Goal: Communication & Community: Answer question/provide support

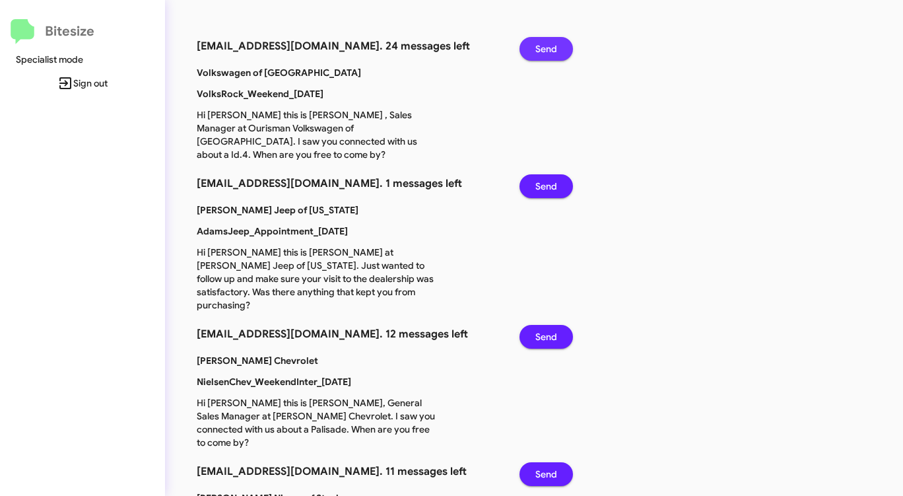
click at [545, 42] on span "Send" at bounding box center [547, 49] width 22 height 24
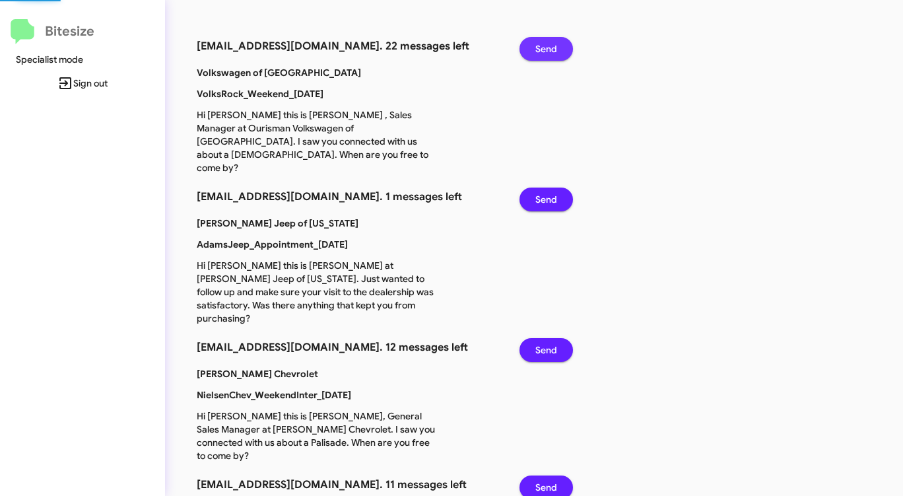
click at [545, 42] on span "Send" at bounding box center [547, 49] width 22 height 24
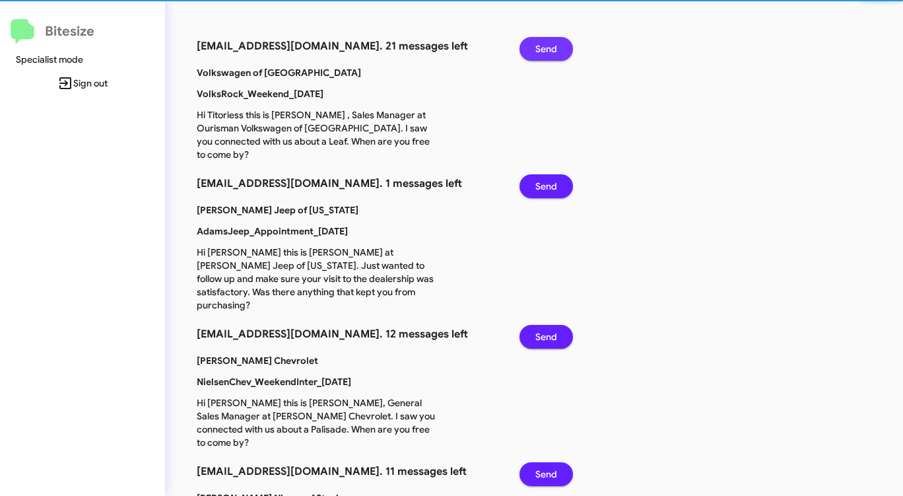
click at [545, 42] on span "Send" at bounding box center [547, 49] width 22 height 24
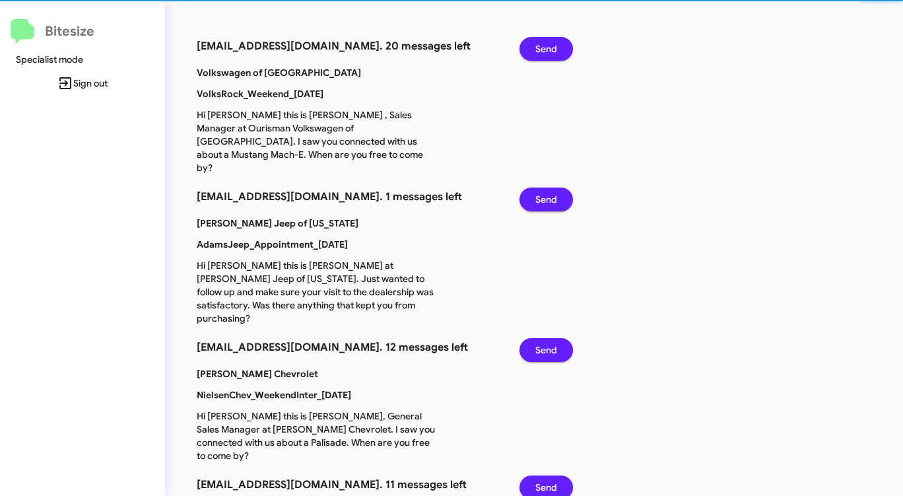
click at [545, 42] on span "Send" at bounding box center [547, 49] width 22 height 24
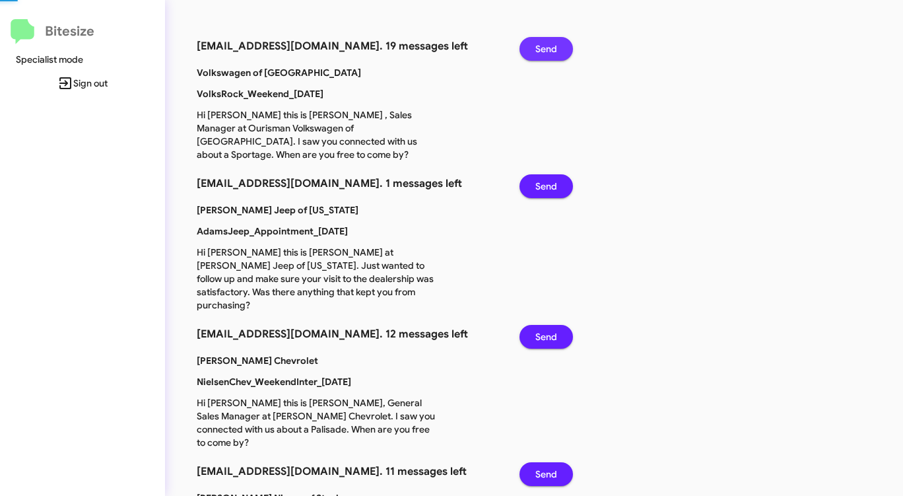
click at [545, 42] on span "Send" at bounding box center [547, 49] width 22 height 24
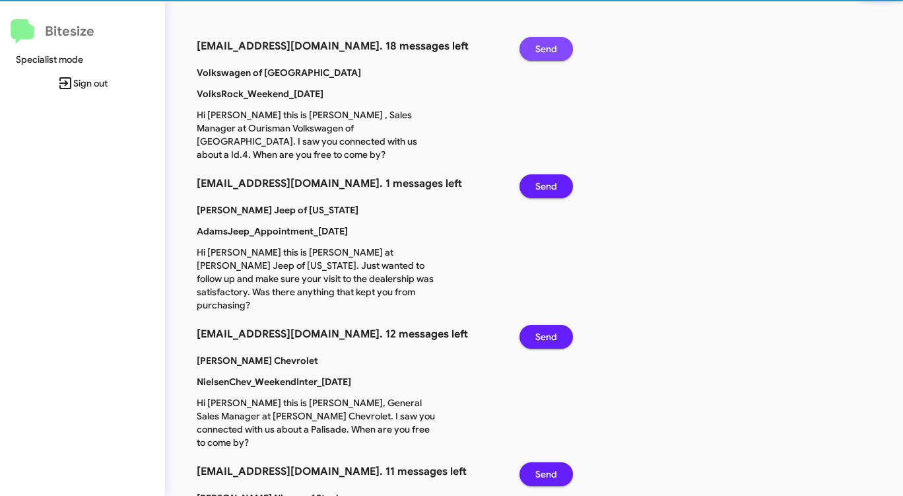
click at [545, 42] on span "Send" at bounding box center [547, 49] width 22 height 24
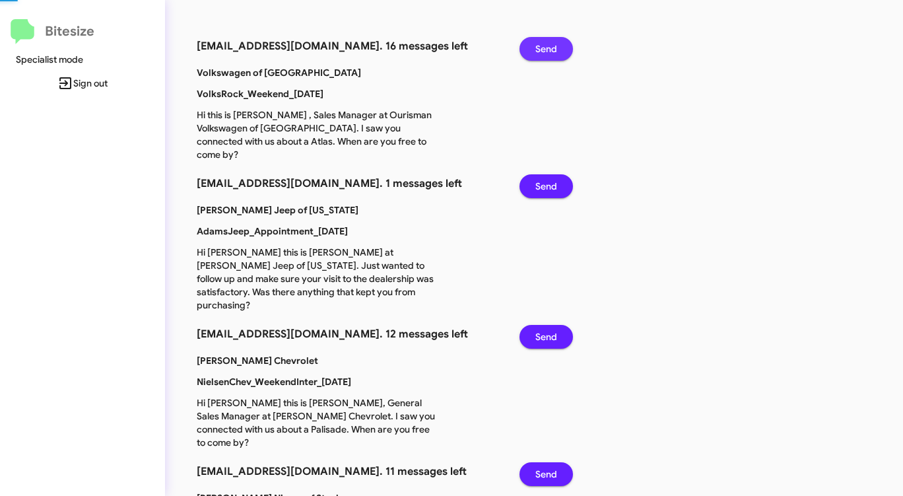
click at [545, 42] on span "Send" at bounding box center [547, 49] width 22 height 24
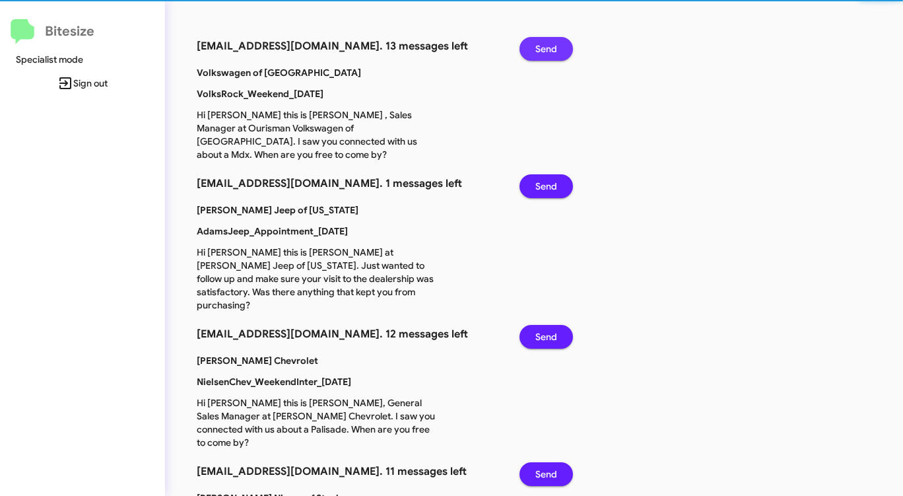
click at [545, 42] on span "Send" at bounding box center [547, 49] width 22 height 24
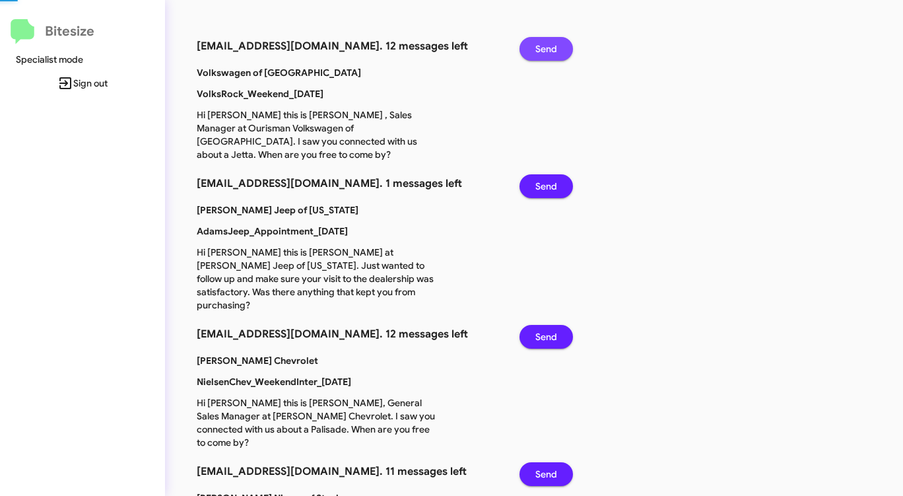
click at [545, 42] on span "Send" at bounding box center [547, 49] width 22 height 24
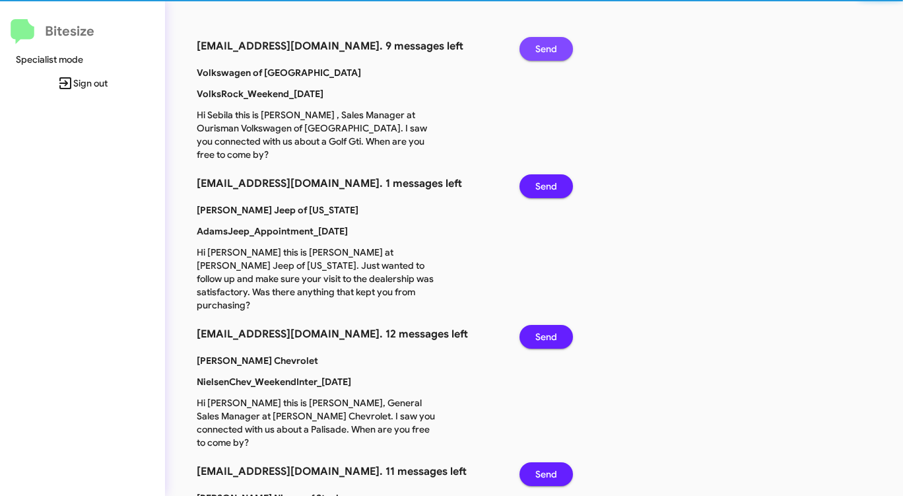
click at [545, 42] on span "Send" at bounding box center [547, 49] width 22 height 24
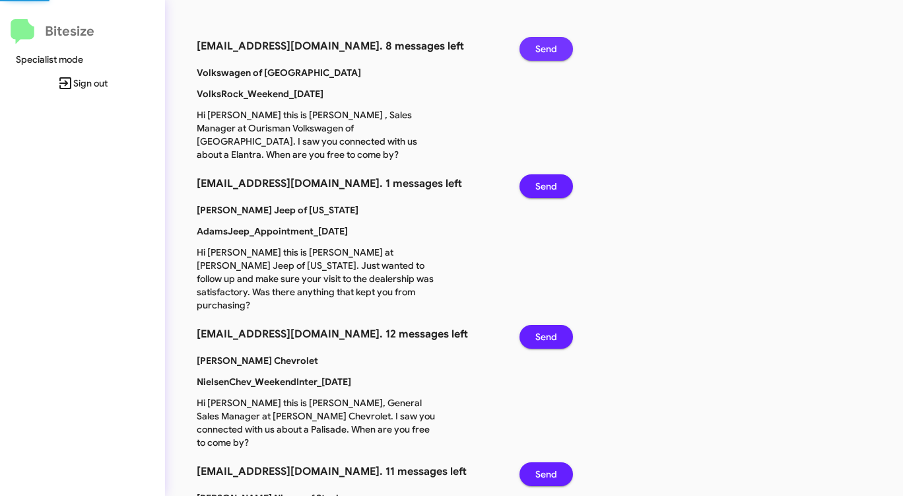
click at [545, 42] on span "Send" at bounding box center [547, 49] width 22 height 24
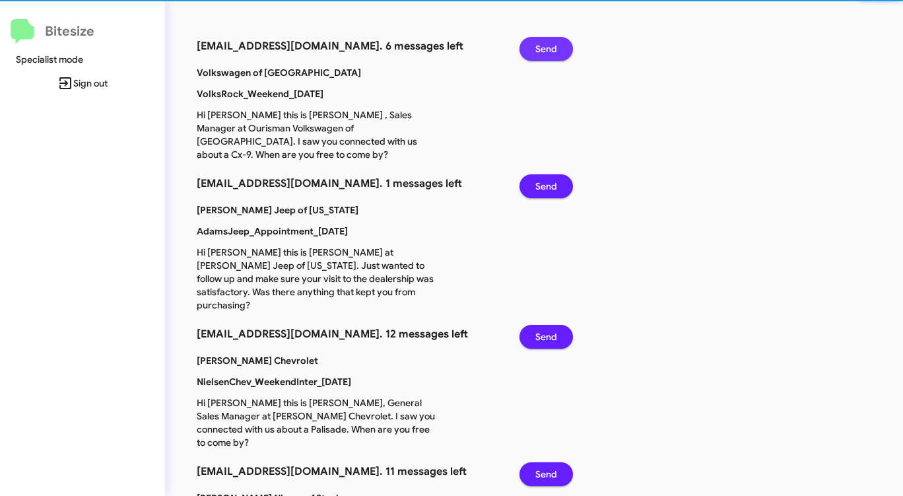
click at [545, 42] on span "Send" at bounding box center [547, 49] width 22 height 24
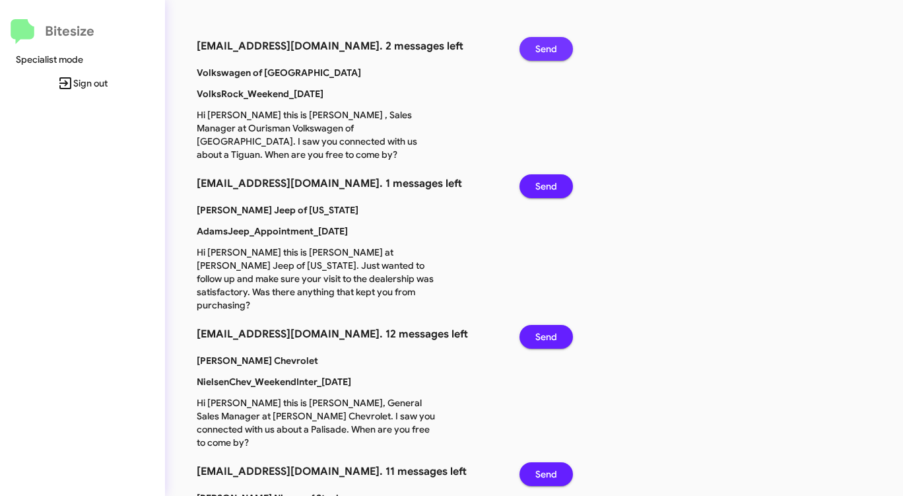
click at [545, 42] on span "Send" at bounding box center [547, 49] width 22 height 24
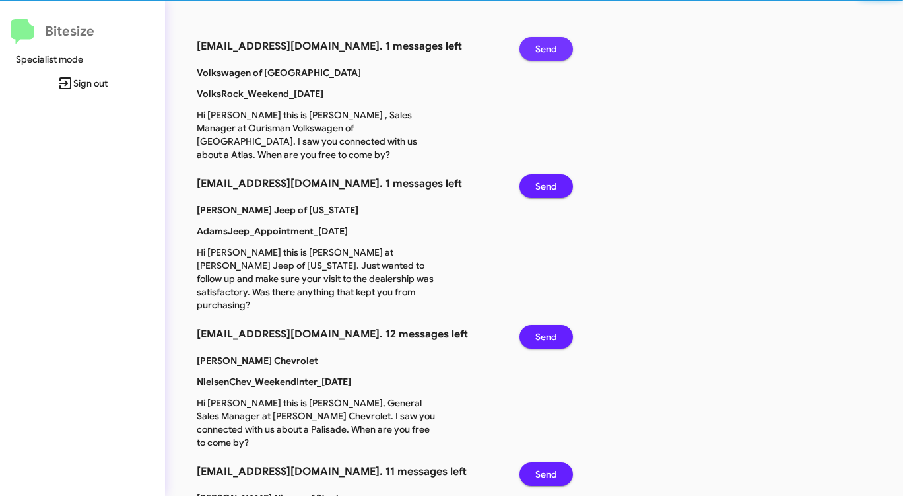
click at [545, 42] on span "Send" at bounding box center [547, 49] width 22 height 24
click at [545, 174] on span "Send" at bounding box center [547, 186] width 22 height 24
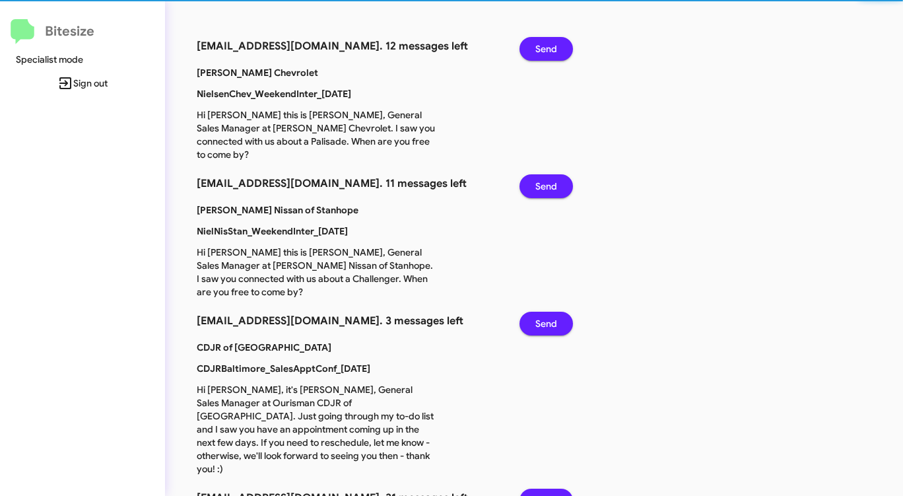
click at [545, 42] on span "Send" at bounding box center [547, 49] width 22 height 24
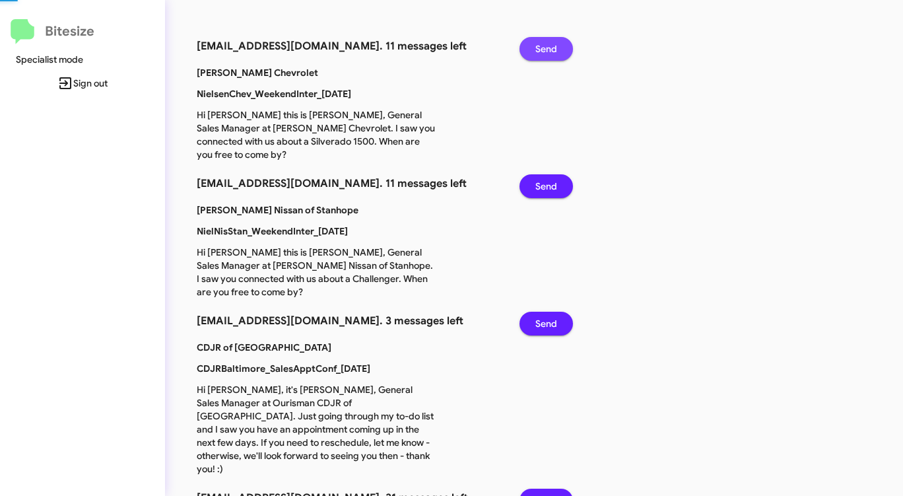
click at [545, 42] on span "Send" at bounding box center [547, 49] width 22 height 24
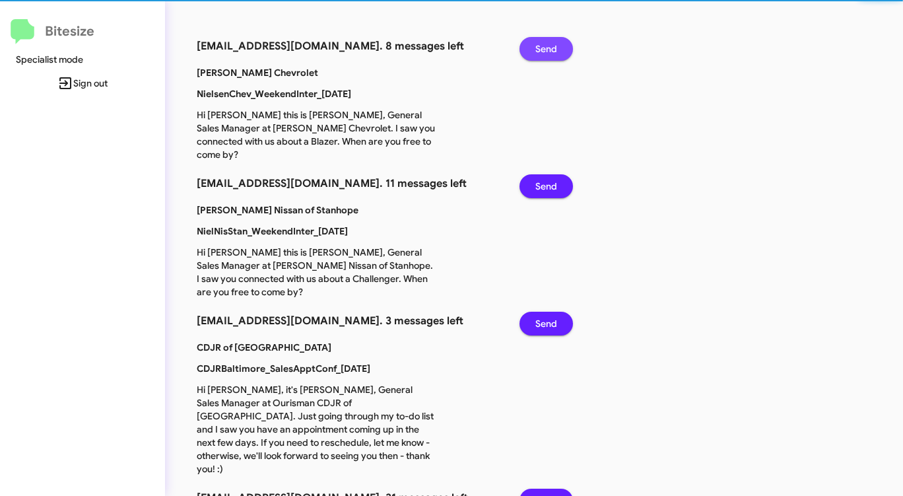
click at [545, 42] on span "Send" at bounding box center [547, 49] width 22 height 24
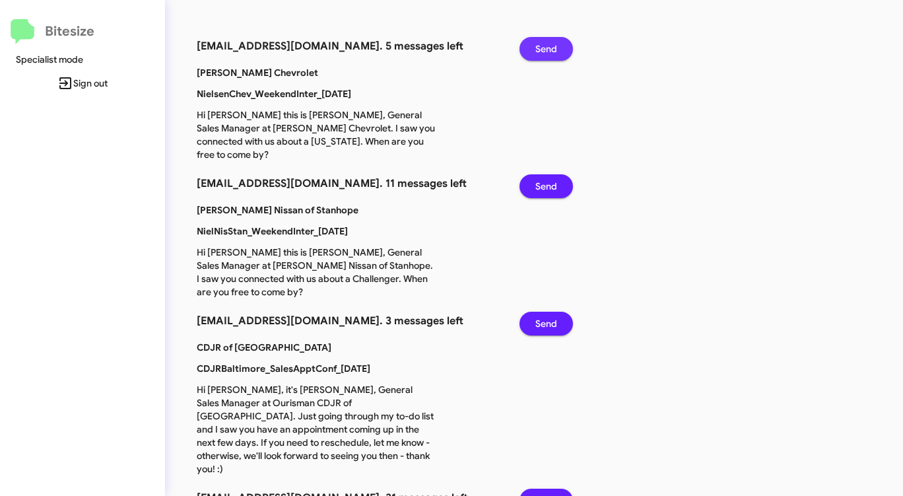
click at [545, 42] on span "Send" at bounding box center [547, 49] width 22 height 24
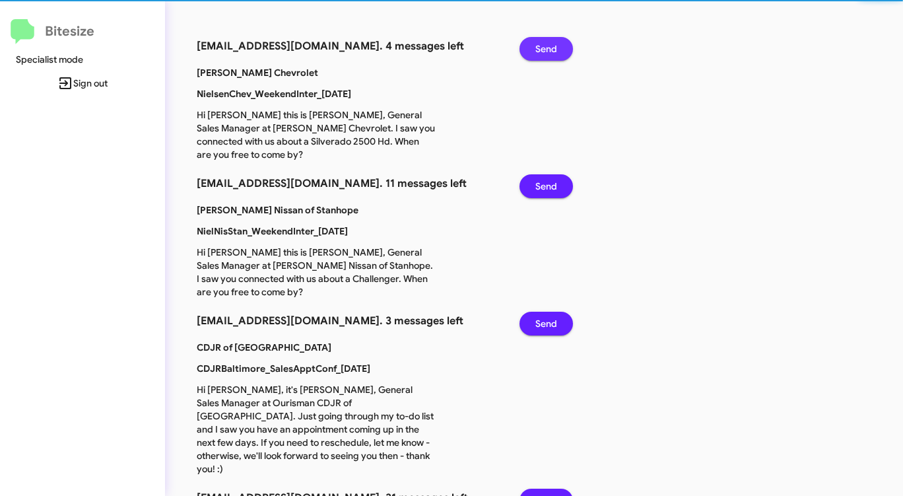
click at [545, 42] on span "Send" at bounding box center [547, 49] width 22 height 24
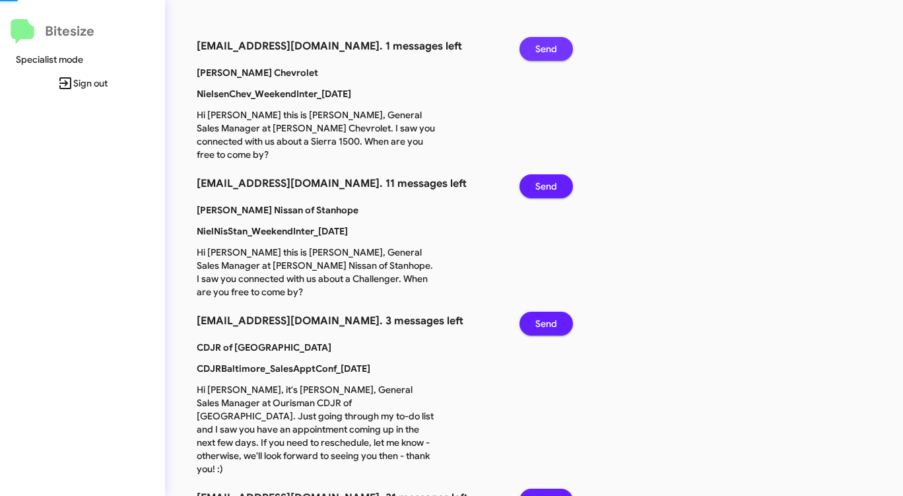
click at [545, 42] on span "Send" at bounding box center [547, 49] width 22 height 24
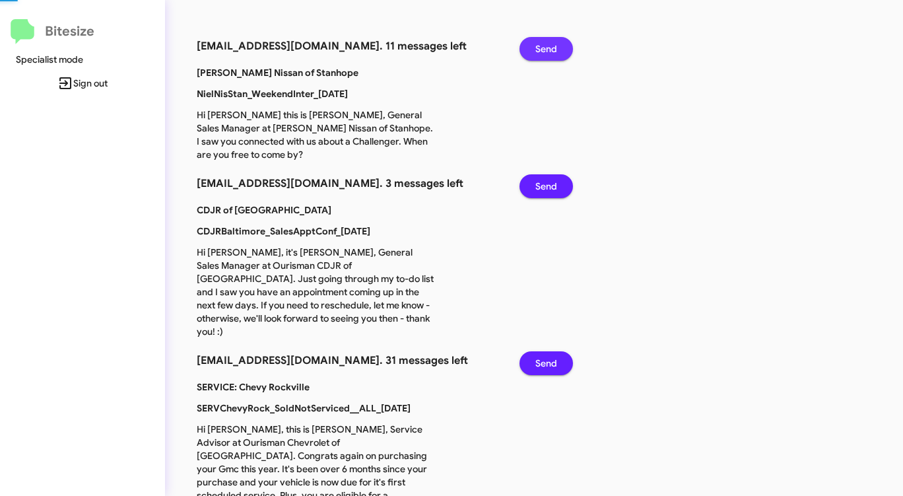
click at [545, 42] on span "Send" at bounding box center [547, 49] width 22 height 24
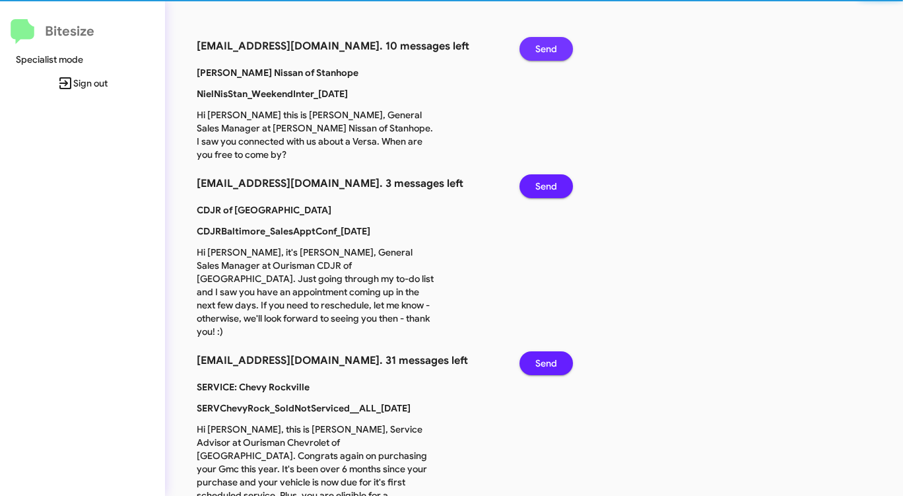
click at [545, 42] on span "Send" at bounding box center [547, 49] width 22 height 24
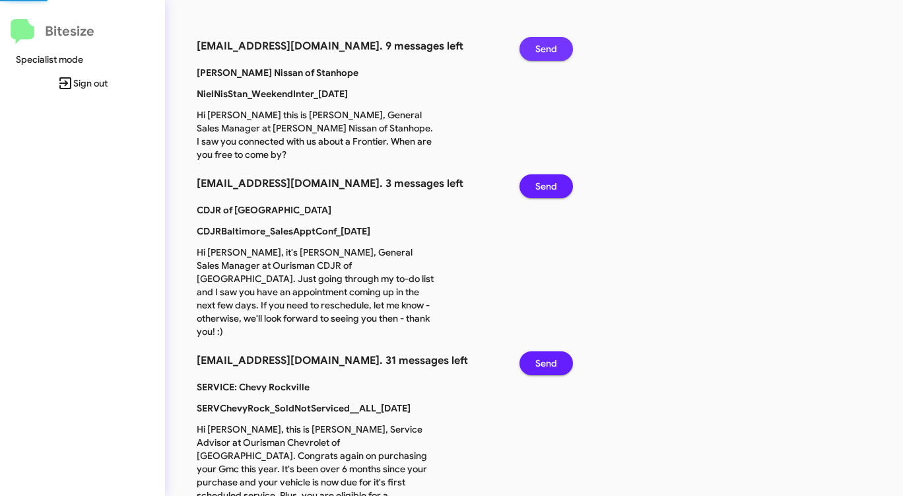
click at [545, 42] on span "Send" at bounding box center [547, 49] width 22 height 24
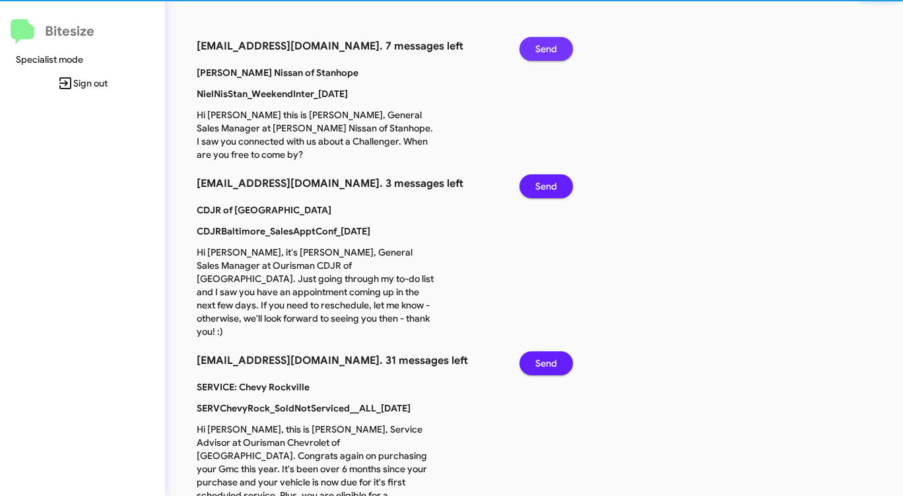
click at [545, 42] on span "Send" at bounding box center [547, 49] width 22 height 24
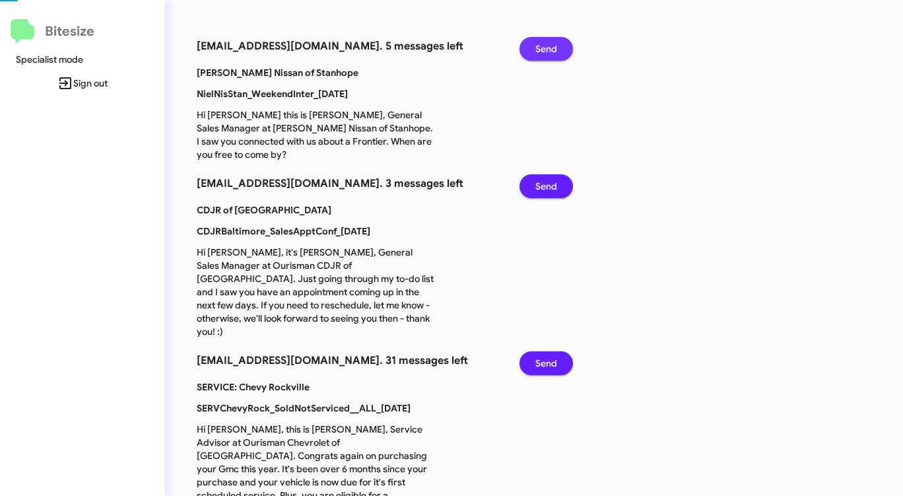
click at [545, 42] on span "Send" at bounding box center [547, 49] width 22 height 24
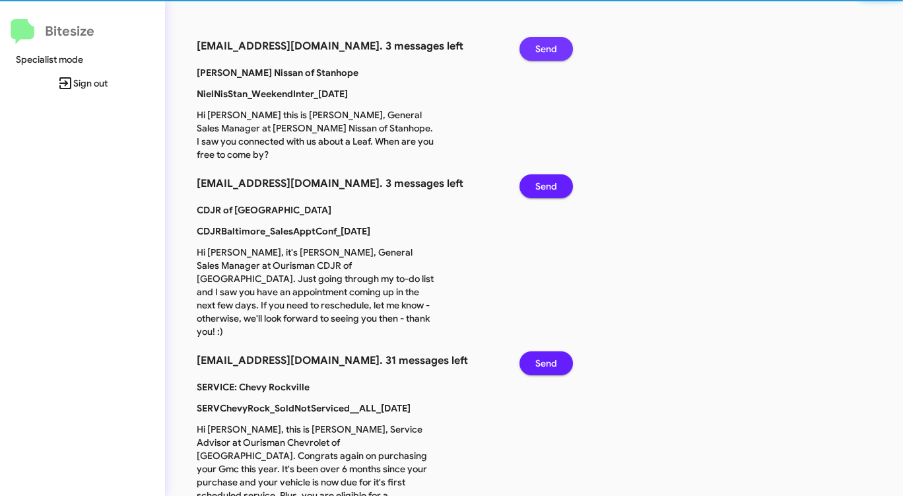
click at [545, 42] on span "Send" at bounding box center [547, 49] width 22 height 24
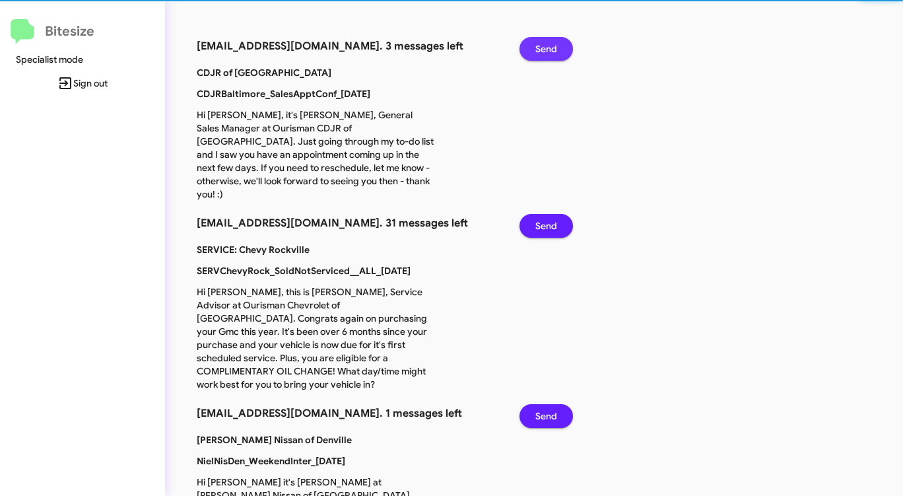
click at [545, 42] on span "Send" at bounding box center [547, 49] width 22 height 24
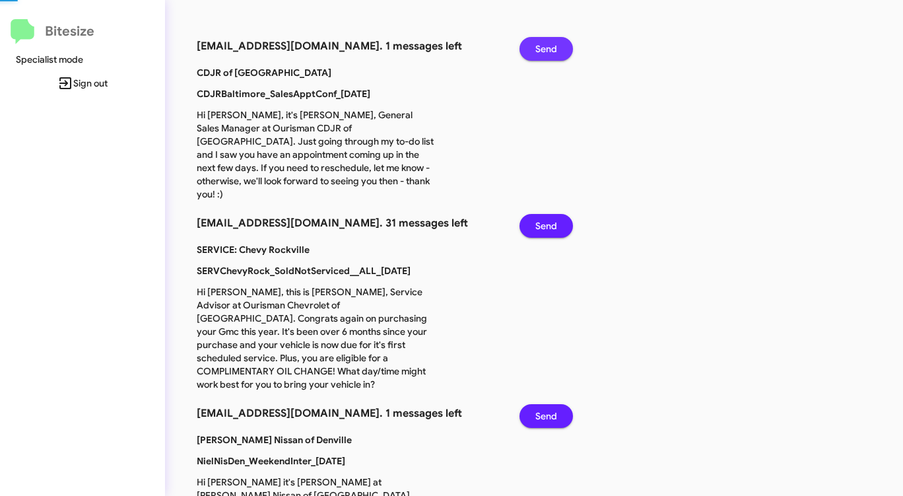
click at [545, 42] on span "Send" at bounding box center [547, 49] width 22 height 24
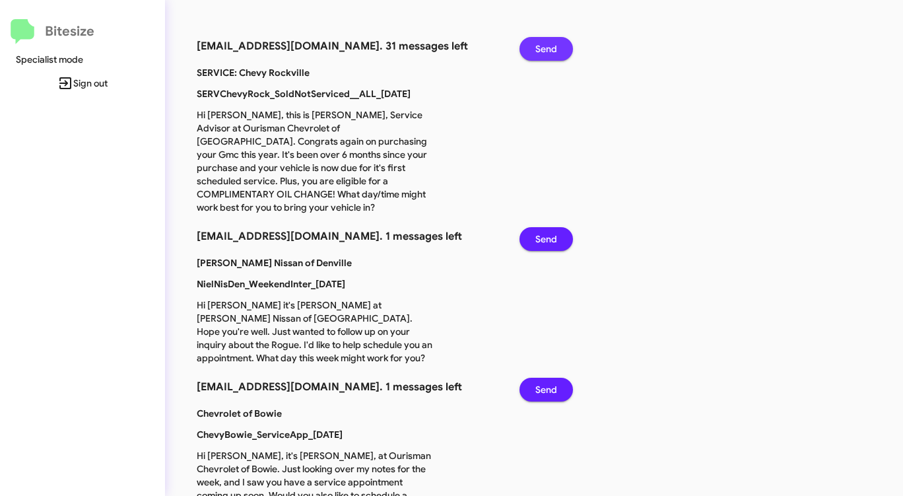
click at [545, 42] on span "Send" at bounding box center [547, 49] width 22 height 24
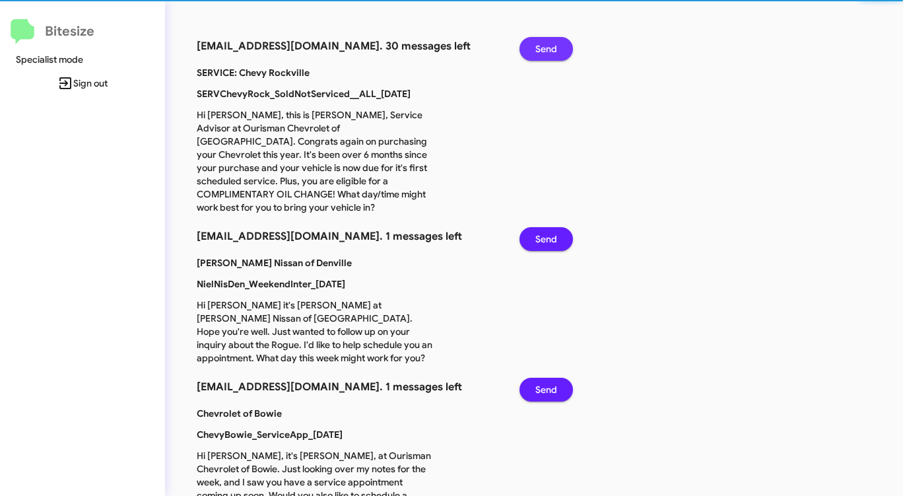
click at [545, 42] on span "Send" at bounding box center [547, 49] width 22 height 24
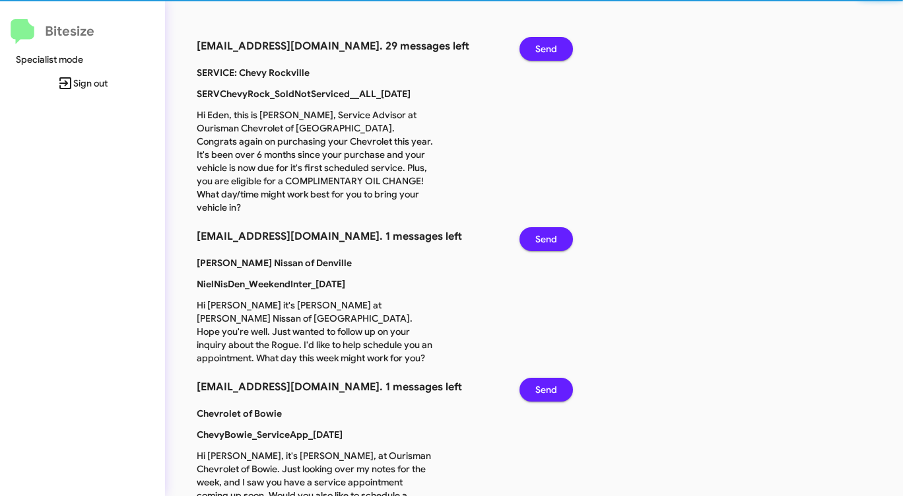
click at [545, 42] on span "Send" at bounding box center [547, 49] width 22 height 24
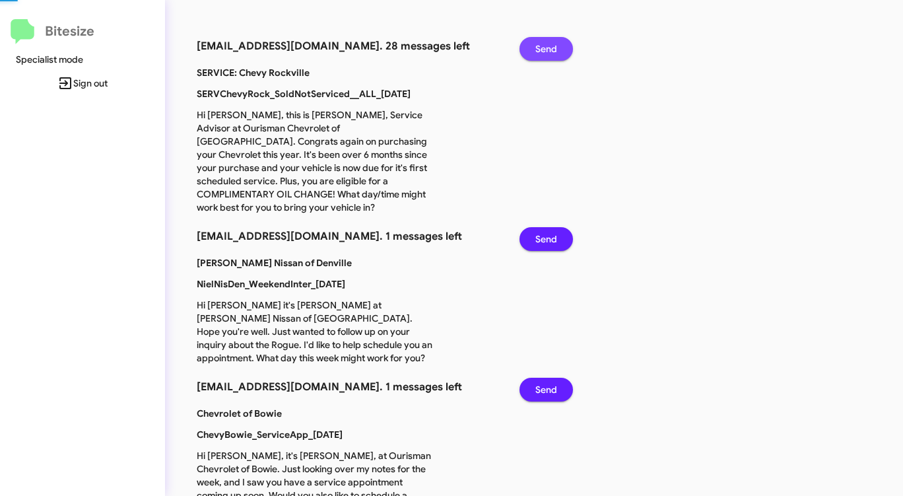
click at [545, 42] on span "Send" at bounding box center [547, 49] width 22 height 24
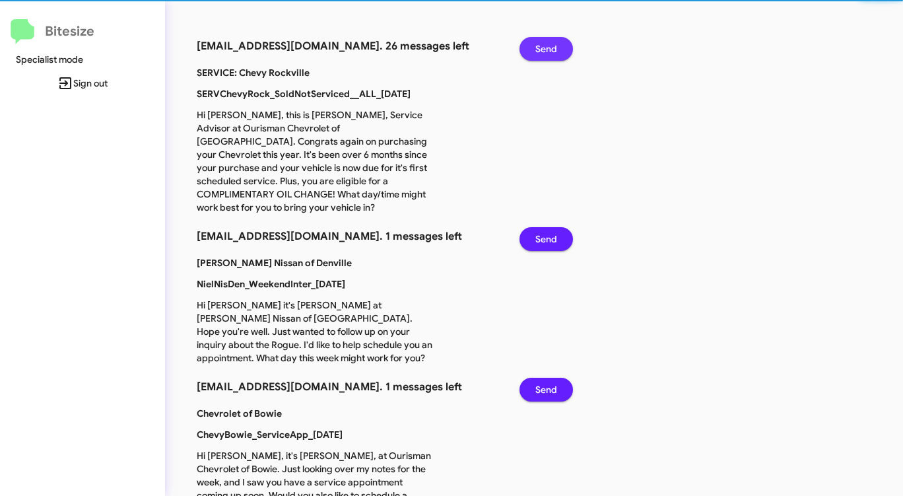
click at [545, 42] on span "Send" at bounding box center [547, 49] width 22 height 24
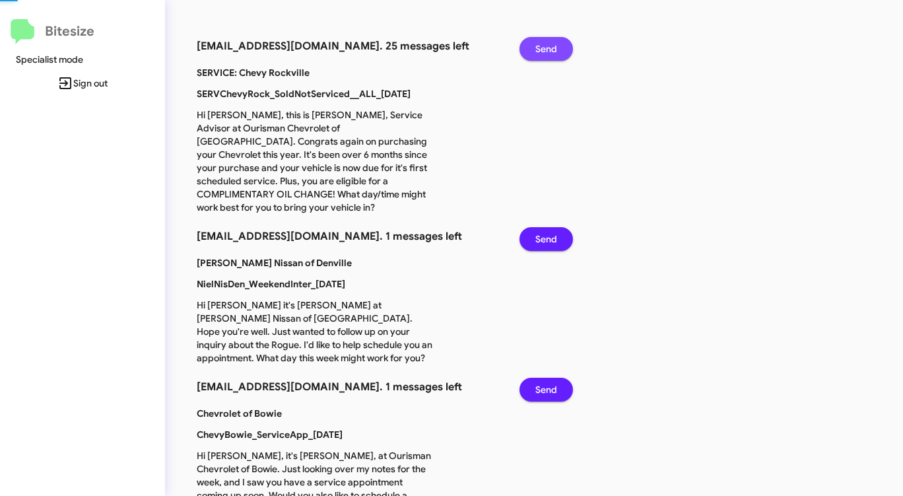
click at [545, 42] on span "Send" at bounding box center [547, 49] width 22 height 24
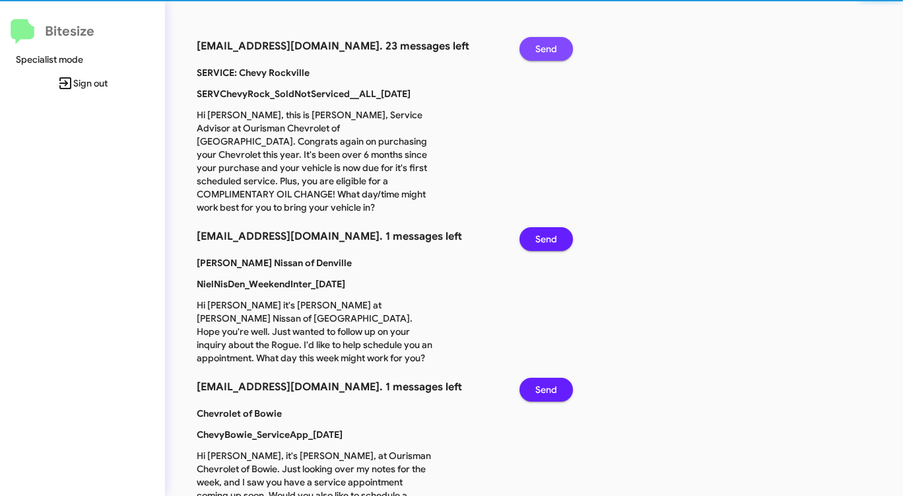
click at [545, 42] on span "Send" at bounding box center [547, 49] width 22 height 24
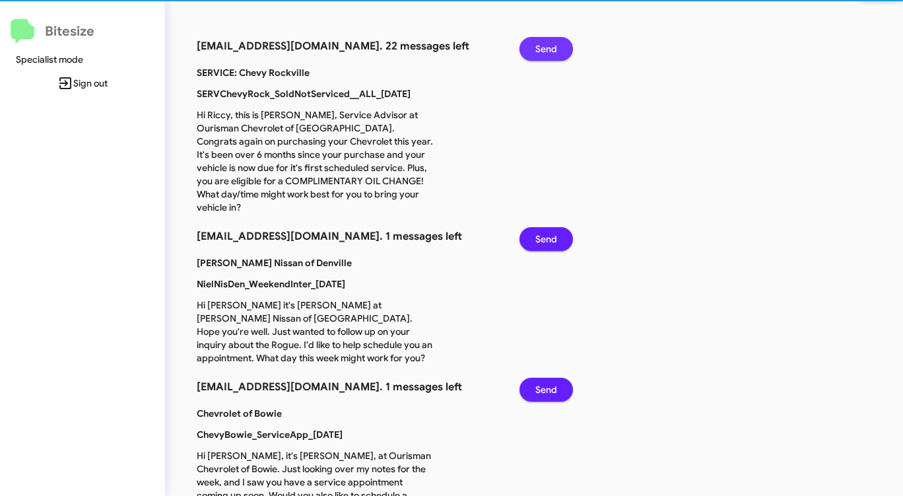
click at [545, 42] on span "Send" at bounding box center [547, 49] width 22 height 24
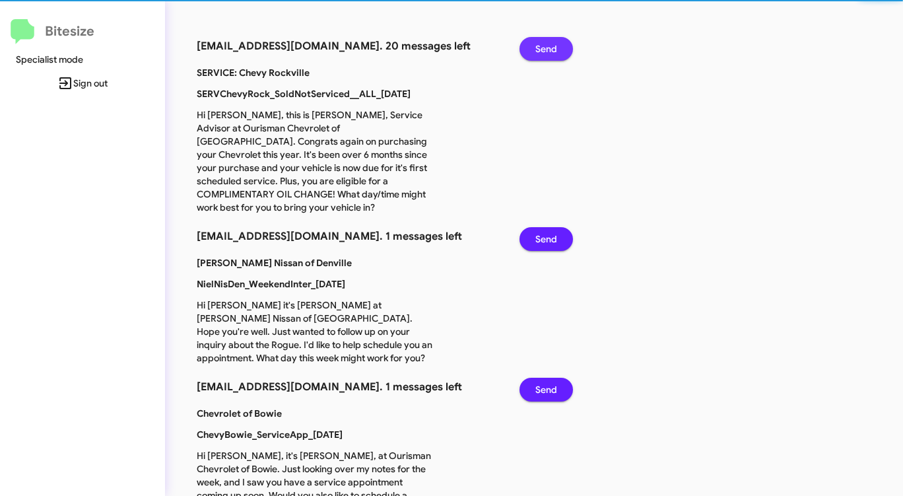
click at [545, 42] on span "Send" at bounding box center [547, 49] width 22 height 24
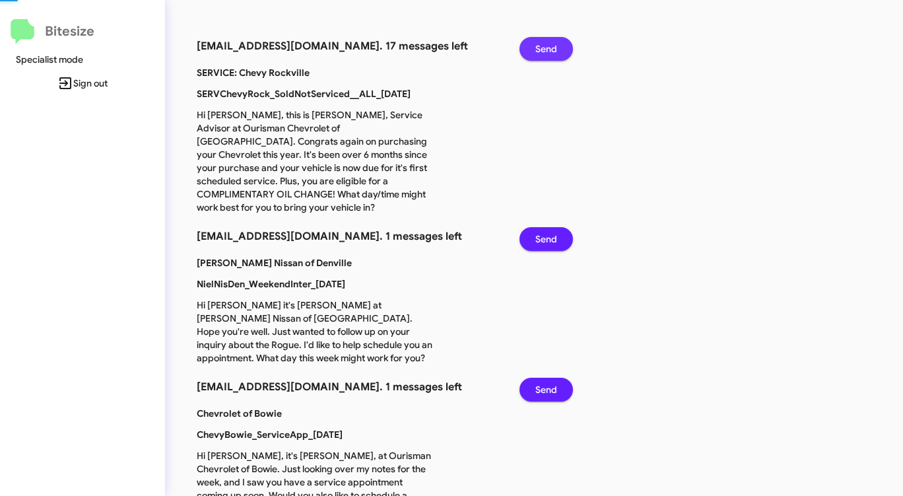
click at [545, 42] on span "Send" at bounding box center [547, 49] width 22 height 24
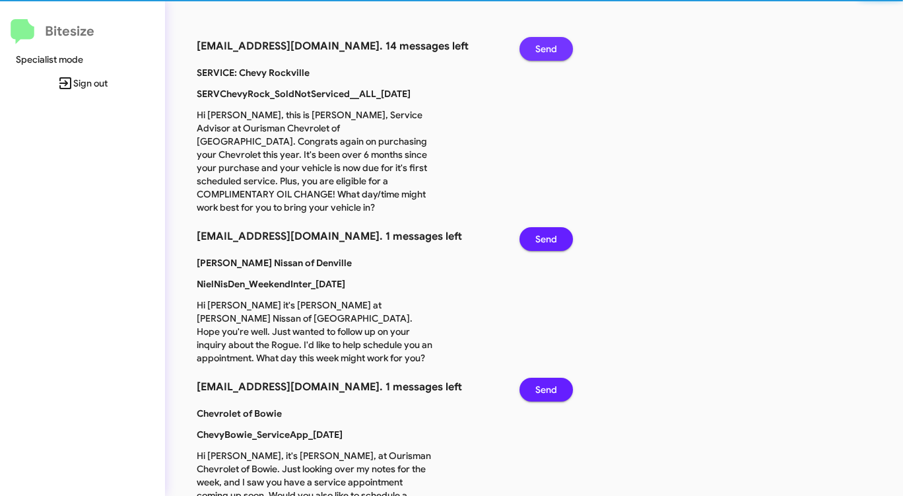
click at [545, 42] on span "Send" at bounding box center [547, 49] width 22 height 24
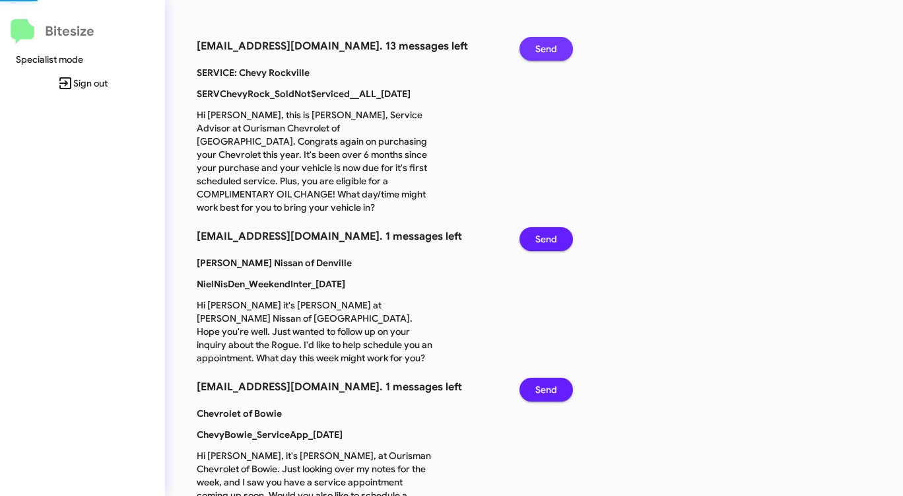
click at [545, 42] on span "Send" at bounding box center [547, 49] width 22 height 24
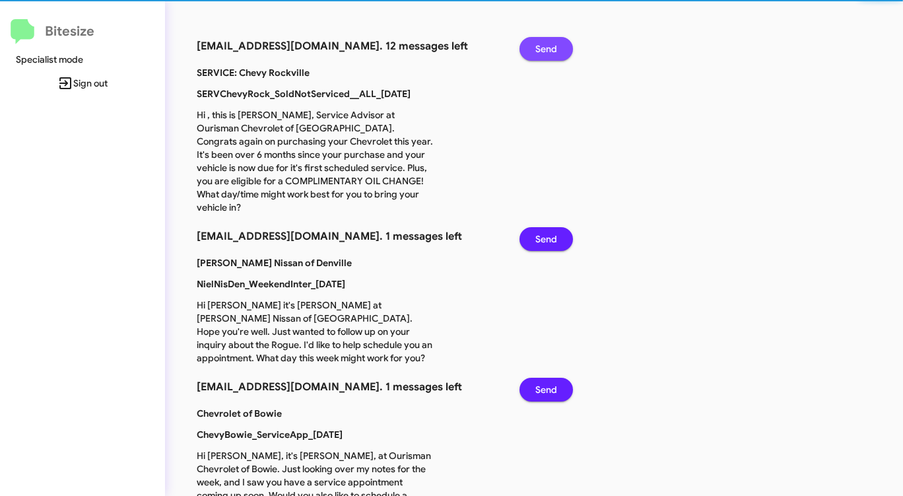
click at [545, 42] on span "Send" at bounding box center [547, 49] width 22 height 24
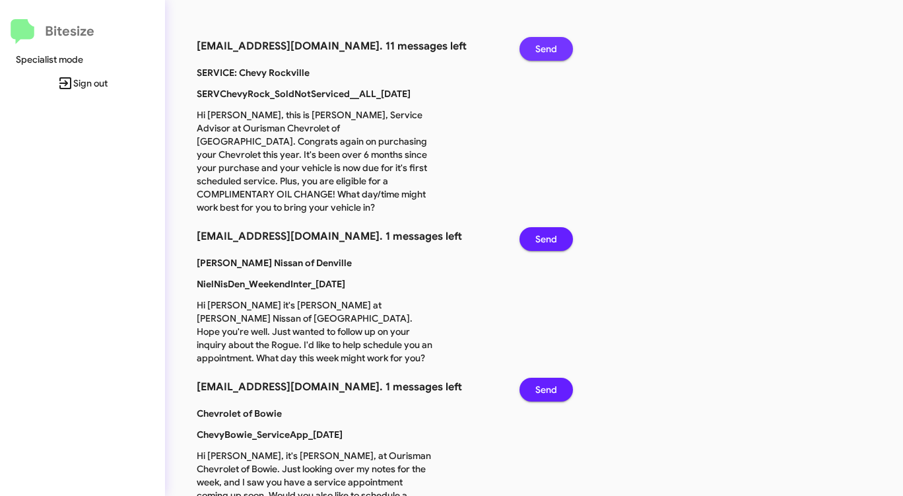
click at [545, 42] on span "Send" at bounding box center [547, 49] width 22 height 24
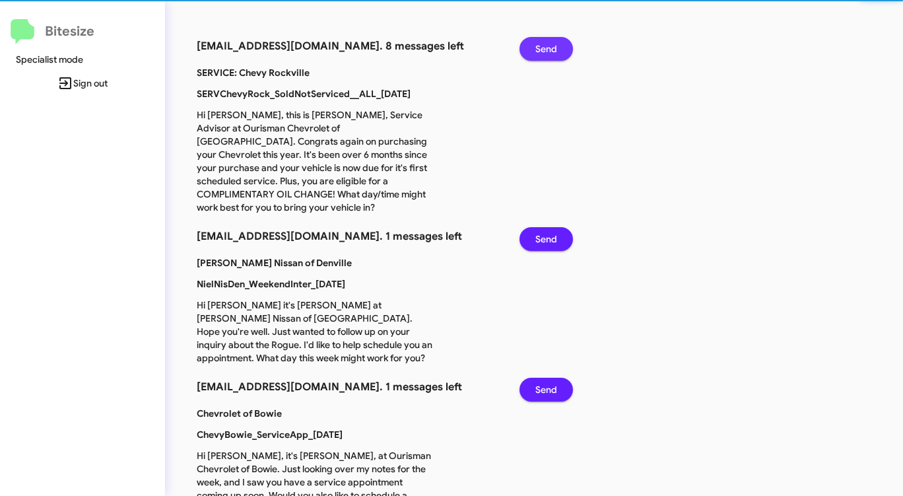
click at [545, 42] on span "Send" at bounding box center [547, 49] width 22 height 24
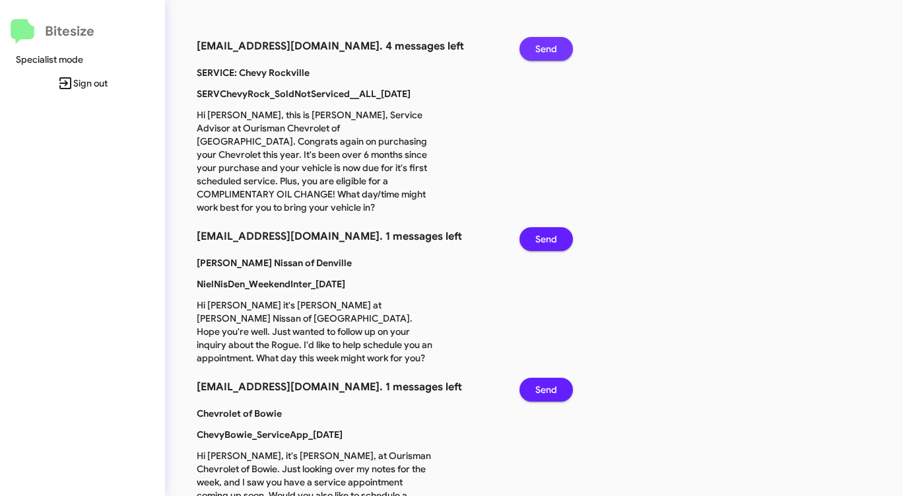
click at [545, 42] on span "Send" at bounding box center [547, 49] width 22 height 24
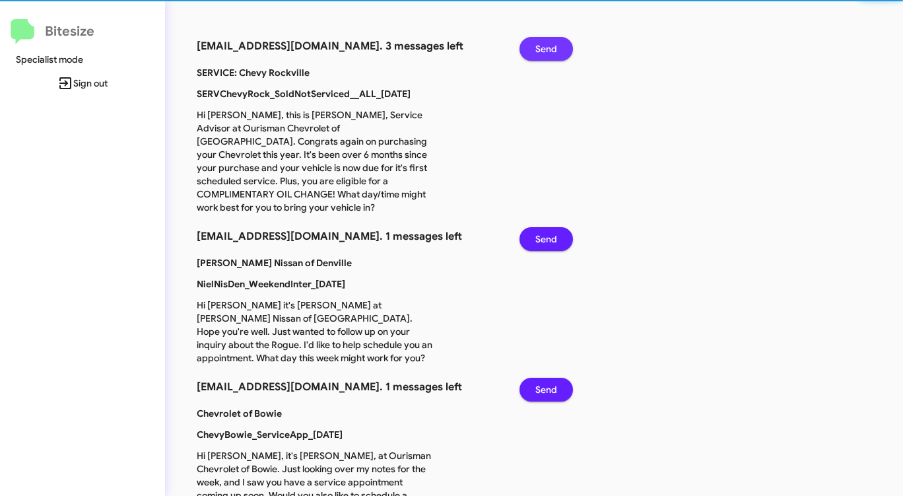
click at [545, 42] on span "Send" at bounding box center [547, 49] width 22 height 24
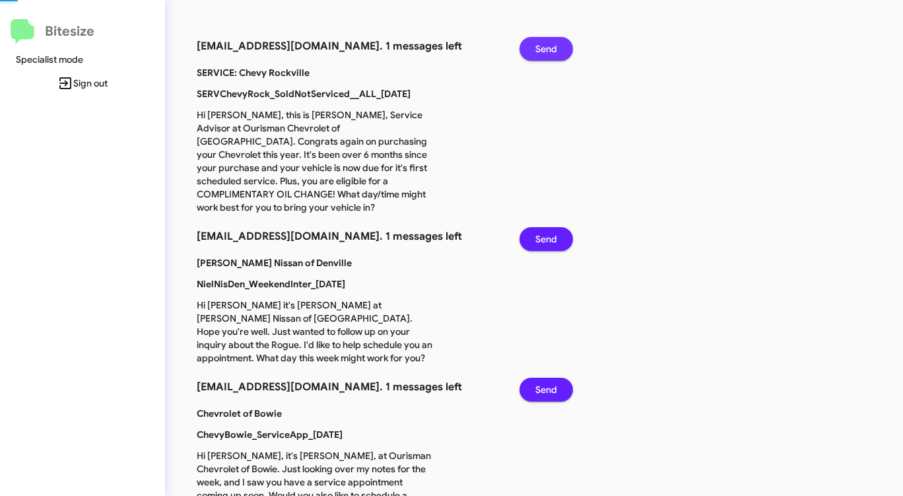
click at [545, 42] on span "Send" at bounding box center [547, 49] width 22 height 24
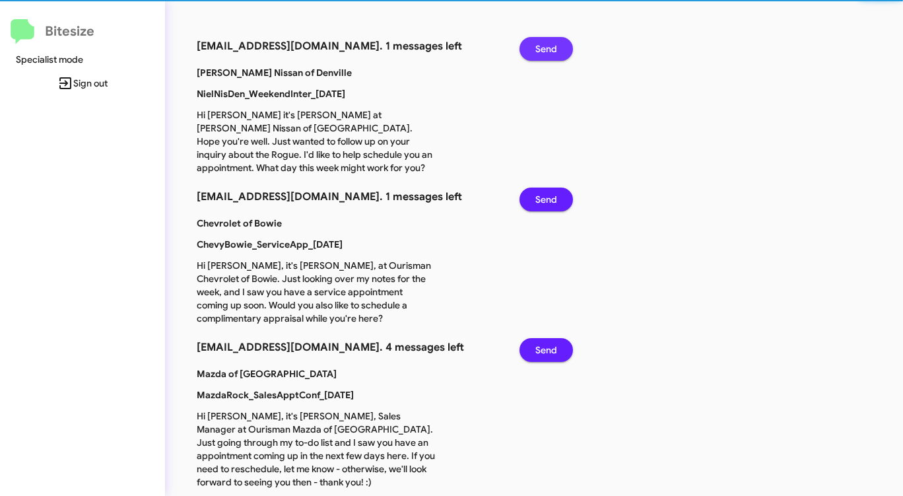
click at [545, 42] on span "Send" at bounding box center [547, 49] width 22 height 24
click at [545, 188] on span "Send" at bounding box center [547, 200] width 22 height 24
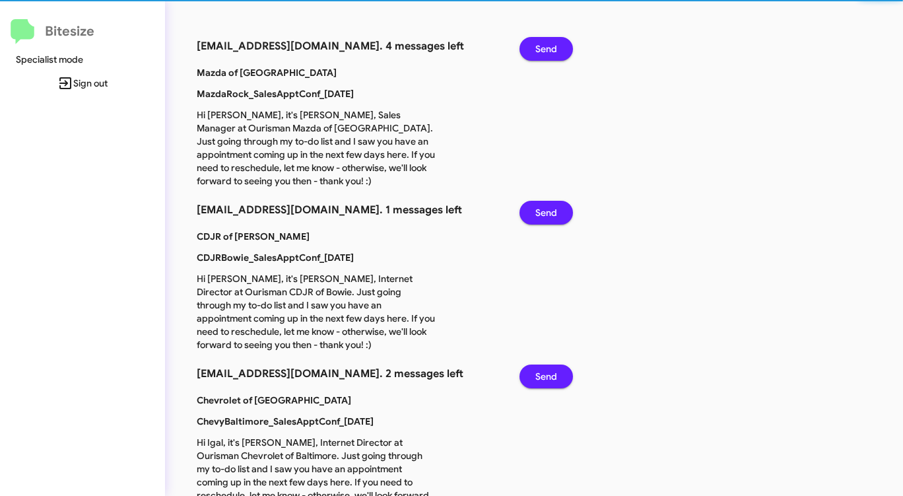
click at [545, 42] on span "Send" at bounding box center [547, 49] width 22 height 24
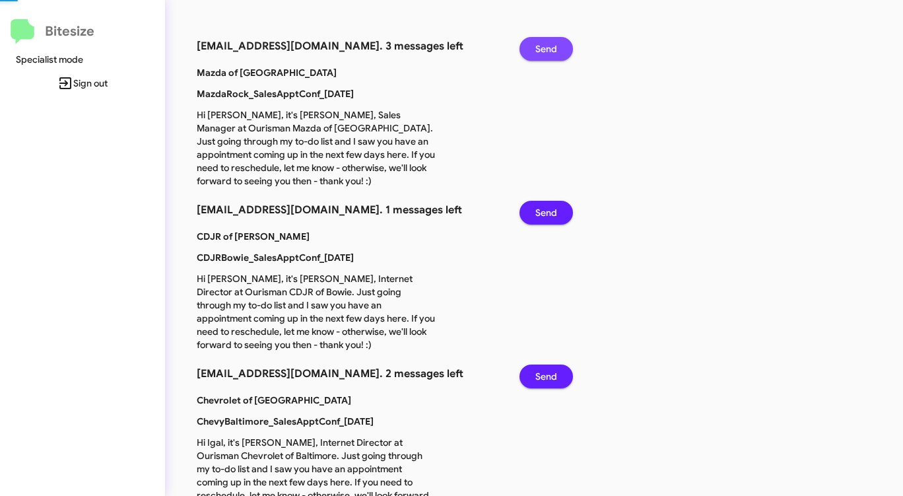
click at [545, 42] on span "Send" at bounding box center [547, 49] width 22 height 24
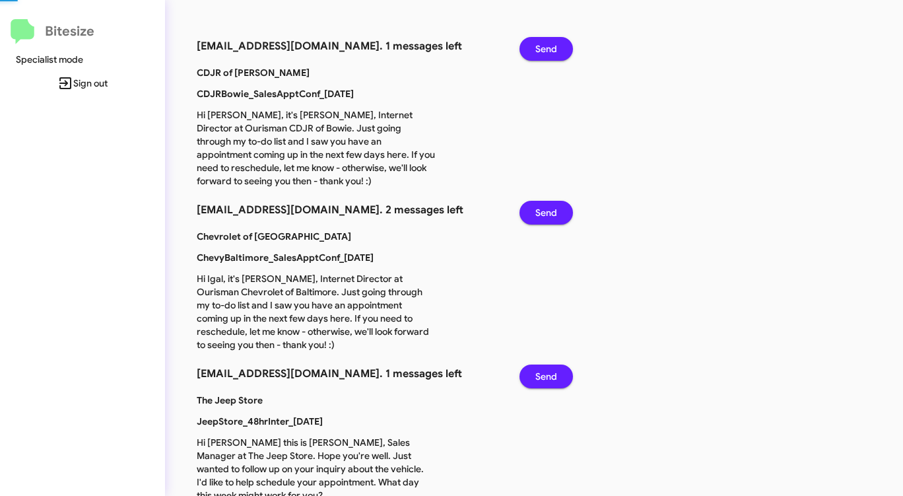
click at [545, 42] on span "Send" at bounding box center [547, 49] width 22 height 24
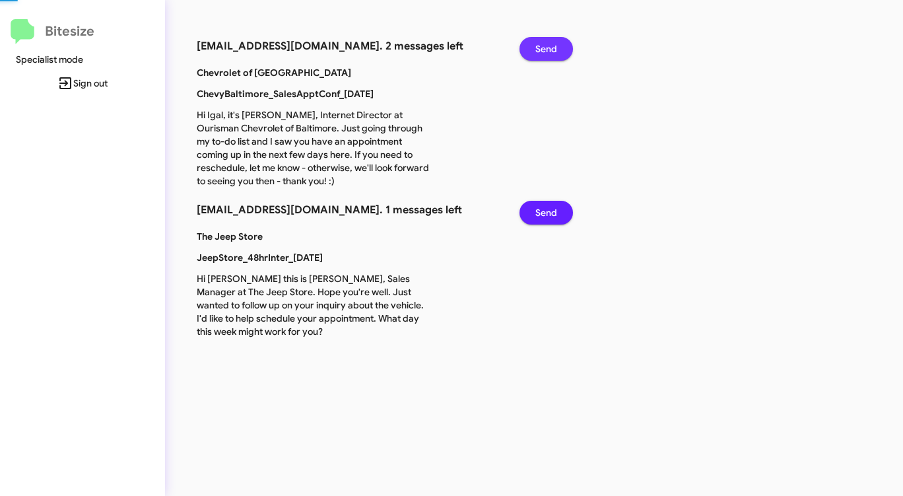
click at [545, 42] on span "Send" at bounding box center [547, 49] width 22 height 24
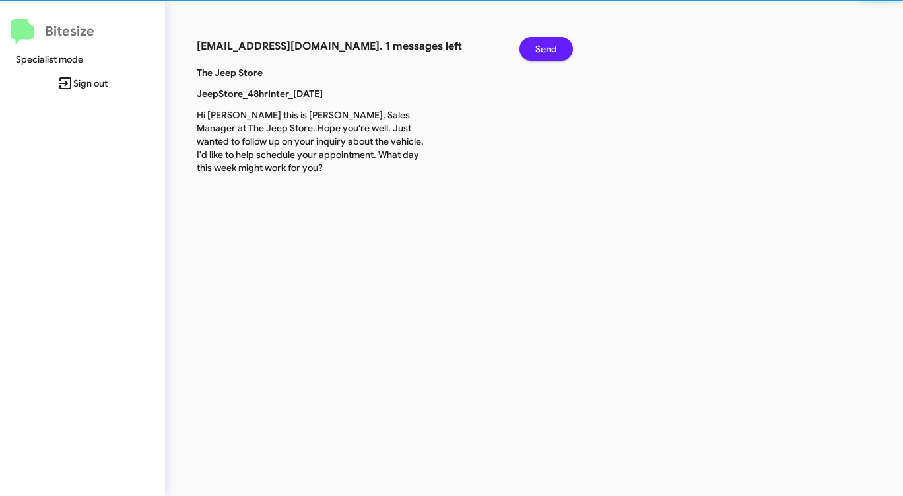
click at [545, 42] on span "Send" at bounding box center [547, 49] width 22 height 24
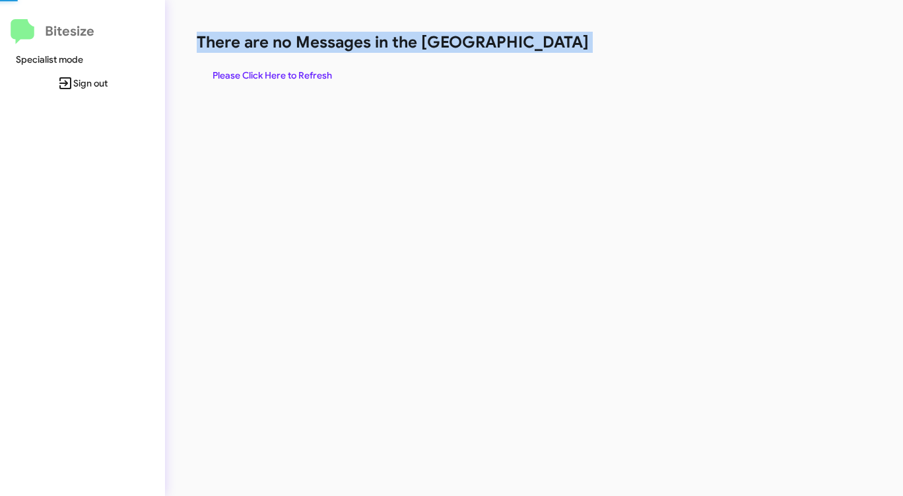
click at [545, 42] on h1 "There are no Messages in the [GEOGRAPHIC_DATA]" at bounding box center [473, 42] width 552 height 21
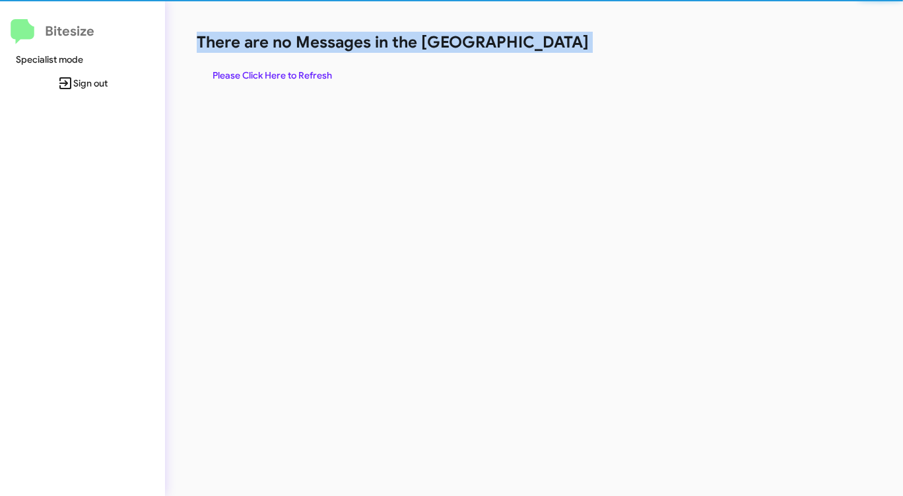
click at [545, 42] on h1 "There are no Messages in the [GEOGRAPHIC_DATA]" at bounding box center [473, 42] width 552 height 21
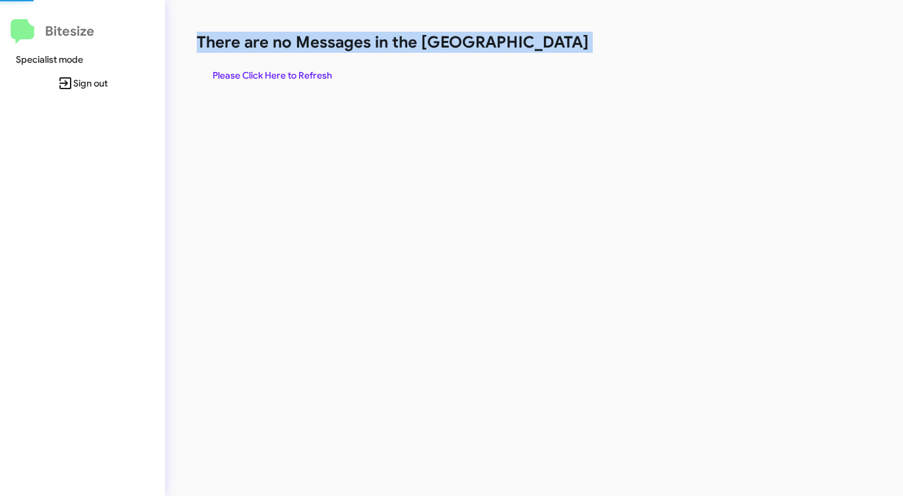
click at [545, 42] on h1 "There are no Messages in the [GEOGRAPHIC_DATA]" at bounding box center [473, 42] width 552 height 21
click at [325, 71] on span "Please Click Here to Refresh" at bounding box center [273, 75] width 120 height 24
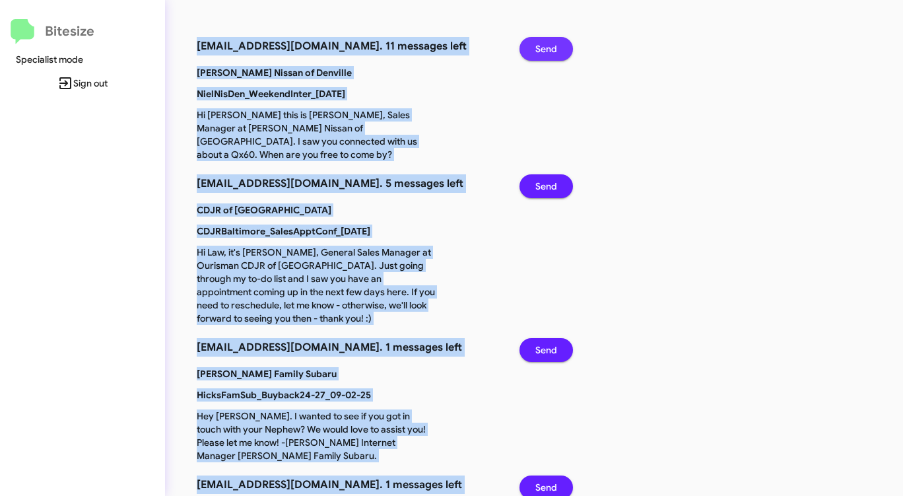
click at [547, 50] on span "Send" at bounding box center [547, 49] width 22 height 24
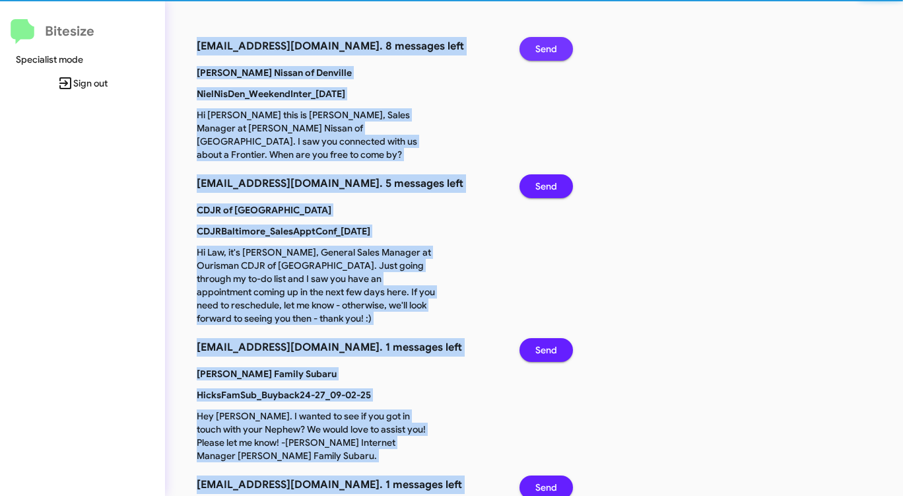
click at [547, 50] on span "Send" at bounding box center [547, 49] width 22 height 24
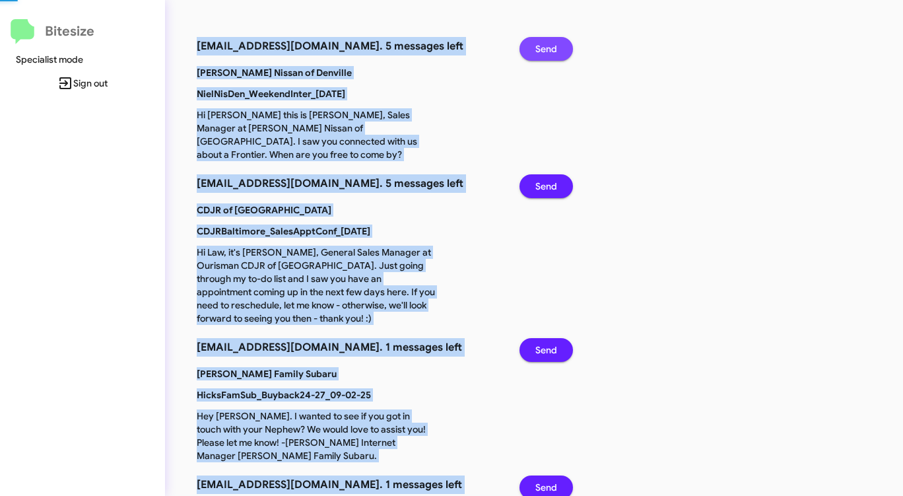
click at [547, 50] on span "Send" at bounding box center [547, 49] width 22 height 24
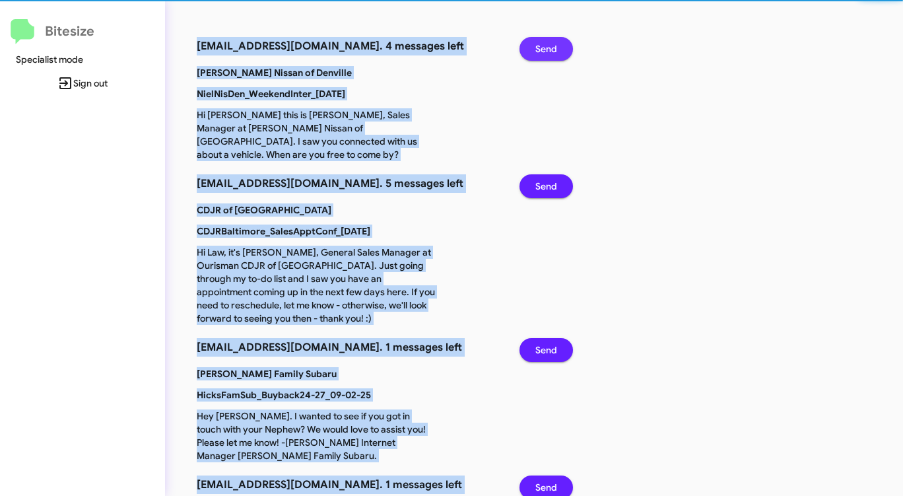
click at [547, 50] on span "Send" at bounding box center [547, 49] width 22 height 24
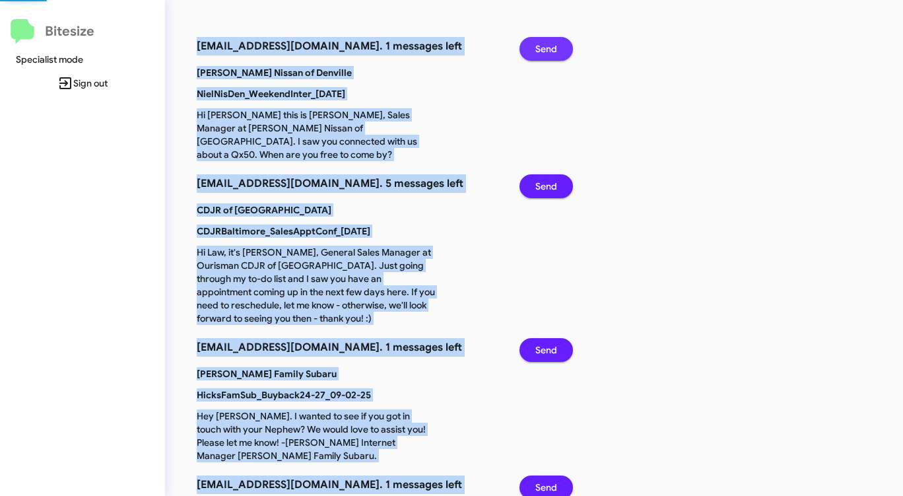
click at [547, 50] on span "Send" at bounding box center [547, 49] width 22 height 24
click at [547, 174] on span "Send" at bounding box center [547, 186] width 22 height 24
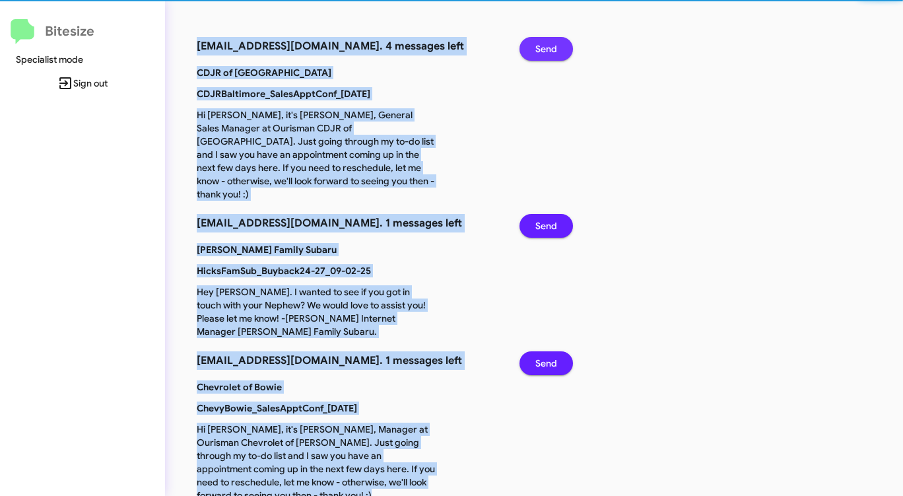
click at [547, 50] on span "Send" at bounding box center [547, 49] width 22 height 24
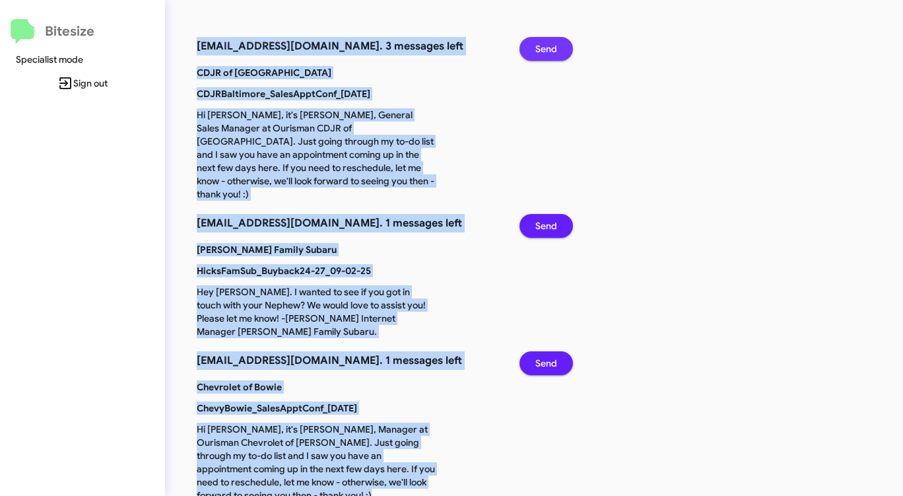
click at [547, 50] on span "Send" at bounding box center [547, 49] width 22 height 24
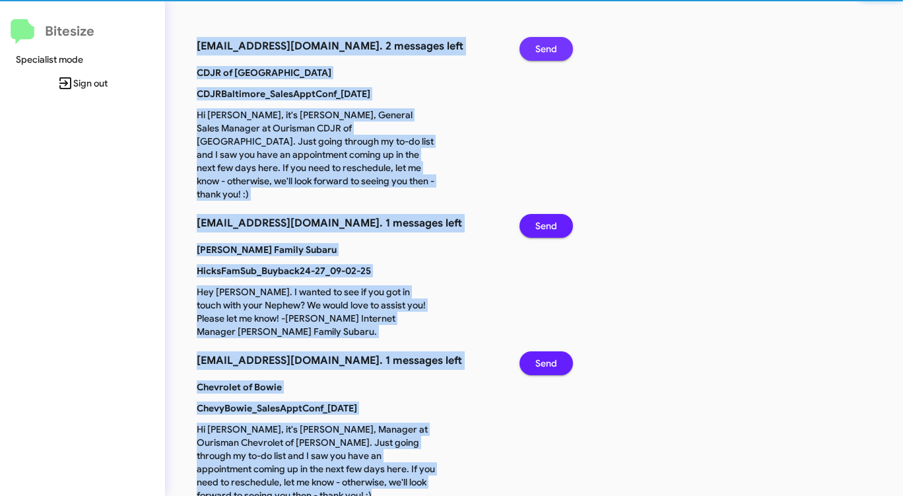
click at [547, 50] on span "Send" at bounding box center [547, 49] width 22 height 24
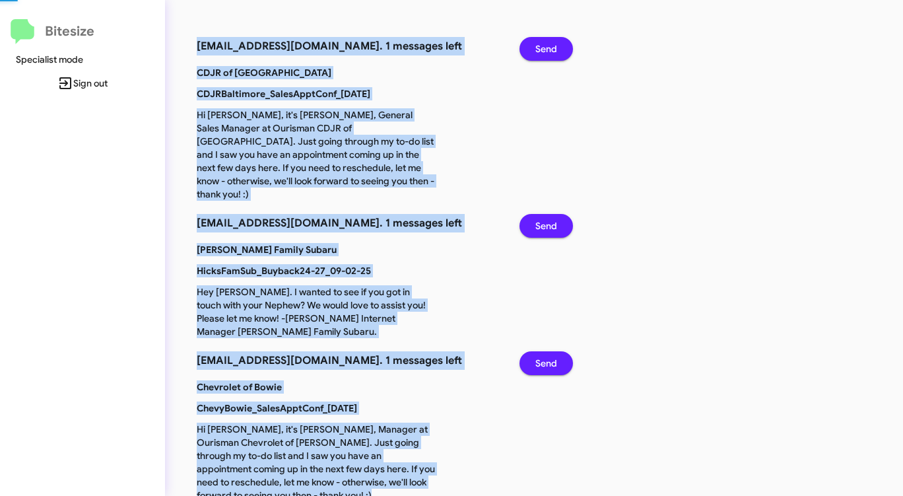
click at [547, 50] on span "Send" at bounding box center [547, 49] width 22 height 24
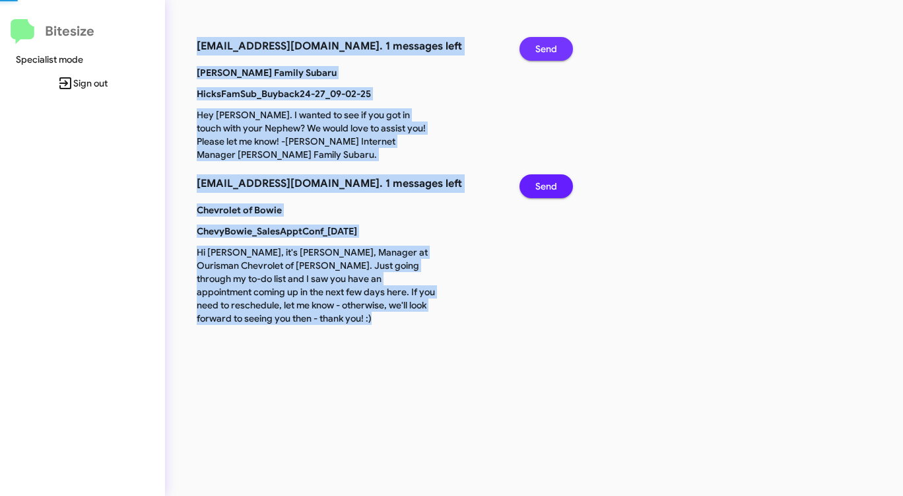
click at [547, 50] on span "Send" at bounding box center [547, 49] width 22 height 24
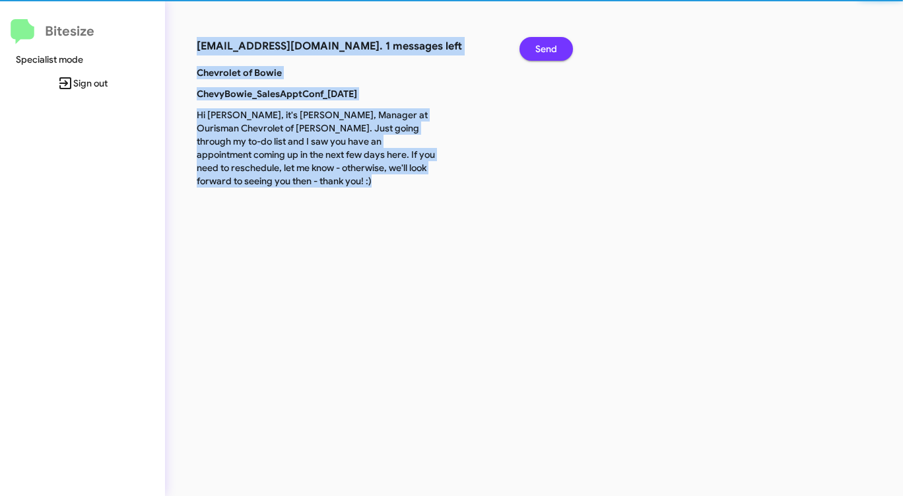
click at [547, 50] on span "Send" at bounding box center [547, 49] width 22 height 24
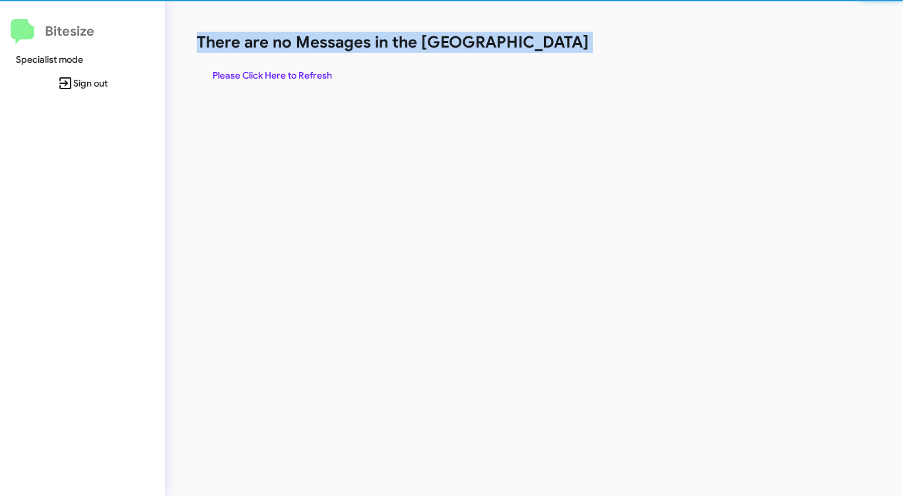
click at [547, 50] on h1 "There are no Messages in the [GEOGRAPHIC_DATA]" at bounding box center [473, 42] width 552 height 21
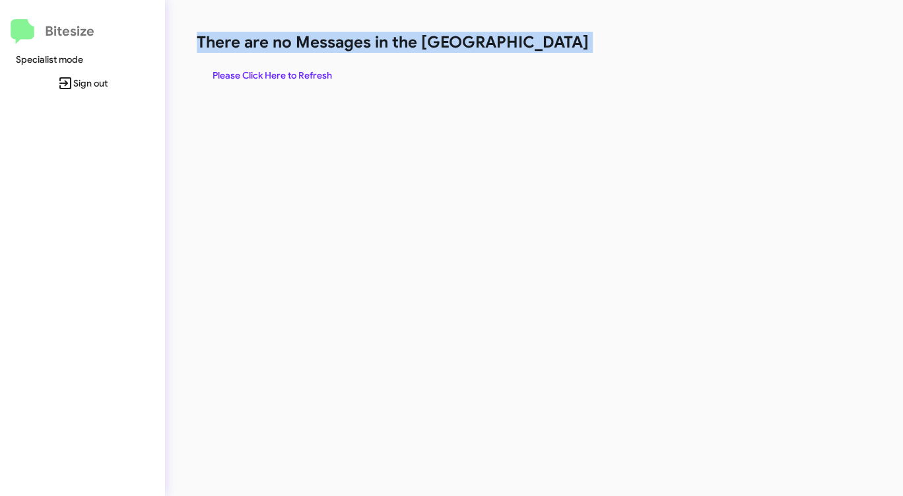
click at [547, 50] on h1 "There are no Messages in the [GEOGRAPHIC_DATA]" at bounding box center [473, 42] width 552 height 21
click at [288, 81] on span "Please Click Here to Refresh" at bounding box center [273, 75] width 120 height 24
click at [291, 77] on span "Please Click Here to Refresh" at bounding box center [273, 75] width 120 height 24
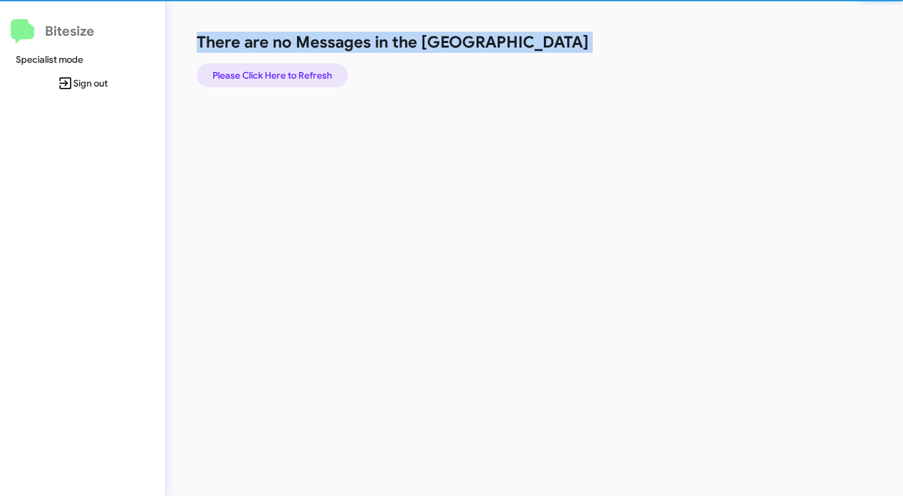
click at [290, 77] on span "Please Click Here to Refresh" at bounding box center [273, 75] width 120 height 24
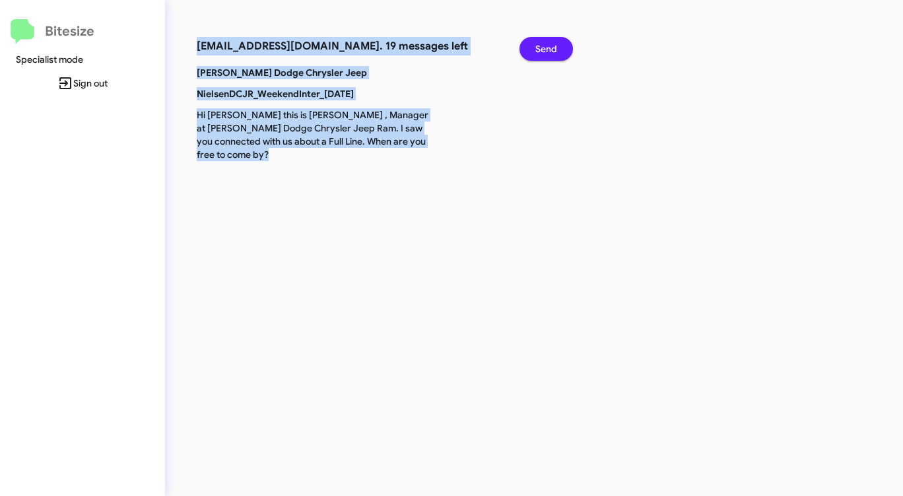
click at [540, 43] on span "Send" at bounding box center [547, 49] width 22 height 24
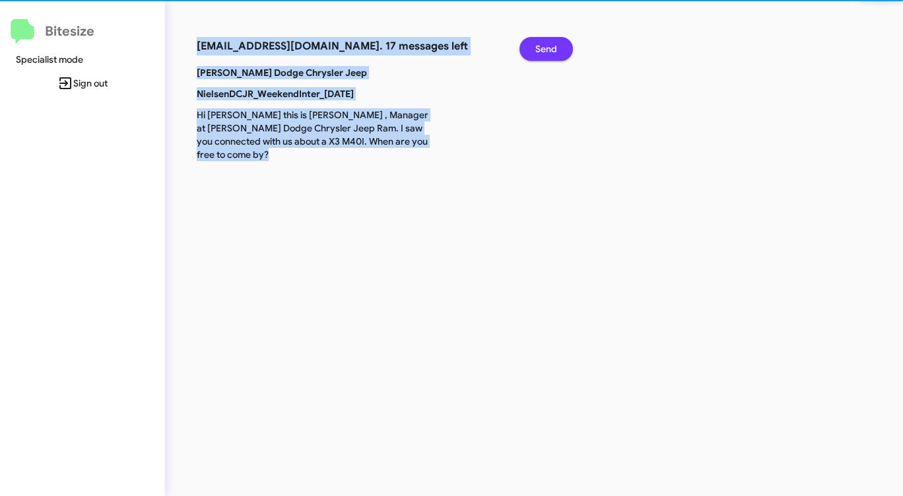
click at [540, 43] on span "Send" at bounding box center [547, 49] width 22 height 24
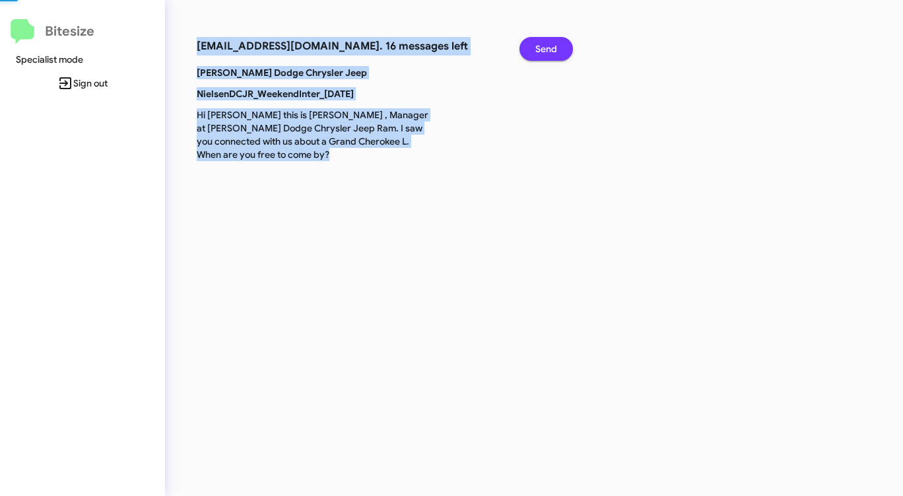
click at [540, 43] on span "Send" at bounding box center [547, 49] width 22 height 24
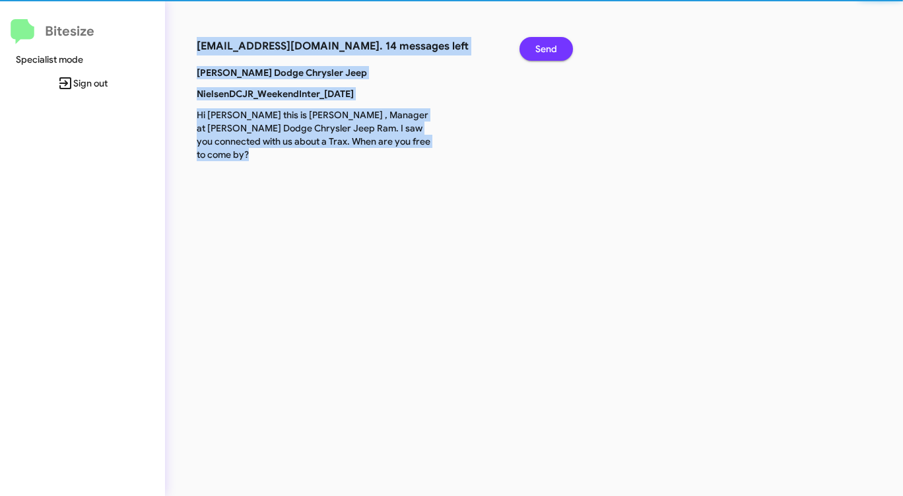
click at [540, 43] on span "Send" at bounding box center [547, 49] width 22 height 24
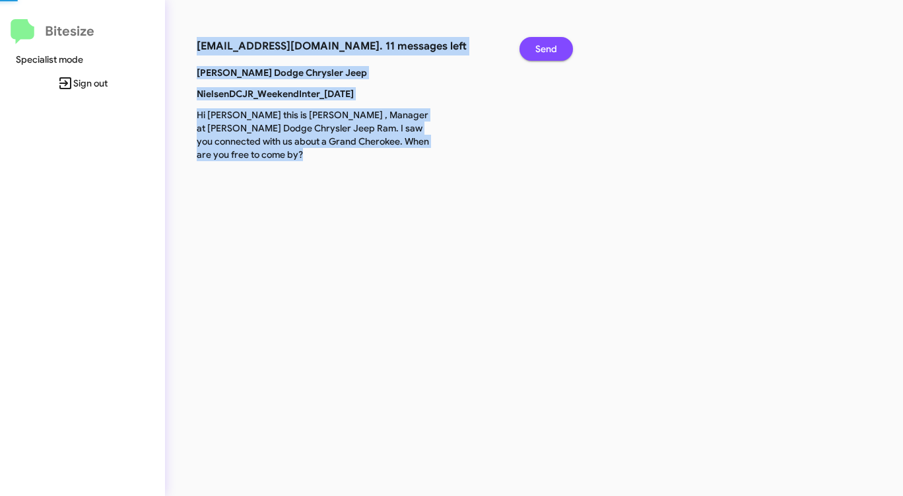
click at [540, 43] on span "Send" at bounding box center [547, 49] width 22 height 24
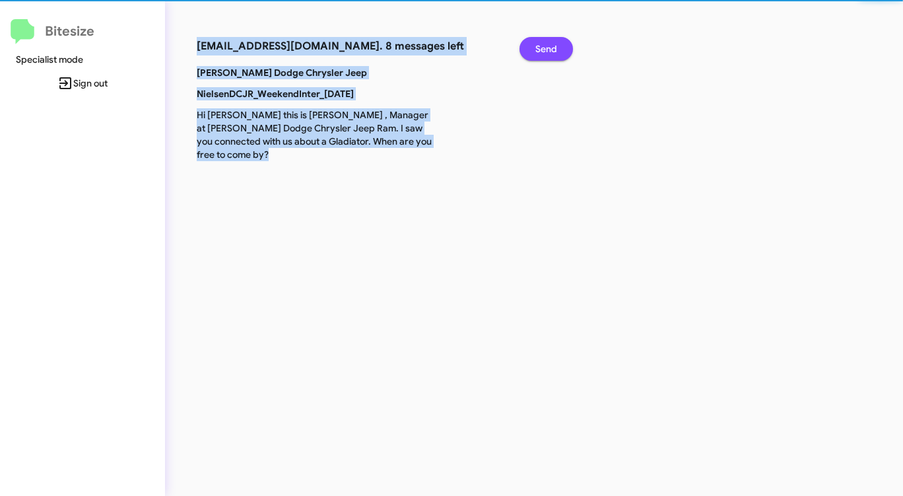
click at [540, 43] on span "Send" at bounding box center [547, 49] width 22 height 24
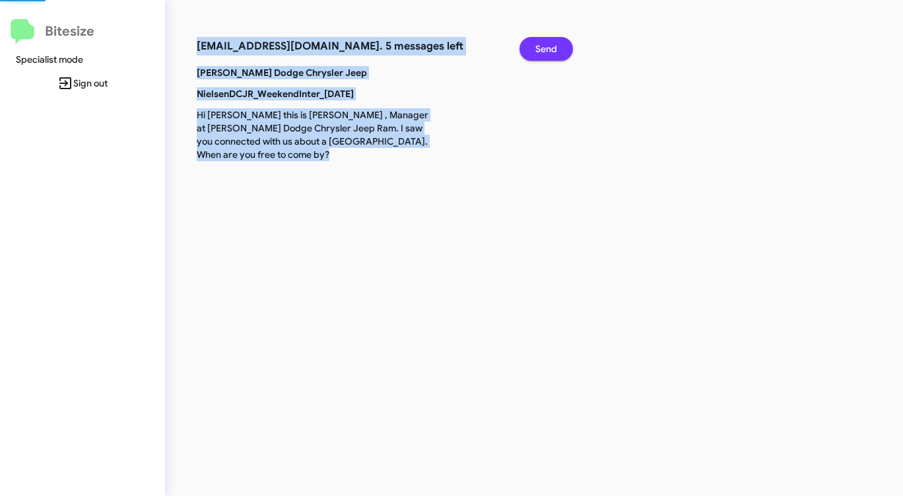
click at [540, 43] on span "Send" at bounding box center [547, 49] width 22 height 24
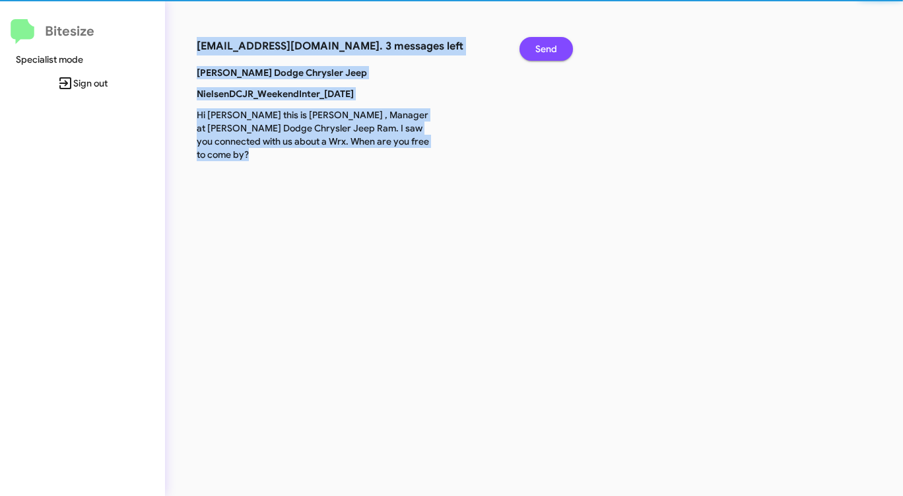
click at [540, 43] on span "Send" at bounding box center [547, 49] width 22 height 24
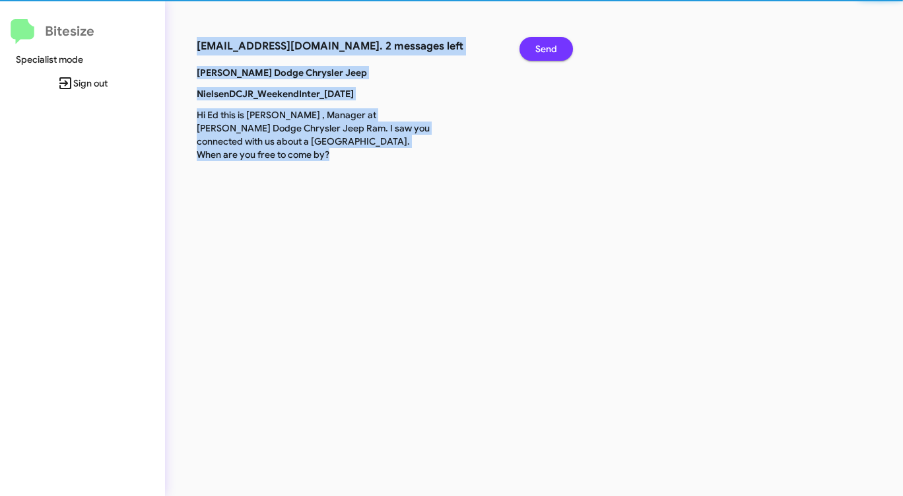
click at [540, 43] on span "Send" at bounding box center [547, 49] width 22 height 24
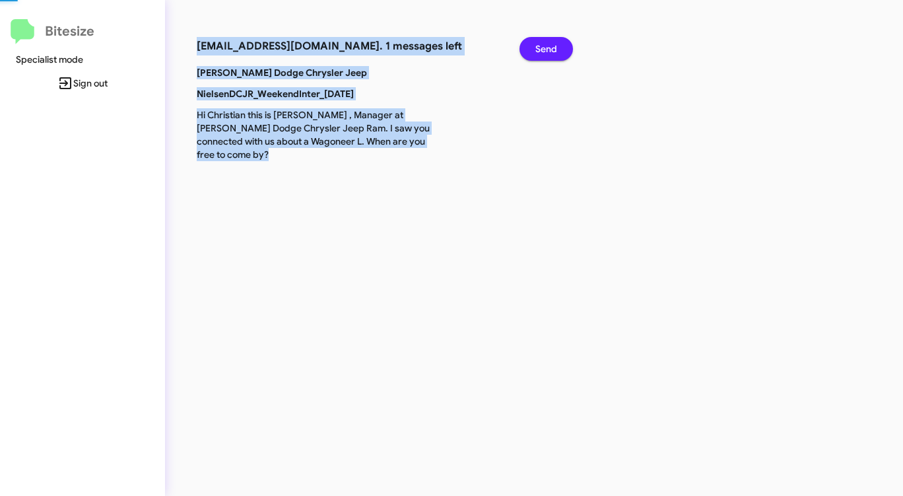
click at [540, 43] on span "Send" at bounding box center [547, 49] width 22 height 24
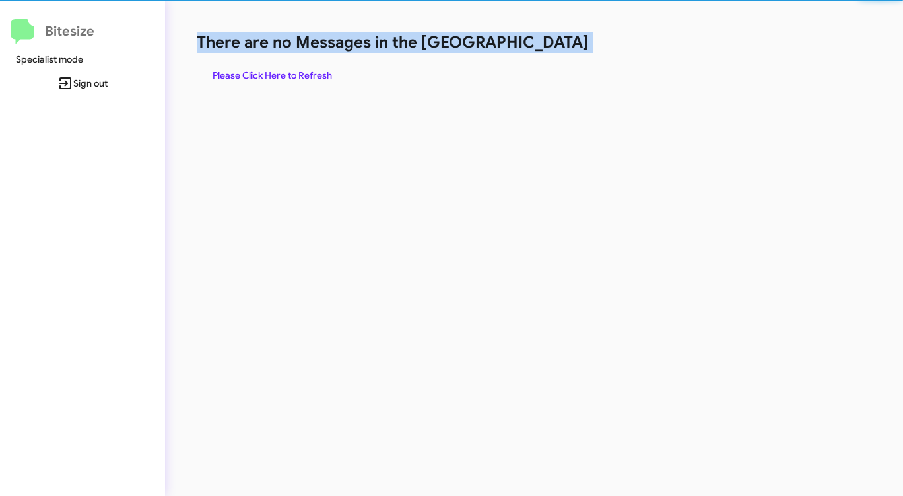
click at [540, 43] on h1 "There are no Messages in the [GEOGRAPHIC_DATA]" at bounding box center [473, 42] width 552 height 21
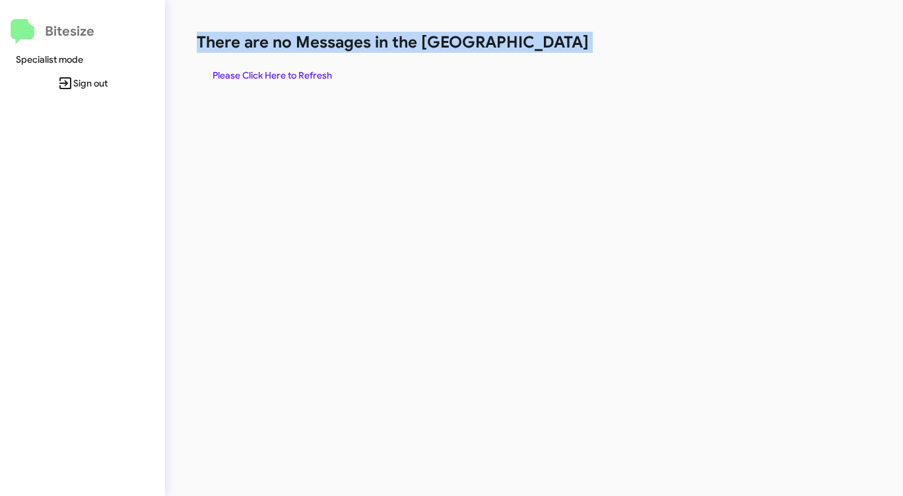
click at [540, 43] on h1 "There are no Messages in the [GEOGRAPHIC_DATA]" at bounding box center [473, 42] width 552 height 21
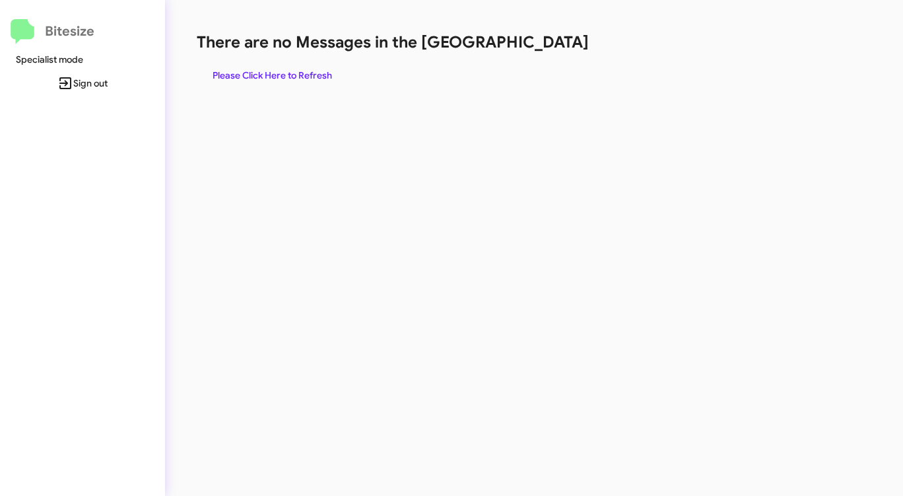
click at [291, 75] on span "Please Click Here to Refresh" at bounding box center [273, 75] width 120 height 24
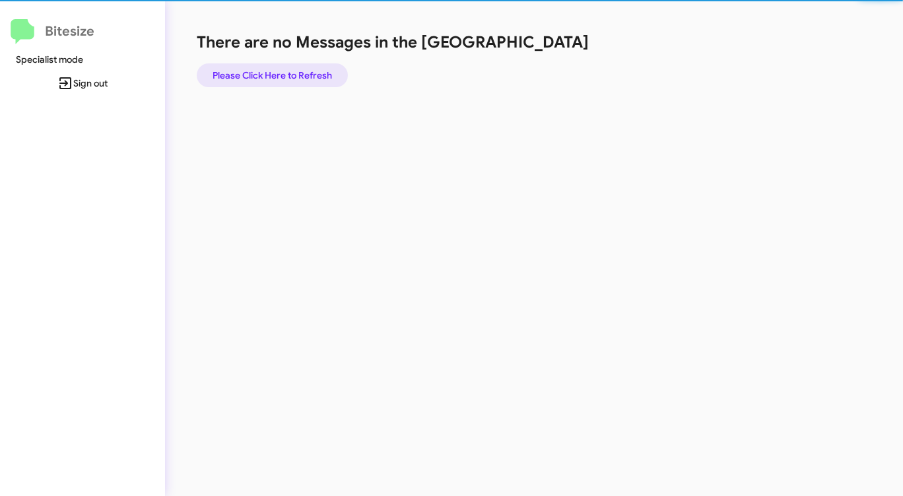
click at [291, 75] on span "Please Click Here to Refresh" at bounding box center [273, 75] width 120 height 24
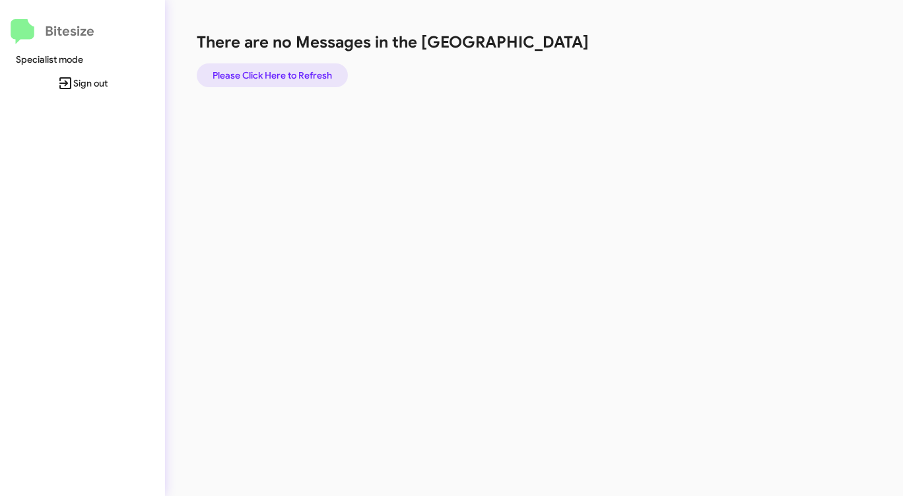
click at [291, 75] on span "Please Click Here to Refresh" at bounding box center [273, 75] width 120 height 24
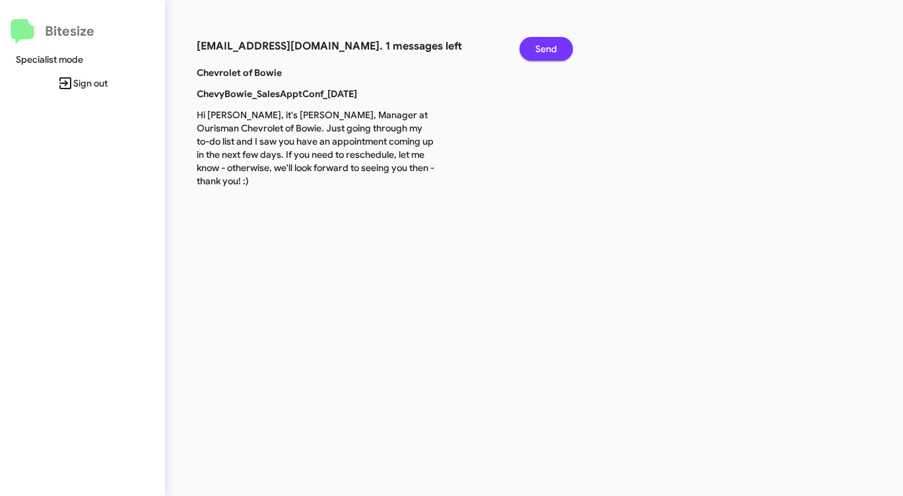
click at [563, 44] on button "Send" at bounding box center [546, 49] width 53 height 24
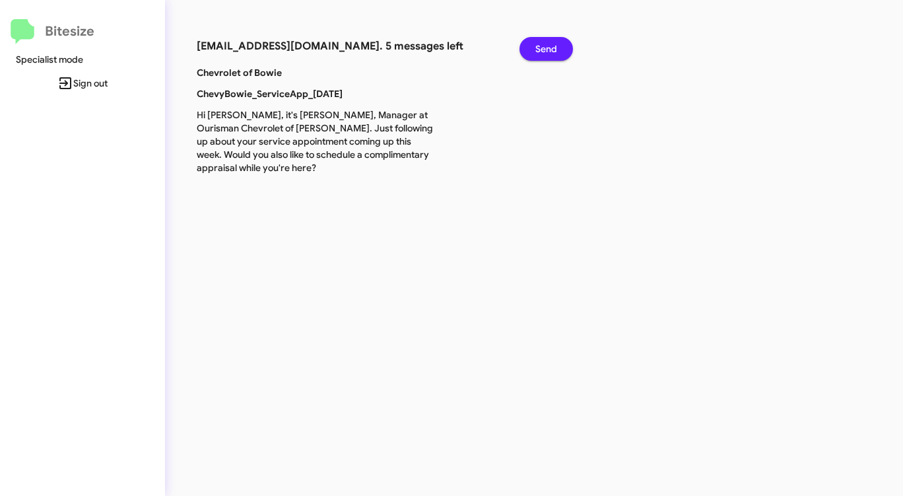
click at [539, 45] on span "Send" at bounding box center [547, 49] width 22 height 24
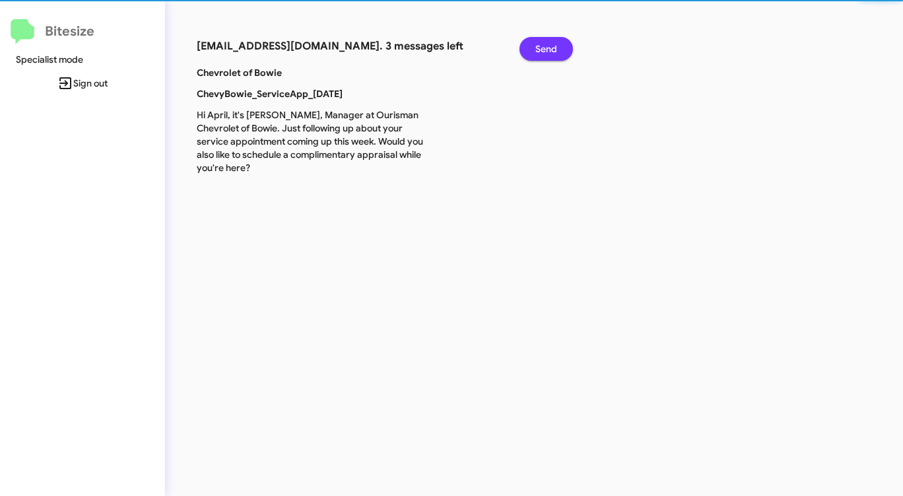
click at [539, 45] on span "Send" at bounding box center [547, 49] width 22 height 24
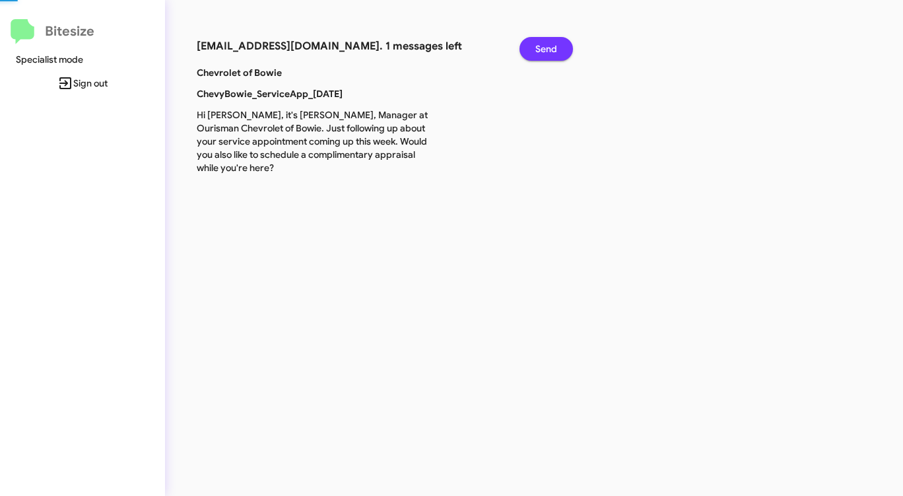
click at [539, 45] on span "Send" at bounding box center [547, 49] width 22 height 24
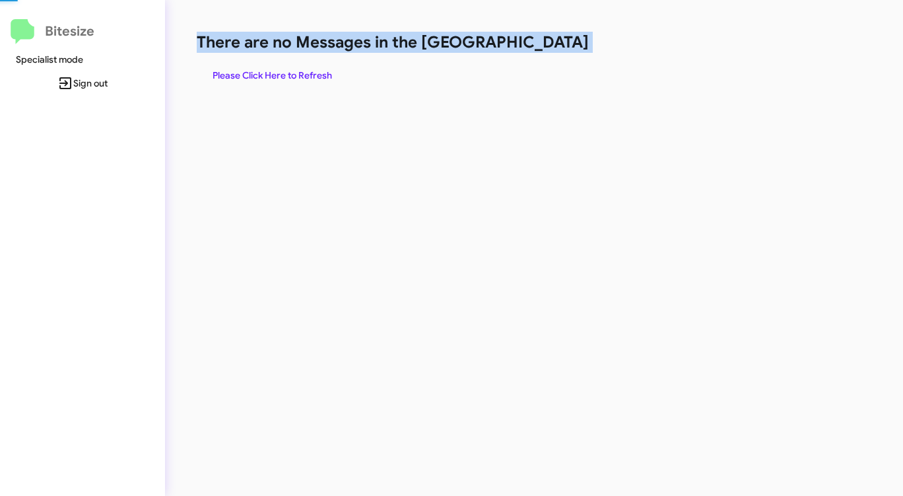
click at [539, 45] on h1 "There are no Messages in the [GEOGRAPHIC_DATA]" at bounding box center [473, 42] width 552 height 21
click at [538, 45] on h1 "There are no Messages in the [GEOGRAPHIC_DATA]" at bounding box center [473, 42] width 552 height 21
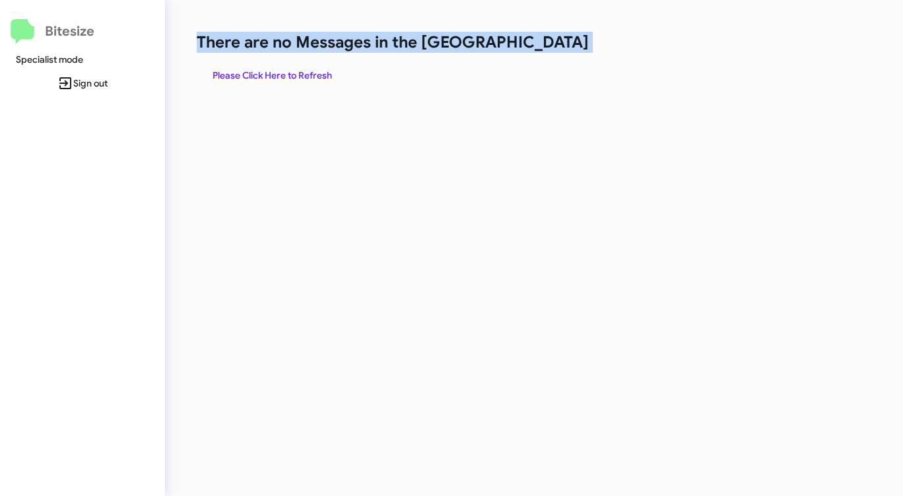
click at [529, 50] on h1 "There are no Messages in the [GEOGRAPHIC_DATA]" at bounding box center [473, 42] width 552 height 21
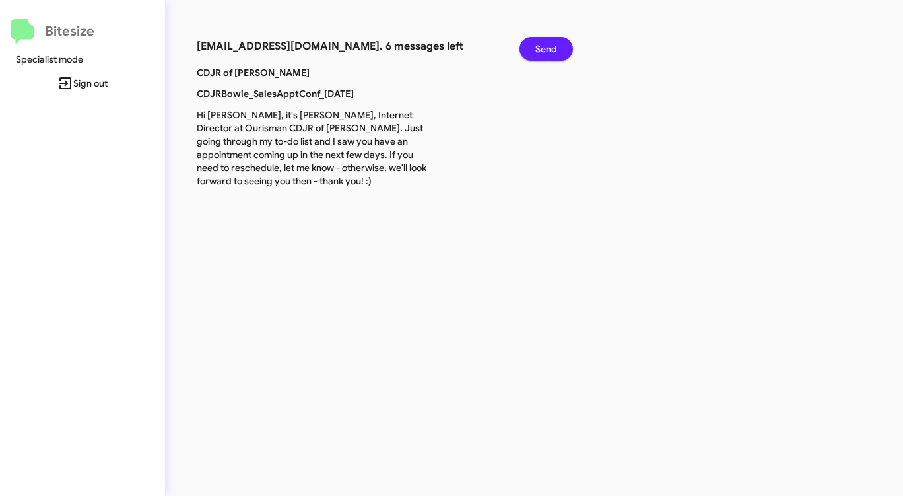
click at [532, 50] on button "Send" at bounding box center [546, 49] width 53 height 24
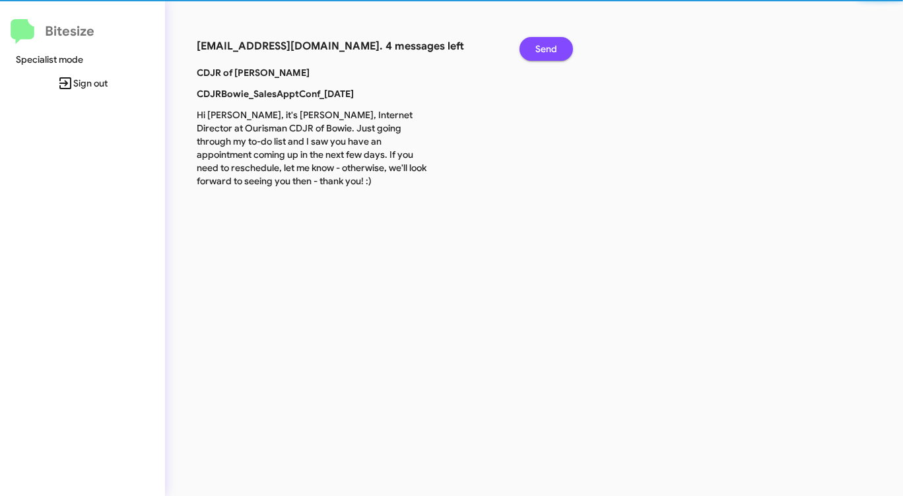
click at [532, 50] on button "Send" at bounding box center [546, 49] width 53 height 24
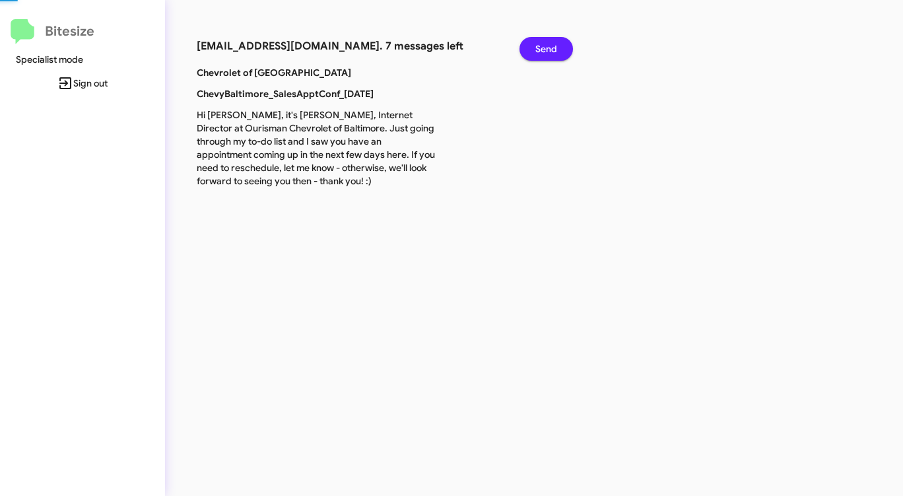
click at [532, 50] on button "Send" at bounding box center [546, 49] width 53 height 24
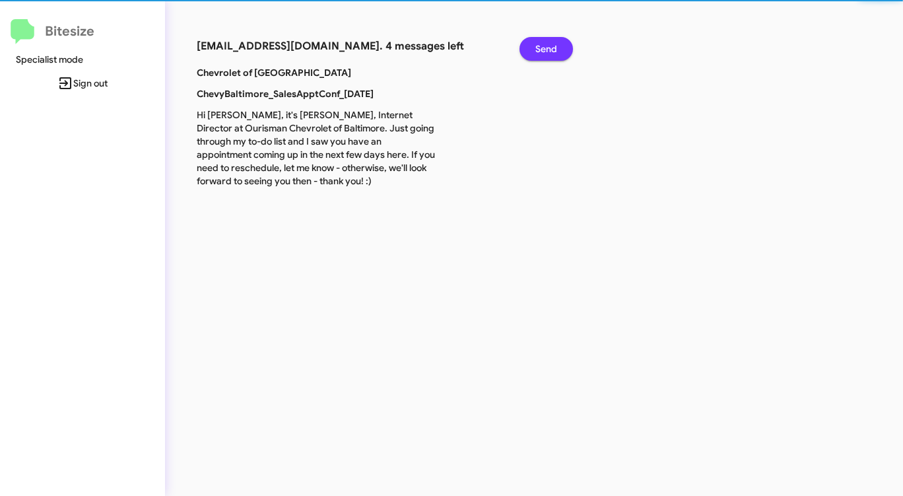
click at [532, 50] on button "Send" at bounding box center [546, 49] width 53 height 24
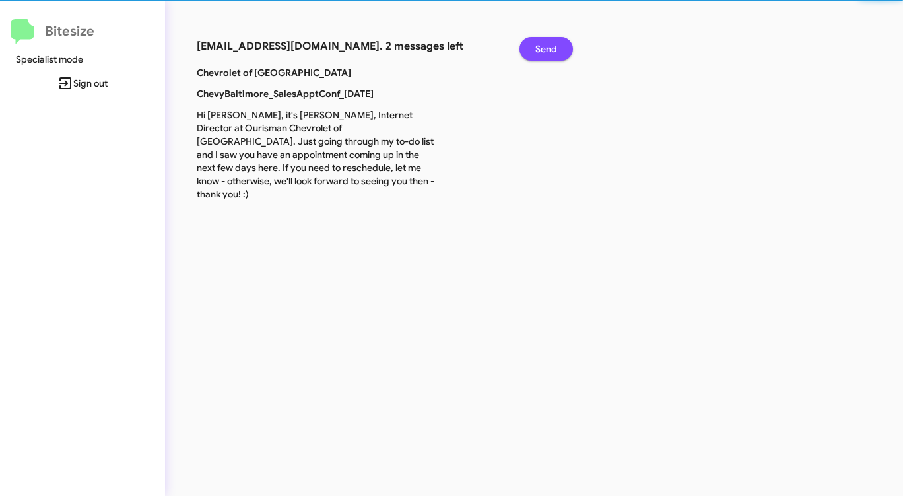
click at [532, 50] on button "Send" at bounding box center [546, 49] width 53 height 24
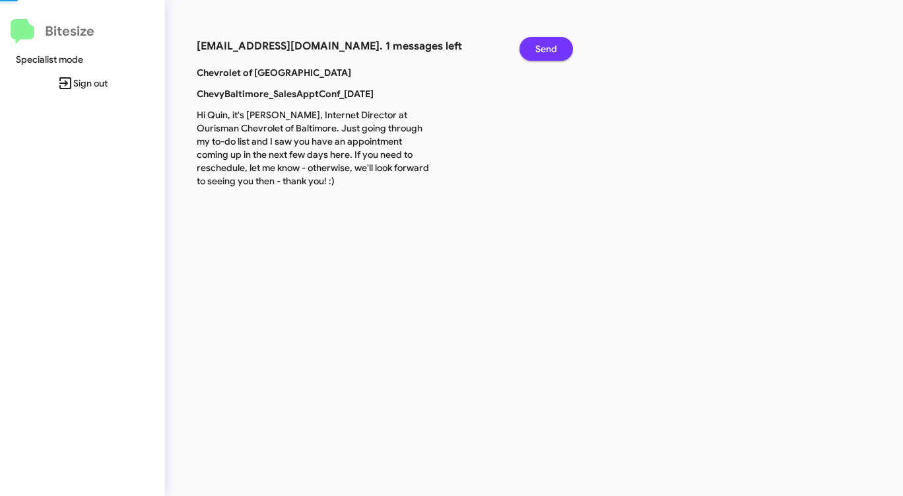
click at [532, 50] on button "Send" at bounding box center [546, 49] width 53 height 24
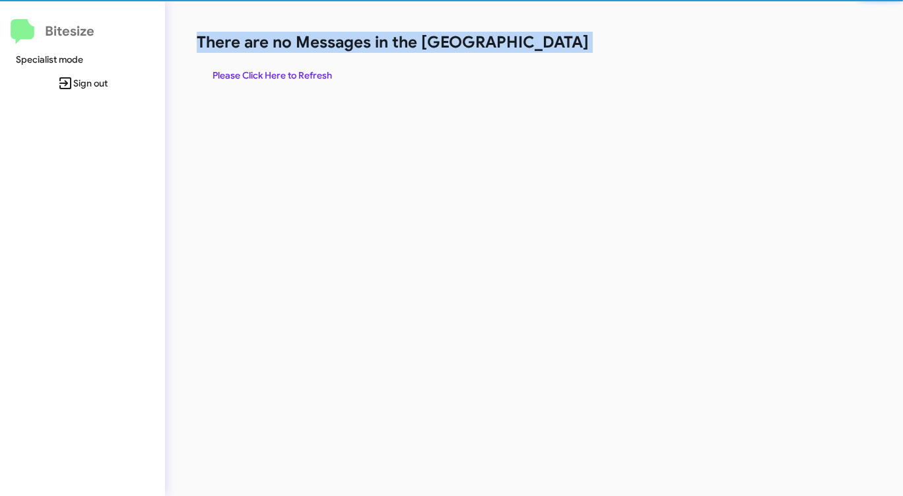
click at [532, 50] on h1 "There are no Messages in the [GEOGRAPHIC_DATA]" at bounding box center [473, 42] width 552 height 21
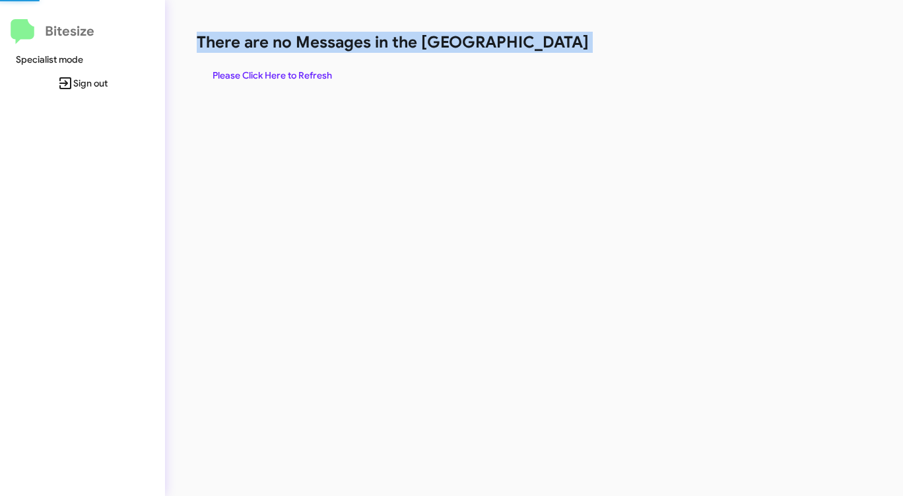
click at [532, 50] on h1 "There are no Messages in the [GEOGRAPHIC_DATA]" at bounding box center [473, 42] width 552 height 21
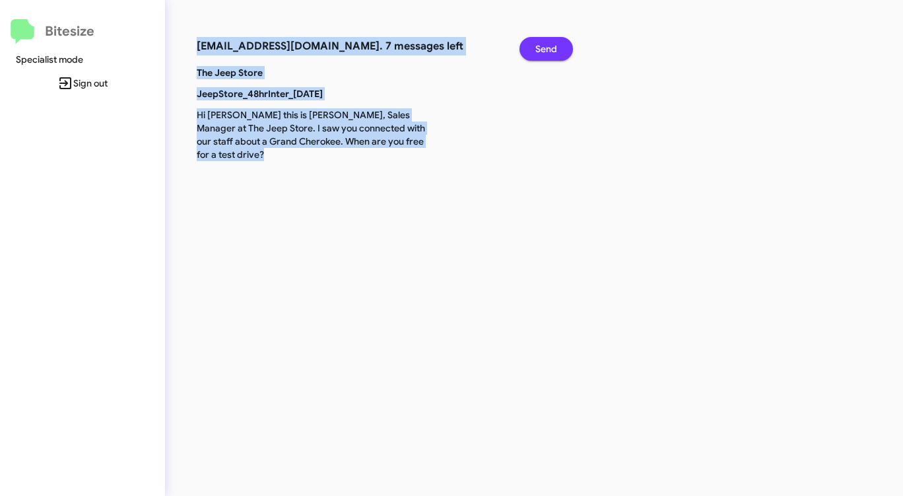
click at [532, 50] on button "Send" at bounding box center [546, 49] width 53 height 24
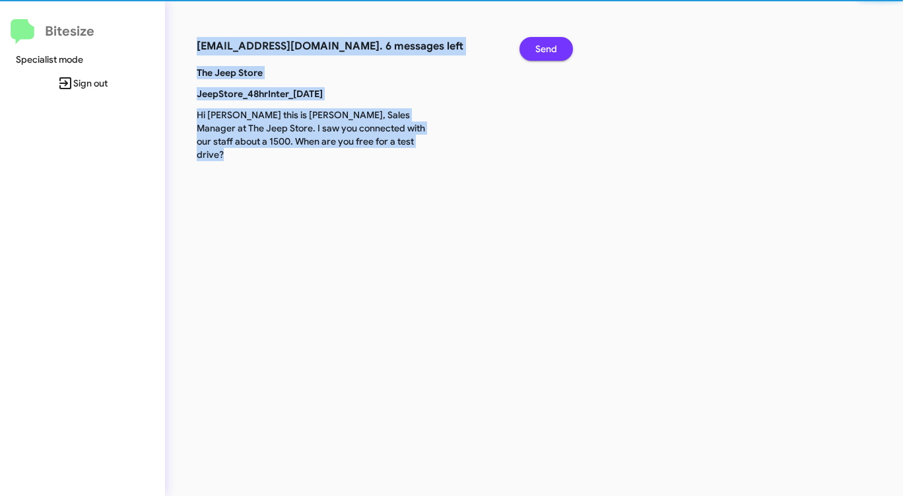
click at [532, 50] on button "Send" at bounding box center [546, 49] width 53 height 24
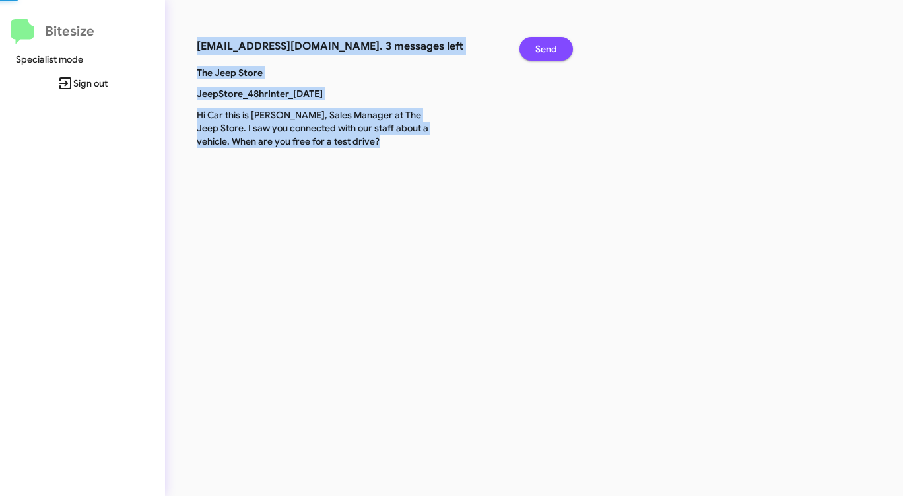
click at [532, 50] on button "Send" at bounding box center [546, 49] width 53 height 24
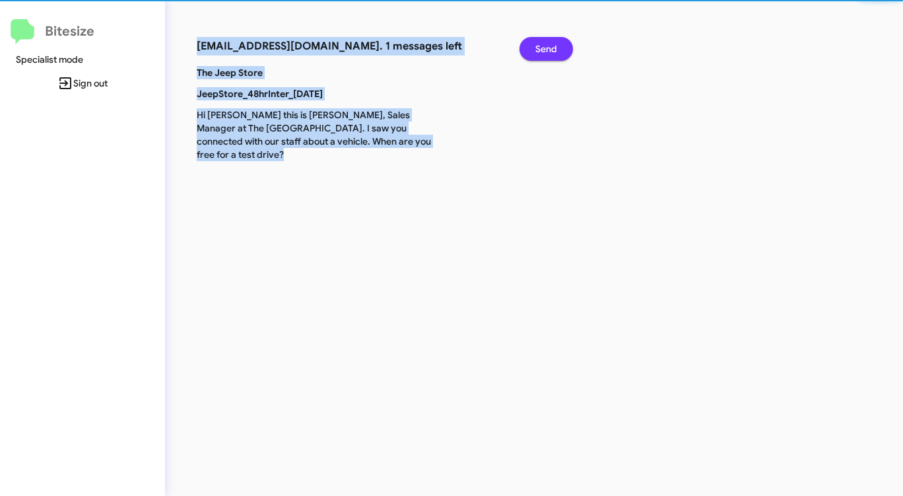
click at [532, 50] on button "Send" at bounding box center [546, 49] width 53 height 24
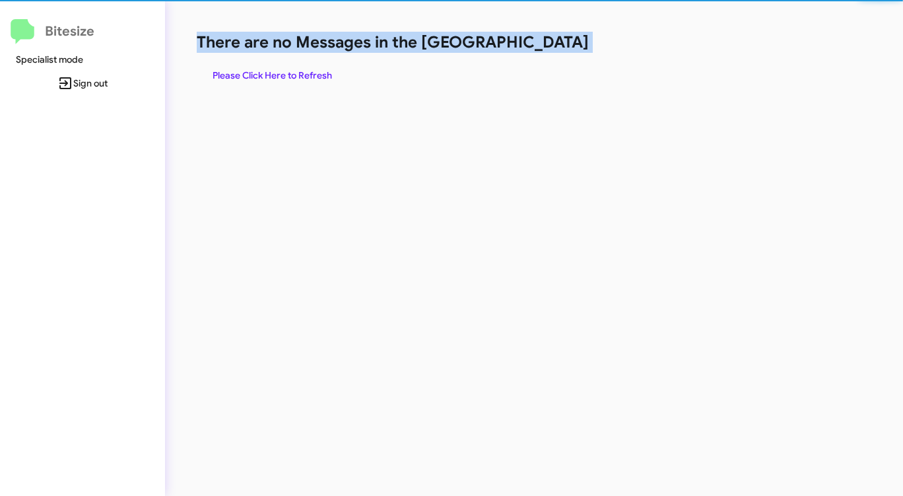
click at [532, 50] on h1 "There are no Messages in the [GEOGRAPHIC_DATA]" at bounding box center [473, 42] width 552 height 21
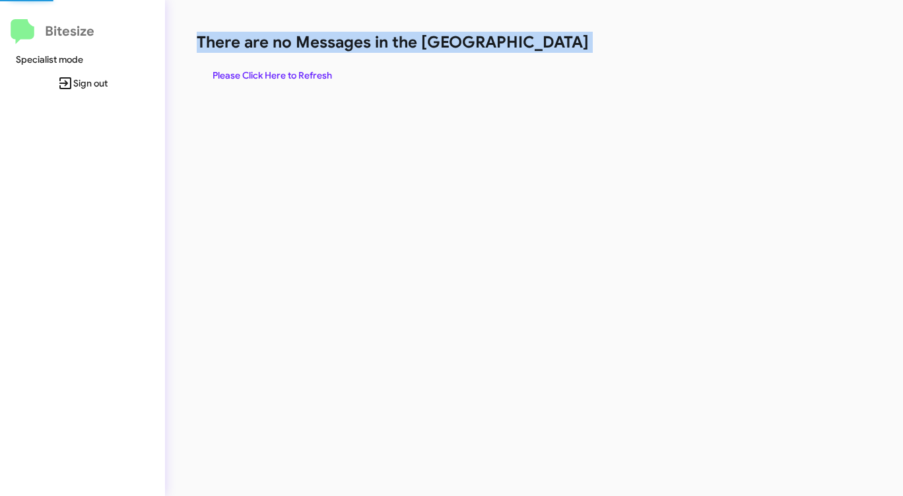
click at [532, 50] on h1 "There are no Messages in the [GEOGRAPHIC_DATA]" at bounding box center [473, 42] width 552 height 21
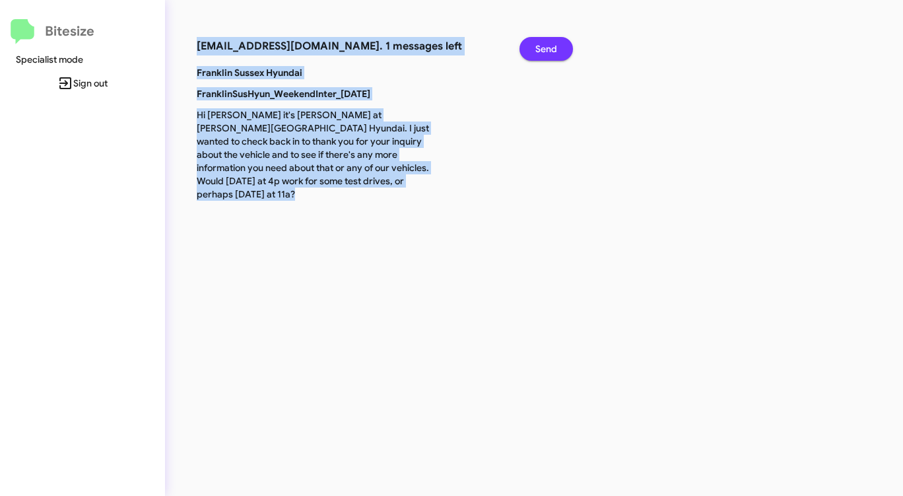
click at [557, 51] on button "Send" at bounding box center [546, 49] width 53 height 24
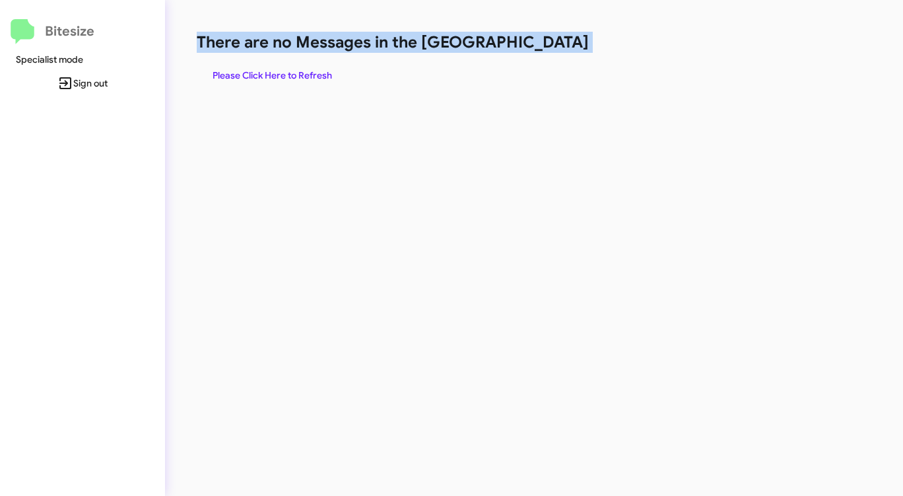
click at [317, 79] on span "Please Click Here to Refresh" at bounding box center [273, 75] width 120 height 24
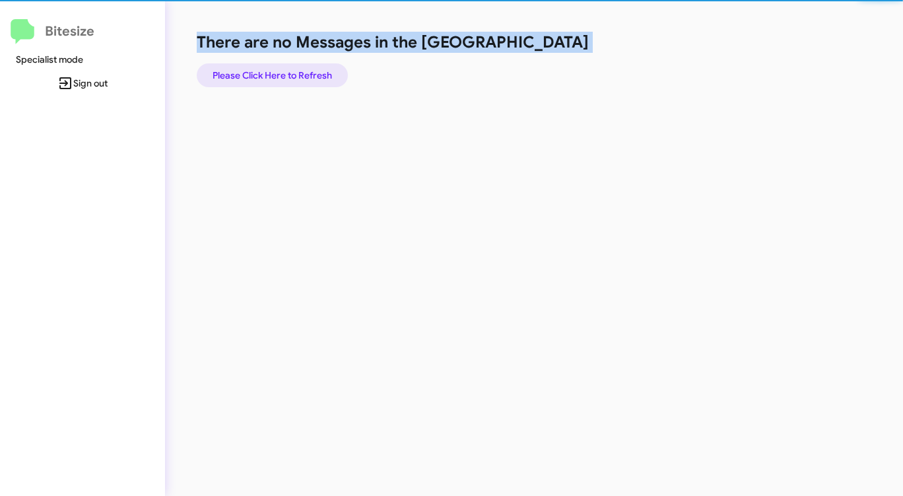
click at [317, 79] on span "Please Click Here to Refresh" at bounding box center [273, 75] width 120 height 24
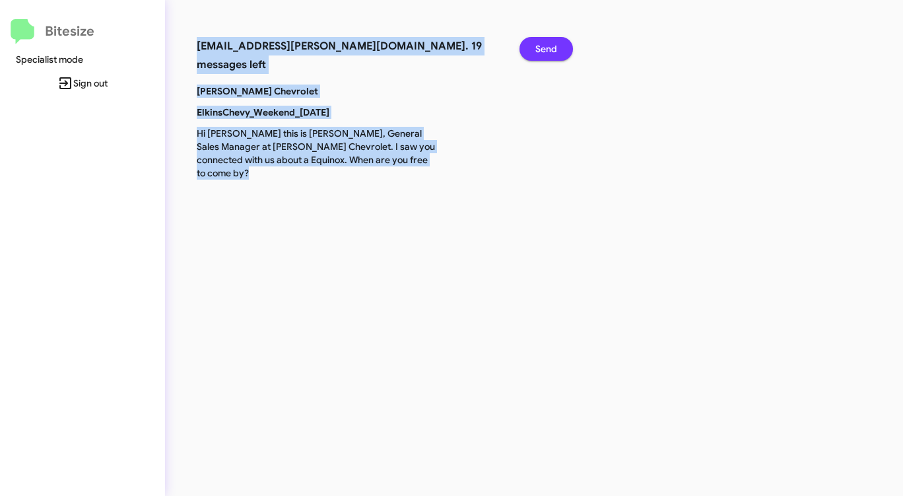
click at [548, 50] on span "Send" at bounding box center [547, 49] width 22 height 24
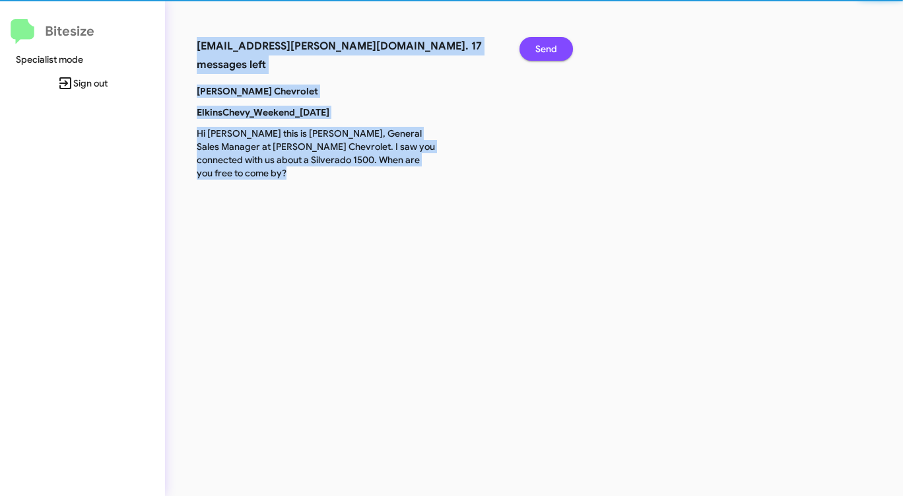
click at [548, 50] on span "Send" at bounding box center [547, 49] width 22 height 24
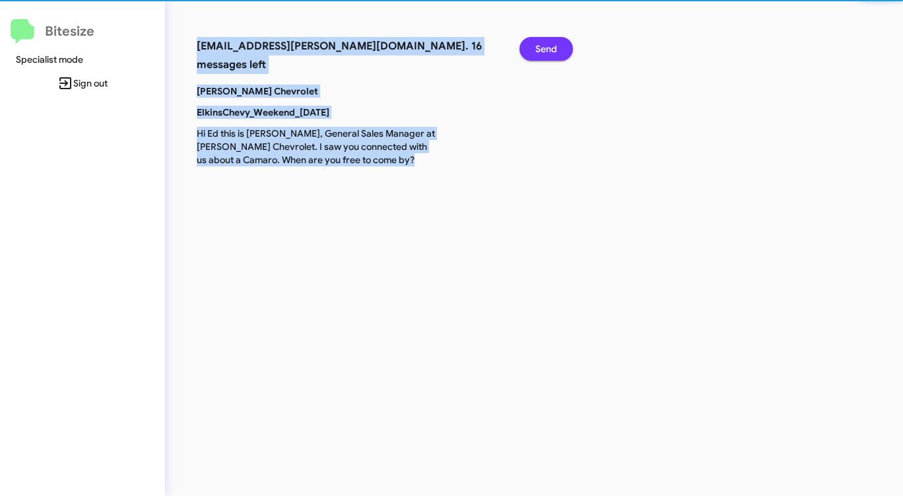
click at [548, 50] on span "Send" at bounding box center [547, 49] width 22 height 24
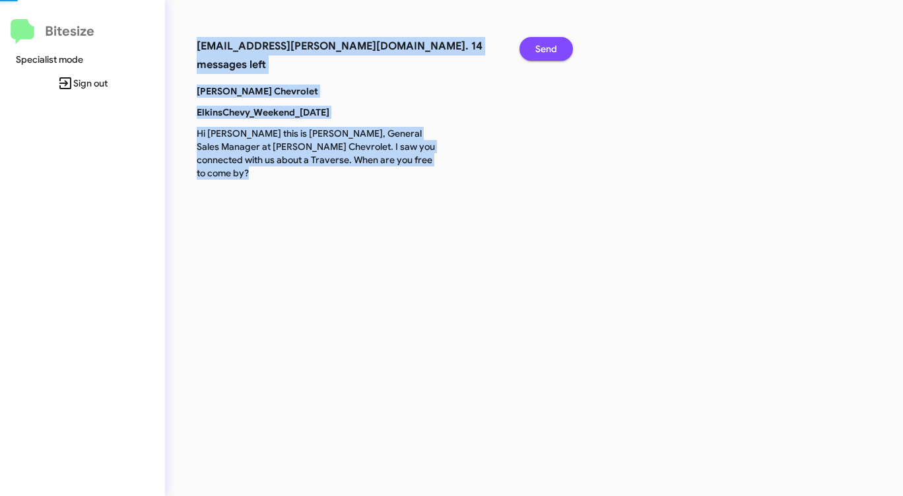
click at [548, 50] on span "Send" at bounding box center [547, 49] width 22 height 24
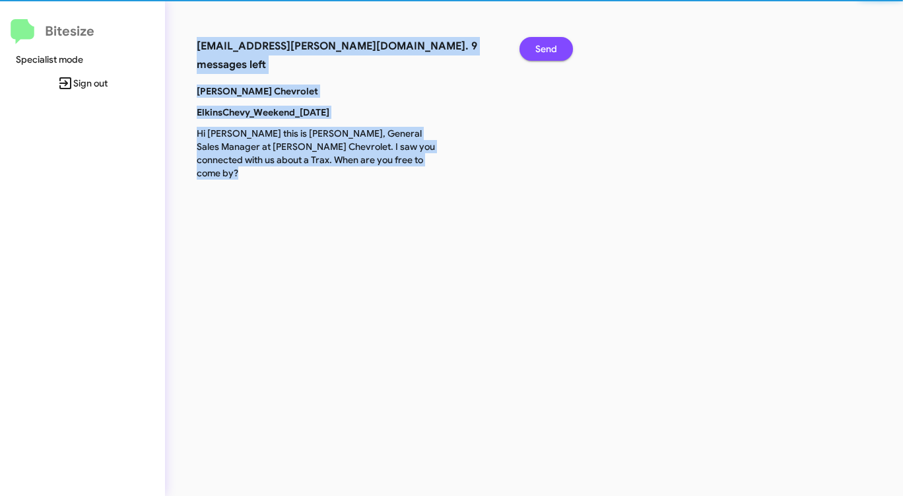
click at [548, 50] on span "Send" at bounding box center [547, 49] width 22 height 24
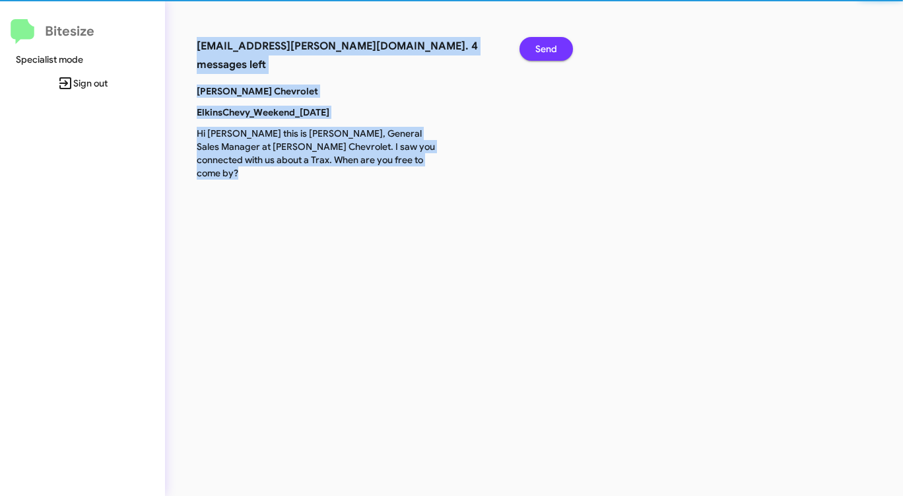
click at [548, 50] on span "Send" at bounding box center [547, 49] width 22 height 24
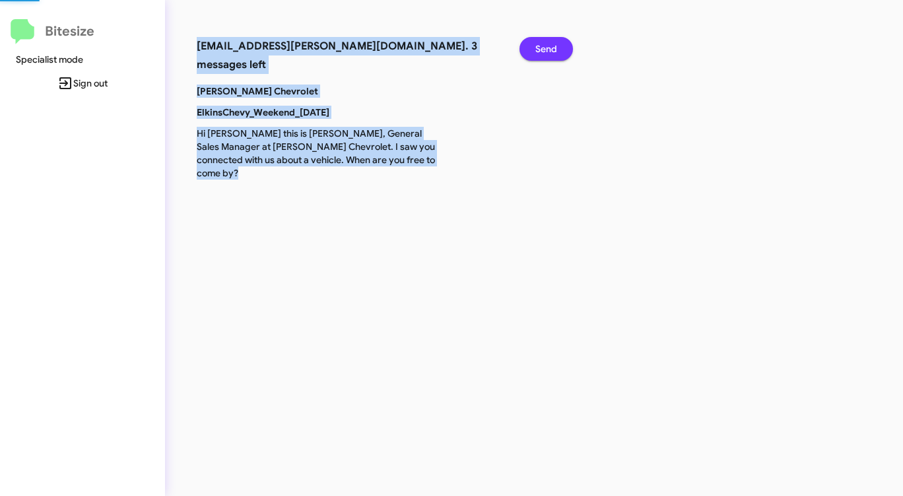
click at [548, 50] on span "Send" at bounding box center [547, 49] width 22 height 24
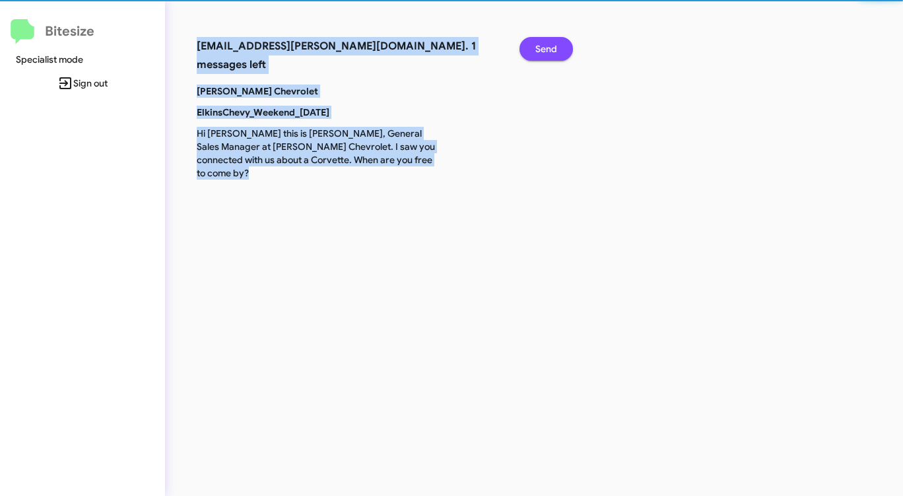
click at [548, 50] on span "Send" at bounding box center [547, 49] width 22 height 24
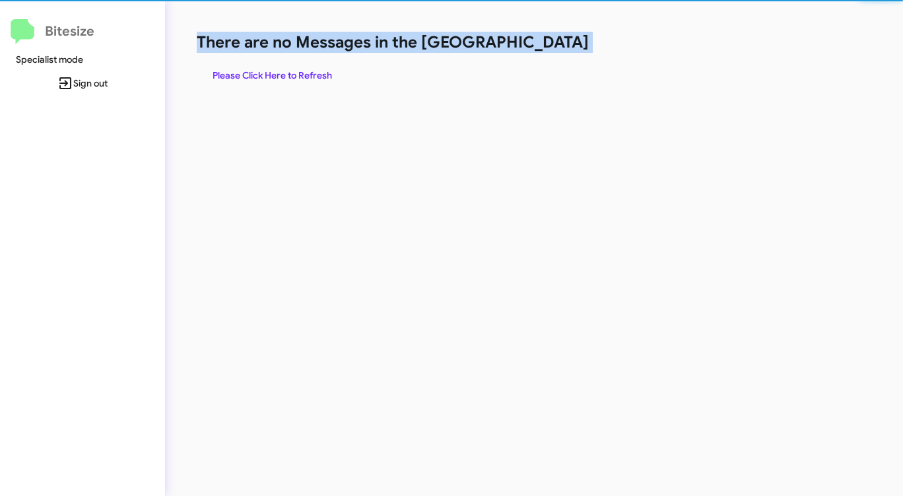
click at [548, 50] on h1 "There are no Messages in the [GEOGRAPHIC_DATA]" at bounding box center [473, 42] width 552 height 21
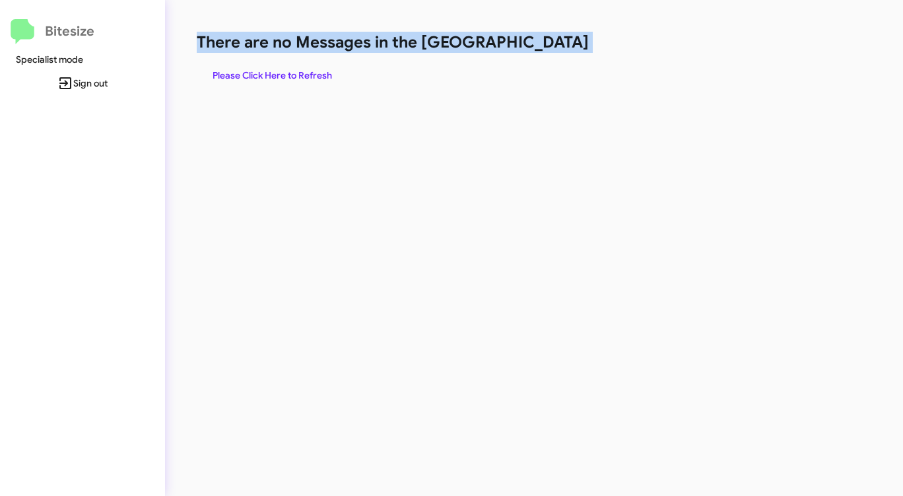
click at [548, 50] on h1 "There are no Messages in the [GEOGRAPHIC_DATA]" at bounding box center [473, 42] width 552 height 21
click at [267, 72] on span "Please Click Here to Refresh" at bounding box center [273, 75] width 120 height 24
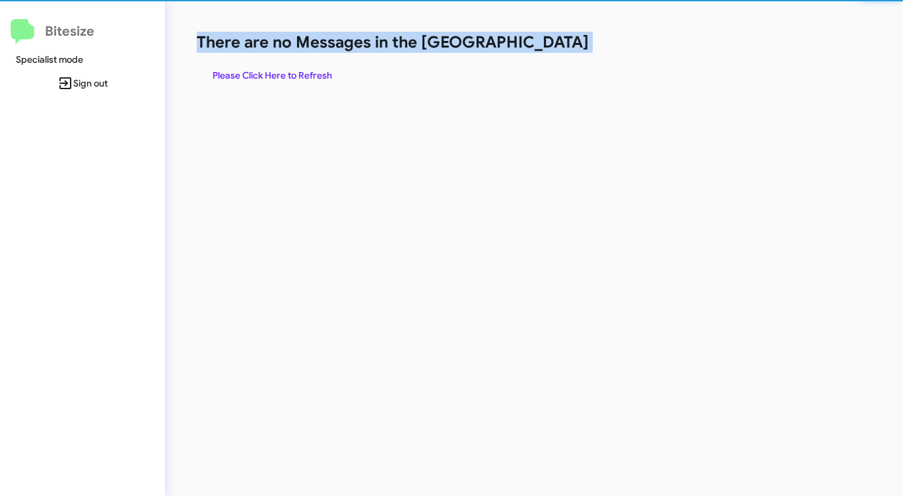
click at [267, 72] on span "Please Click Here to Refresh" at bounding box center [273, 75] width 120 height 24
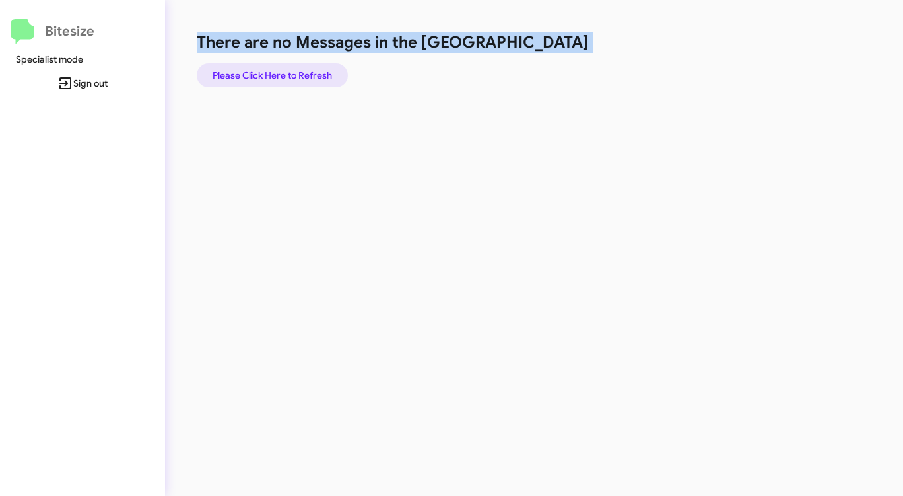
click at [267, 72] on span "Please Click Here to Refresh" at bounding box center [273, 75] width 120 height 24
click at [267, 71] on span "Please Click Here to Refresh" at bounding box center [273, 75] width 120 height 24
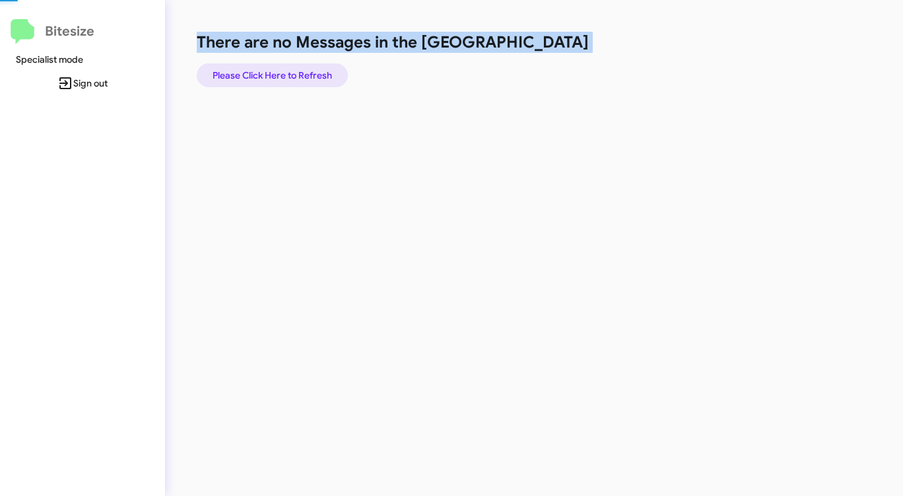
click at [267, 71] on span "Please Click Here to Refresh" at bounding box center [273, 75] width 120 height 24
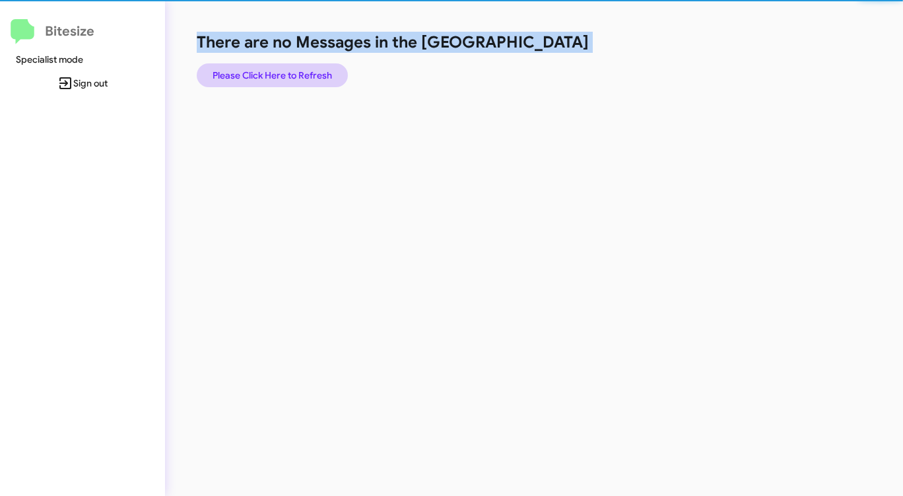
click at [267, 71] on span "Please Click Here to Refresh" at bounding box center [273, 75] width 120 height 24
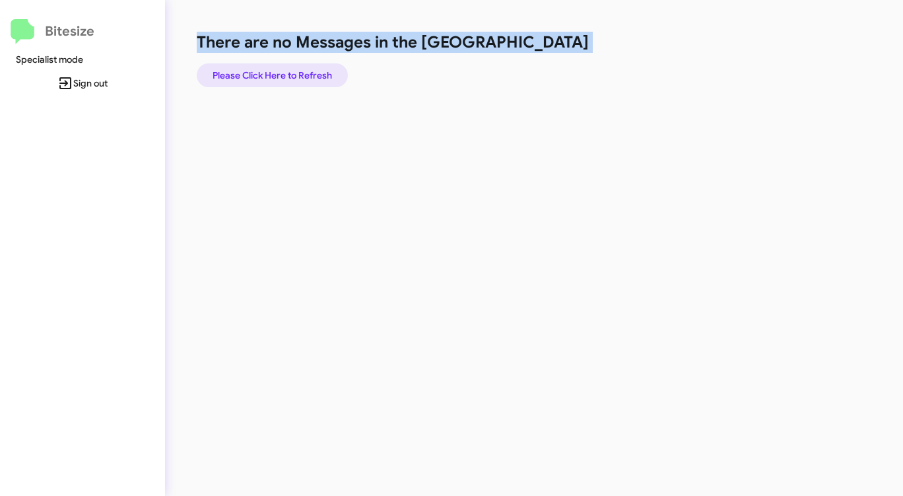
click at [267, 71] on span "Please Click Here to Refresh" at bounding box center [273, 75] width 120 height 24
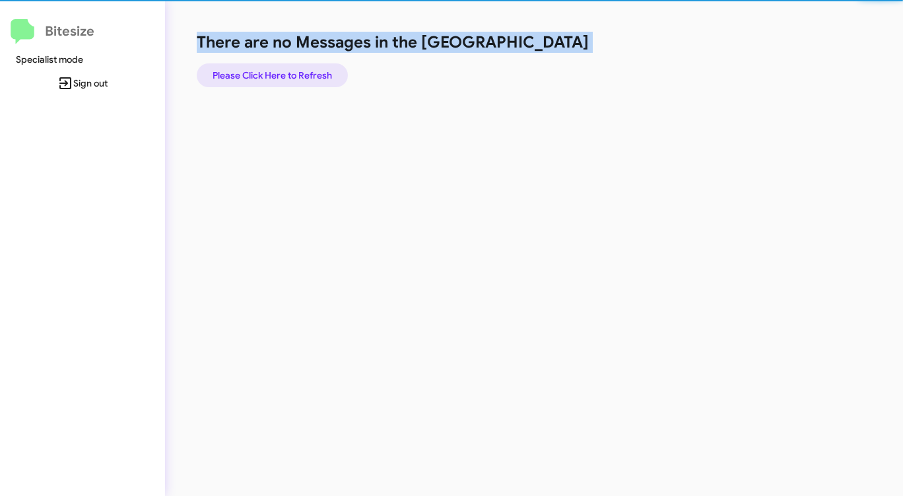
click at [267, 71] on span "Please Click Here to Refresh" at bounding box center [273, 75] width 120 height 24
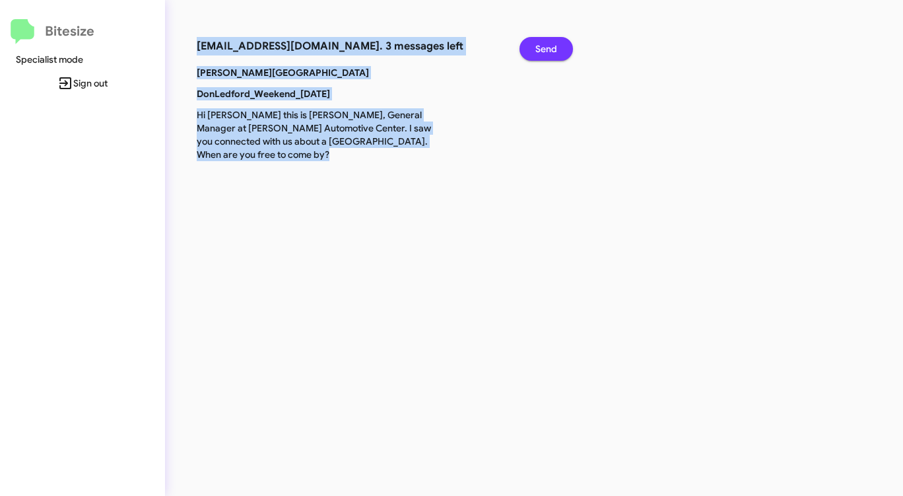
click at [550, 40] on span "Send" at bounding box center [547, 49] width 22 height 24
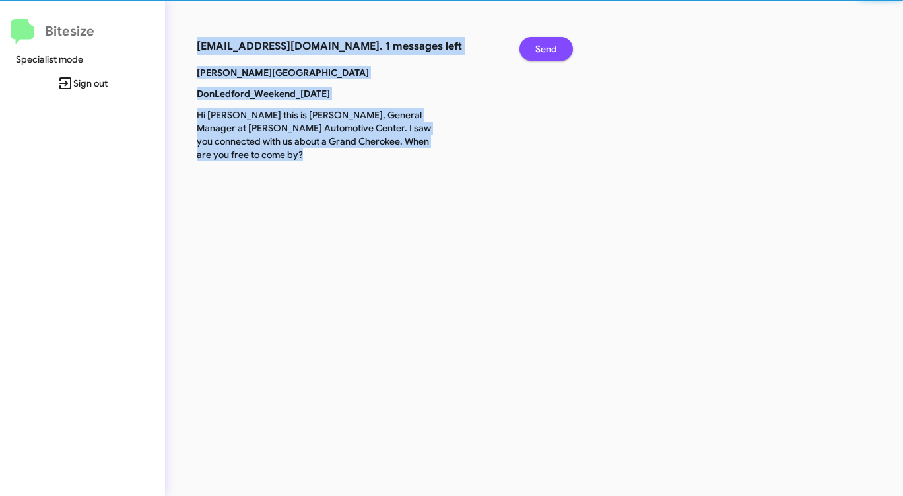
click at [550, 40] on span "Send" at bounding box center [547, 49] width 22 height 24
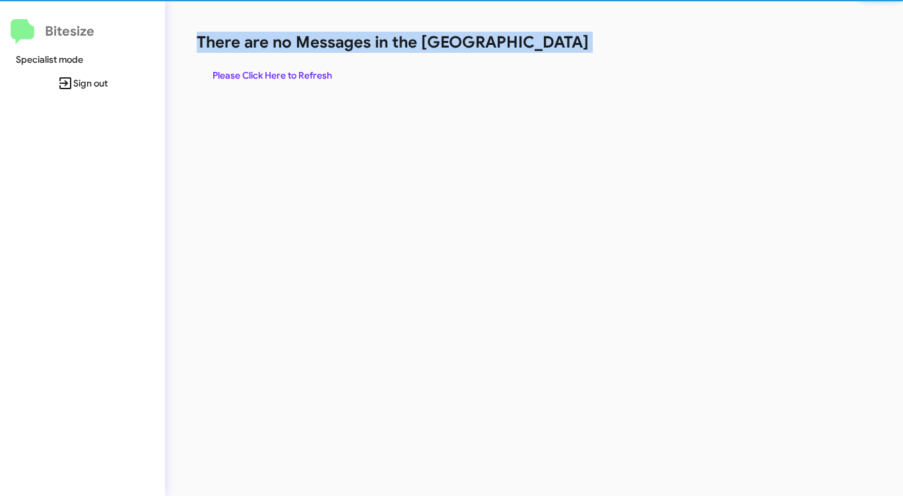
click at [550, 40] on h1 "There are no Messages in the [GEOGRAPHIC_DATA]" at bounding box center [473, 42] width 552 height 21
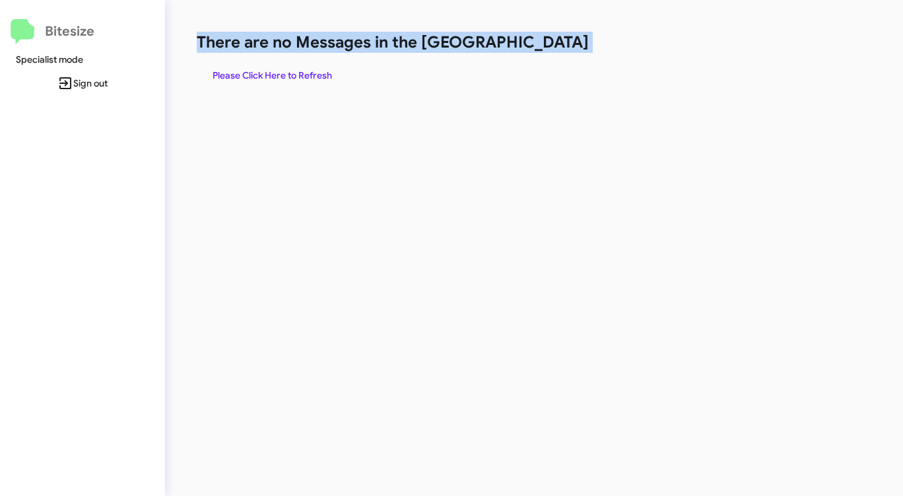
click at [550, 40] on h1 "There are no Messages in the [GEOGRAPHIC_DATA]" at bounding box center [473, 42] width 552 height 21
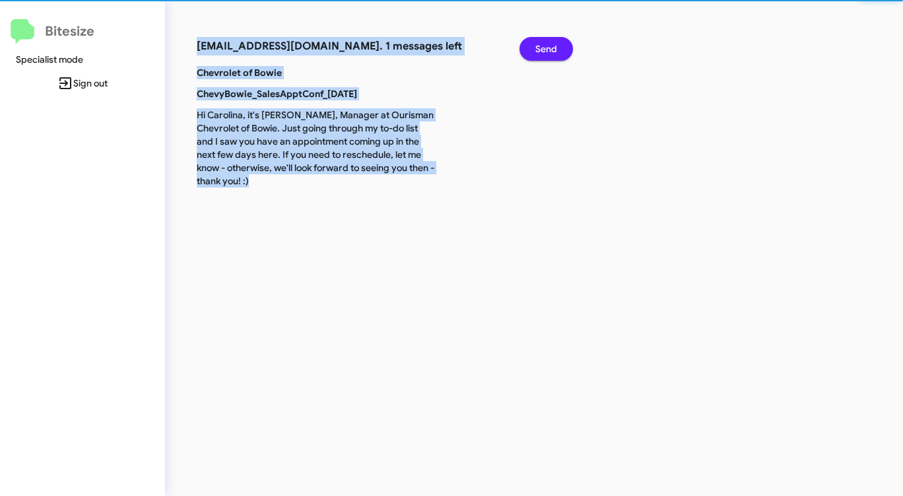
click at [299, 67] on p "Chevrolet of Bowie" at bounding box center [316, 72] width 258 height 13
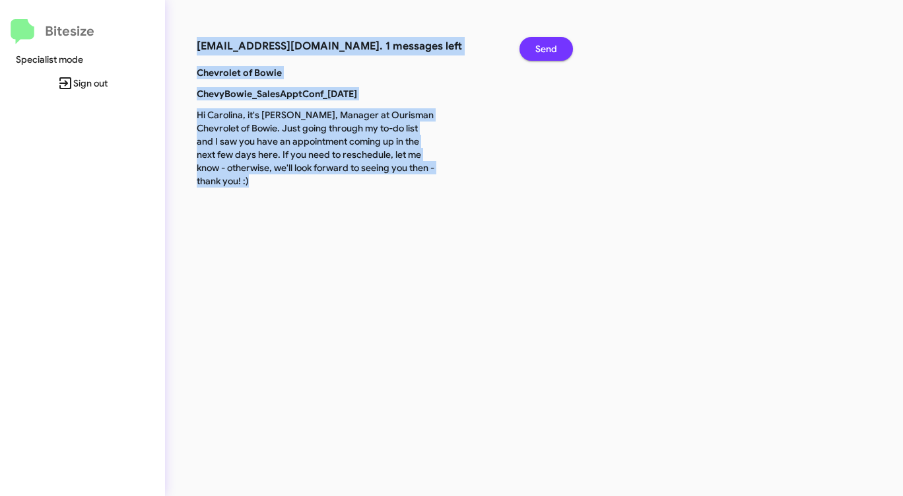
click at [542, 50] on span "Send" at bounding box center [547, 49] width 22 height 24
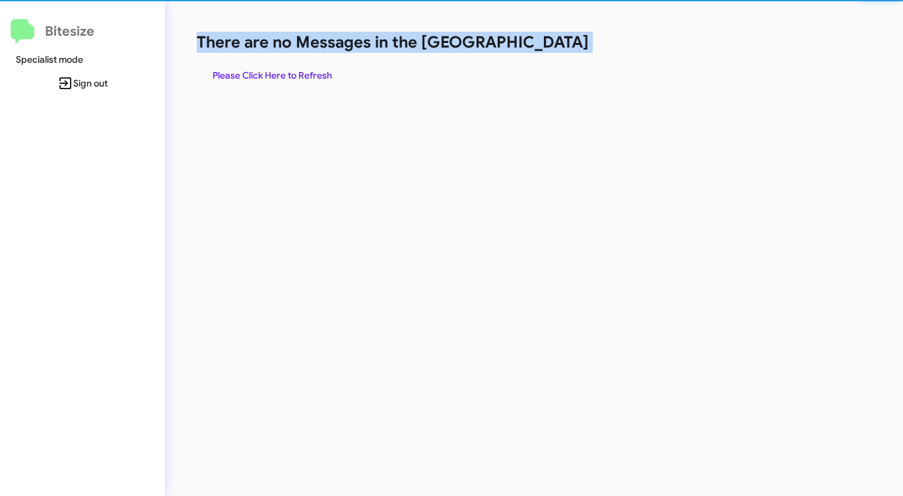
click at [542, 50] on h1 "There are no Messages in the [GEOGRAPHIC_DATA]" at bounding box center [473, 42] width 552 height 21
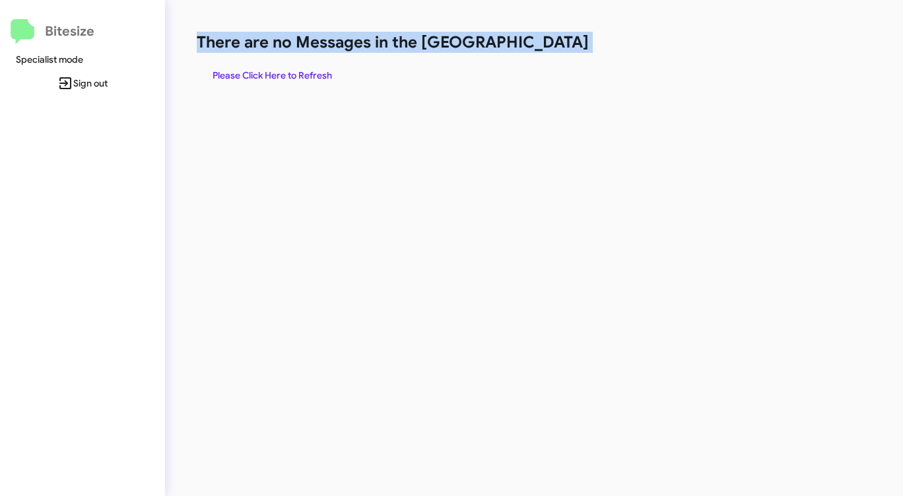
click at [287, 77] on span "Please Click Here to Refresh" at bounding box center [273, 75] width 120 height 24
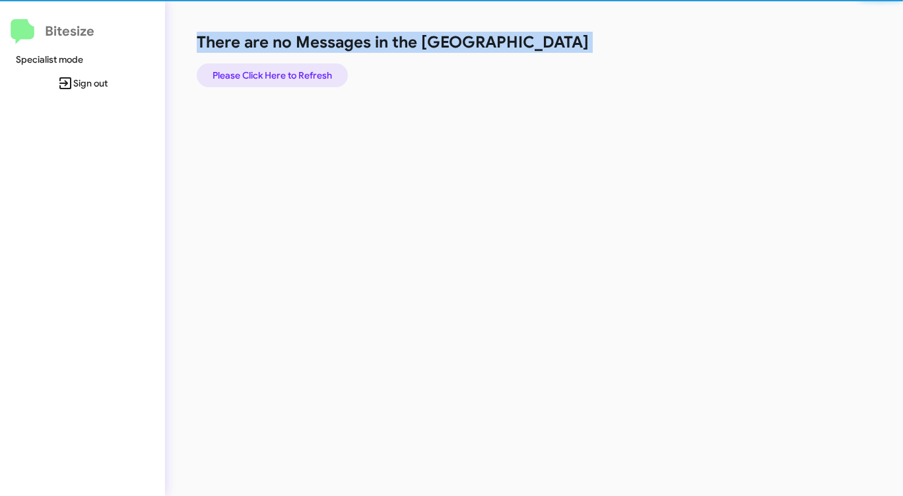
click at [285, 75] on span "Please Click Here to Refresh" at bounding box center [273, 75] width 120 height 24
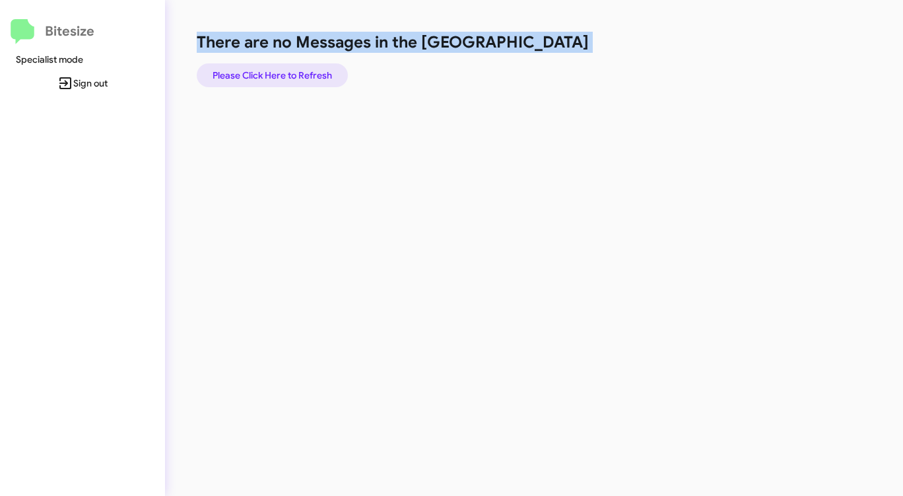
click at [286, 73] on span "Please Click Here to Refresh" at bounding box center [273, 75] width 120 height 24
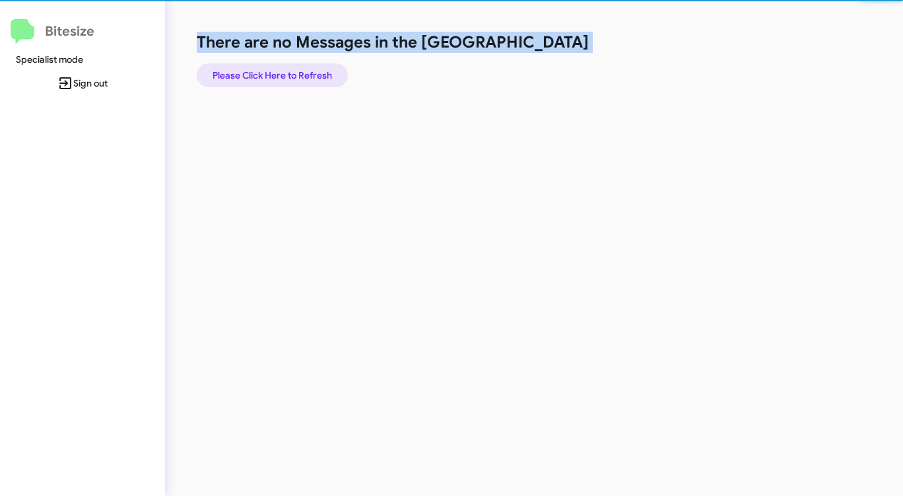
click at [286, 73] on span "Please Click Here to Refresh" at bounding box center [273, 75] width 120 height 24
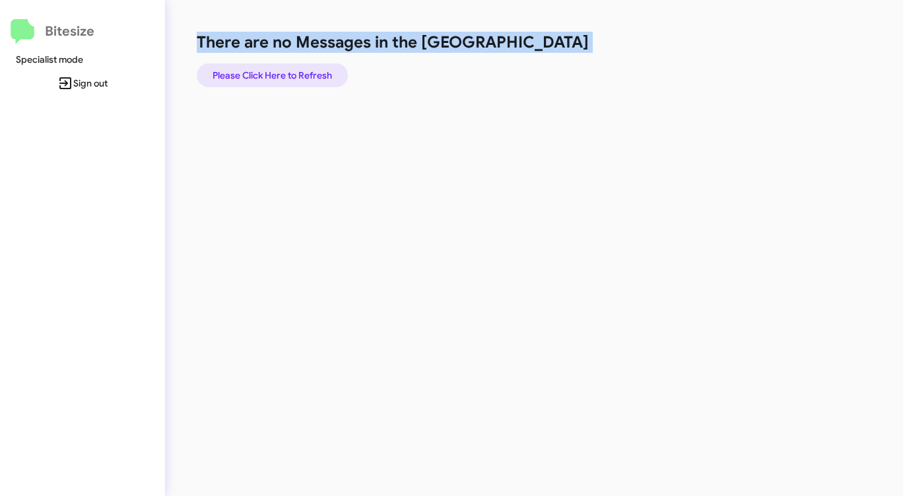
click at [286, 73] on span "Please Click Here to Refresh" at bounding box center [273, 75] width 120 height 24
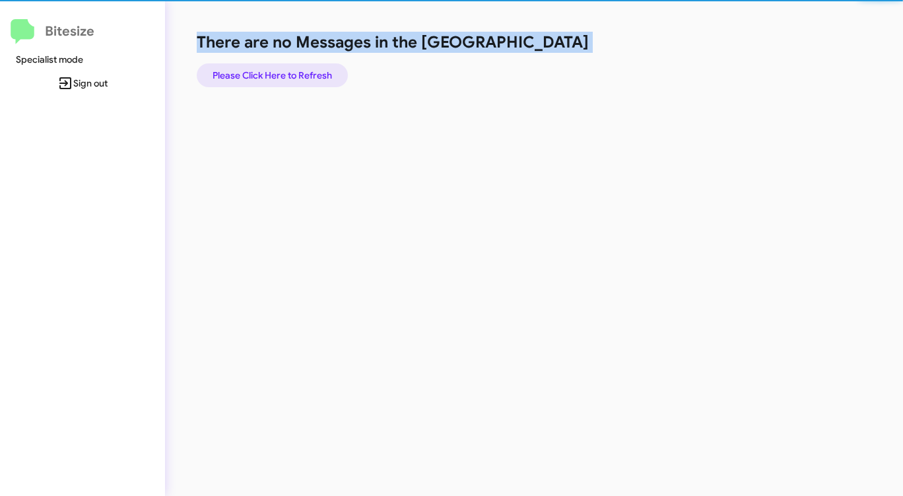
click at [286, 73] on span "Please Click Here to Refresh" at bounding box center [273, 75] width 120 height 24
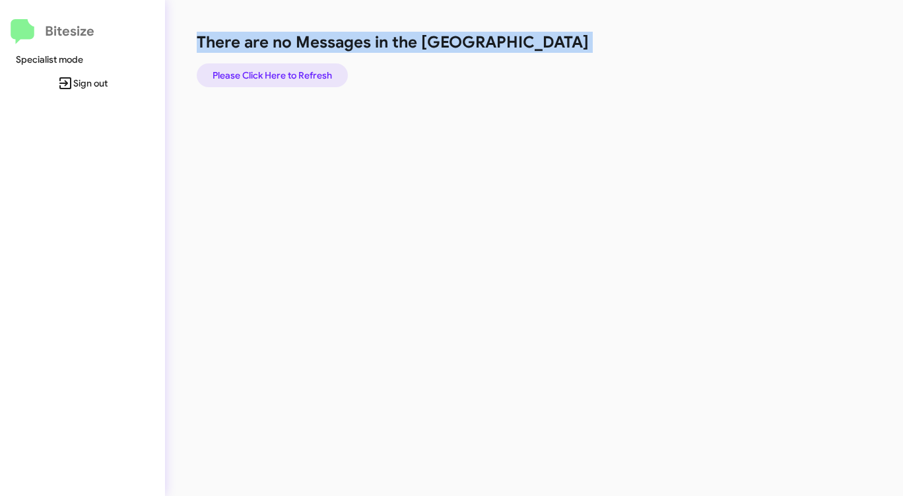
click at [286, 73] on span "Please Click Here to Refresh" at bounding box center [273, 75] width 120 height 24
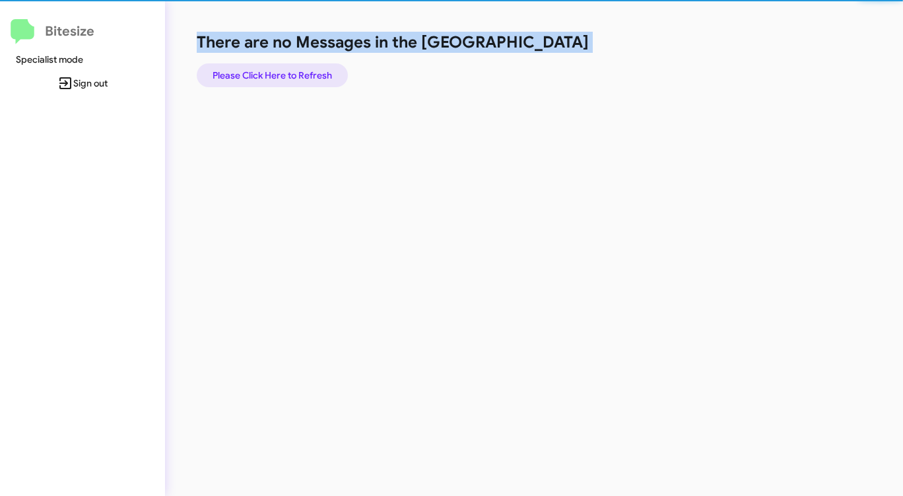
click at [286, 73] on span "Please Click Here to Refresh" at bounding box center [273, 75] width 120 height 24
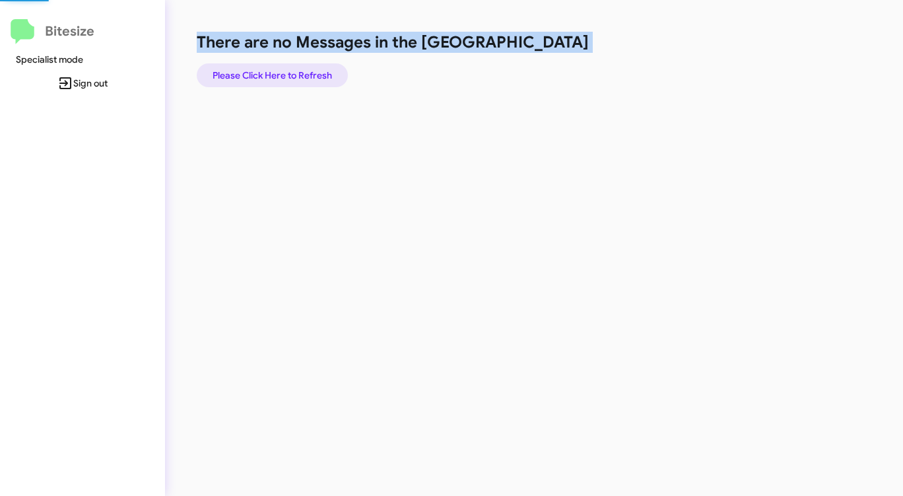
click at [286, 73] on span "Please Click Here to Refresh" at bounding box center [273, 75] width 120 height 24
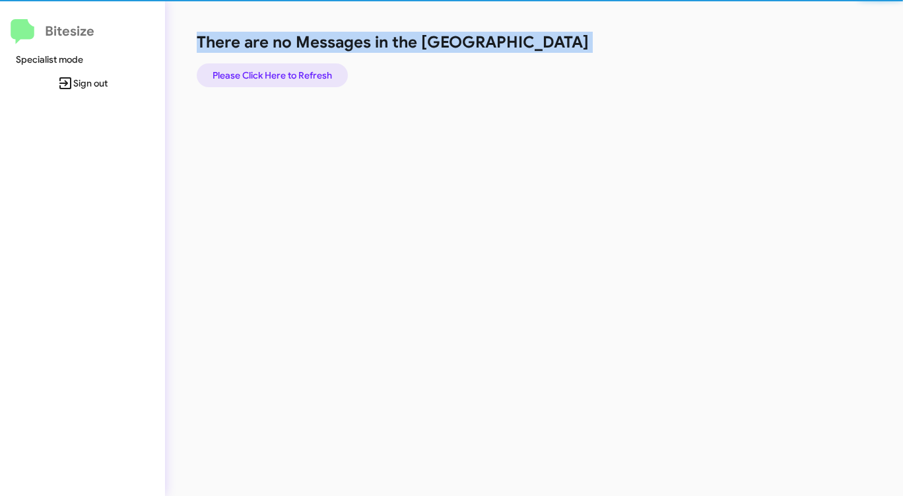
click at [286, 73] on span "Please Click Here to Refresh" at bounding box center [273, 75] width 120 height 24
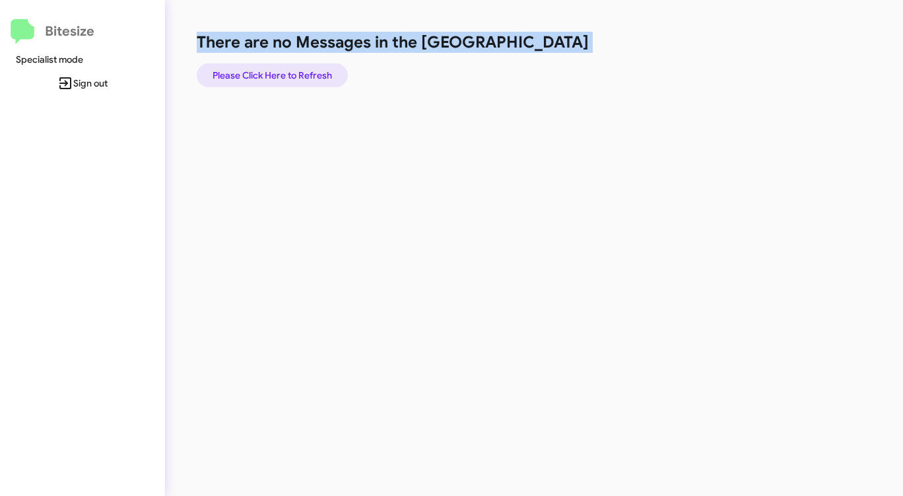
click at [286, 73] on span "Please Click Here to Refresh" at bounding box center [273, 75] width 120 height 24
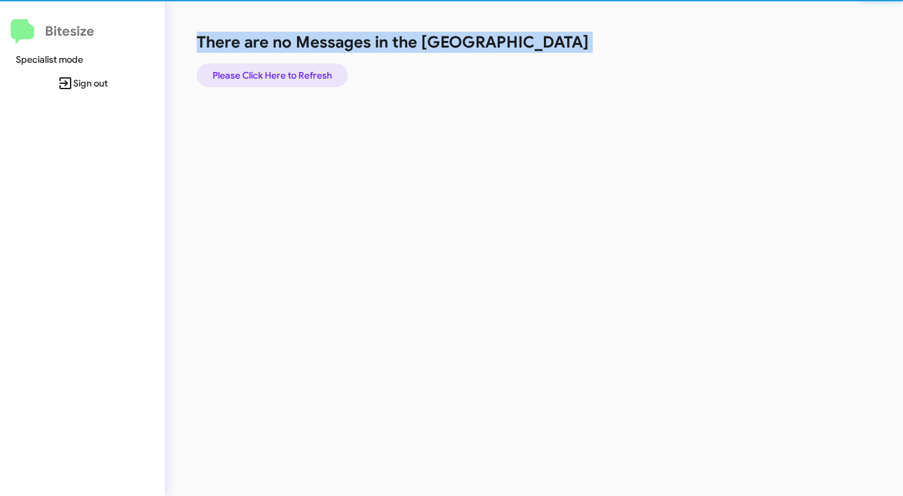
click at [286, 73] on span "Please Click Here to Refresh" at bounding box center [273, 75] width 120 height 24
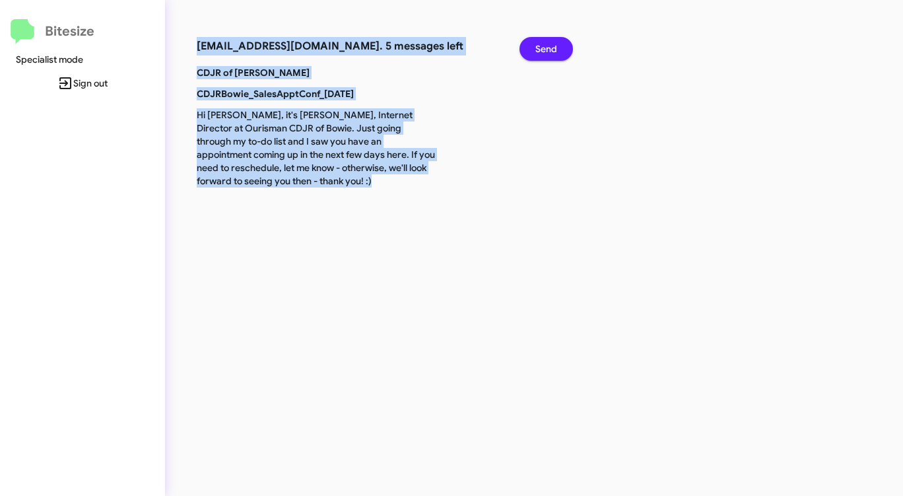
click at [534, 47] on button "Send" at bounding box center [546, 49] width 53 height 24
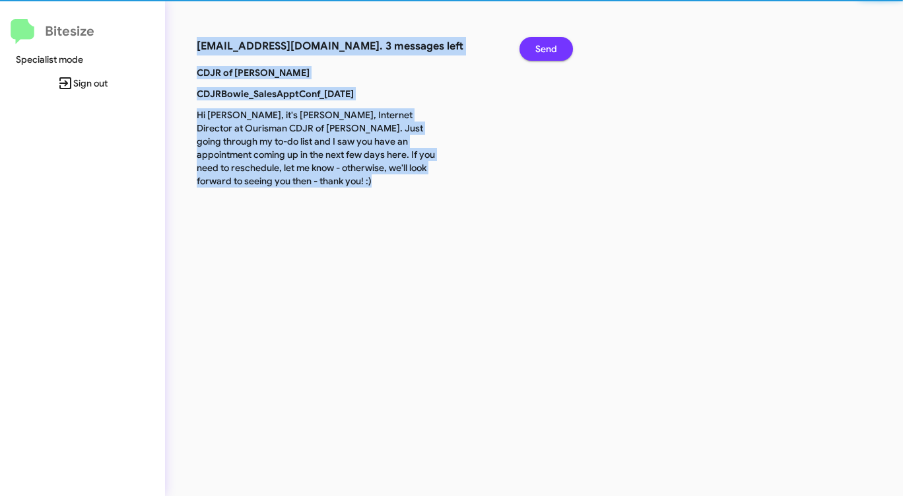
click at [534, 47] on button "Send" at bounding box center [546, 49] width 53 height 24
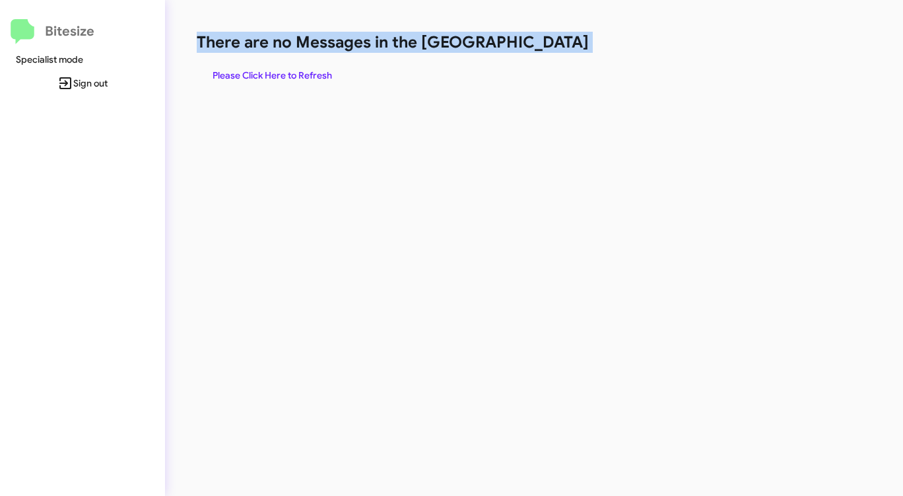
click at [534, 47] on h1 "There are no Messages in the [GEOGRAPHIC_DATA]" at bounding box center [473, 42] width 552 height 21
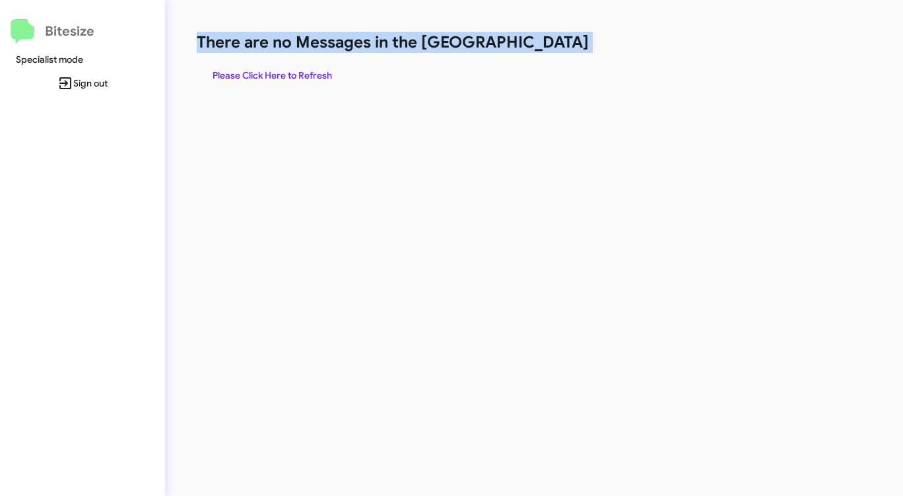
click at [534, 47] on h1 "There are no Messages in the [GEOGRAPHIC_DATA]" at bounding box center [473, 42] width 552 height 21
click at [288, 71] on span "Please Click Here to Refresh" at bounding box center [273, 75] width 120 height 24
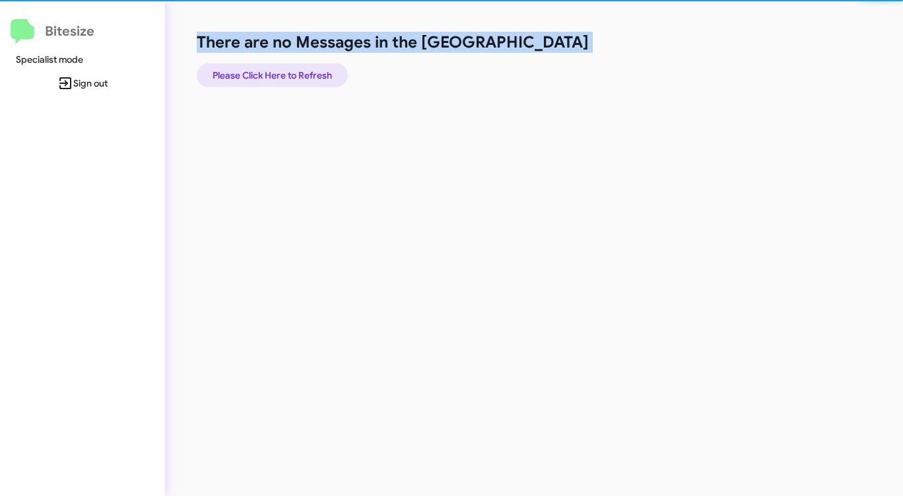
click at [288, 71] on span "Please Click Here to Refresh" at bounding box center [273, 75] width 120 height 24
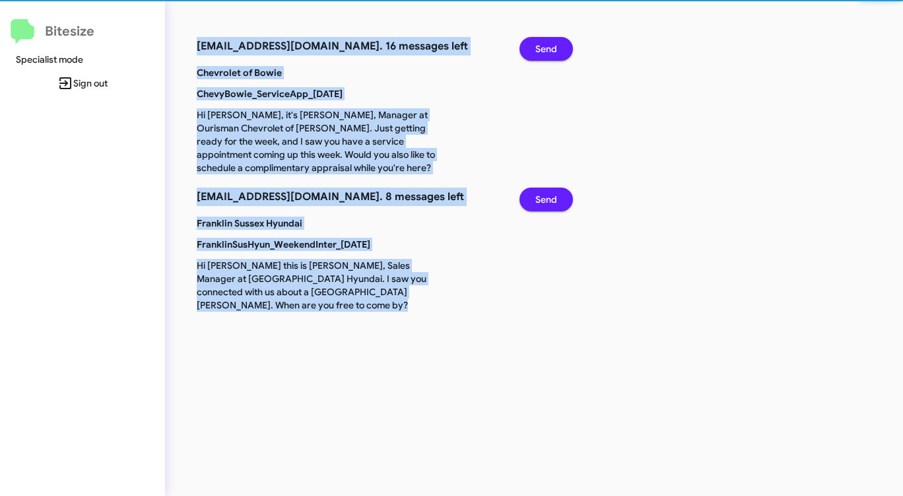
click at [542, 44] on span "Send" at bounding box center [547, 49] width 22 height 24
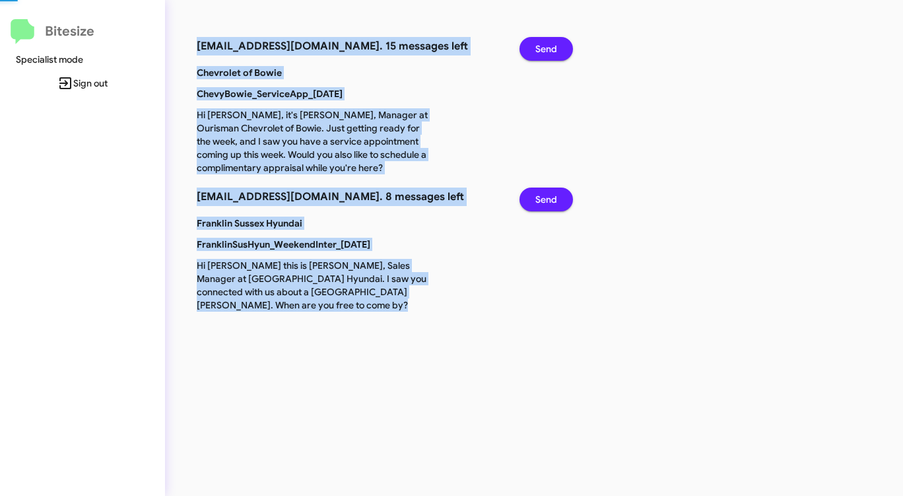
click at [542, 44] on span "Send" at bounding box center [547, 49] width 22 height 24
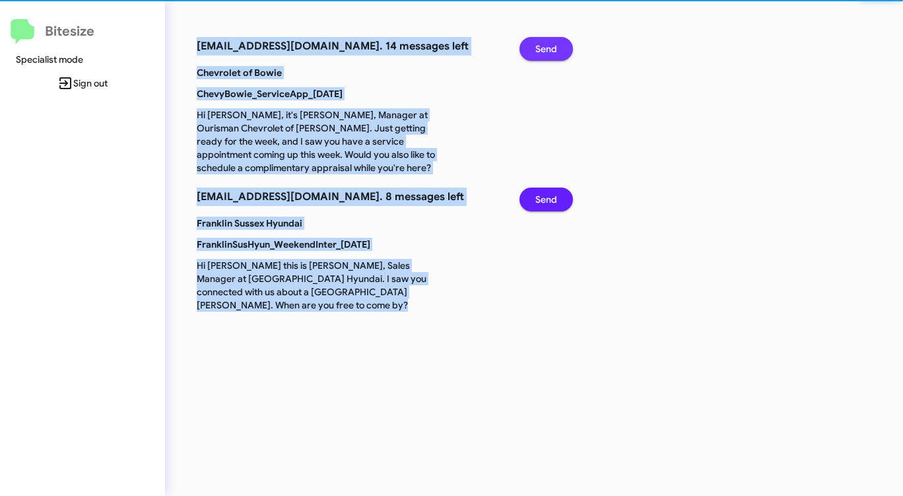
click at [542, 44] on span "Send" at bounding box center [547, 49] width 22 height 24
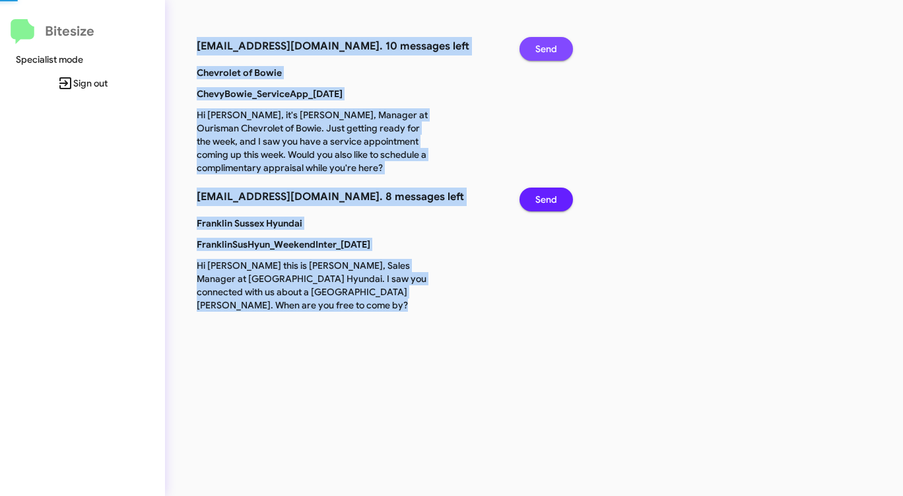
click at [542, 44] on span "Send" at bounding box center [547, 49] width 22 height 24
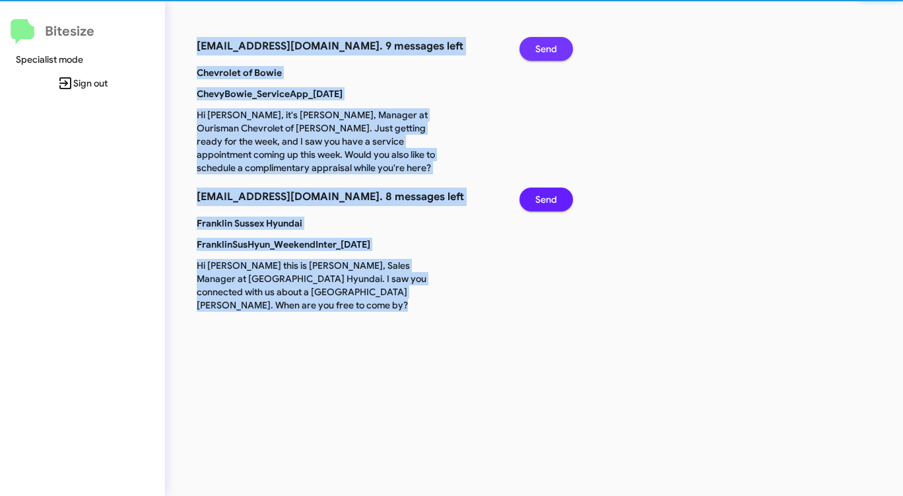
click at [542, 44] on span "Send" at bounding box center [547, 49] width 22 height 24
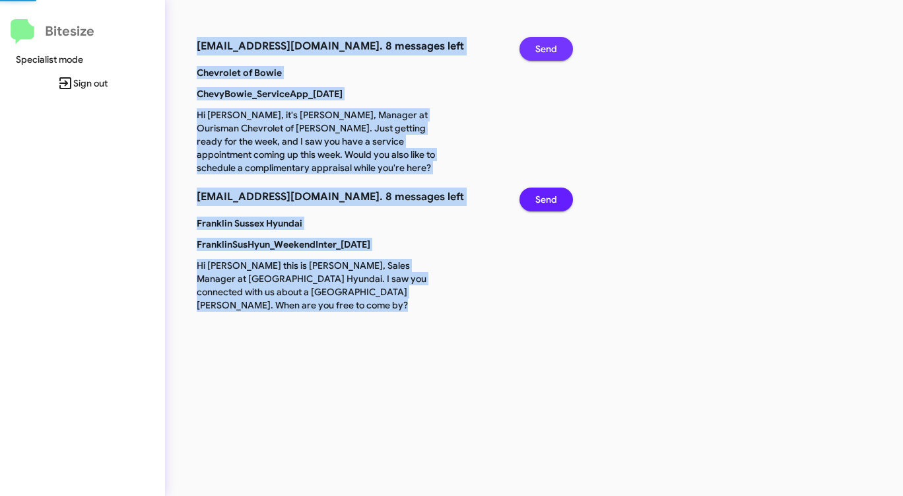
click at [542, 44] on span "Send" at bounding box center [547, 49] width 22 height 24
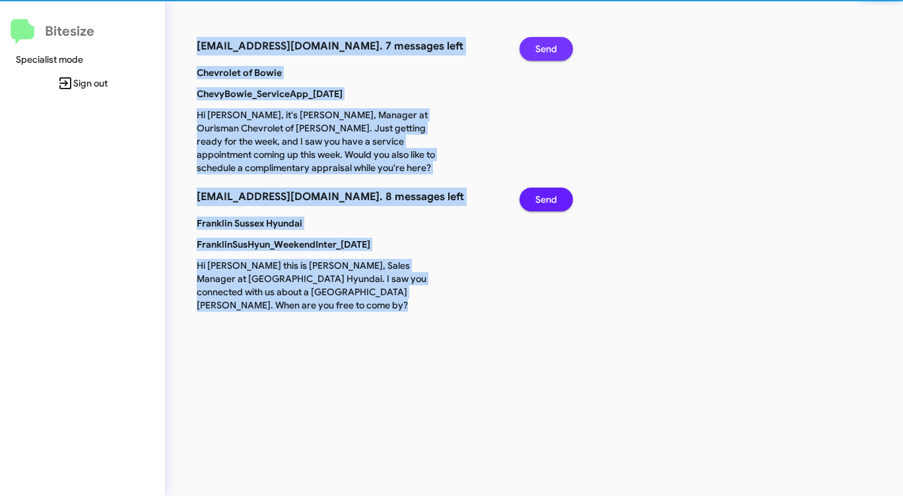
click at [542, 44] on span "Send" at bounding box center [547, 49] width 22 height 24
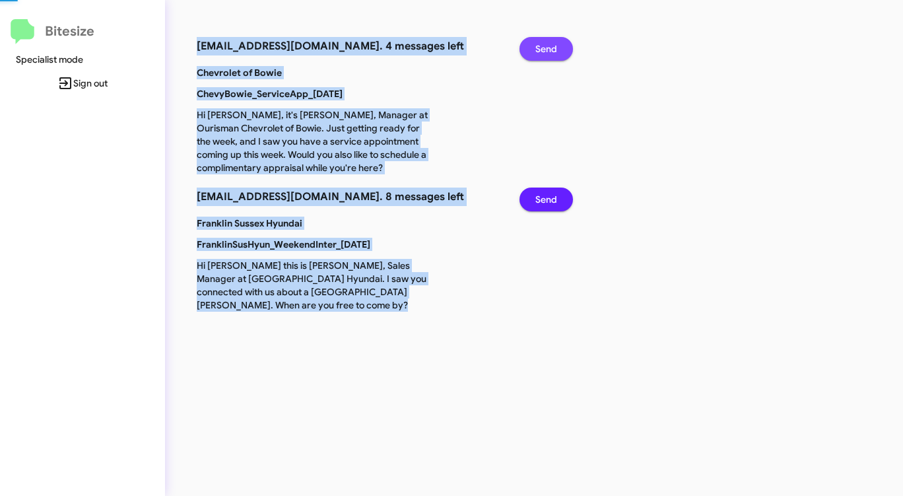
click at [542, 44] on span "Send" at bounding box center [547, 49] width 22 height 24
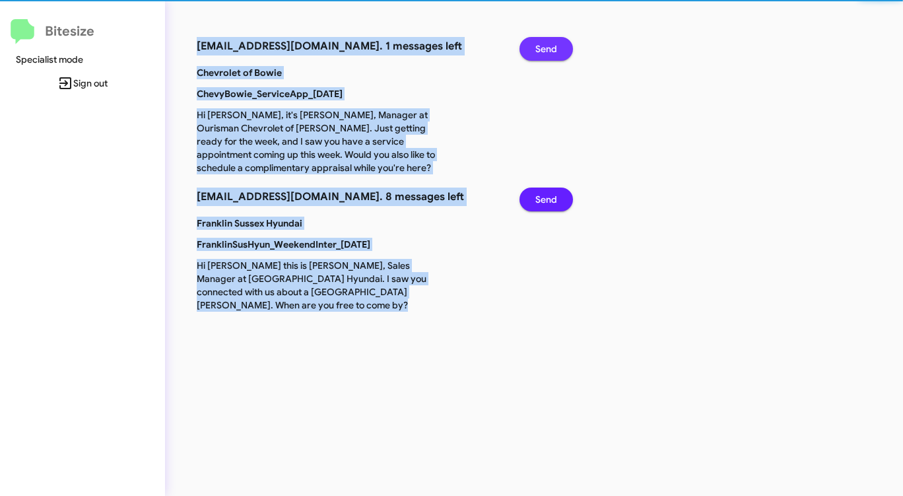
click at [542, 44] on span "Send" at bounding box center [547, 49] width 22 height 24
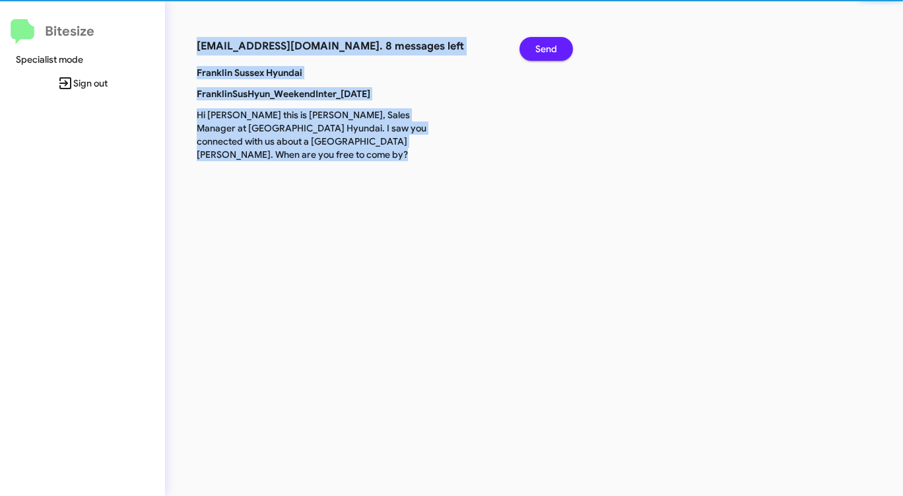
click at [542, 44] on span "Send" at bounding box center [547, 49] width 22 height 24
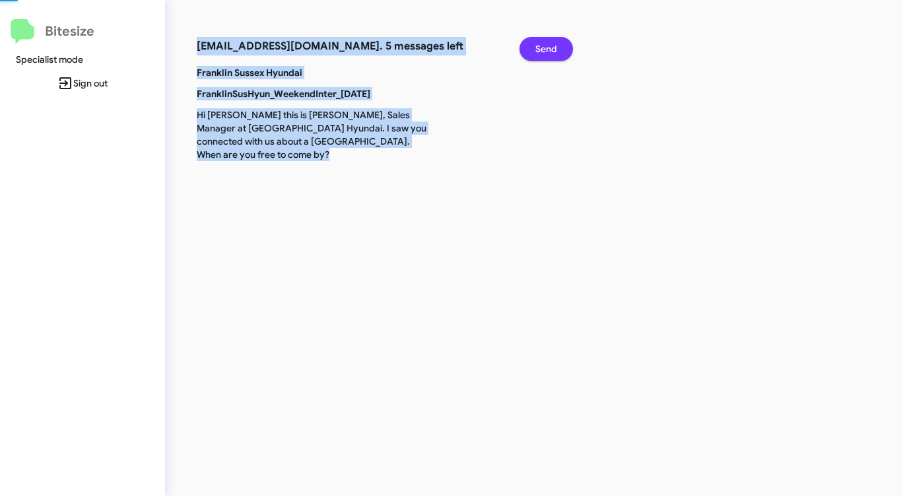
click at [542, 44] on span "Send" at bounding box center [547, 49] width 22 height 24
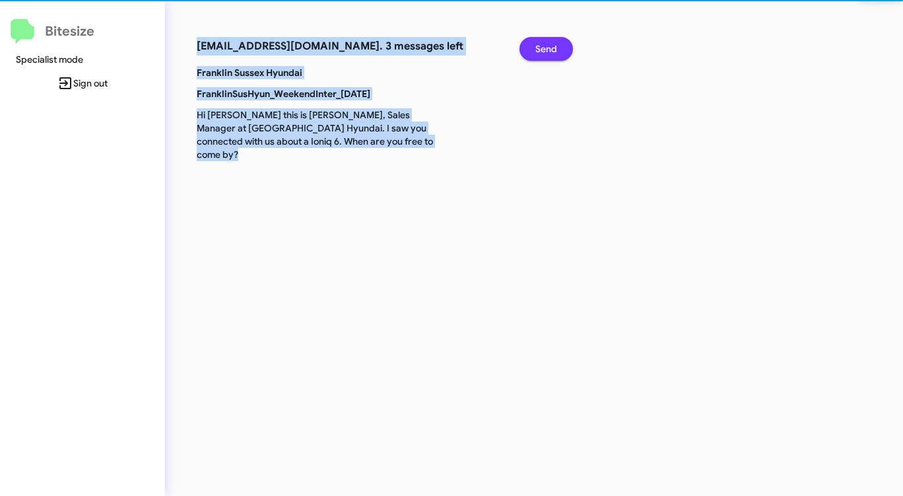
click at [542, 44] on span "Send" at bounding box center [547, 49] width 22 height 24
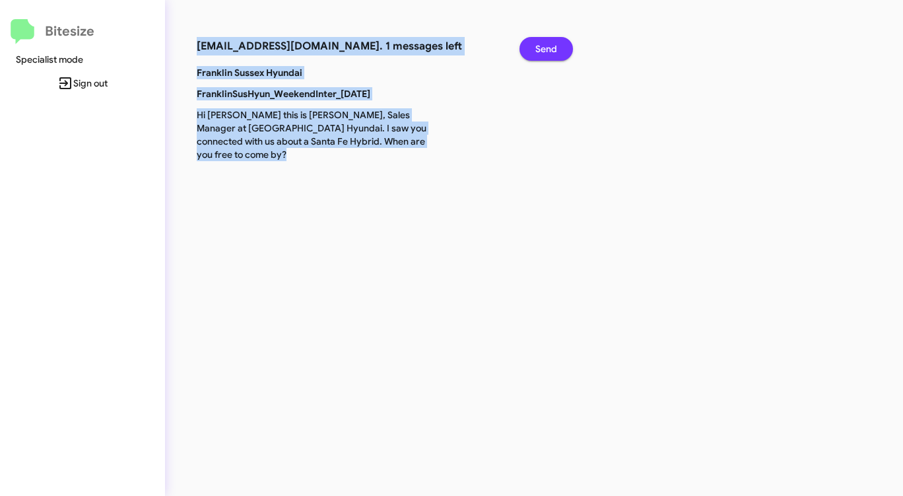
click at [542, 44] on span "Send" at bounding box center [547, 49] width 22 height 24
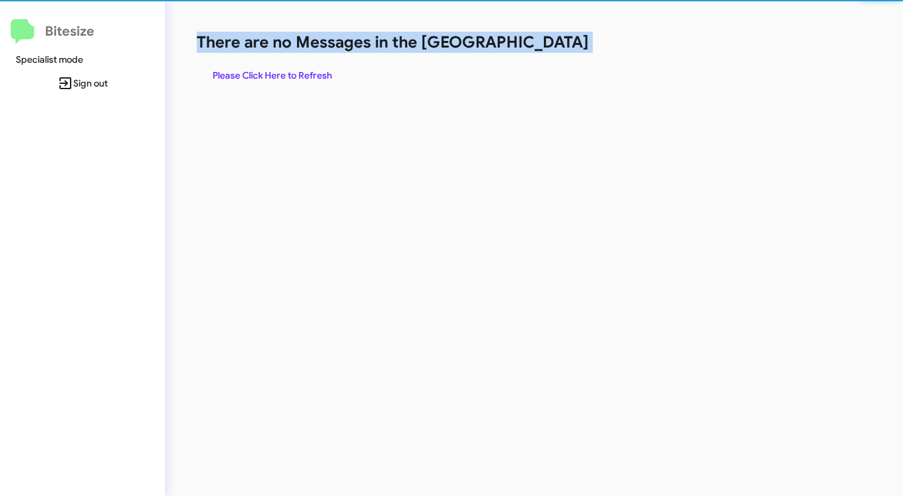
click at [542, 44] on h1 "There are no Messages in the [GEOGRAPHIC_DATA]" at bounding box center [473, 42] width 552 height 21
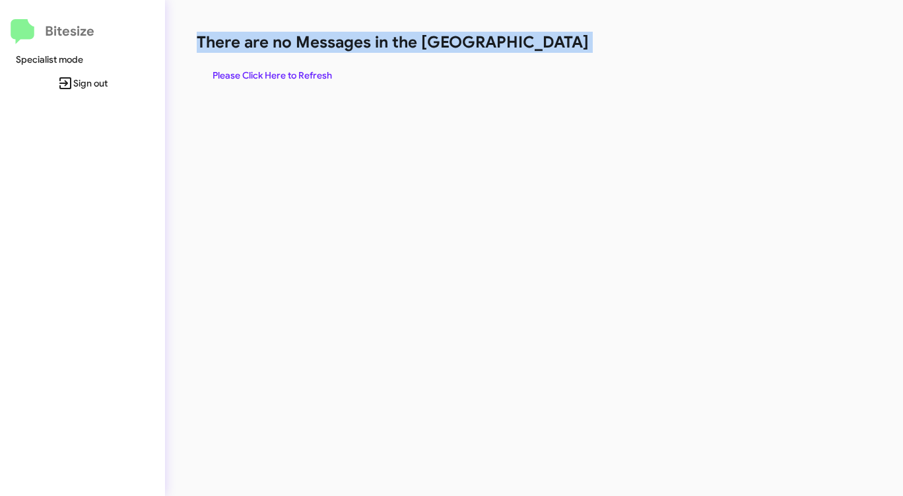
click at [542, 44] on h1 "There are no Messages in the [GEOGRAPHIC_DATA]" at bounding box center [473, 42] width 552 height 21
click at [299, 73] on span "Please Click Here to Refresh" at bounding box center [273, 75] width 120 height 24
click at [311, 71] on span "Please Click Here to Refresh" at bounding box center [273, 75] width 120 height 24
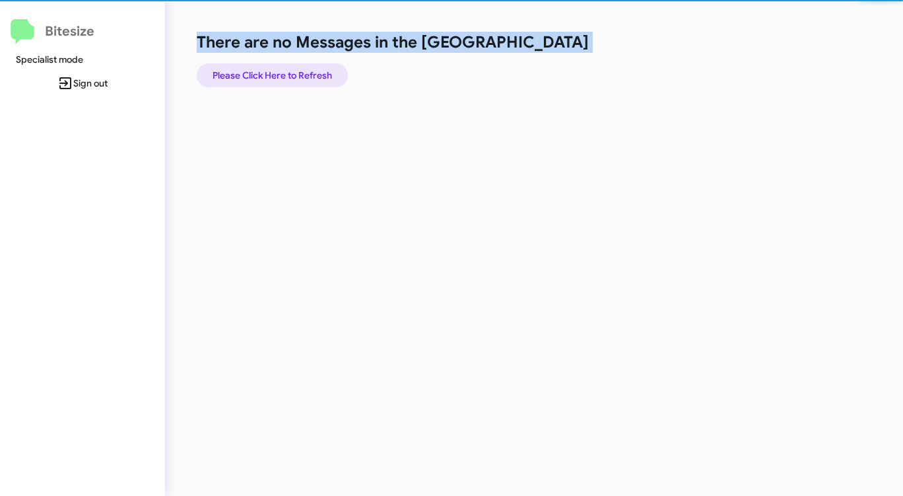
click at [311, 71] on span "Please Click Here to Refresh" at bounding box center [273, 75] width 120 height 24
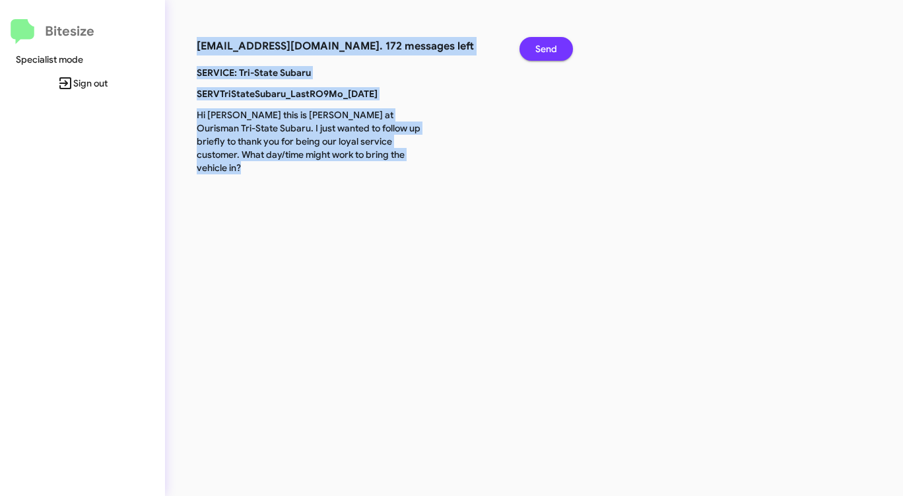
click at [545, 44] on span "Send" at bounding box center [547, 49] width 22 height 24
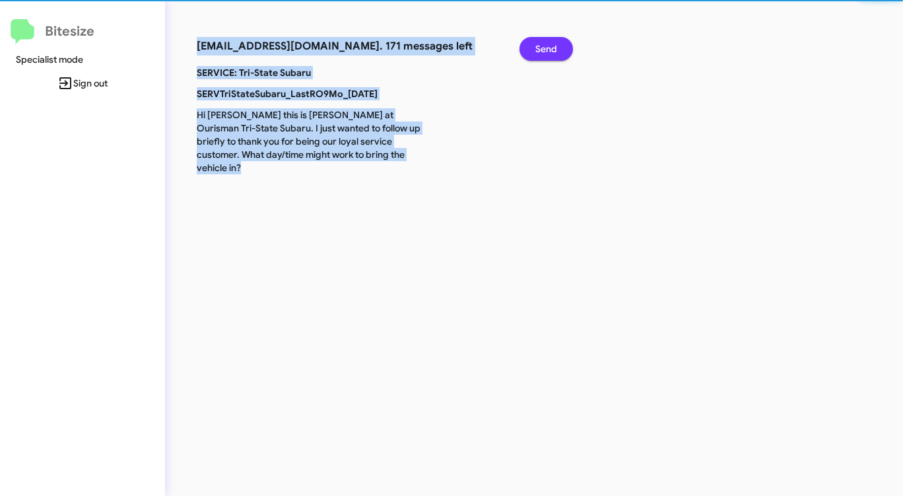
click at [545, 44] on span "Send" at bounding box center [547, 49] width 22 height 24
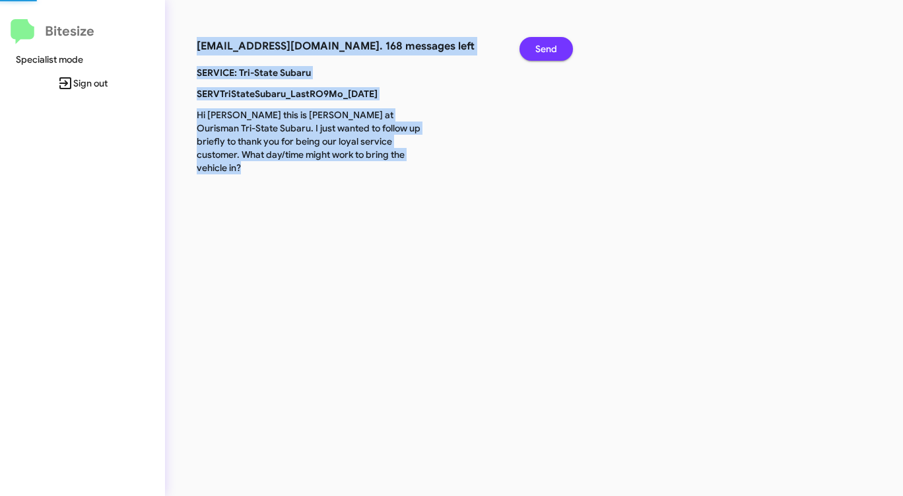
click at [545, 44] on span "Send" at bounding box center [547, 49] width 22 height 24
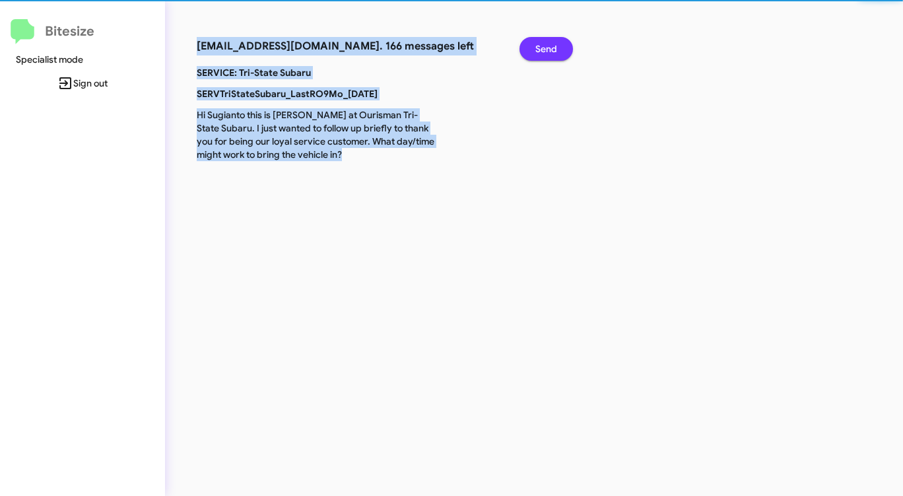
click at [545, 44] on span "Send" at bounding box center [547, 49] width 22 height 24
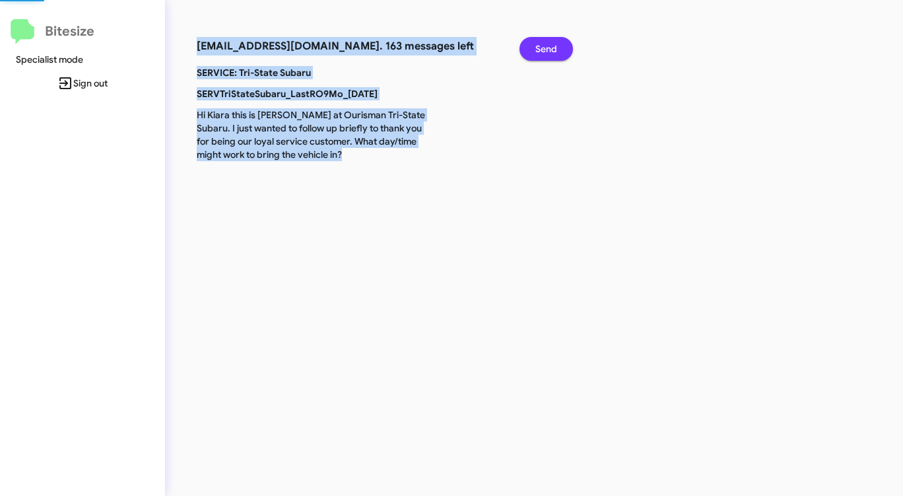
click at [545, 44] on span "Send" at bounding box center [547, 49] width 22 height 24
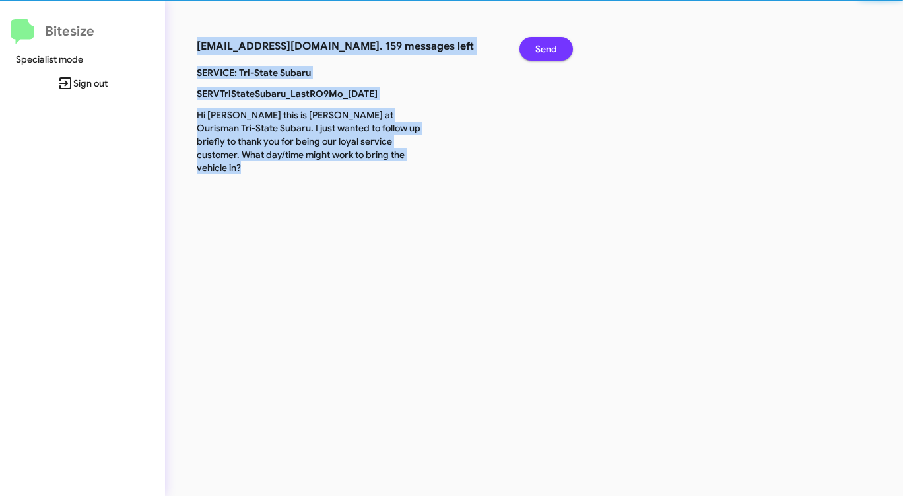
click at [545, 44] on span "Send" at bounding box center [547, 49] width 22 height 24
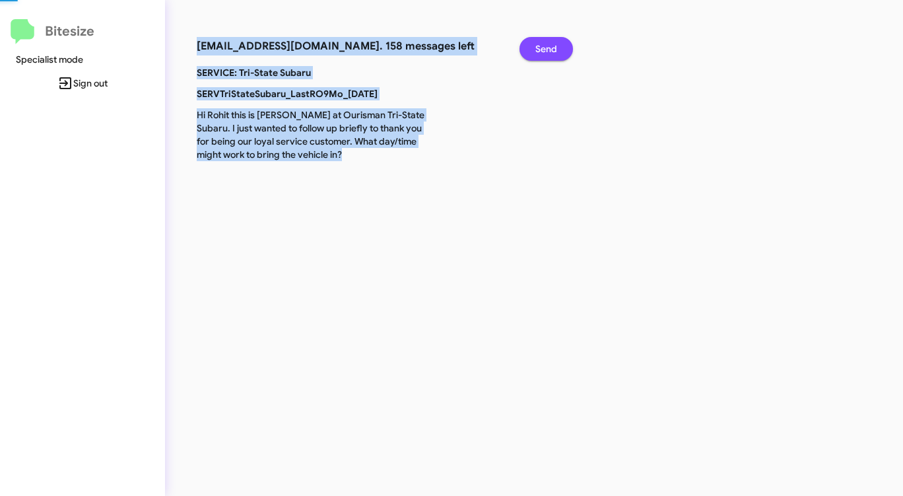
click at [545, 44] on span "Send" at bounding box center [547, 49] width 22 height 24
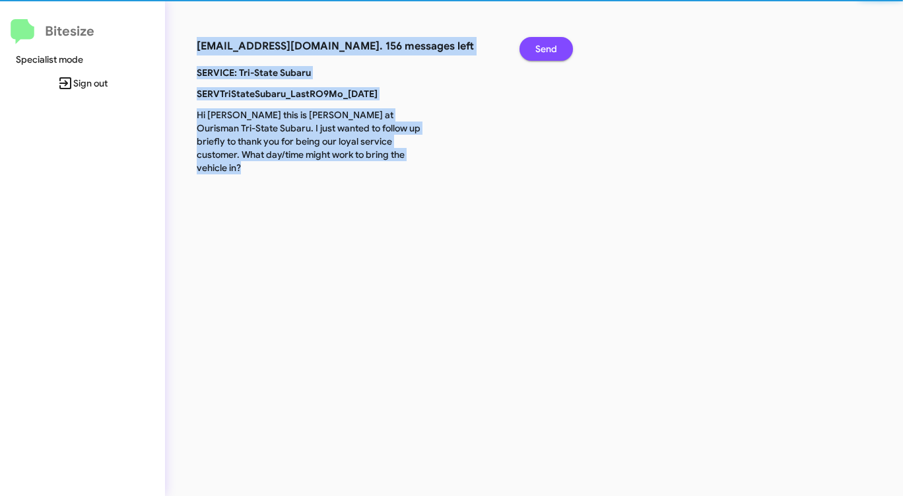
click at [545, 44] on span "Send" at bounding box center [547, 49] width 22 height 24
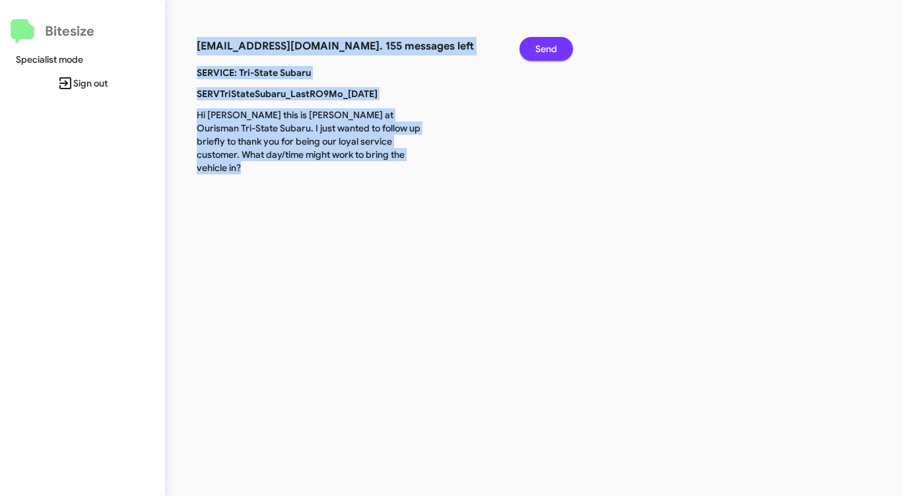
click at [545, 44] on span "Send" at bounding box center [547, 49] width 22 height 24
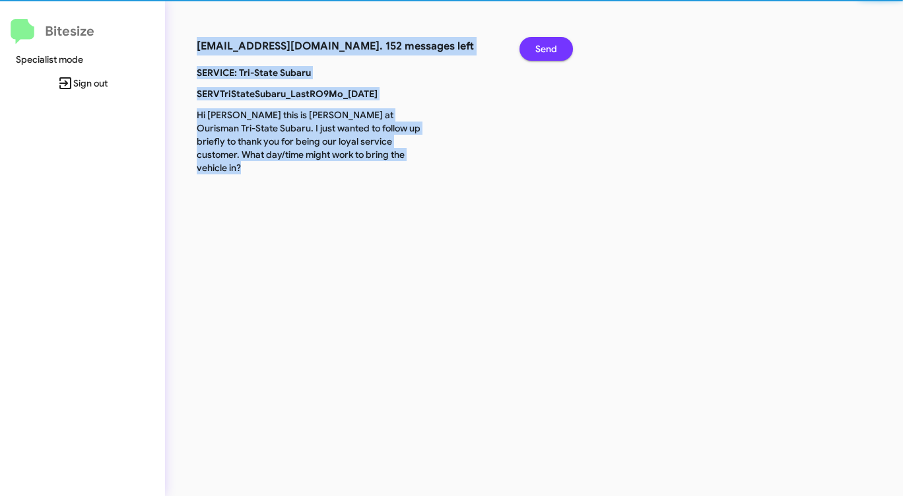
click at [545, 44] on span "Send" at bounding box center [547, 49] width 22 height 24
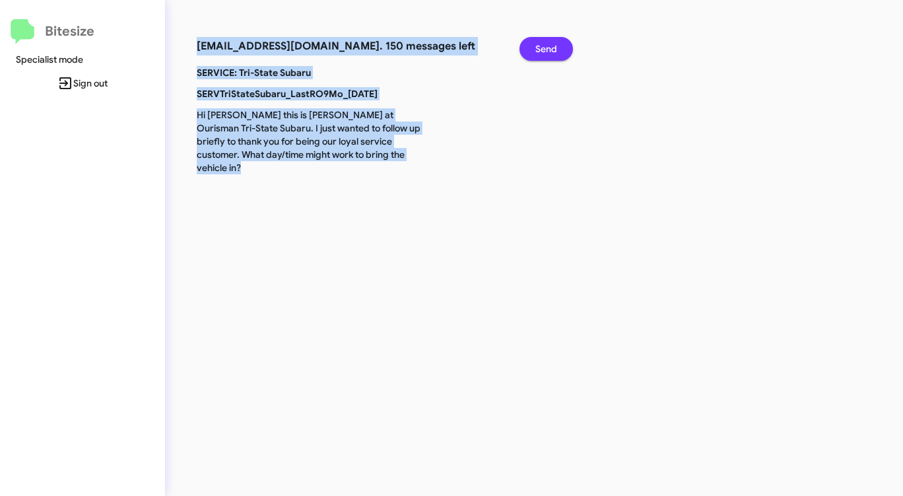
click at [545, 44] on span "Send" at bounding box center [547, 49] width 22 height 24
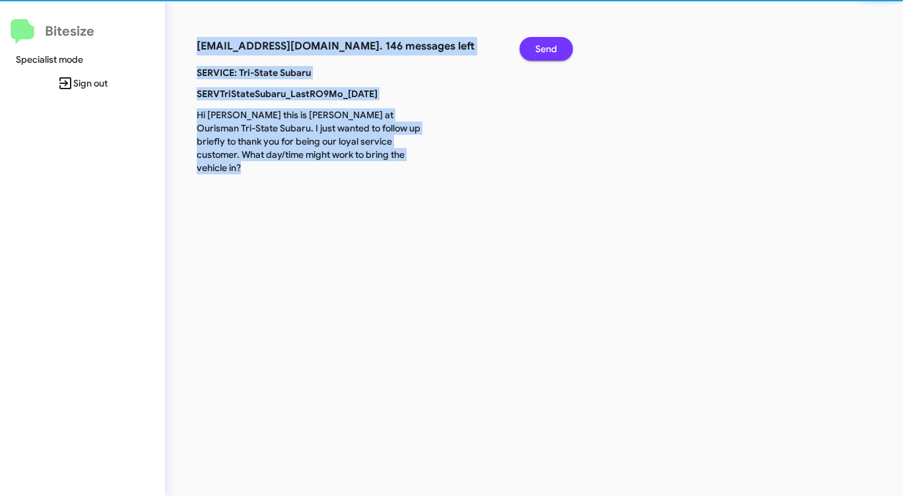
click at [545, 44] on span "Send" at bounding box center [547, 49] width 22 height 24
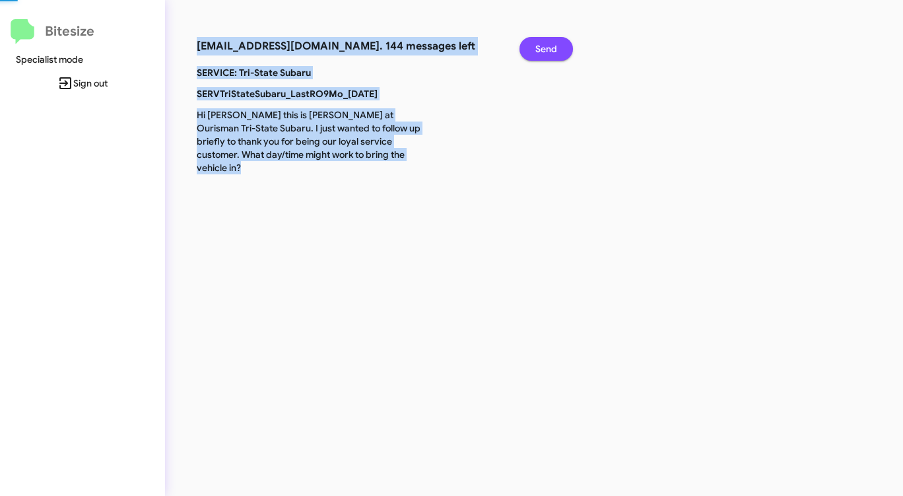
click at [545, 44] on span "Send" at bounding box center [547, 49] width 22 height 24
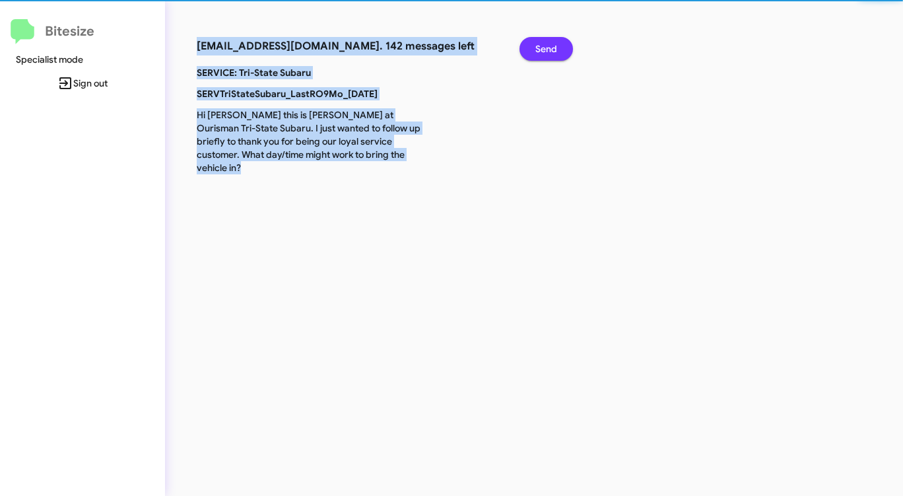
click at [545, 44] on span "Send" at bounding box center [547, 49] width 22 height 24
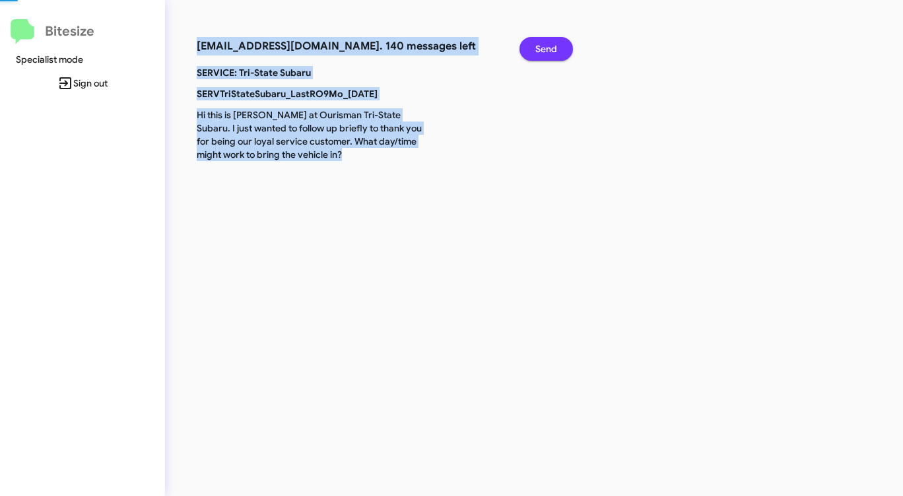
click at [545, 44] on span "Send" at bounding box center [547, 49] width 22 height 24
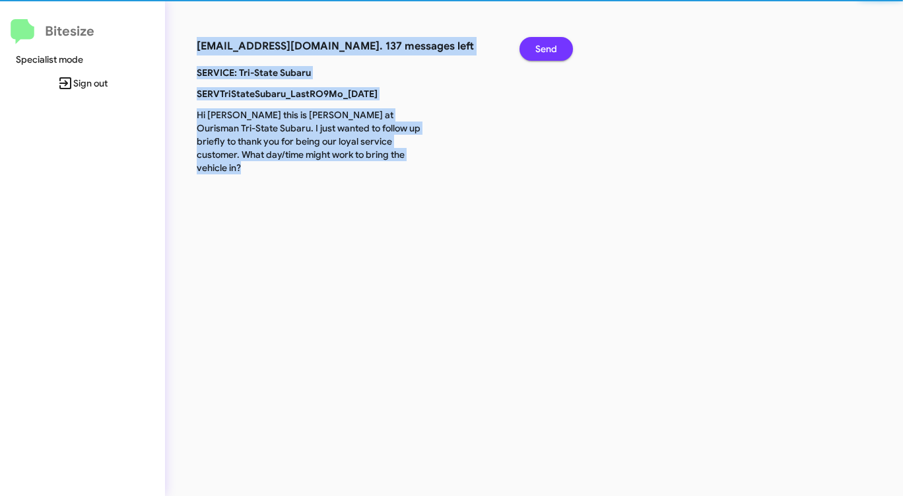
click at [545, 44] on span "Send" at bounding box center [547, 49] width 22 height 24
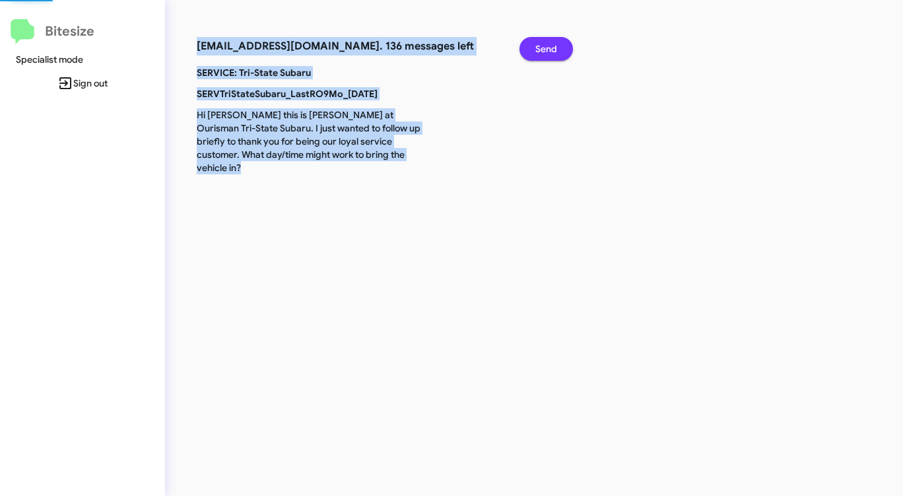
click at [545, 44] on span "Send" at bounding box center [547, 49] width 22 height 24
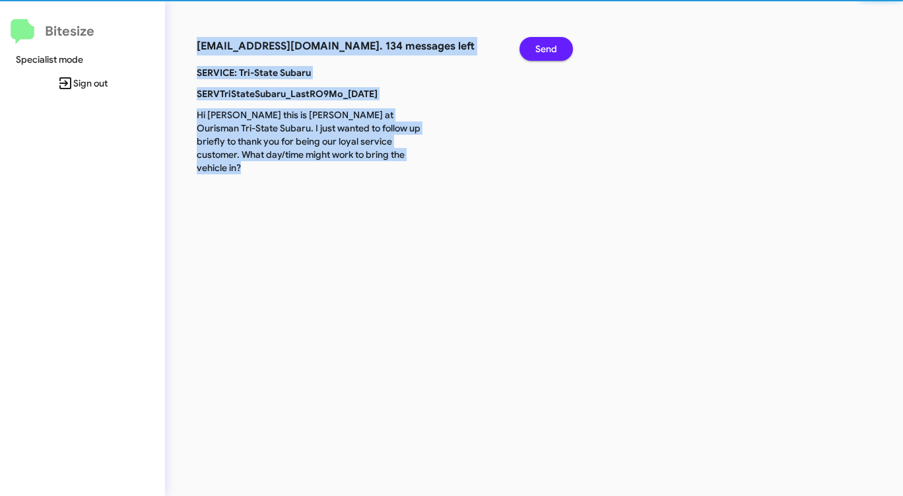
click at [545, 44] on span "Send" at bounding box center [547, 49] width 22 height 24
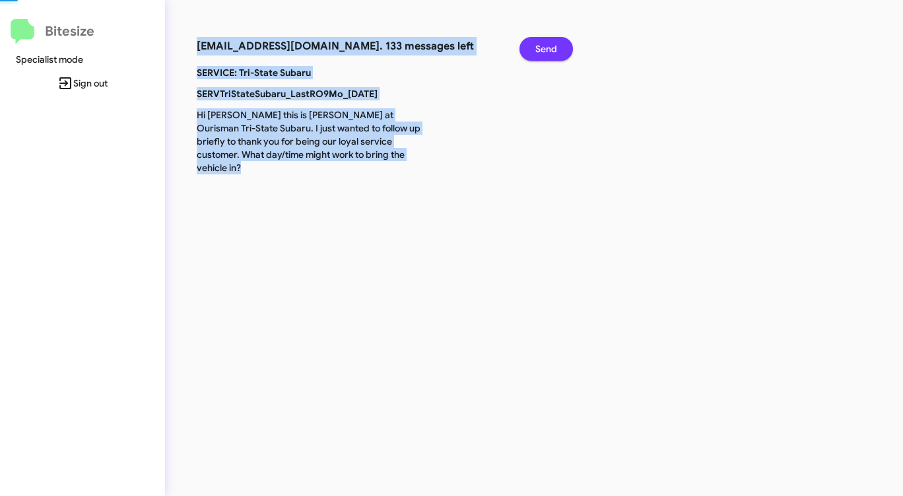
click at [545, 44] on span "Send" at bounding box center [547, 49] width 22 height 24
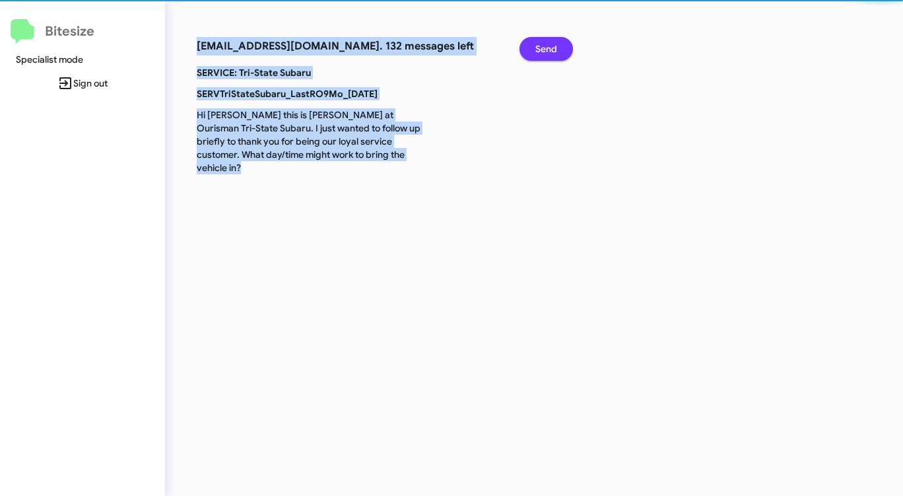
click at [545, 44] on span "Send" at bounding box center [547, 49] width 22 height 24
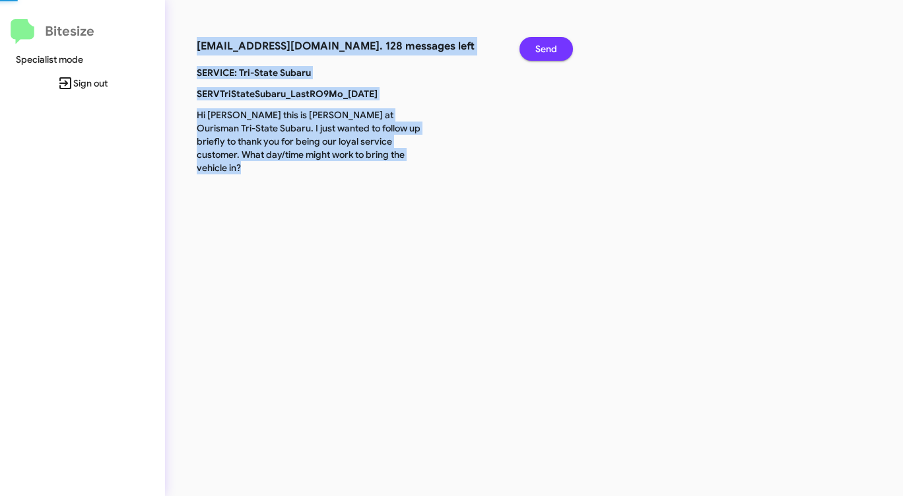
click at [545, 44] on span "Send" at bounding box center [547, 49] width 22 height 24
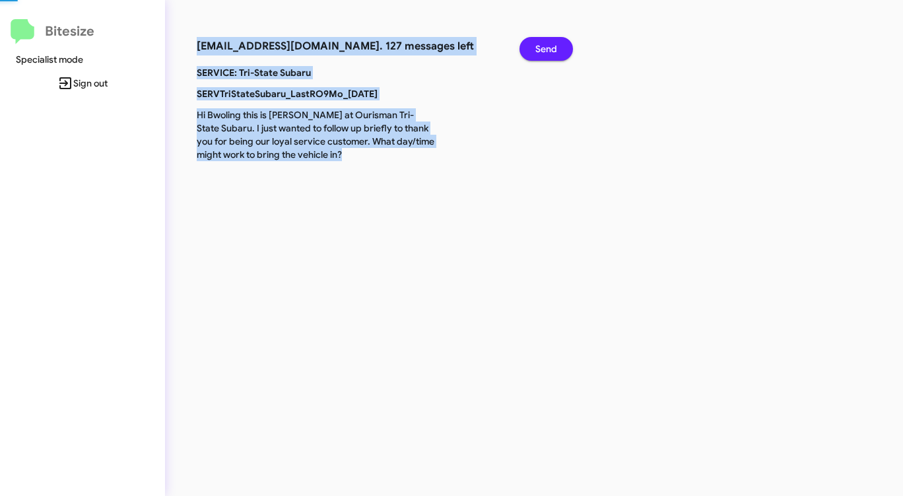
click at [545, 44] on span "Send" at bounding box center [547, 49] width 22 height 24
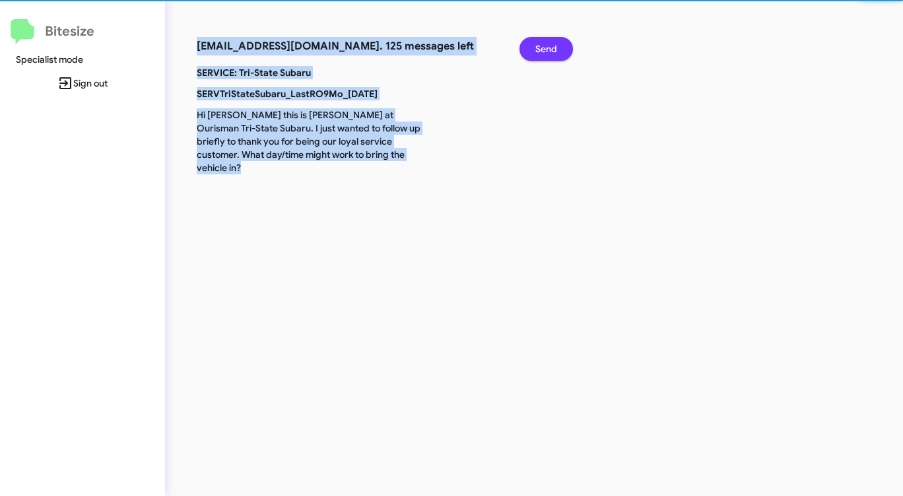
click at [545, 44] on span "Send" at bounding box center [547, 49] width 22 height 24
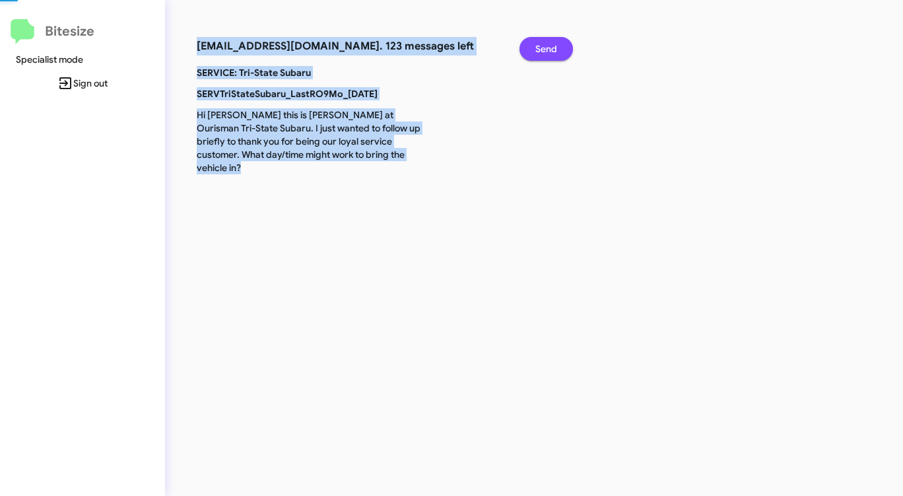
click at [545, 44] on span "Send" at bounding box center [547, 49] width 22 height 24
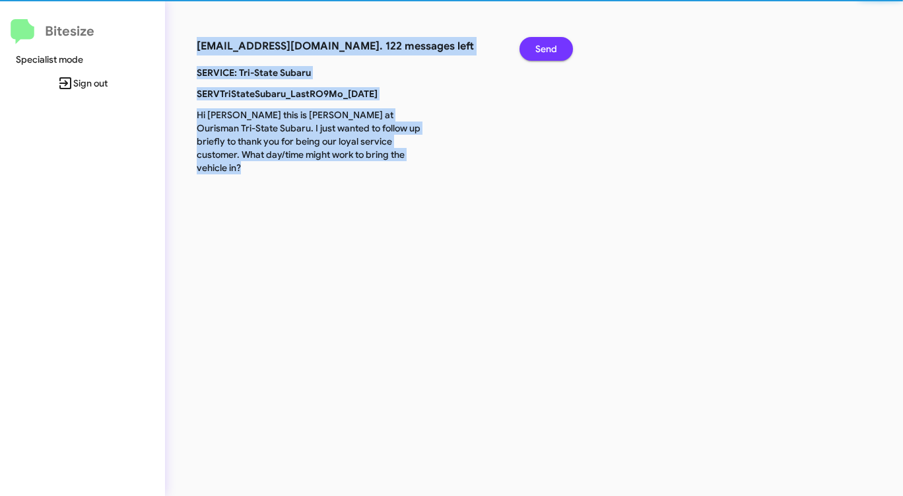
click at [545, 44] on span "Send" at bounding box center [547, 49] width 22 height 24
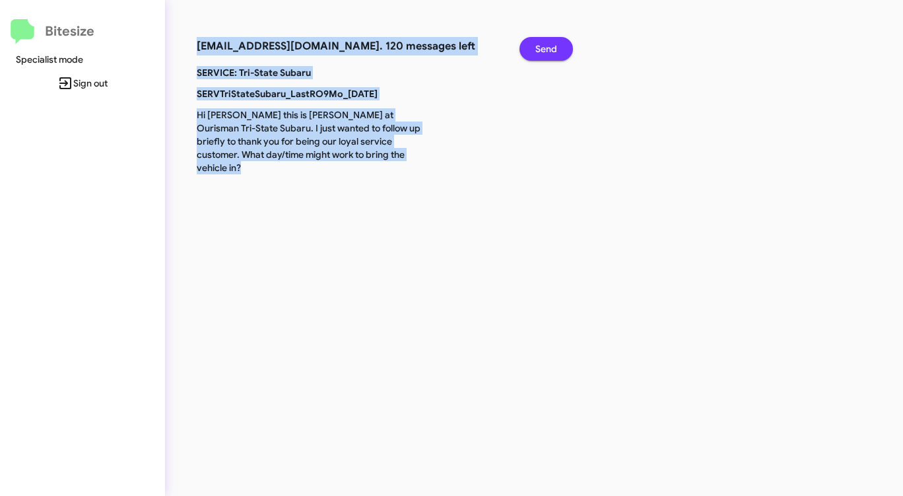
click at [545, 44] on span "Send" at bounding box center [547, 49] width 22 height 24
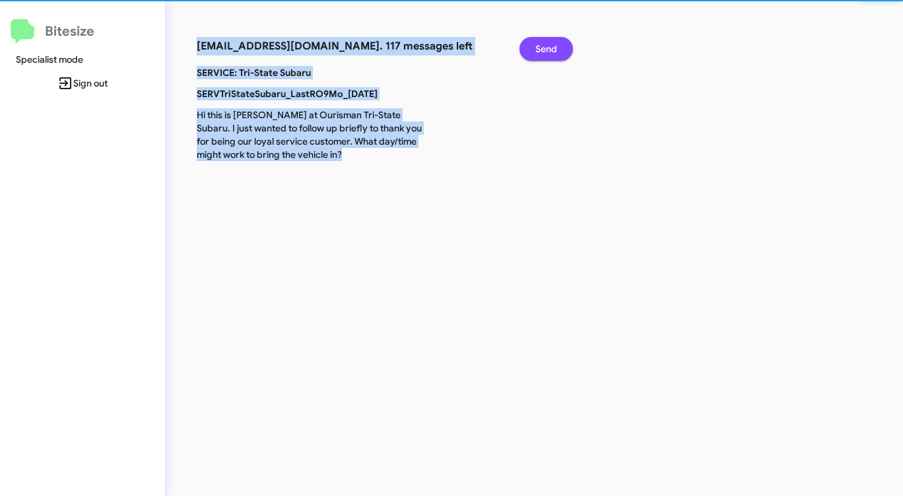
click at [545, 44] on span "Send" at bounding box center [547, 49] width 22 height 24
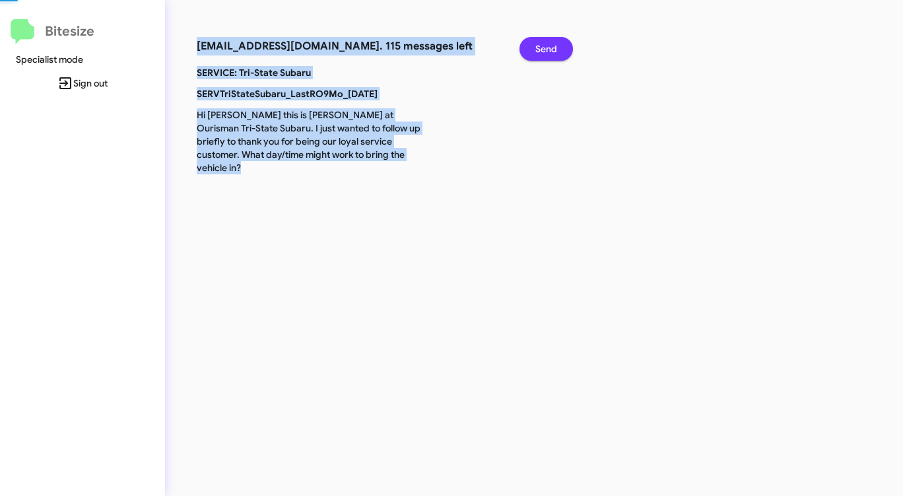
click at [545, 44] on span "Send" at bounding box center [547, 49] width 22 height 24
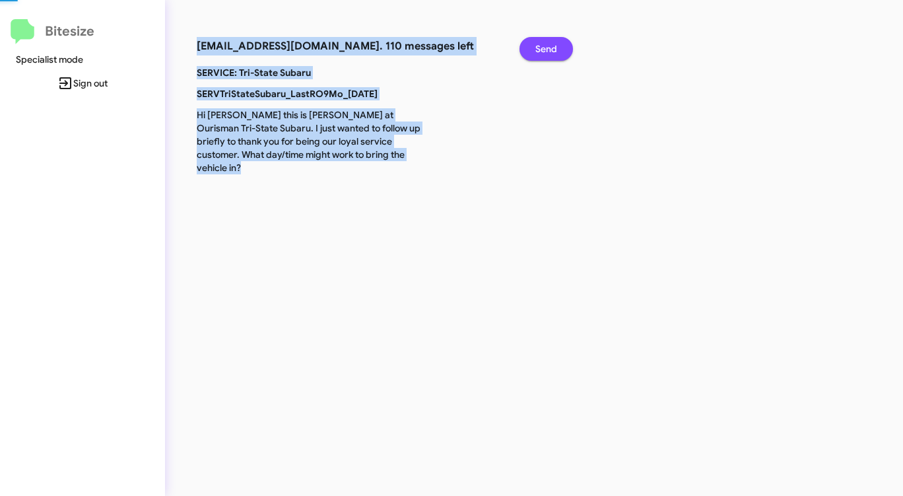
click at [545, 44] on span "Send" at bounding box center [547, 49] width 22 height 24
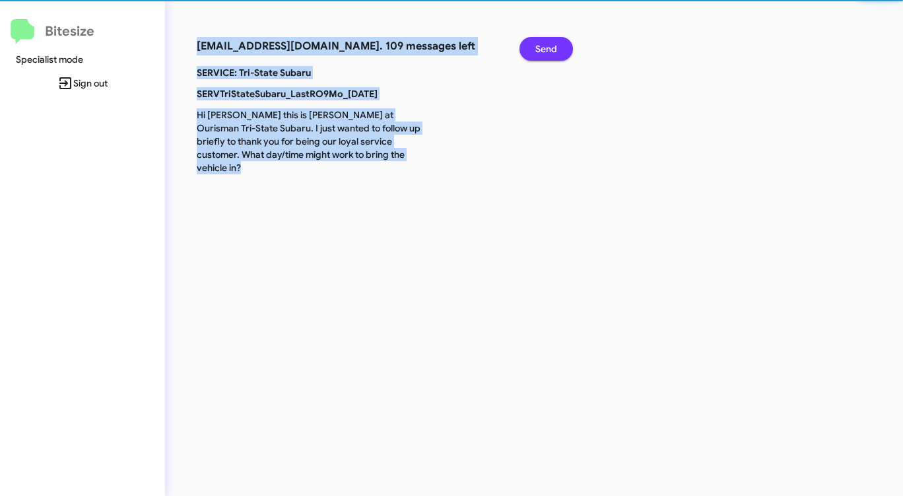
click at [545, 44] on span "Send" at bounding box center [547, 49] width 22 height 24
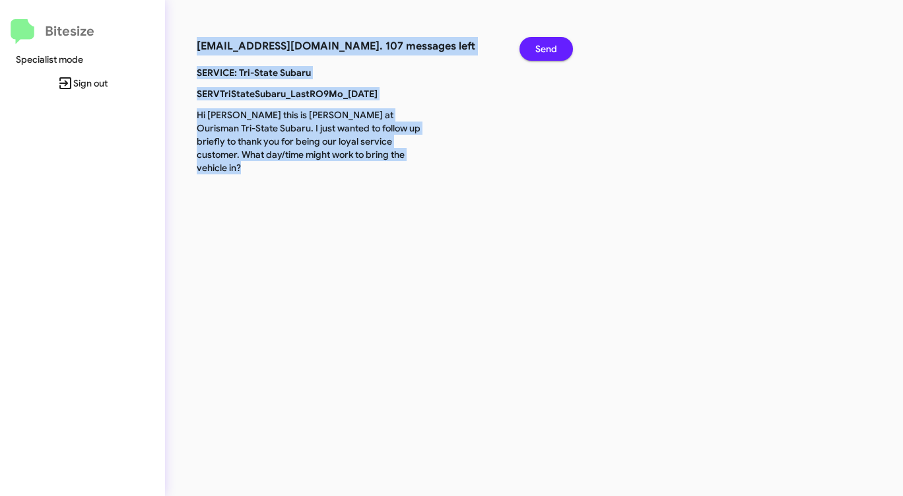
click at [545, 44] on span "Send" at bounding box center [547, 49] width 22 height 24
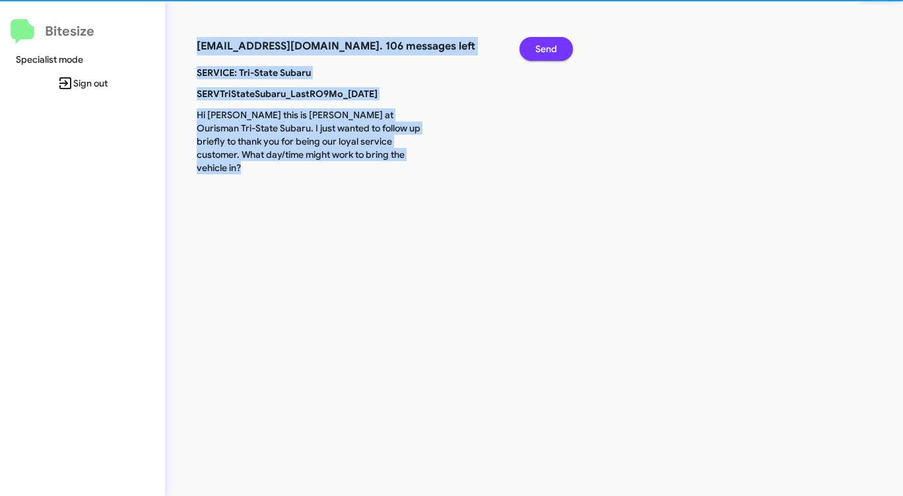
click at [545, 44] on span "Send" at bounding box center [547, 49] width 22 height 24
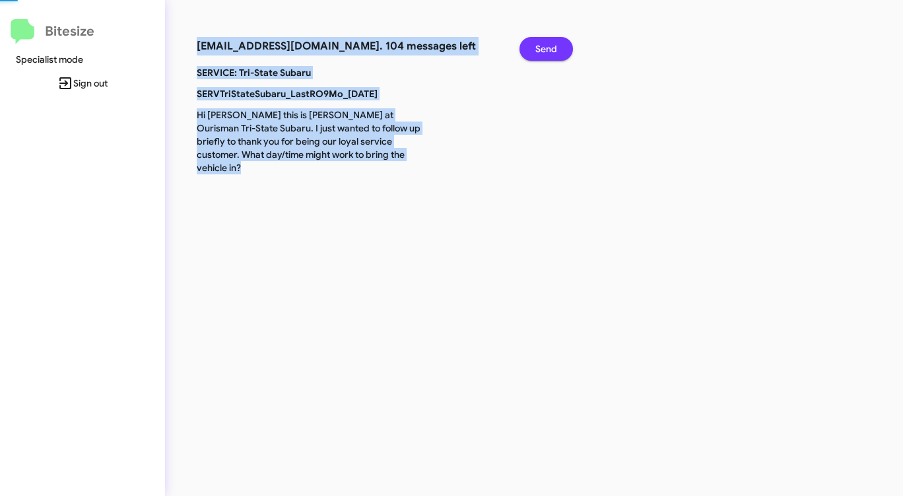
click at [545, 44] on span "Send" at bounding box center [547, 49] width 22 height 24
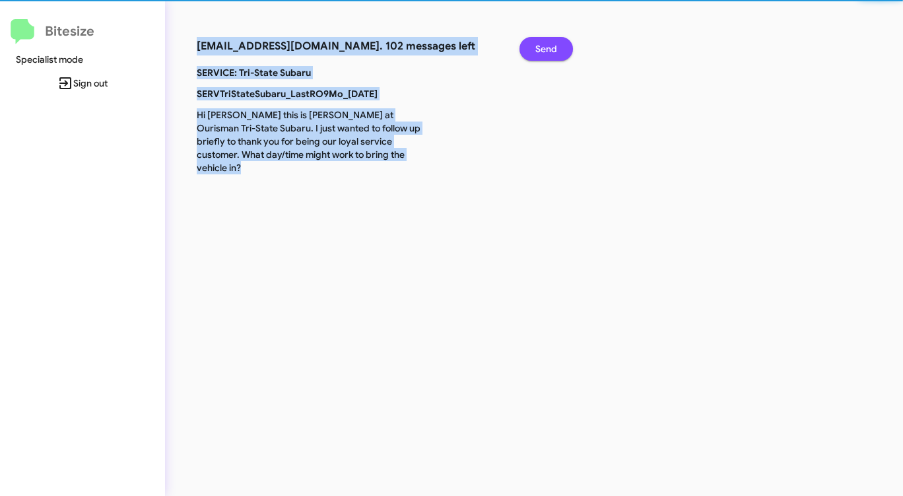
click at [545, 44] on span "Send" at bounding box center [547, 49] width 22 height 24
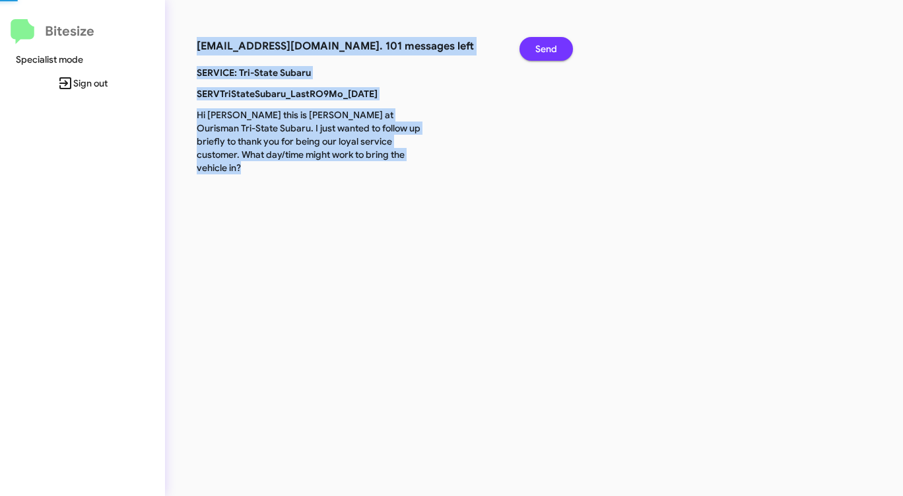
click at [545, 44] on span "Send" at bounding box center [547, 49] width 22 height 24
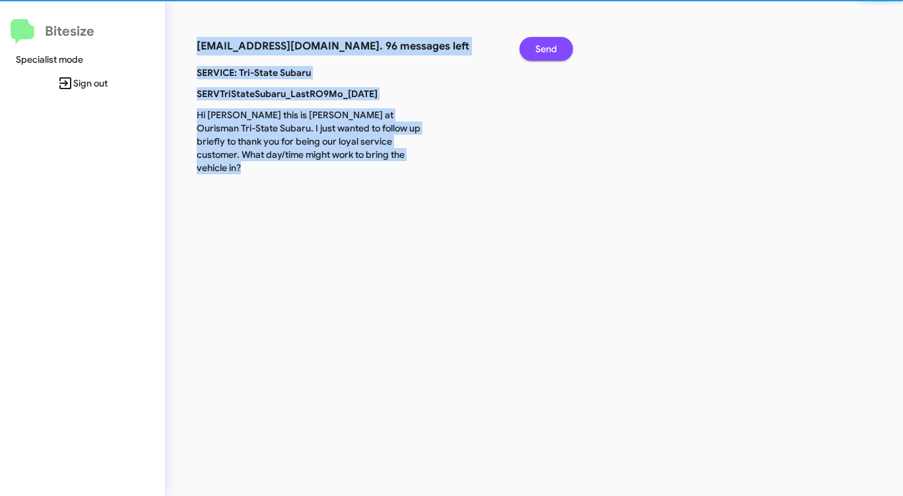
click at [545, 44] on span "Send" at bounding box center [547, 49] width 22 height 24
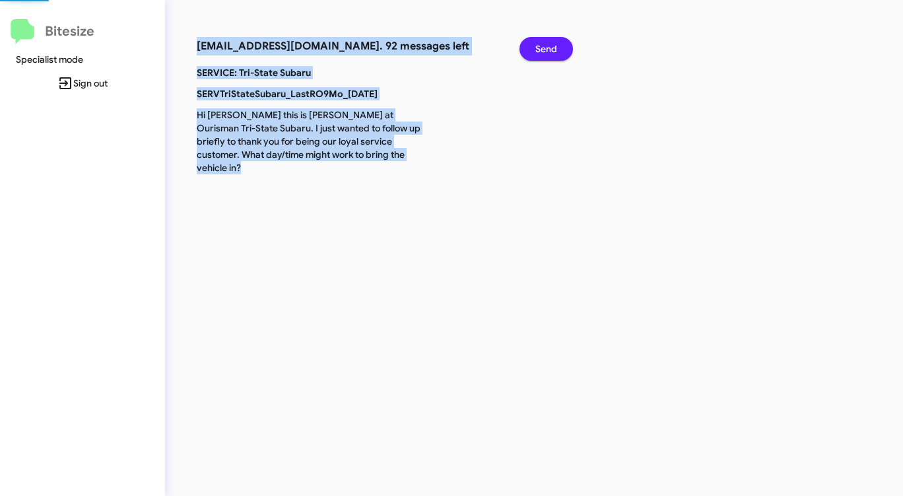
click at [545, 44] on span "Send" at bounding box center [547, 49] width 22 height 24
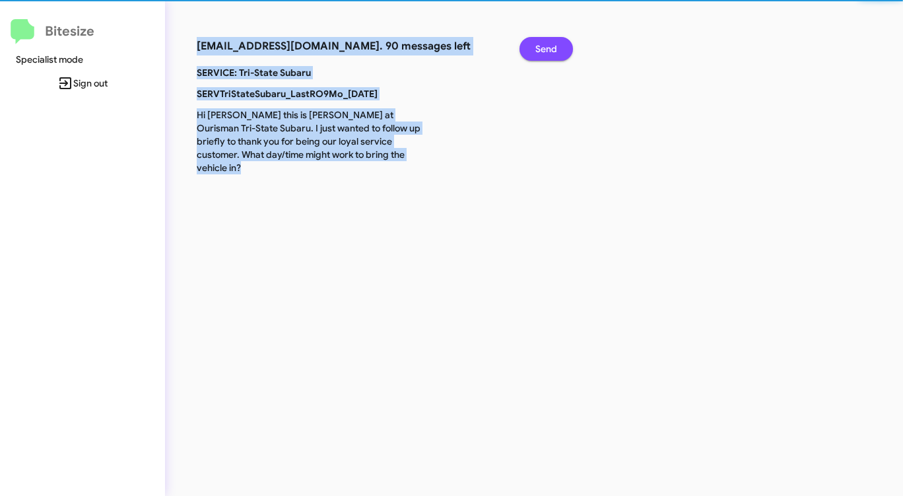
click at [545, 44] on span "Send" at bounding box center [547, 49] width 22 height 24
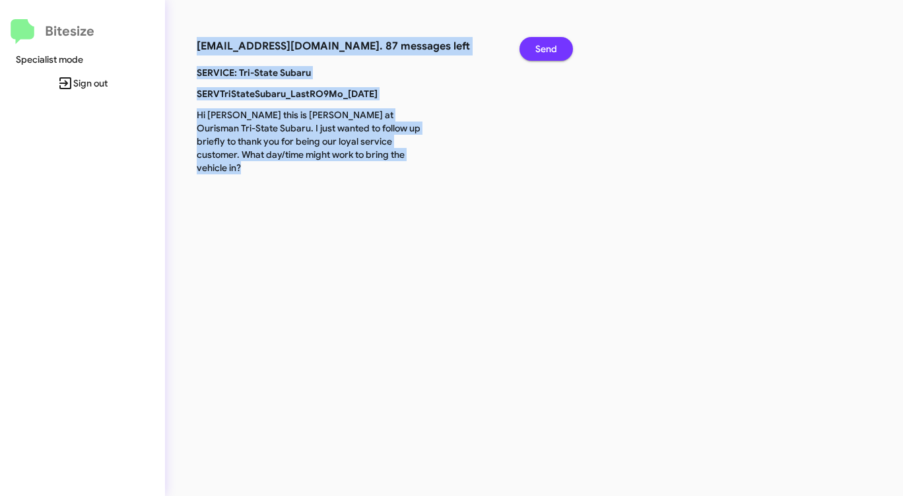
click at [545, 44] on span "Send" at bounding box center [547, 49] width 22 height 24
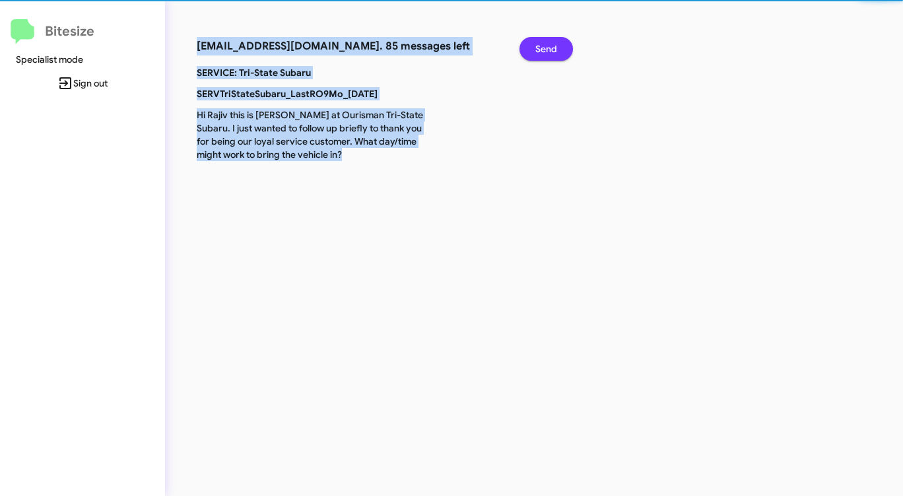
click at [545, 44] on span "Send" at bounding box center [547, 49] width 22 height 24
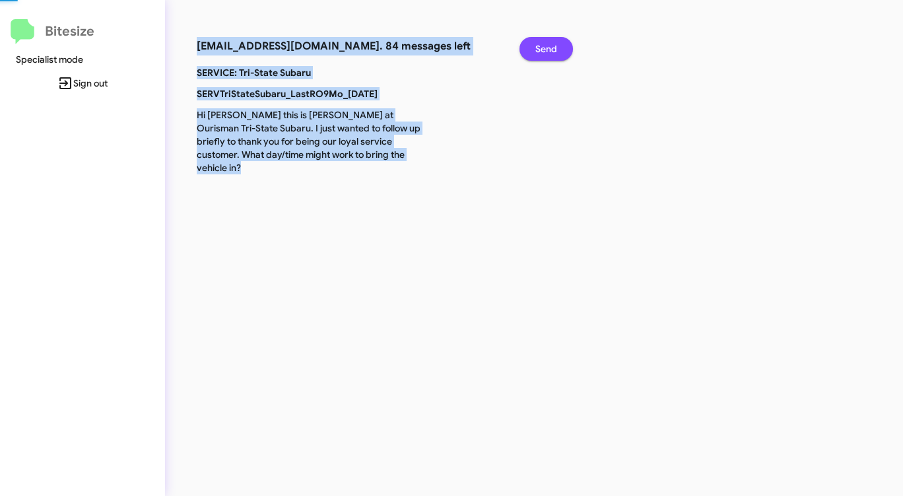
click at [545, 44] on span "Send" at bounding box center [547, 49] width 22 height 24
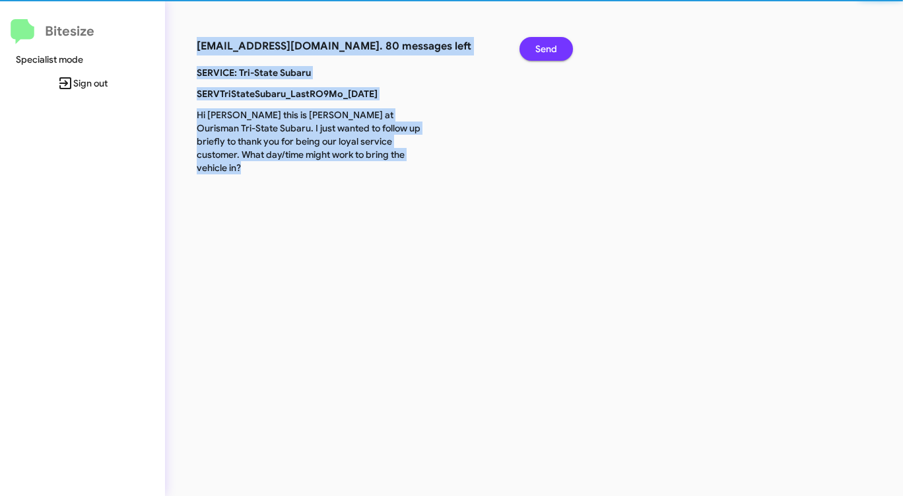
click at [545, 44] on span "Send" at bounding box center [547, 49] width 22 height 24
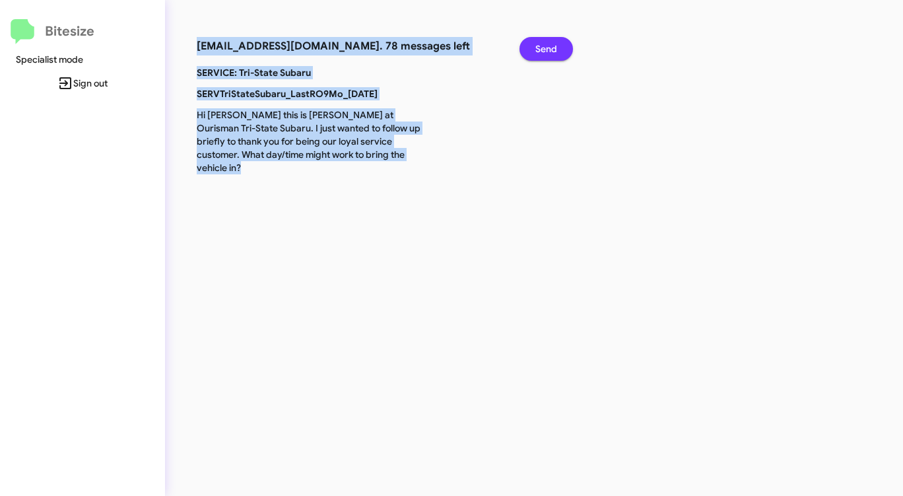
click at [545, 44] on span "Send" at bounding box center [547, 49] width 22 height 24
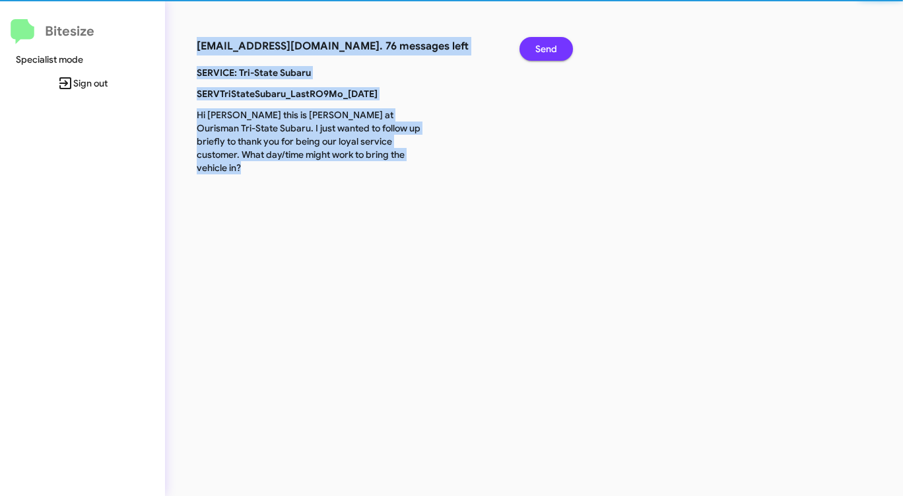
click at [545, 44] on span "Send" at bounding box center [547, 49] width 22 height 24
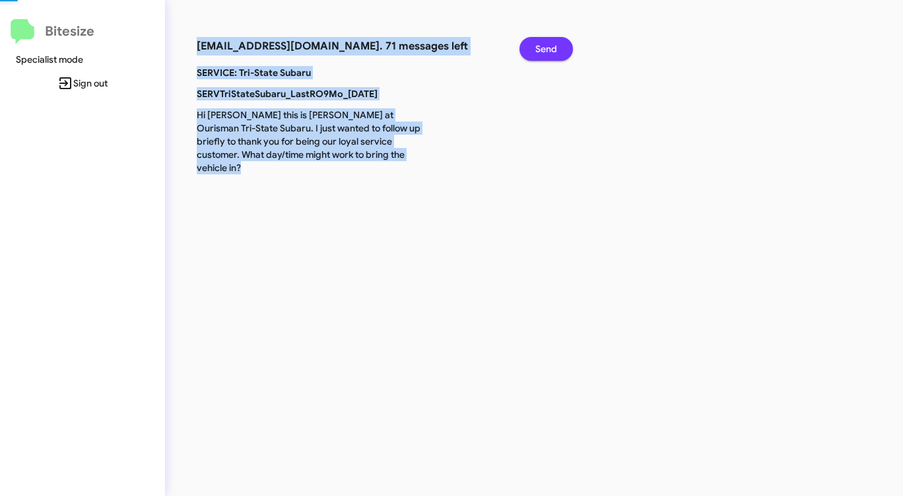
click at [545, 44] on span "Send" at bounding box center [547, 49] width 22 height 24
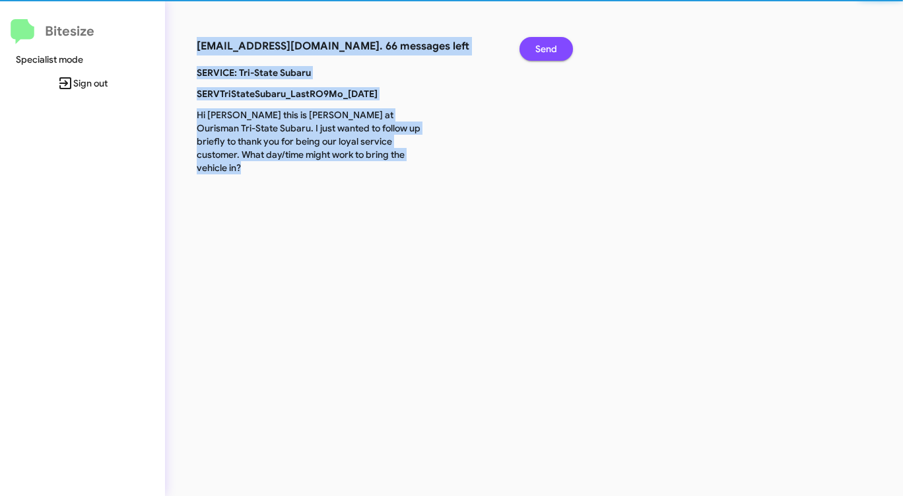
click at [545, 44] on span "Send" at bounding box center [547, 49] width 22 height 24
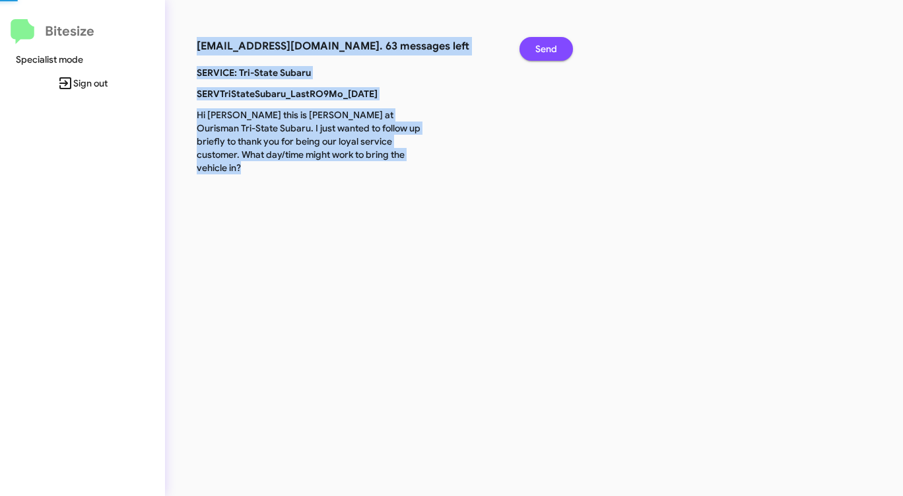
click at [545, 44] on span "Send" at bounding box center [547, 49] width 22 height 24
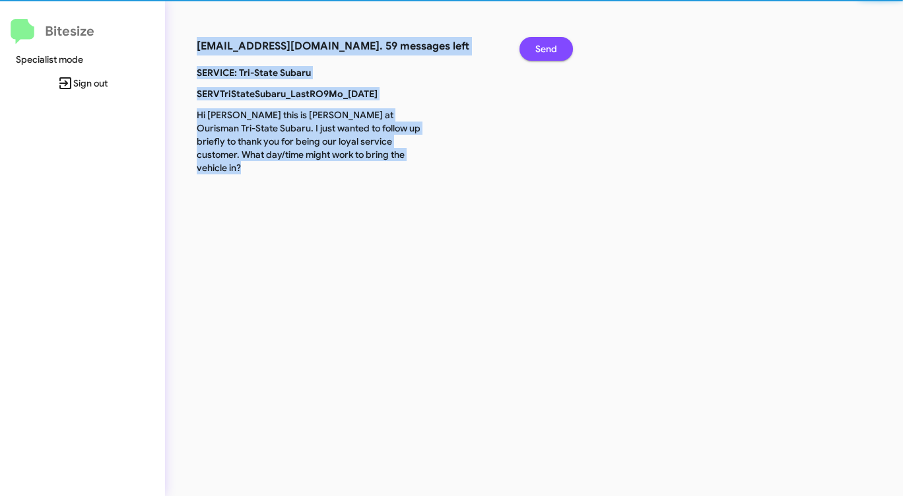
click at [545, 45] on span "Send" at bounding box center [547, 49] width 22 height 24
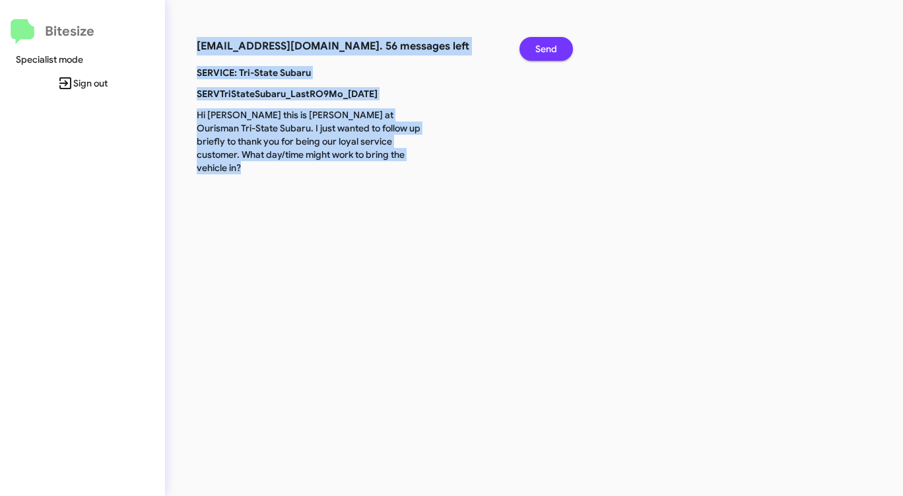
click at [545, 45] on span "Send" at bounding box center [547, 49] width 22 height 24
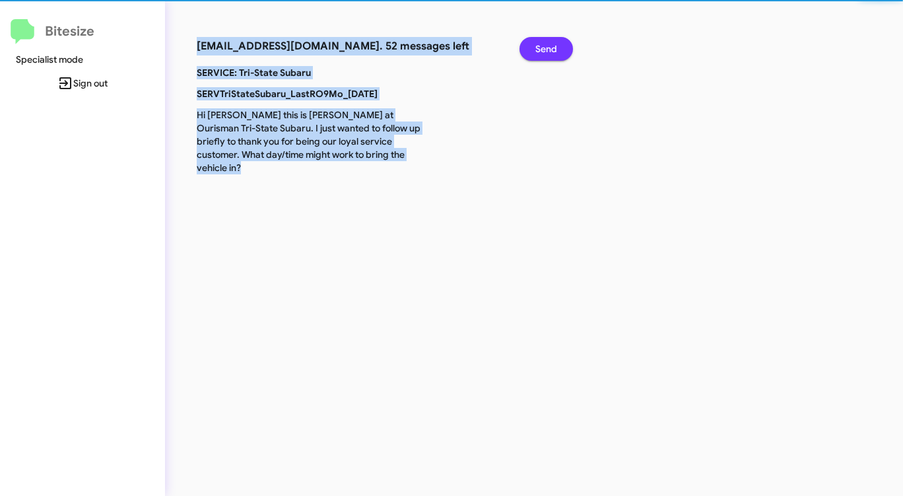
click at [545, 45] on span "Send" at bounding box center [547, 49] width 22 height 24
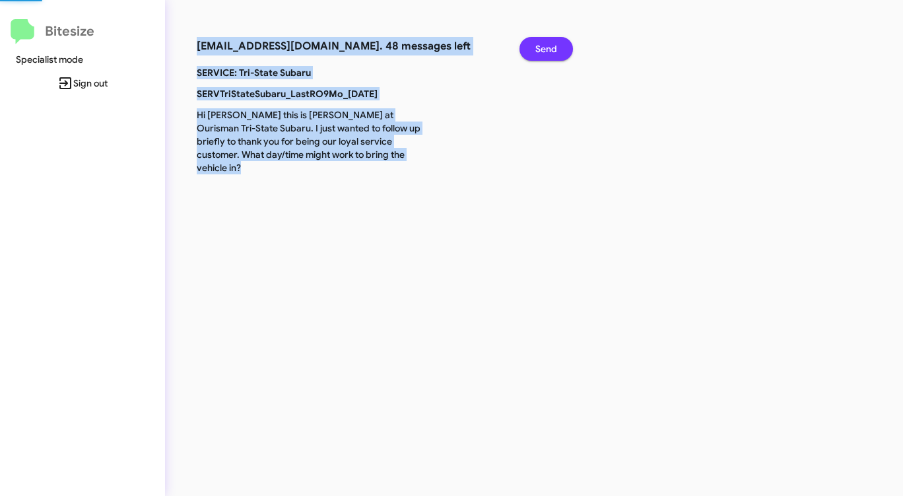
click at [545, 45] on span "Send" at bounding box center [547, 49] width 22 height 24
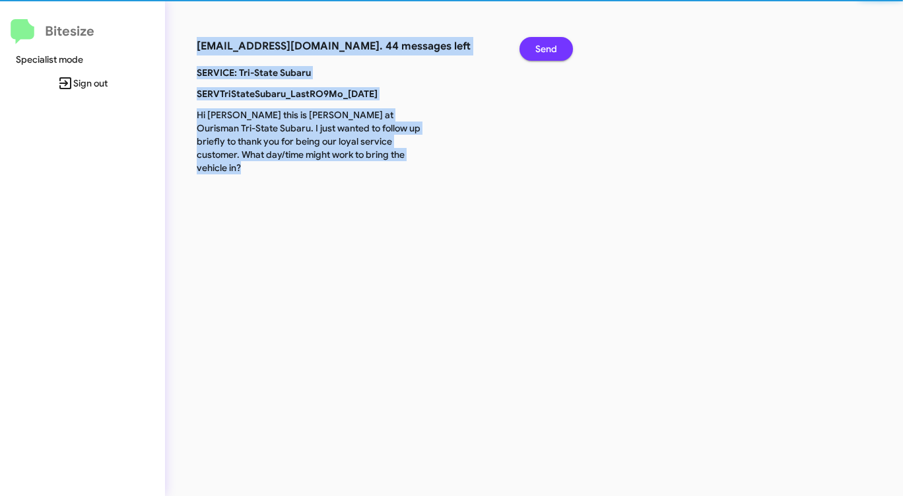
click at [545, 45] on span "Send" at bounding box center [547, 49] width 22 height 24
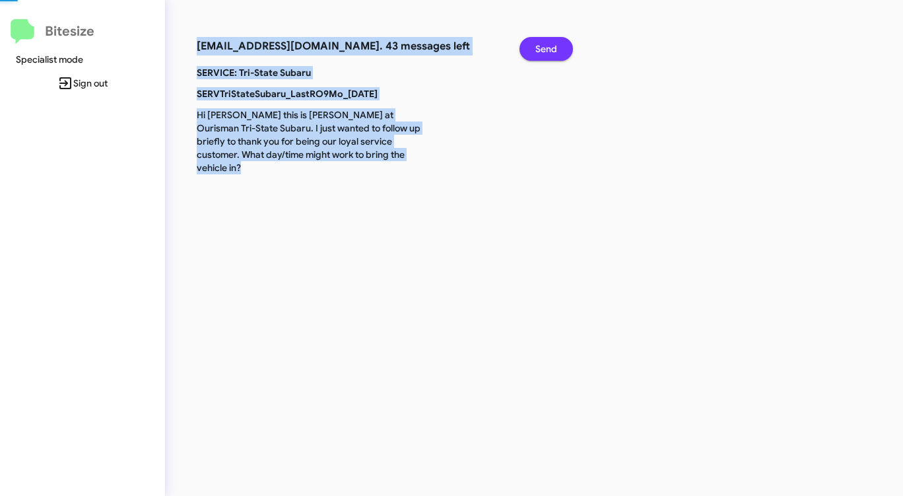
click at [545, 45] on span "Send" at bounding box center [547, 49] width 22 height 24
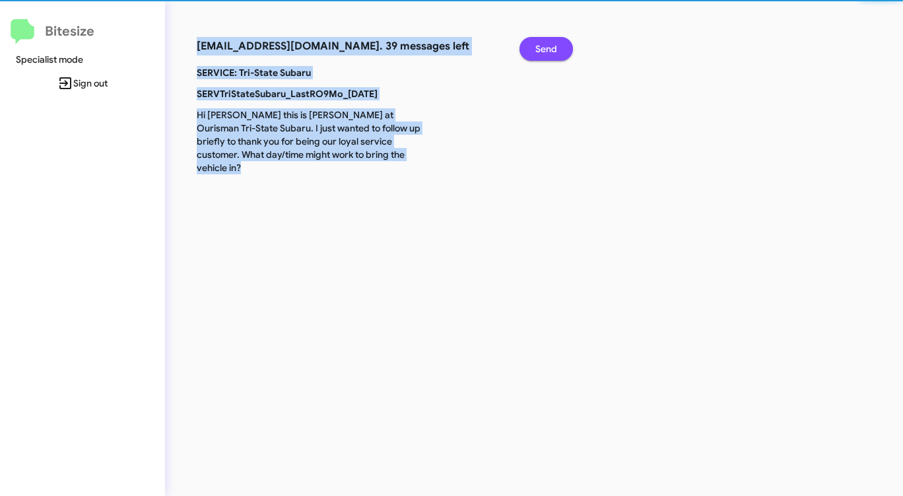
click at [545, 45] on span "Send" at bounding box center [547, 49] width 22 height 24
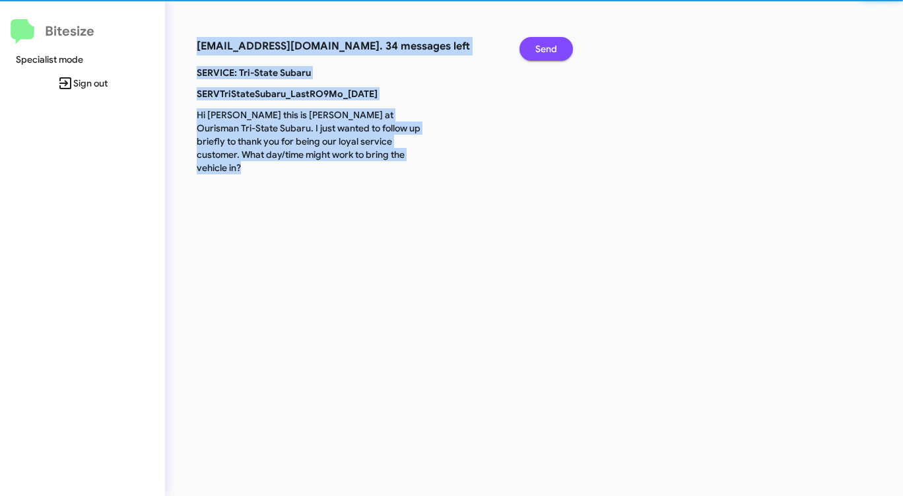
click at [545, 45] on span "Send" at bounding box center [547, 49] width 22 height 24
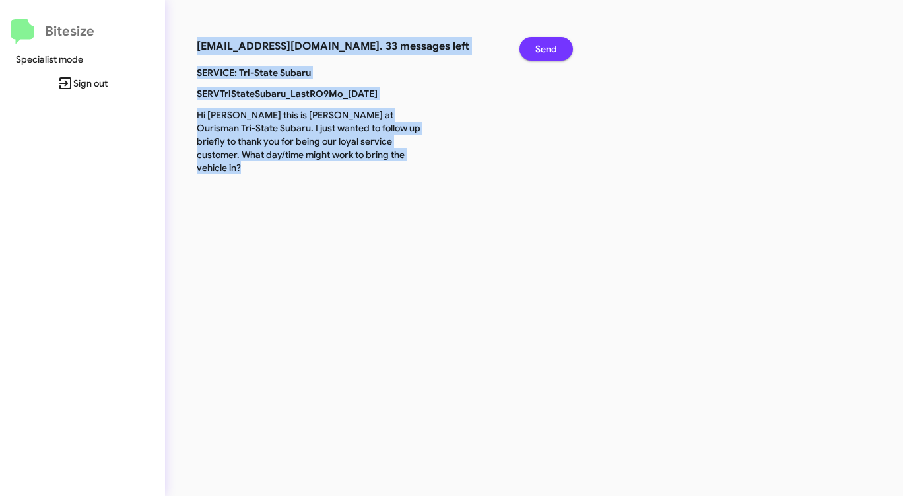
click at [545, 45] on span "Send" at bounding box center [547, 49] width 22 height 24
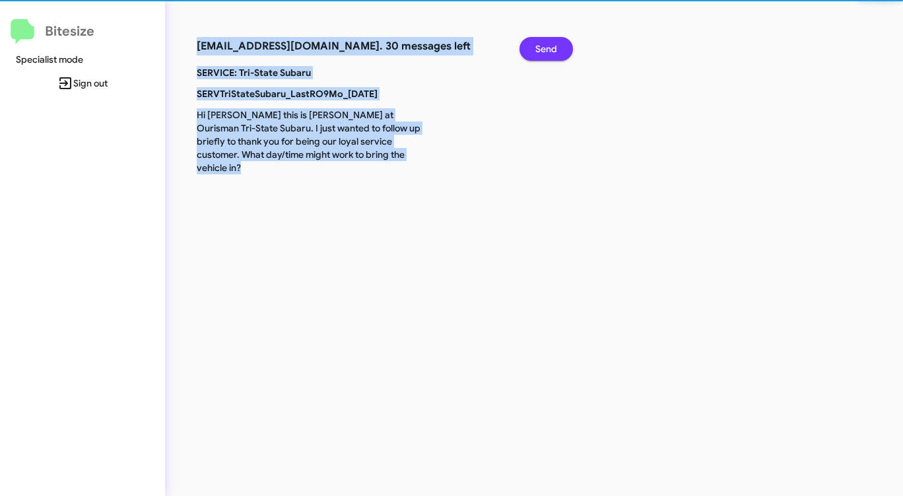
click at [545, 45] on span "Send" at bounding box center [547, 49] width 22 height 24
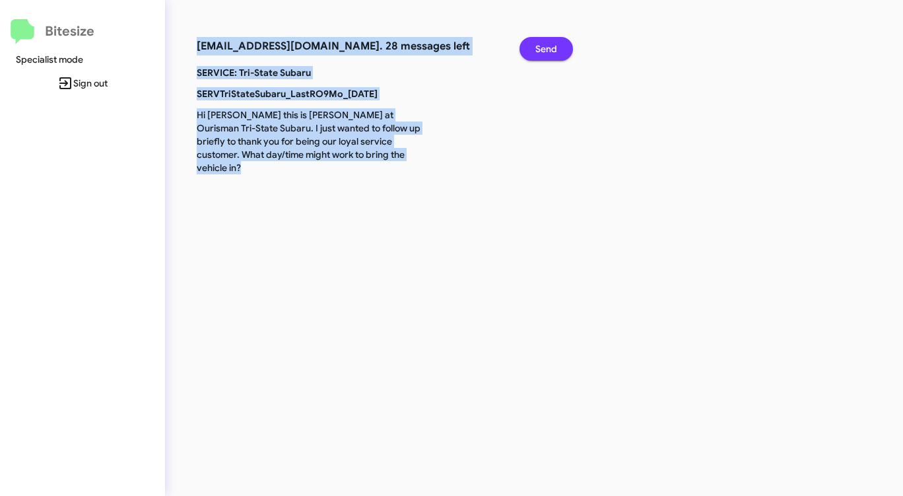
click at [545, 45] on span "Send" at bounding box center [547, 49] width 22 height 24
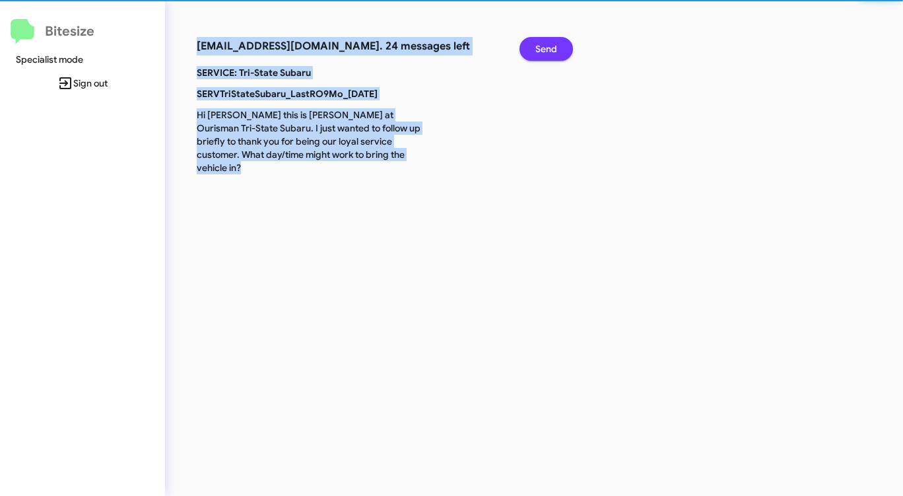
click at [545, 45] on span "Send" at bounding box center [547, 49] width 22 height 24
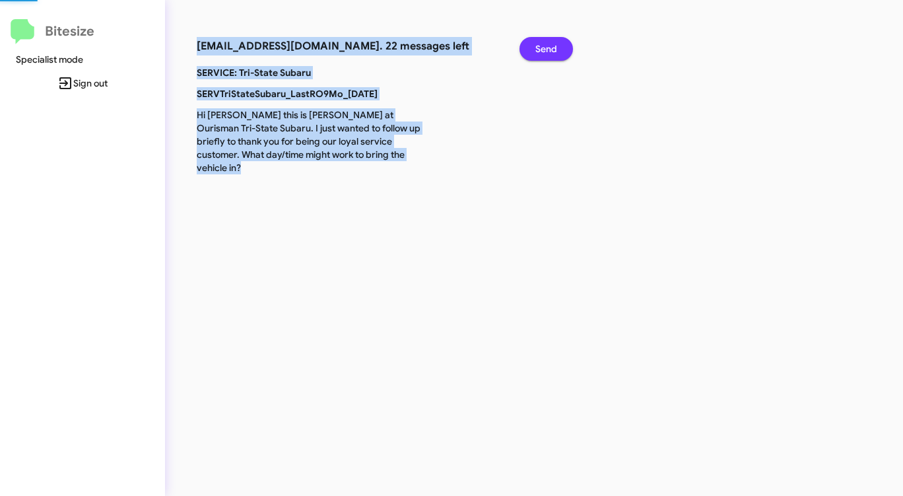
click at [545, 45] on span "Send" at bounding box center [547, 49] width 22 height 24
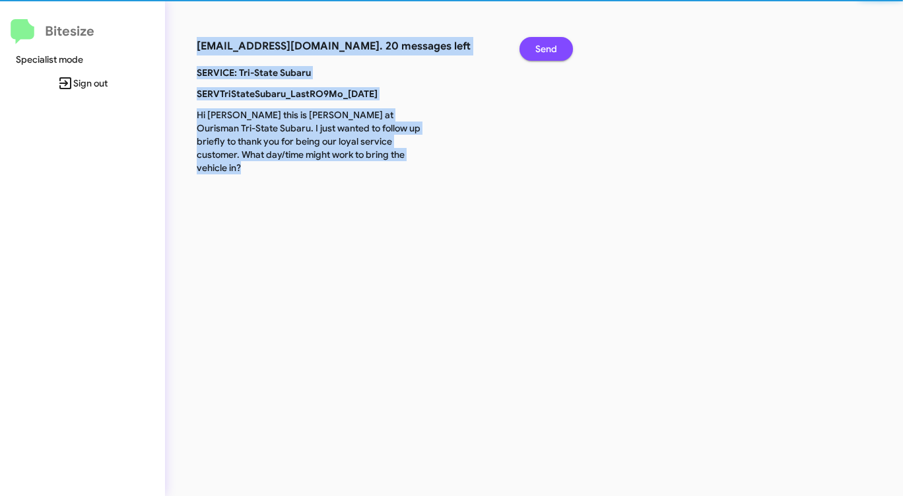
click at [545, 45] on span "Send" at bounding box center [547, 49] width 22 height 24
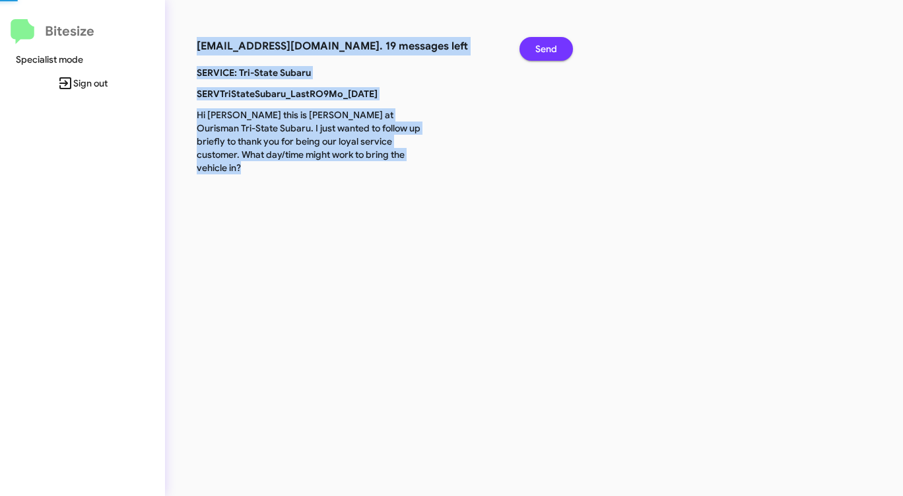
click at [545, 45] on span "Send" at bounding box center [547, 49] width 22 height 24
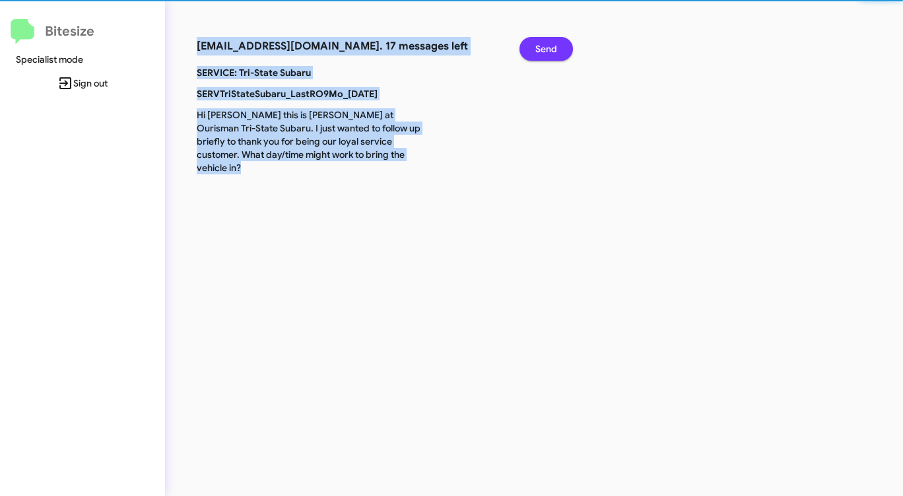
click at [545, 45] on span "Send" at bounding box center [547, 49] width 22 height 24
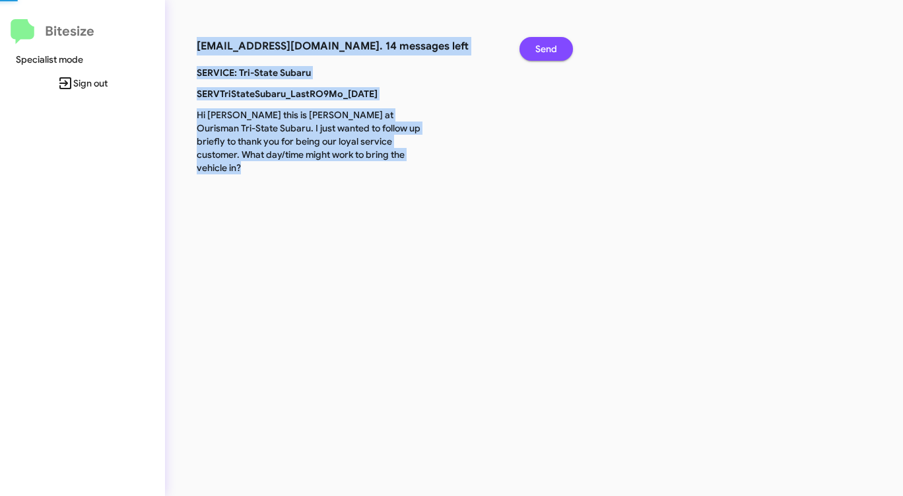
click at [545, 45] on span "Send" at bounding box center [547, 49] width 22 height 24
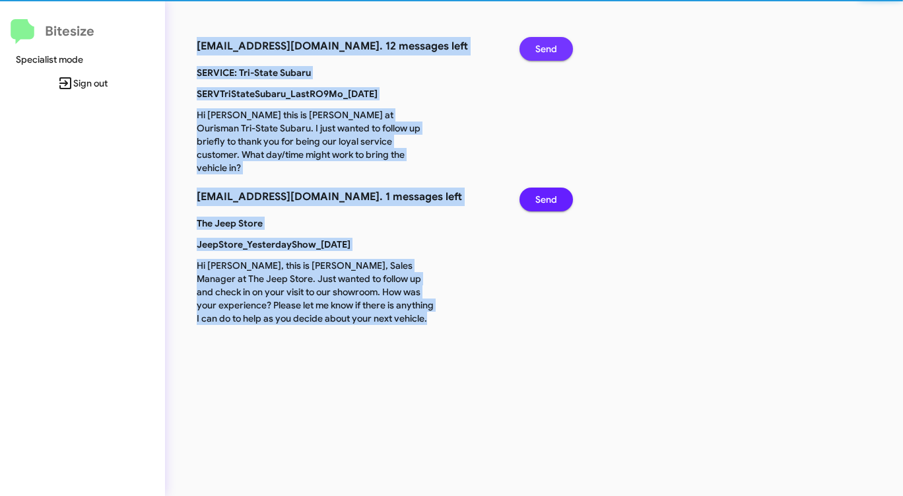
click at [545, 45] on span "Send" at bounding box center [547, 49] width 22 height 24
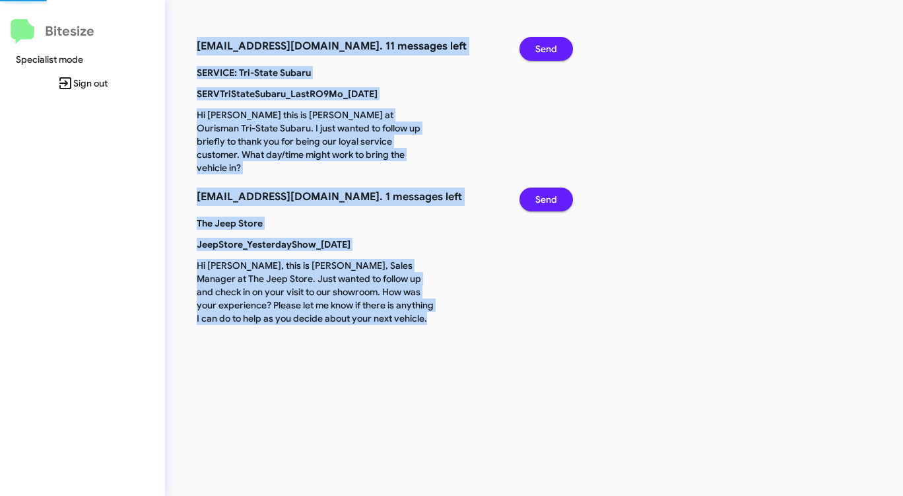
click at [545, 45] on span "Send" at bounding box center [547, 49] width 22 height 24
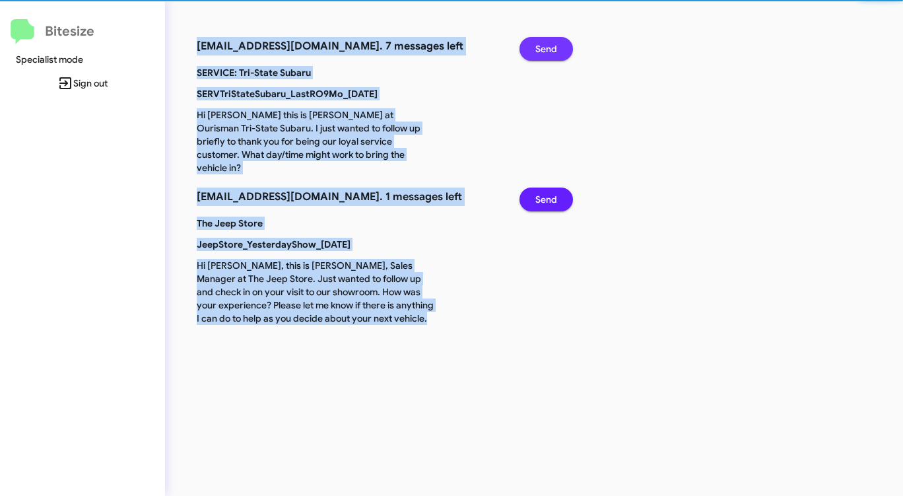
click at [545, 45] on span "Send" at bounding box center [547, 49] width 22 height 24
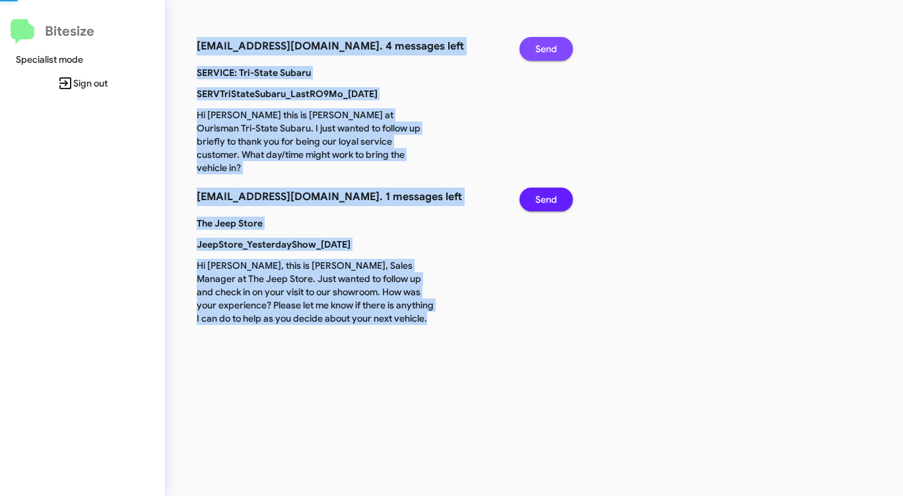
click at [545, 45] on span "Send" at bounding box center [547, 49] width 22 height 24
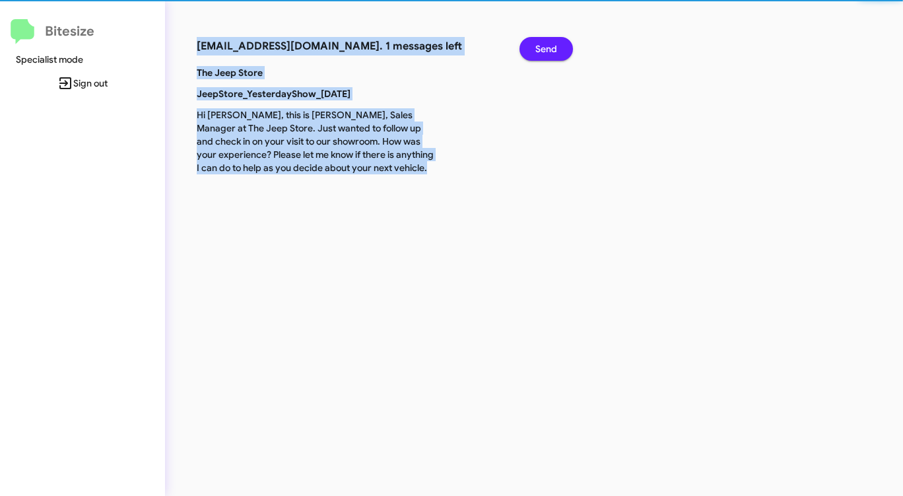
click at [545, 45] on span "Send" at bounding box center [547, 49] width 22 height 24
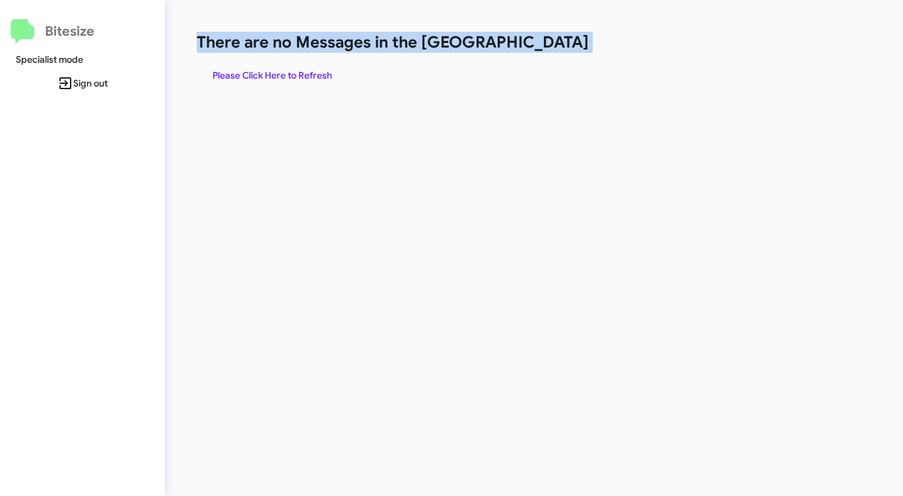
click at [545, 45] on h1 "There are no Messages in the [GEOGRAPHIC_DATA]" at bounding box center [473, 42] width 552 height 21
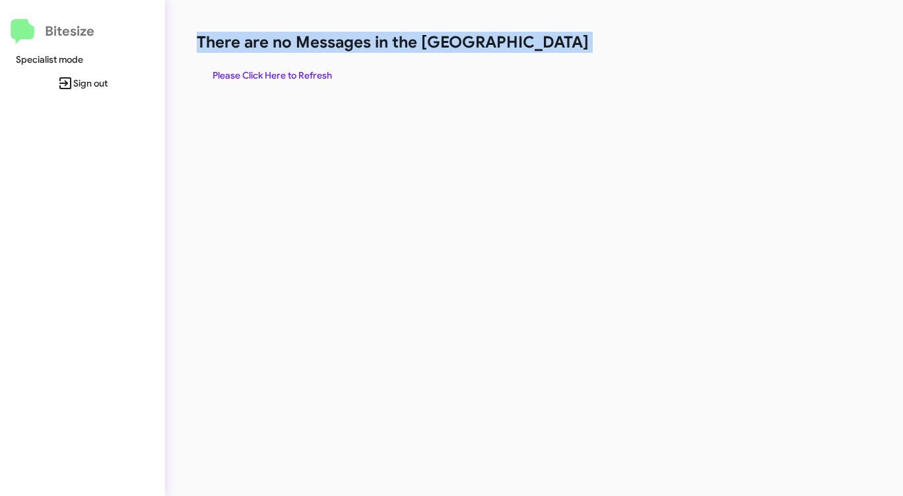
click at [545, 45] on h1 "There are no Messages in the [GEOGRAPHIC_DATA]" at bounding box center [473, 42] width 552 height 21
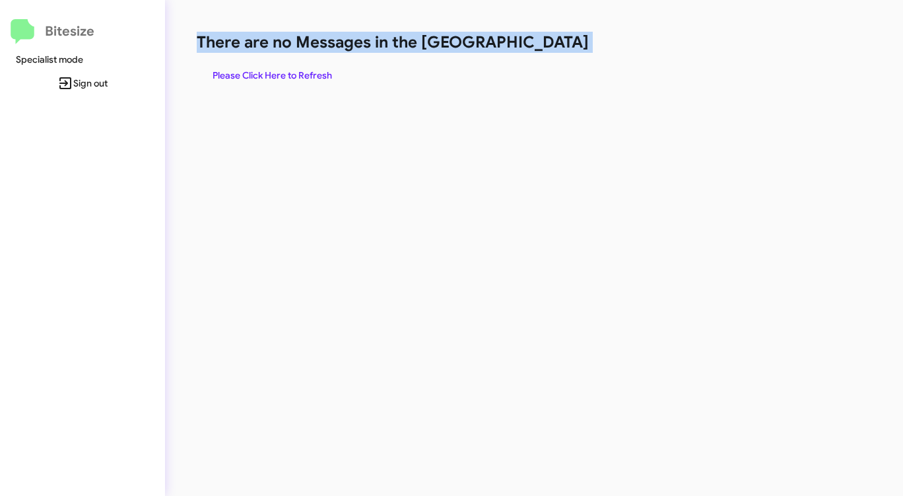
click at [545, 45] on h1 "There are no Messages in the [GEOGRAPHIC_DATA]" at bounding box center [473, 42] width 552 height 21
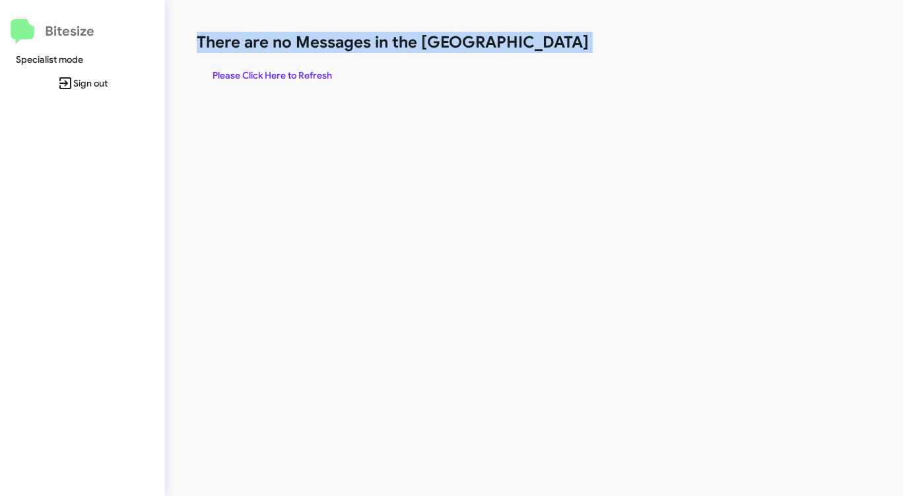
click at [545, 45] on h1 "There are no Messages in the [GEOGRAPHIC_DATA]" at bounding box center [473, 42] width 552 height 21
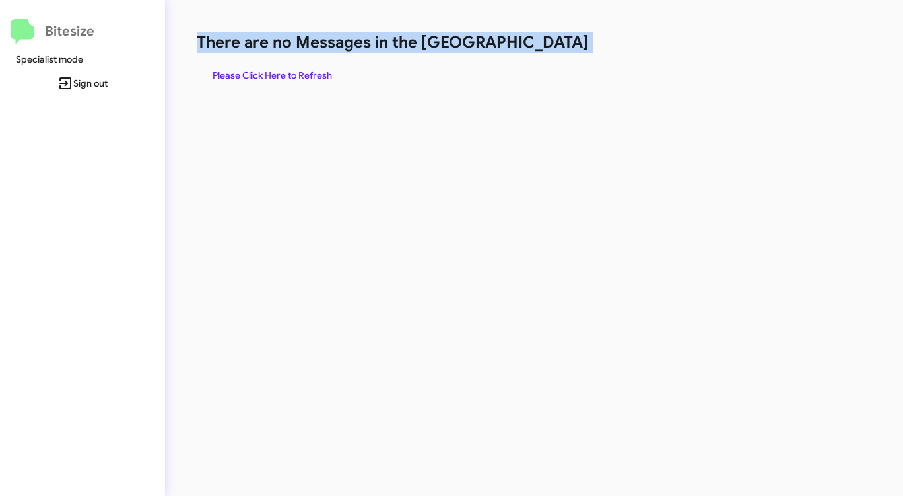
click at [545, 45] on h1 "There are no Messages in the [GEOGRAPHIC_DATA]" at bounding box center [473, 42] width 552 height 21
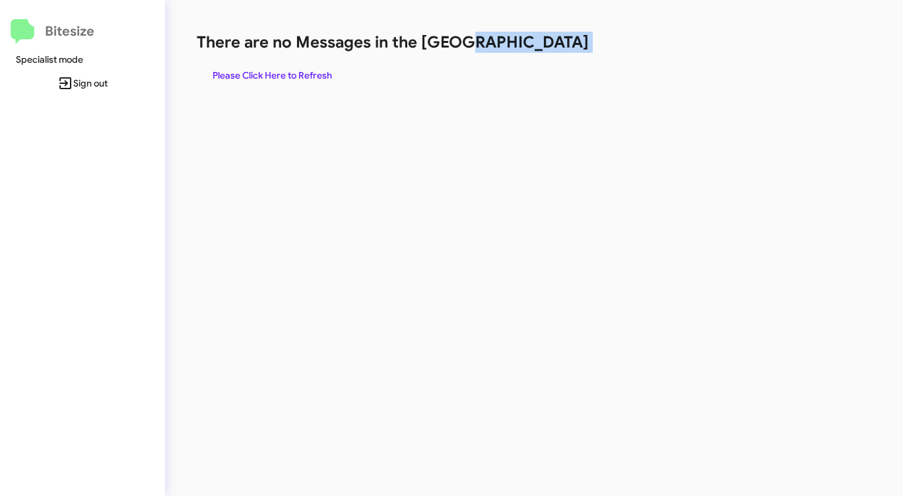
click at [545, 45] on h1 "There are no Messages in the [GEOGRAPHIC_DATA]" at bounding box center [473, 42] width 552 height 21
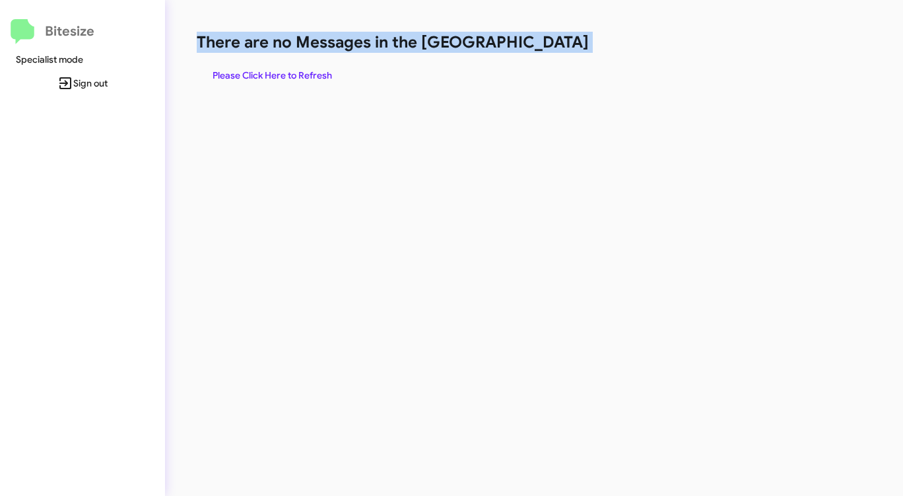
click at [545, 45] on h1 "There are no Messages in the [GEOGRAPHIC_DATA]" at bounding box center [473, 42] width 552 height 21
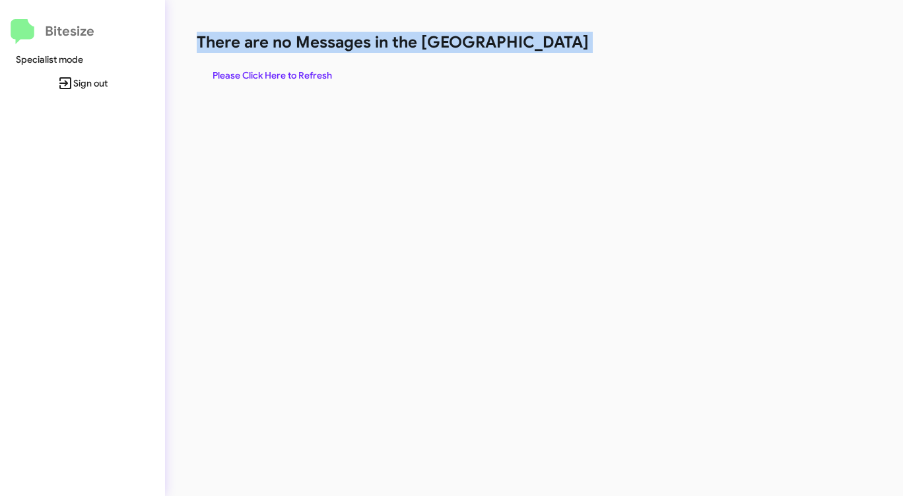
click at [545, 45] on h1 "There are no Messages in the [GEOGRAPHIC_DATA]" at bounding box center [473, 42] width 552 height 21
click at [313, 79] on span "Please Click Here to Refresh" at bounding box center [273, 75] width 120 height 24
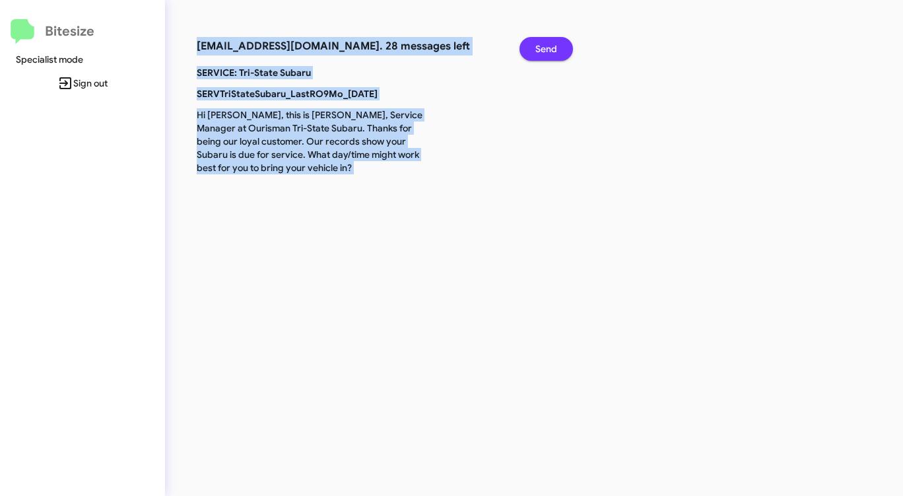
click at [548, 47] on span "Send" at bounding box center [547, 49] width 22 height 24
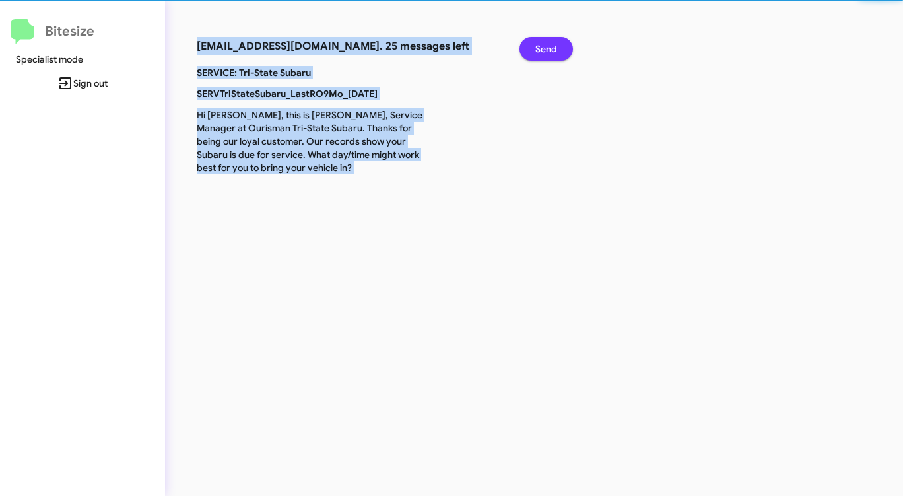
click at [548, 47] on span "Send" at bounding box center [547, 49] width 22 height 24
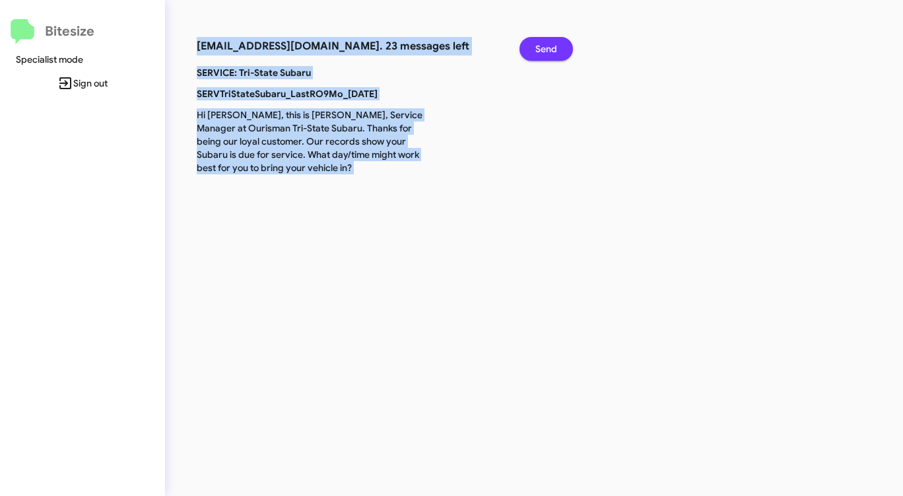
click at [548, 47] on span "Send" at bounding box center [547, 49] width 22 height 24
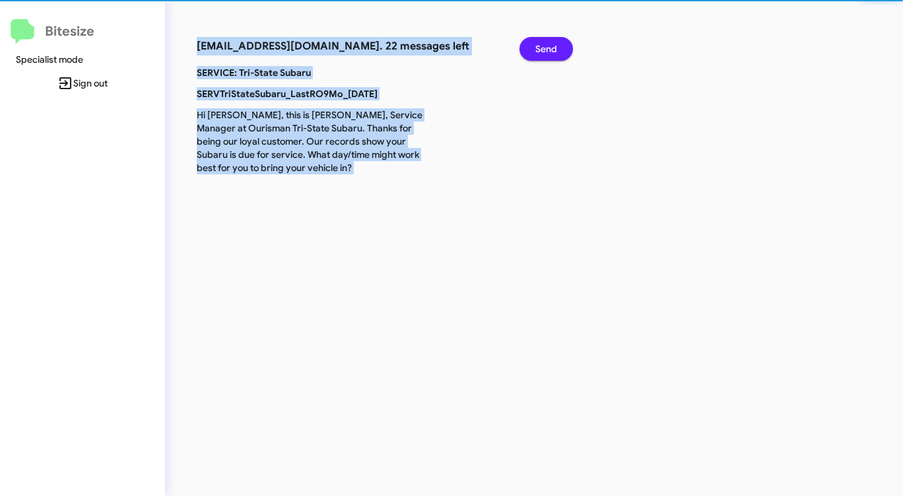
click at [548, 47] on span "Send" at bounding box center [547, 49] width 22 height 24
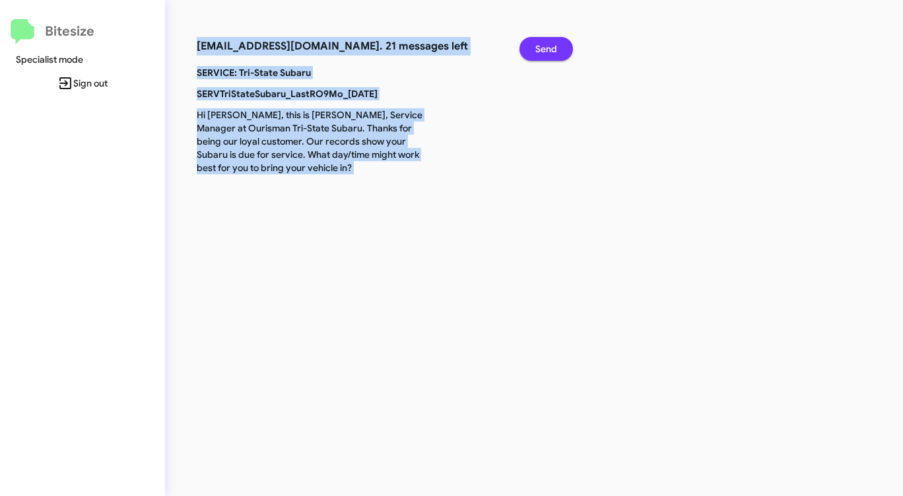
click at [548, 47] on span "Send" at bounding box center [547, 49] width 22 height 24
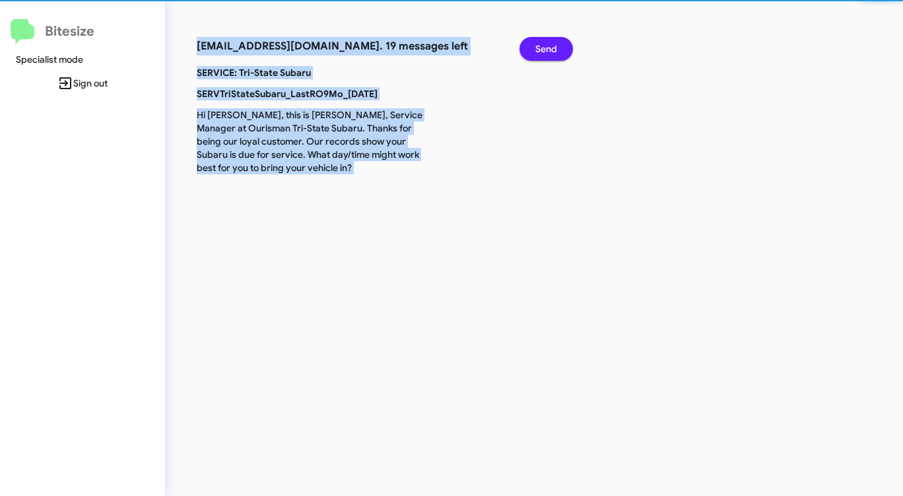
click at [548, 47] on span "Send" at bounding box center [547, 49] width 22 height 24
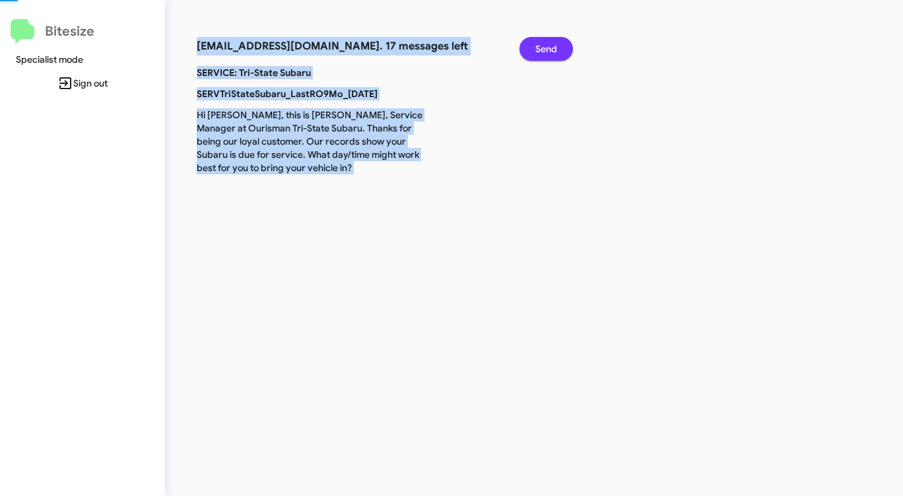
click at [548, 47] on span "Send" at bounding box center [547, 49] width 22 height 24
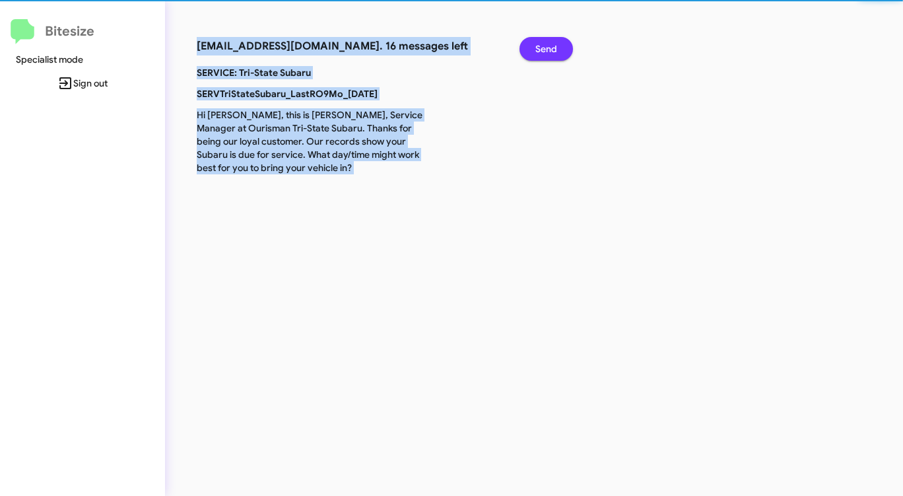
click at [548, 47] on span "Send" at bounding box center [547, 49] width 22 height 24
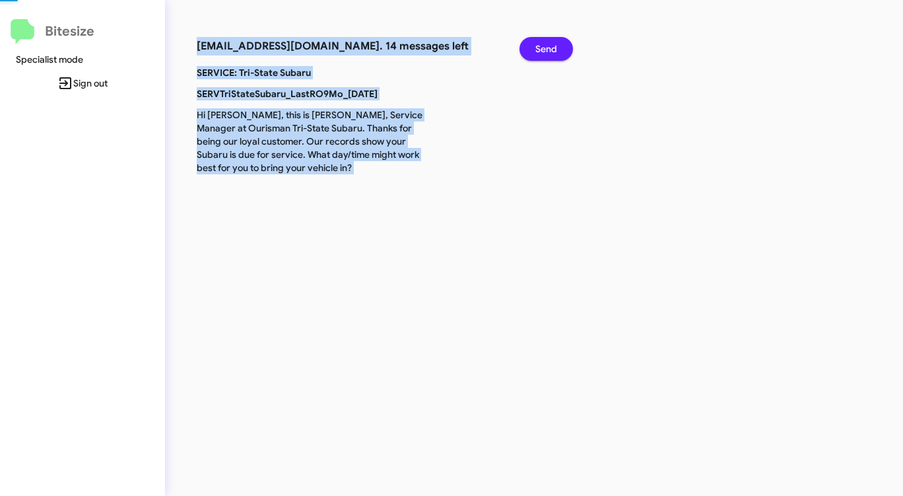
click at [548, 47] on span "Send" at bounding box center [547, 49] width 22 height 24
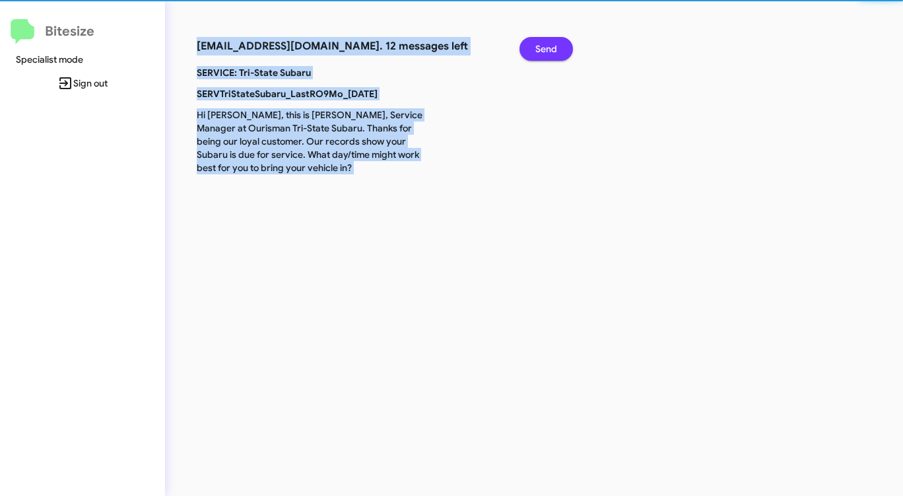
click at [548, 47] on span "Send" at bounding box center [547, 49] width 22 height 24
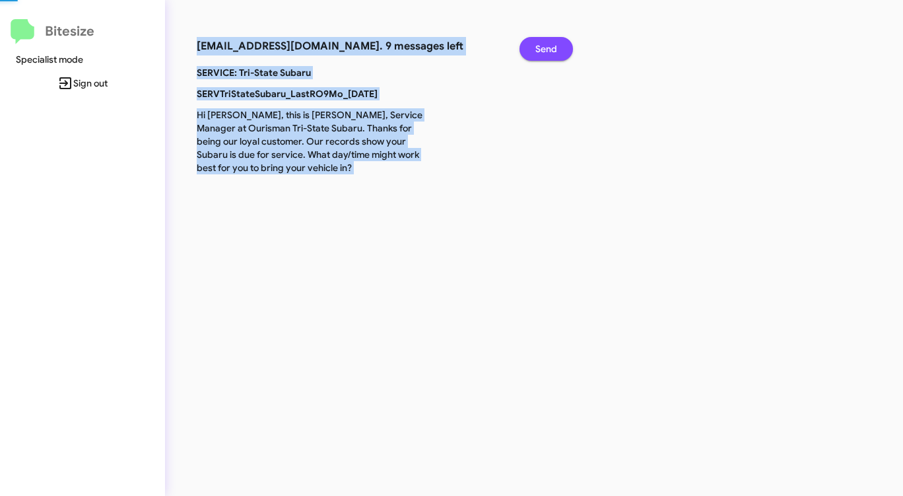
click at [548, 47] on span "Send" at bounding box center [547, 49] width 22 height 24
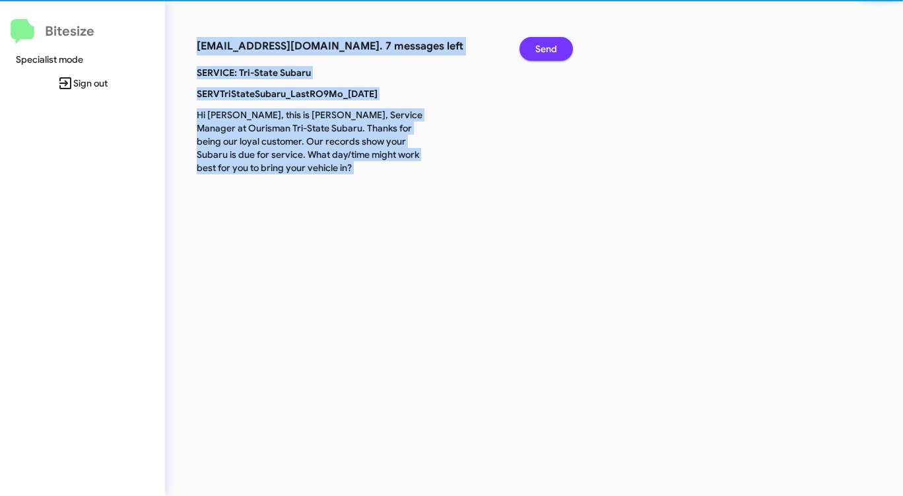
click at [548, 47] on span "Send" at bounding box center [547, 49] width 22 height 24
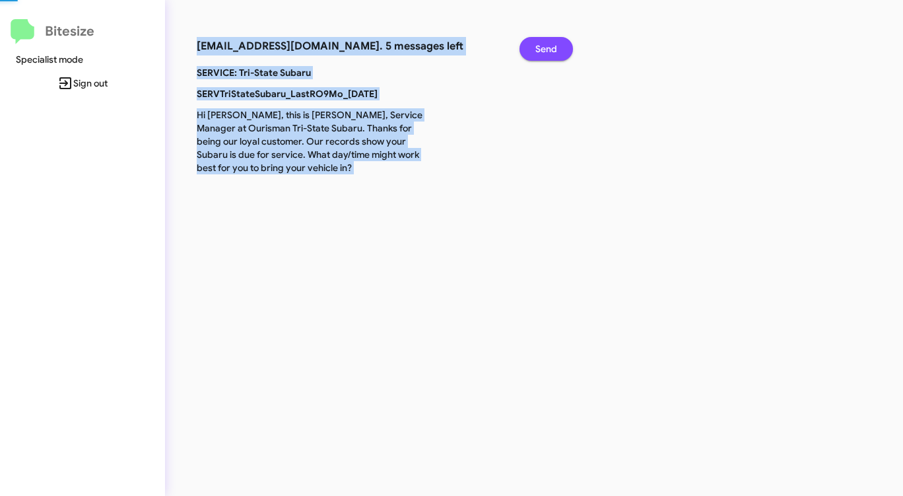
click at [548, 47] on span "Send" at bounding box center [547, 49] width 22 height 24
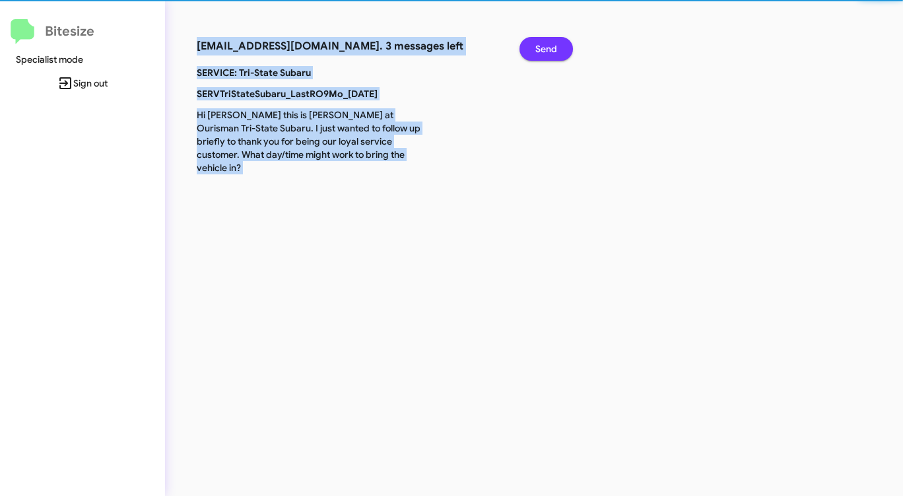
click at [548, 47] on span "Send" at bounding box center [547, 49] width 22 height 24
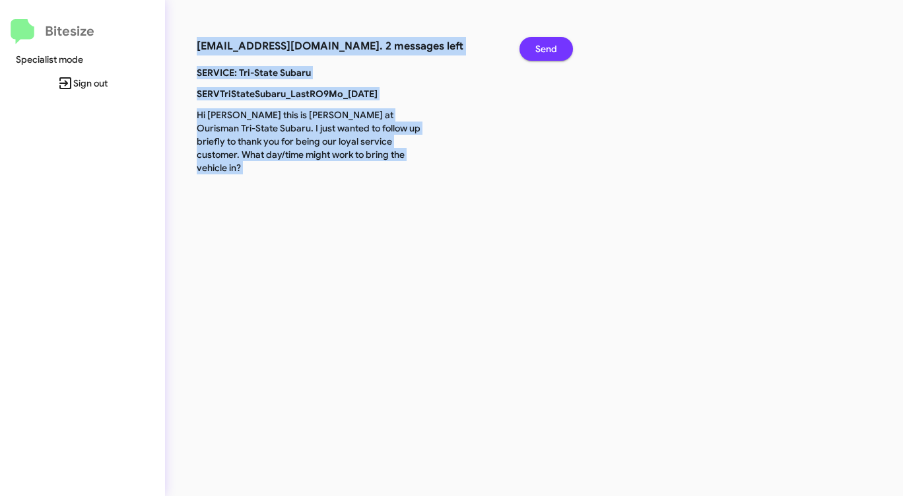
click at [548, 47] on span "Send" at bounding box center [547, 49] width 22 height 24
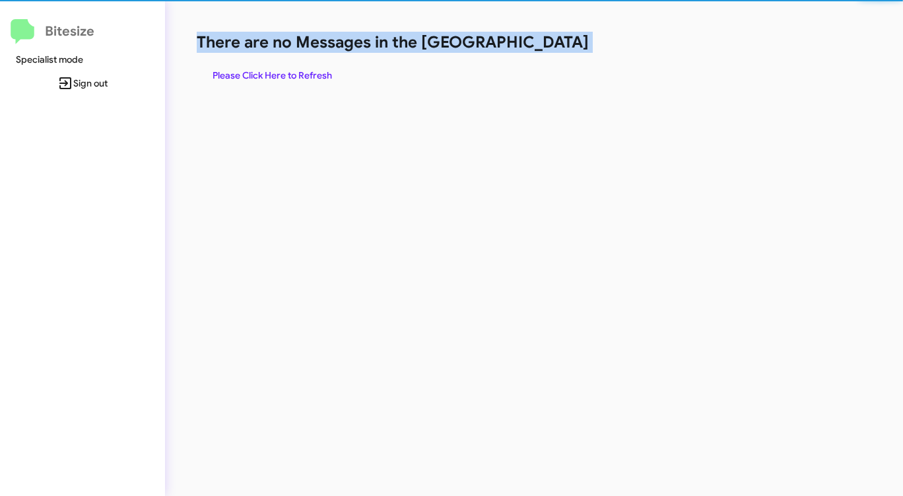
click at [548, 47] on h1 "There are no Messages in the [GEOGRAPHIC_DATA]" at bounding box center [473, 42] width 552 height 21
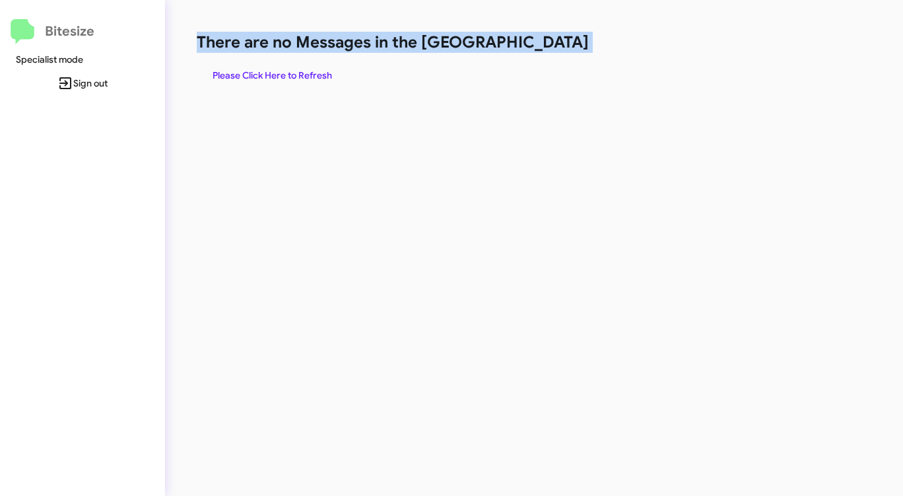
click at [548, 47] on h1 "There are no Messages in the [GEOGRAPHIC_DATA]" at bounding box center [473, 42] width 552 height 21
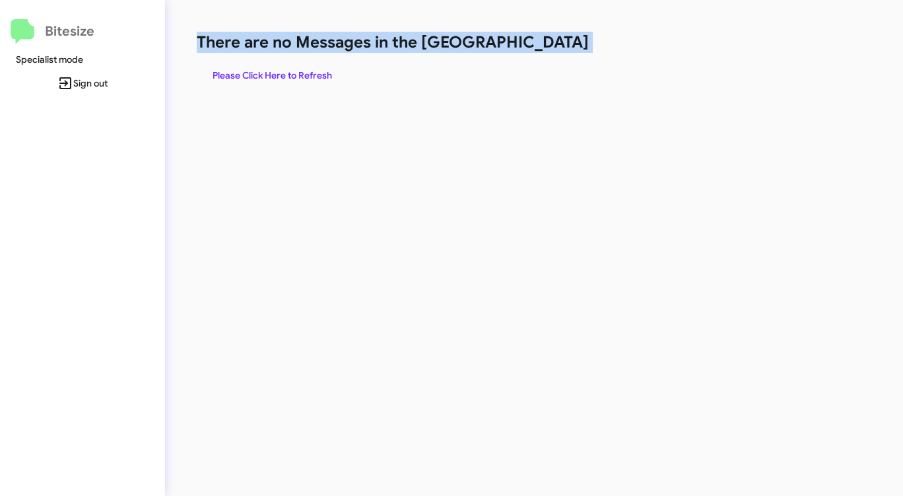
click at [548, 47] on h1 "There are no Messages in the [GEOGRAPHIC_DATA]" at bounding box center [473, 42] width 552 height 21
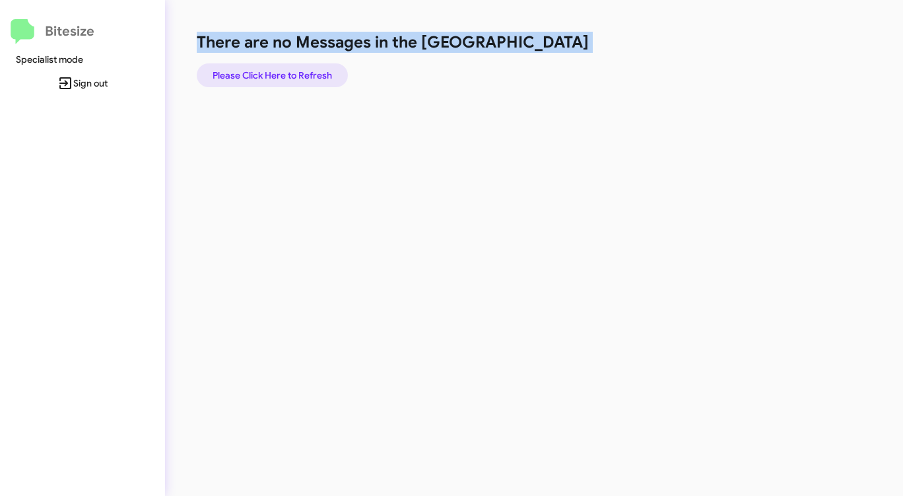
click at [274, 81] on span "Please Click Here to Refresh" at bounding box center [273, 75] width 120 height 24
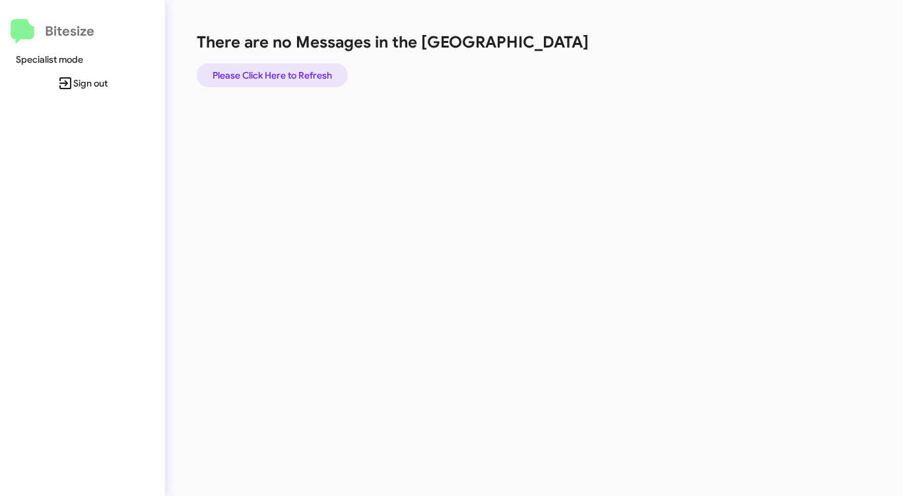
click at [277, 75] on span "Please Click Here to Refresh" at bounding box center [273, 75] width 120 height 24
click at [270, 70] on span "Please Click Here to Refresh" at bounding box center [273, 75] width 120 height 24
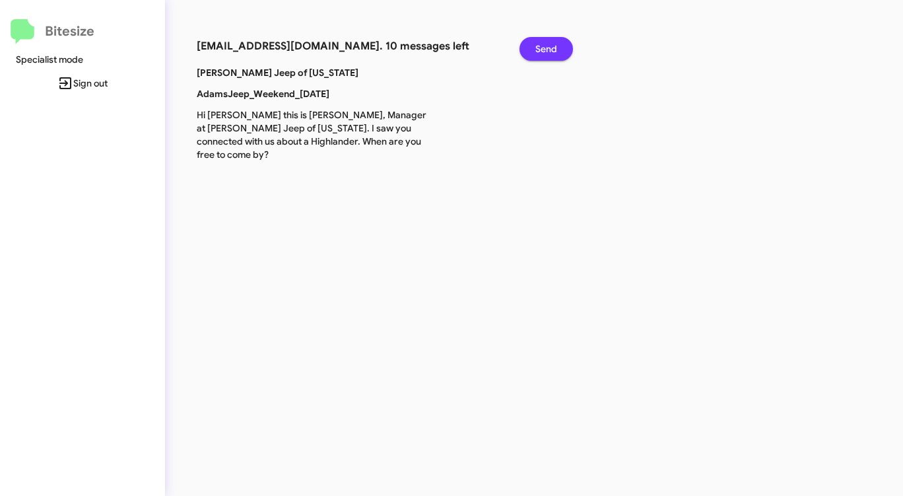
click at [553, 49] on span "Send" at bounding box center [547, 49] width 22 height 24
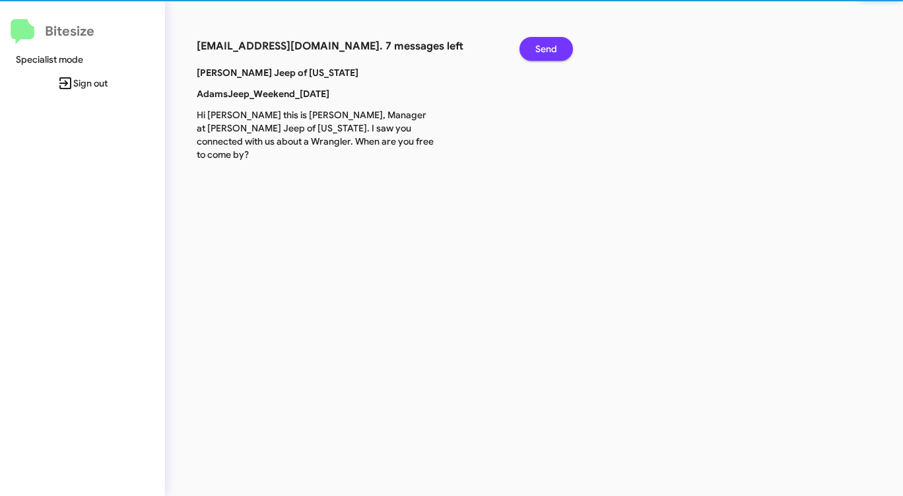
click at [553, 49] on span "Send" at bounding box center [547, 49] width 22 height 24
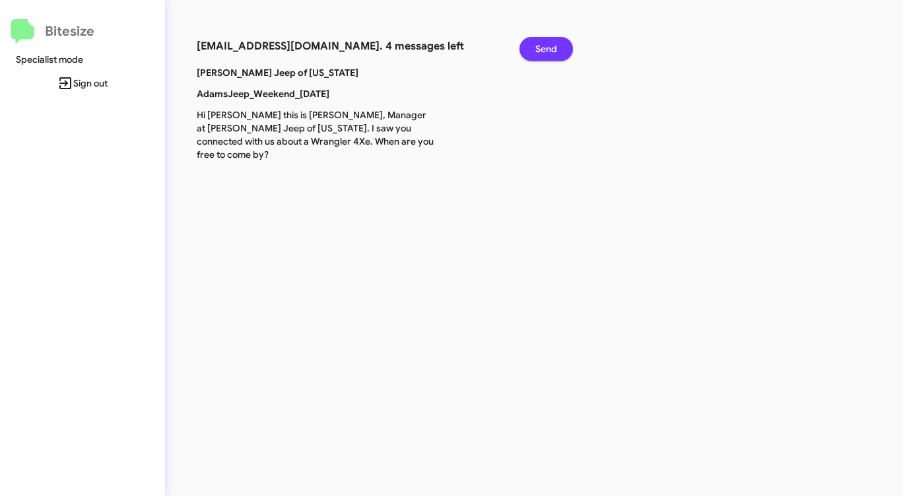
click at [553, 49] on span "Send" at bounding box center [547, 49] width 22 height 24
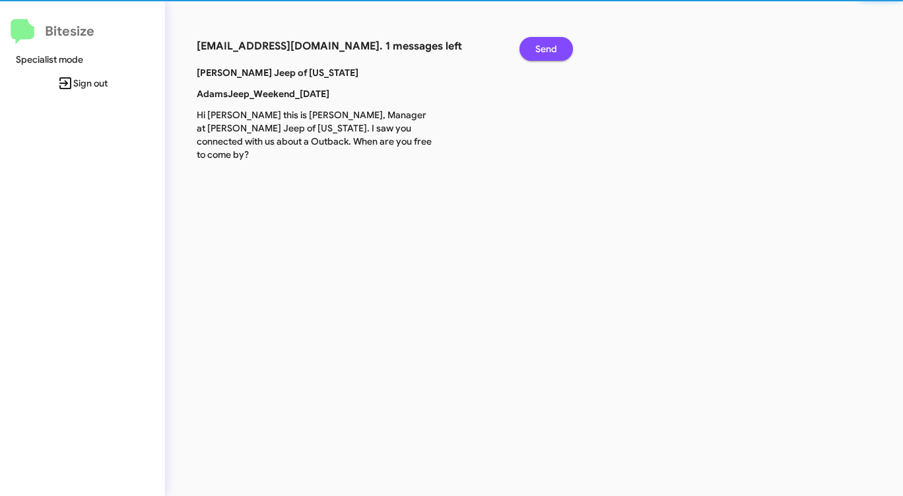
click at [553, 49] on span "Send" at bounding box center [547, 49] width 22 height 24
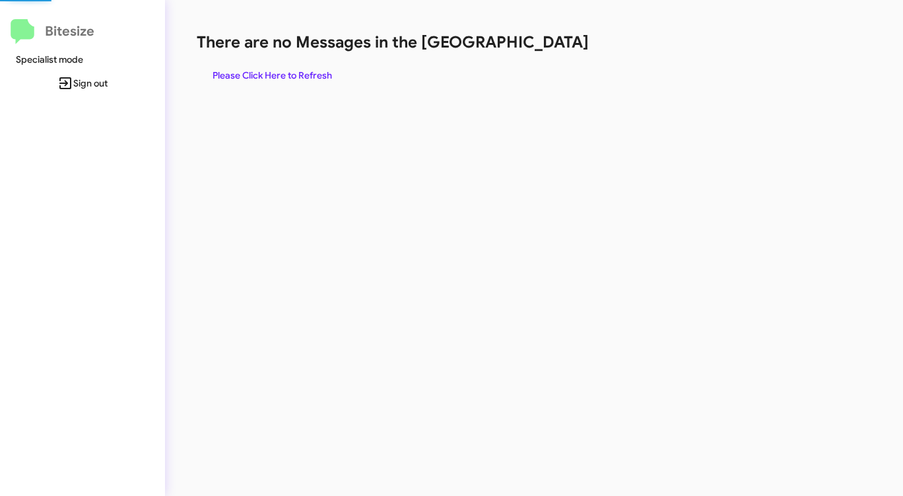
click at [553, 49] on h1 "There are no Messages in the [GEOGRAPHIC_DATA]" at bounding box center [473, 42] width 552 height 21
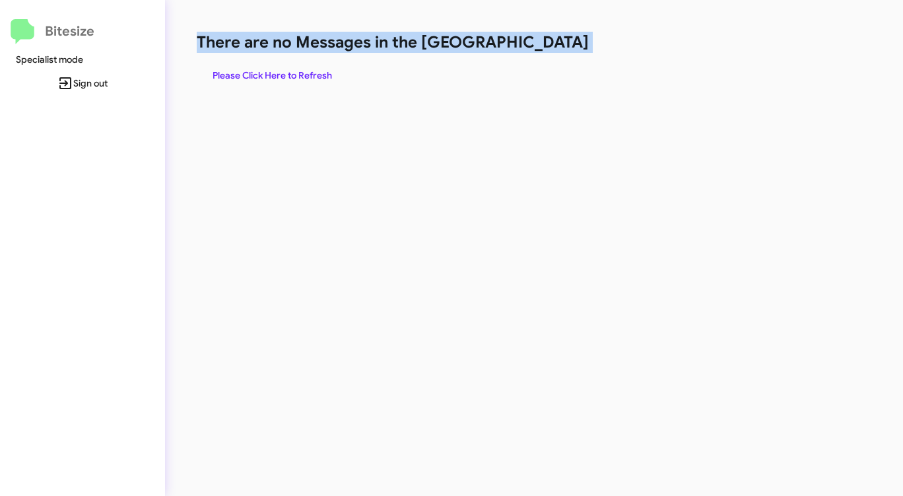
click at [553, 49] on h1 "There are no Messages in the [GEOGRAPHIC_DATA]" at bounding box center [473, 42] width 552 height 21
click at [280, 73] on span "Please Click Here to Refresh" at bounding box center [273, 75] width 120 height 24
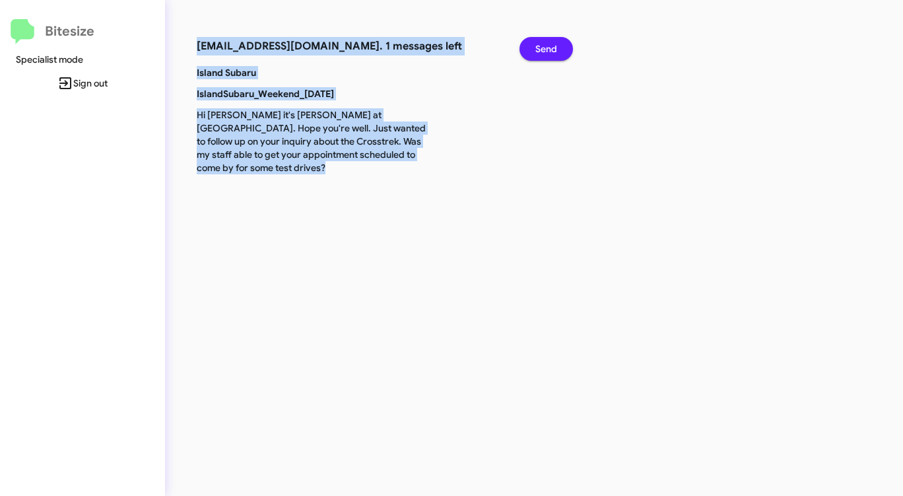
click at [544, 52] on span "Send" at bounding box center [547, 49] width 22 height 24
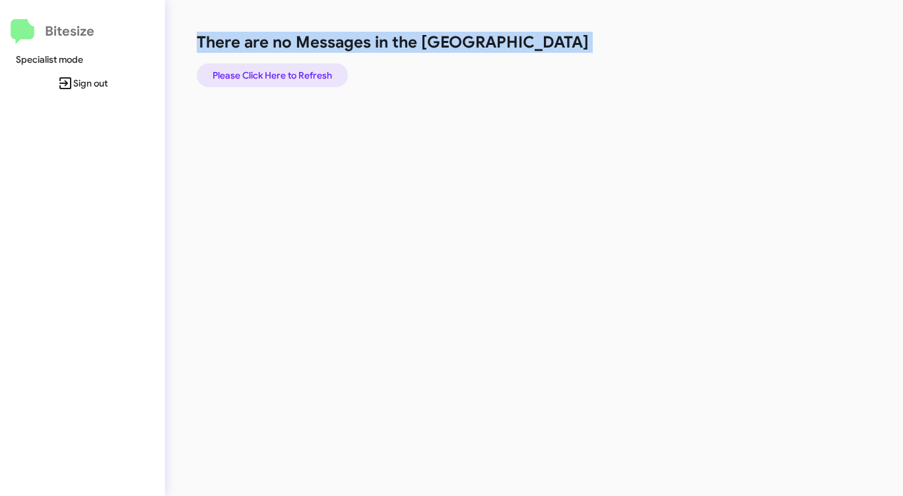
click at [283, 66] on span "Please Click Here to Refresh" at bounding box center [273, 75] width 120 height 24
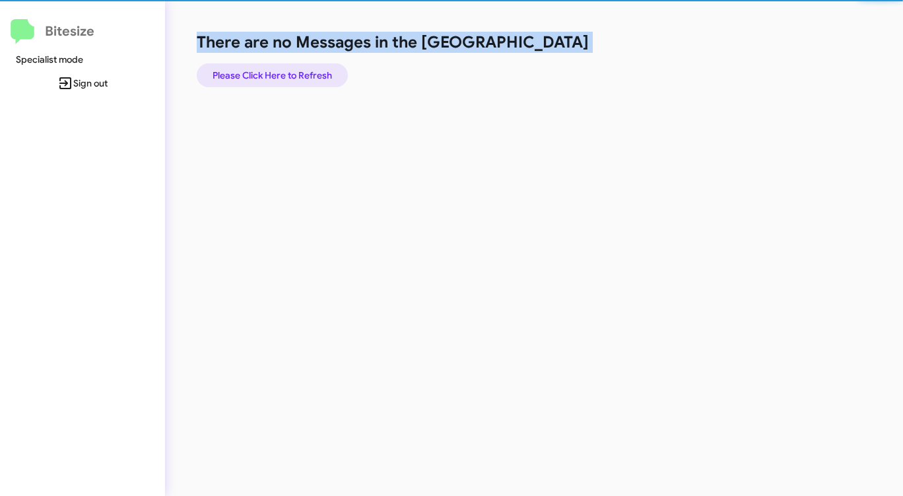
click at [283, 67] on span "Please Click Here to Refresh" at bounding box center [273, 75] width 120 height 24
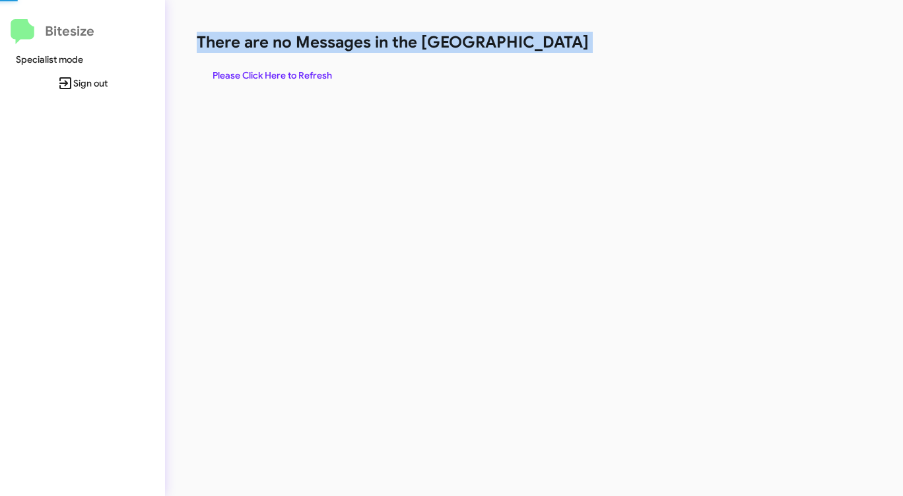
click at [283, 67] on span "Please Click Here to Refresh" at bounding box center [273, 75] width 120 height 24
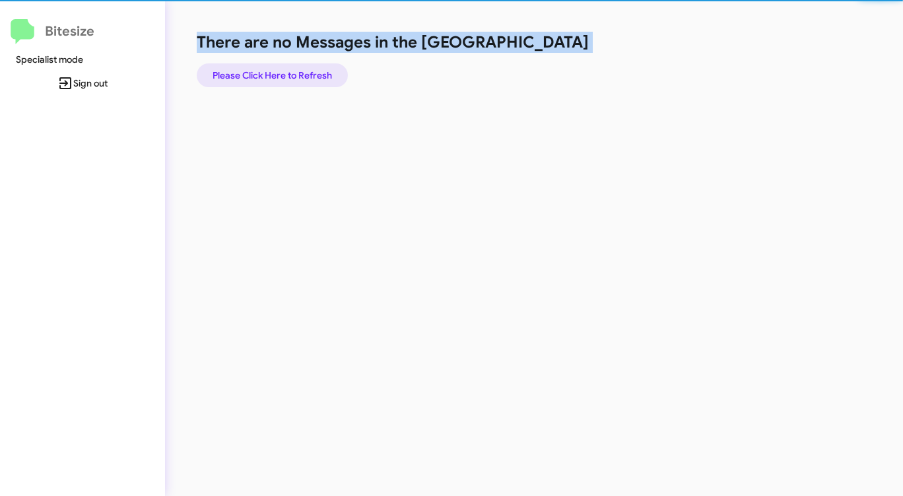
click at [283, 67] on span "Please Click Here to Refresh" at bounding box center [273, 75] width 120 height 24
click at [283, 68] on span "Please Click Here to Refresh" at bounding box center [273, 75] width 120 height 24
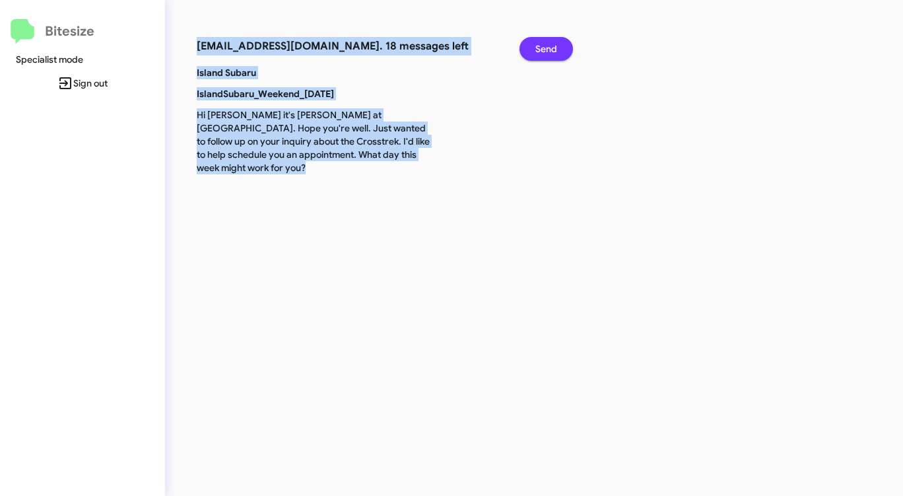
click at [554, 51] on span "Send" at bounding box center [547, 49] width 22 height 24
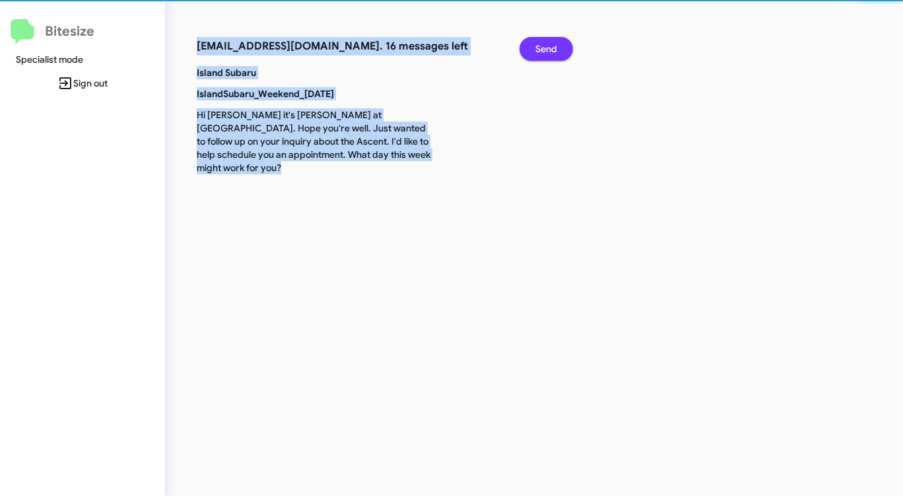
click at [554, 51] on span "Send" at bounding box center [547, 49] width 22 height 24
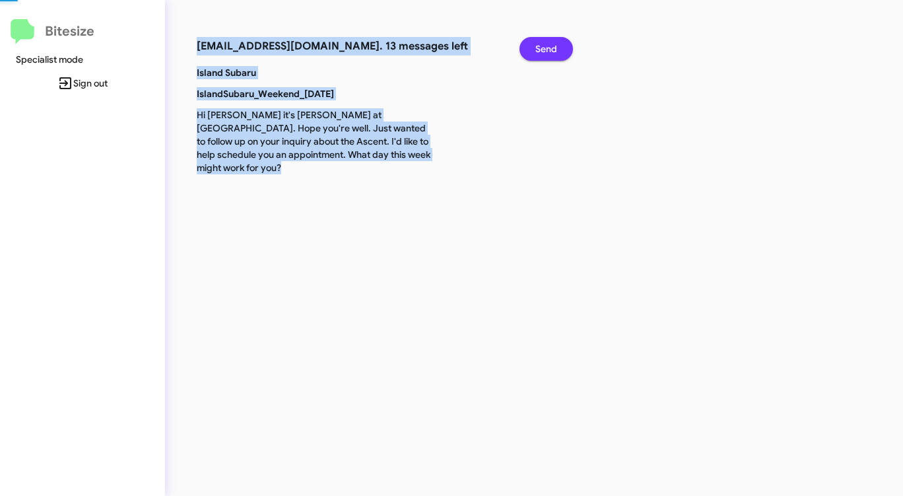
click at [554, 51] on span "Send" at bounding box center [547, 49] width 22 height 24
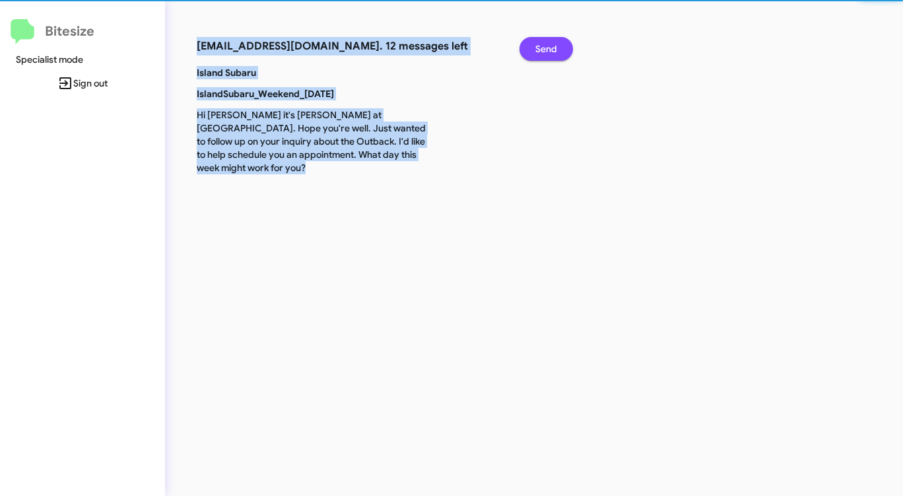
click at [554, 51] on span "Send" at bounding box center [547, 49] width 22 height 24
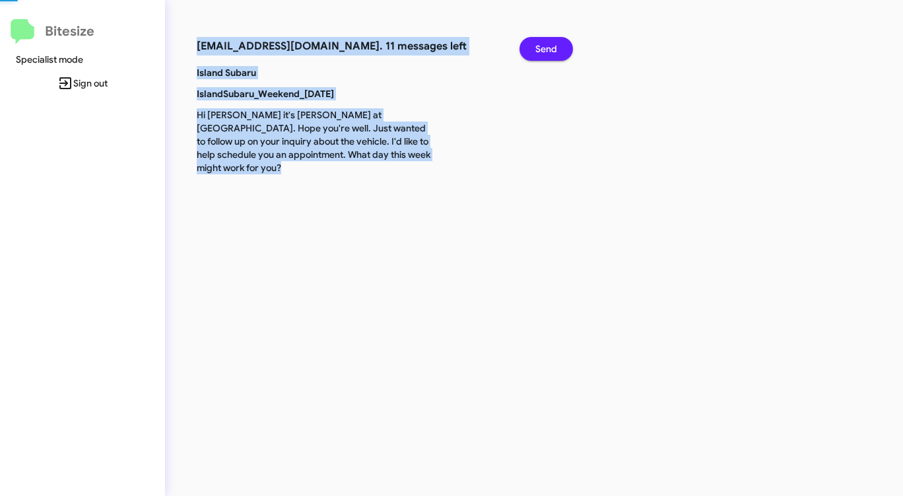
click at [554, 51] on span "Send" at bounding box center [547, 49] width 22 height 24
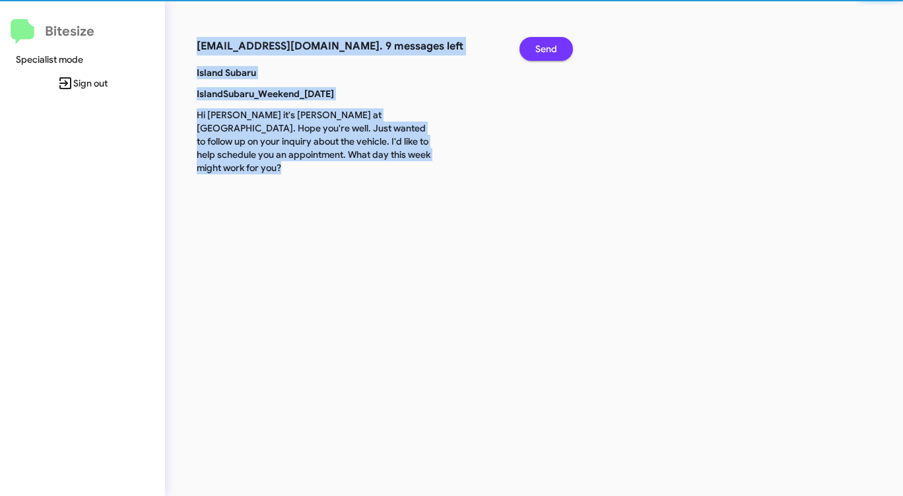
click at [554, 51] on span "Send" at bounding box center [547, 49] width 22 height 24
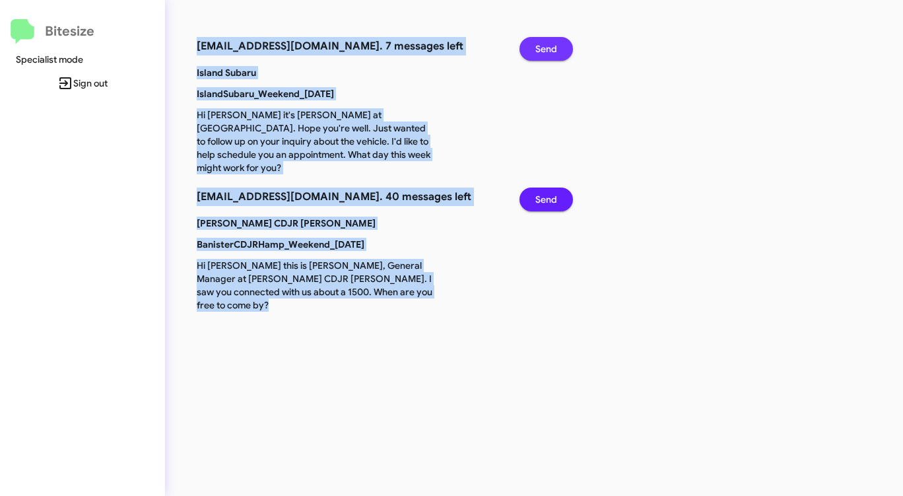
click at [554, 51] on span "Send" at bounding box center [547, 49] width 22 height 24
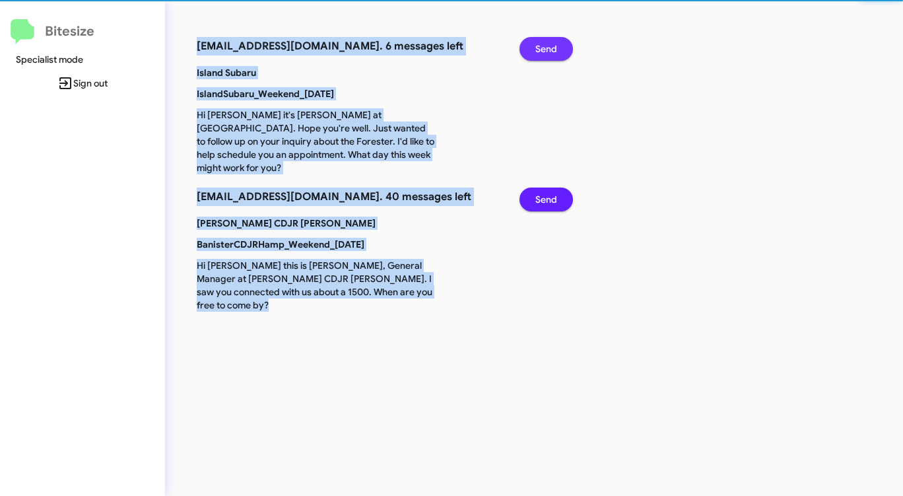
click at [554, 51] on span "Send" at bounding box center [547, 49] width 22 height 24
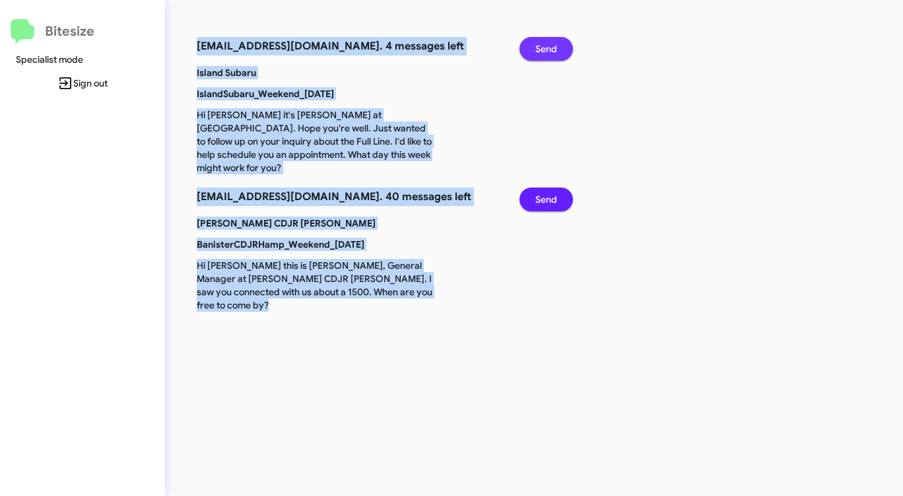
click at [554, 51] on span "Send" at bounding box center [547, 49] width 22 height 24
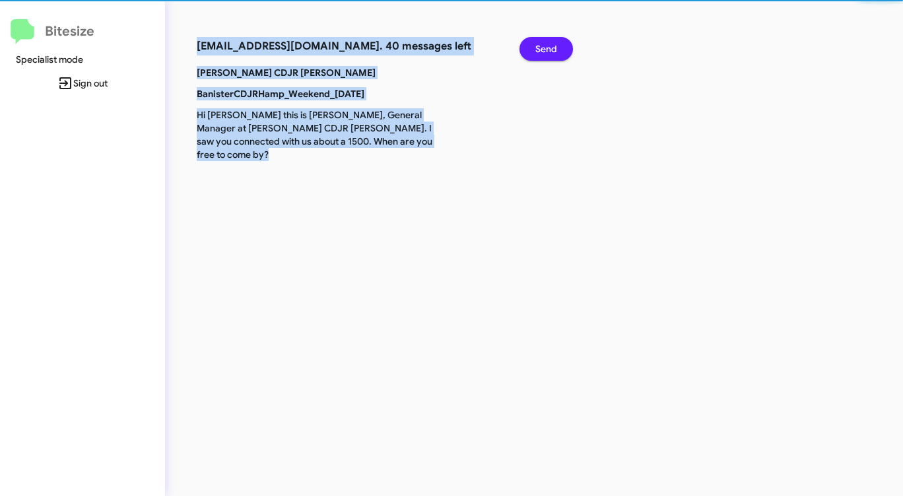
click at [554, 51] on span "Send" at bounding box center [547, 49] width 22 height 24
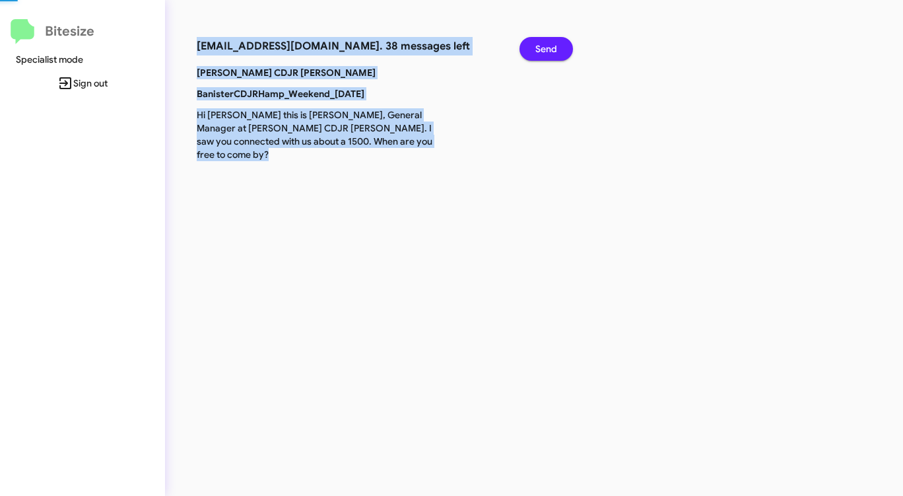
click at [554, 51] on span "Send" at bounding box center [547, 49] width 22 height 24
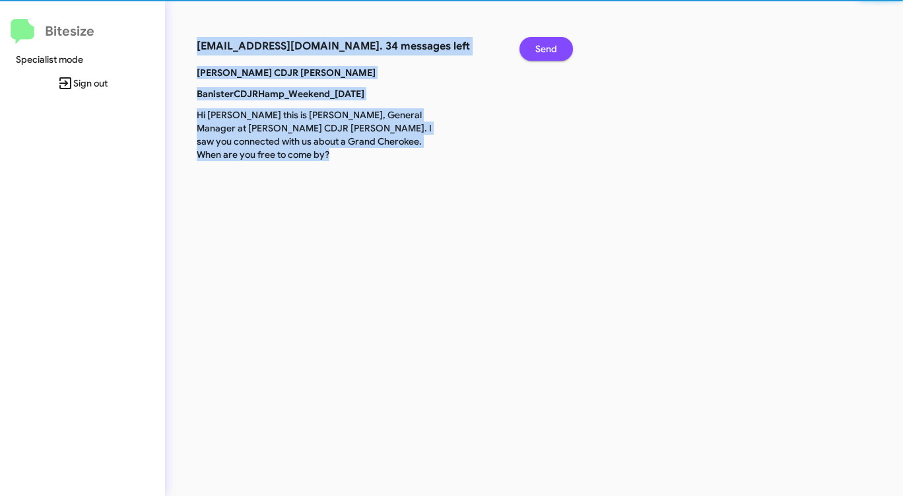
click at [554, 51] on span "Send" at bounding box center [547, 49] width 22 height 24
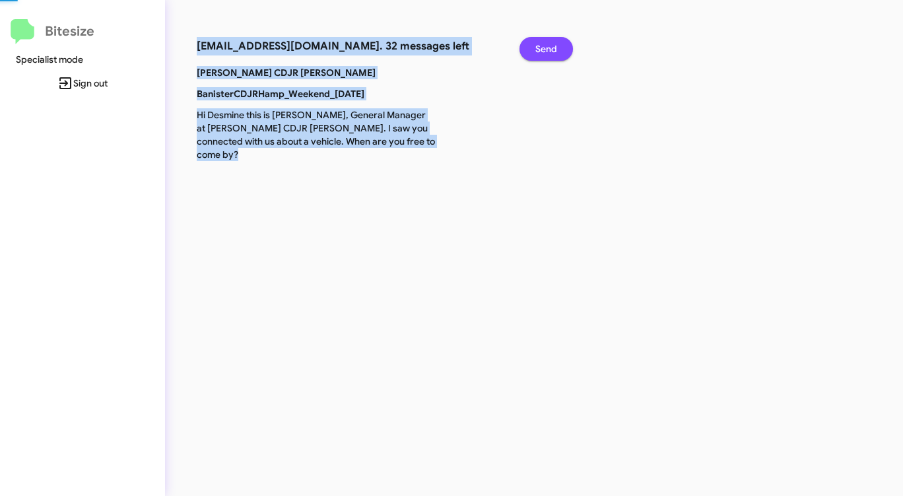
click at [554, 51] on span "Send" at bounding box center [547, 49] width 22 height 24
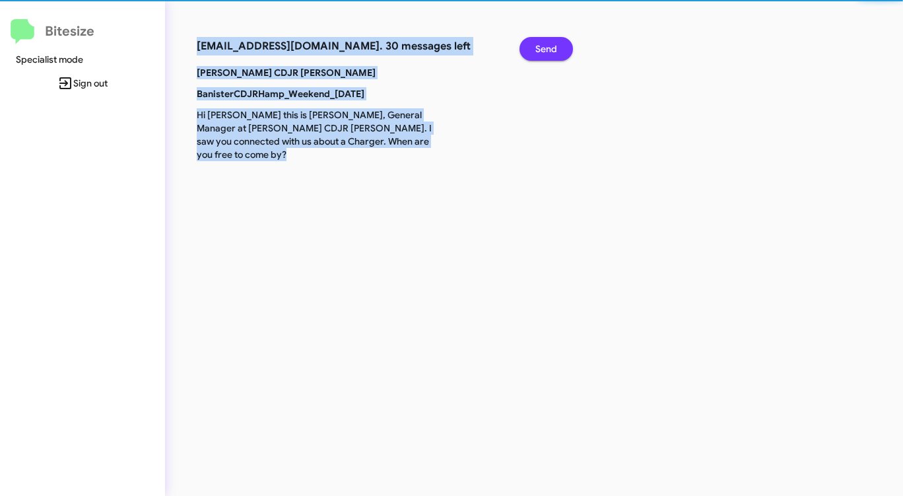
click at [554, 51] on span "Send" at bounding box center [547, 49] width 22 height 24
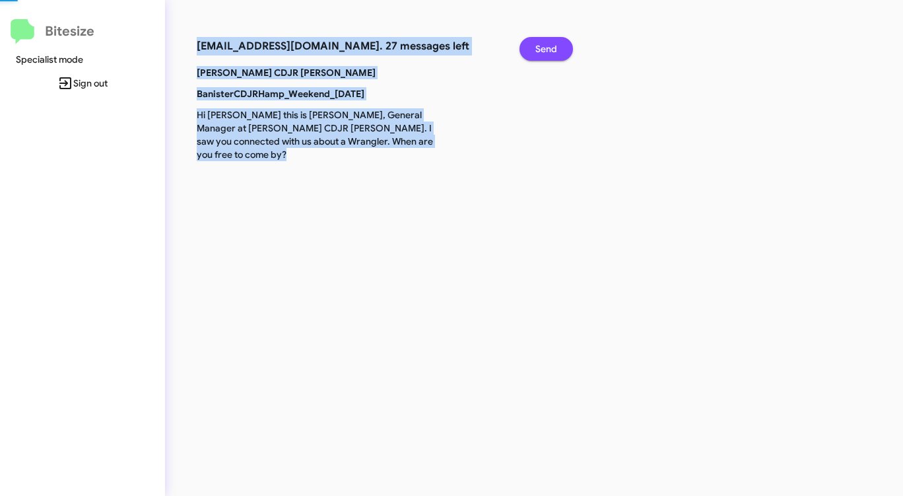
click at [554, 51] on span "Send" at bounding box center [547, 49] width 22 height 24
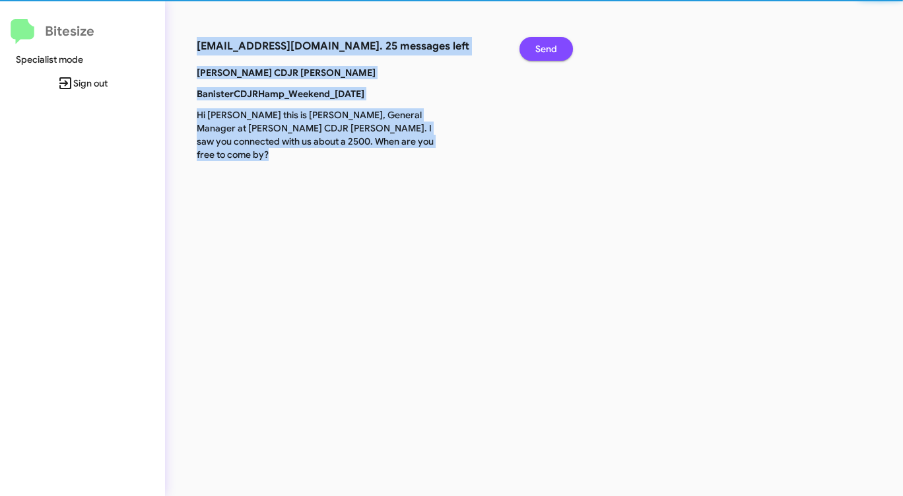
click at [554, 51] on span "Send" at bounding box center [547, 49] width 22 height 24
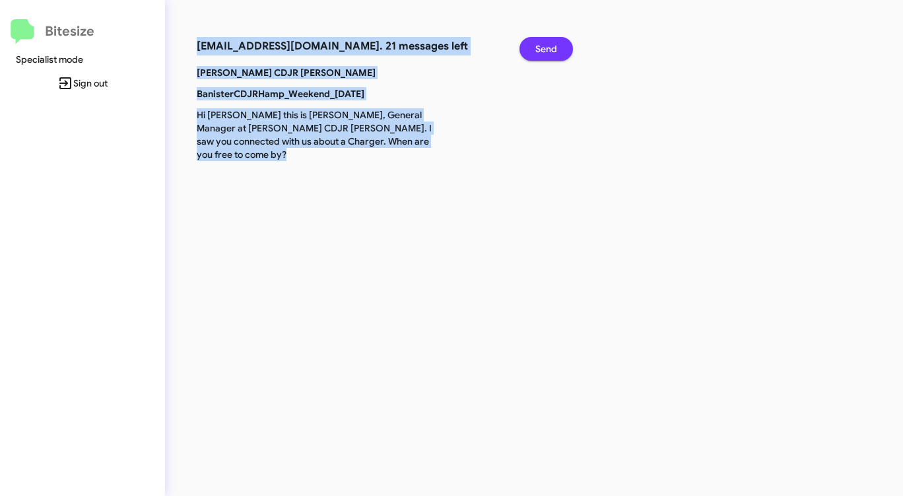
click at [554, 51] on span "Send" at bounding box center [547, 49] width 22 height 24
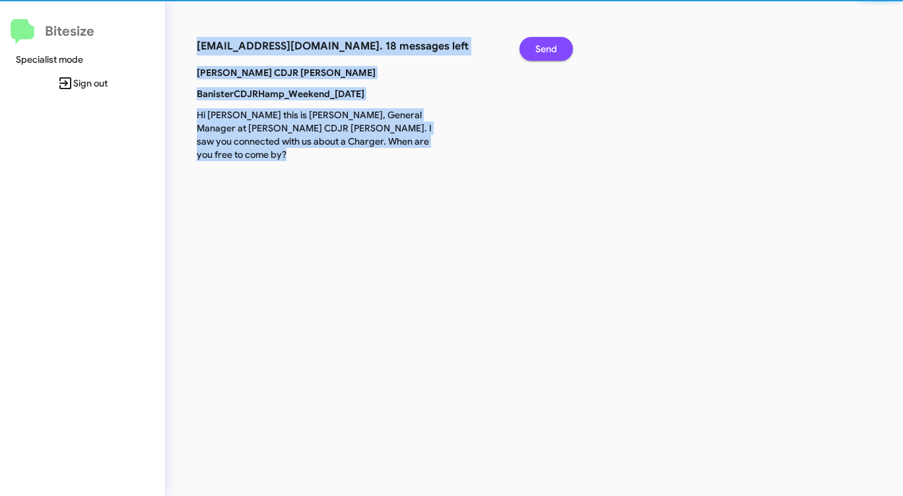
click at [554, 51] on span "Send" at bounding box center [547, 49] width 22 height 24
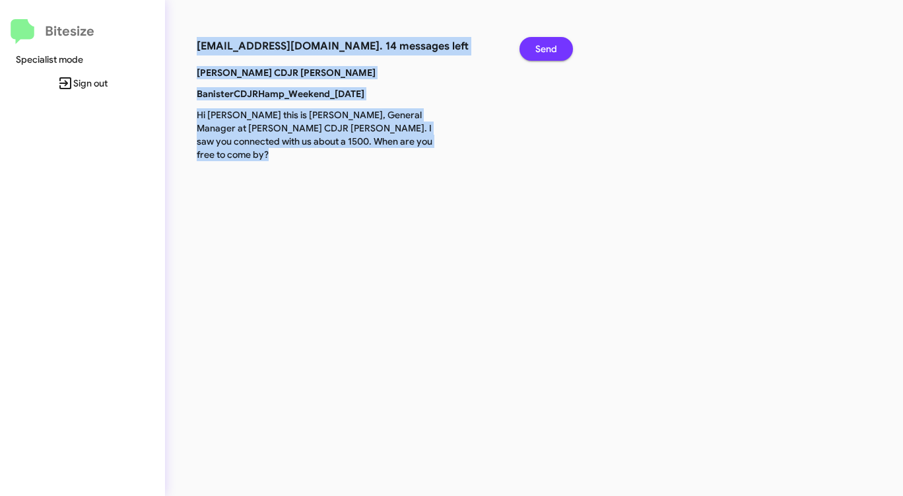
click at [554, 51] on span "Send" at bounding box center [547, 49] width 22 height 24
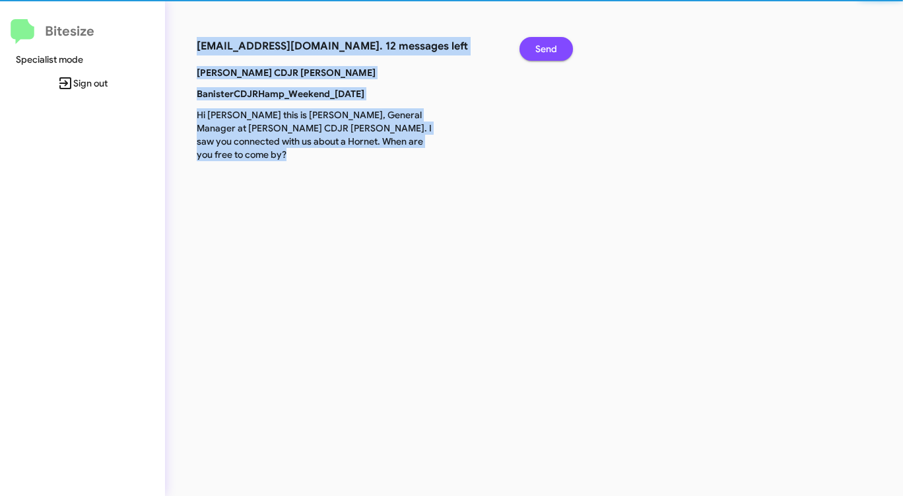
click at [554, 51] on span "Send" at bounding box center [547, 49] width 22 height 24
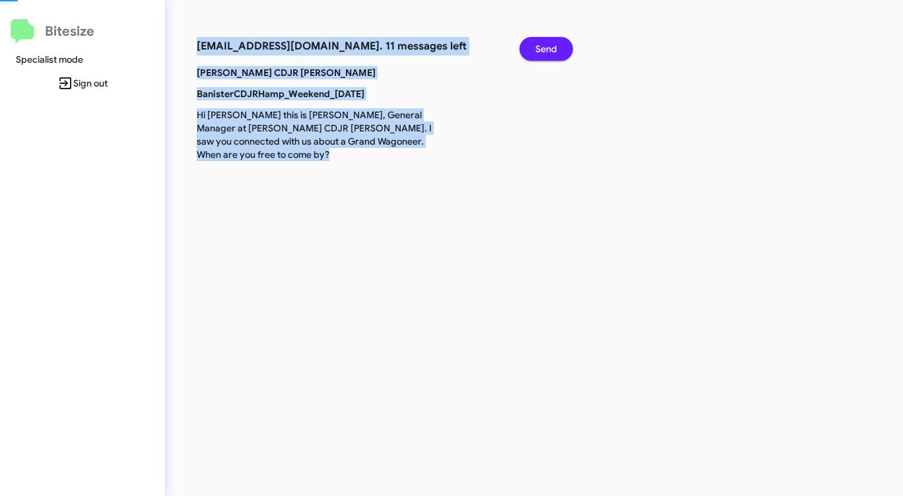
click at [554, 51] on span "Send" at bounding box center [547, 49] width 22 height 24
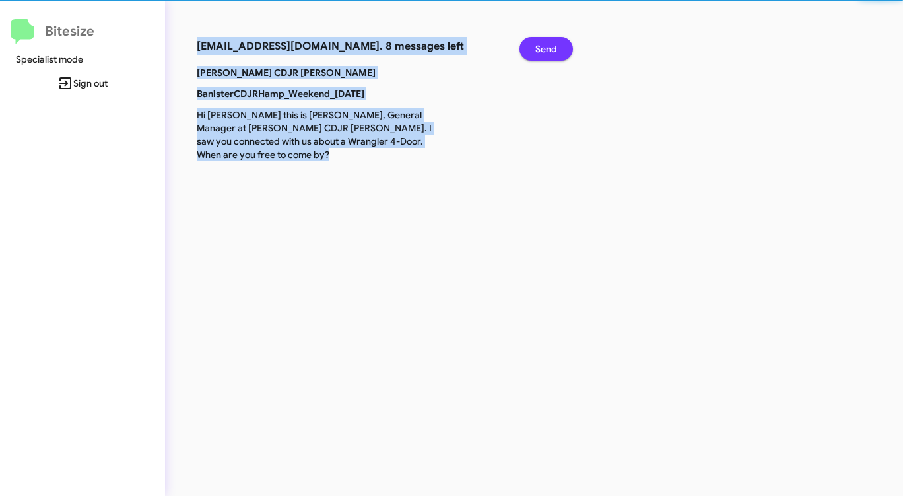
click at [554, 51] on span "Send" at bounding box center [547, 49] width 22 height 24
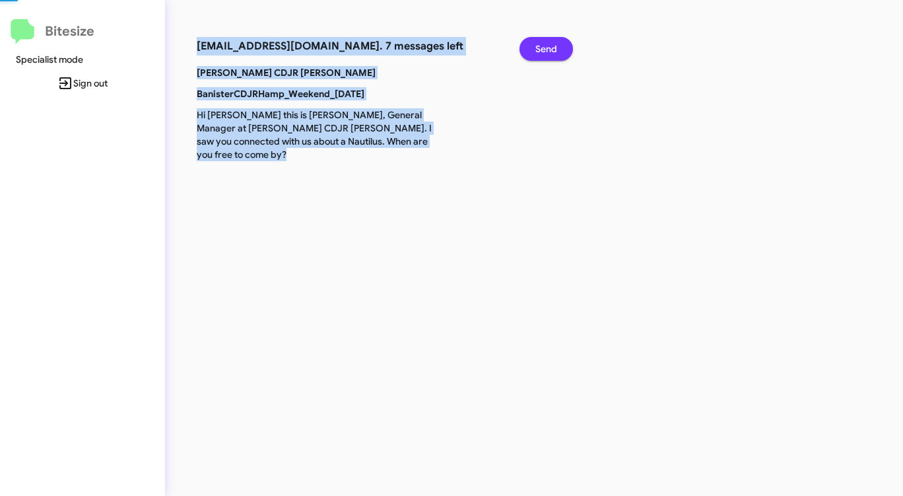
click at [554, 51] on span "Send" at bounding box center [547, 49] width 22 height 24
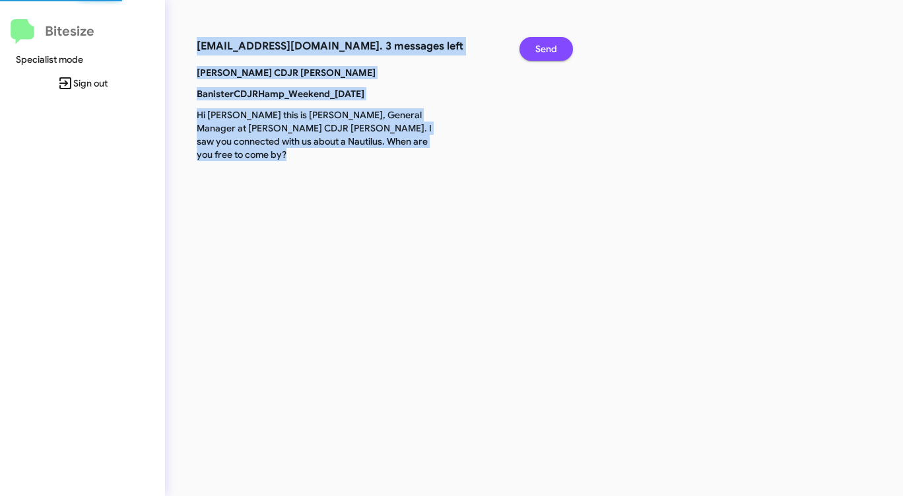
click at [554, 51] on span "Send" at bounding box center [547, 49] width 22 height 24
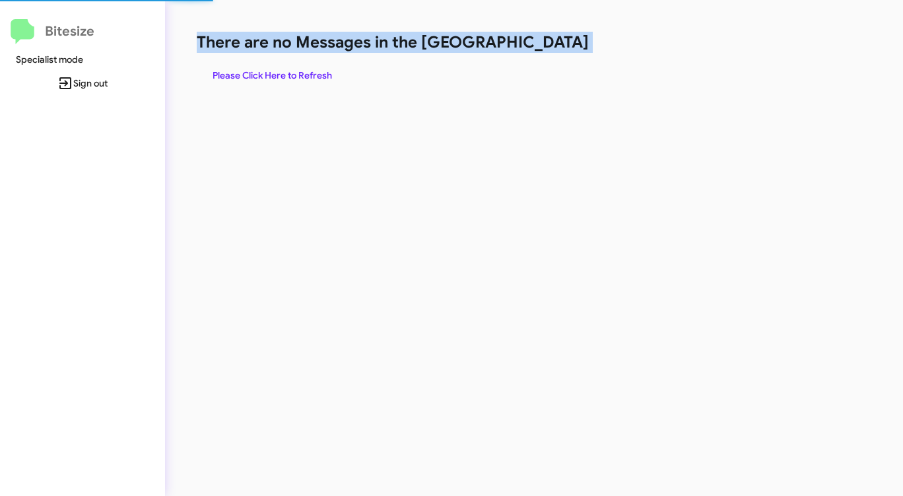
click at [554, 51] on h1 "There are no Messages in the [GEOGRAPHIC_DATA]" at bounding box center [473, 42] width 552 height 21
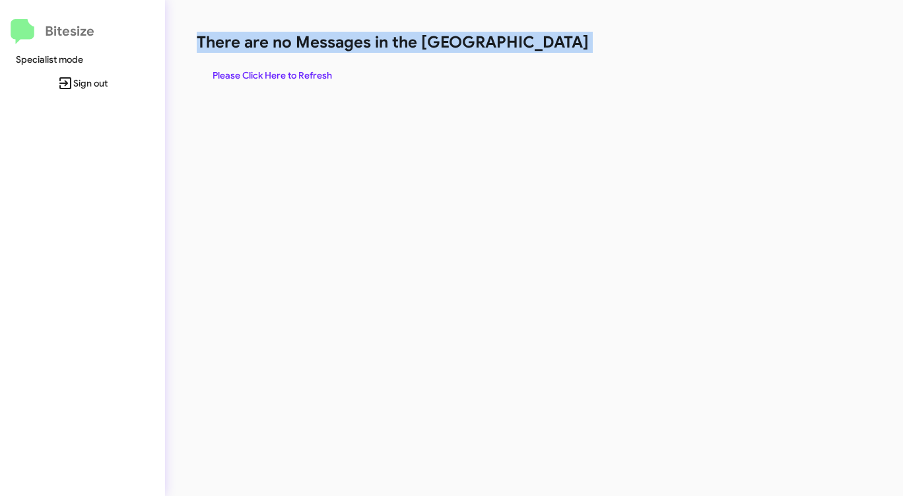
click at [308, 73] on span "Please Click Here to Refresh" at bounding box center [273, 75] width 120 height 24
click at [310, 73] on span "Please Click Here to Refresh" at bounding box center [273, 75] width 120 height 24
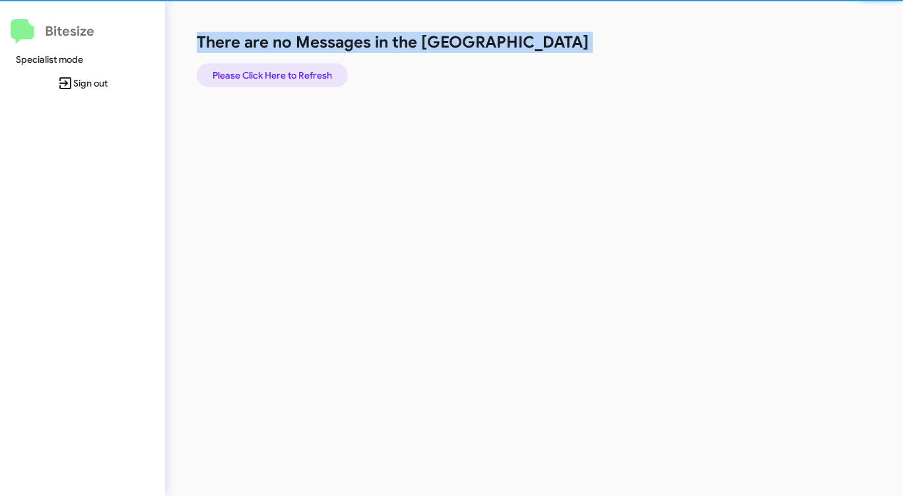
click at [310, 73] on span "Please Click Here to Refresh" at bounding box center [273, 75] width 120 height 24
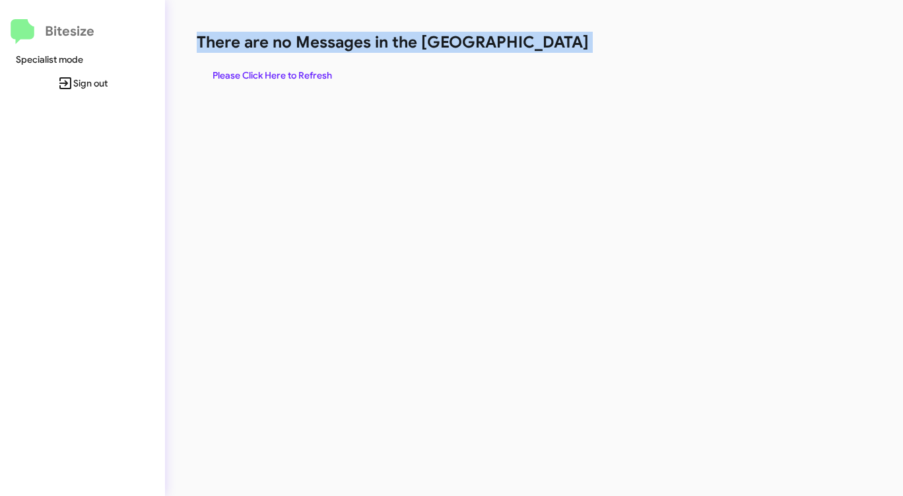
click at [312, 72] on span "Please Click Here to Refresh" at bounding box center [273, 75] width 120 height 24
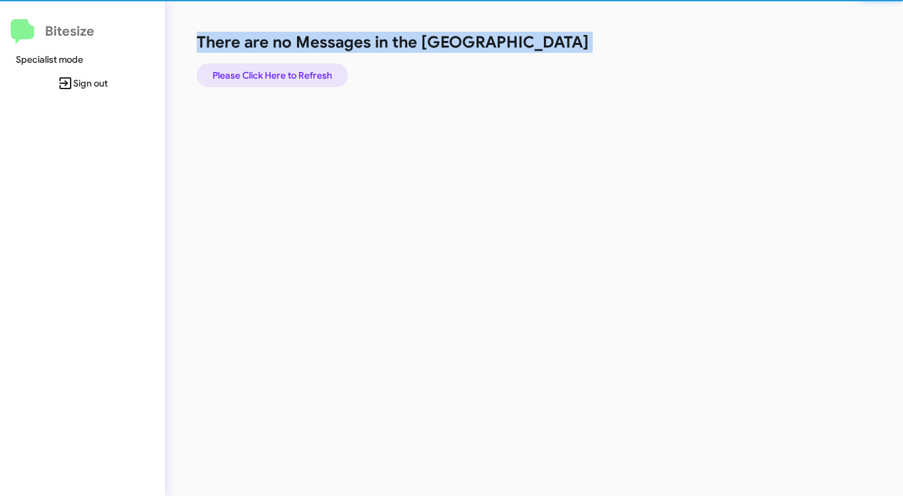
click at [312, 72] on span "Please Click Here to Refresh" at bounding box center [273, 75] width 120 height 24
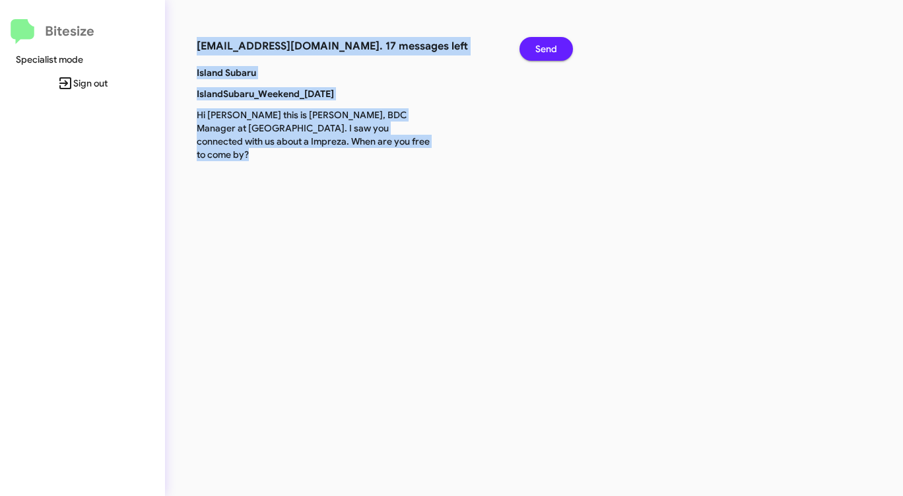
click at [544, 41] on span "Send" at bounding box center [547, 49] width 22 height 24
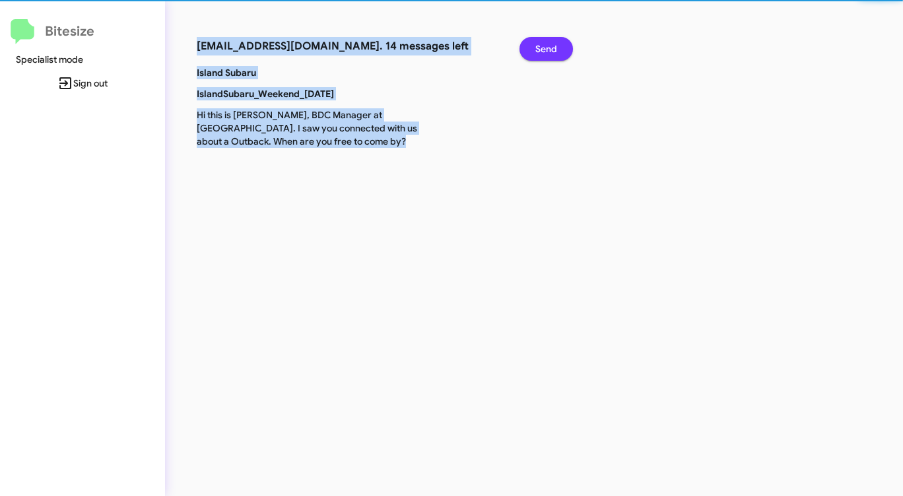
click at [544, 41] on span "Send" at bounding box center [547, 49] width 22 height 24
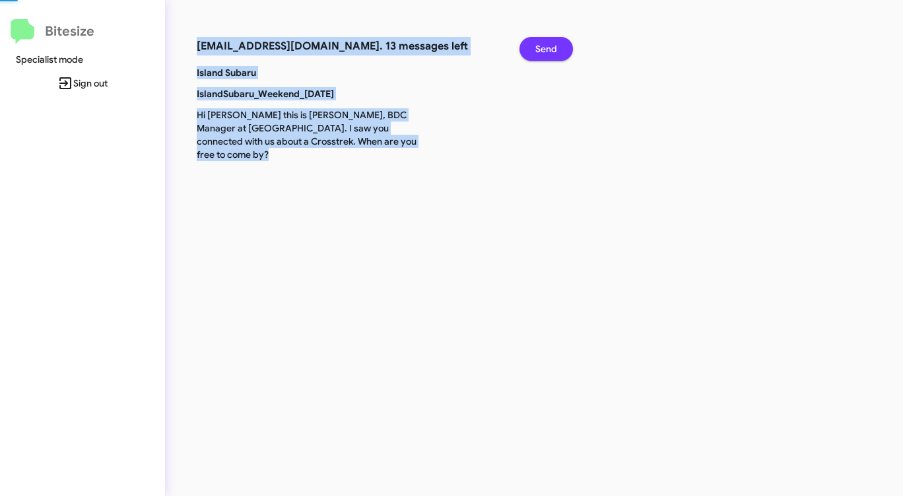
click at [544, 41] on span "Send" at bounding box center [547, 49] width 22 height 24
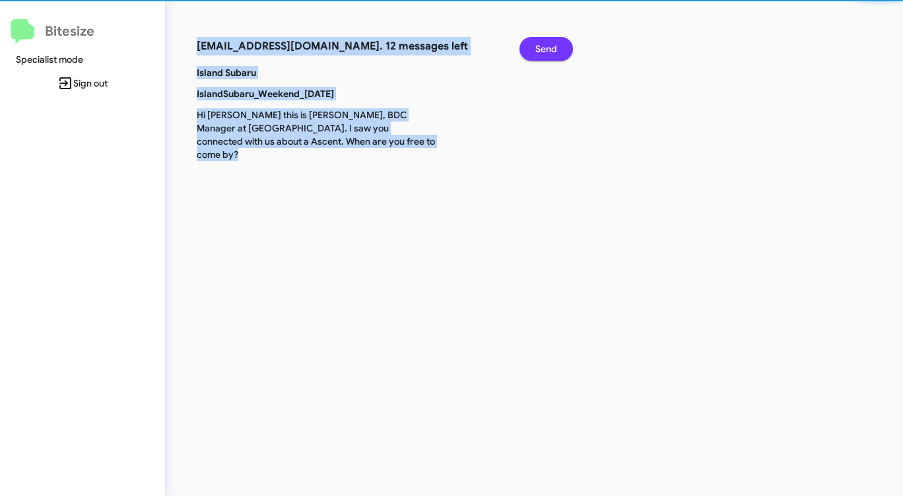
click at [544, 41] on span "Send" at bounding box center [547, 49] width 22 height 24
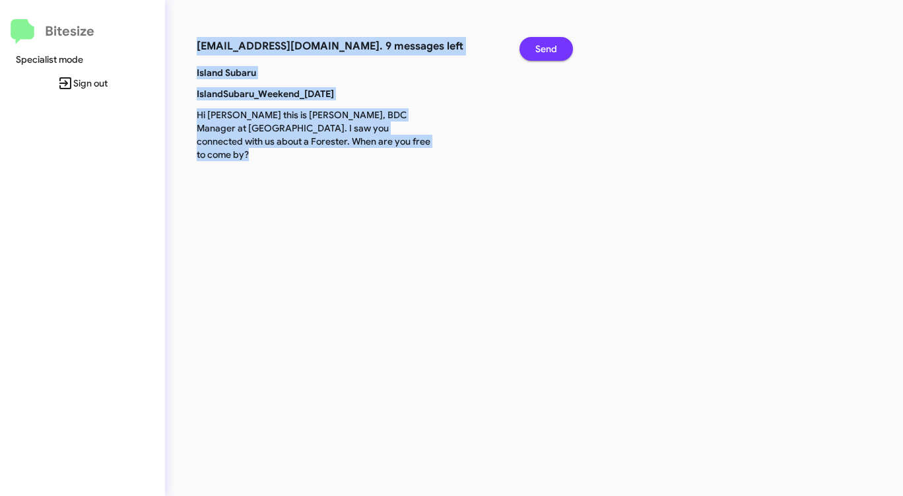
click at [544, 41] on span "Send" at bounding box center [547, 49] width 22 height 24
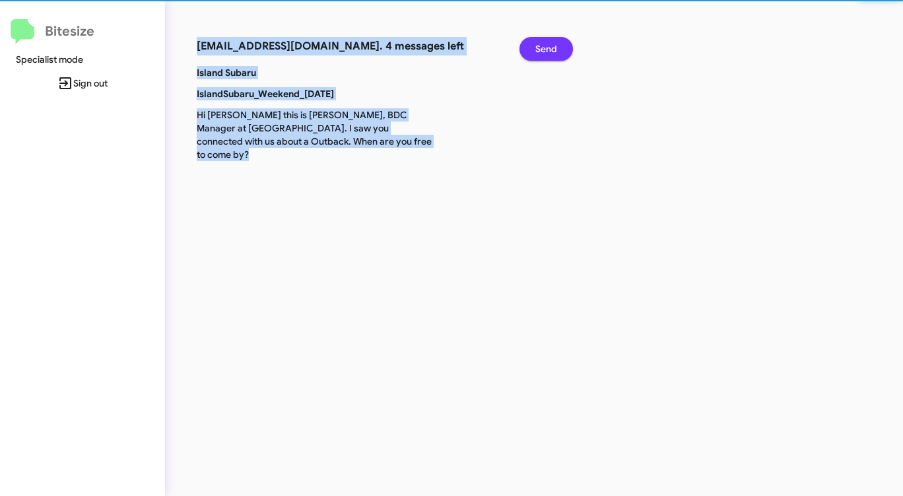
click at [544, 41] on span "Send" at bounding box center [547, 49] width 22 height 24
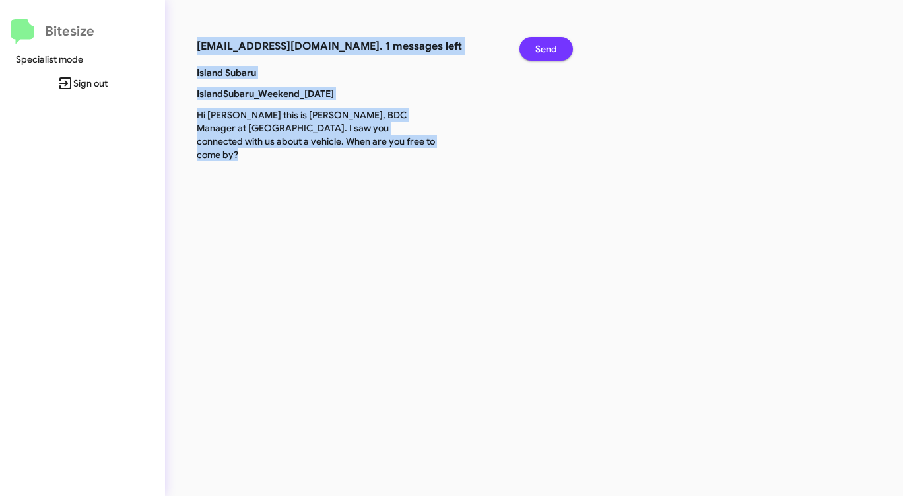
click at [544, 41] on span "Send" at bounding box center [547, 49] width 22 height 24
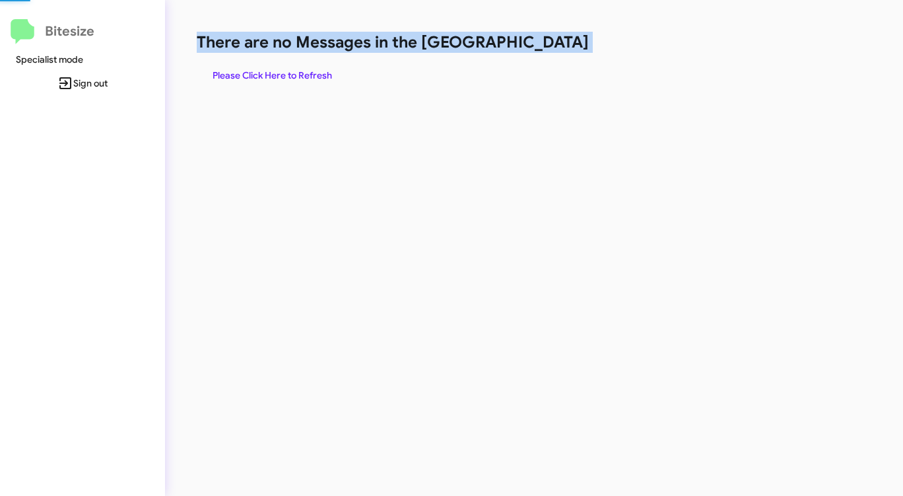
click at [544, 41] on h1 "There are no Messages in the [GEOGRAPHIC_DATA]" at bounding box center [473, 42] width 552 height 21
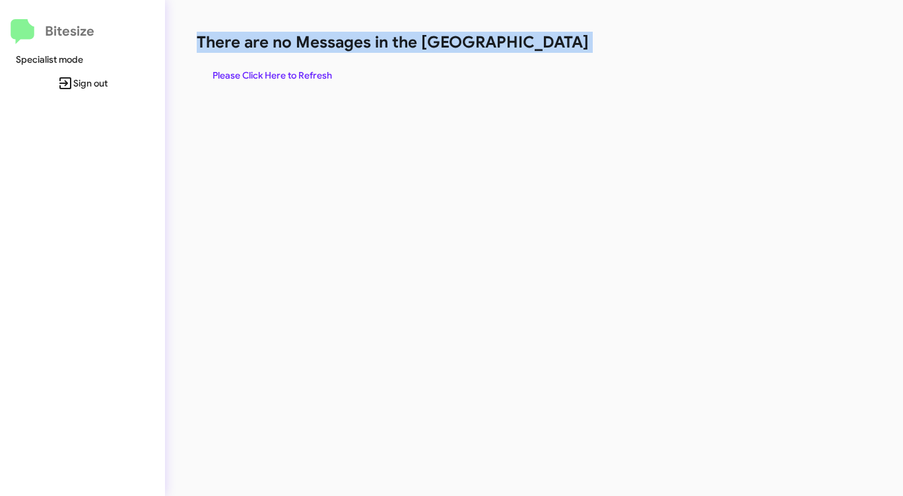
click at [544, 41] on h1 "There are no Messages in the [GEOGRAPHIC_DATA]" at bounding box center [473, 42] width 552 height 21
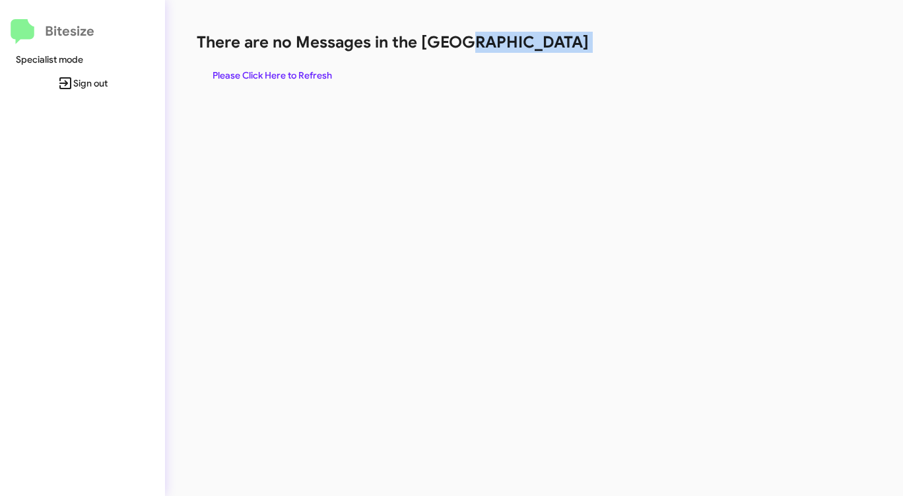
click at [544, 41] on h1 "There are no Messages in the [GEOGRAPHIC_DATA]" at bounding box center [473, 42] width 552 height 21
click at [322, 79] on span "Please Click Here to Refresh" at bounding box center [273, 75] width 120 height 24
click at [544, 63] on div "There are no Messages in the Queue Please Click Here to Refresh" at bounding box center [473, 59] width 552 height 55
click at [544, 62] on div "There are no Messages in the Queue Please Click Here to Refresh" at bounding box center [473, 59] width 552 height 55
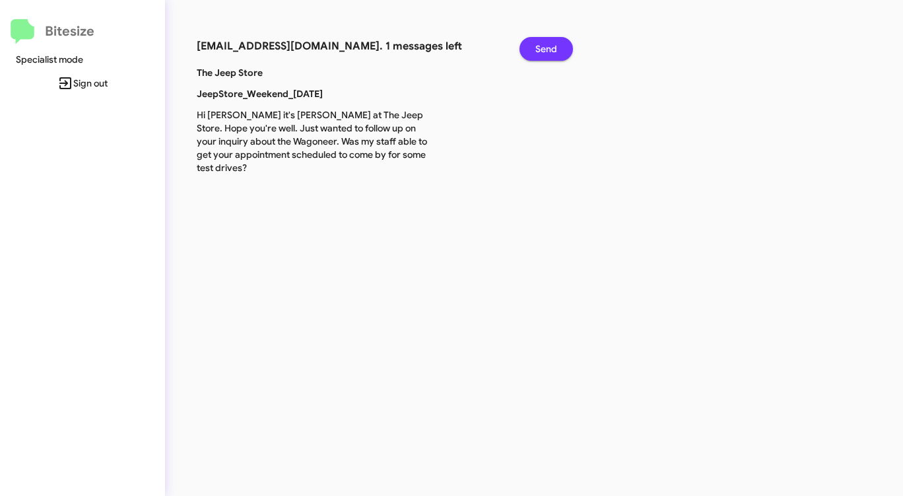
click at [540, 50] on span "Send" at bounding box center [547, 49] width 22 height 24
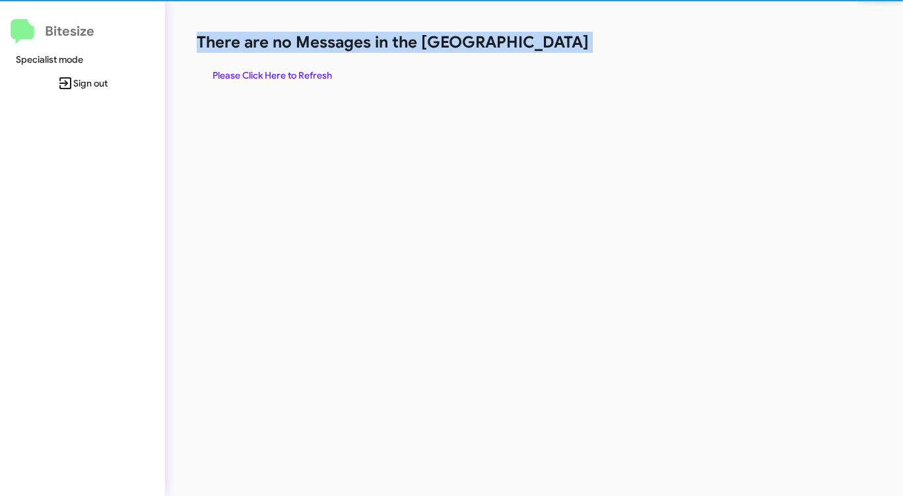
click at [540, 50] on h1 "There are no Messages in the [GEOGRAPHIC_DATA]" at bounding box center [473, 42] width 552 height 21
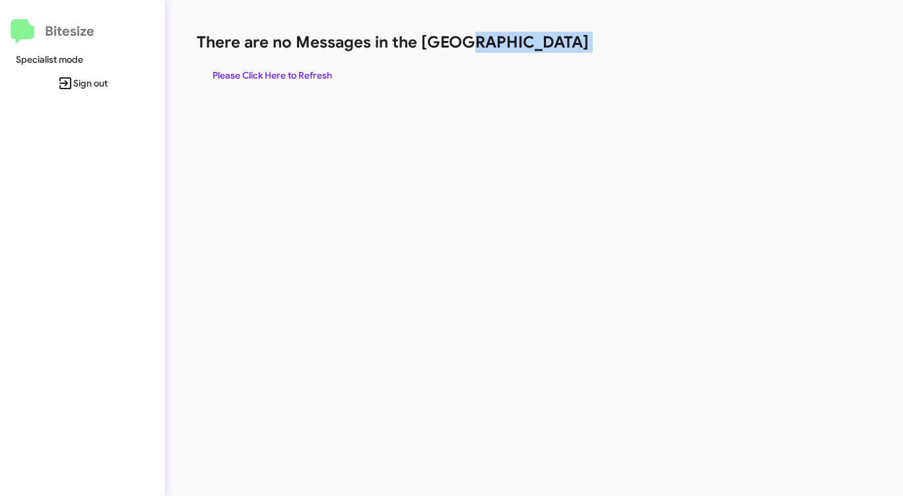
click at [540, 50] on h1 "There are no Messages in the [GEOGRAPHIC_DATA]" at bounding box center [473, 42] width 552 height 21
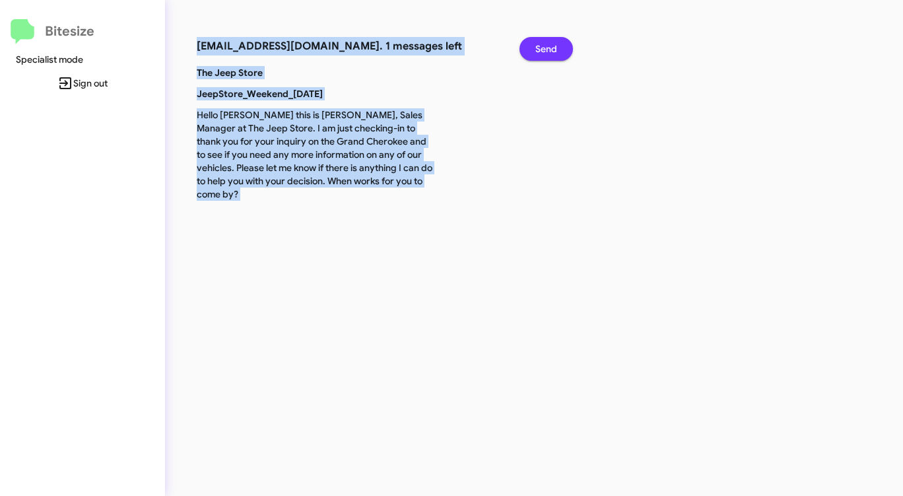
click at [540, 50] on span "Send" at bounding box center [547, 49] width 22 height 24
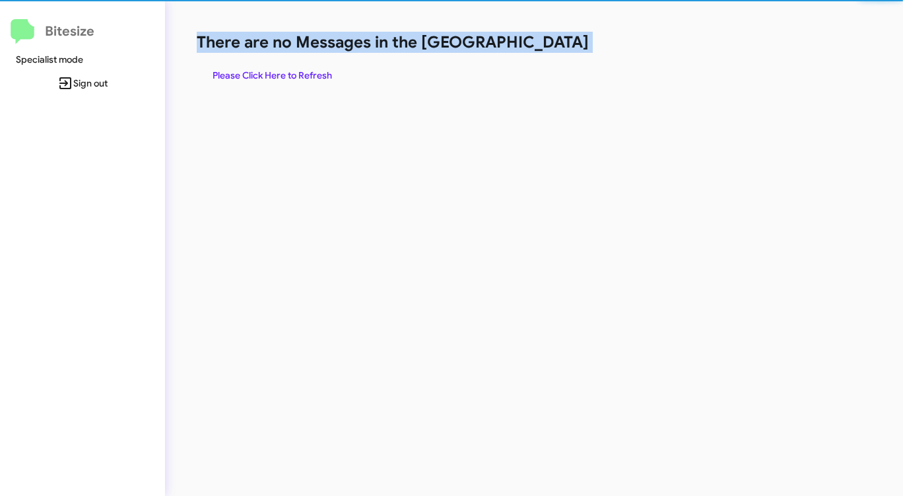
click at [540, 50] on h1 "There are no Messages in the [GEOGRAPHIC_DATA]" at bounding box center [473, 42] width 552 height 21
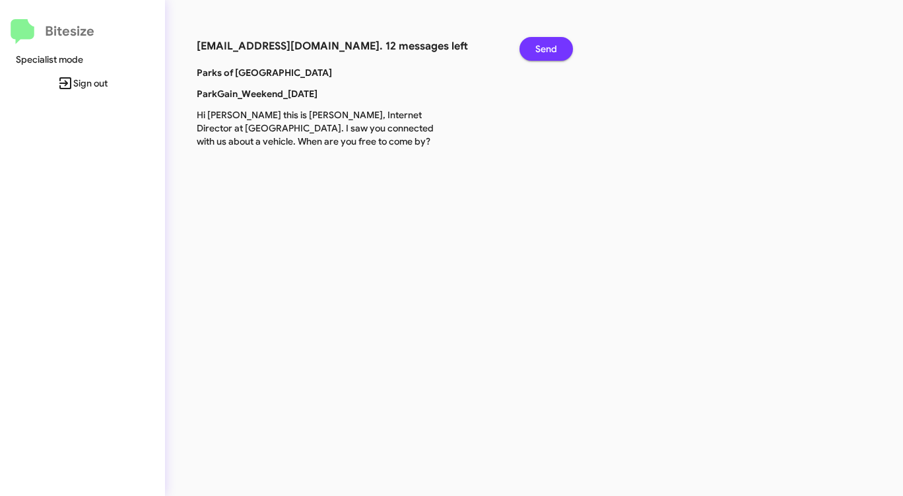
click at [540, 50] on span "Send" at bounding box center [547, 49] width 22 height 24
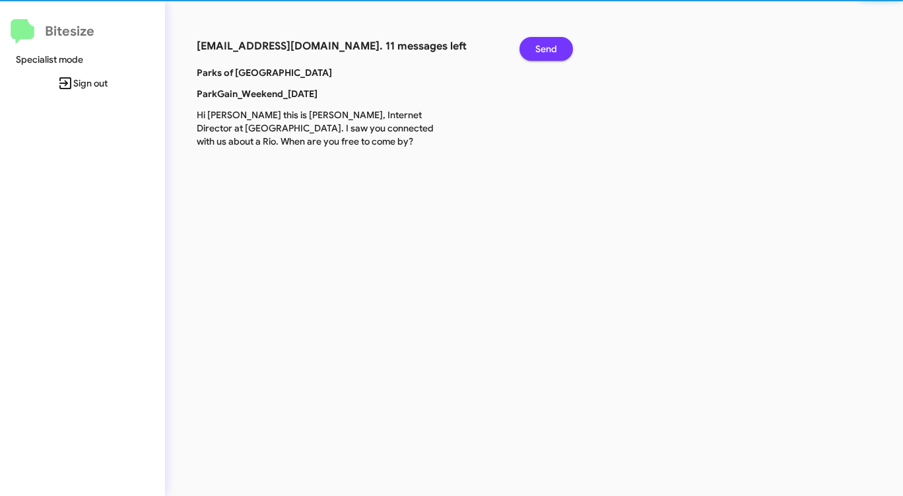
click at [540, 50] on span "Send" at bounding box center [547, 49] width 22 height 24
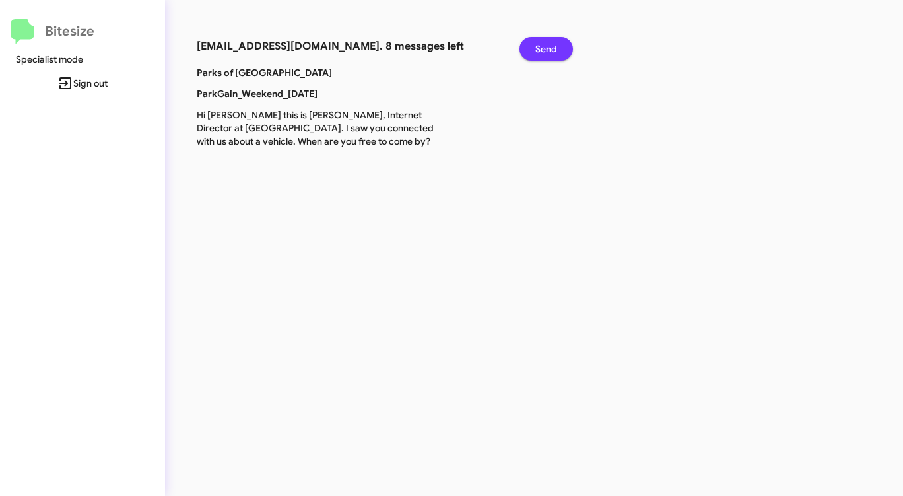
click at [540, 50] on span "Send" at bounding box center [547, 49] width 22 height 24
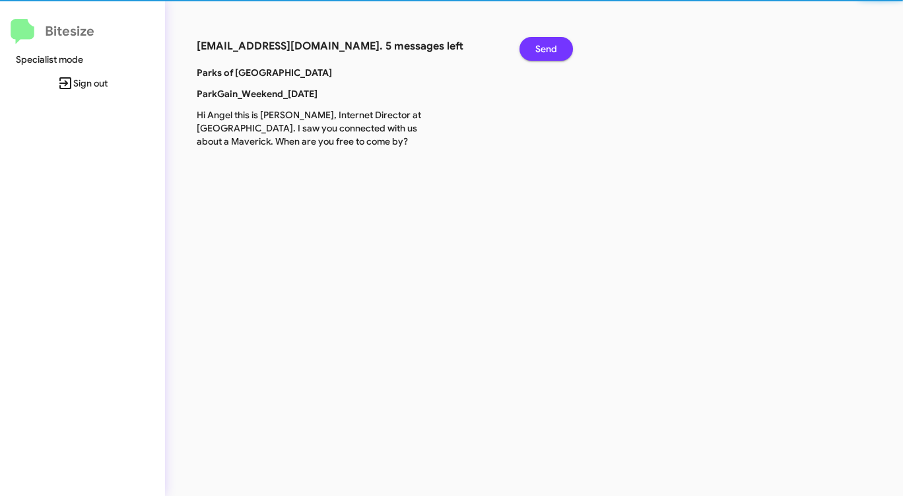
click at [540, 50] on span "Send" at bounding box center [547, 49] width 22 height 24
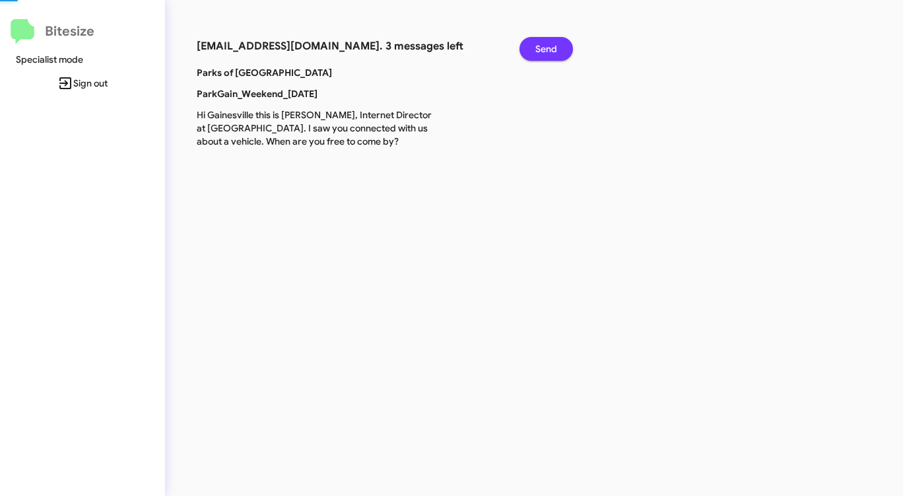
click at [540, 50] on span "Send" at bounding box center [547, 49] width 22 height 24
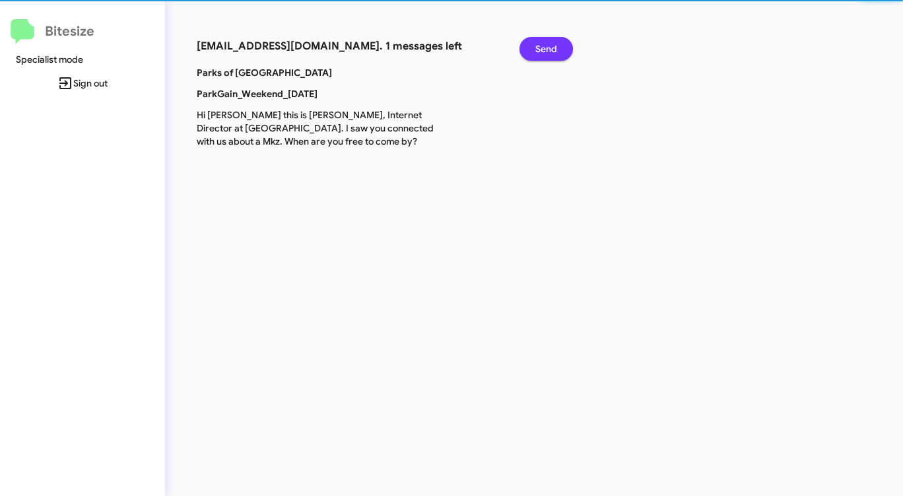
click at [540, 50] on span "Send" at bounding box center [547, 49] width 22 height 24
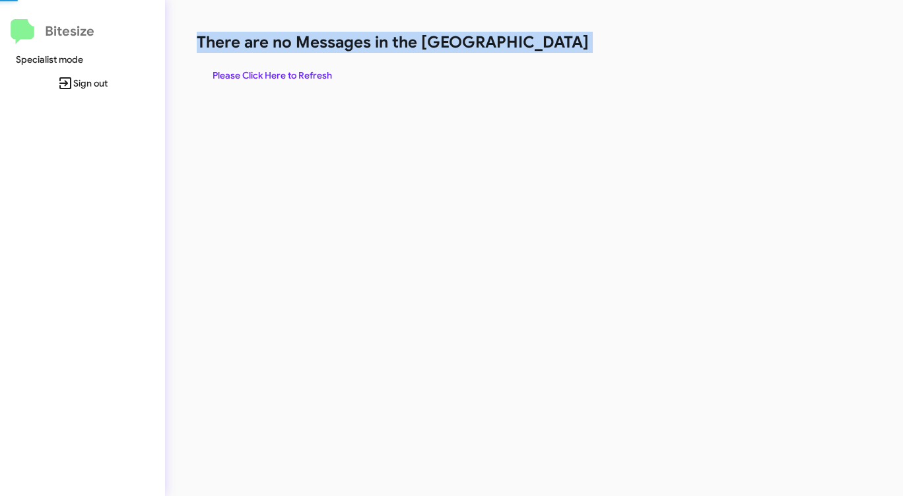
click at [540, 50] on h1 "There are no Messages in the [GEOGRAPHIC_DATA]" at bounding box center [473, 42] width 552 height 21
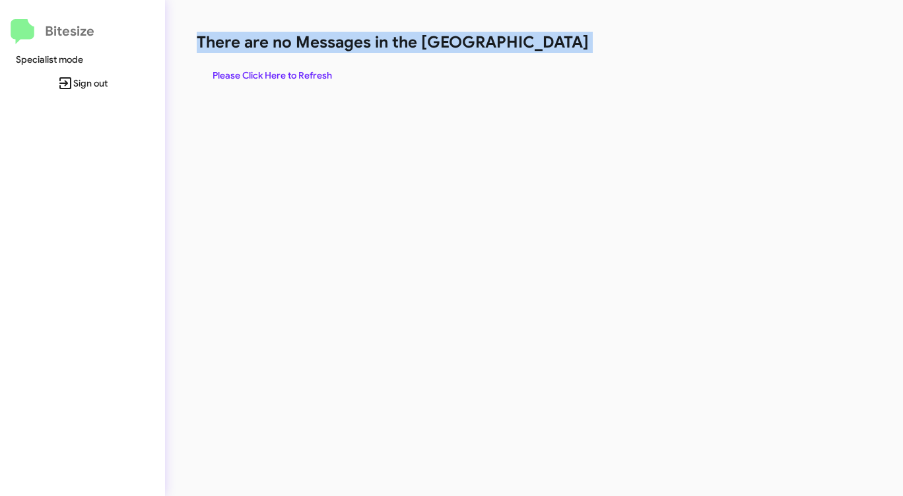
click at [540, 50] on h1 "There are no Messages in the [GEOGRAPHIC_DATA]" at bounding box center [473, 42] width 552 height 21
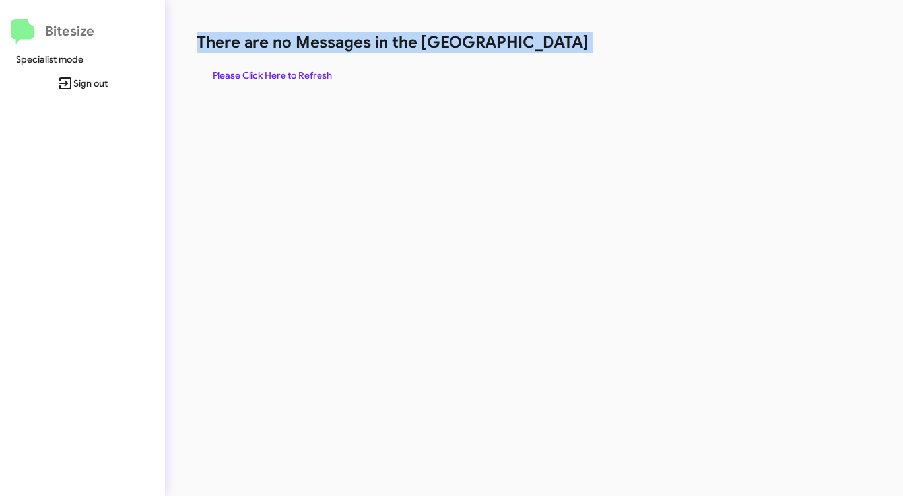
click at [540, 50] on h1 "There are no Messages in the [GEOGRAPHIC_DATA]" at bounding box center [473, 42] width 552 height 21
click at [266, 74] on span "Please Click Here to Refresh" at bounding box center [273, 75] width 120 height 24
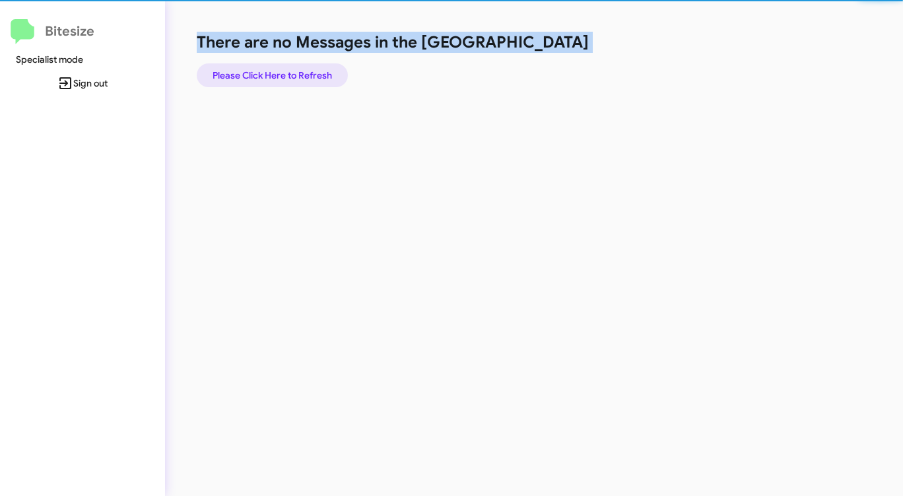
click at [266, 74] on span "Please Click Here to Refresh" at bounding box center [273, 75] width 120 height 24
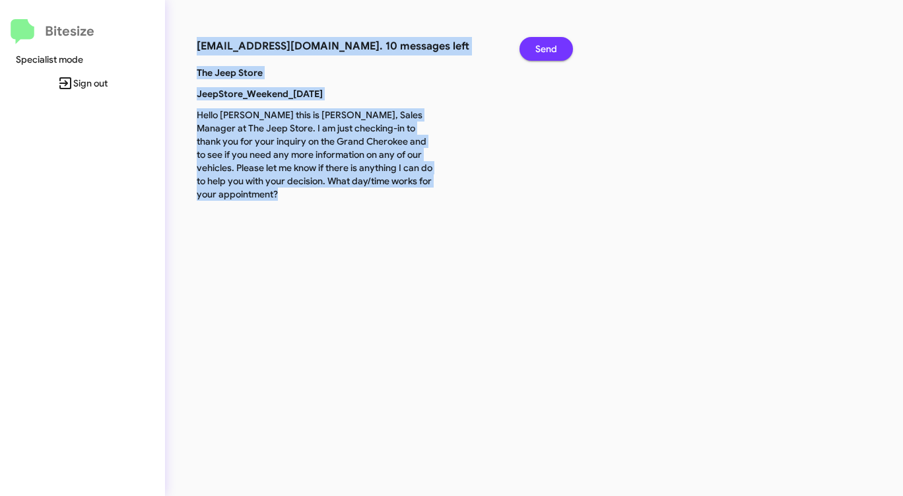
click at [544, 45] on span "Send" at bounding box center [547, 49] width 22 height 24
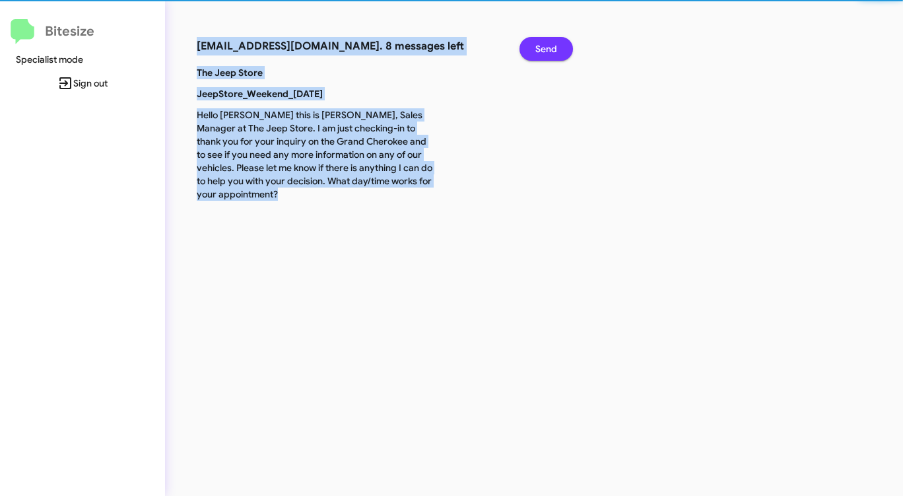
click at [544, 45] on span "Send" at bounding box center [547, 49] width 22 height 24
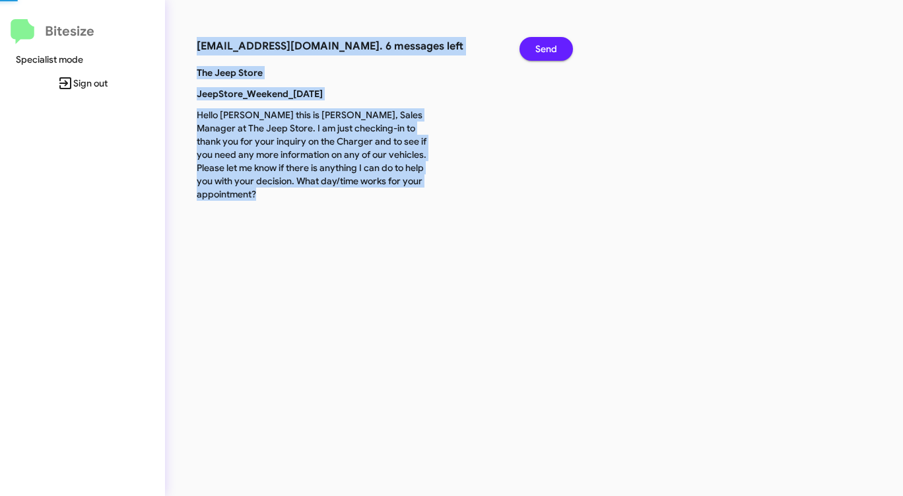
click at [544, 45] on span "Send" at bounding box center [547, 49] width 22 height 24
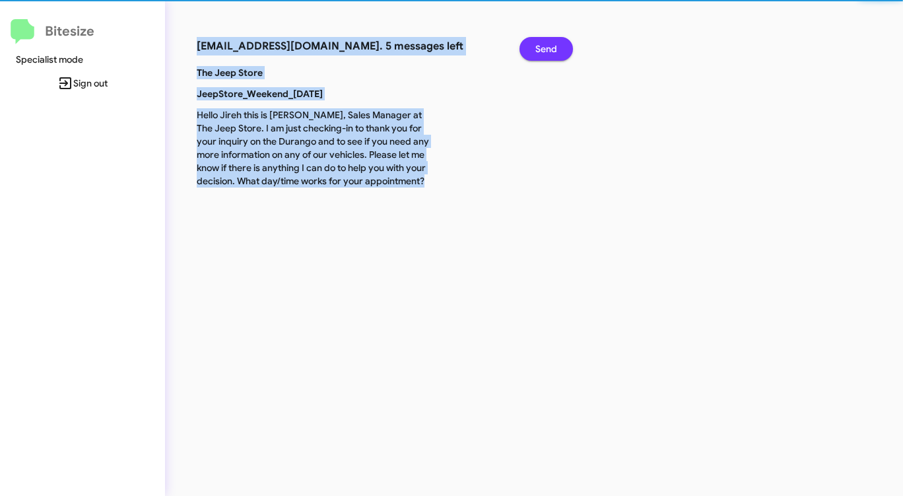
click at [544, 45] on span "Send" at bounding box center [547, 49] width 22 height 24
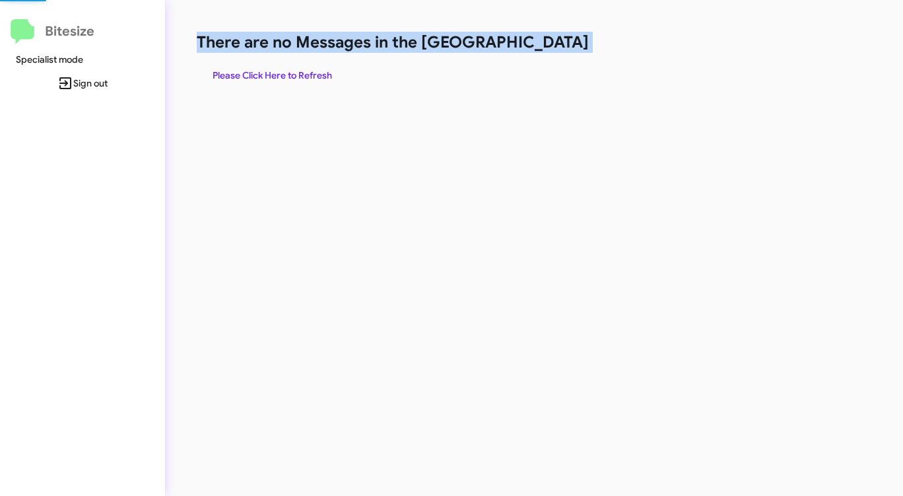
click at [544, 45] on h1 "There are no Messages in the [GEOGRAPHIC_DATA]" at bounding box center [473, 42] width 552 height 21
click at [293, 74] on span "Please Click Here to Refresh" at bounding box center [273, 75] width 120 height 24
click at [336, 66] on button "Please Click Here to Refresh" at bounding box center [272, 75] width 151 height 24
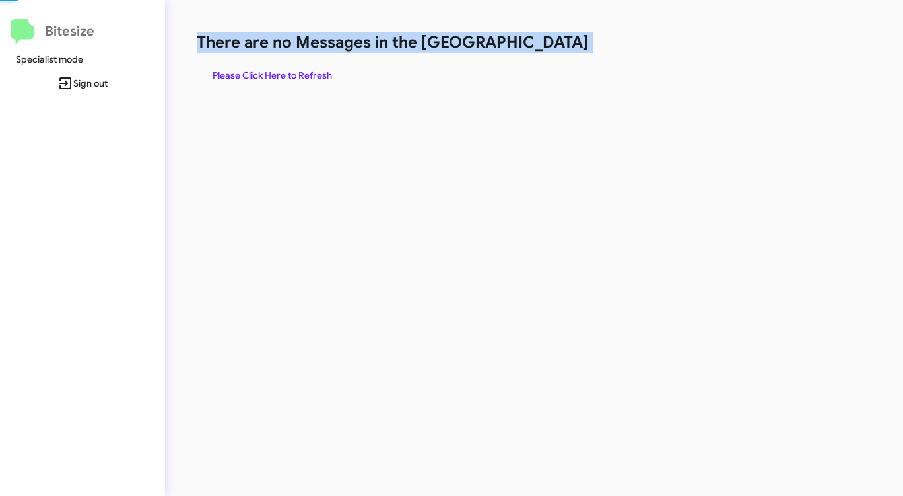
click at [336, 67] on button "Please Click Here to Refresh" at bounding box center [272, 75] width 151 height 24
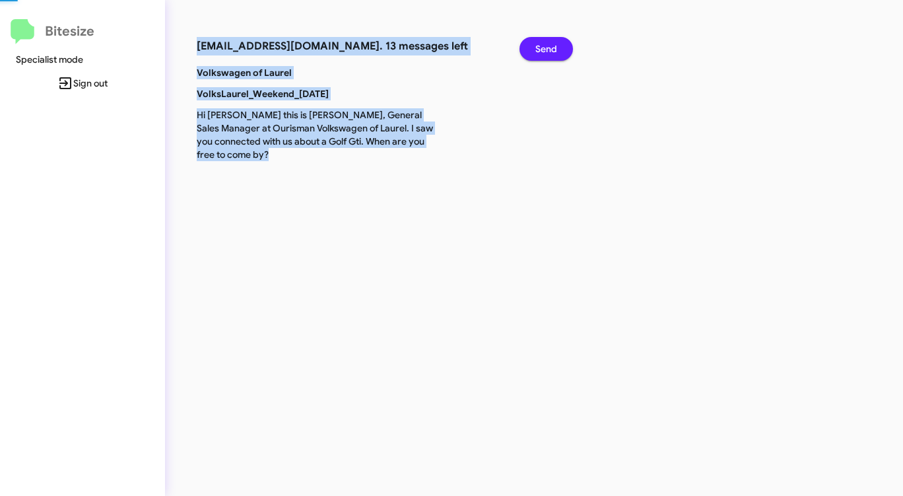
click at [543, 40] on span "Send" at bounding box center [547, 49] width 22 height 24
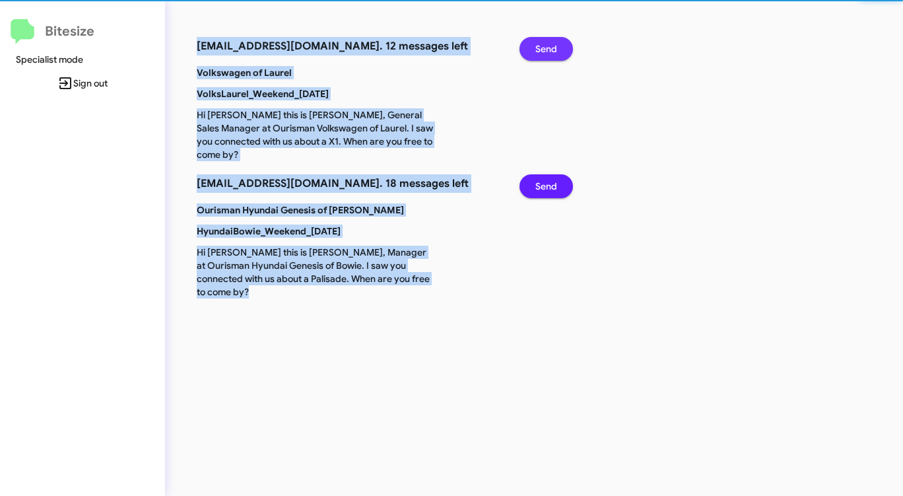
click at [543, 40] on span "Send" at bounding box center [547, 49] width 22 height 24
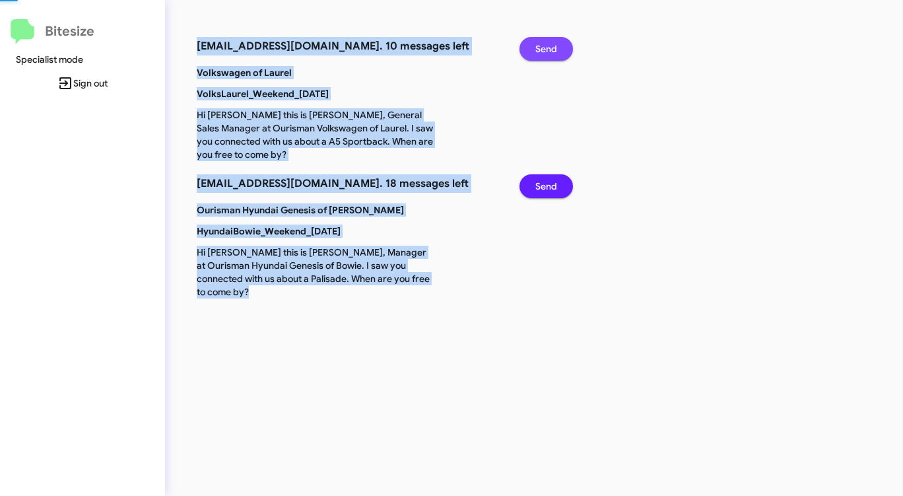
click at [543, 40] on span "Send" at bounding box center [547, 49] width 22 height 24
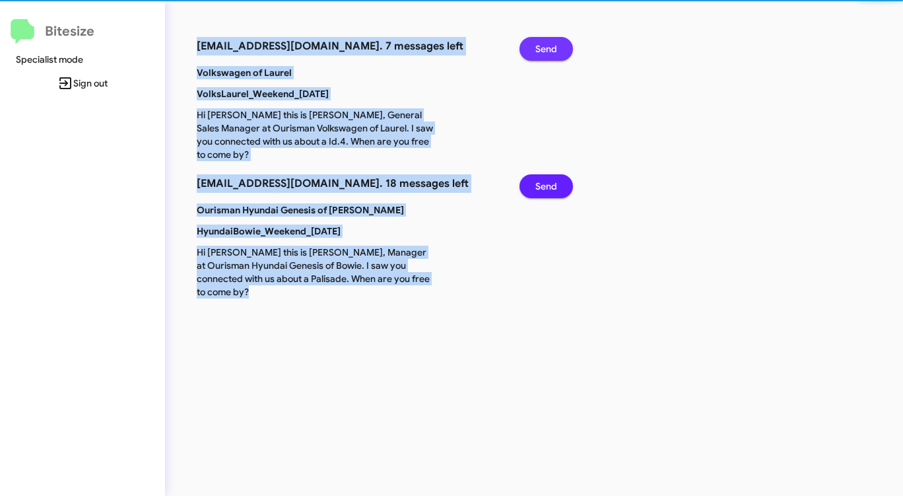
click at [543, 40] on span "Send" at bounding box center [547, 49] width 22 height 24
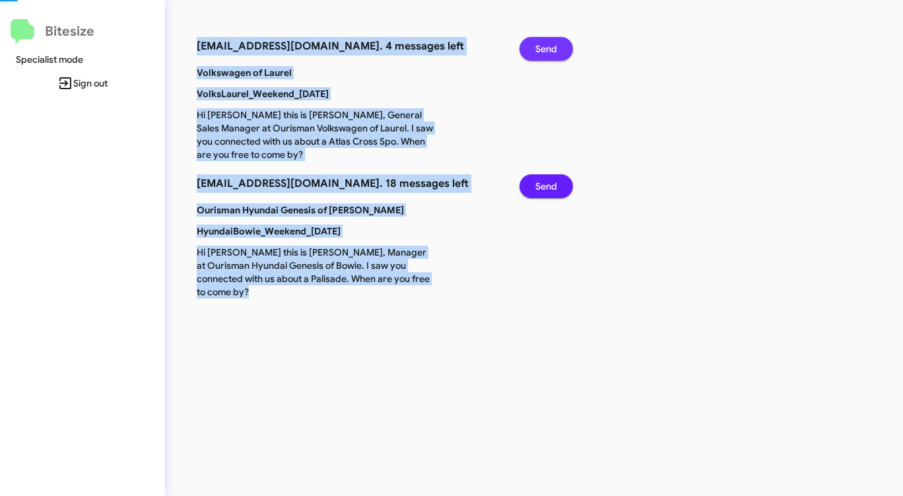
click at [543, 40] on span "Send" at bounding box center [547, 49] width 22 height 24
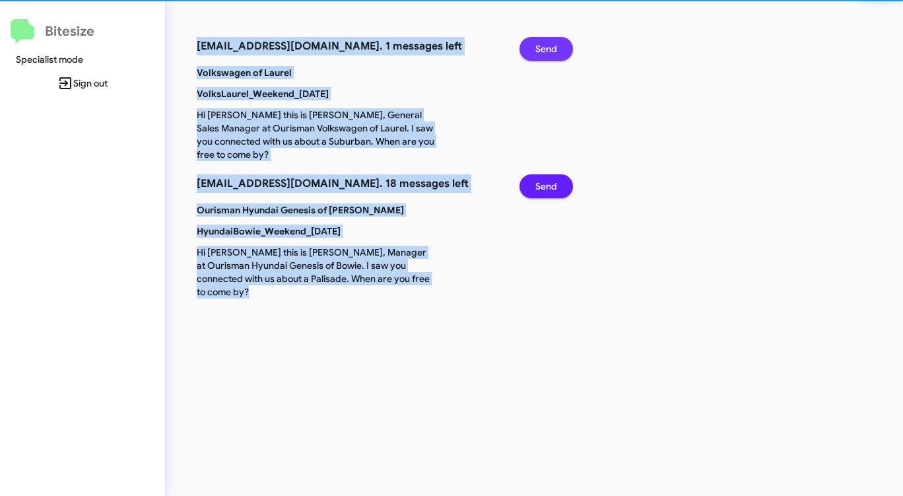
click at [543, 40] on span "Send" at bounding box center [547, 49] width 22 height 24
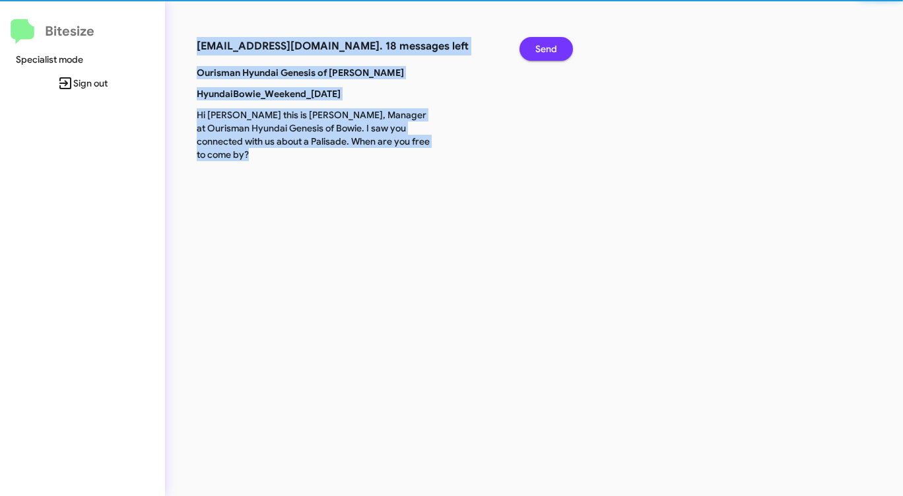
click at [543, 40] on span "Send" at bounding box center [547, 49] width 22 height 24
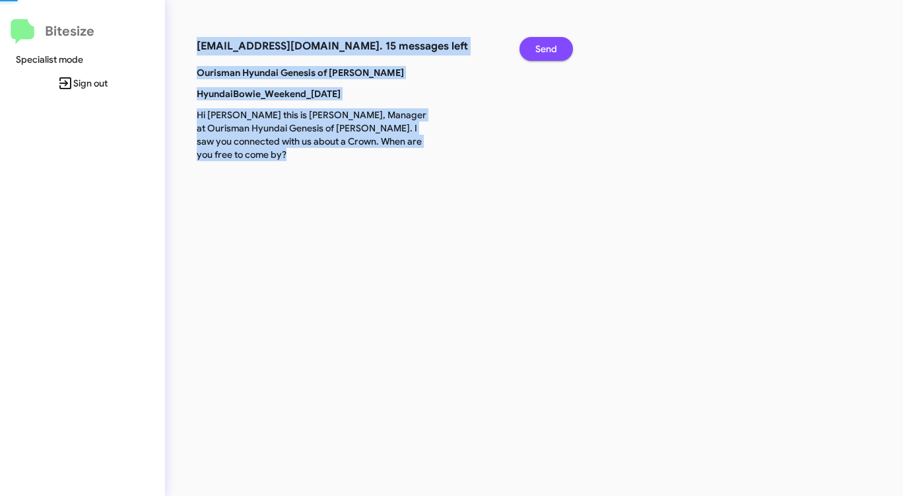
click at [543, 40] on span "Send" at bounding box center [547, 49] width 22 height 24
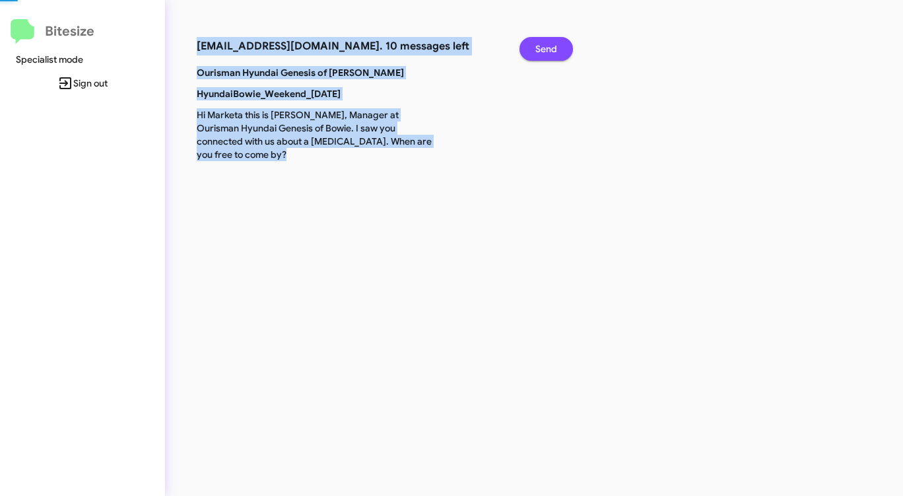
click at [543, 40] on span "Send" at bounding box center [547, 49] width 22 height 24
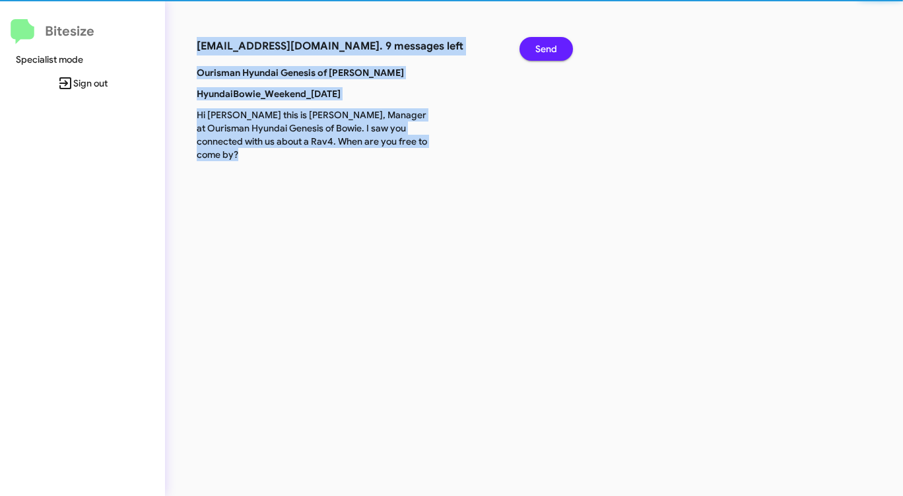
click at [543, 40] on span "Send" at bounding box center [547, 49] width 22 height 24
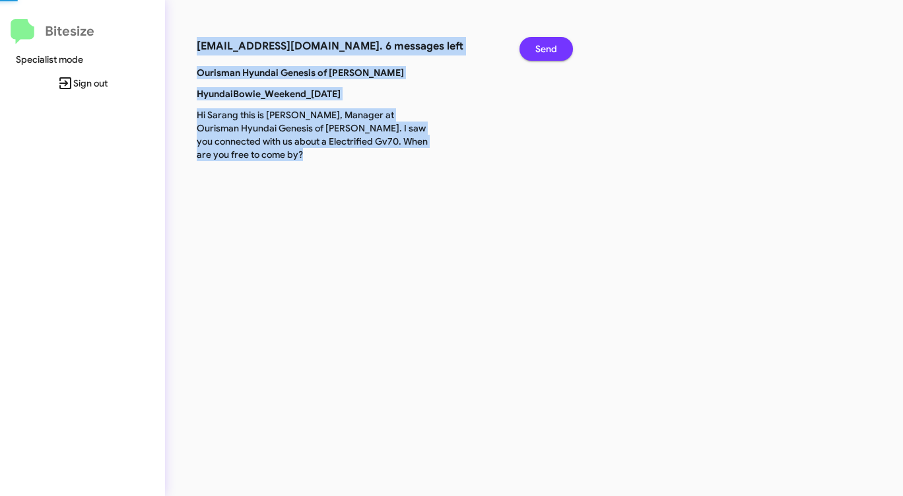
click at [543, 40] on span "Send" at bounding box center [547, 49] width 22 height 24
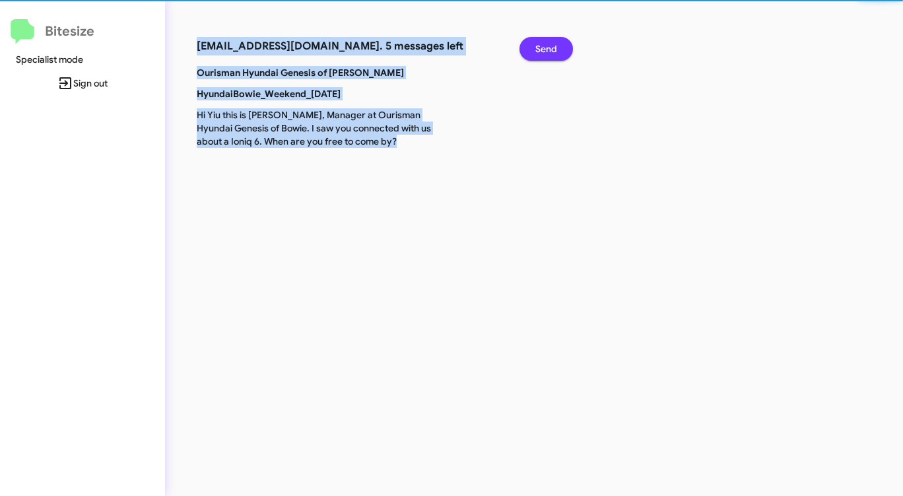
click at [543, 40] on span "Send" at bounding box center [547, 49] width 22 height 24
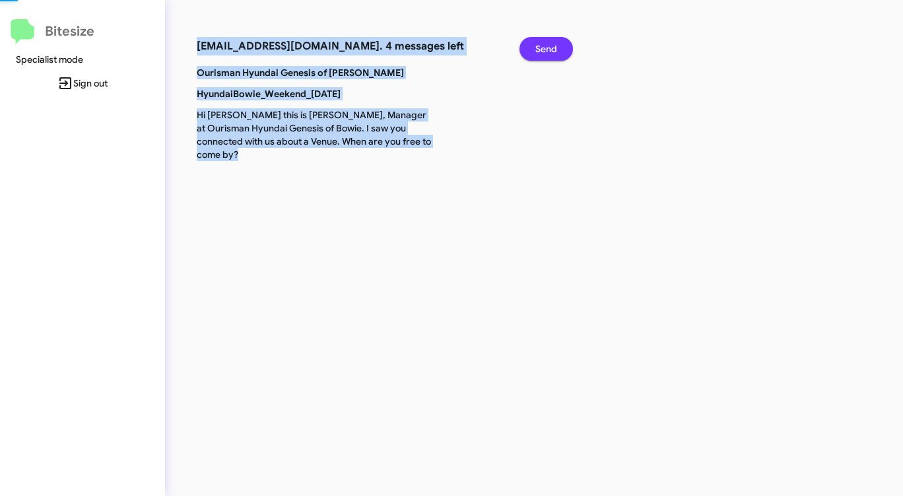
click at [543, 40] on span "Send" at bounding box center [547, 49] width 22 height 24
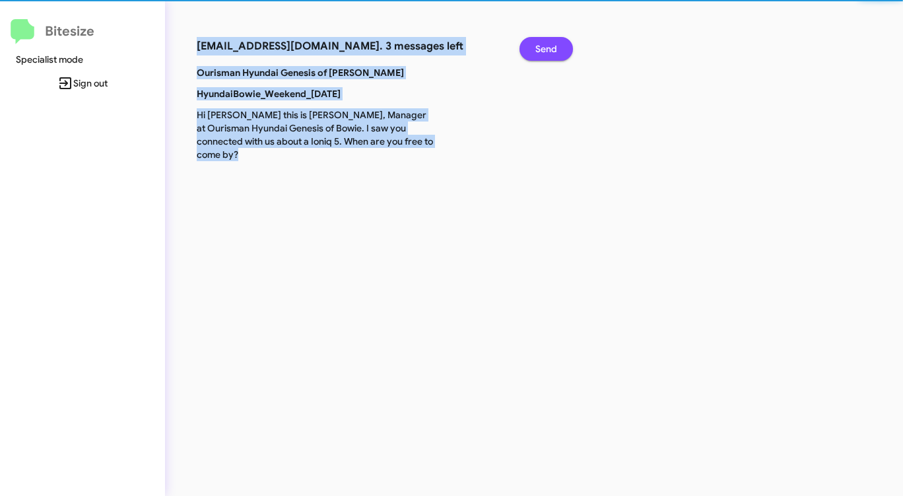
click at [543, 40] on span "Send" at bounding box center [547, 49] width 22 height 24
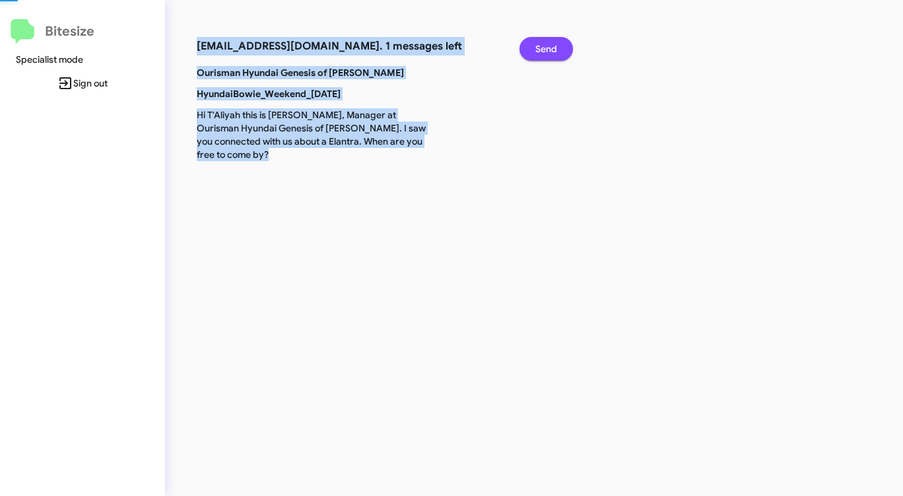
click at [543, 40] on span "Send" at bounding box center [547, 49] width 22 height 24
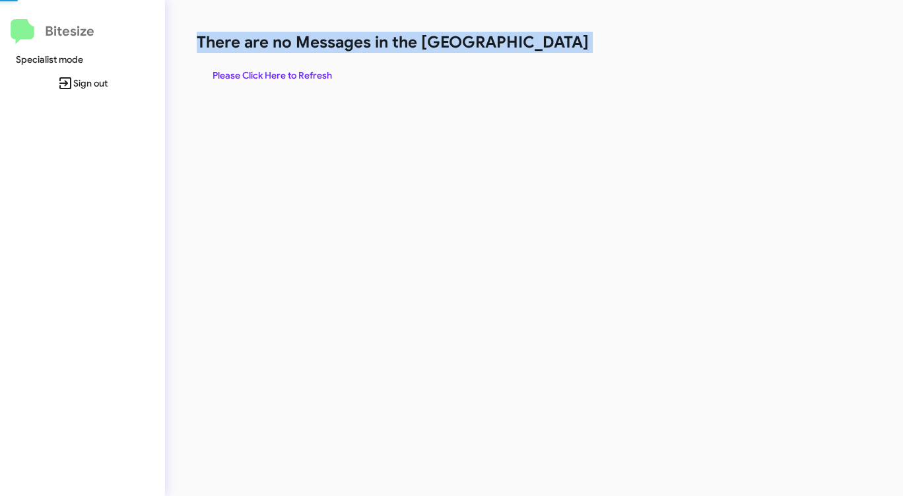
click at [543, 40] on h1 "There are no Messages in the [GEOGRAPHIC_DATA]" at bounding box center [473, 42] width 552 height 21
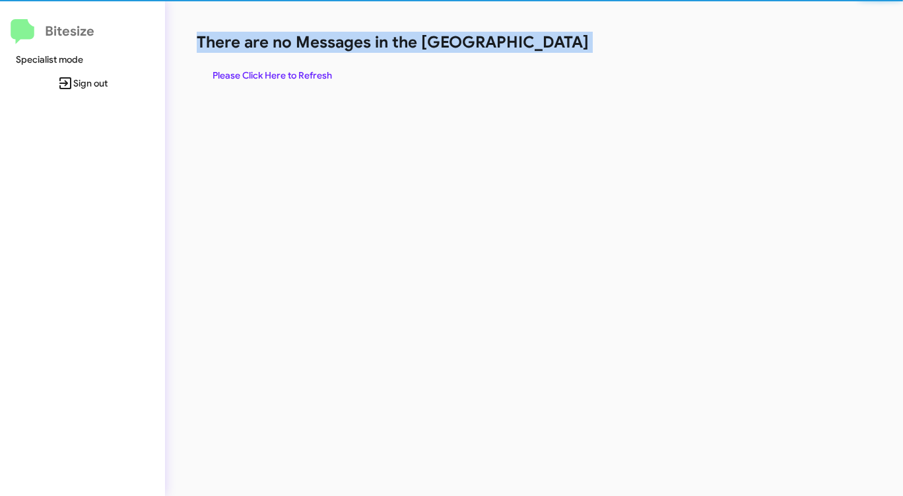
click at [543, 40] on h1 "There are no Messages in the [GEOGRAPHIC_DATA]" at bounding box center [473, 42] width 552 height 21
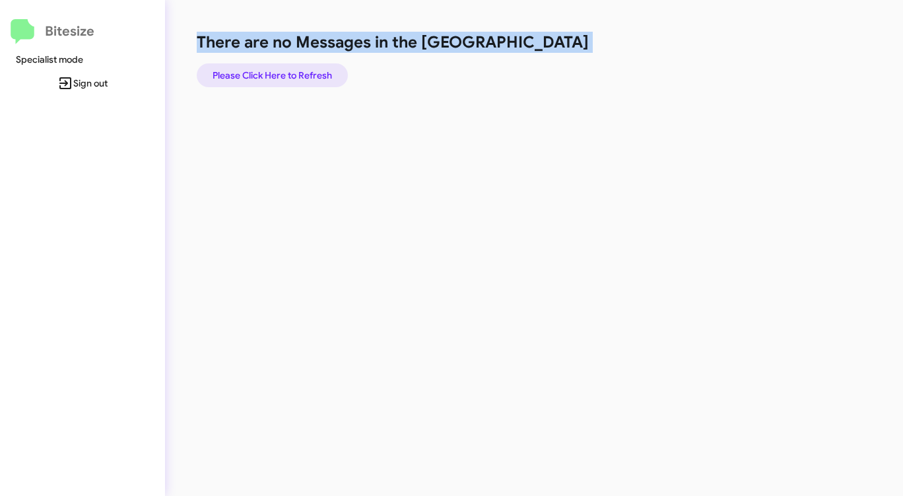
click at [293, 69] on span "Please Click Here to Refresh" at bounding box center [273, 75] width 120 height 24
click at [295, 67] on span "Please Click Here to Refresh" at bounding box center [273, 75] width 120 height 24
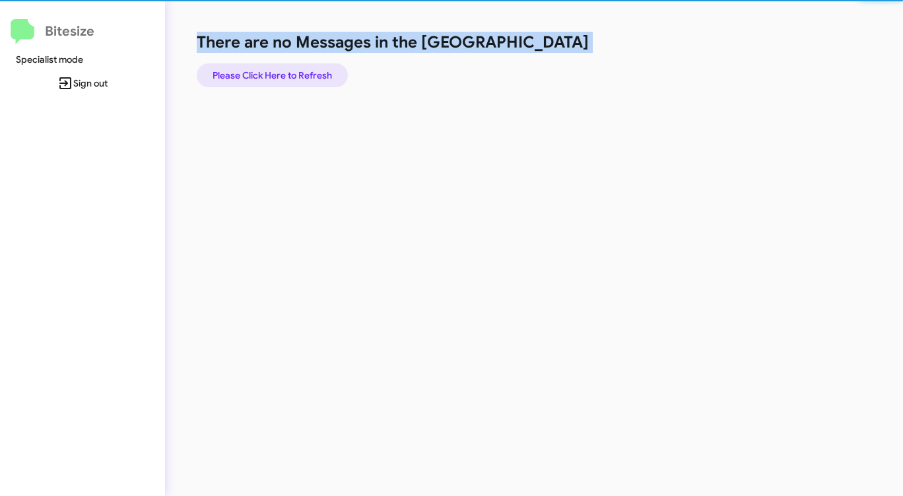
click at [295, 67] on span "Please Click Here to Refresh" at bounding box center [273, 75] width 120 height 24
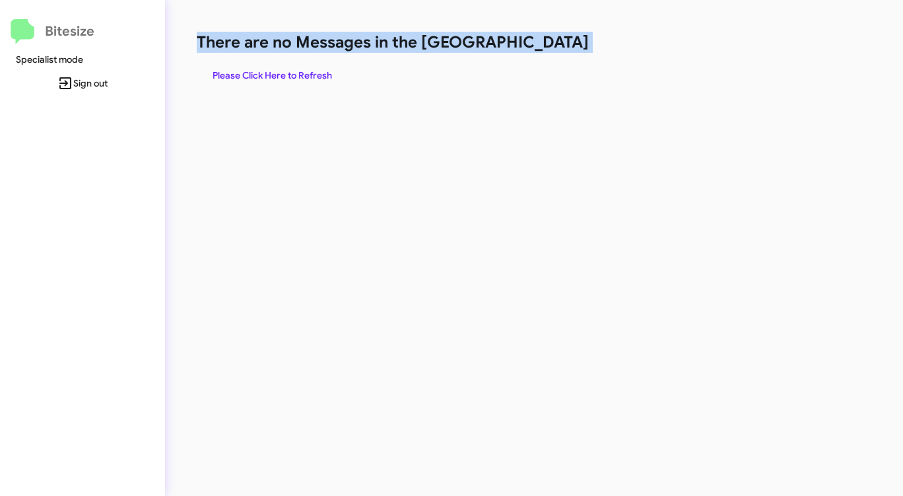
click at [295, 66] on span "Please Click Here to Refresh" at bounding box center [273, 75] width 120 height 24
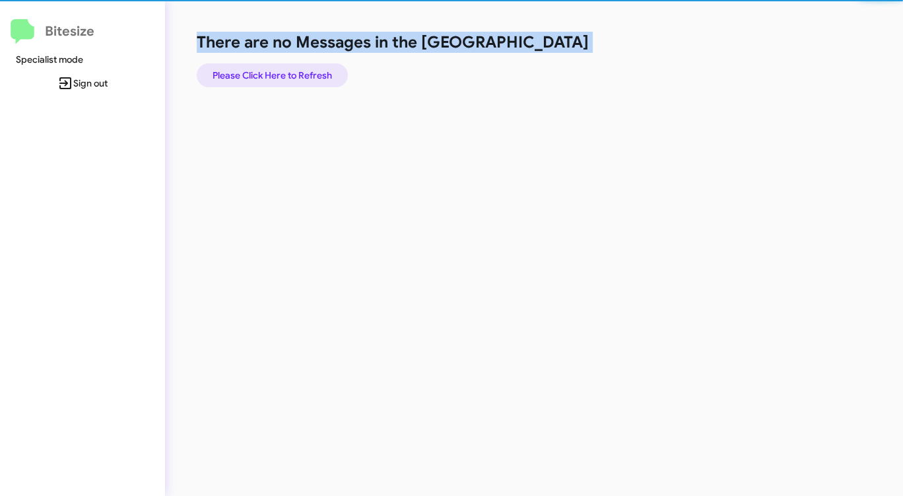
click at [295, 66] on span "Please Click Here to Refresh" at bounding box center [273, 75] width 120 height 24
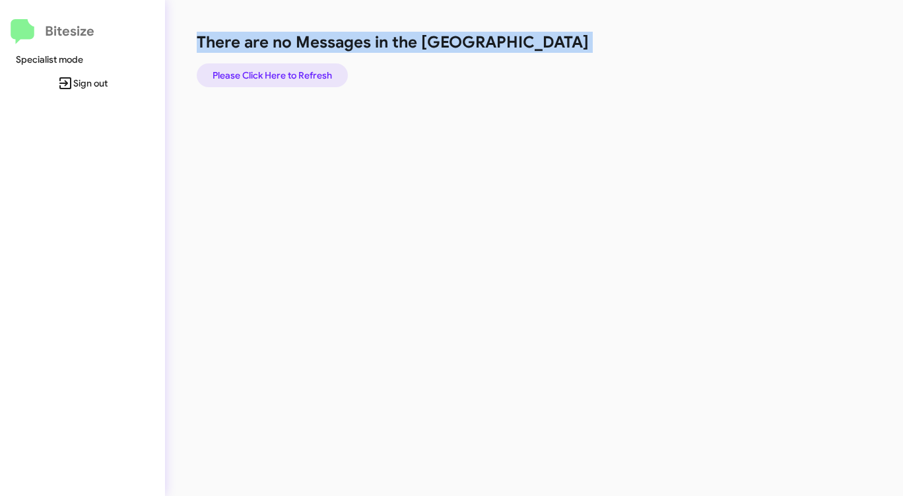
click at [295, 66] on span "Please Click Here to Refresh" at bounding box center [273, 75] width 120 height 24
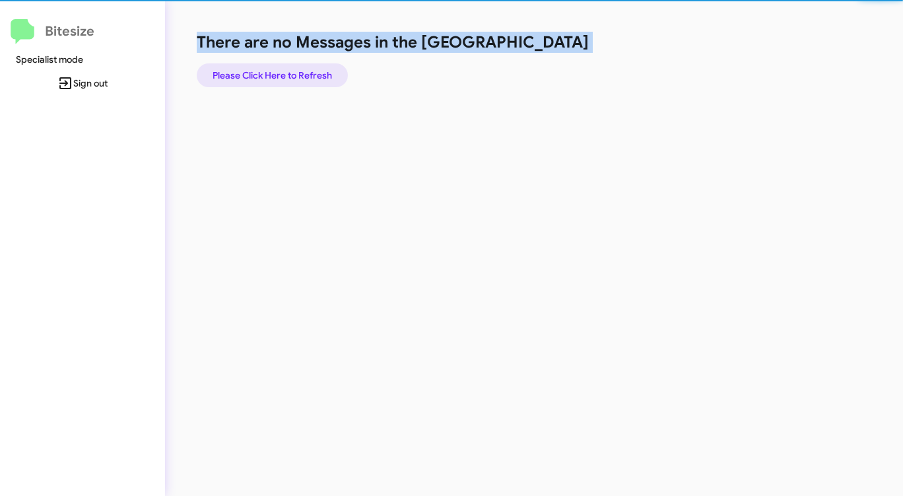
click at [295, 66] on span "Please Click Here to Refresh" at bounding box center [273, 75] width 120 height 24
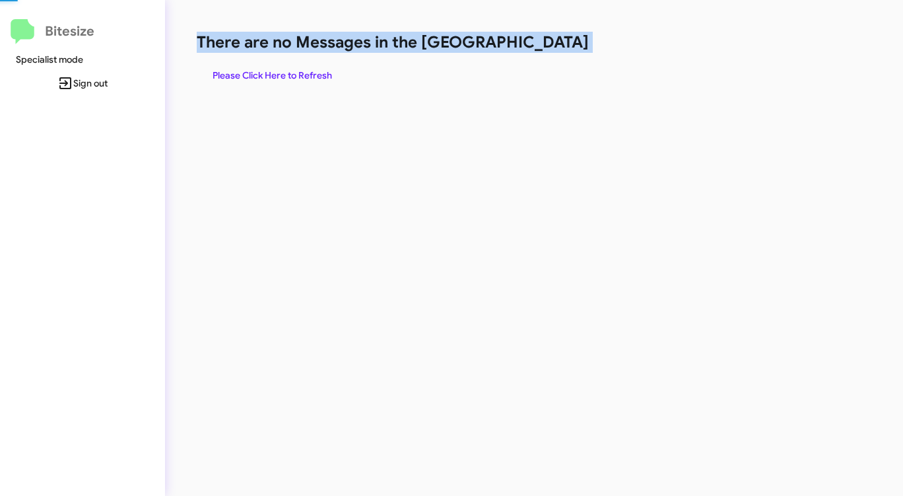
click at [295, 66] on span "Please Click Here to Refresh" at bounding box center [273, 75] width 120 height 24
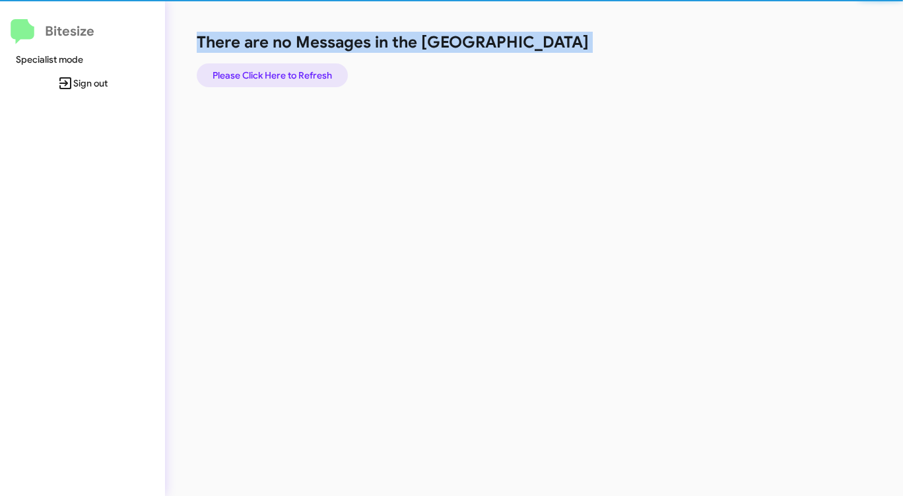
click at [295, 66] on span "Please Click Here to Refresh" at bounding box center [273, 75] width 120 height 24
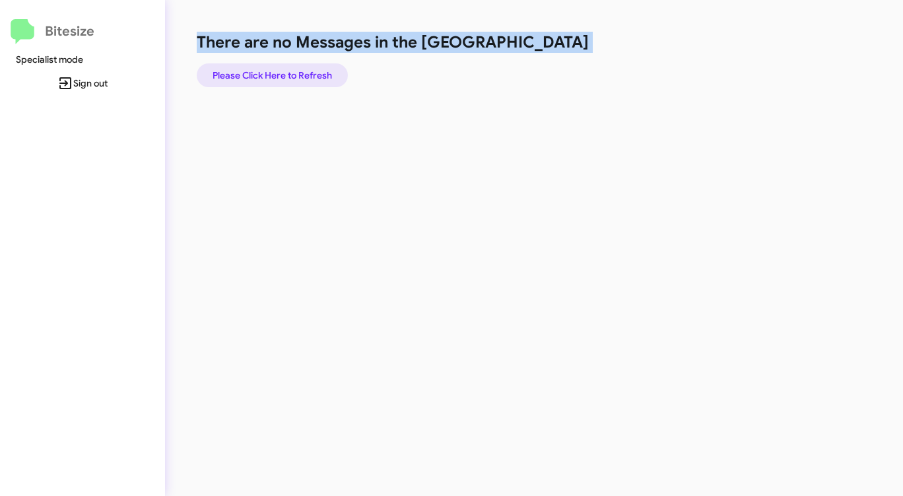
click at [291, 69] on span "Please Click Here to Refresh" at bounding box center [273, 75] width 120 height 24
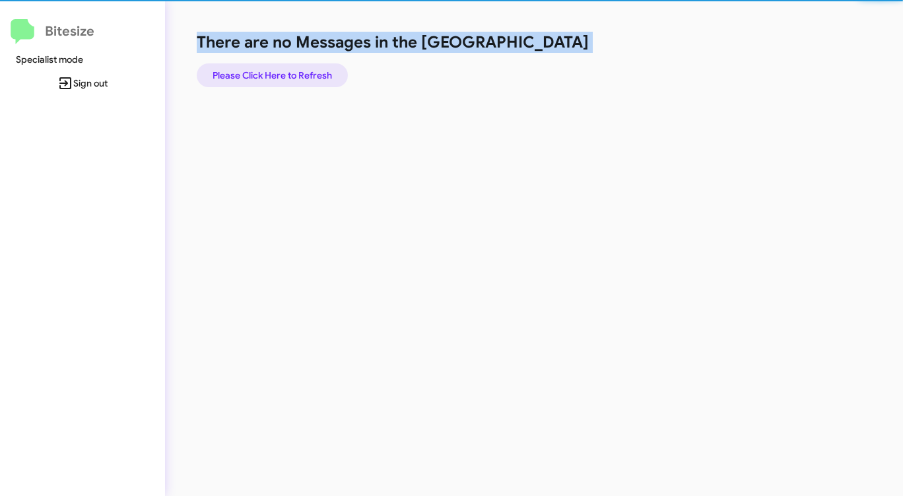
click at [291, 69] on span "Please Click Here to Refresh" at bounding box center [273, 75] width 120 height 24
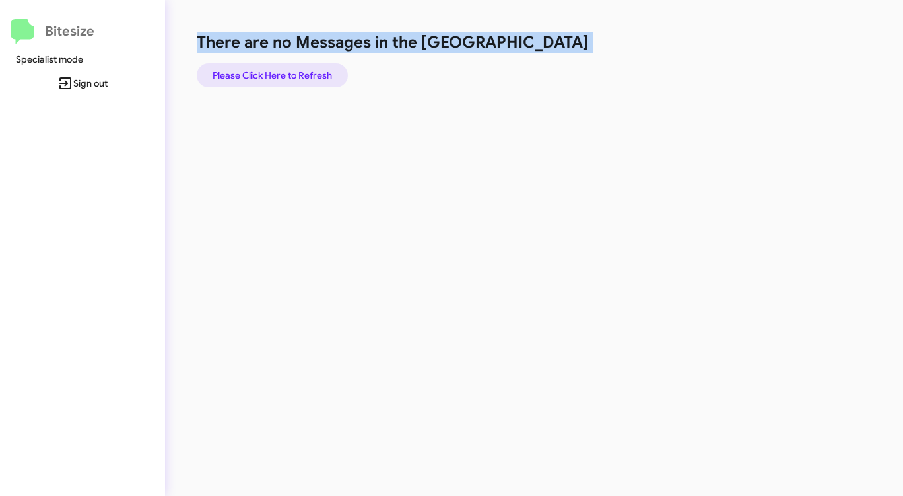
click at [291, 69] on span "Please Click Here to Refresh" at bounding box center [273, 75] width 120 height 24
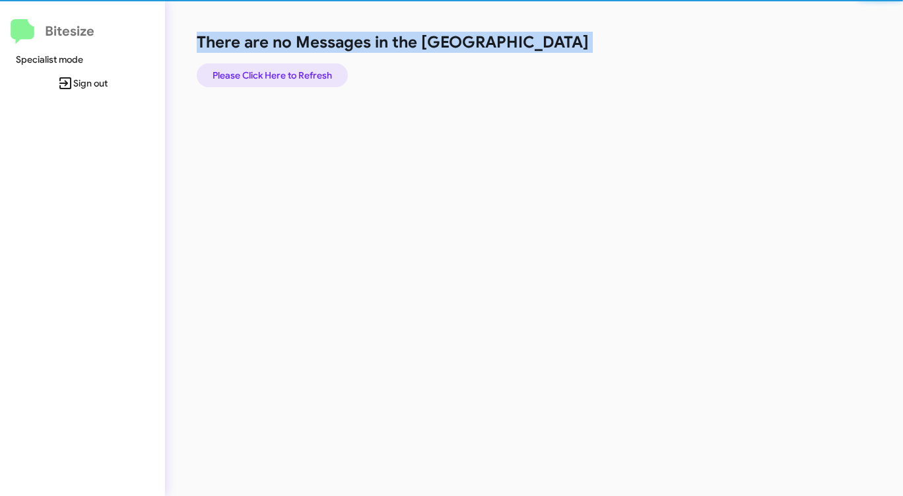
click at [291, 69] on span "Please Click Here to Refresh" at bounding box center [273, 75] width 120 height 24
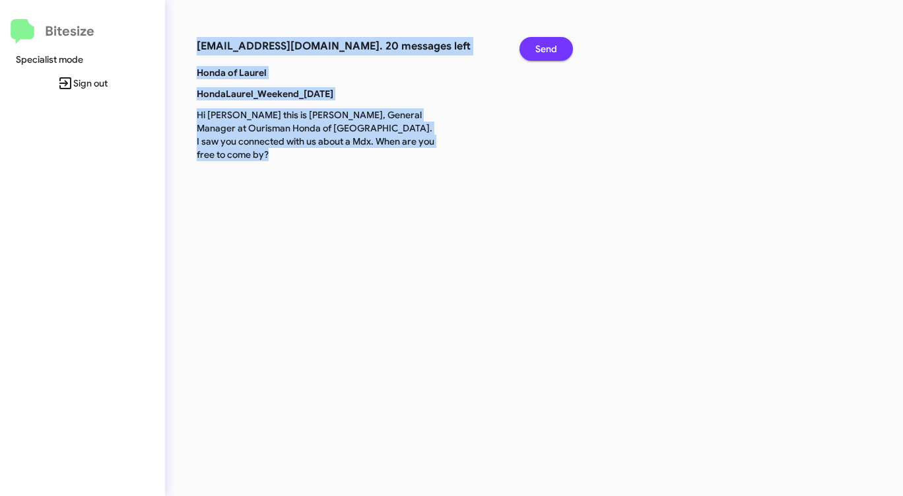
click at [547, 50] on span "Send" at bounding box center [547, 49] width 22 height 24
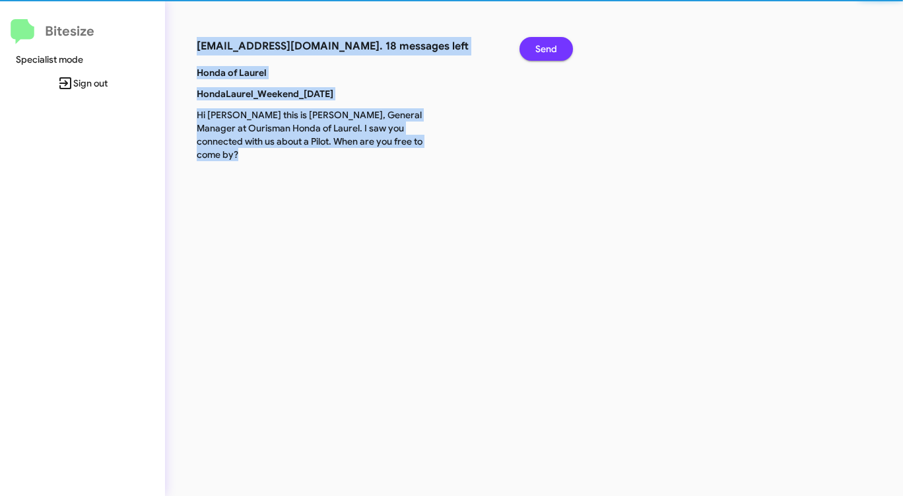
click at [547, 50] on span "Send" at bounding box center [547, 49] width 22 height 24
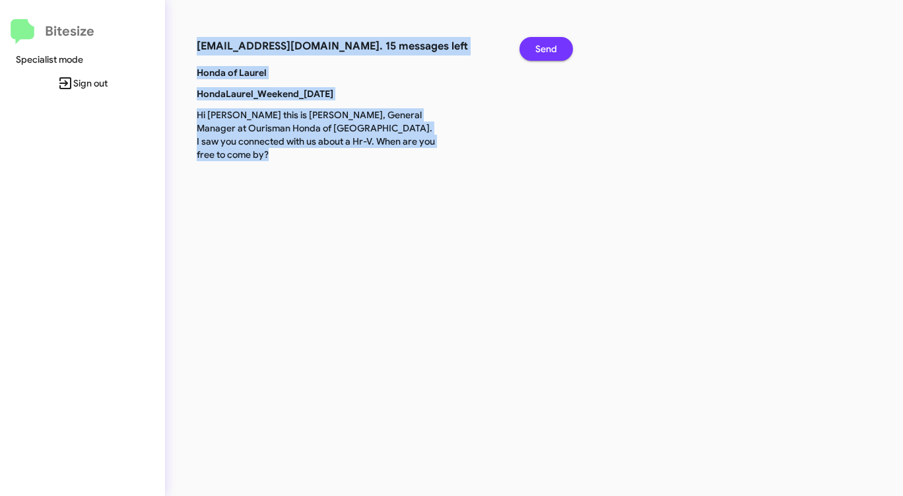
click at [547, 50] on span "Send" at bounding box center [547, 49] width 22 height 24
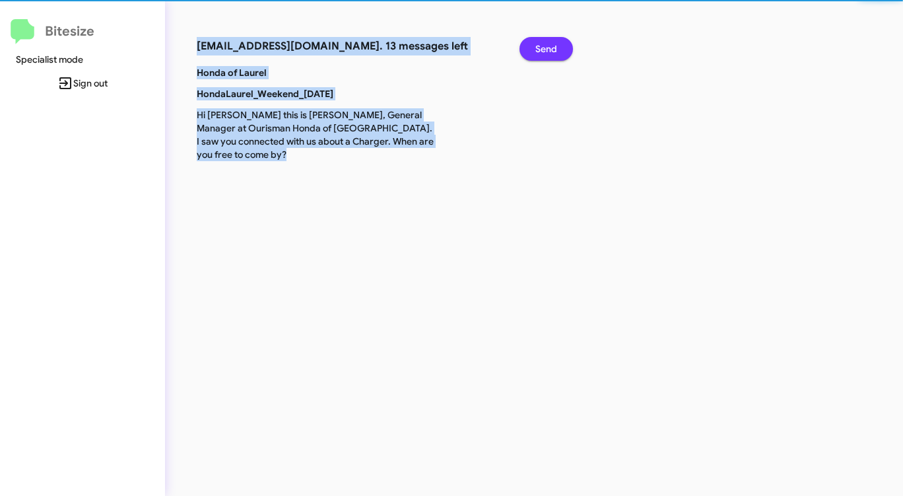
click at [547, 50] on span "Send" at bounding box center [547, 49] width 22 height 24
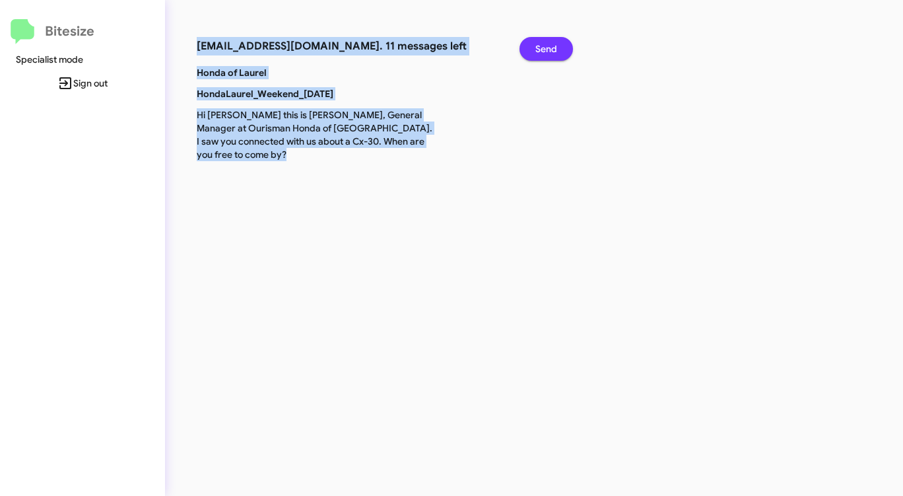
click at [547, 50] on span "Send" at bounding box center [547, 49] width 22 height 24
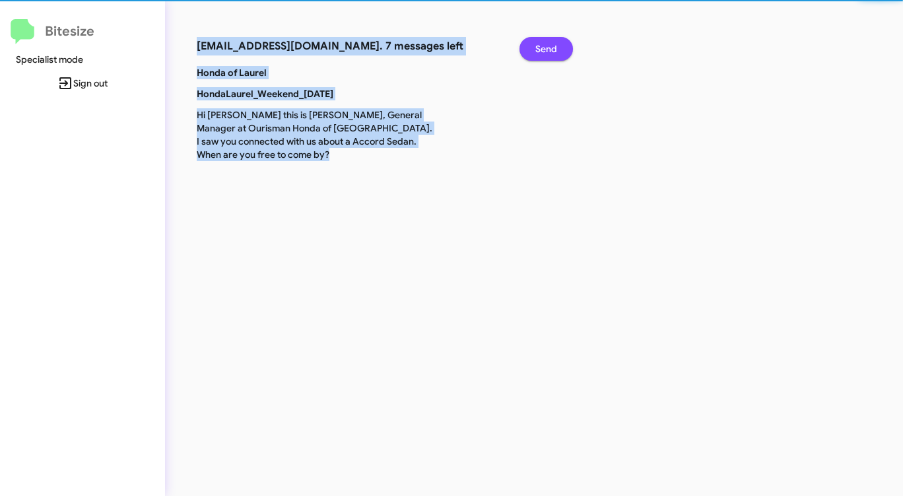
click at [547, 50] on span "Send" at bounding box center [547, 49] width 22 height 24
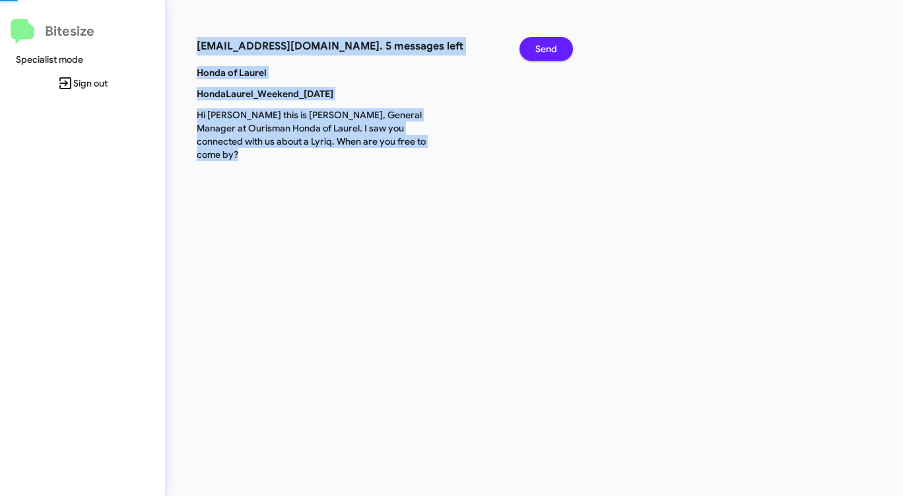
click at [547, 50] on span "Send" at bounding box center [547, 49] width 22 height 24
click at [546, 50] on span "Send" at bounding box center [547, 49] width 22 height 24
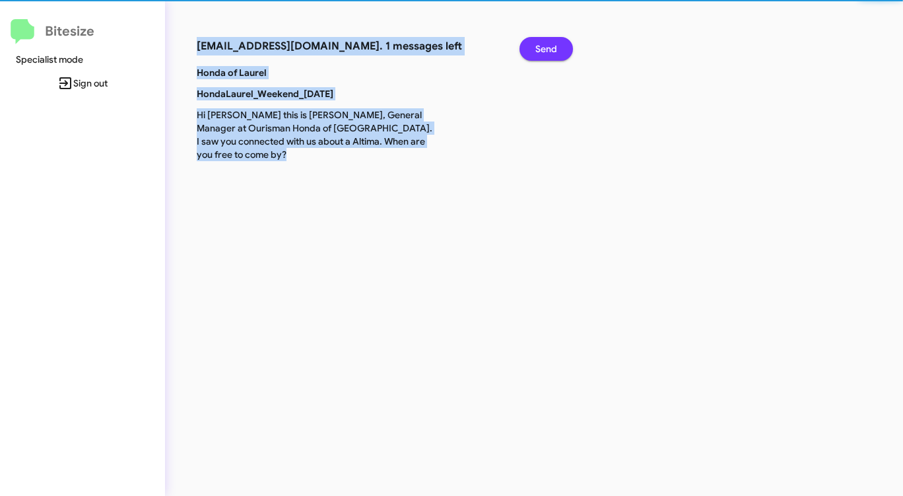
click at [546, 50] on span "Send" at bounding box center [547, 49] width 22 height 24
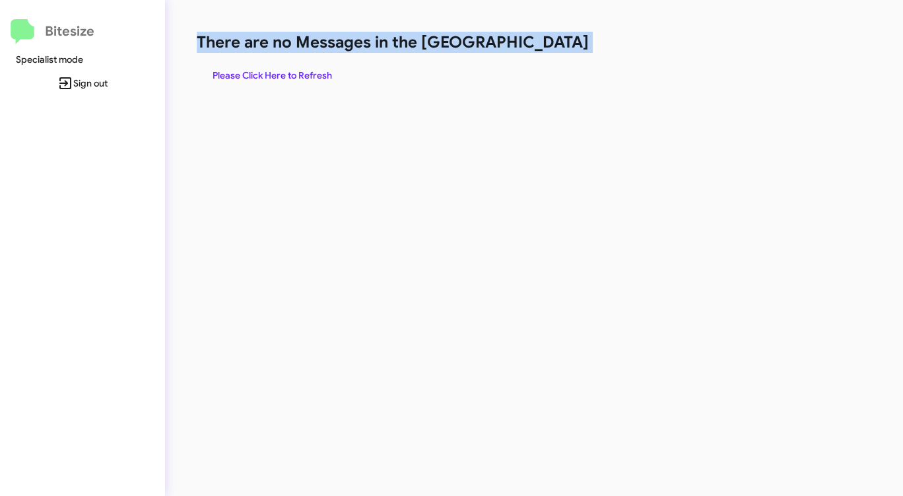
click at [546, 50] on h1 "There are no Messages in the [GEOGRAPHIC_DATA]" at bounding box center [473, 42] width 552 height 21
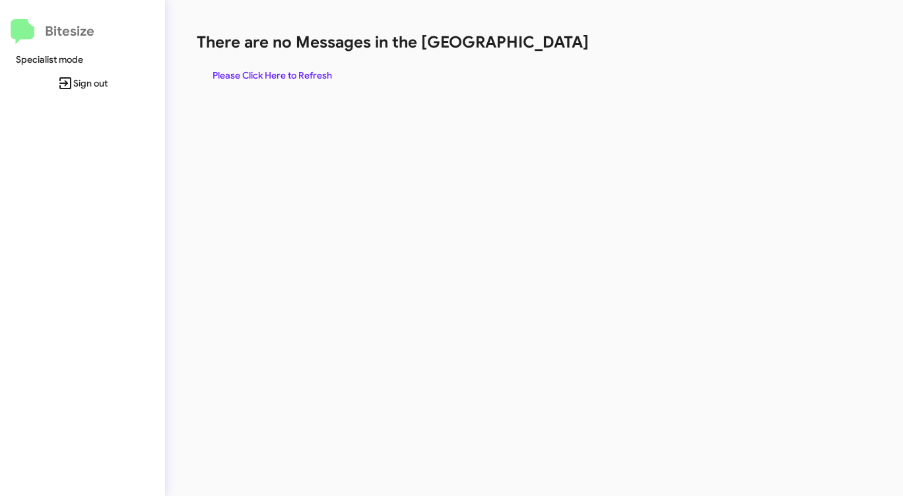
click at [545, 50] on h1 "There are no Messages in the [GEOGRAPHIC_DATA]" at bounding box center [473, 42] width 552 height 21
click at [290, 72] on span "Please Click Here to Refresh" at bounding box center [273, 75] width 120 height 24
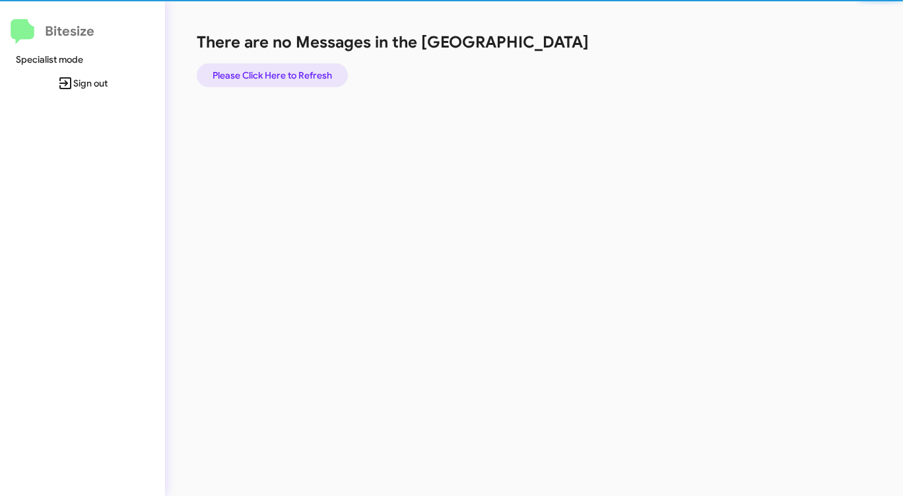
click at [290, 72] on span "Please Click Here to Refresh" at bounding box center [273, 75] width 120 height 24
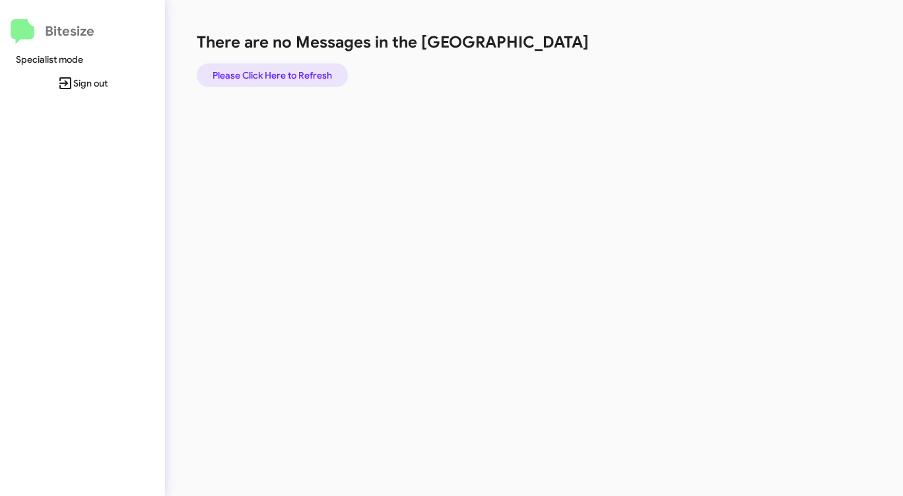
click at [290, 71] on span "Please Click Here to Refresh" at bounding box center [273, 75] width 120 height 24
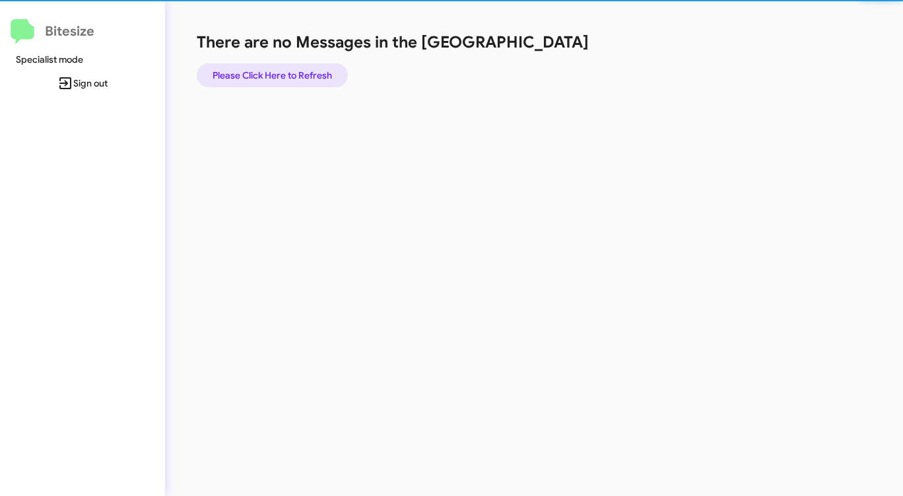
click at [290, 71] on span "Please Click Here to Refresh" at bounding box center [273, 75] width 120 height 24
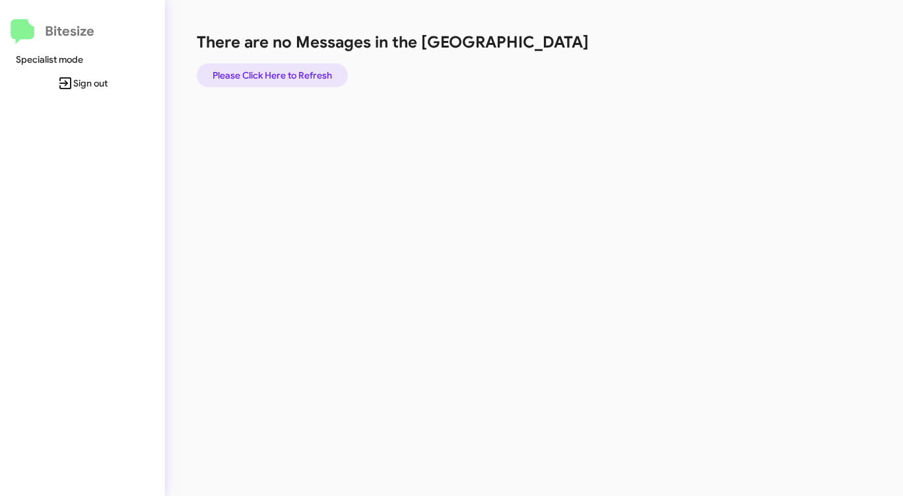
click at [290, 71] on span "Please Click Here to Refresh" at bounding box center [273, 75] width 120 height 24
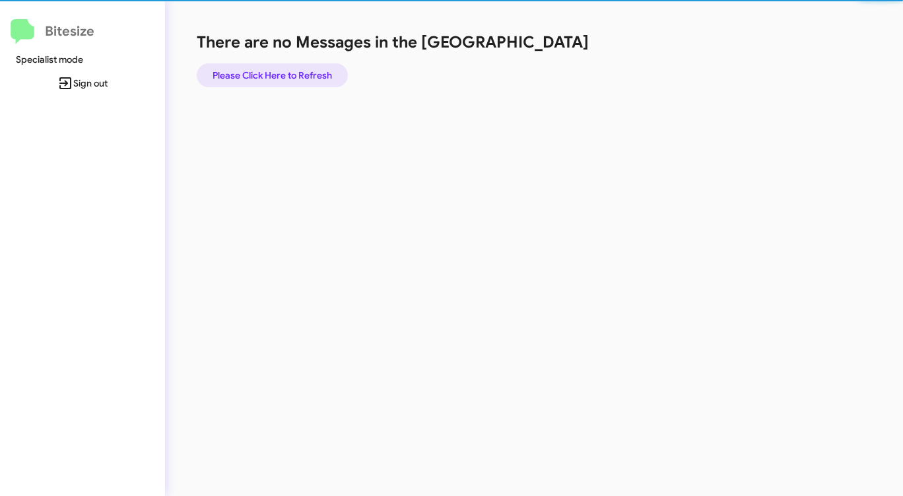
click at [290, 71] on span "Please Click Here to Refresh" at bounding box center [273, 75] width 120 height 24
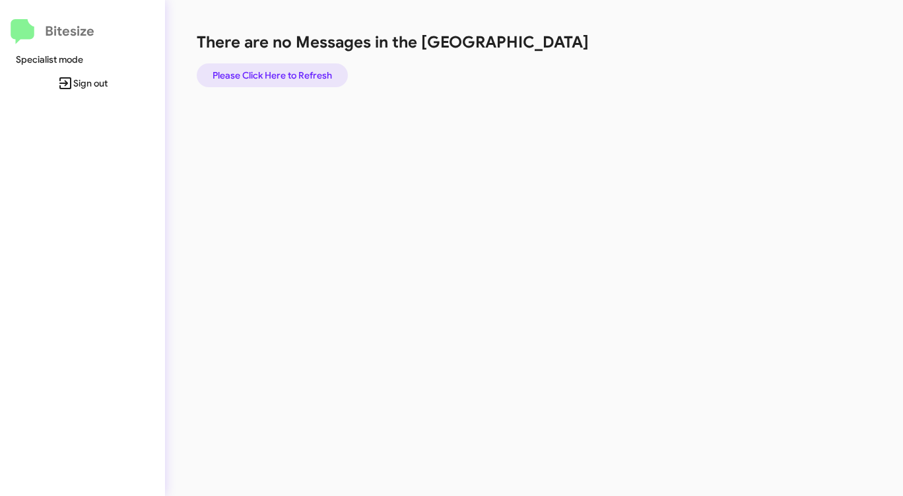
click at [290, 71] on span "Please Click Here to Refresh" at bounding box center [273, 75] width 120 height 24
click at [291, 69] on span "Please Click Here to Refresh" at bounding box center [273, 75] width 120 height 24
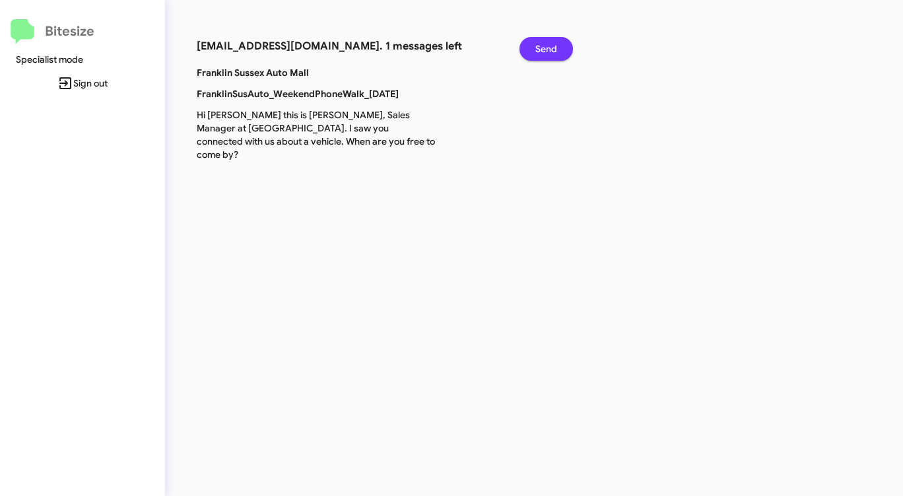
click at [554, 51] on span "Send" at bounding box center [547, 49] width 22 height 24
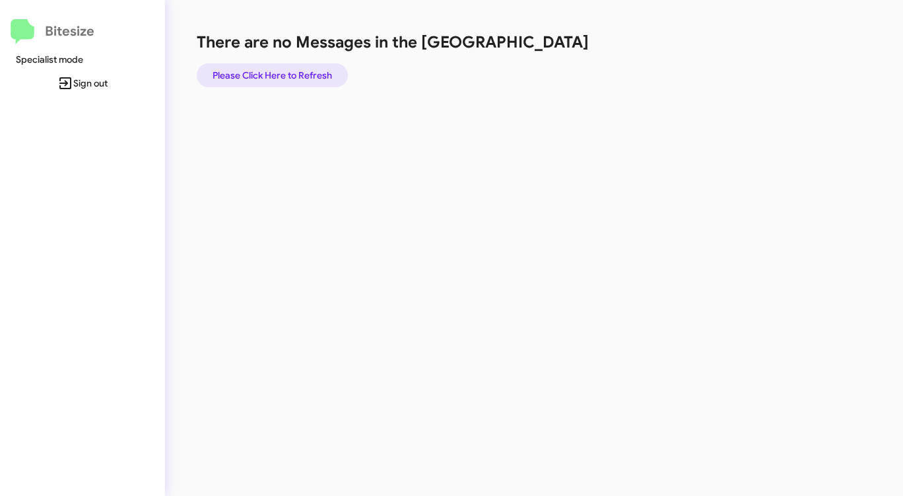
click at [287, 74] on span "Please Click Here to Refresh" at bounding box center [273, 75] width 120 height 24
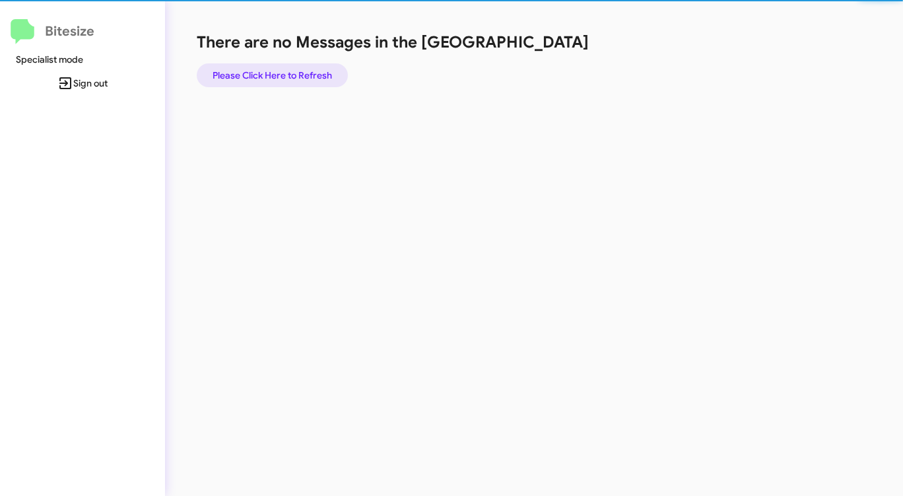
click at [288, 74] on span "Please Click Here to Refresh" at bounding box center [273, 75] width 120 height 24
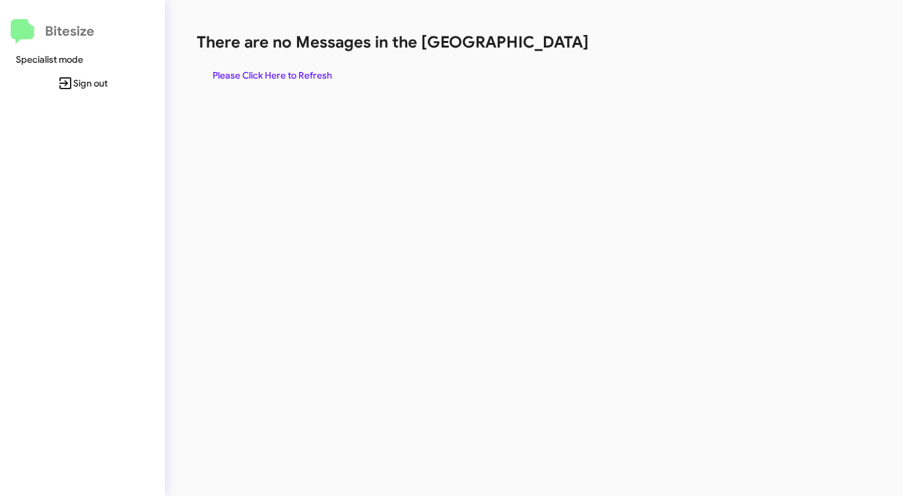
click at [288, 74] on span "Please Click Here to Refresh" at bounding box center [273, 75] width 120 height 24
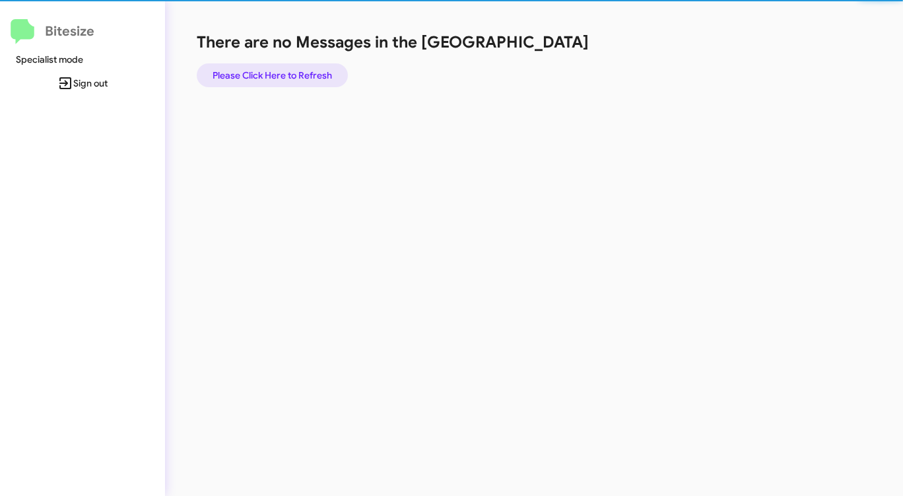
click at [288, 74] on span "Please Click Here to Refresh" at bounding box center [273, 75] width 120 height 24
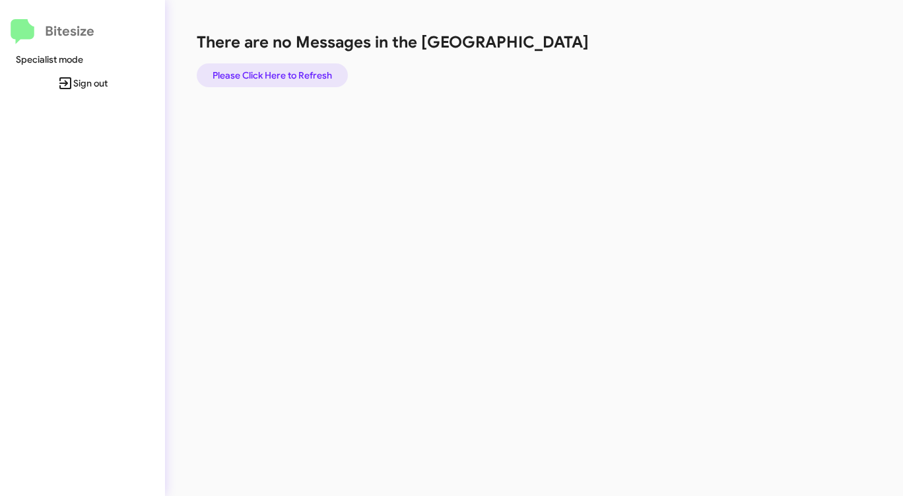
click at [288, 74] on span "Please Click Here to Refresh" at bounding box center [273, 75] width 120 height 24
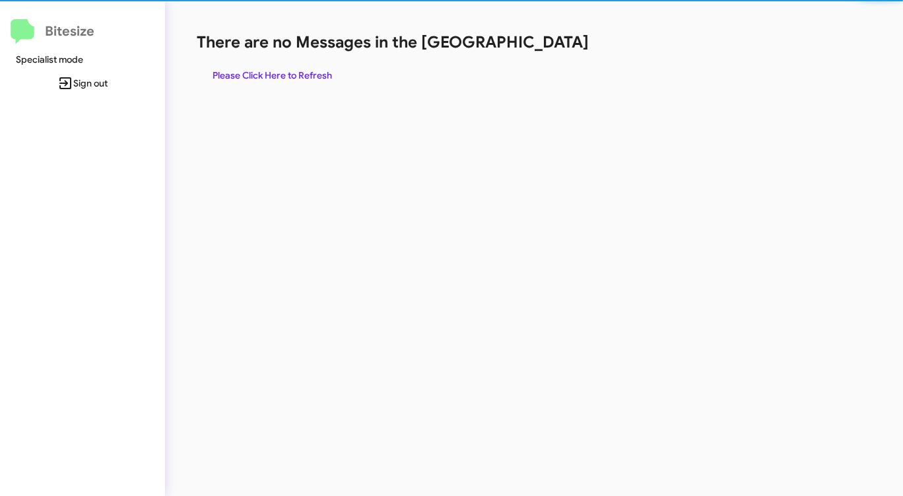
click at [288, 74] on span "Please Click Here to Refresh" at bounding box center [273, 75] width 120 height 24
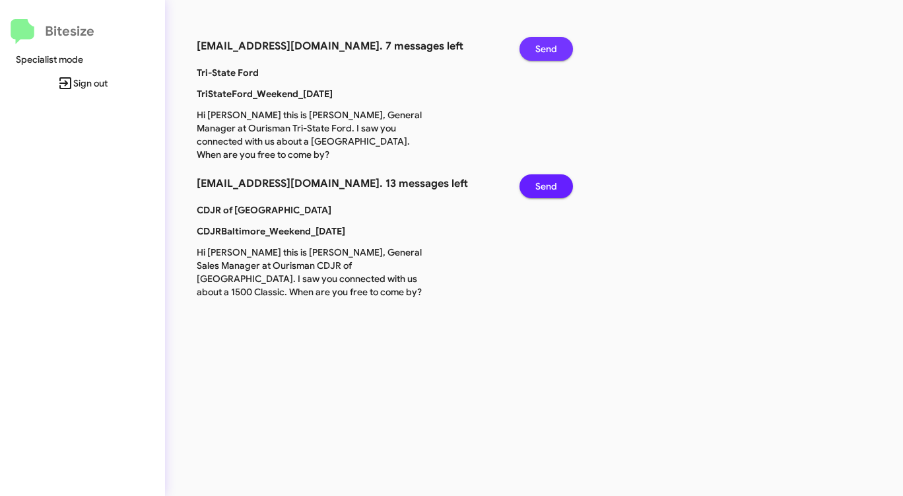
click at [540, 51] on span "Send" at bounding box center [547, 49] width 22 height 24
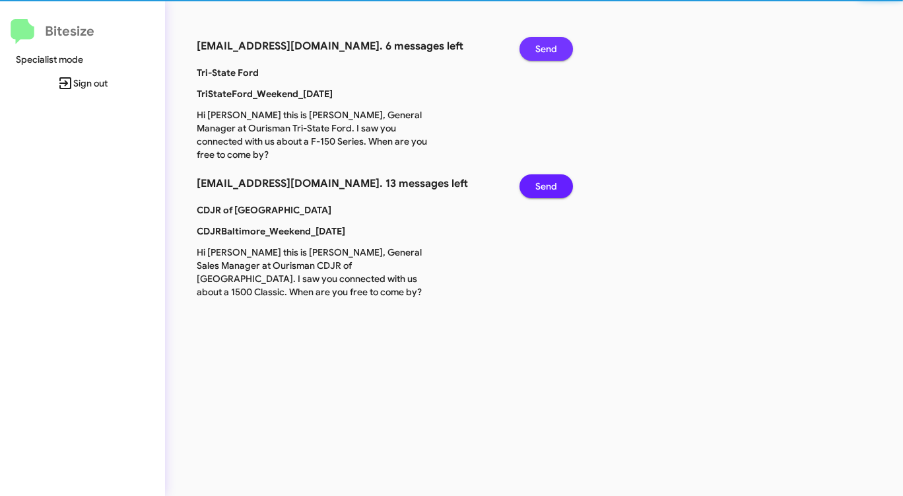
click at [540, 51] on span "Send" at bounding box center [547, 49] width 22 height 24
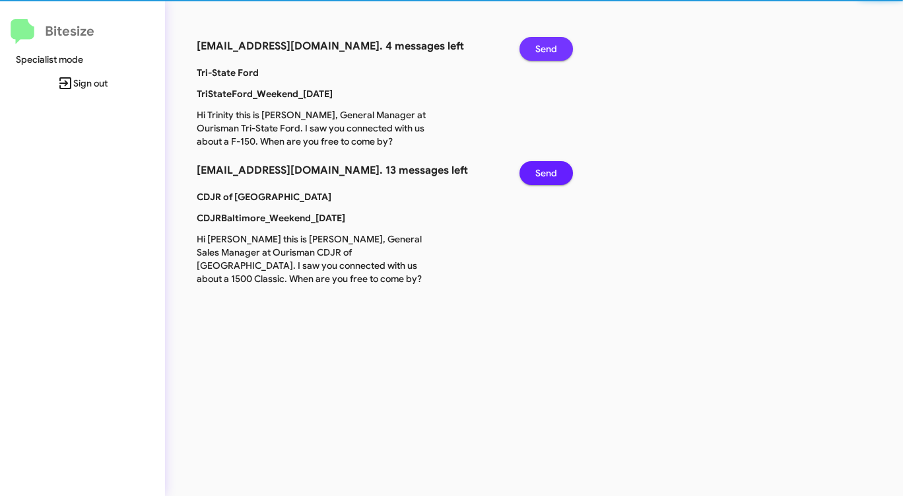
click at [540, 51] on span "Send" at bounding box center [547, 49] width 22 height 24
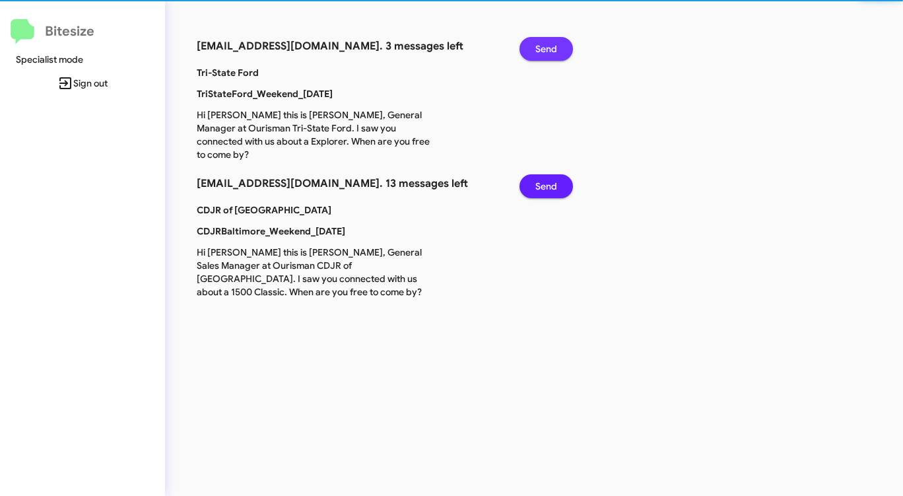
click at [540, 51] on span "Send" at bounding box center [547, 49] width 22 height 24
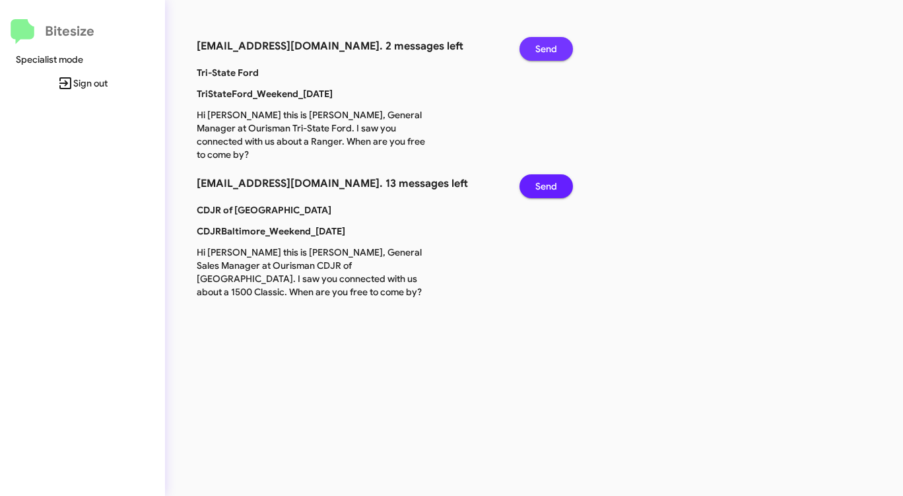
click at [540, 50] on span "Send" at bounding box center [547, 49] width 22 height 24
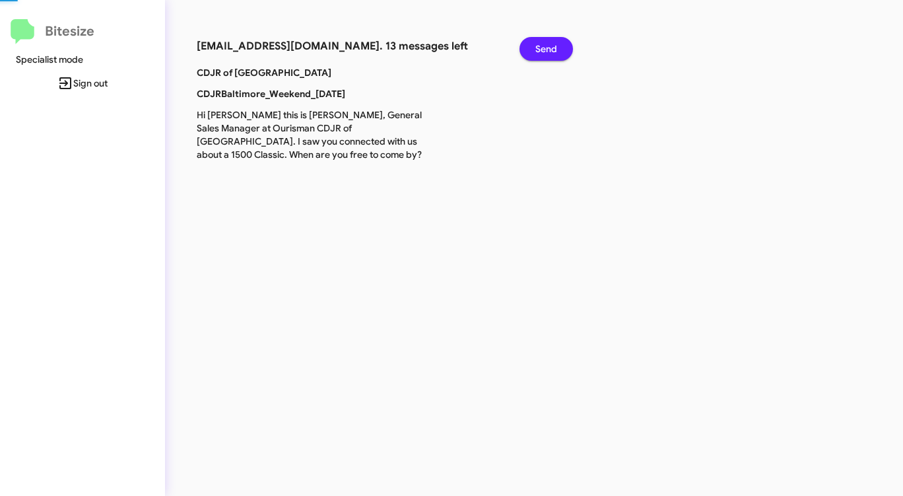
click at [540, 50] on span "Send" at bounding box center [547, 49] width 22 height 24
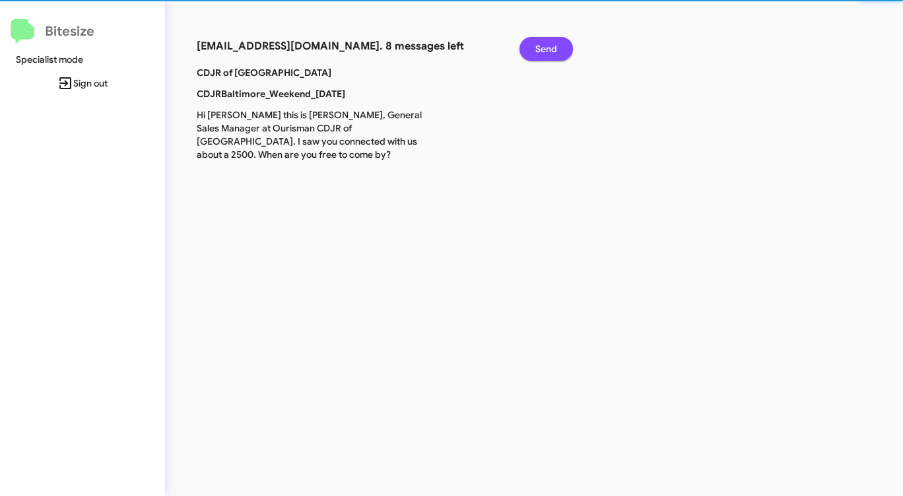
click at [540, 50] on span "Send" at bounding box center [547, 49] width 22 height 24
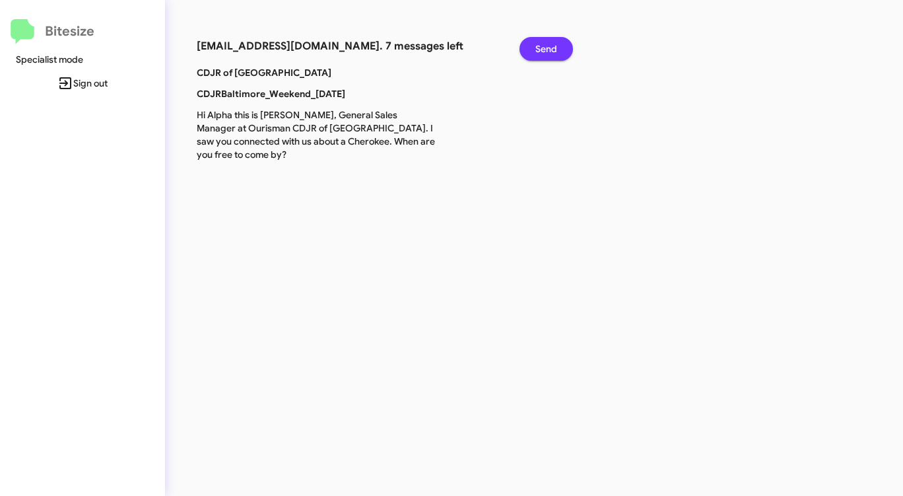
click at [540, 50] on span "Send" at bounding box center [547, 49] width 22 height 24
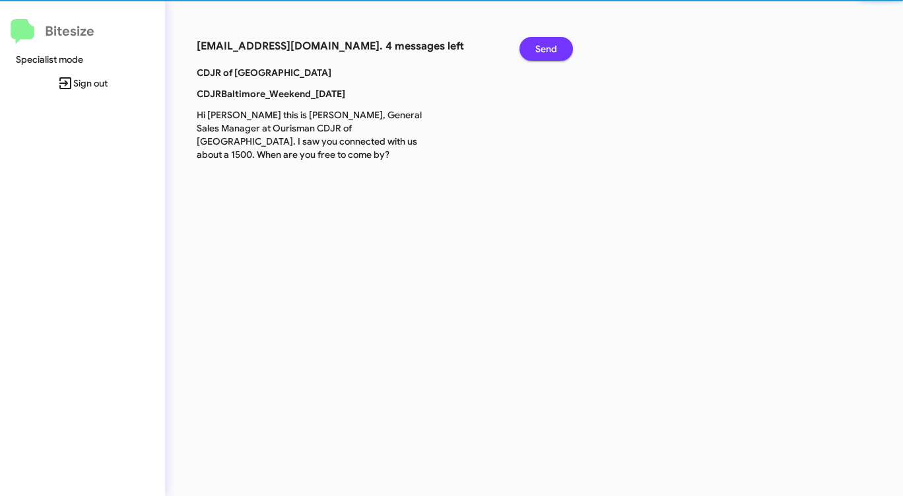
click at [540, 50] on span "Send" at bounding box center [547, 49] width 22 height 24
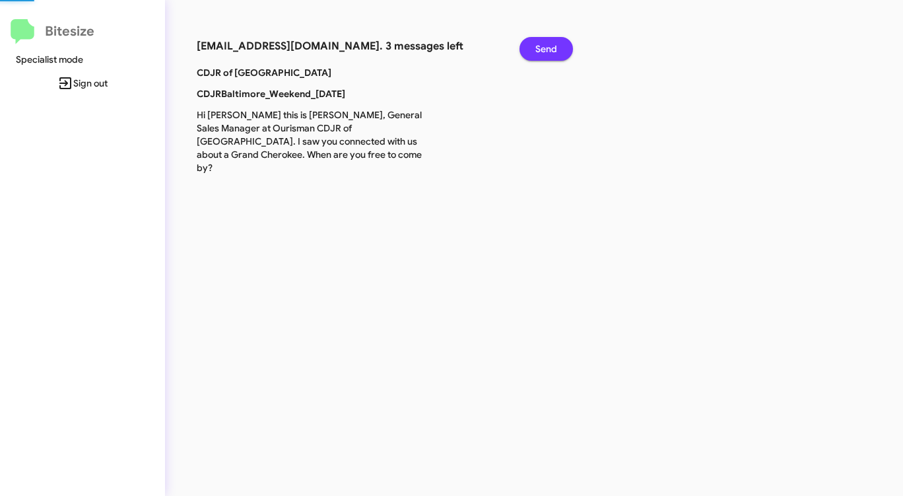
click at [540, 50] on span "Send" at bounding box center [547, 49] width 22 height 24
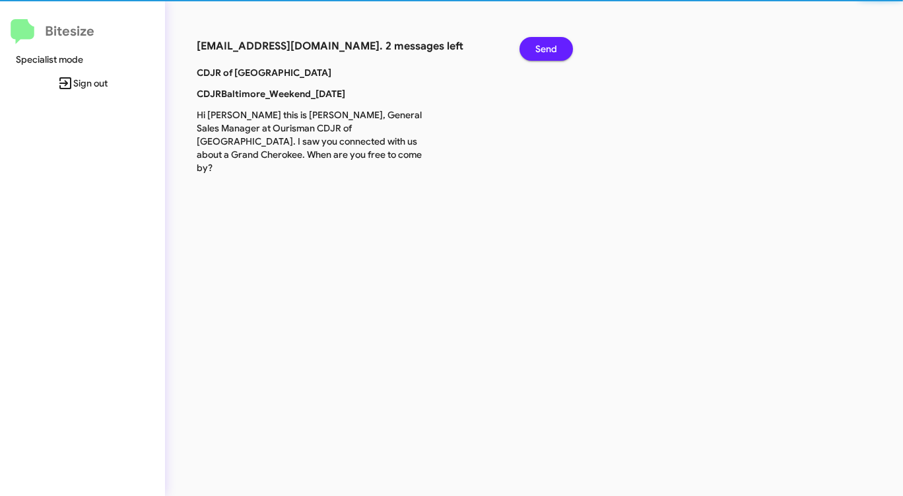
click at [540, 50] on span "Send" at bounding box center [547, 49] width 22 height 24
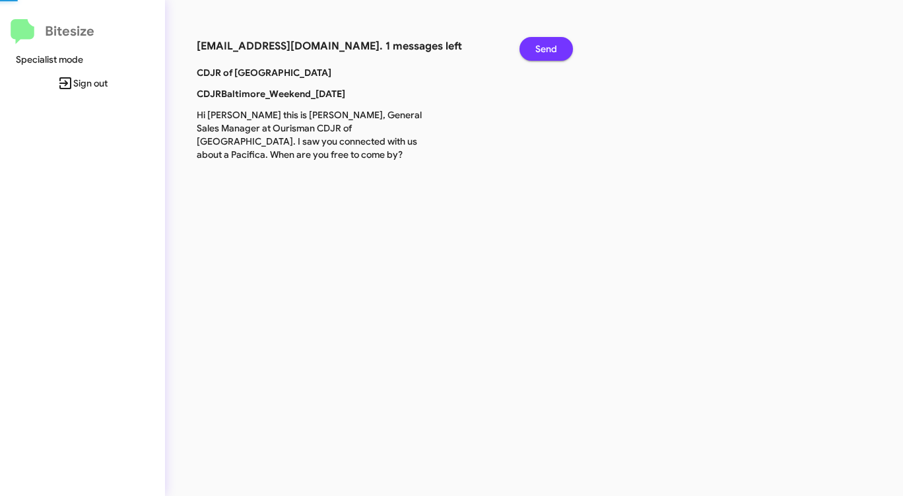
click at [540, 50] on span "Send" at bounding box center [547, 49] width 22 height 24
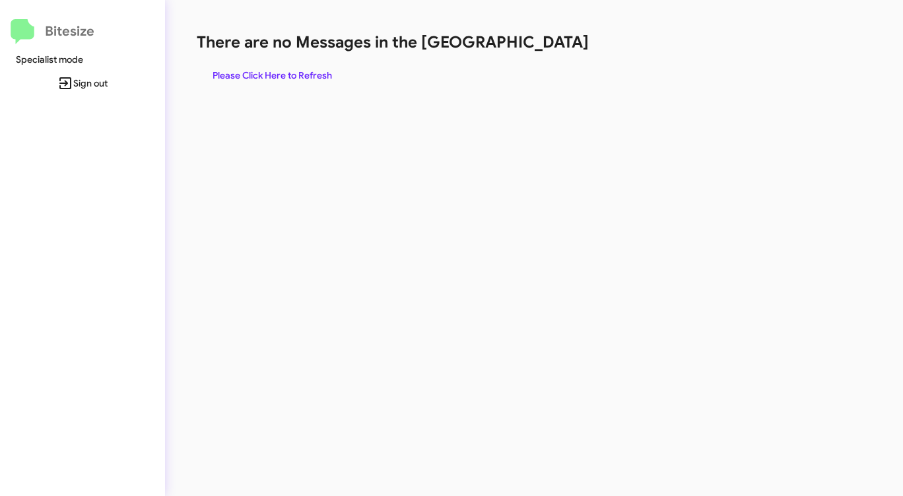
click at [540, 50] on h1 "There are no Messages in the [GEOGRAPHIC_DATA]" at bounding box center [473, 42] width 552 height 21
click at [301, 79] on span "Please Click Here to Refresh" at bounding box center [273, 75] width 120 height 24
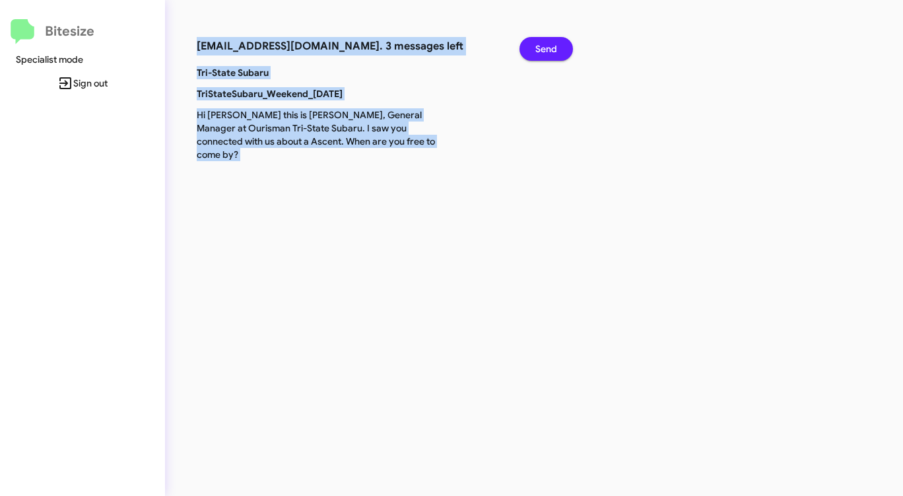
click at [552, 46] on span "Send" at bounding box center [547, 49] width 22 height 24
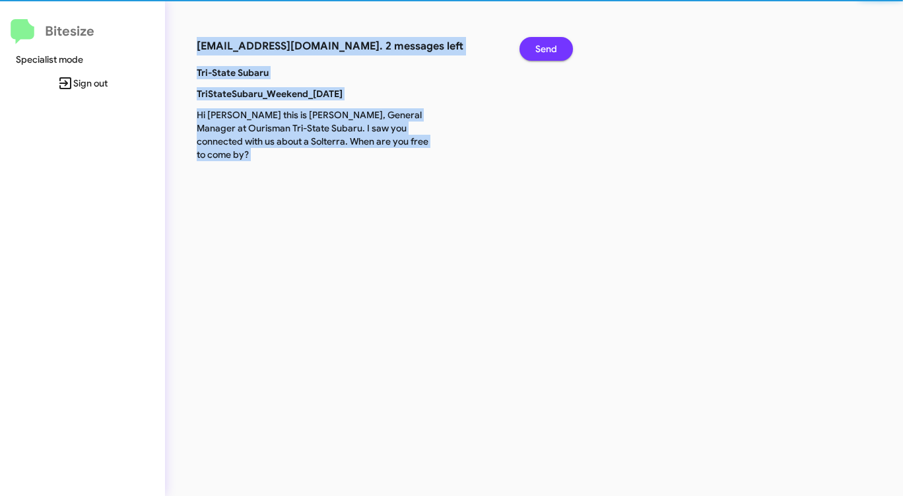
click at [552, 46] on span "Send" at bounding box center [547, 49] width 22 height 24
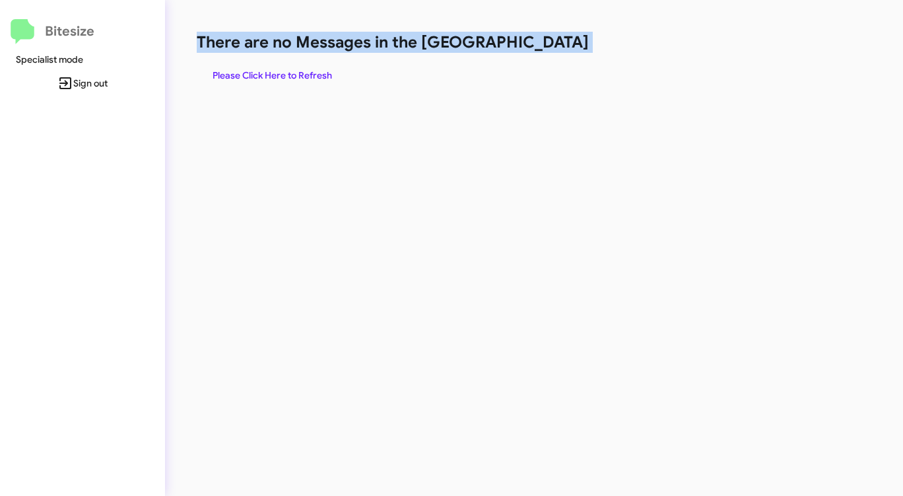
click at [552, 46] on h1 "There are no Messages in the [GEOGRAPHIC_DATA]" at bounding box center [473, 42] width 552 height 21
click at [291, 77] on span "Please Click Here to Refresh" at bounding box center [273, 75] width 120 height 24
click at [457, 96] on div "There are no Messages in the Queue Please Click Here to Refresh" at bounding box center [473, 248] width 616 height 496
click at [434, 58] on div "There are no Messages in the Queue Please Click Here to Refresh" at bounding box center [473, 59] width 552 height 55
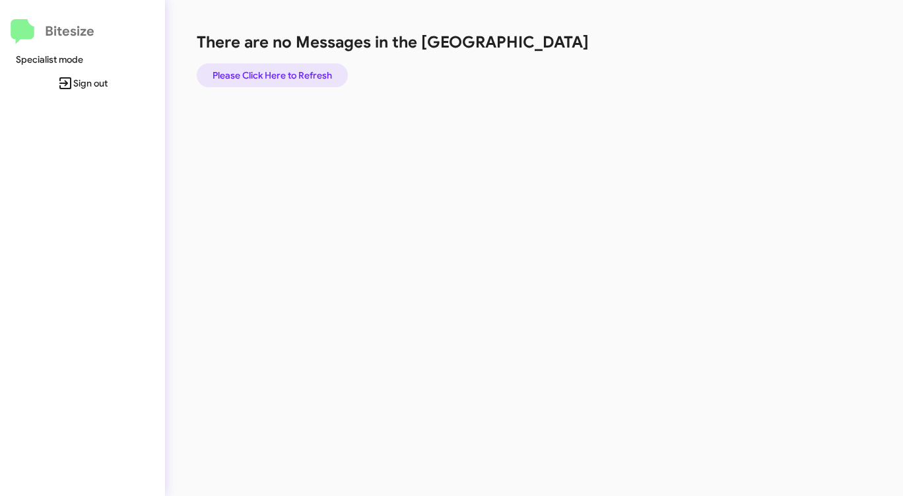
click at [269, 69] on span "Please Click Here to Refresh" at bounding box center [273, 75] width 120 height 24
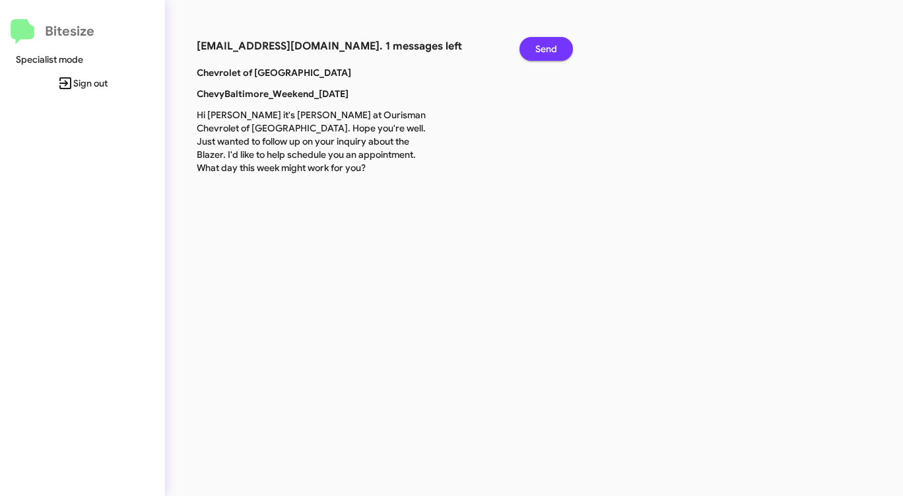
click at [550, 52] on span "Send" at bounding box center [547, 49] width 22 height 24
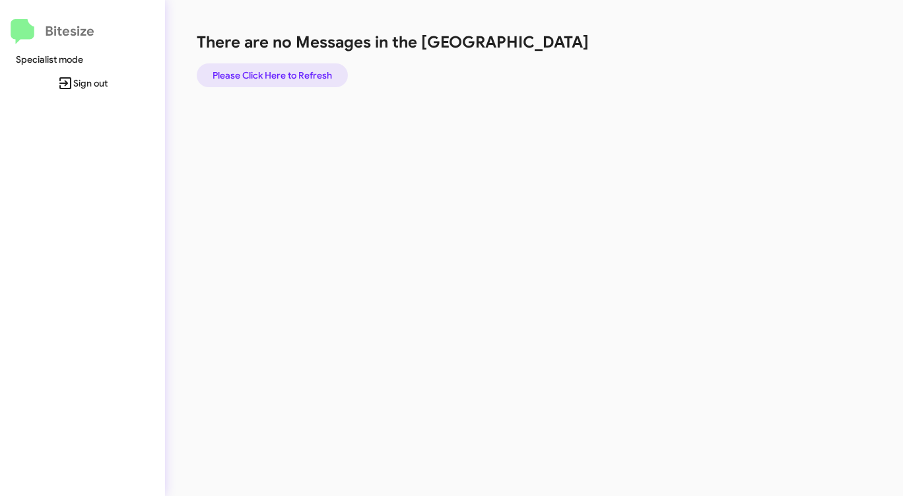
click at [287, 75] on span "Please Click Here to Refresh" at bounding box center [273, 75] width 120 height 24
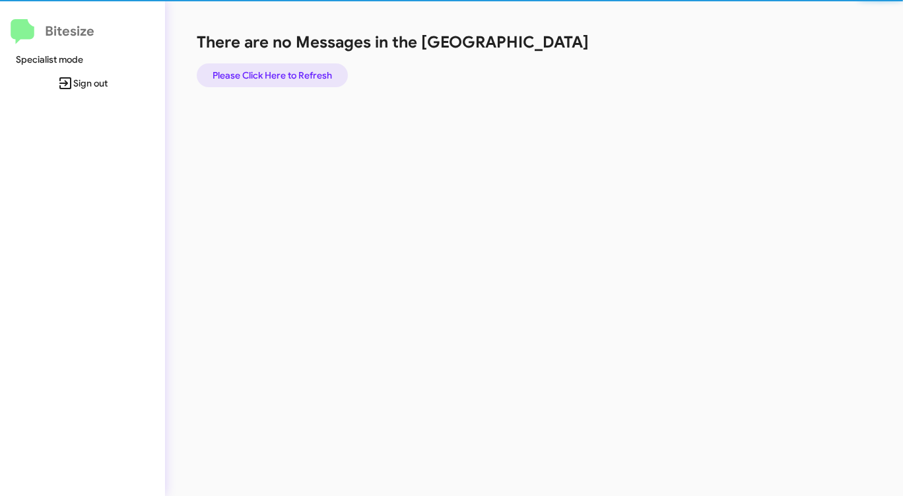
click at [287, 75] on span "Please Click Here to Refresh" at bounding box center [273, 75] width 120 height 24
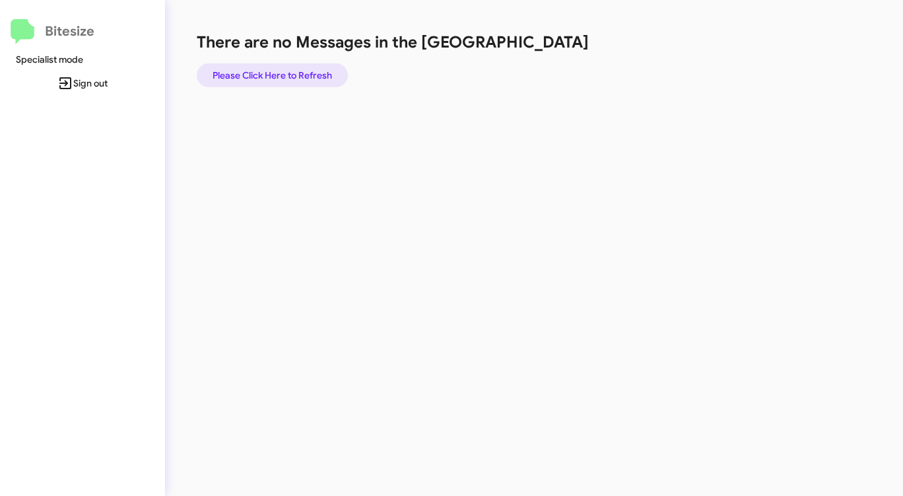
click at [289, 75] on span "Please Click Here to Refresh" at bounding box center [273, 75] width 120 height 24
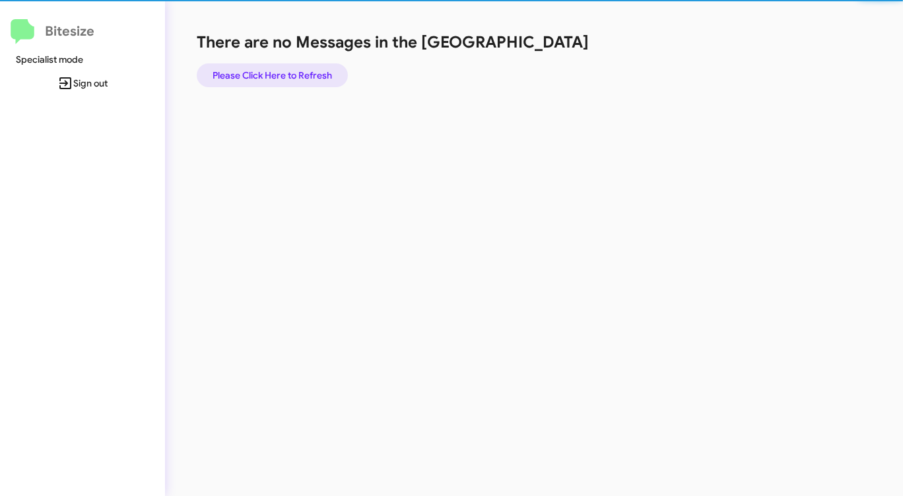
click at [289, 75] on span "Please Click Here to Refresh" at bounding box center [273, 75] width 120 height 24
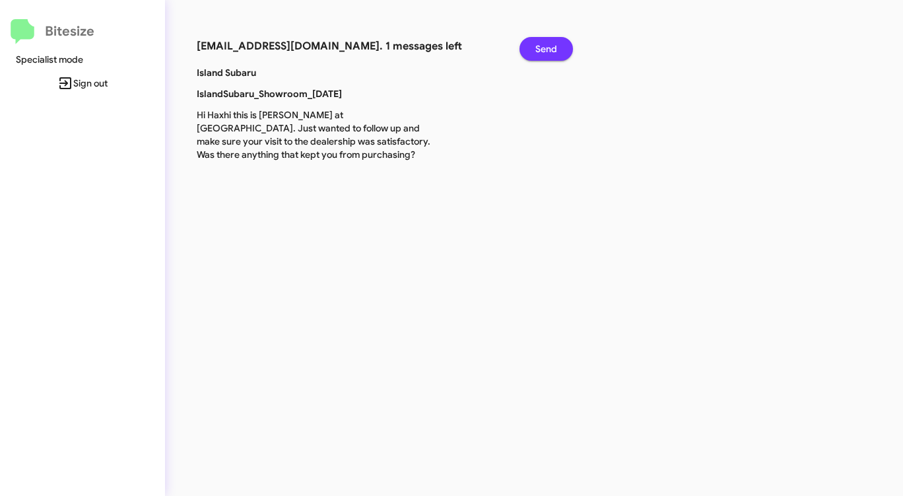
click at [540, 50] on span "Send" at bounding box center [547, 49] width 22 height 24
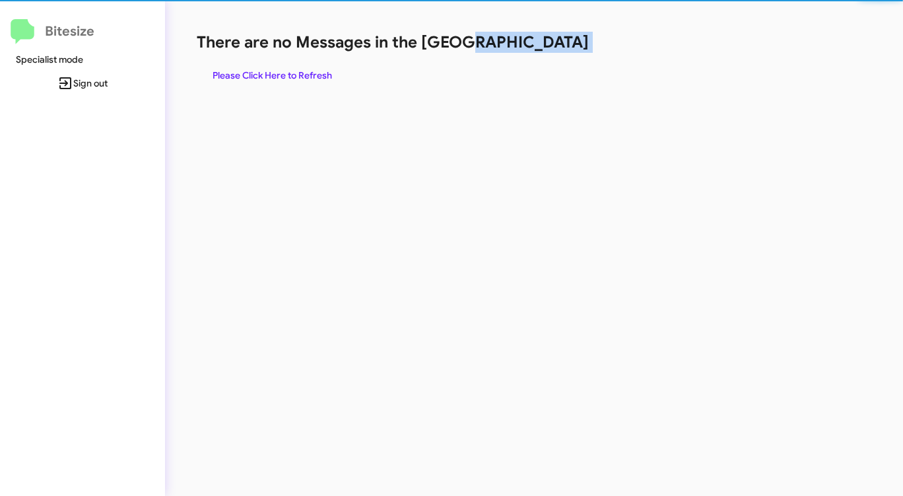
click at [540, 50] on h1 "There are no Messages in the [GEOGRAPHIC_DATA]" at bounding box center [473, 42] width 552 height 21
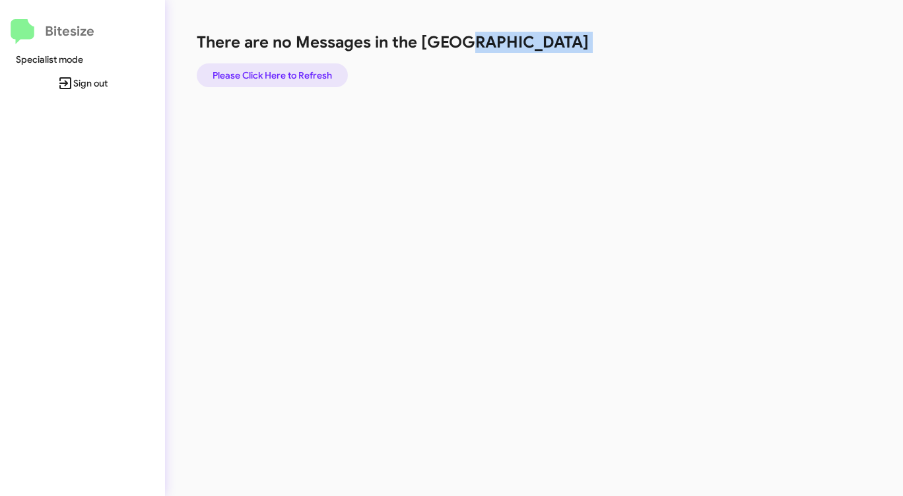
click at [252, 70] on span "Please Click Here to Refresh" at bounding box center [273, 75] width 120 height 24
click at [252, 69] on span "Please Click Here to Refresh" at bounding box center [273, 75] width 120 height 24
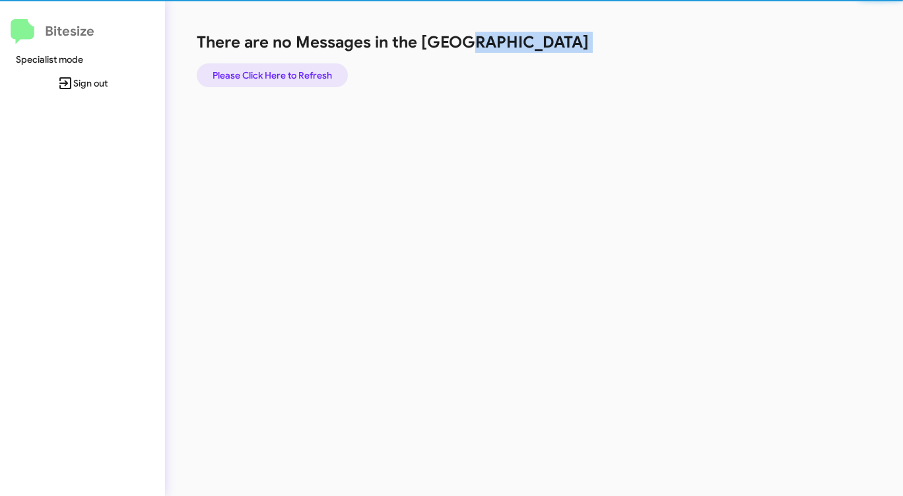
click at [252, 69] on span "Please Click Here to Refresh" at bounding box center [273, 75] width 120 height 24
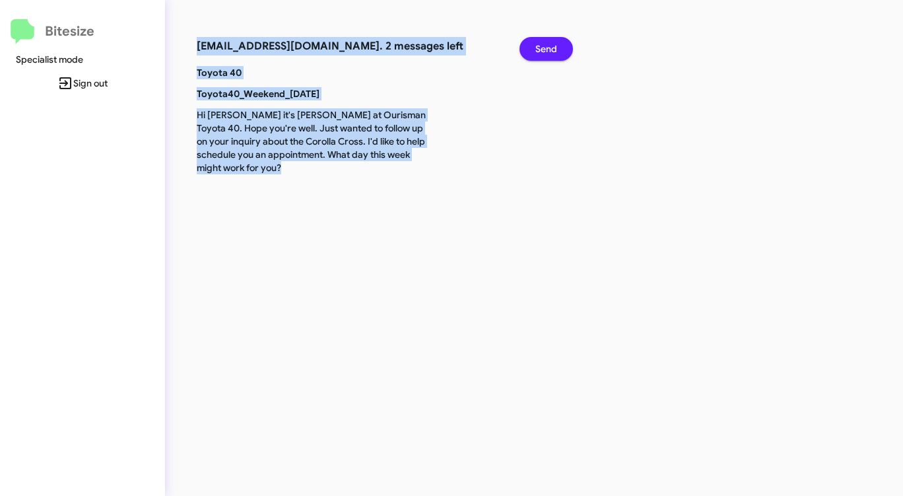
click at [544, 47] on span "Send" at bounding box center [547, 49] width 22 height 24
click at [543, 47] on span "Send" at bounding box center [547, 49] width 22 height 24
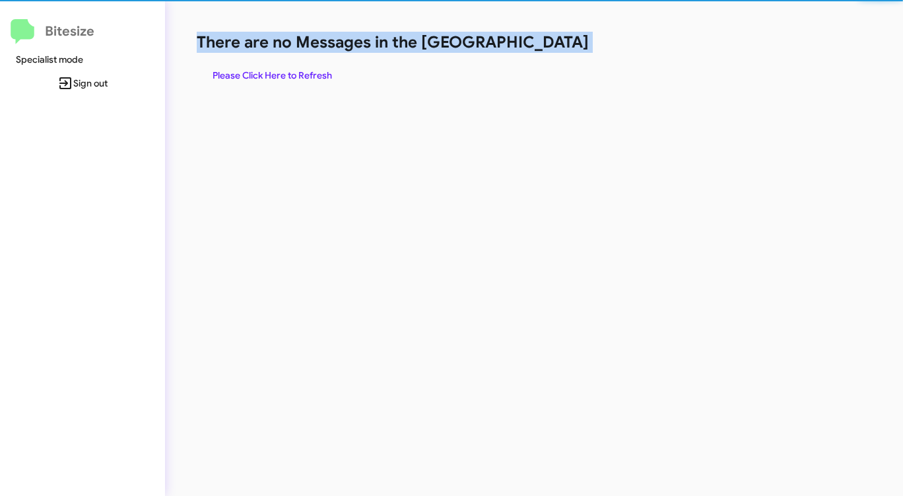
click at [542, 47] on h1 "There are no Messages in the [GEOGRAPHIC_DATA]" at bounding box center [473, 42] width 552 height 21
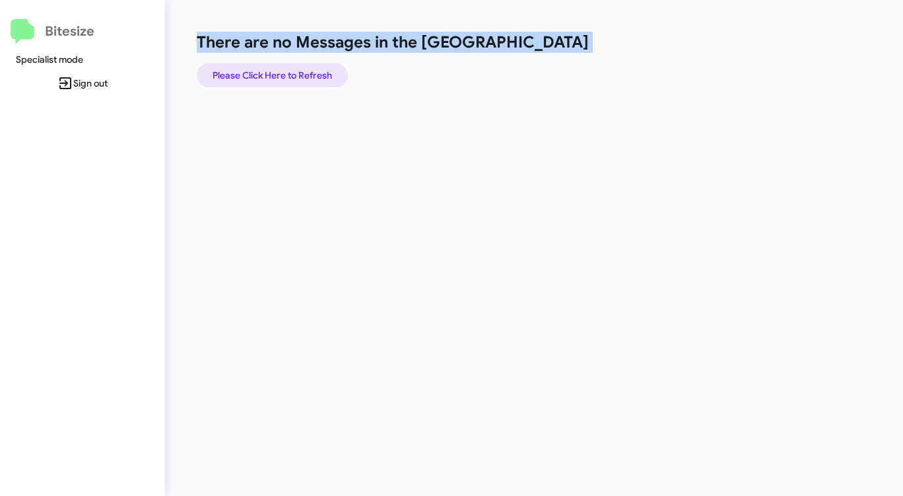
click at [279, 78] on span "Please Click Here to Refresh" at bounding box center [273, 75] width 120 height 24
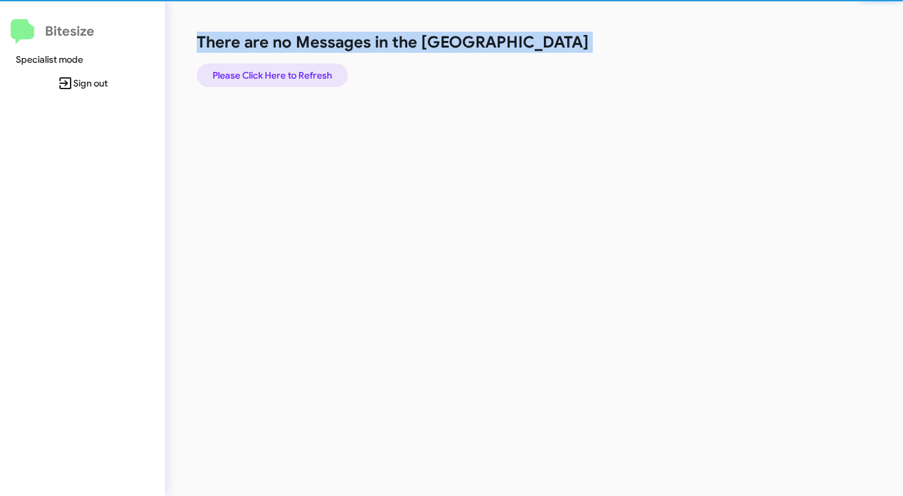
click at [279, 77] on span "Please Click Here to Refresh" at bounding box center [273, 75] width 120 height 24
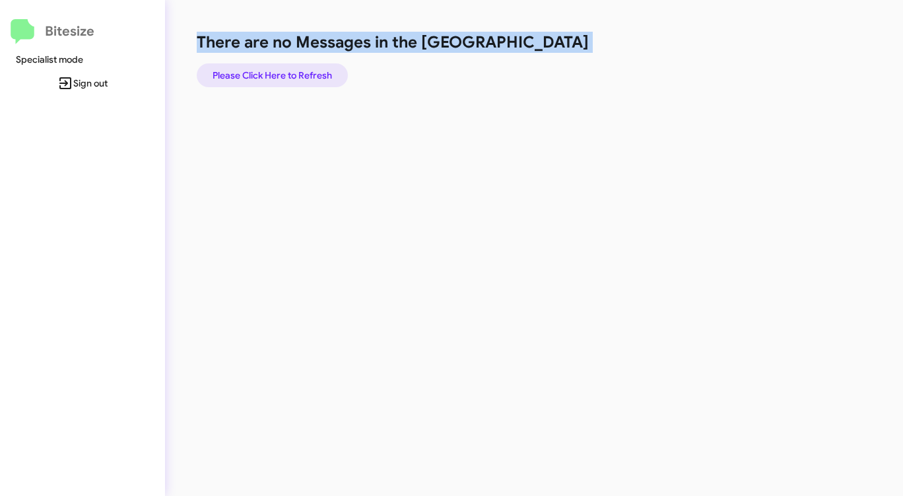
click at [279, 77] on span "Please Click Here to Refresh" at bounding box center [273, 75] width 120 height 24
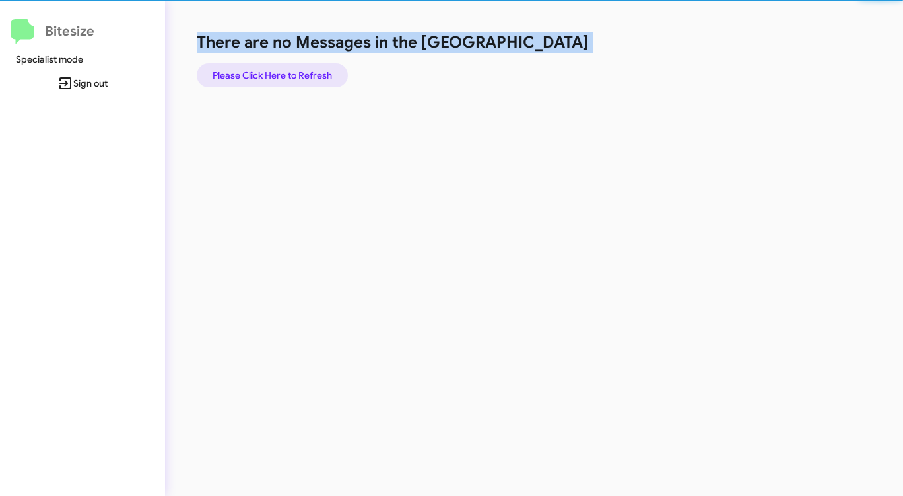
click at [279, 77] on span "Please Click Here to Refresh" at bounding box center [273, 75] width 120 height 24
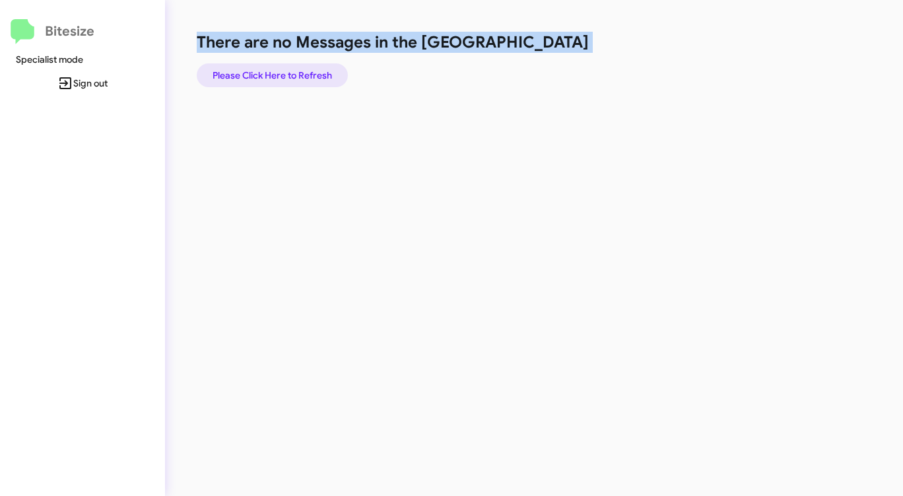
click at [279, 77] on span "Please Click Here to Refresh" at bounding box center [273, 75] width 120 height 24
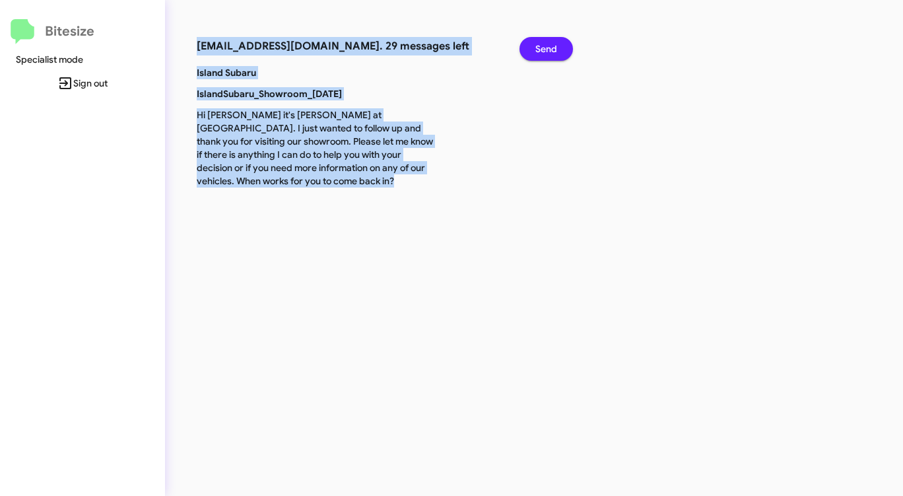
click at [549, 46] on span "Send" at bounding box center [547, 49] width 22 height 24
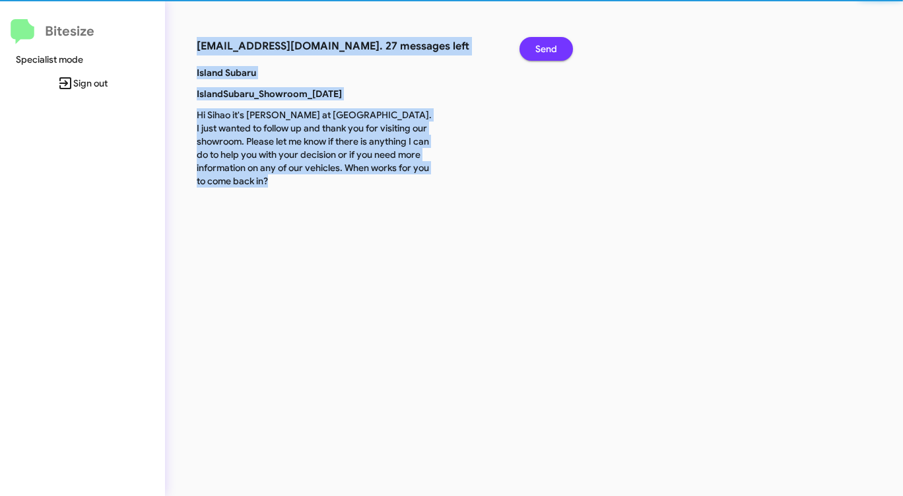
click at [549, 46] on span "Send" at bounding box center [547, 49] width 22 height 24
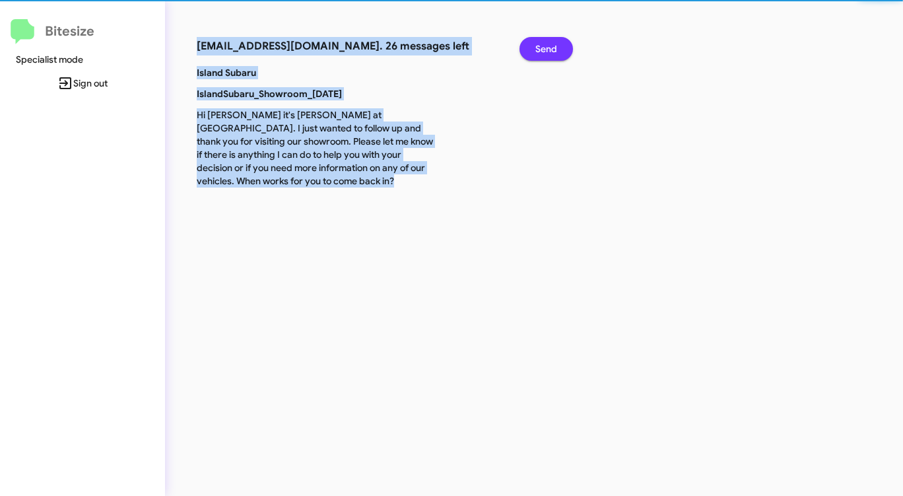
click at [549, 46] on span "Send" at bounding box center [547, 49] width 22 height 24
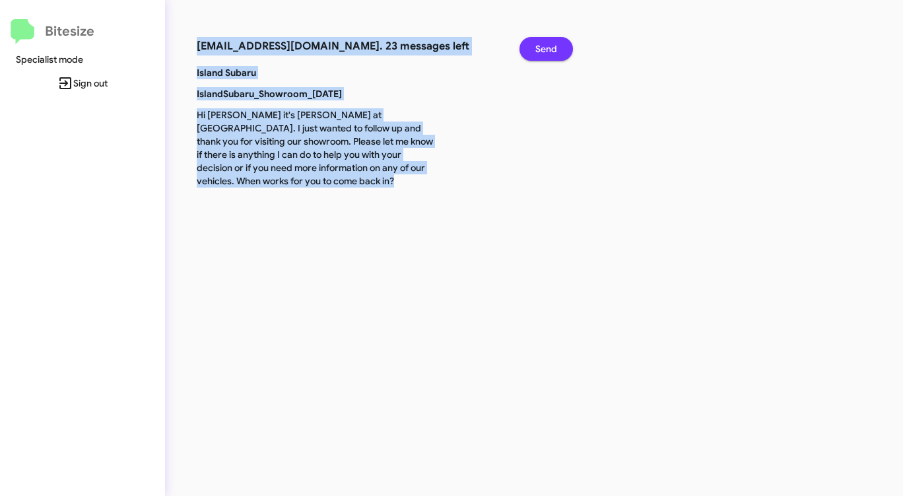
click at [549, 46] on span "Send" at bounding box center [547, 49] width 22 height 24
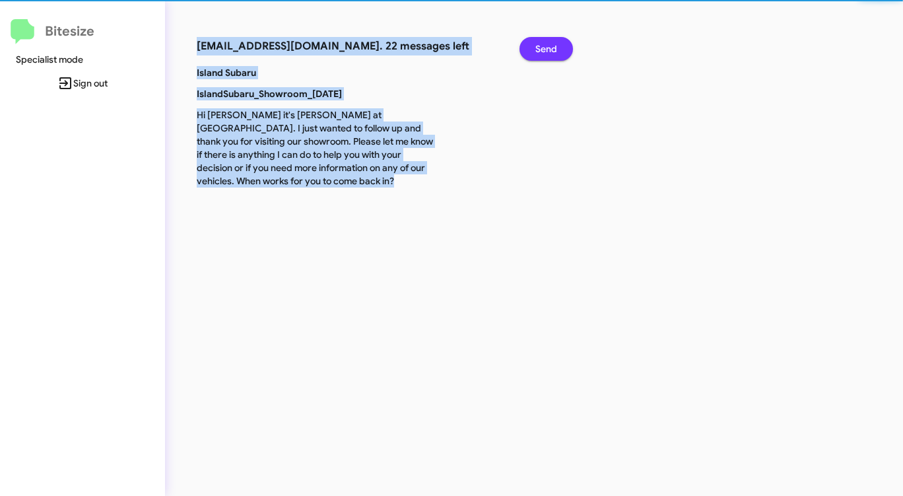
click at [549, 46] on span "Send" at bounding box center [547, 49] width 22 height 24
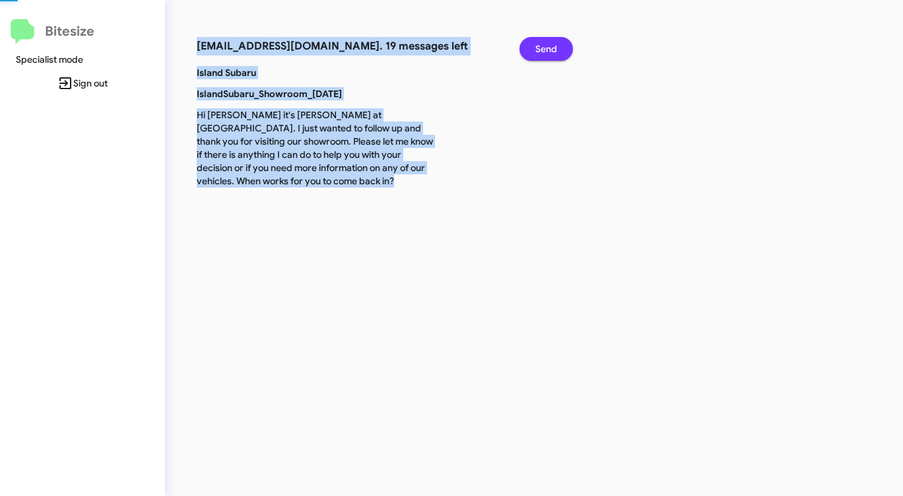
click at [549, 46] on span "Send" at bounding box center [547, 49] width 22 height 24
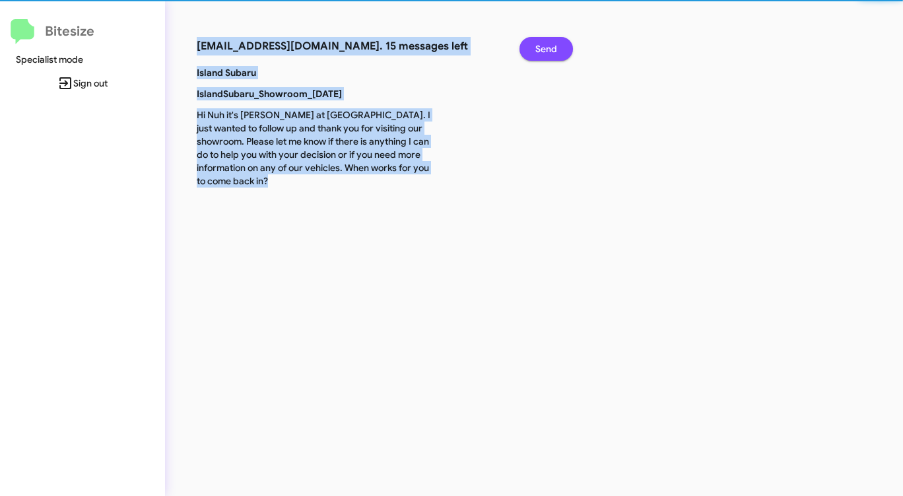
click at [549, 46] on span "Send" at bounding box center [547, 49] width 22 height 24
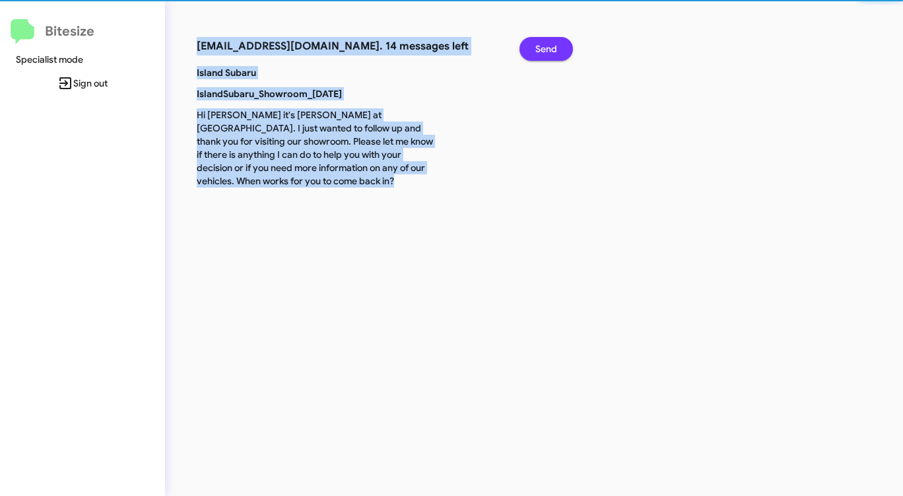
click at [549, 46] on span "Send" at bounding box center [547, 49] width 22 height 24
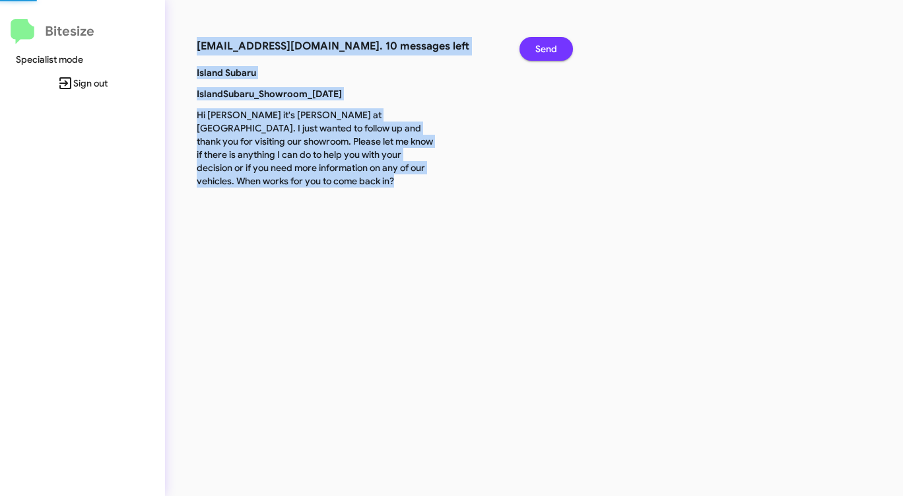
click at [549, 46] on span "Send" at bounding box center [547, 49] width 22 height 24
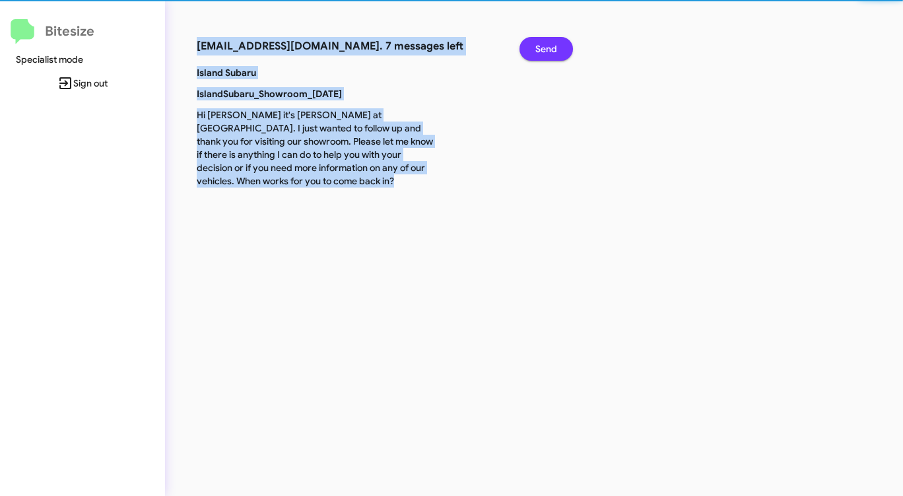
click at [549, 46] on span "Send" at bounding box center [547, 49] width 22 height 24
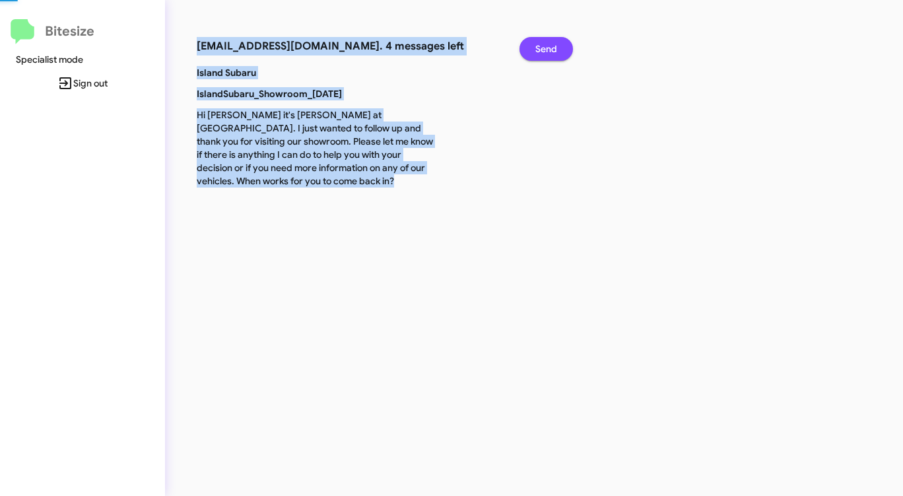
click at [549, 46] on span "Send" at bounding box center [547, 49] width 22 height 24
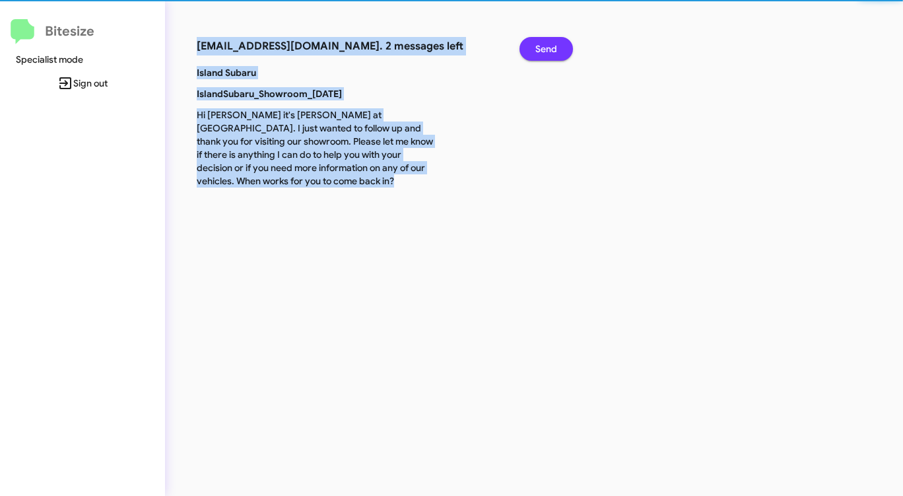
click at [549, 46] on span "Send" at bounding box center [547, 49] width 22 height 24
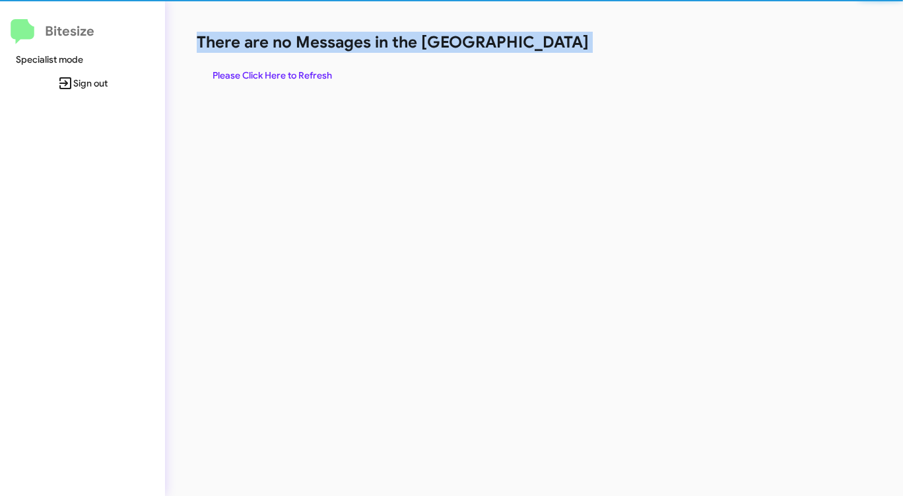
click at [549, 46] on h1 "There are no Messages in the [GEOGRAPHIC_DATA]" at bounding box center [473, 42] width 552 height 21
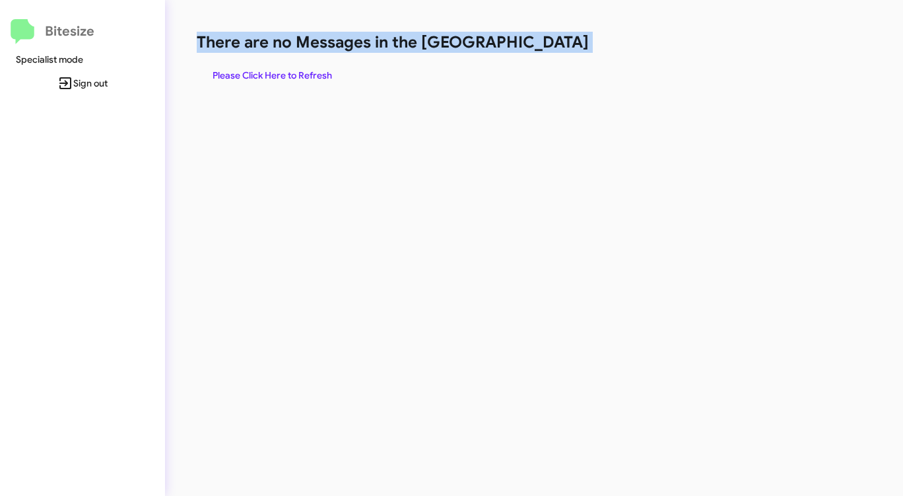
click at [549, 46] on h1 "There are no Messages in the [GEOGRAPHIC_DATA]" at bounding box center [473, 42] width 552 height 21
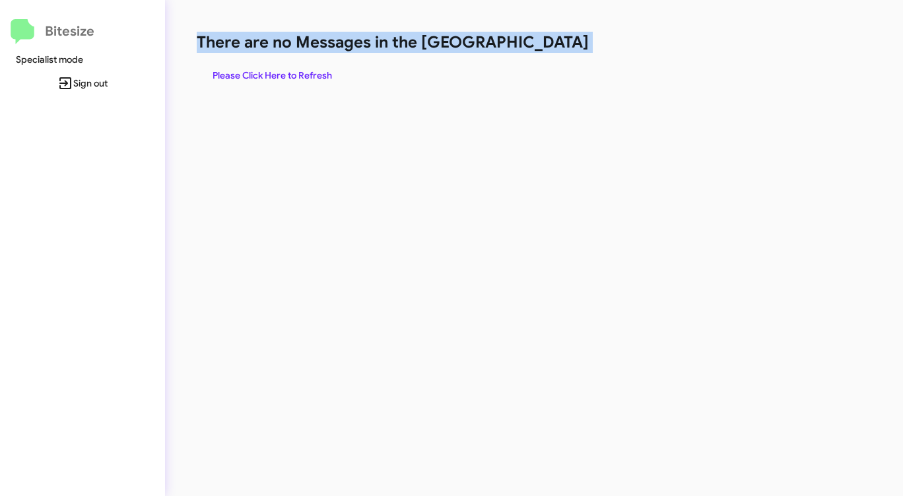
click at [549, 46] on h1 "There are no Messages in the [GEOGRAPHIC_DATA]" at bounding box center [473, 42] width 552 height 21
click at [546, 46] on h1 "There are no Messages in the [GEOGRAPHIC_DATA]" at bounding box center [473, 42] width 552 height 21
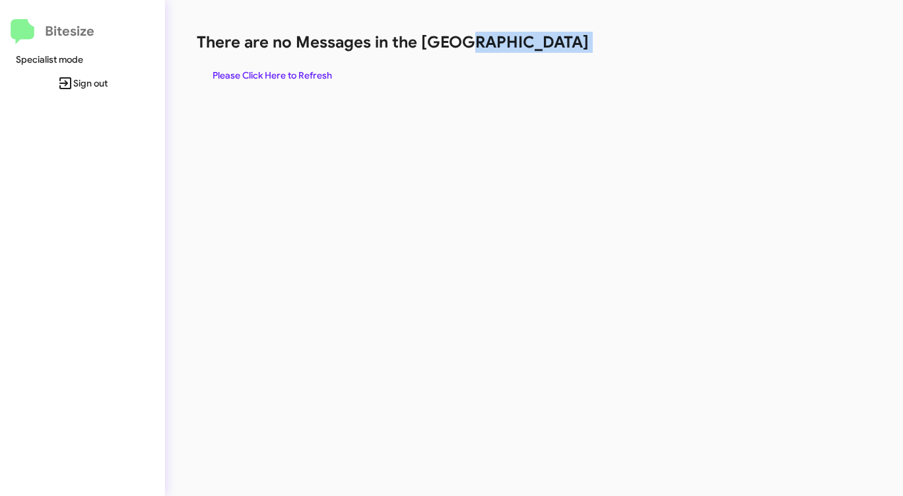
click at [546, 46] on h1 "There are no Messages in the [GEOGRAPHIC_DATA]" at bounding box center [473, 42] width 552 height 21
click at [542, 47] on h1 "There are no Messages in the [GEOGRAPHIC_DATA]" at bounding box center [473, 42] width 552 height 21
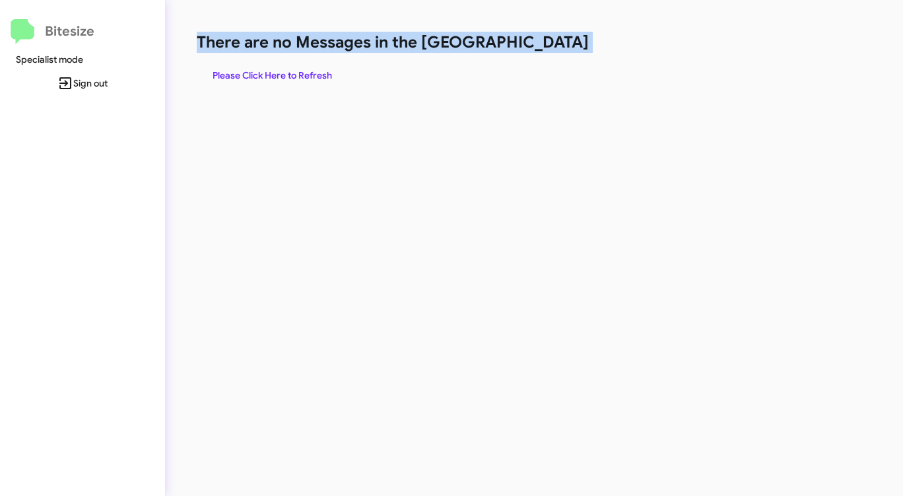
click at [542, 47] on h1 "There are no Messages in the [GEOGRAPHIC_DATA]" at bounding box center [473, 42] width 552 height 21
click at [540, 48] on h1 "There are no Messages in the [GEOGRAPHIC_DATA]" at bounding box center [473, 42] width 552 height 21
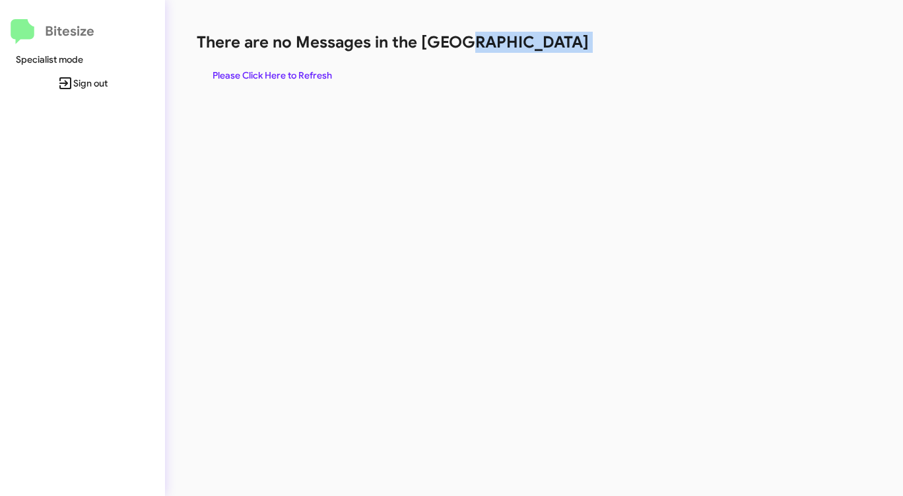
click at [540, 48] on h1 "There are no Messages in the [GEOGRAPHIC_DATA]" at bounding box center [473, 42] width 552 height 21
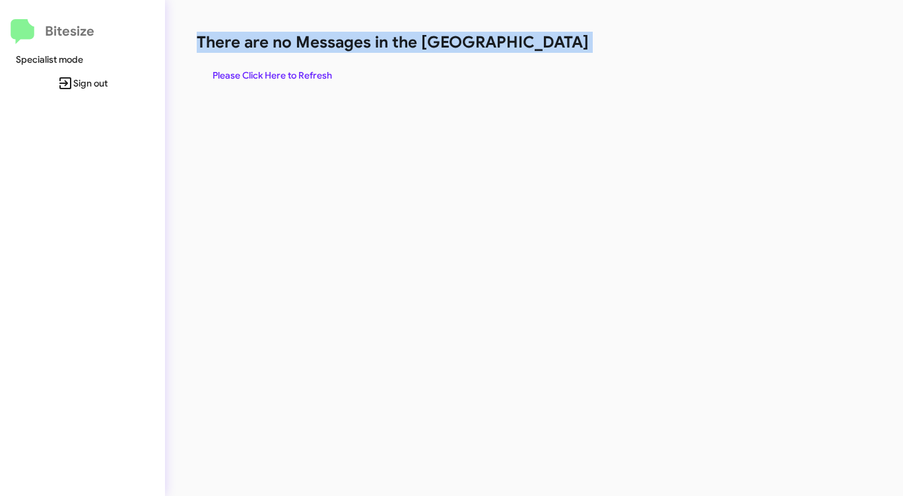
click at [540, 48] on h1 "There are no Messages in the [GEOGRAPHIC_DATA]" at bounding box center [473, 42] width 552 height 21
click at [279, 77] on span "Please Click Here to Refresh" at bounding box center [273, 75] width 120 height 24
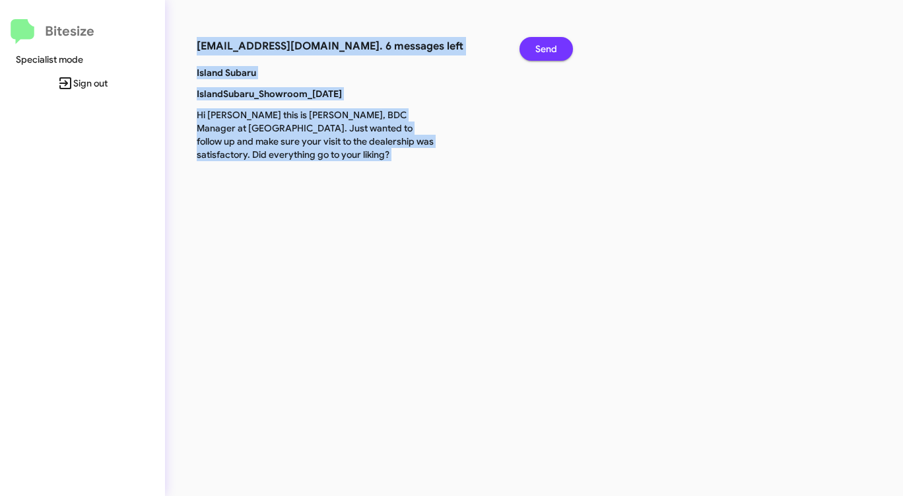
click at [548, 46] on span "Send" at bounding box center [547, 49] width 22 height 24
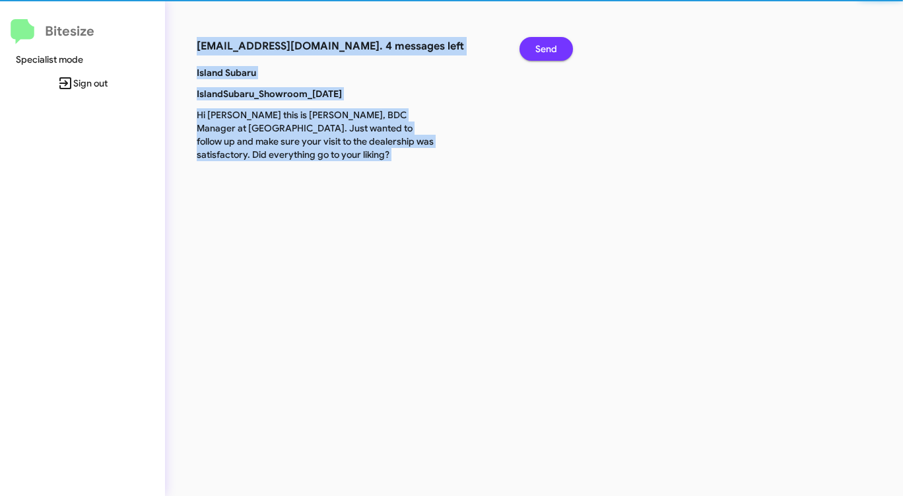
click at [548, 46] on span "Send" at bounding box center [547, 49] width 22 height 24
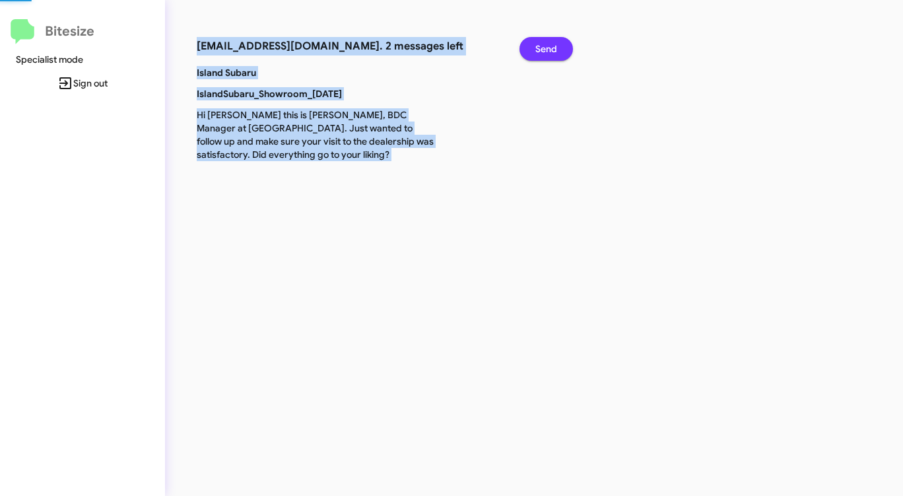
click at [548, 46] on span "Send" at bounding box center [547, 49] width 22 height 24
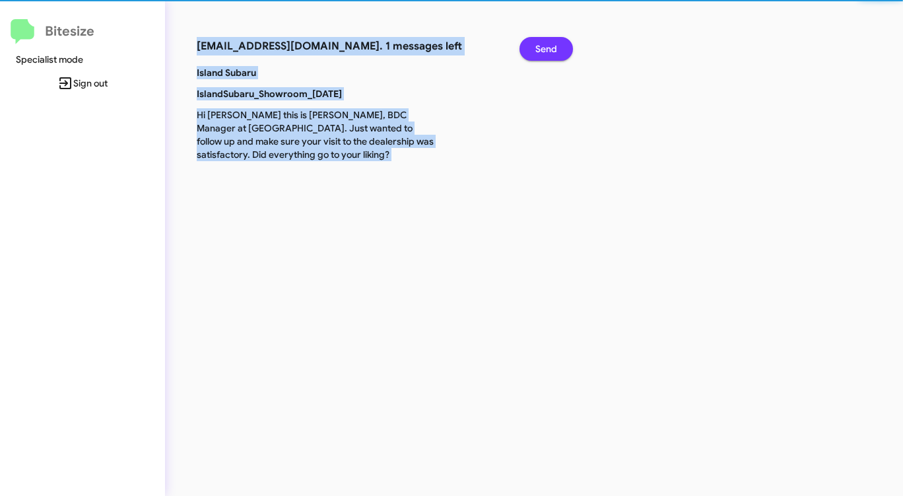
click at [548, 46] on span "Send" at bounding box center [547, 49] width 22 height 24
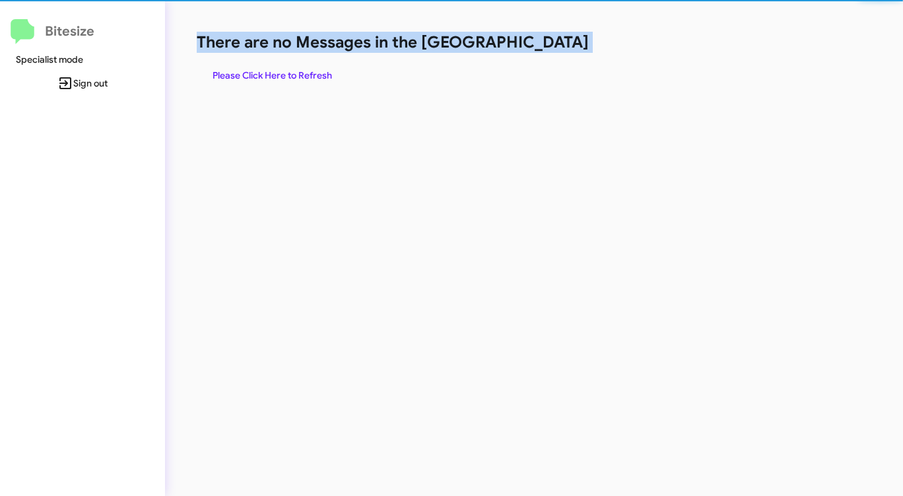
click at [548, 46] on h1 "There are no Messages in the [GEOGRAPHIC_DATA]" at bounding box center [473, 42] width 552 height 21
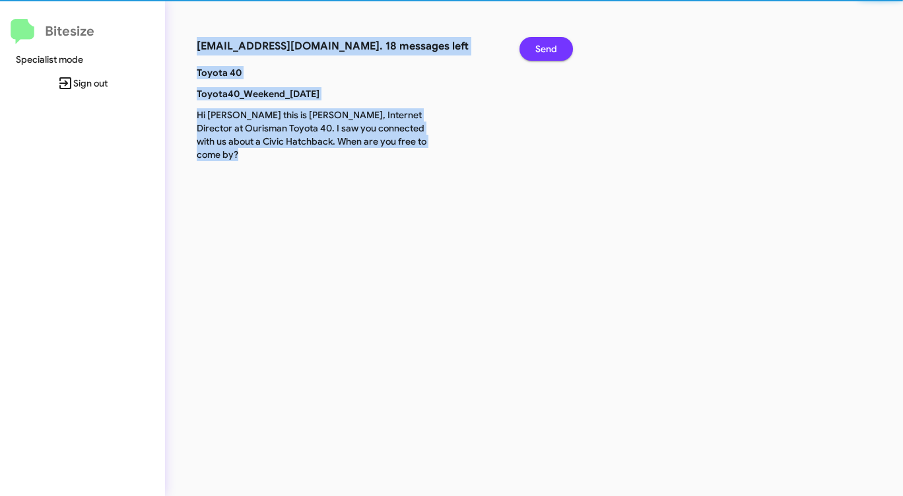
click at [546, 46] on span "Send" at bounding box center [547, 49] width 22 height 24
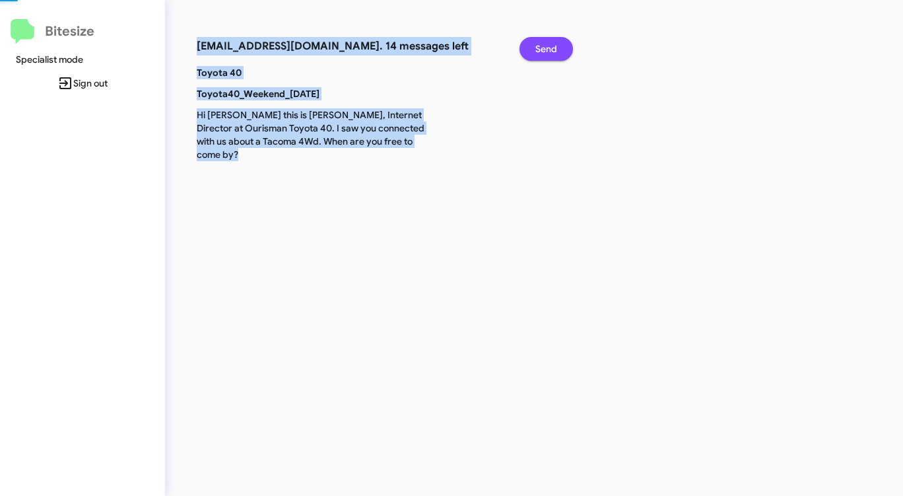
click at [546, 46] on span "Send" at bounding box center [547, 49] width 22 height 24
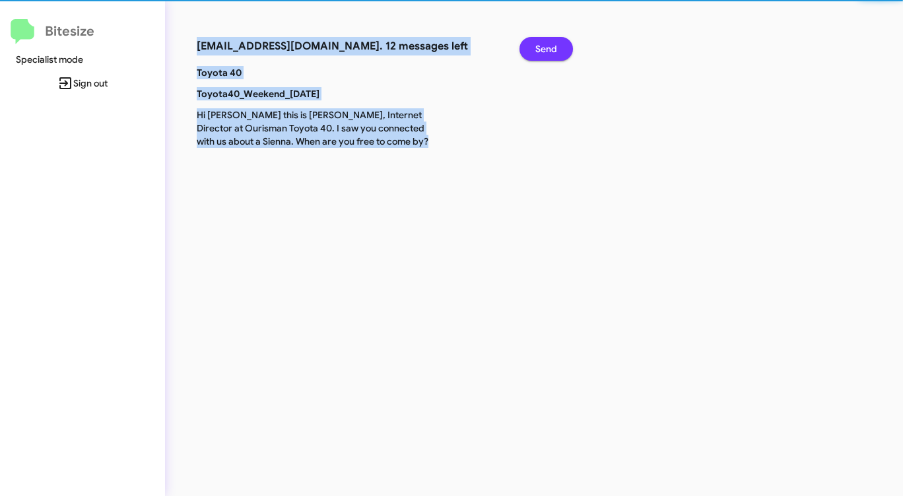
click at [546, 46] on span "Send" at bounding box center [547, 49] width 22 height 24
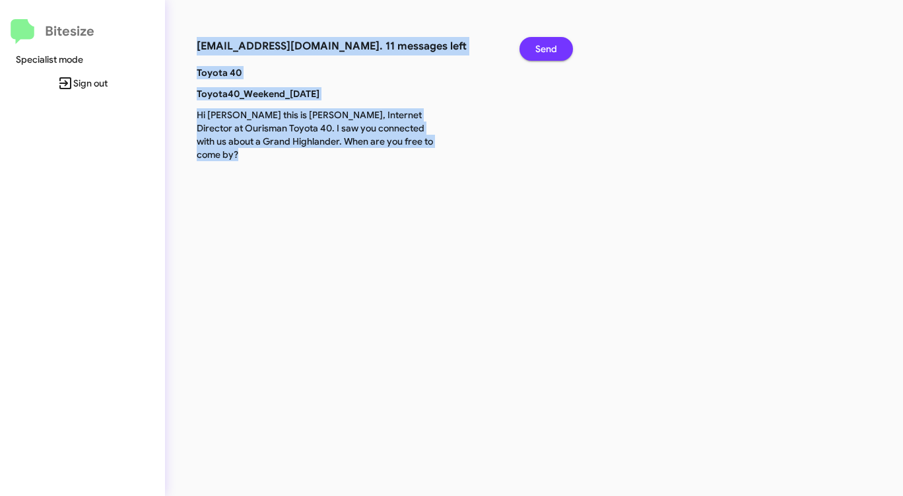
click at [546, 46] on span "Send" at bounding box center [547, 49] width 22 height 24
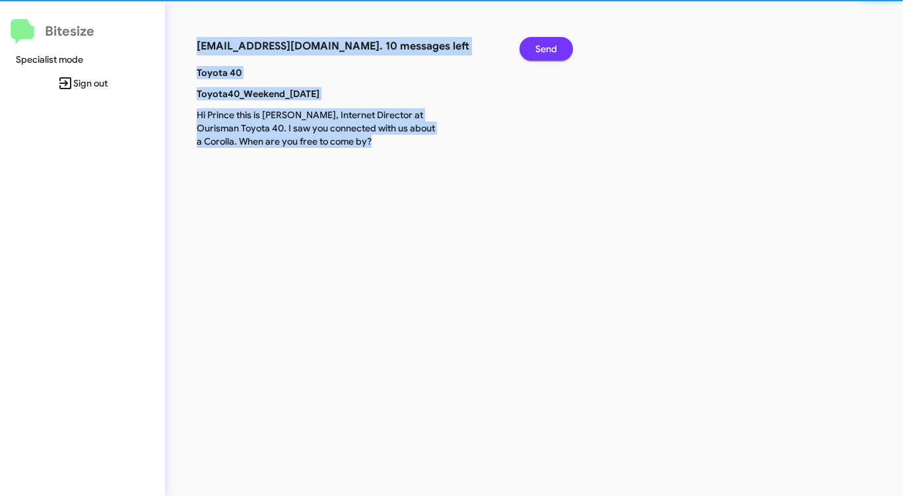
click at [546, 46] on span "Send" at bounding box center [547, 49] width 22 height 24
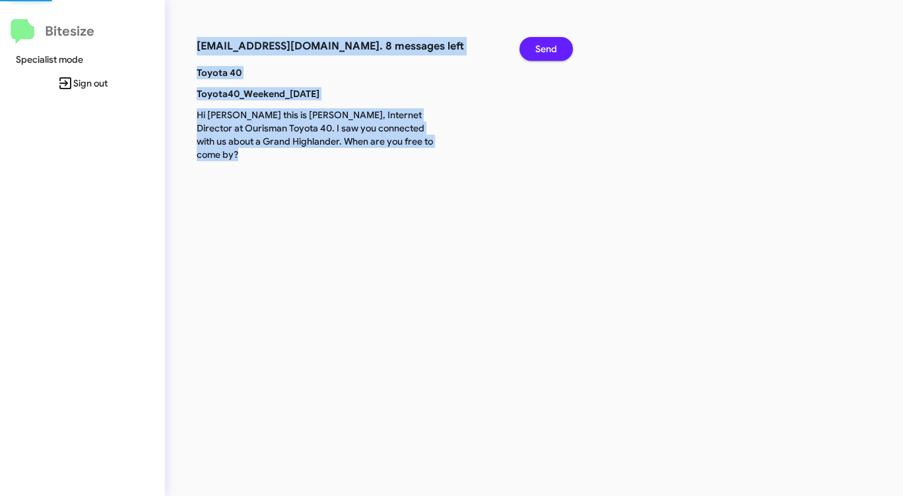
click at [546, 46] on span "Send" at bounding box center [547, 49] width 22 height 24
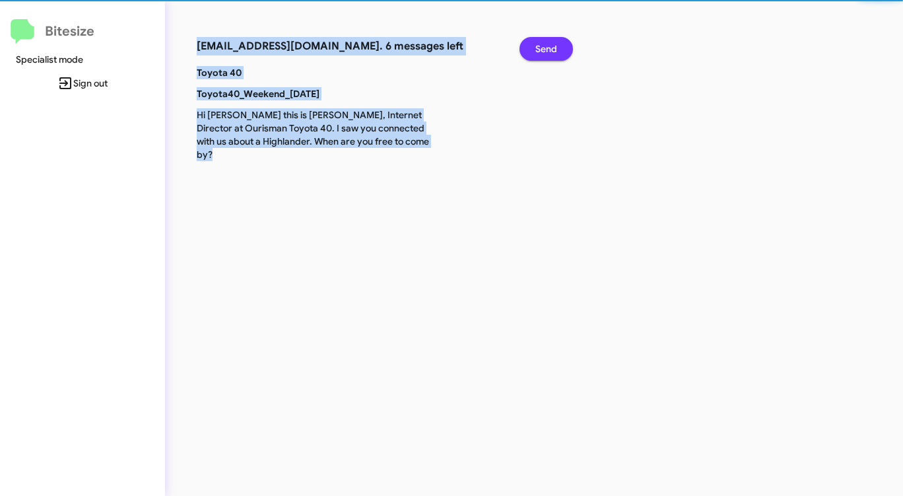
click at [546, 46] on span "Send" at bounding box center [547, 49] width 22 height 24
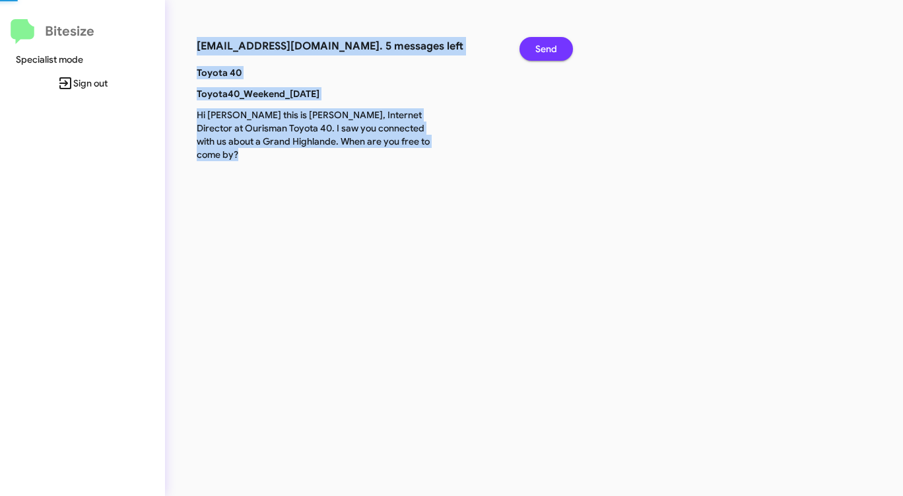
click at [546, 46] on span "Send" at bounding box center [547, 49] width 22 height 24
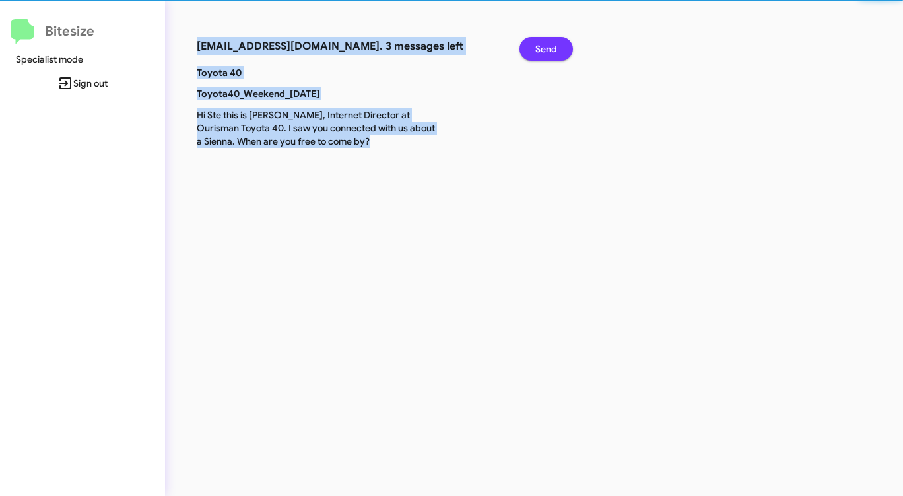
click at [546, 46] on span "Send" at bounding box center [547, 49] width 22 height 24
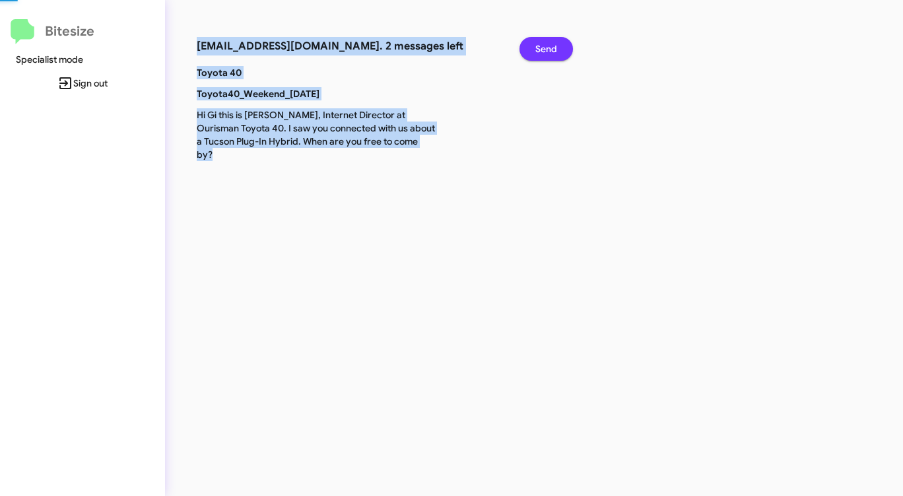
click at [546, 46] on span "Send" at bounding box center [547, 49] width 22 height 24
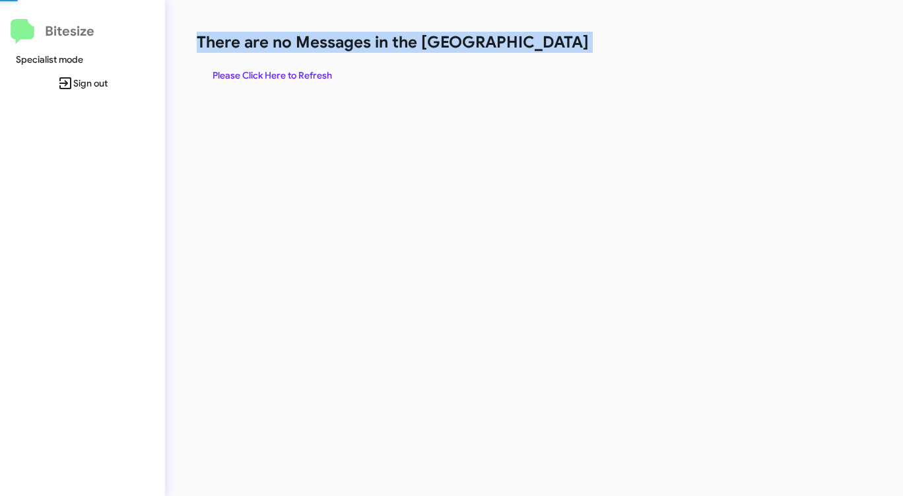
click at [546, 46] on h1 "There are no Messages in the [GEOGRAPHIC_DATA]" at bounding box center [473, 42] width 552 height 21
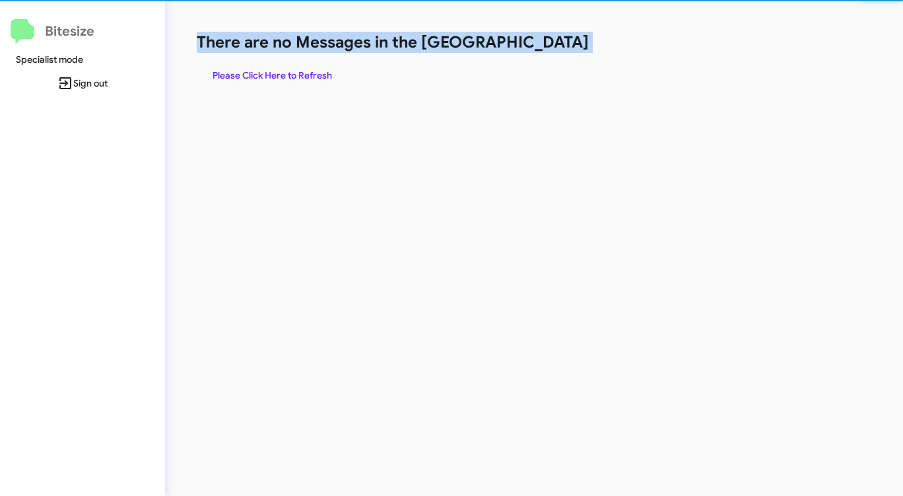
click at [546, 46] on h1 "There are no Messages in the [GEOGRAPHIC_DATA]" at bounding box center [473, 42] width 552 height 21
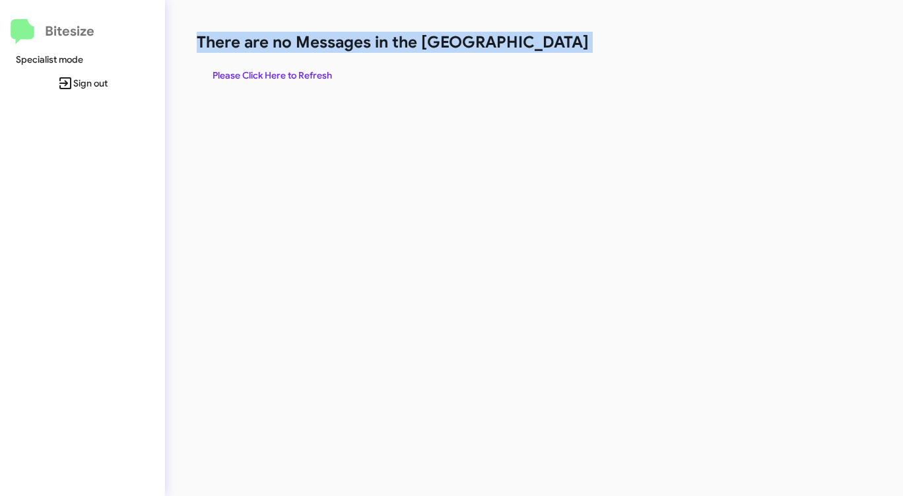
click at [546, 46] on h1 "There are no Messages in the [GEOGRAPHIC_DATA]" at bounding box center [473, 42] width 552 height 21
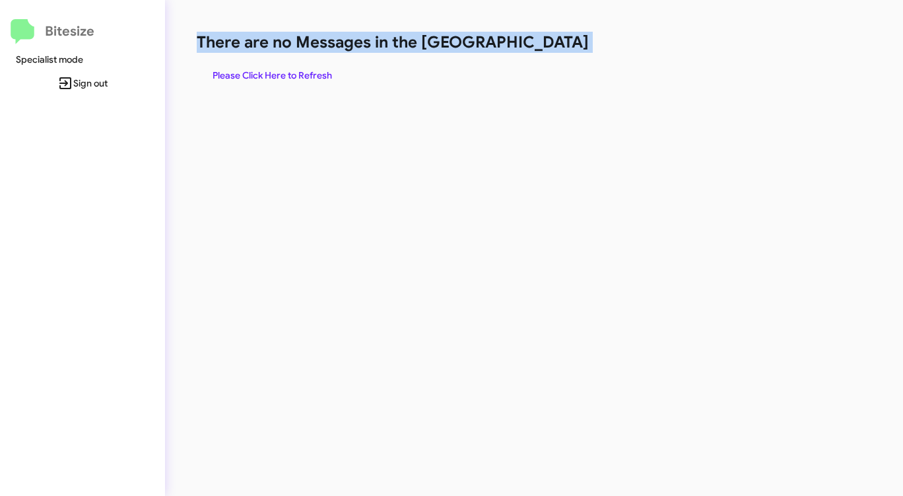
click at [546, 46] on h1 "There are no Messages in the [GEOGRAPHIC_DATA]" at bounding box center [473, 42] width 552 height 21
click at [289, 72] on span "Please Click Here to Refresh" at bounding box center [273, 75] width 120 height 24
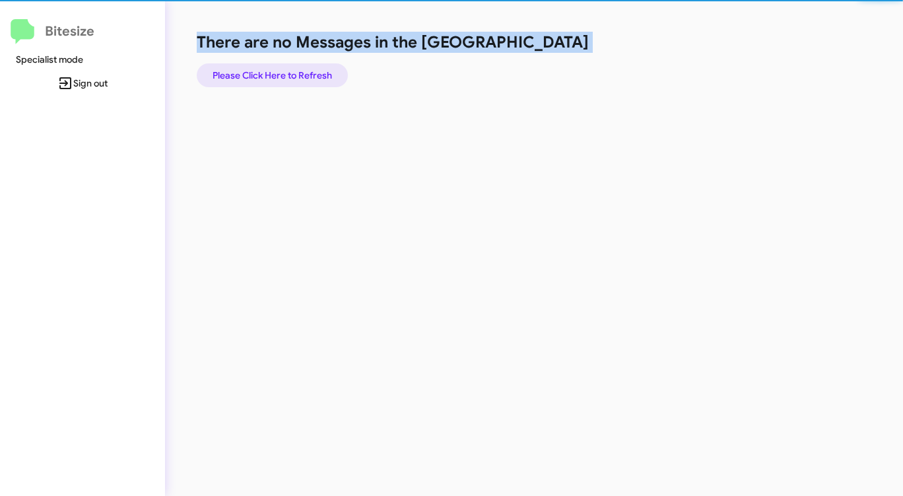
click at [289, 72] on span "Please Click Here to Refresh" at bounding box center [273, 75] width 120 height 24
click at [288, 73] on span "Please Click Here to Refresh" at bounding box center [273, 75] width 120 height 24
click at [287, 73] on span "Please Click Here to Refresh" at bounding box center [273, 75] width 120 height 24
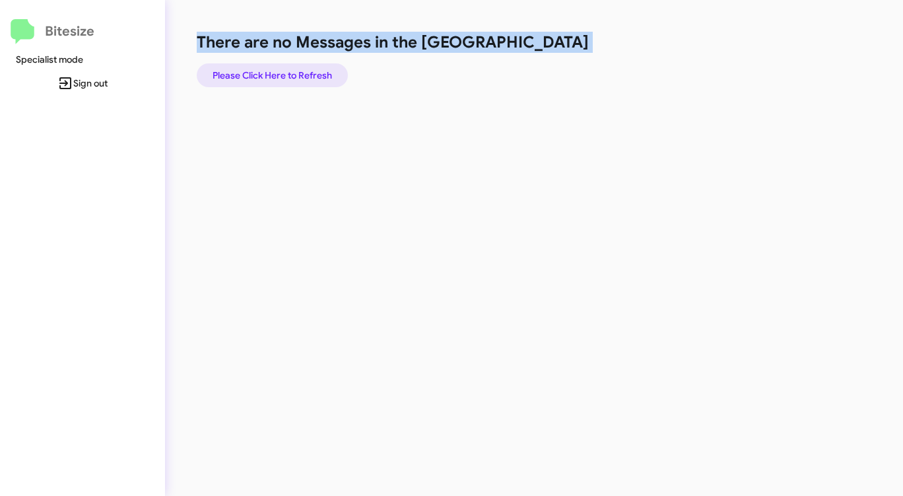
click at [287, 73] on span "Please Click Here to Refresh" at bounding box center [273, 75] width 120 height 24
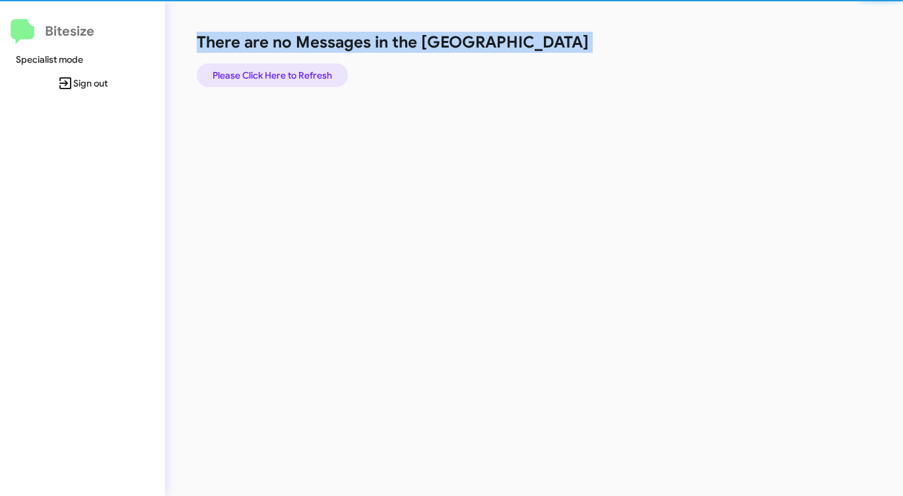
click at [287, 73] on span "Please Click Here to Refresh" at bounding box center [273, 75] width 120 height 24
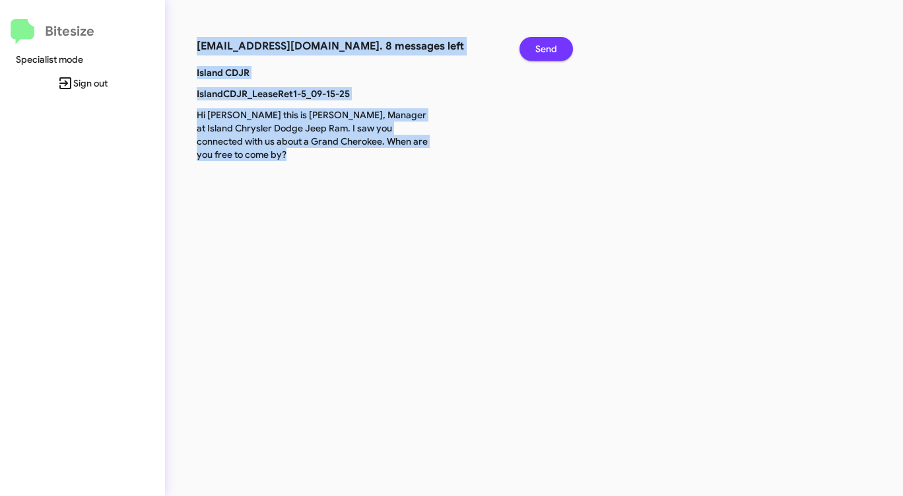
click at [551, 46] on span "Send" at bounding box center [547, 49] width 22 height 24
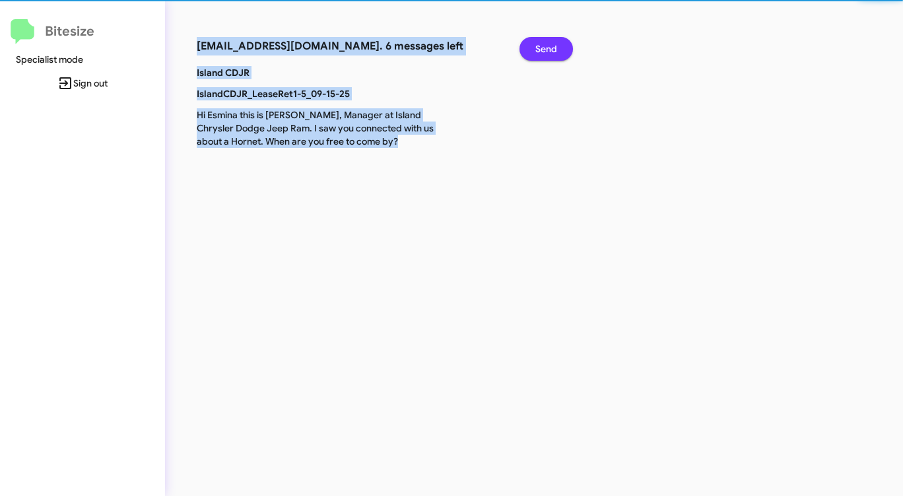
click at [551, 46] on span "Send" at bounding box center [547, 49] width 22 height 24
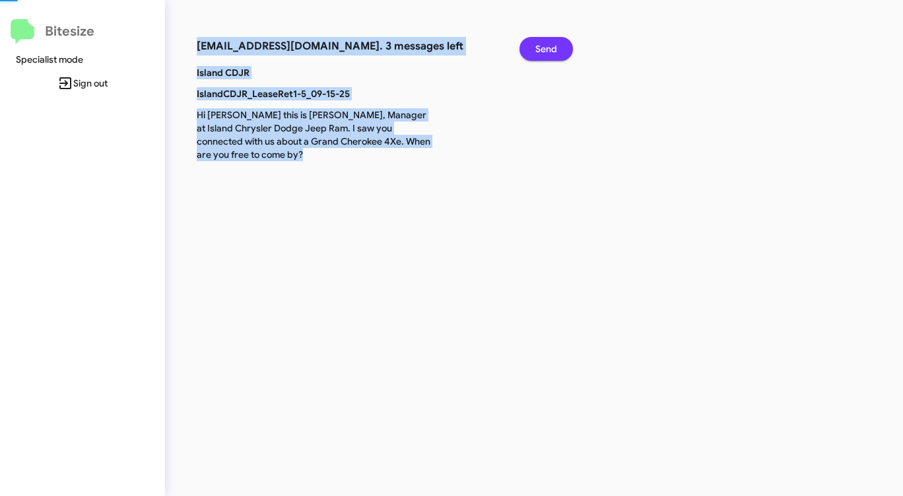
click at [551, 46] on span "Send" at bounding box center [547, 49] width 22 height 24
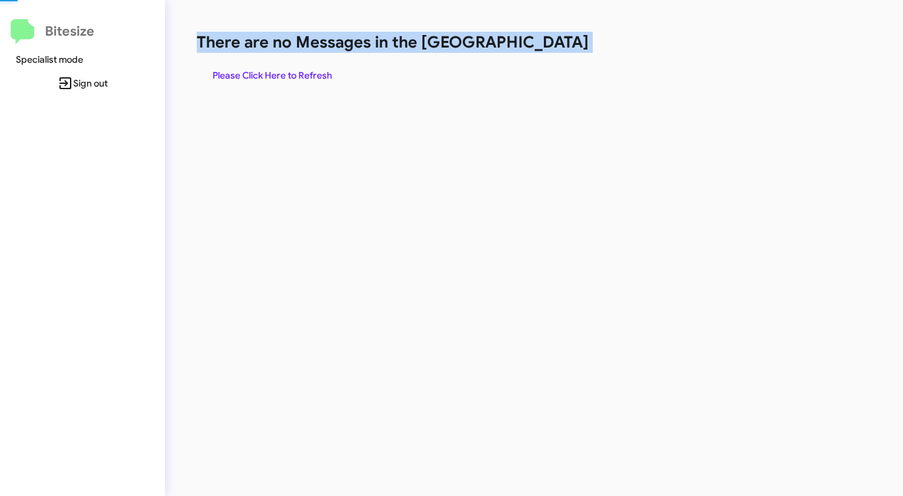
click at [551, 46] on h1 "There are no Messages in the [GEOGRAPHIC_DATA]" at bounding box center [473, 42] width 552 height 21
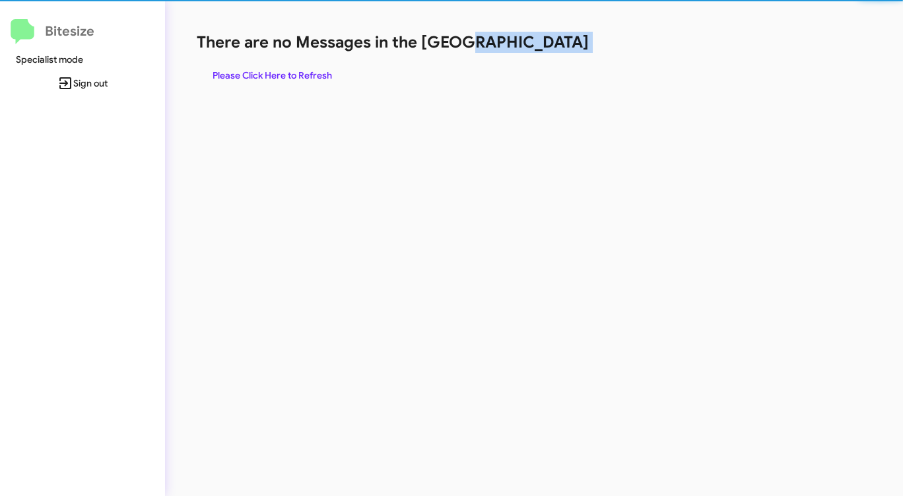
click at [551, 46] on h1 "There are no Messages in the [GEOGRAPHIC_DATA]" at bounding box center [473, 42] width 552 height 21
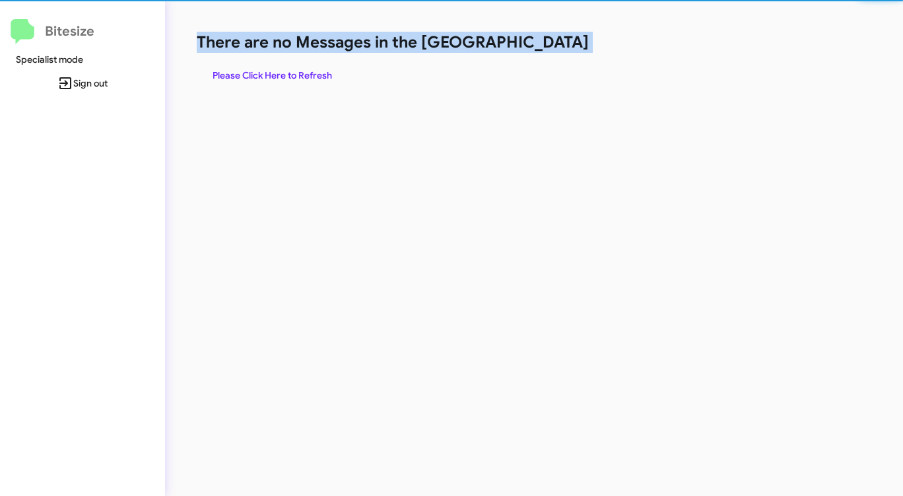
click at [551, 47] on h1 "There are no Messages in the [GEOGRAPHIC_DATA]" at bounding box center [473, 42] width 552 height 21
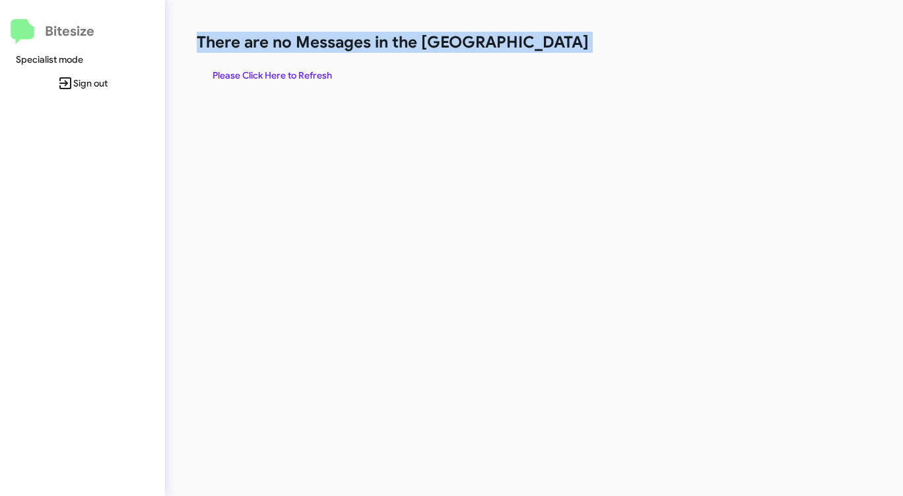
click at [548, 48] on h1 "There are no Messages in the [GEOGRAPHIC_DATA]" at bounding box center [473, 42] width 552 height 21
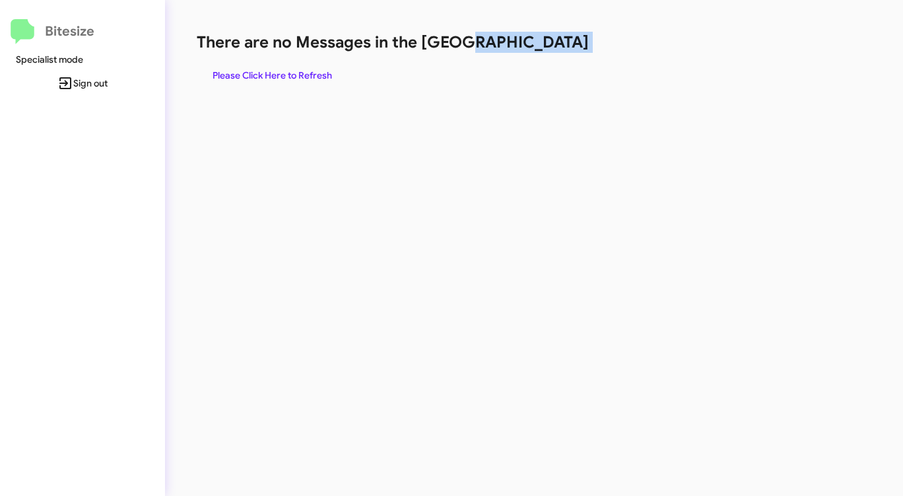
click at [548, 48] on h1 "There are no Messages in the [GEOGRAPHIC_DATA]" at bounding box center [473, 42] width 552 height 21
click at [318, 74] on span "Please Click Here to Refresh" at bounding box center [273, 75] width 120 height 24
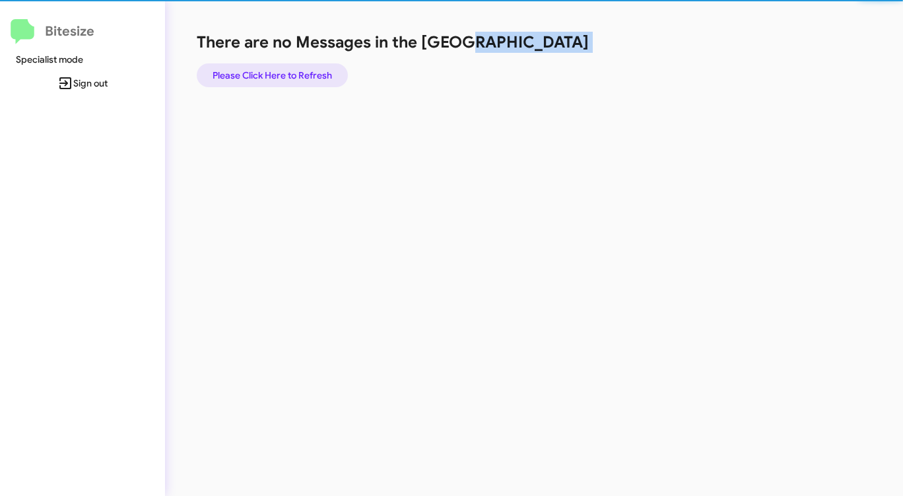
click at [317, 74] on span "Please Click Here to Refresh" at bounding box center [273, 75] width 120 height 24
click at [318, 74] on span "Please Click Here to Refresh" at bounding box center [273, 75] width 120 height 24
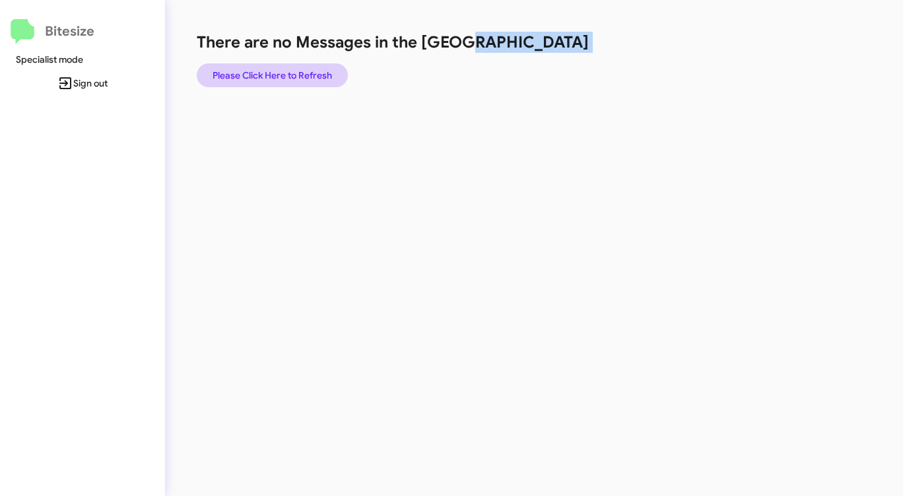
click at [320, 72] on span "Please Click Here to Refresh" at bounding box center [273, 75] width 120 height 24
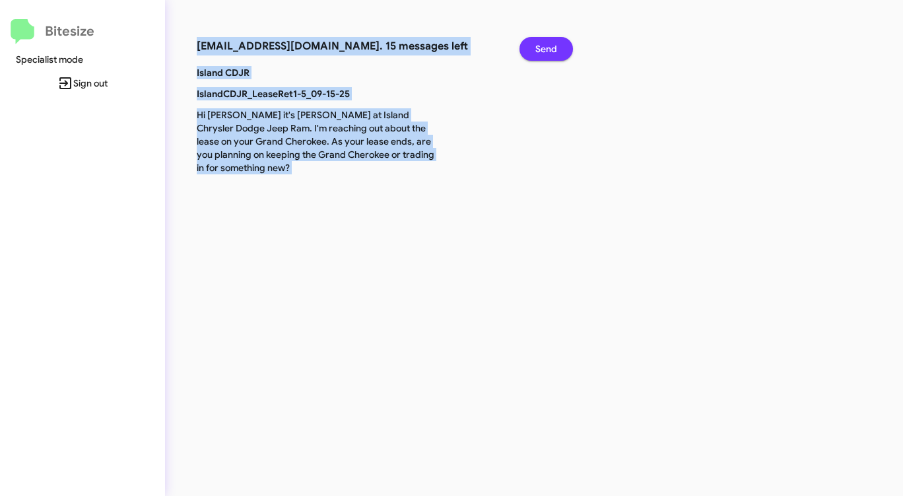
click at [540, 46] on span "Send" at bounding box center [547, 49] width 22 height 24
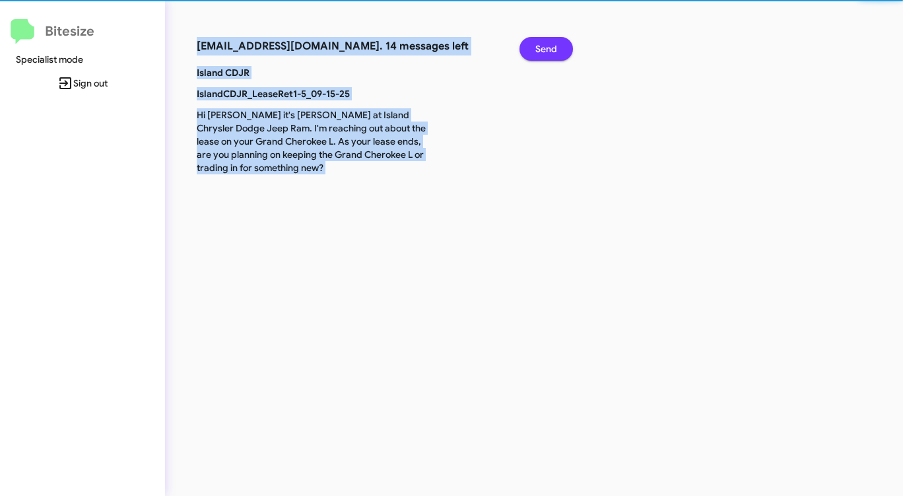
click at [540, 46] on span "Send" at bounding box center [547, 49] width 22 height 24
click at [539, 46] on span "Send" at bounding box center [547, 49] width 22 height 24
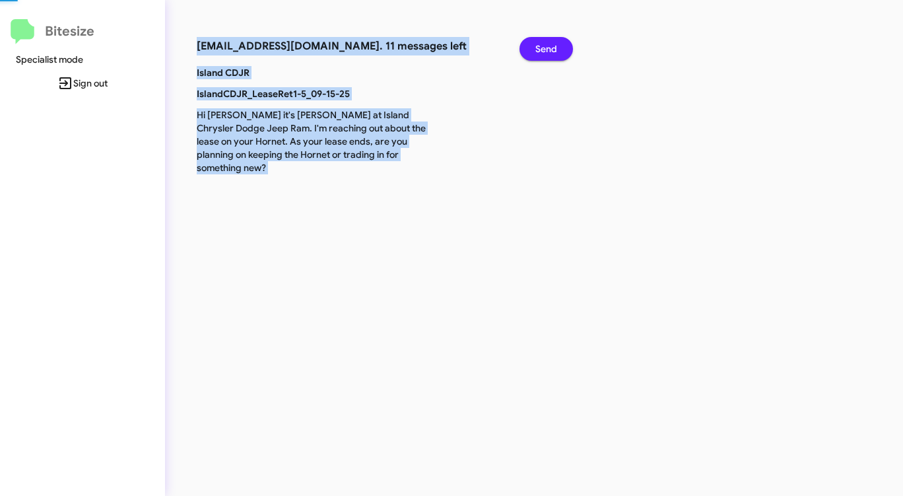
click at [539, 46] on span "Send" at bounding box center [547, 49] width 22 height 24
click at [538, 46] on span "Send" at bounding box center [547, 49] width 22 height 24
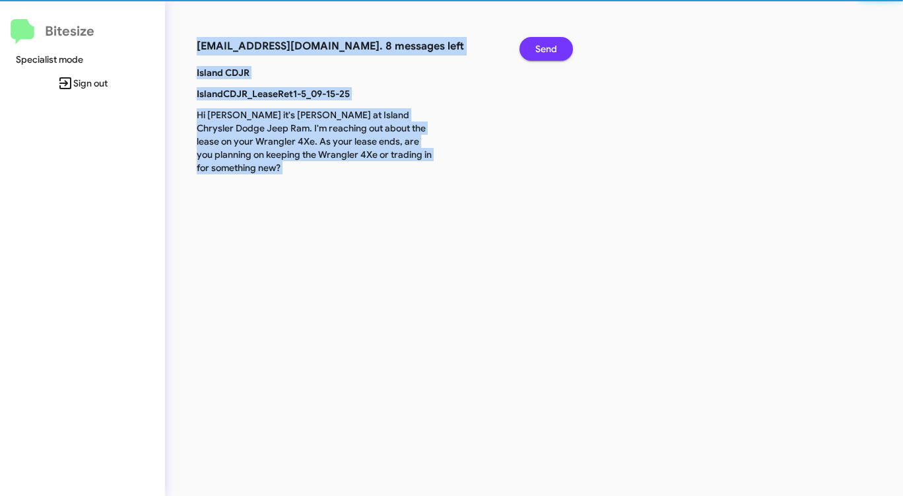
click at [538, 46] on span "Send" at bounding box center [547, 49] width 22 height 24
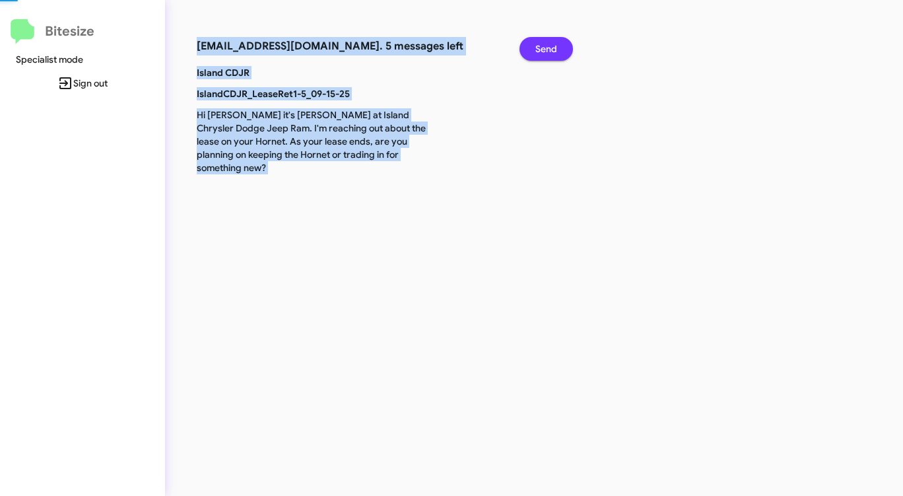
click at [538, 46] on span "Send" at bounding box center [547, 49] width 22 height 24
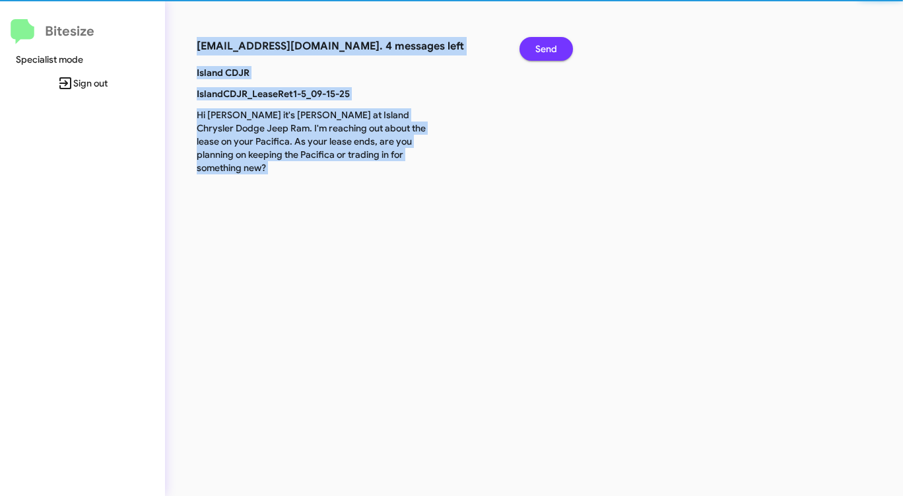
click at [538, 46] on span "Send" at bounding box center [547, 49] width 22 height 24
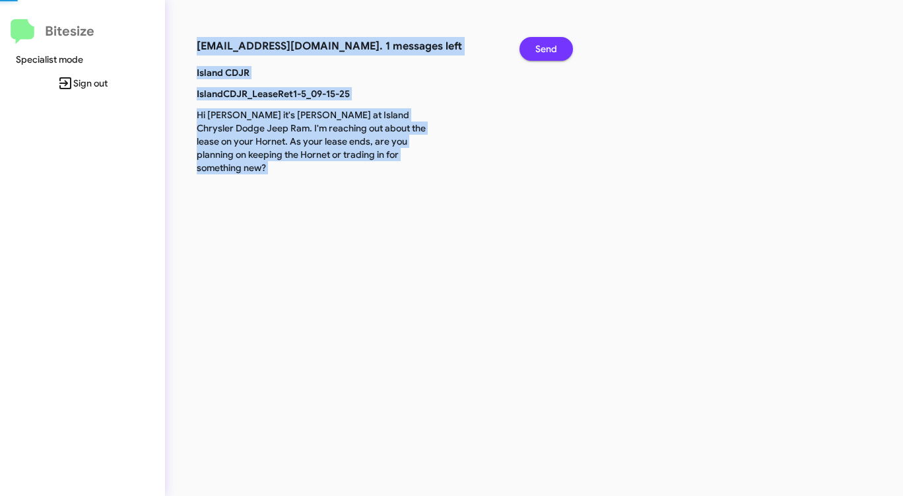
click at [538, 46] on span "Send" at bounding box center [547, 49] width 22 height 24
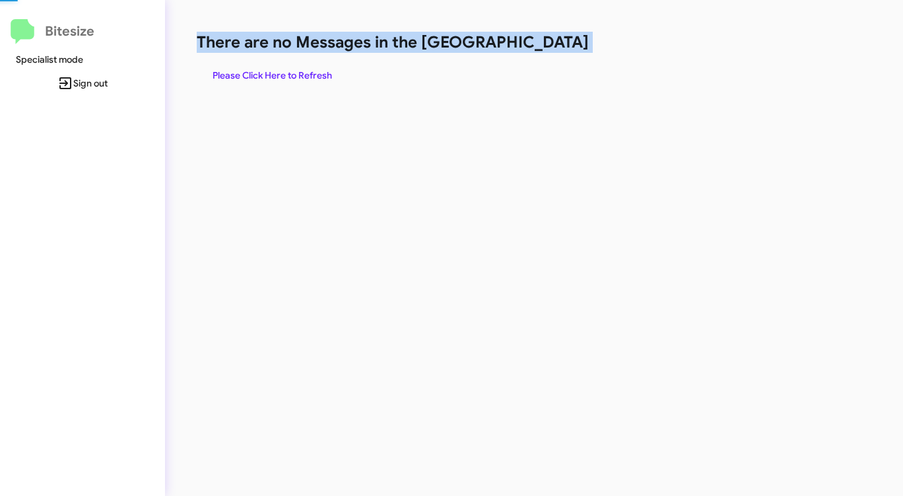
click at [538, 46] on h1 "There are no Messages in the [GEOGRAPHIC_DATA]" at bounding box center [473, 42] width 552 height 21
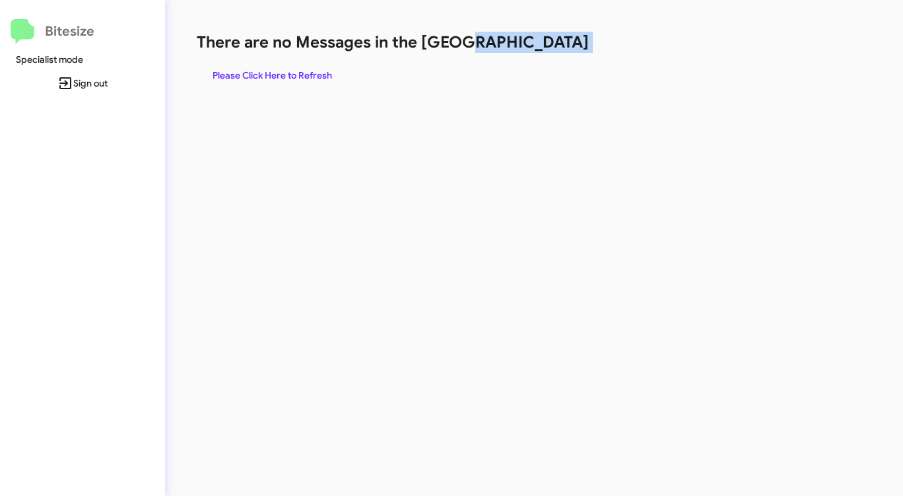
click at [538, 46] on h1 "There are no Messages in the [GEOGRAPHIC_DATA]" at bounding box center [473, 42] width 552 height 21
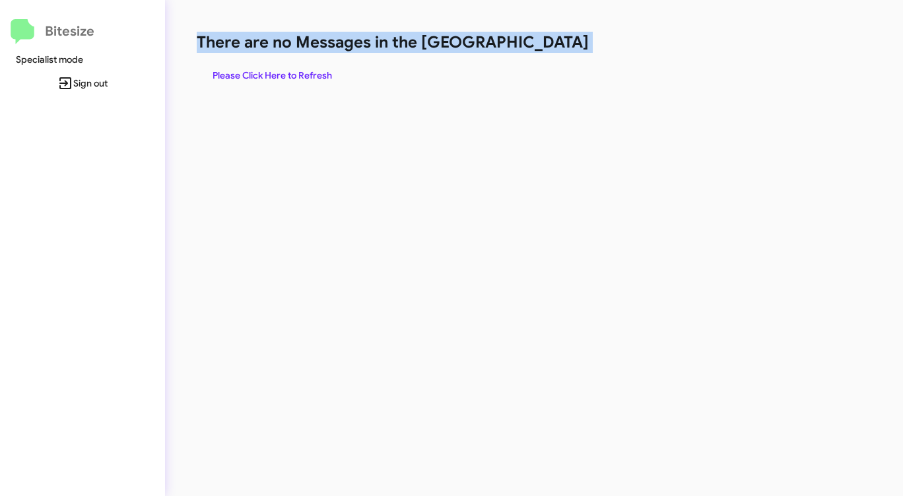
click at [537, 46] on h1 "There are no Messages in the [GEOGRAPHIC_DATA]" at bounding box center [473, 42] width 552 height 21
click at [536, 46] on h1 "There are no Messages in the [GEOGRAPHIC_DATA]" at bounding box center [473, 42] width 552 height 21
click at [287, 73] on span "Please Click Here to Refresh" at bounding box center [273, 75] width 120 height 24
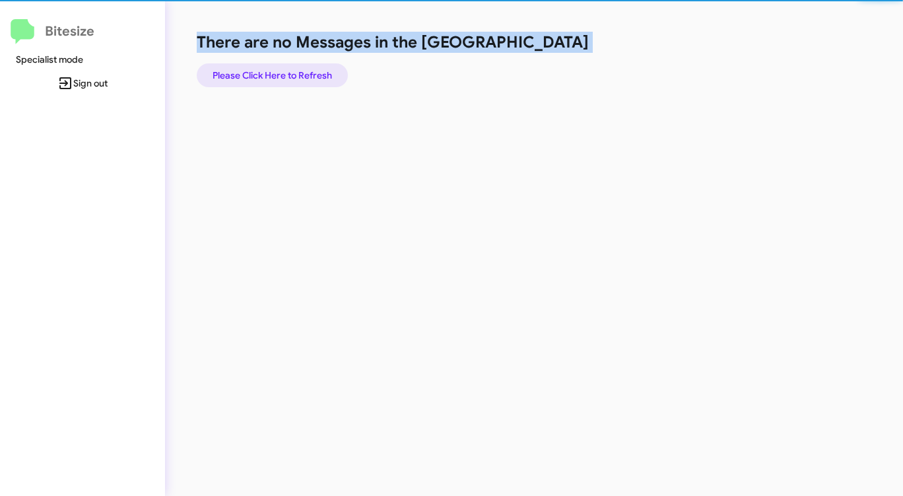
click at [287, 73] on span "Please Click Here to Refresh" at bounding box center [273, 75] width 120 height 24
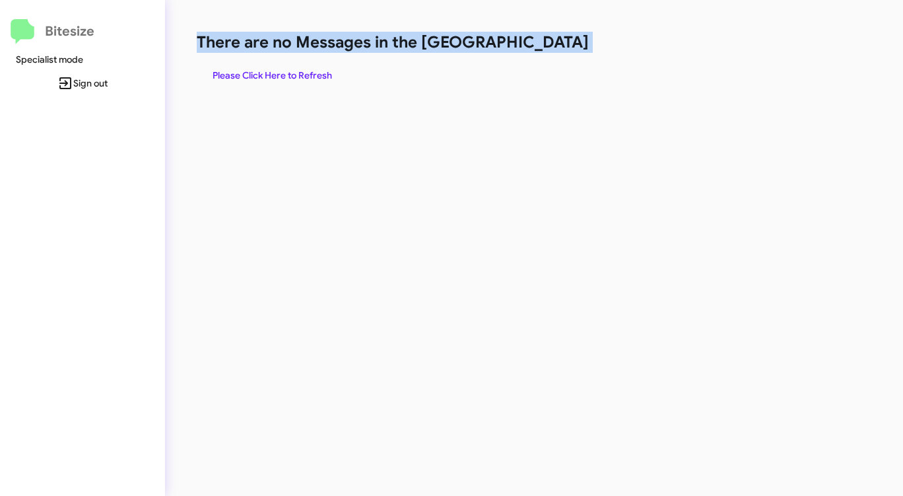
click at [287, 73] on span "Please Click Here to Refresh" at bounding box center [273, 75] width 120 height 24
click at [285, 73] on span "Please Click Here to Refresh" at bounding box center [273, 75] width 120 height 24
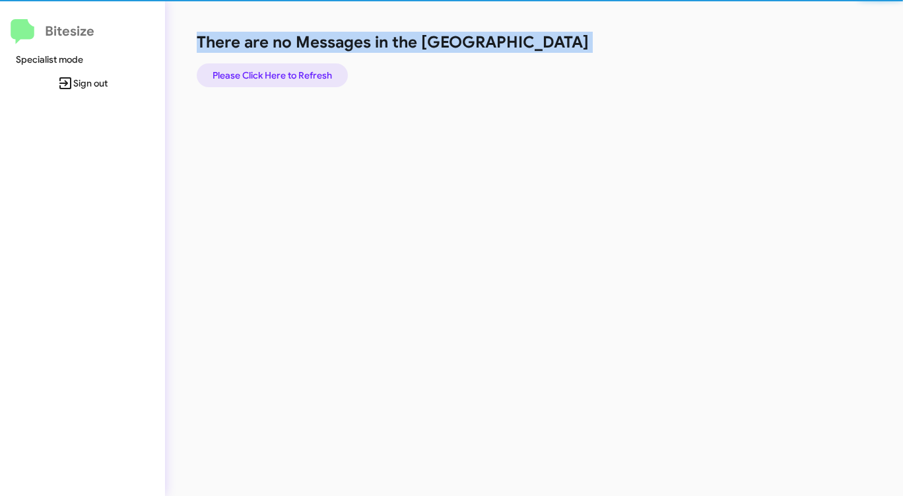
click at [285, 73] on span "Please Click Here to Refresh" at bounding box center [273, 75] width 120 height 24
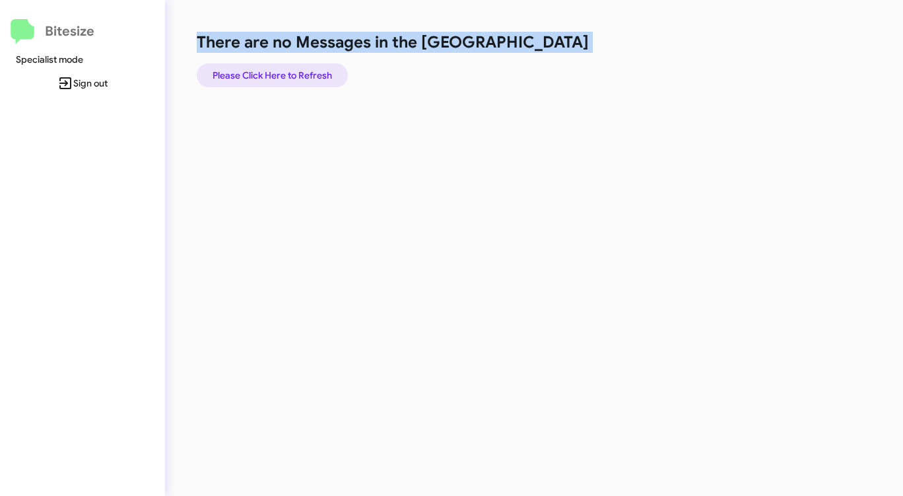
click at [285, 73] on span "Please Click Here to Refresh" at bounding box center [273, 75] width 120 height 24
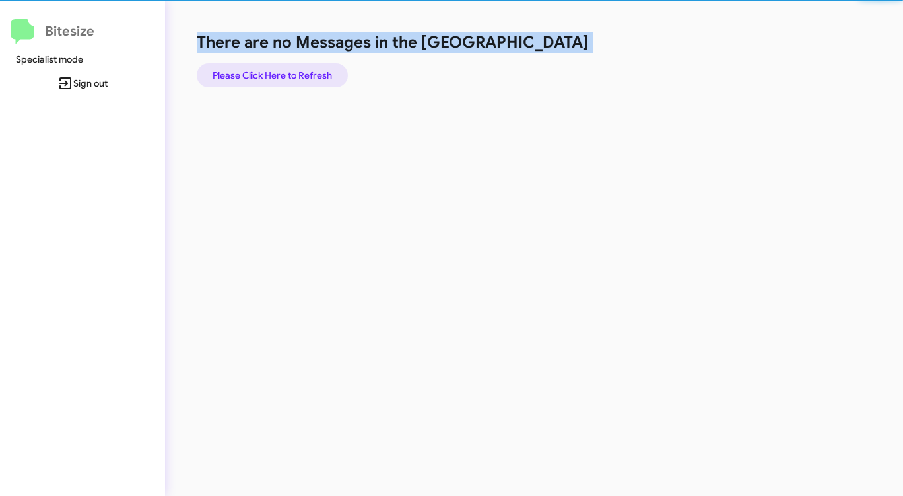
click at [285, 73] on span "Please Click Here to Refresh" at bounding box center [273, 75] width 120 height 24
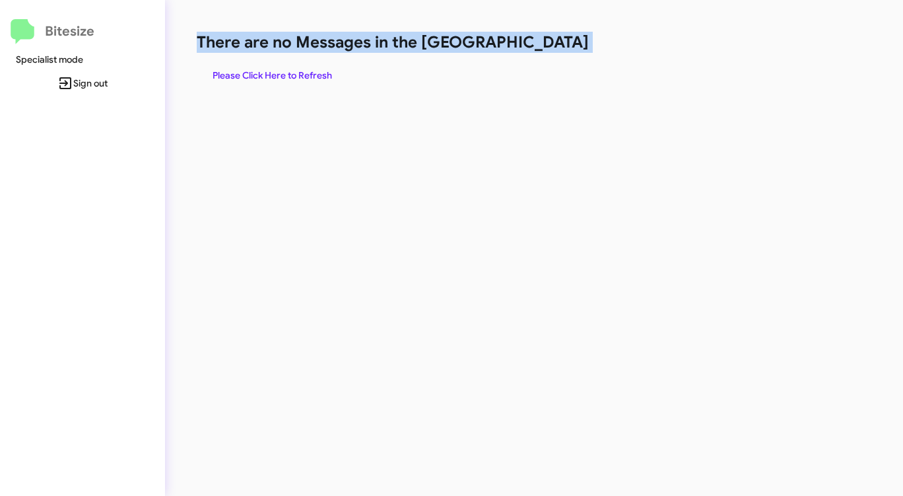
click at [276, 73] on span "Please Click Here to Refresh" at bounding box center [273, 75] width 120 height 24
click at [271, 71] on span "Please Click Here to Refresh" at bounding box center [273, 75] width 120 height 24
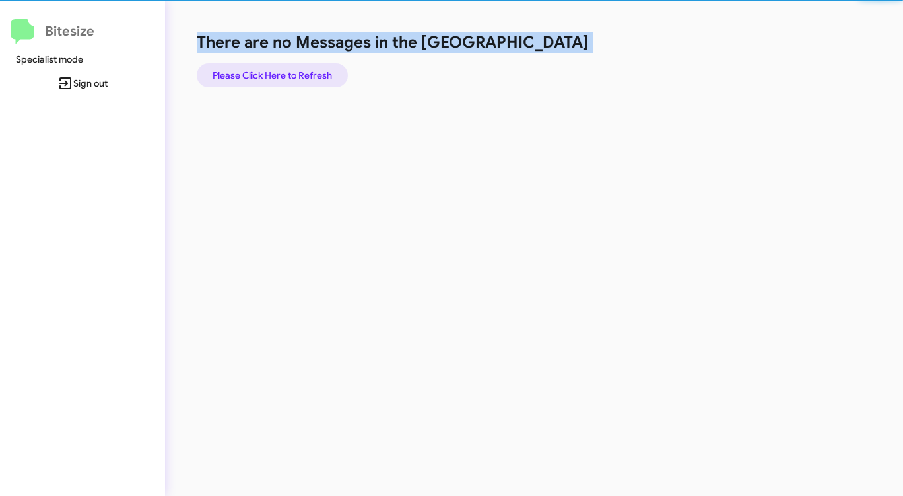
click at [271, 71] on span "Please Click Here to Refresh" at bounding box center [273, 75] width 120 height 24
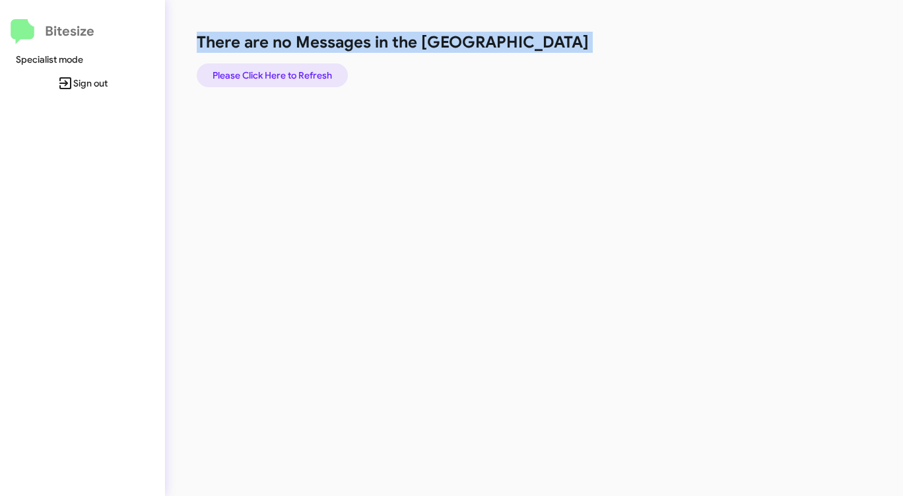
click at [273, 70] on span "Please Click Here to Refresh" at bounding box center [273, 75] width 120 height 24
click at [273, 69] on span "Please Click Here to Refresh" at bounding box center [273, 75] width 120 height 24
click at [268, 71] on span "Please Click Here to Refresh" at bounding box center [273, 75] width 120 height 24
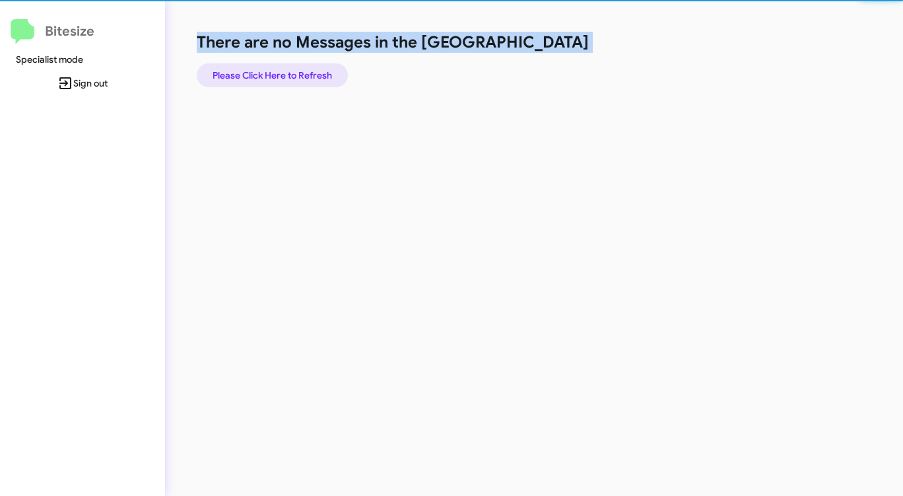
click at [267, 71] on span "Please Click Here to Refresh" at bounding box center [273, 75] width 120 height 24
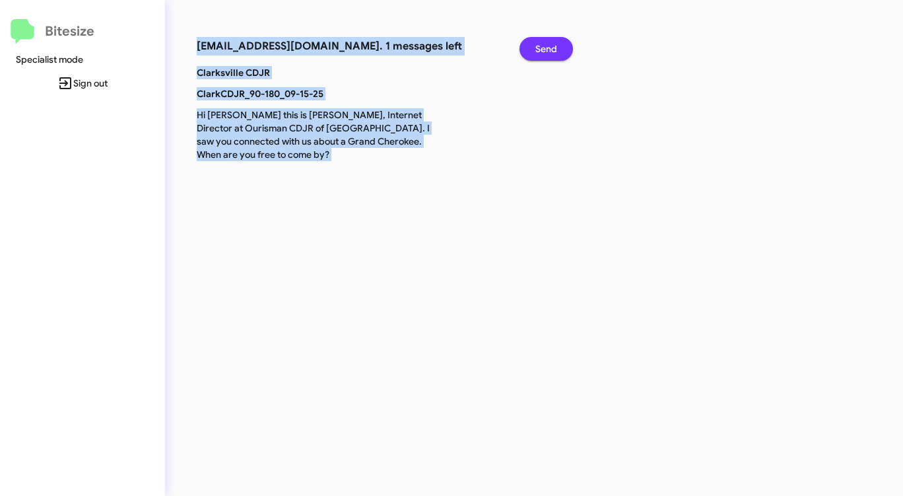
click at [546, 55] on span "Send" at bounding box center [547, 49] width 22 height 24
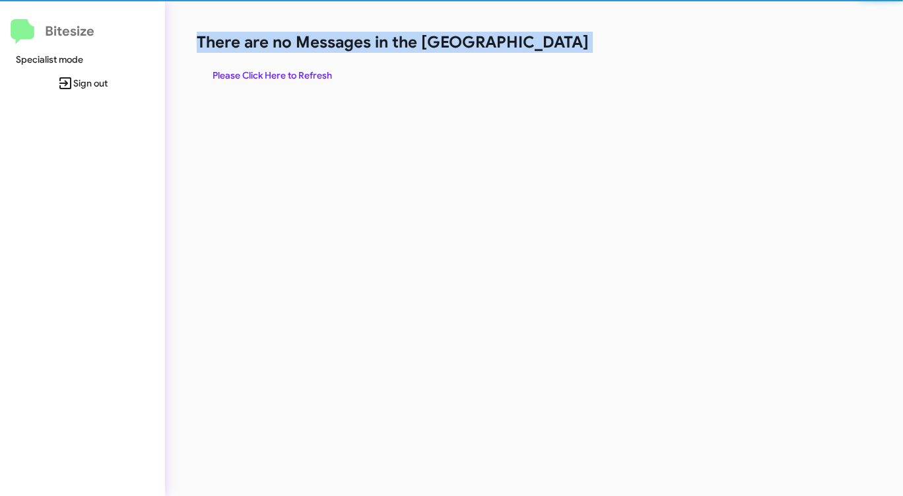
click at [543, 57] on div "There are no Messages in the Queue Please Click Here to Refresh" at bounding box center [473, 59] width 552 height 55
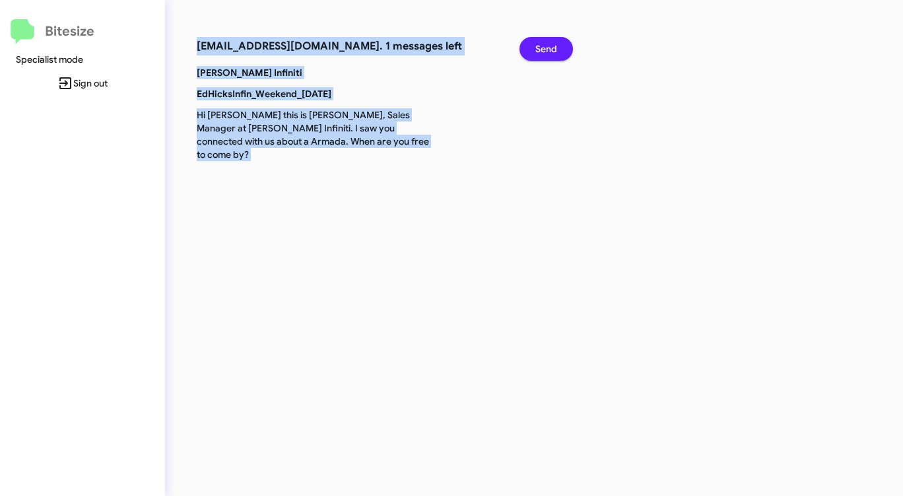
click at [550, 46] on span "Send" at bounding box center [547, 49] width 22 height 24
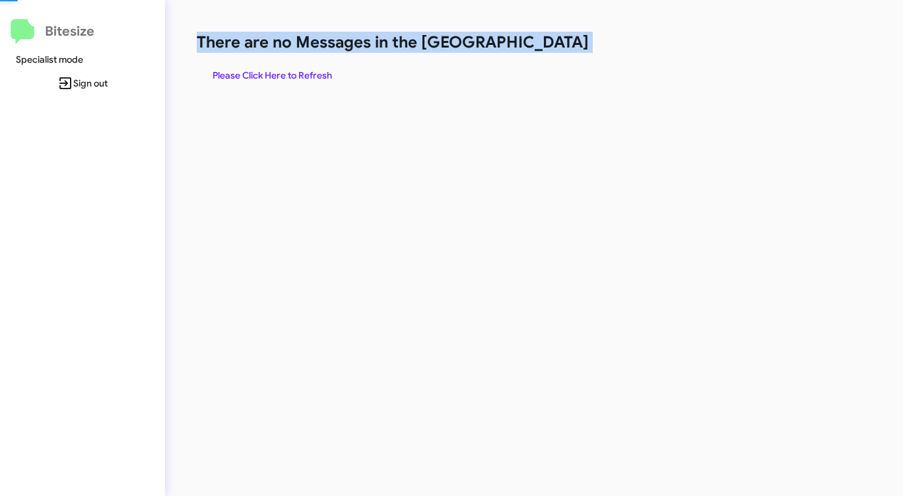
click at [550, 46] on h1 "There are no Messages in the [GEOGRAPHIC_DATA]" at bounding box center [473, 42] width 552 height 21
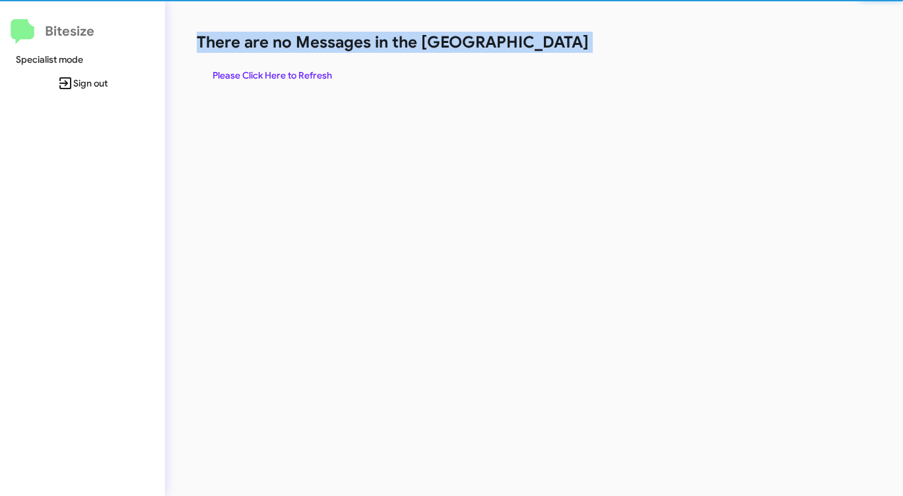
click at [550, 46] on h1 "There are no Messages in the [GEOGRAPHIC_DATA]" at bounding box center [473, 42] width 552 height 21
drag, startPoint x: 550, startPoint y: 46, endPoint x: 448, endPoint y: 69, distance: 104.8
click at [550, 46] on h1 "There are no Messages in the [GEOGRAPHIC_DATA]" at bounding box center [473, 42] width 552 height 21
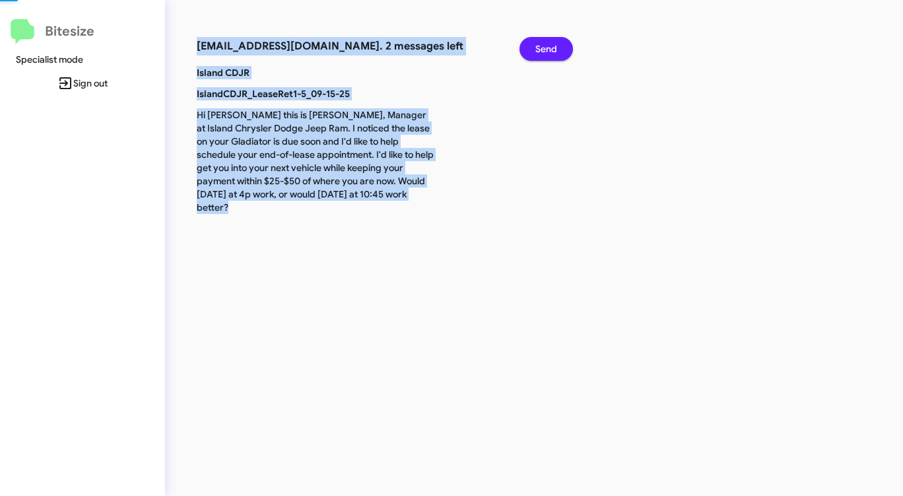
click at [546, 42] on span "Send" at bounding box center [547, 49] width 22 height 24
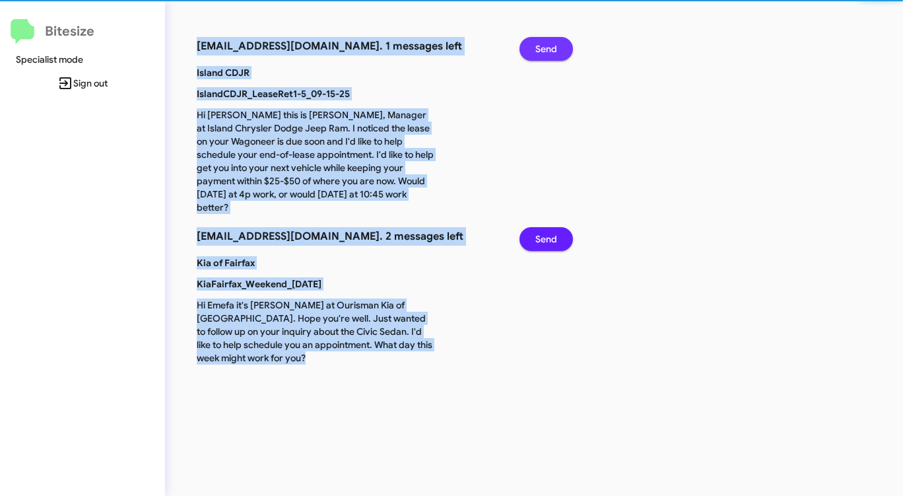
click at [546, 42] on span "Send" at bounding box center [547, 49] width 22 height 24
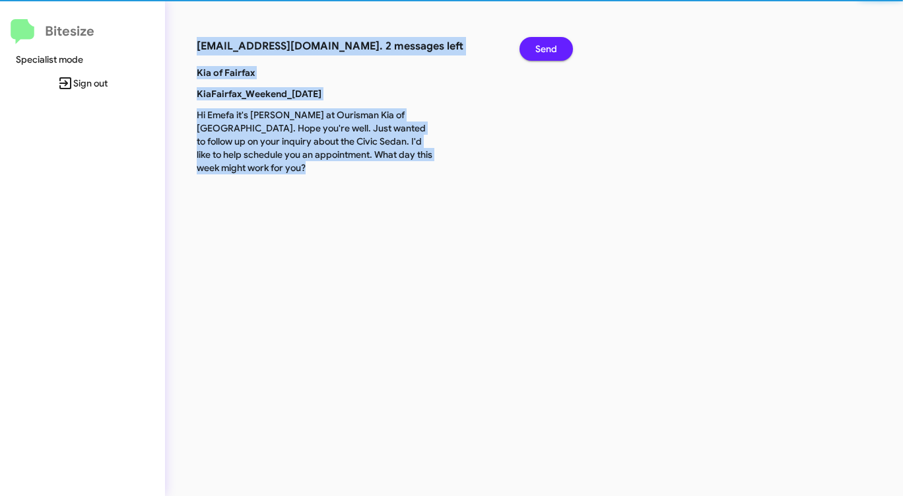
click at [546, 42] on span "Send" at bounding box center [547, 49] width 22 height 24
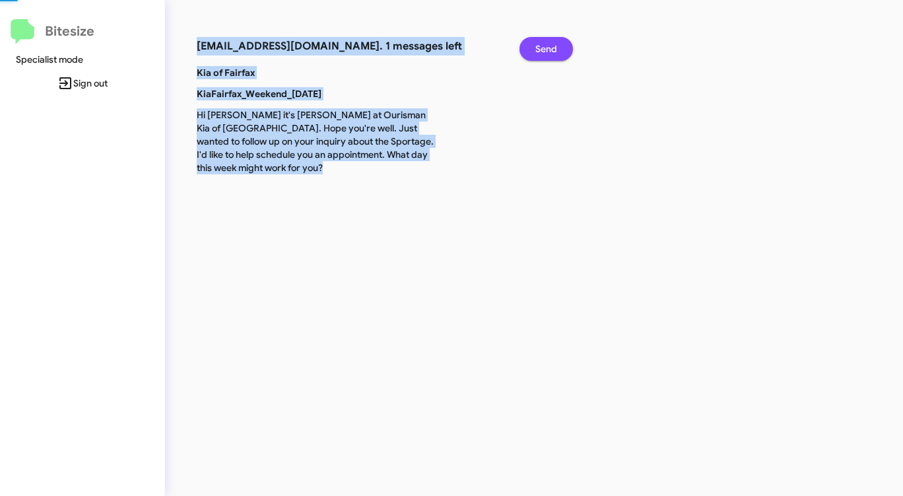
click at [546, 42] on span "Send" at bounding box center [547, 49] width 22 height 24
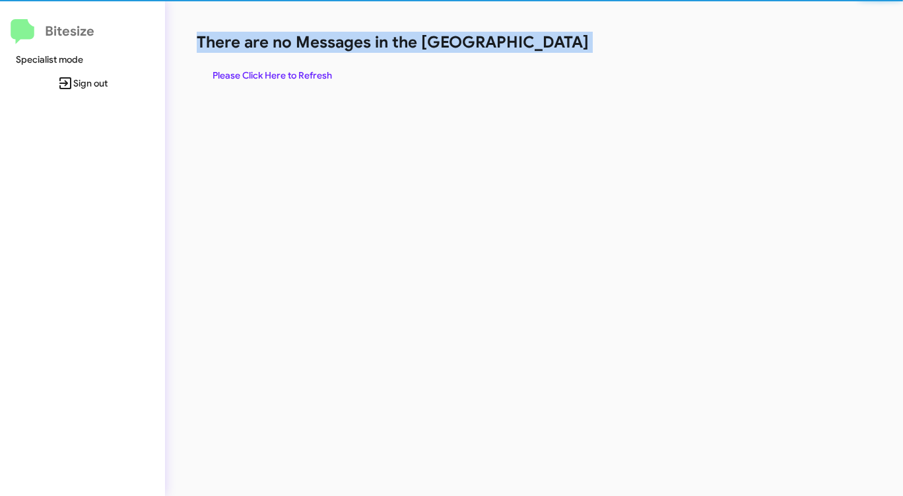
click at [546, 42] on h1 "There are no Messages in the [GEOGRAPHIC_DATA]" at bounding box center [473, 42] width 552 height 21
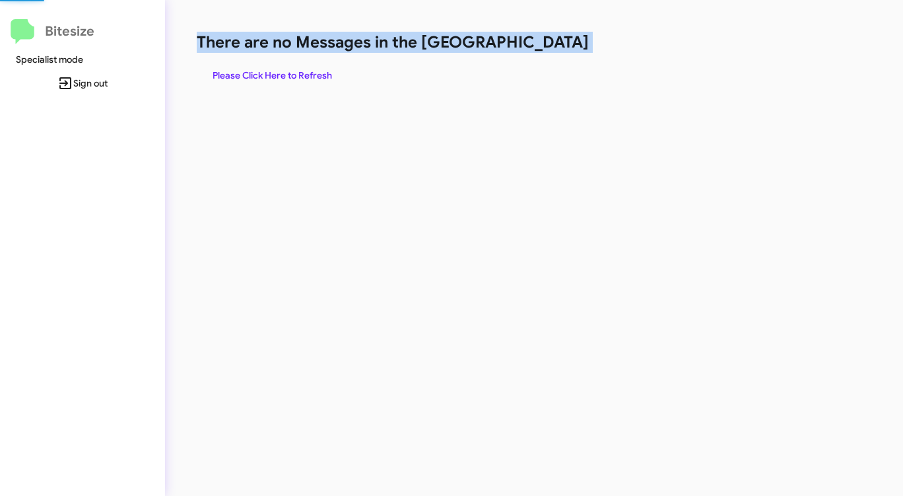
click at [546, 42] on h1 "There are no Messages in the [GEOGRAPHIC_DATA]" at bounding box center [473, 42] width 552 height 21
drag, startPoint x: 546, startPoint y: 42, endPoint x: 511, endPoint y: 54, distance: 37.0
click at [546, 43] on h1 "There are no Messages in the [GEOGRAPHIC_DATA]" at bounding box center [473, 42] width 552 height 21
click at [308, 80] on span "Please Click Here to Refresh" at bounding box center [273, 75] width 120 height 24
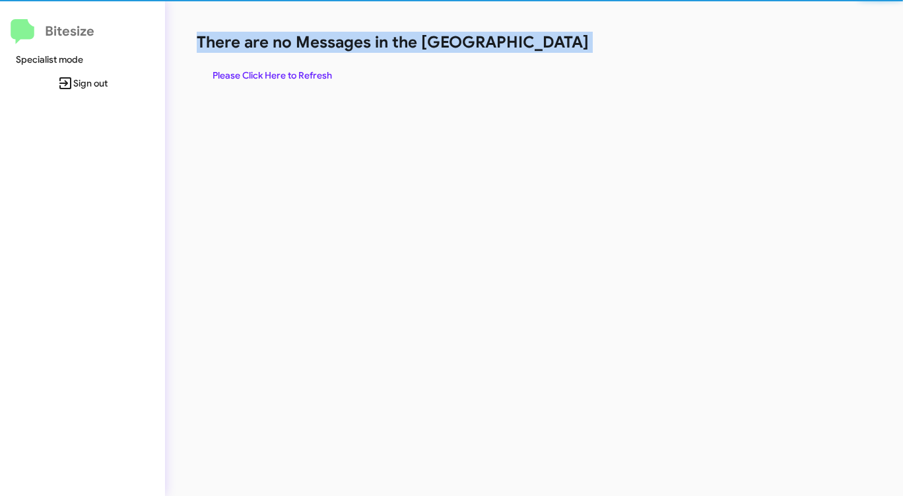
click at [308, 80] on span "Please Click Here to Refresh" at bounding box center [273, 75] width 120 height 24
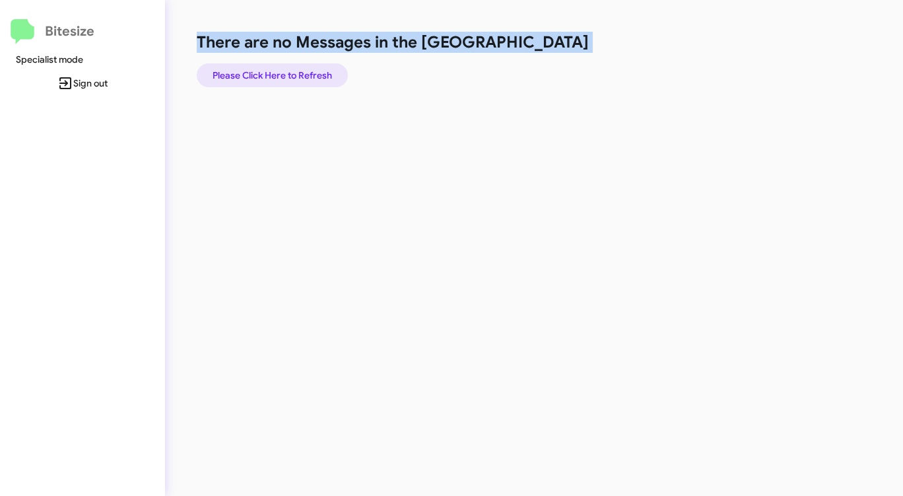
click at [304, 80] on span "Please Click Here to Refresh" at bounding box center [273, 75] width 120 height 24
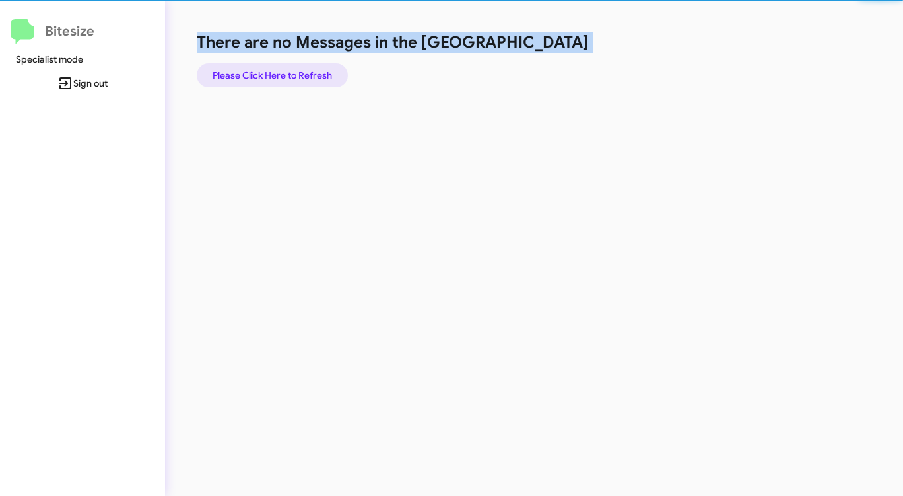
click at [304, 80] on span "Please Click Here to Refresh" at bounding box center [273, 75] width 120 height 24
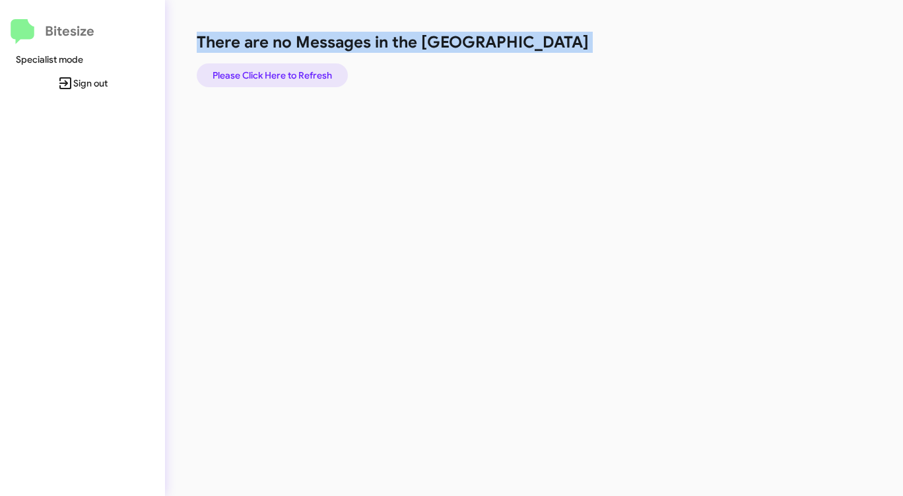
click at [312, 73] on span "Please Click Here to Refresh" at bounding box center [273, 75] width 120 height 24
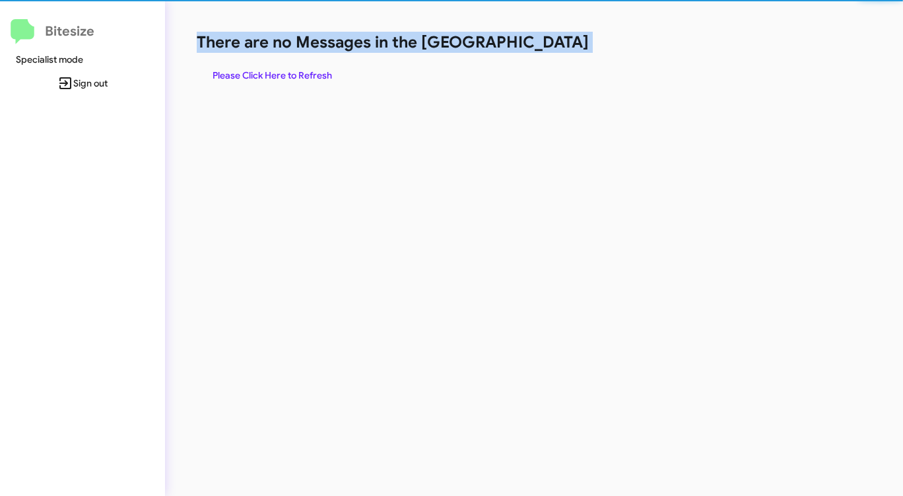
click at [312, 73] on span "Please Click Here to Refresh" at bounding box center [273, 75] width 120 height 24
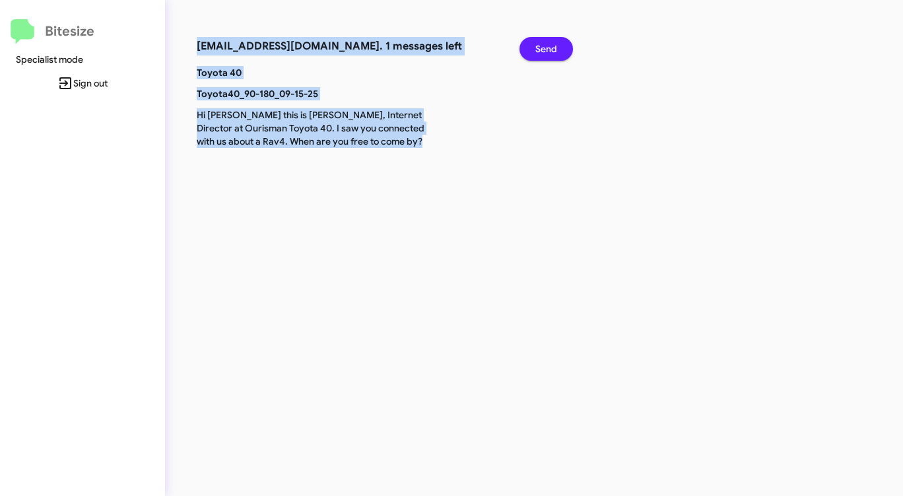
click at [553, 50] on span "Send" at bounding box center [547, 49] width 22 height 24
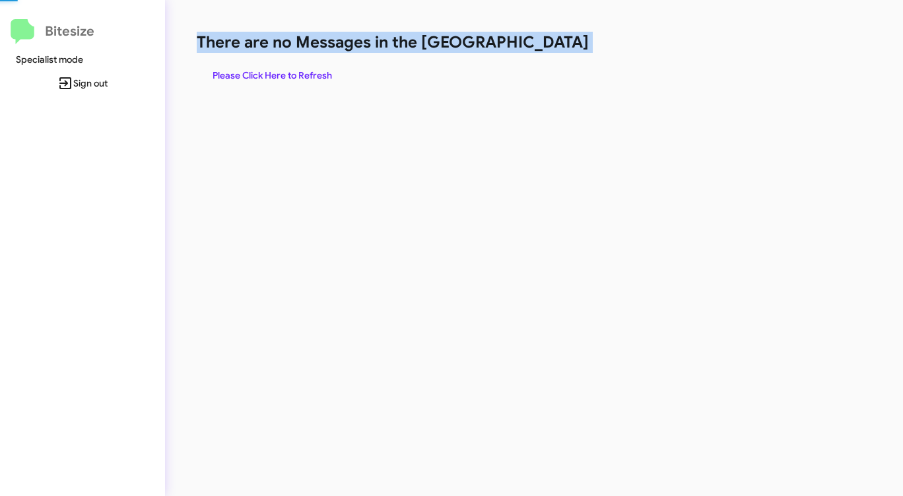
click at [552, 50] on h1 "There are no Messages in the [GEOGRAPHIC_DATA]" at bounding box center [473, 42] width 552 height 21
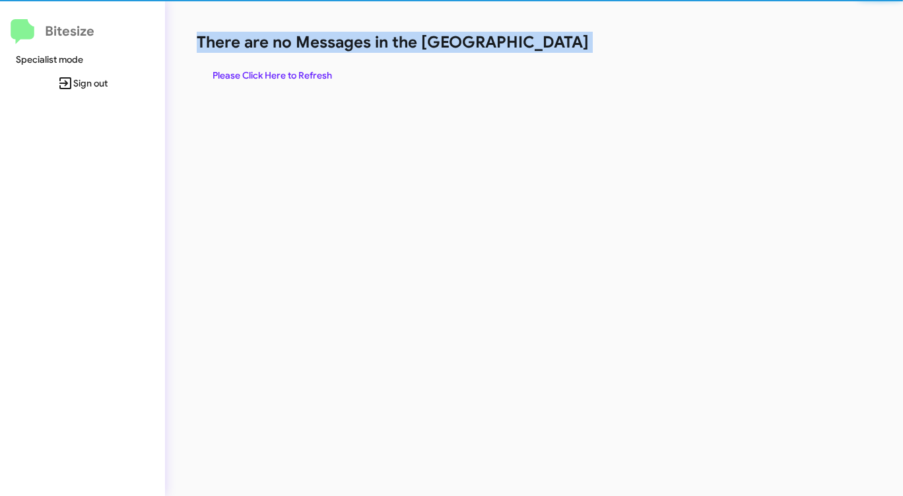
click at [552, 50] on h1 "There are no Messages in the [GEOGRAPHIC_DATA]" at bounding box center [473, 42] width 552 height 21
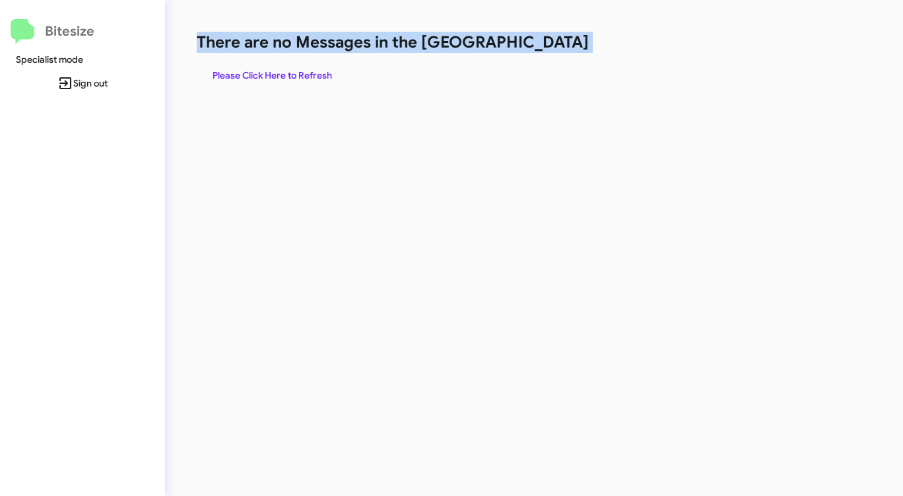
click at [552, 50] on h1 "There are no Messages in the [GEOGRAPHIC_DATA]" at bounding box center [473, 42] width 552 height 21
click at [551, 50] on h1 "There are no Messages in the [GEOGRAPHIC_DATA]" at bounding box center [473, 42] width 552 height 21
click at [547, 50] on h1 "There are no Messages in the [GEOGRAPHIC_DATA]" at bounding box center [473, 42] width 552 height 21
click at [546, 50] on h1 "There are no Messages in the [GEOGRAPHIC_DATA]" at bounding box center [473, 42] width 552 height 21
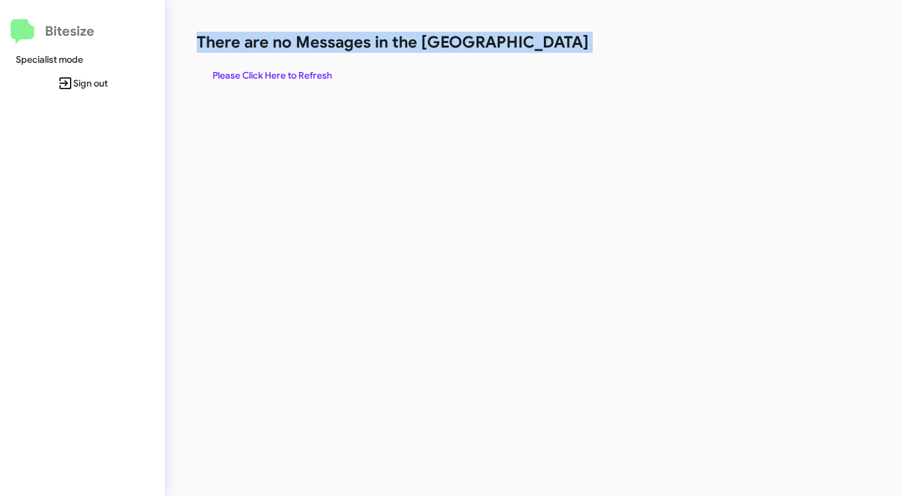
click at [537, 49] on h1 "There are no Messages in the [GEOGRAPHIC_DATA]" at bounding box center [473, 42] width 552 height 21
click at [534, 49] on h1 "There are no Messages in the [GEOGRAPHIC_DATA]" at bounding box center [473, 42] width 552 height 21
click at [273, 71] on span "Please Click Here to Refresh" at bounding box center [273, 75] width 120 height 24
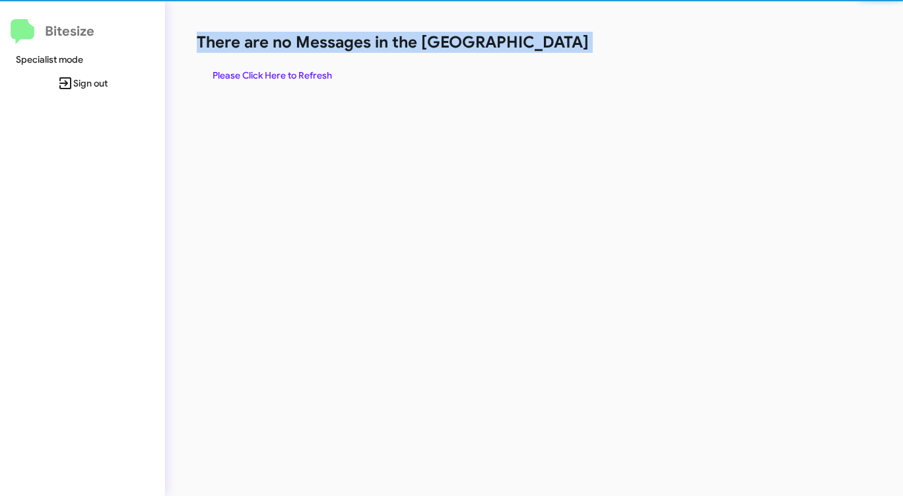
click at [273, 71] on span "Please Click Here to Refresh" at bounding box center [273, 75] width 120 height 24
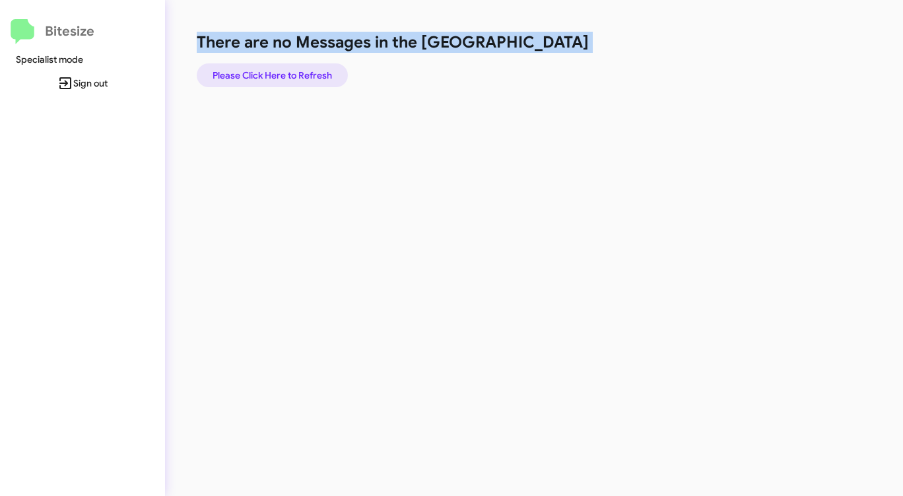
click at [273, 71] on span "Please Click Here to Refresh" at bounding box center [273, 75] width 120 height 24
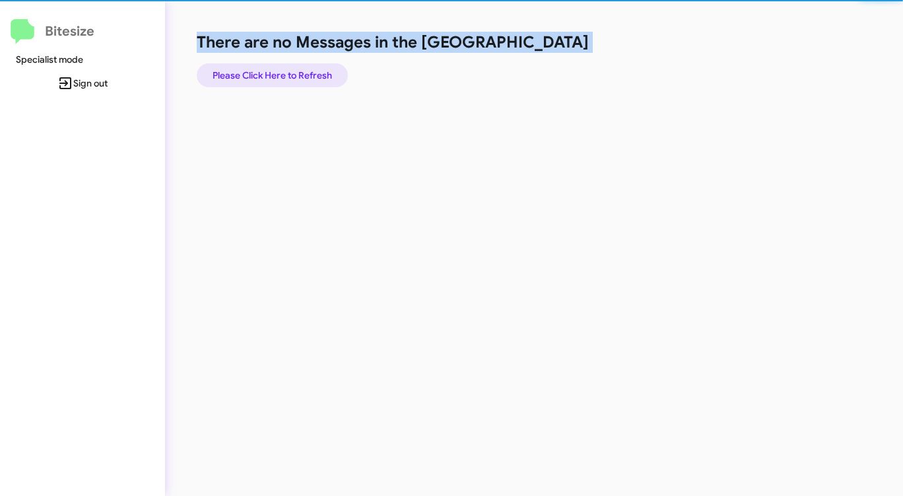
click at [273, 71] on span "Please Click Here to Refresh" at bounding box center [273, 75] width 120 height 24
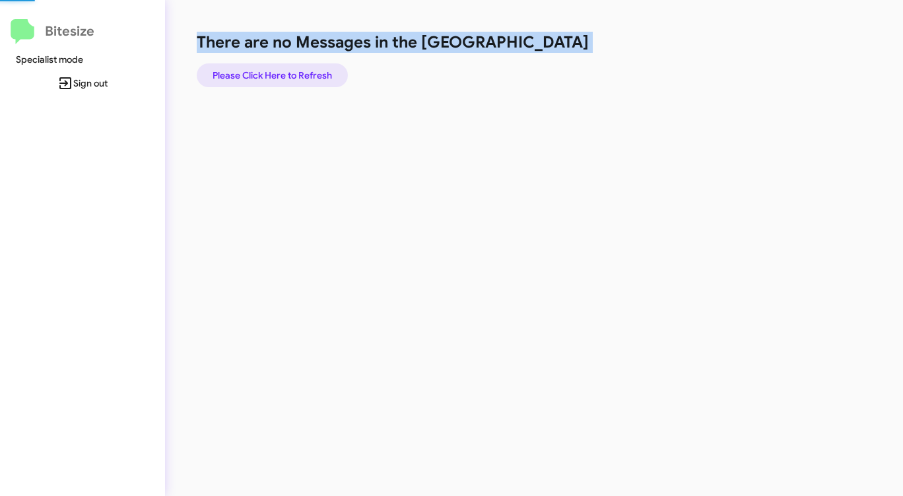
click at [273, 71] on span "Please Click Here to Refresh" at bounding box center [273, 75] width 120 height 24
click at [274, 70] on span "Please Click Here to Refresh" at bounding box center [273, 75] width 120 height 24
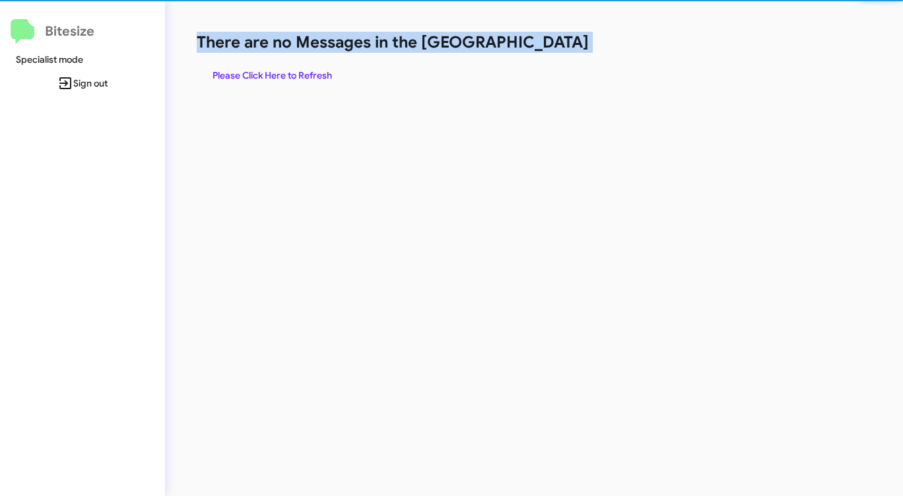
click at [273, 70] on span "Please Click Here to Refresh" at bounding box center [273, 75] width 120 height 24
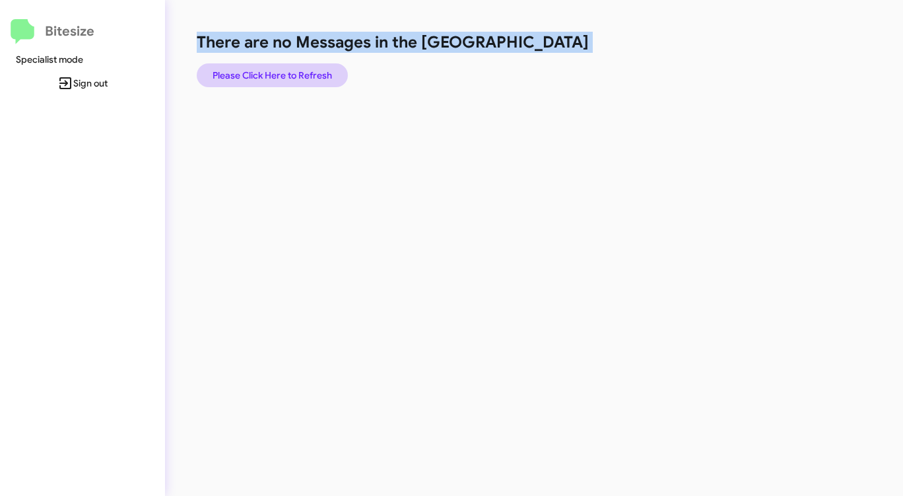
click at [261, 75] on span "Please Click Here to Refresh" at bounding box center [273, 75] width 120 height 24
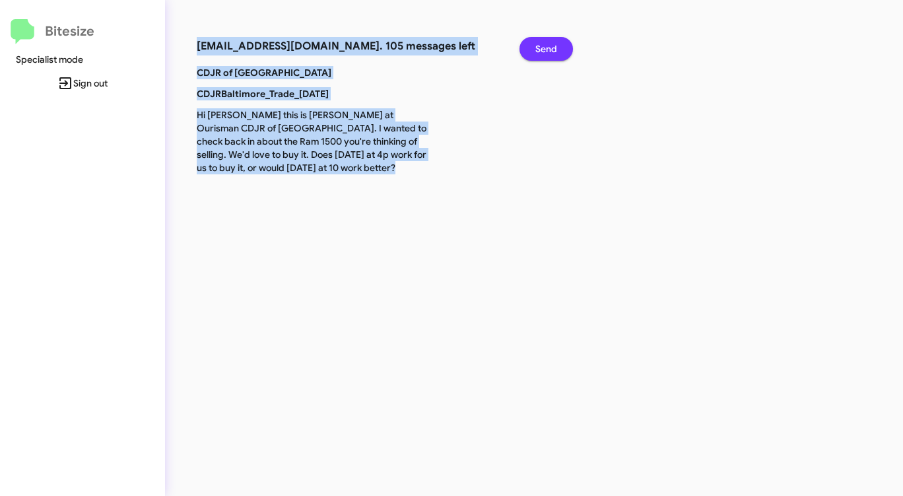
click at [542, 52] on span "Send" at bounding box center [547, 49] width 22 height 24
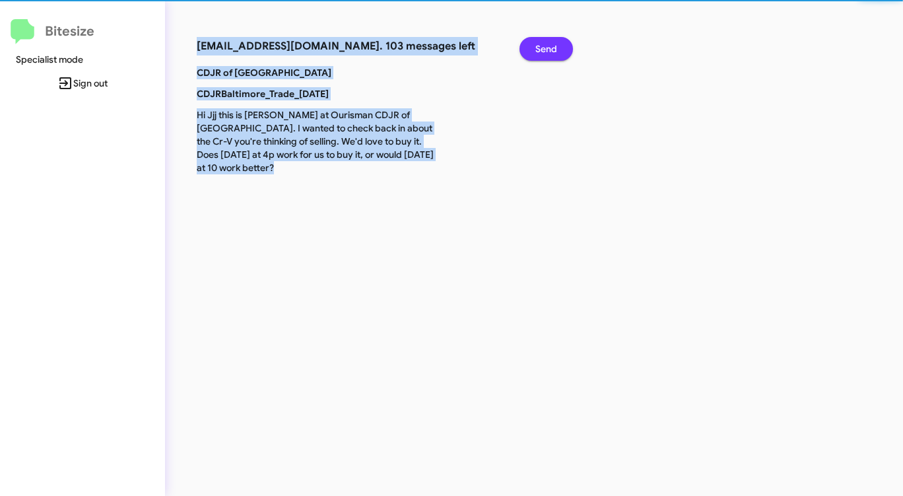
click at [542, 52] on span "Send" at bounding box center [547, 49] width 22 height 24
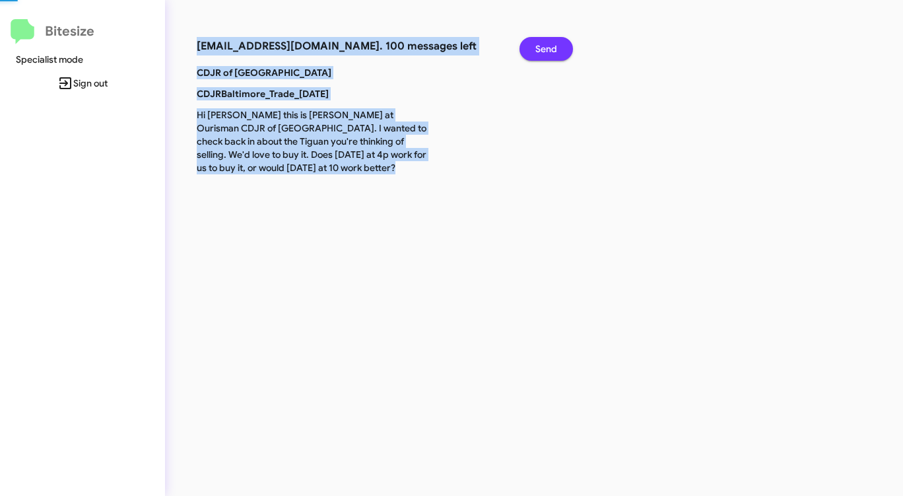
click at [542, 52] on span "Send" at bounding box center [547, 49] width 22 height 24
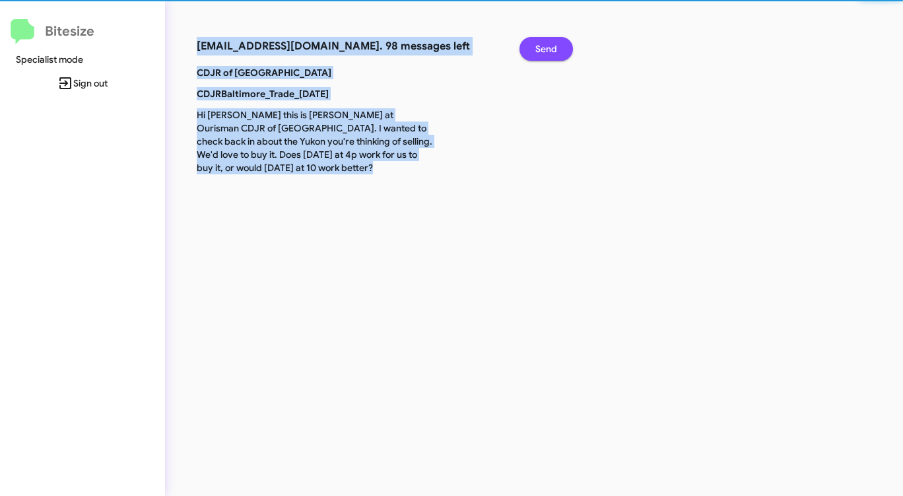
click at [542, 52] on span "Send" at bounding box center [547, 49] width 22 height 24
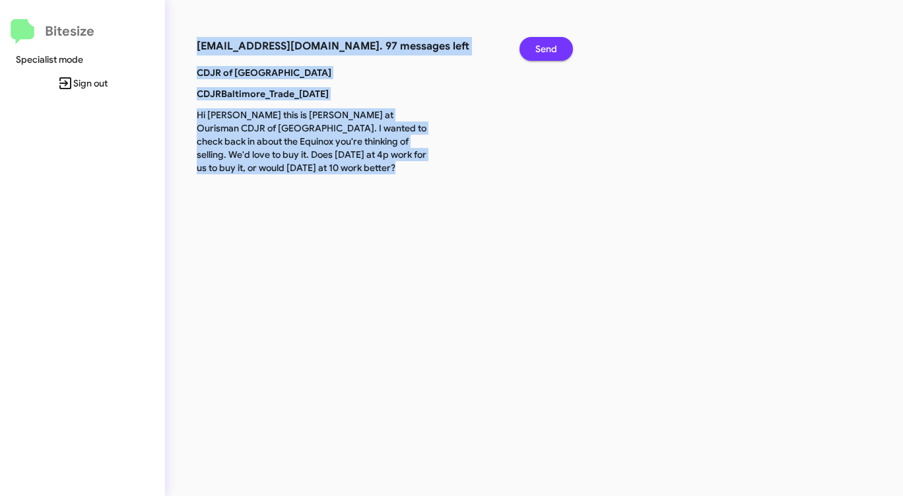
click at [542, 52] on span "Send" at bounding box center [547, 49] width 22 height 24
click at [541, 52] on span "Send" at bounding box center [547, 49] width 22 height 24
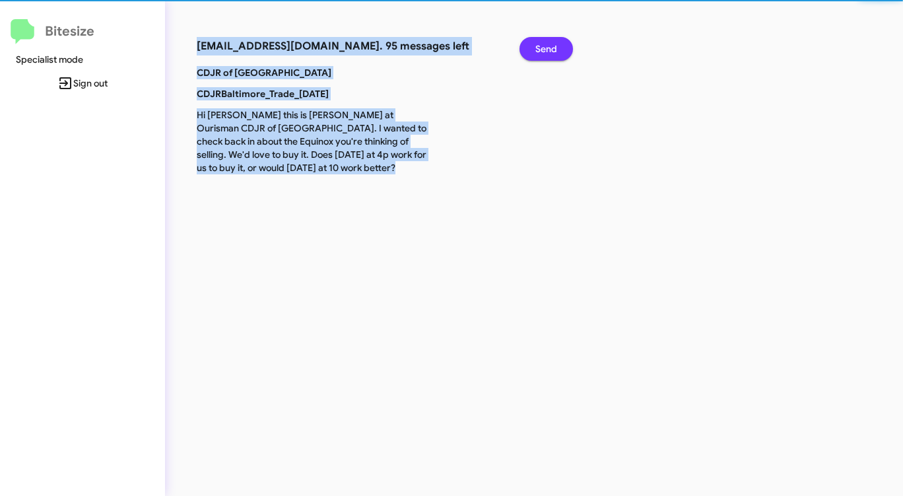
click at [541, 52] on span "Send" at bounding box center [547, 49] width 22 height 24
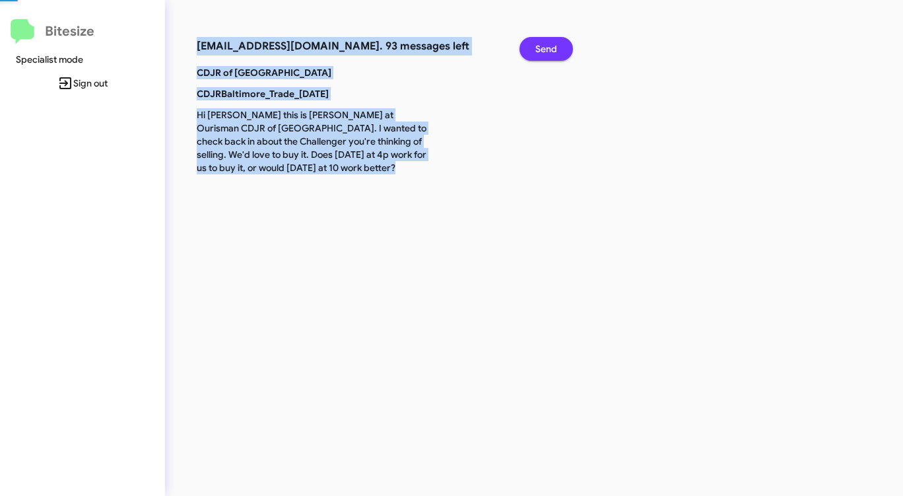
click at [541, 52] on span "Send" at bounding box center [547, 49] width 22 height 24
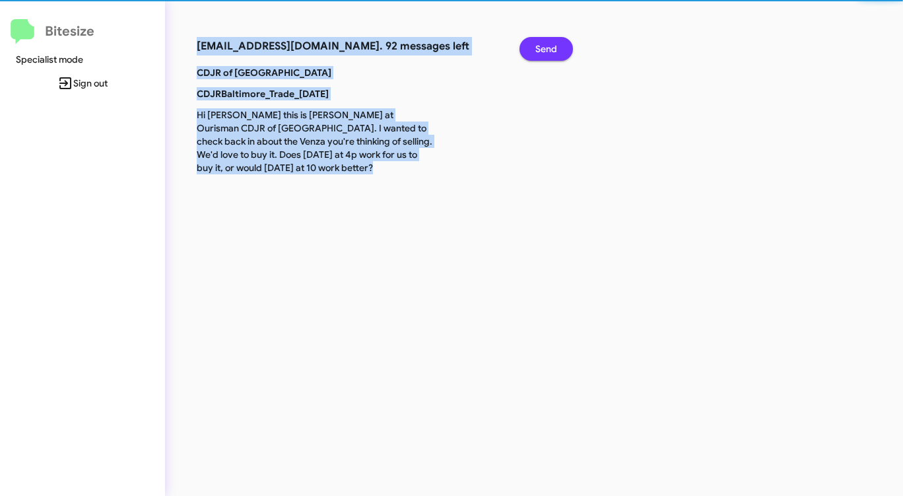
click at [541, 52] on span "Send" at bounding box center [547, 49] width 22 height 24
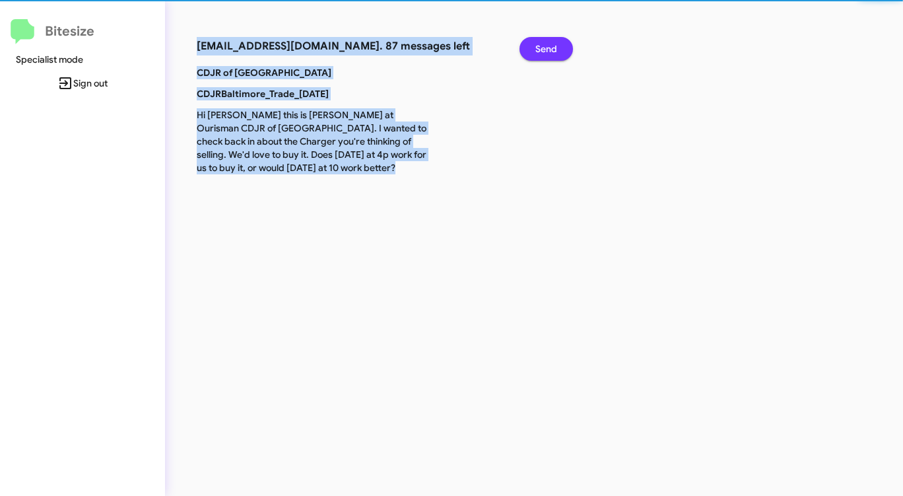
click at [541, 52] on span "Send" at bounding box center [547, 49] width 22 height 24
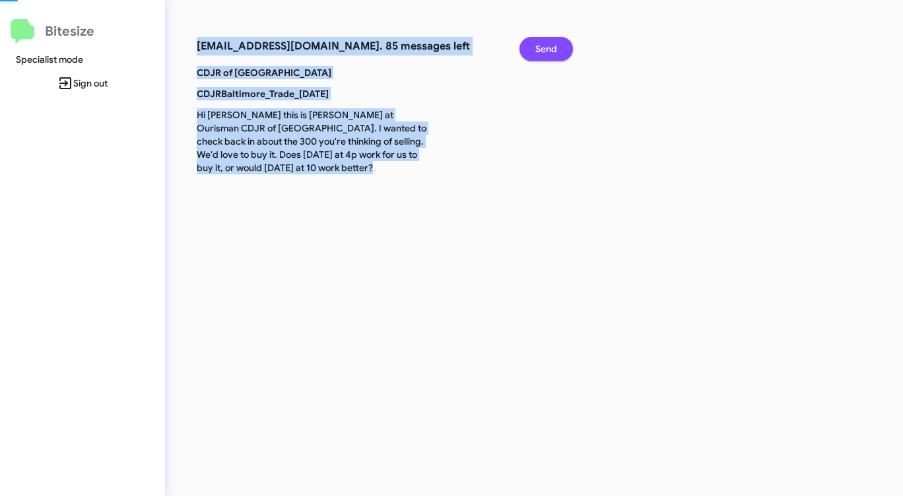
click at [541, 52] on span "Send" at bounding box center [547, 49] width 22 height 24
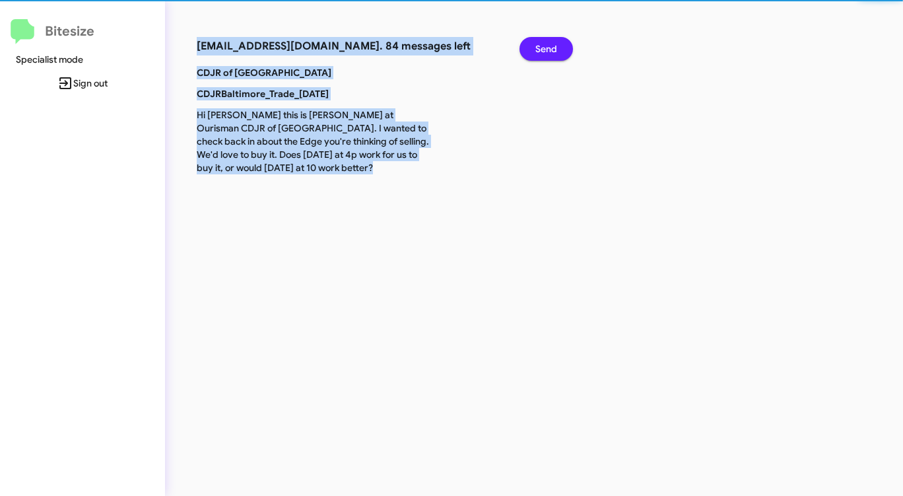
click at [541, 52] on span "Send" at bounding box center [547, 49] width 22 height 24
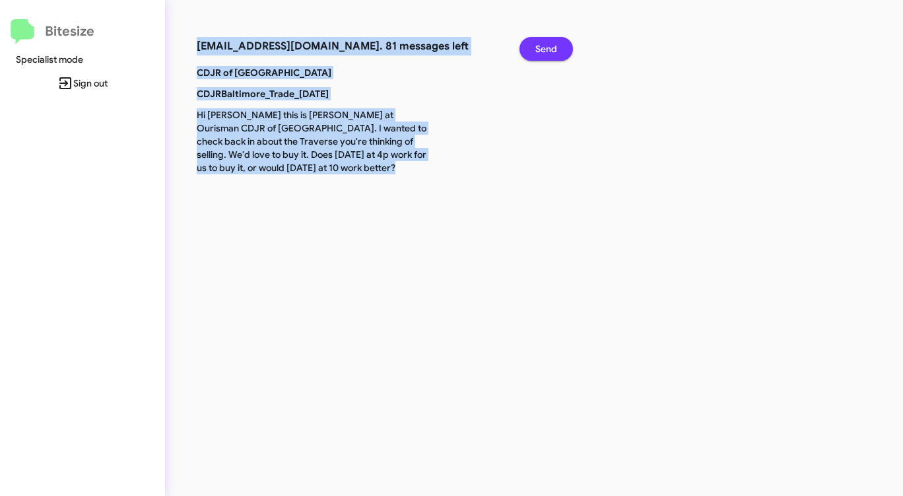
click at [541, 52] on span "Send" at bounding box center [547, 49] width 22 height 24
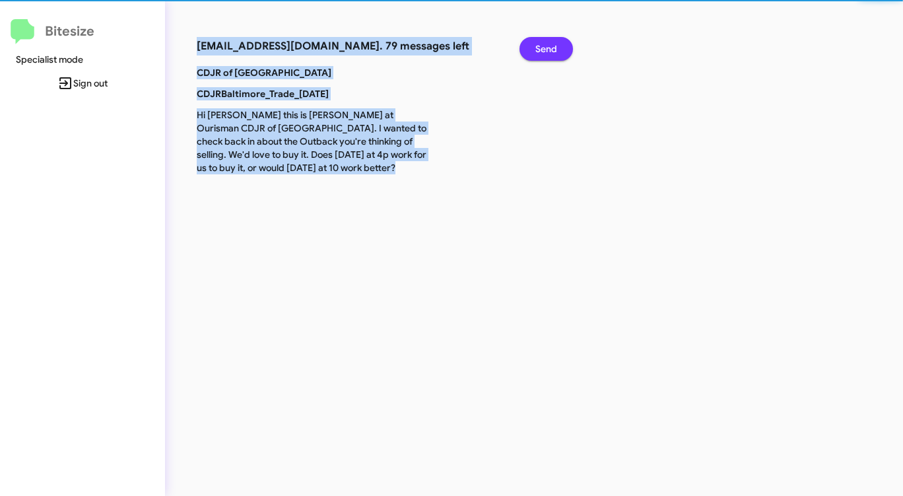
click at [541, 52] on span "Send" at bounding box center [547, 49] width 22 height 24
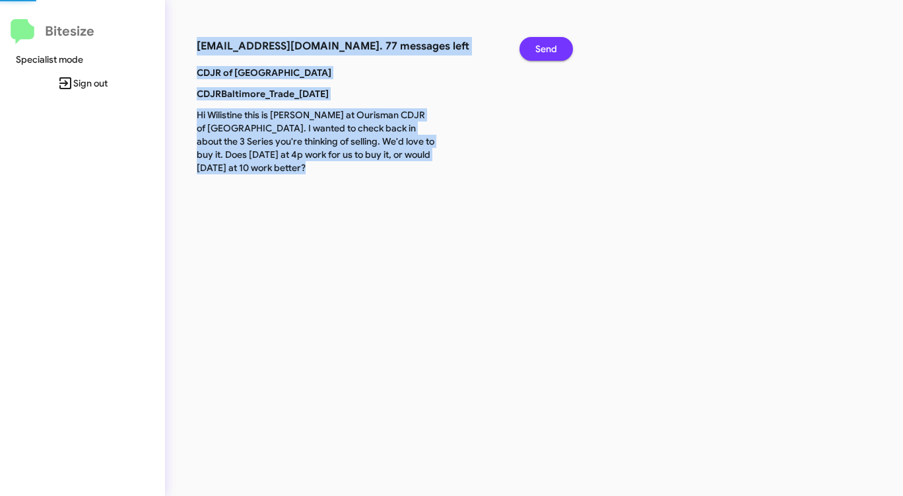
click at [541, 52] on span "Send" at bounding box center [547, 49] width 22 height 24
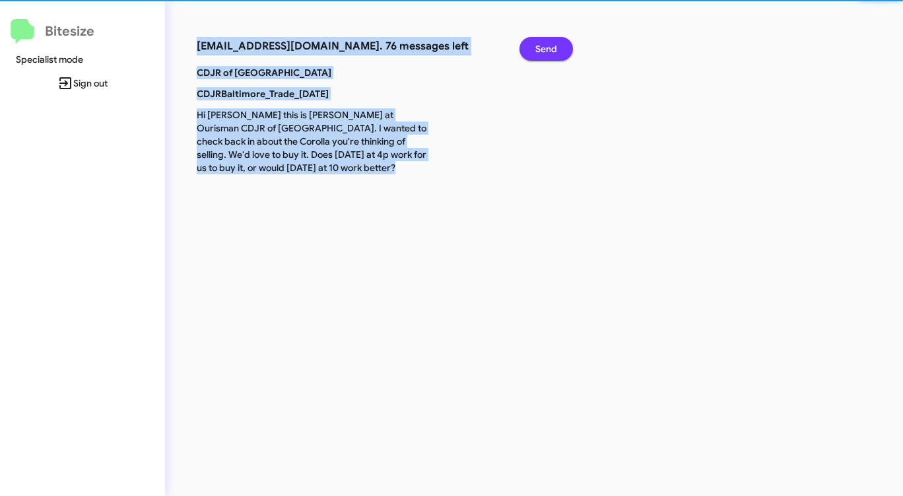
click at [541, 52] on span "Send" at bounding box center [547, 49] width 22 height 24
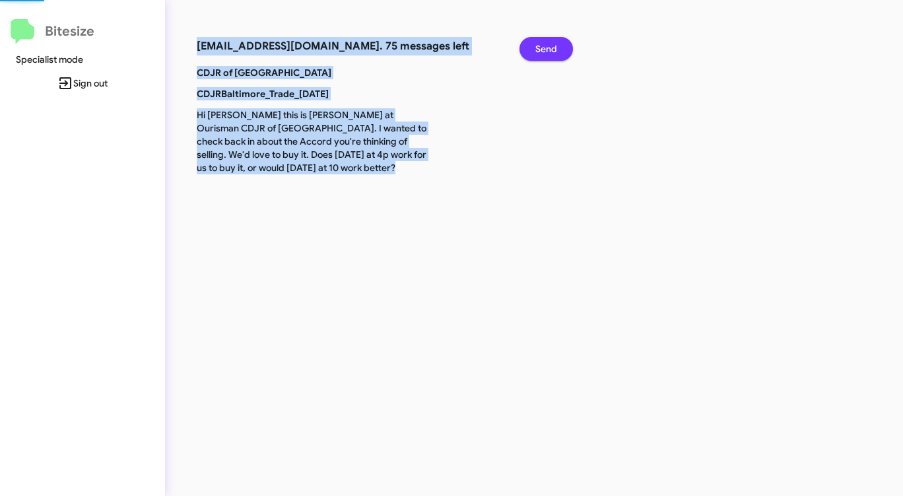
click at [541, 52] on span "Send" at bounding box center [547, 49] width 22 height 24
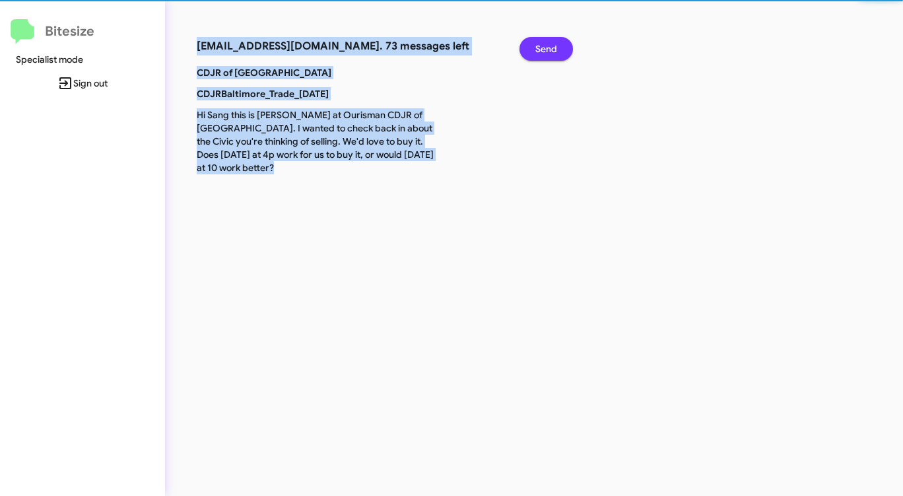
click at [541, 52] on span "Send" at bounding box center [547, 49] width 22 height 24
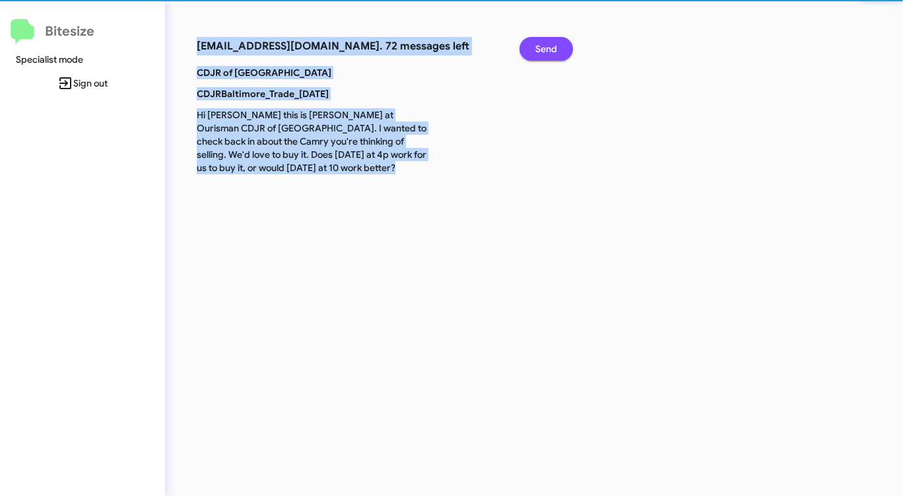
click at [541, 52] on span "Send" at bounding box center [547, 49] width 22 height 24
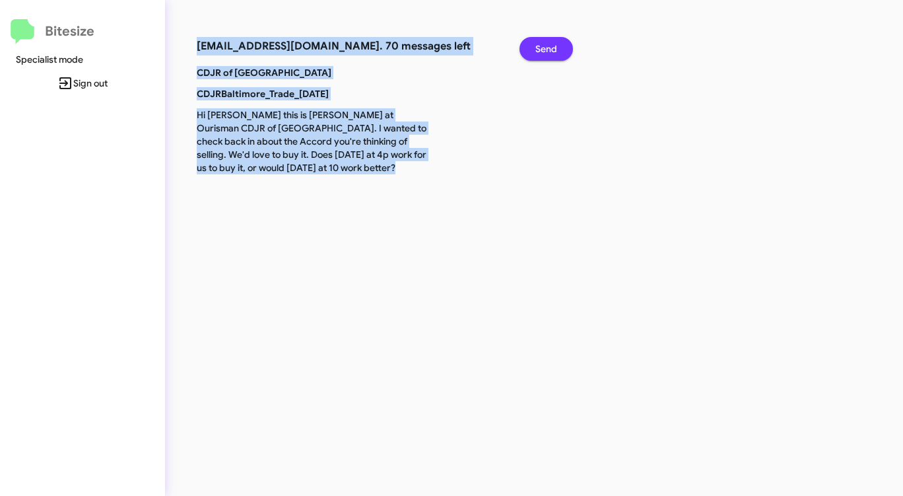
click at [541, 52] on span "Send" at bounding box center [547, 49] width 22 height 24
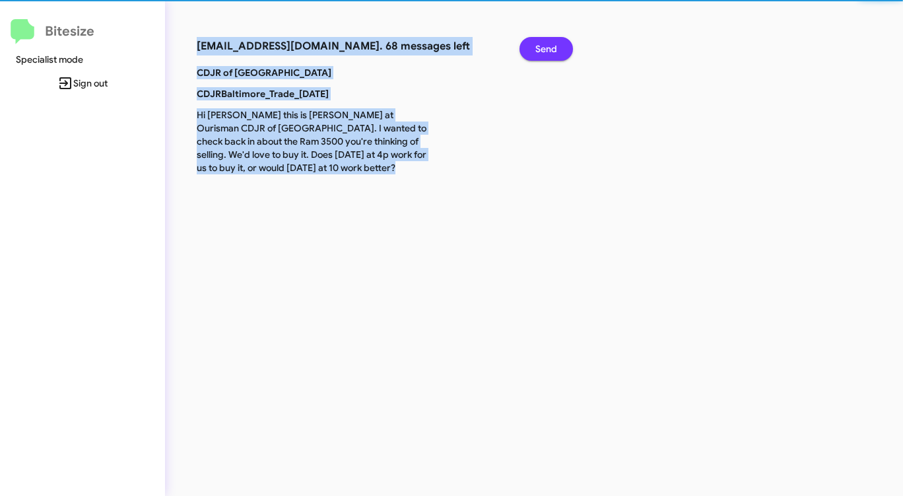
click at [541, 52] on span "Send" at bounding box center [547, 49] width 22 height 24
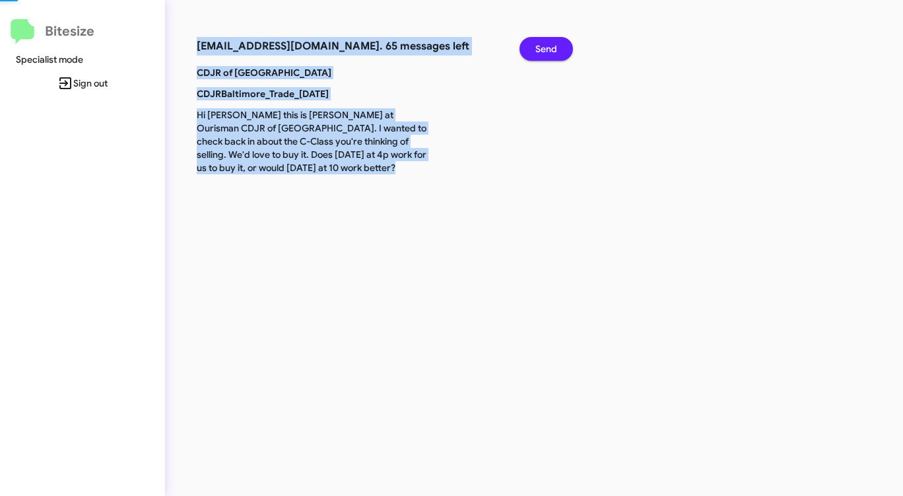
click at [541, 52] on span "Send" at bounding box center [547, 49] width 22 height 24
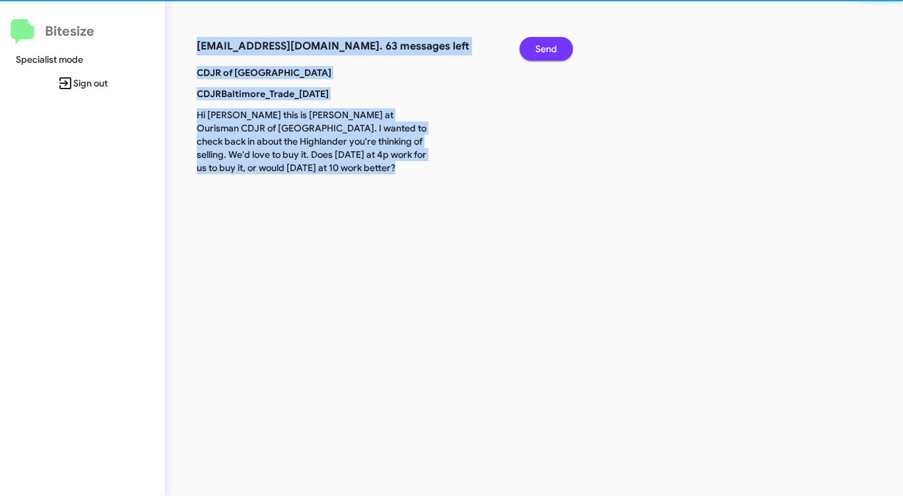
click at [541, 52] on span "Send" at bounding box center [547, 49] width 22 height 24
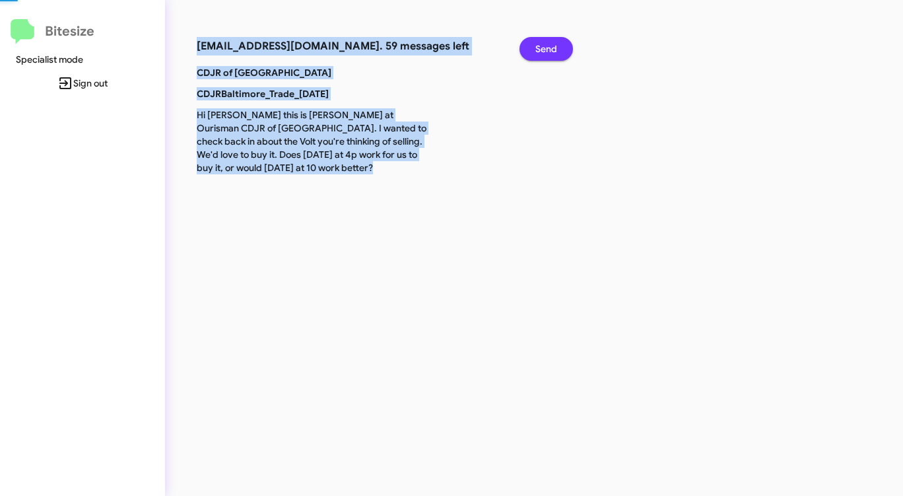
click at [541, 52] on span "Send" at bounding box center [547, 49] width 22 height 24
click at [541, 51] on span "Send" at bounding box center [547, 49] width 22 height 24
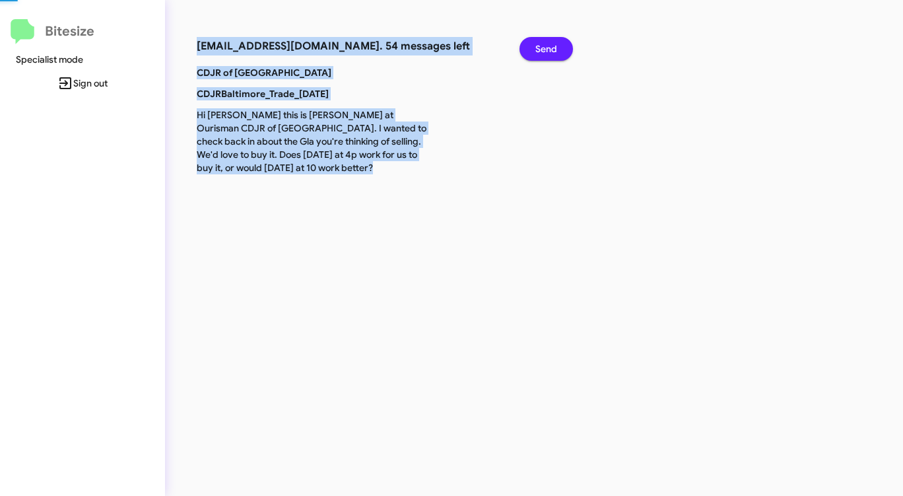
click at [541, 51] on span "Send" at bounding box center [547, 49] width 22 height 24
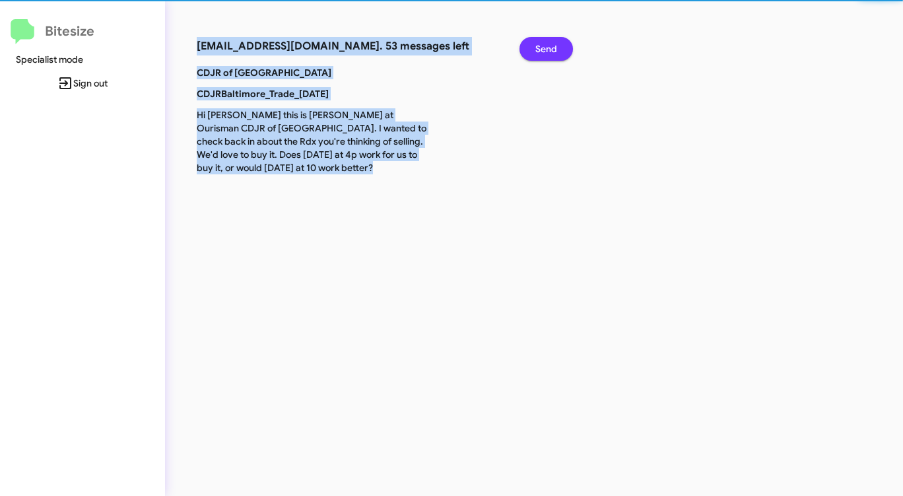
click at [541, 51] on span "Send" at bounding box center [547, 49] width 22 height 24
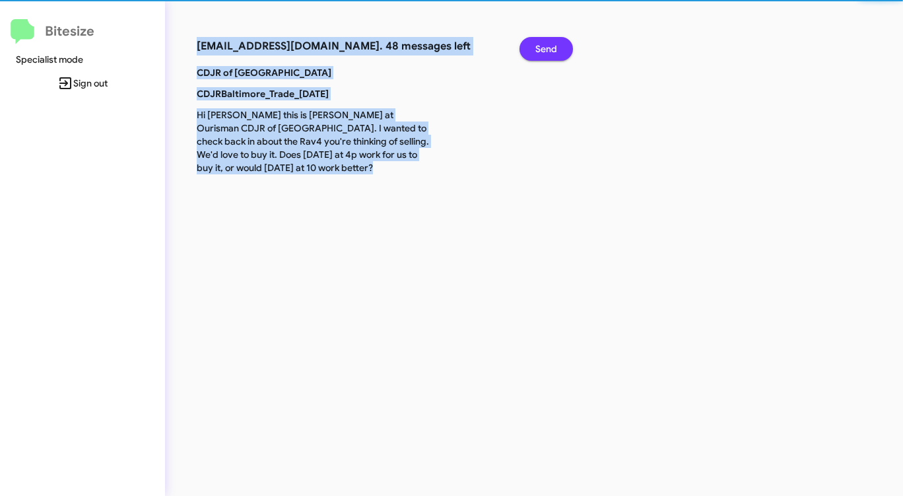
click at [541, 51] on span "Send" at bounding box center [547, 49] width 22 height 24
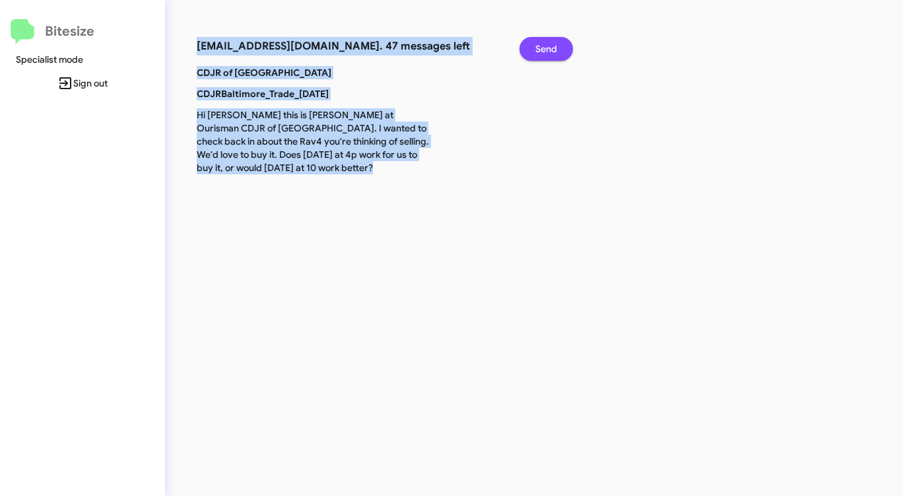
click at [541, 51] on span "Send" at bounding box center [547, 49] width 22 height 24
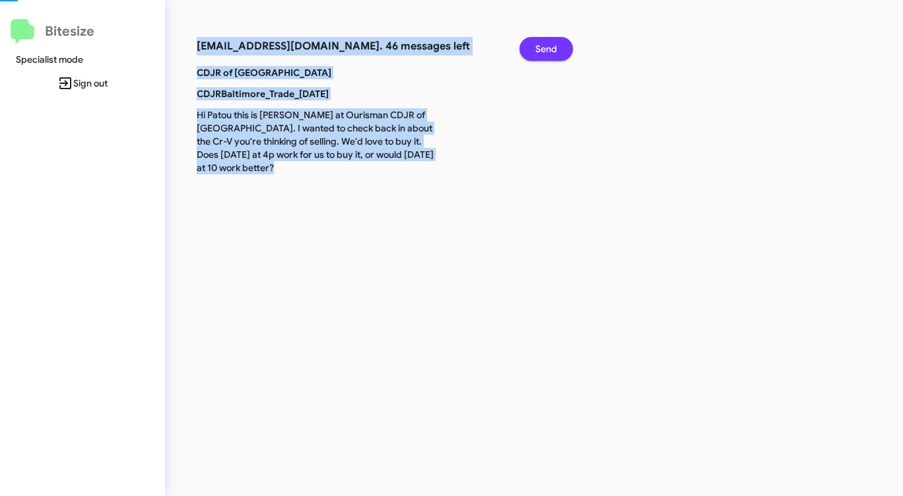
click at [541, 51] on span "Send" at bounding box center [547, 49] width 22 height 24
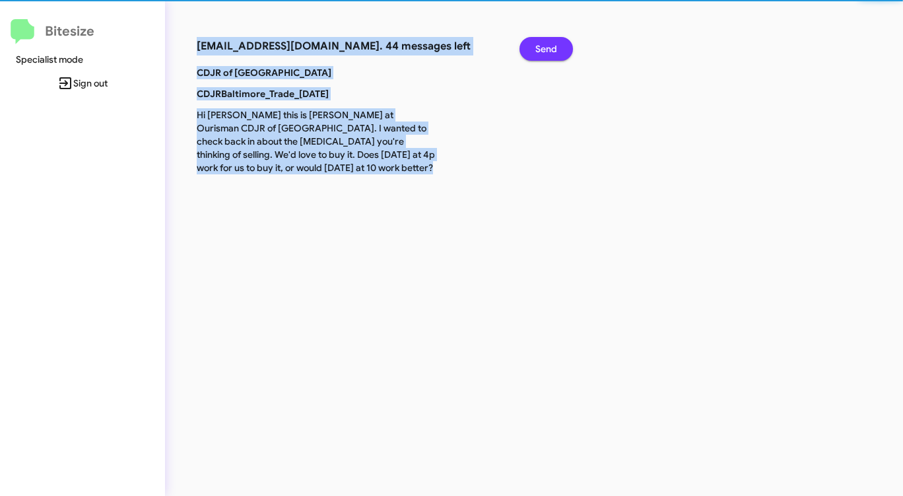
click at [541, 51] on span "Send" at bounding box center [547, 49] width 22 height 24
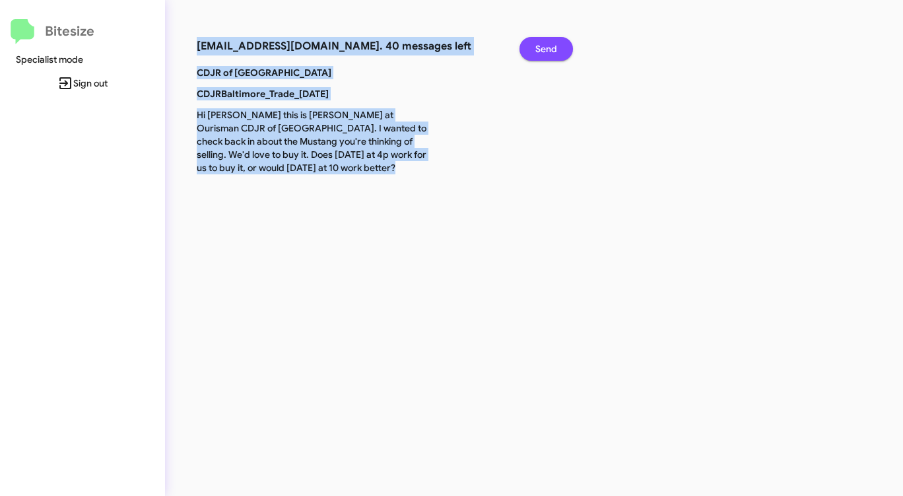
click at [541, 51] on span "Send" at bounding box center [547, 49] width 22 height 24
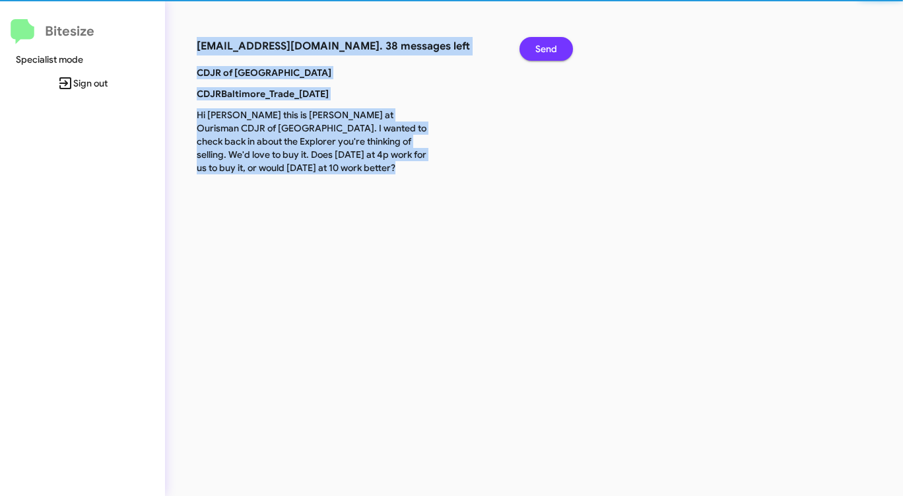
click at [541, 51] on span "Send" at bounding box center [547, 49] width 22 height 24
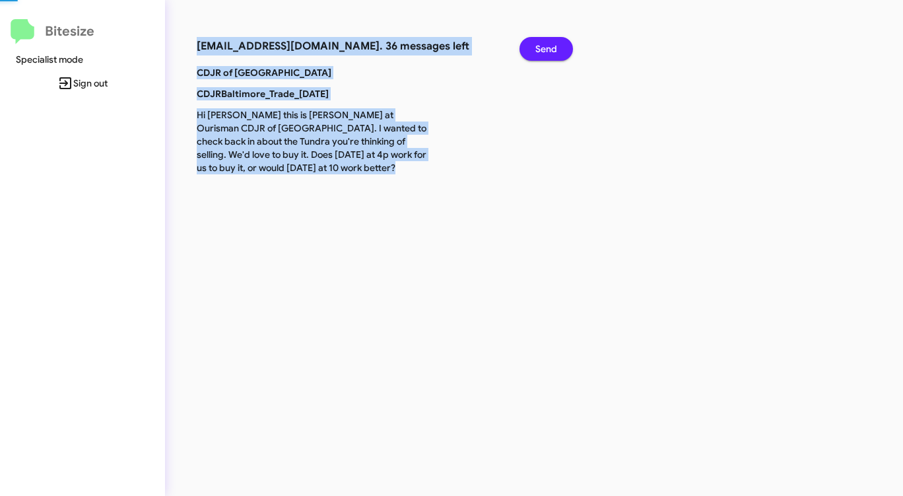
click at [541, 51] on span "Send" at bounding box center [547, 49] width 22 height 24
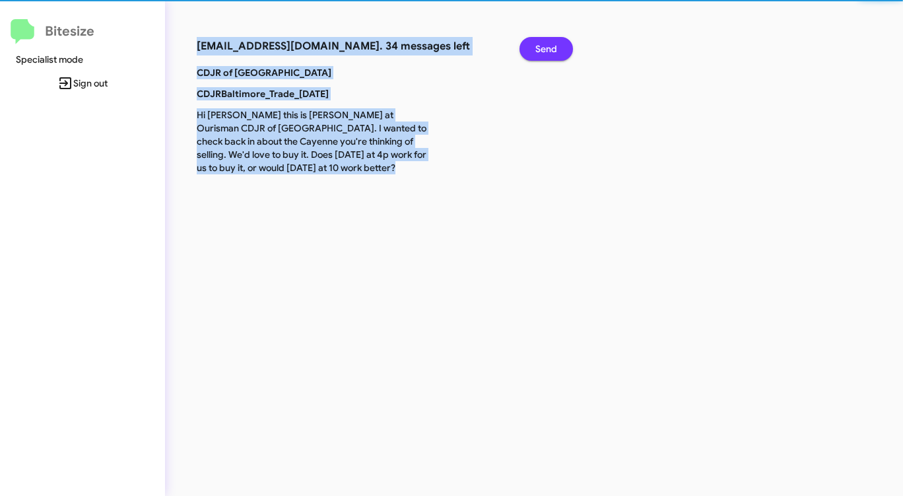
click at [541, 51] on span "Send" at bounding box center [547, 49] width 22 height 24
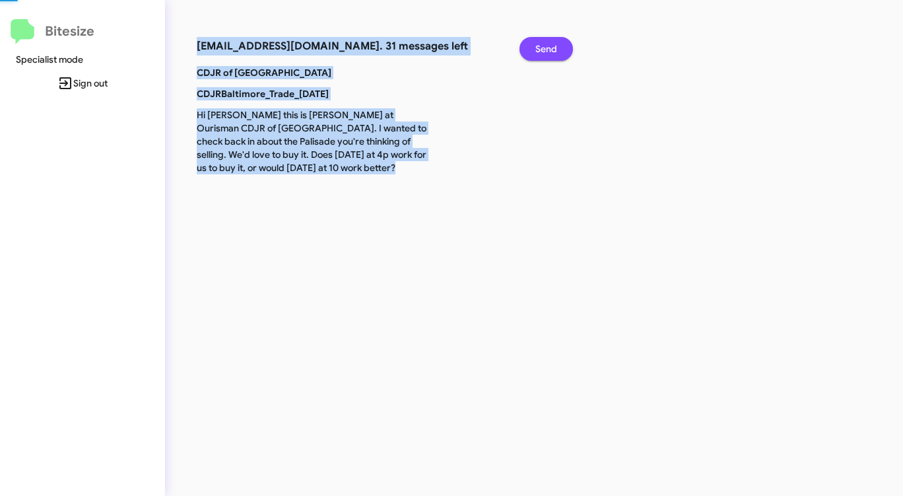
click at [541, 51] on span "Send" at bounding box center [547, 49] width 22 height 24
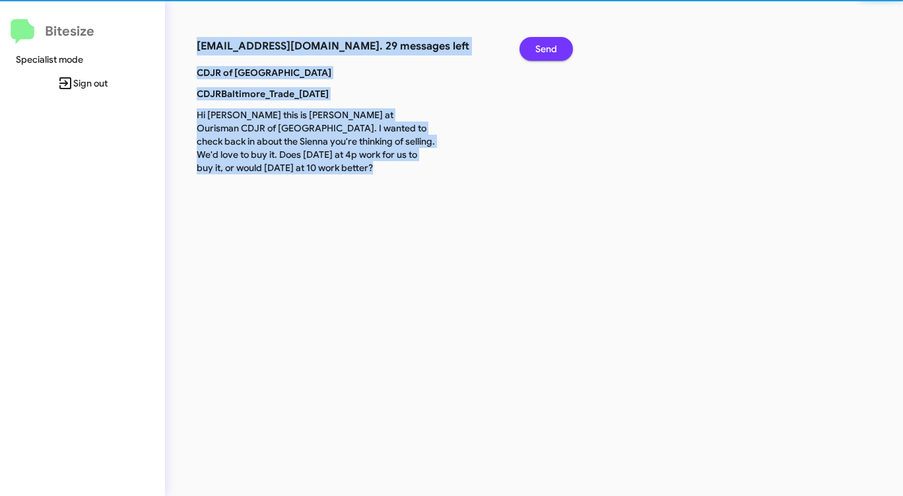
click at [541, 51] on span "Send" at bounding box center [547, 49] width 22 height 24
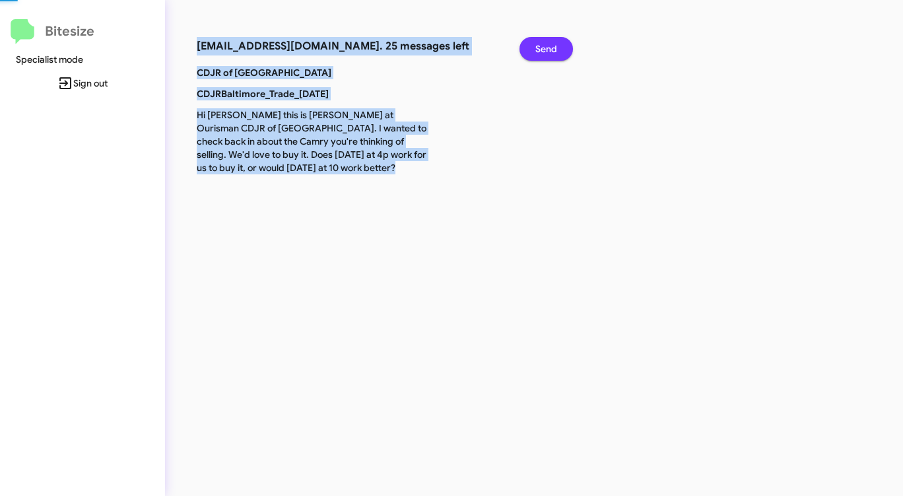
click at [541, 51] on span "Send" at bounding box center [547, 49] width 22 height 24
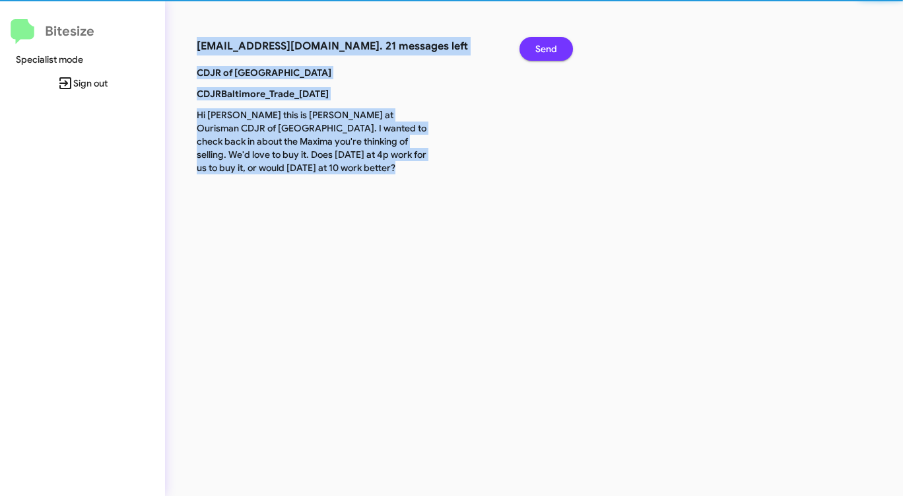
click at [541, 51] on span "Send" at bounding box center [547, 49] width 22 height 24
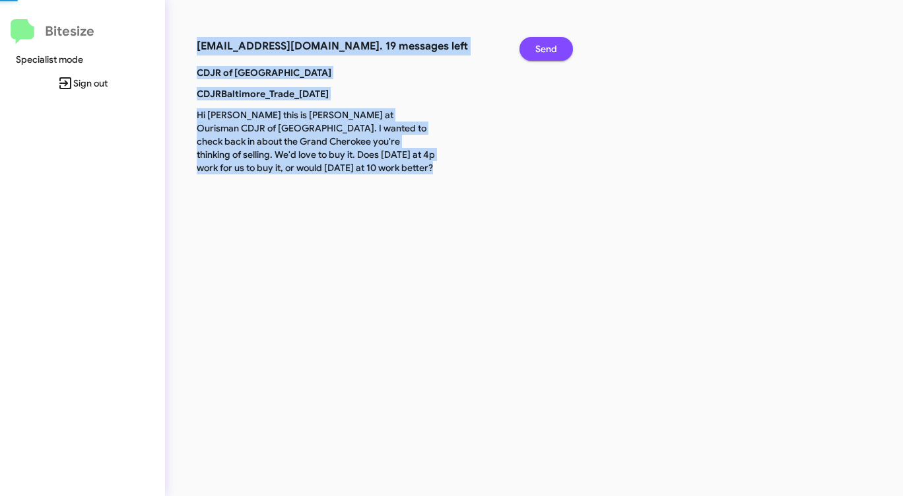
click at [541, 51] on span "Send" at bounding box center [547, 49] width 22 height 24
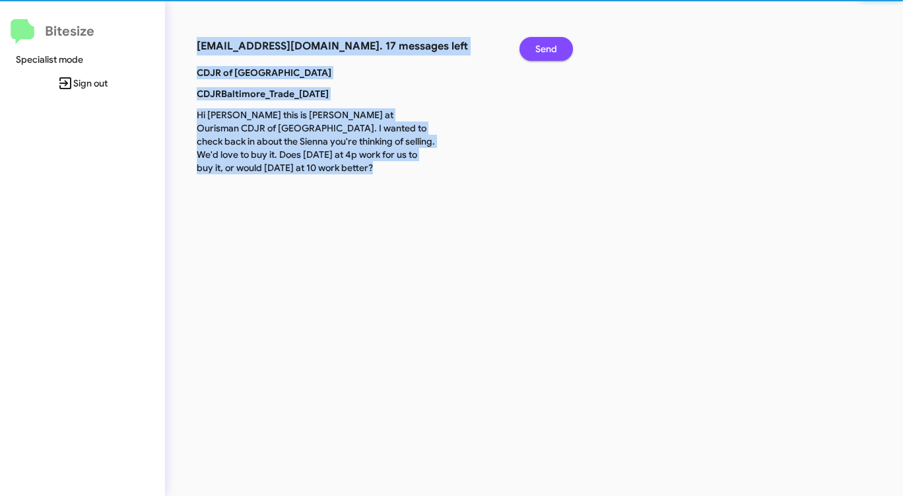
click at [541, 51] on span "Send" at bounding box center [547, 49] width 22 height 24
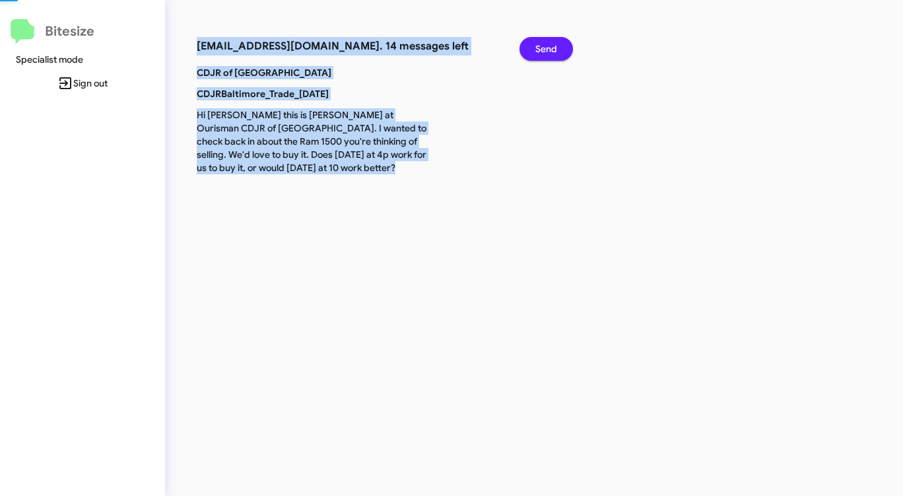
click at [541, 51] on span "Send" at bounding box center [547, 49] width 22 height 24
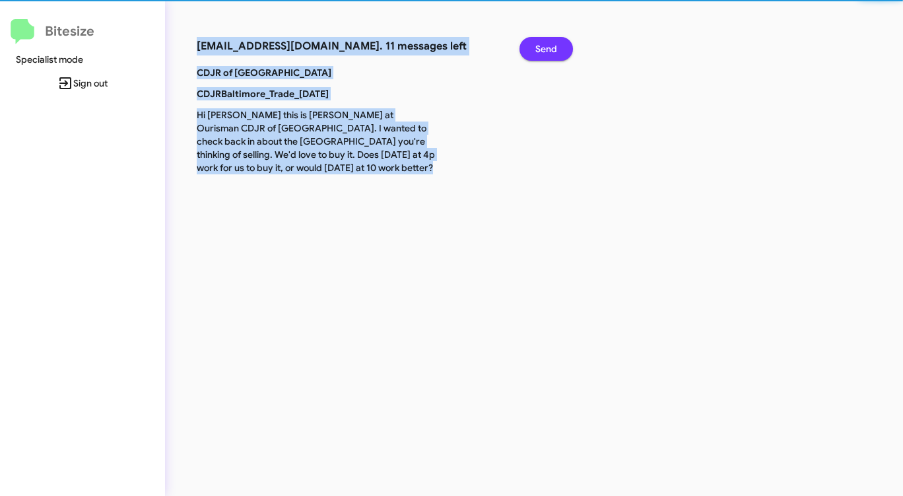
click at [541, 51] on span "Send" at bounding box center [547, 49] width 22 height 24
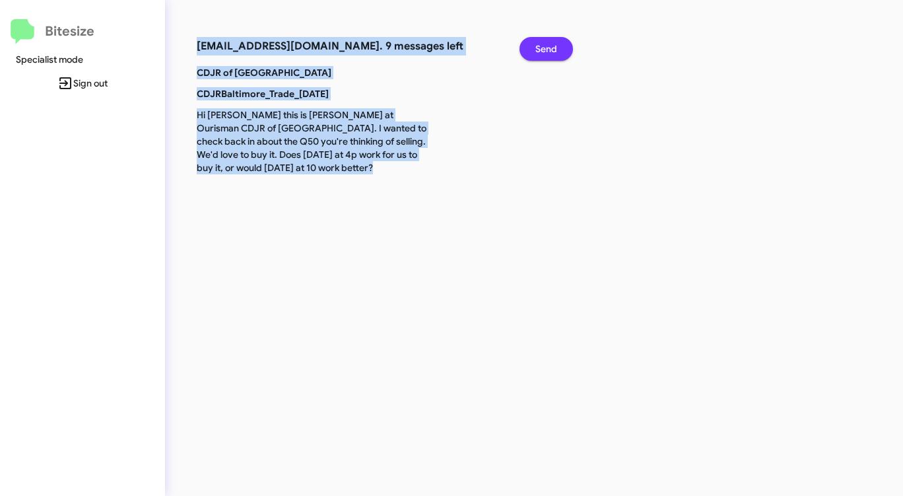
click at [541, 51] on span "Send" at bounding box center [547, 49] width 22 height 24
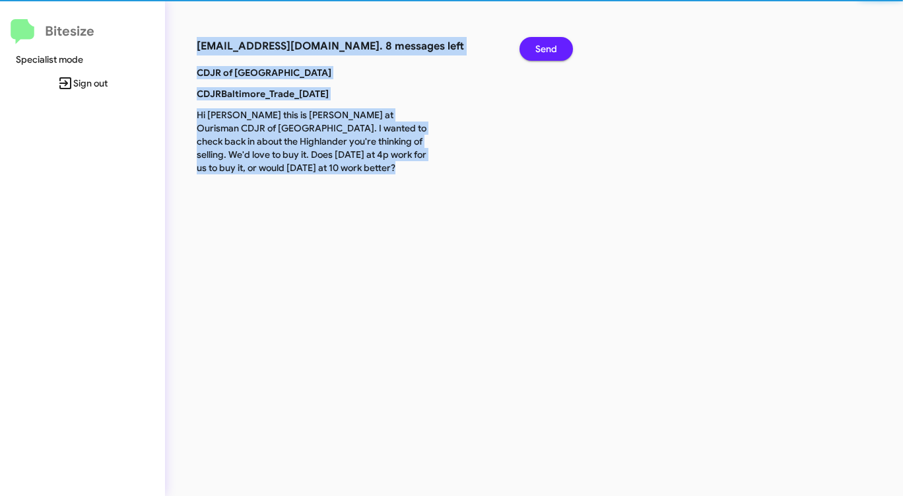
click at [541, 51] on span "Send" at bounding box center [547, 49] width 22 height 24
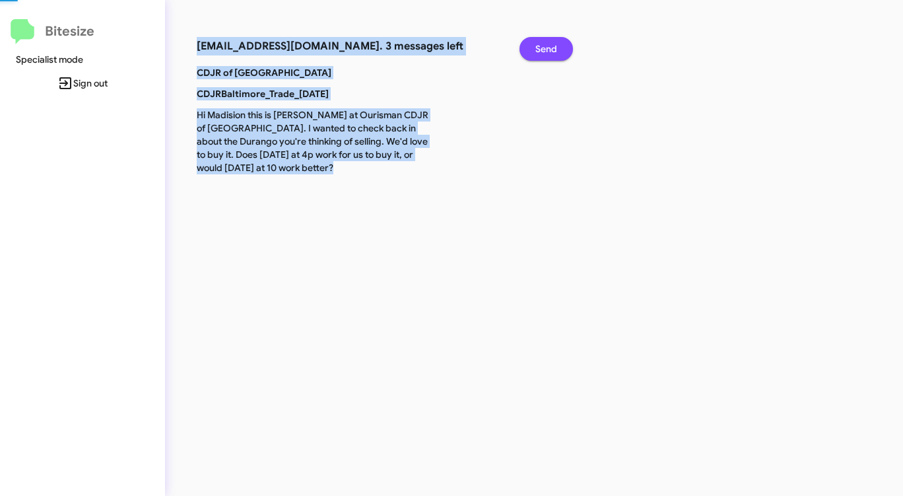
click at [541, 51] on span "Send" at bounding box center [547, 49] width 22 height 24
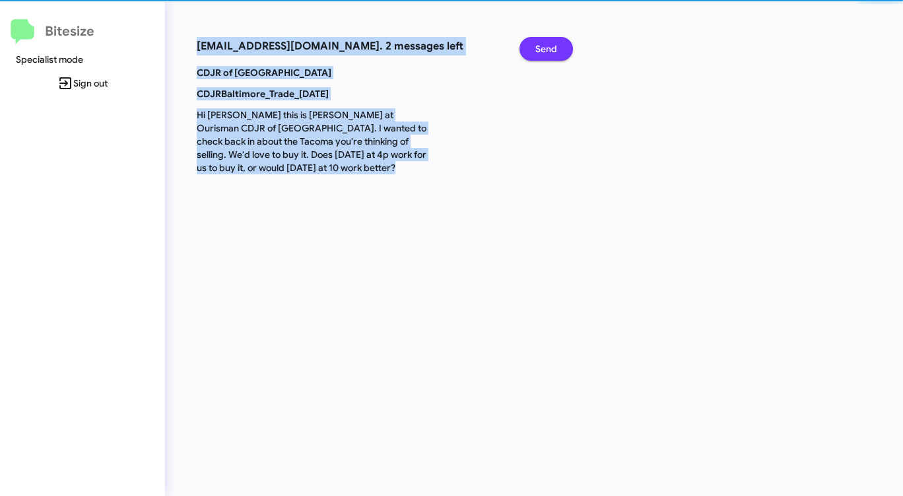
click at [541, 51] on span "Send" at bounding box center [547, 49] width 22 height 24
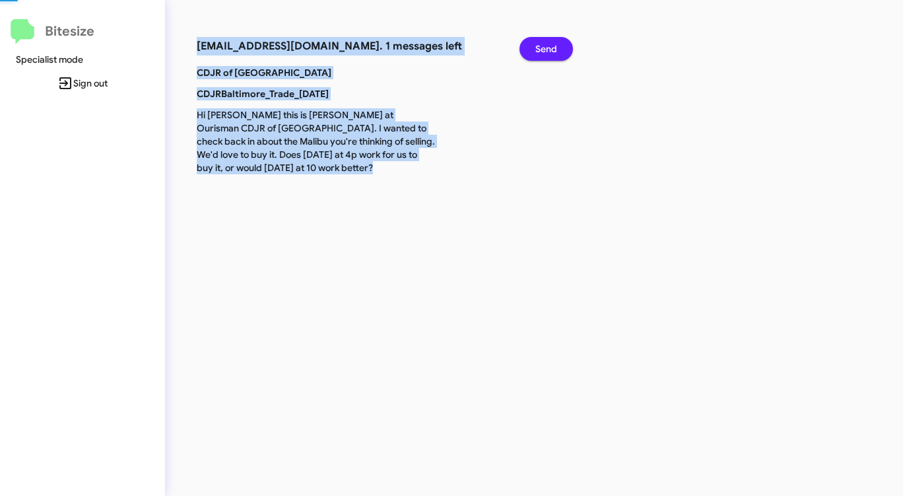
click at [541, 51] on span "Send" at bounding box center [547, 49] width 22 height 24
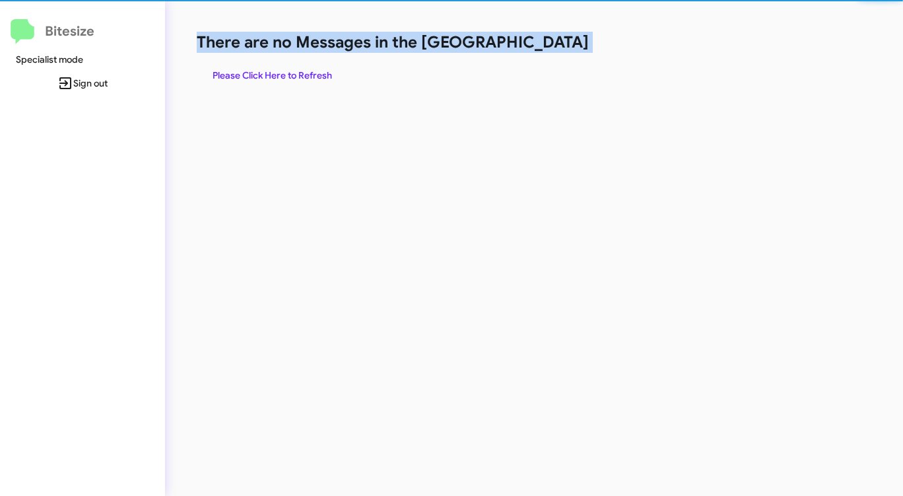
click at [541, 51] on h1 "There are no Messages in the [GEOGRAPHIC_DATA]" at bounding box center [473, 42] width 552 height 21
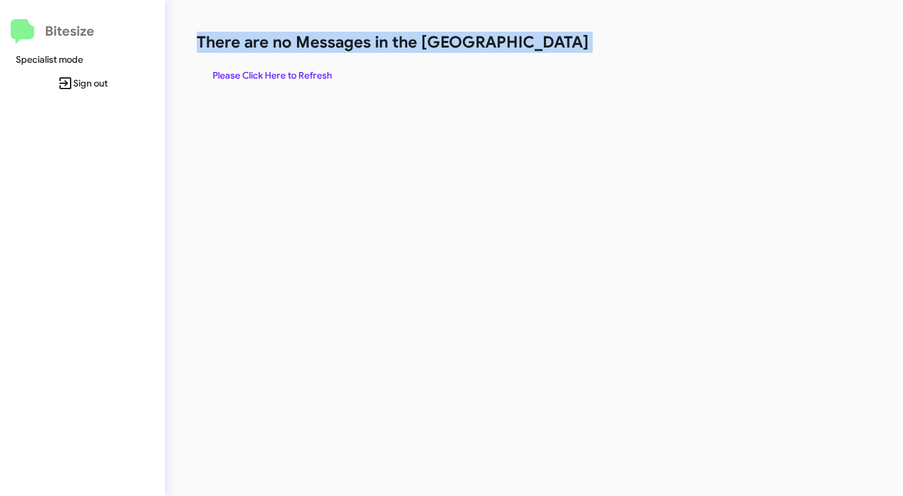
click at [541, 51] on h1 "There are no Messages in the [GEOGRAPHIC_DATA]" at bounding box center [473, 42] width 552 height 21
click at [286, 71] on span "Please Click Here to Refresh" at bounding box center [273, 75] width 120 height 24
click at [335, 75] on button "Please Click Here to Refresh" at bounding box center [272, 75] width 151 height 24
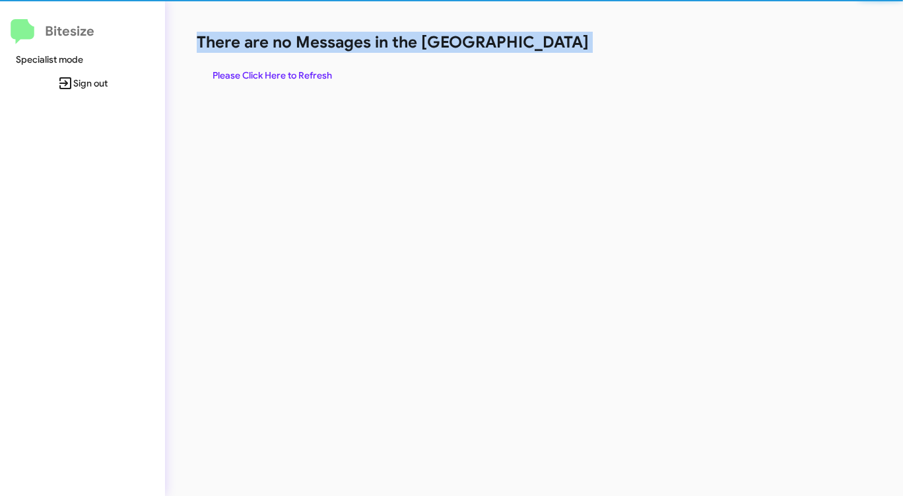
click at [335, 75] on button "Please Click Here to Refresh" at bounding box center [272, 75] width 151 height 24
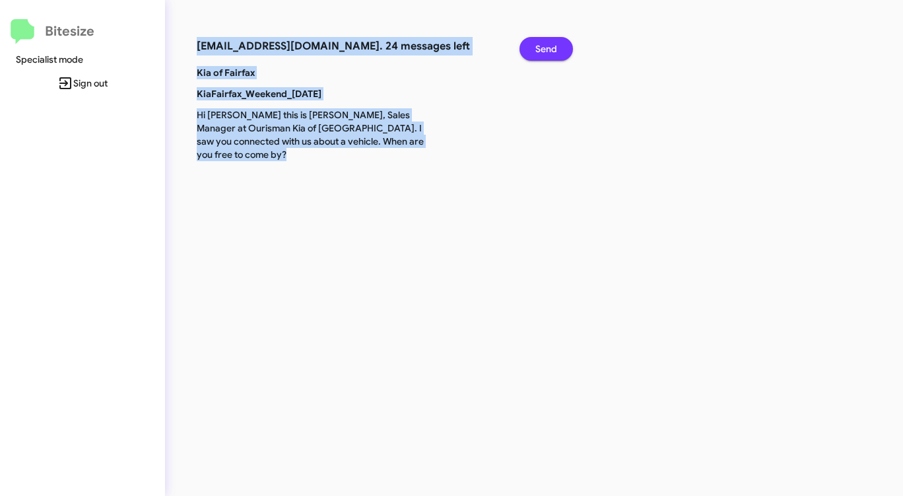
click at [542, 53] on span "Send" at bounding box center [547, 49] width 22 height 24
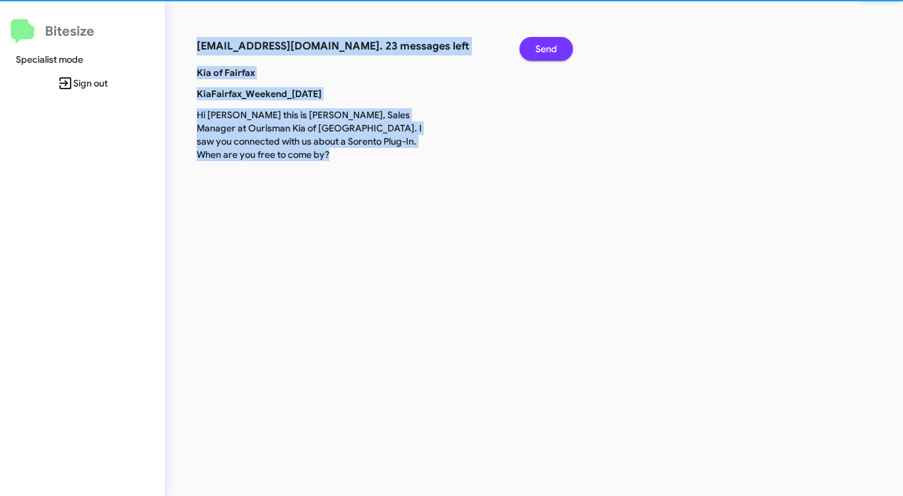
click at [541, 53] on span "Send" at bounding box center [547, 49] width 22 height 24
click at [540, 53] on span "Send" at bounding box center [547, 49] width 22 height 24
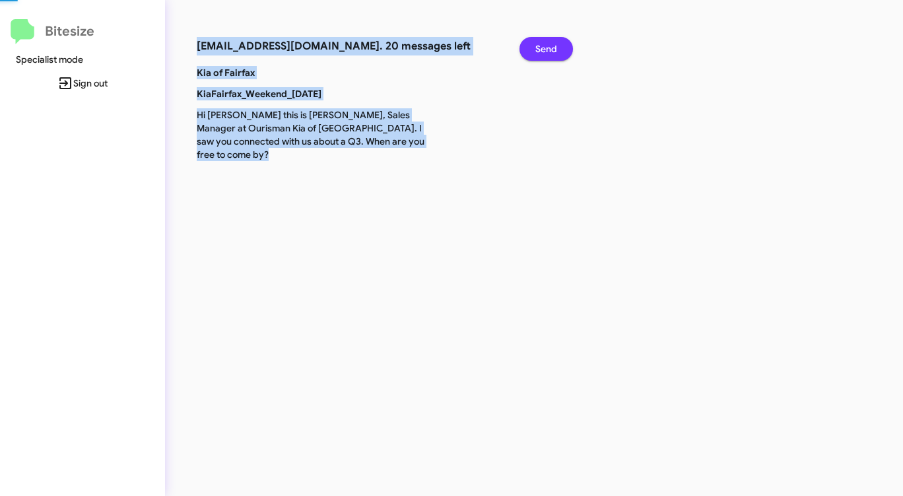
click at [540, 53] on span "Send" at bounding box center [547, 49] width 22 height 24
click at [538, 53] on span "Send" at bounding box center [547, 49] width 22 height 24
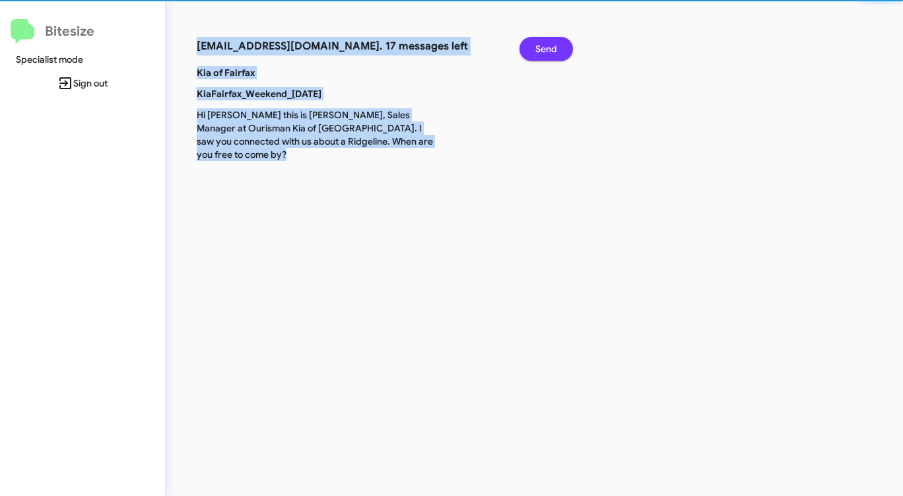
click at [537, 53] on span "Send" at bounding box center [547, 49] width 22 height 24
click at [536, 53] on span "Send" at bounding box center [547, 49] width 22 height 24
click at [534, 53] on button "Send" at bounding box center [546, 49] width 53 height 24
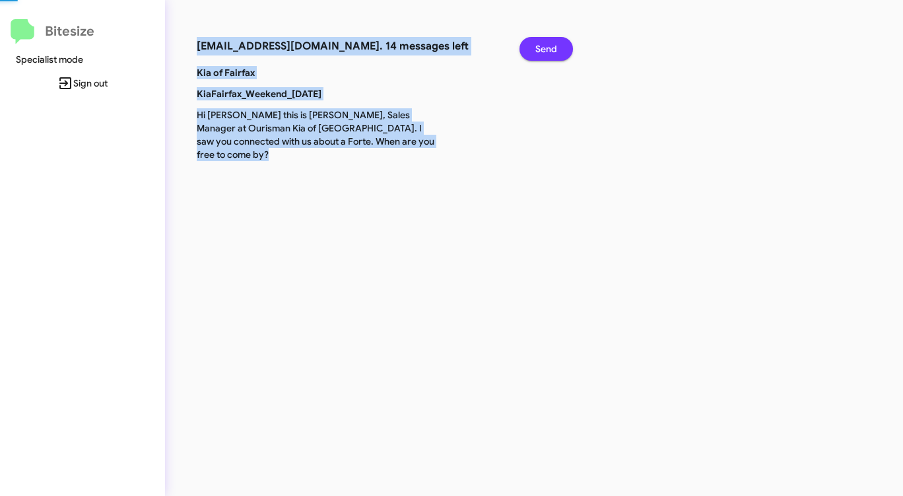
click at [533, 53] on button "Send" at bounding box center [546, 49] width 53 height 24
click at [532, 53] on button "Send" at bounding box center [546, 49] width 53 height 24
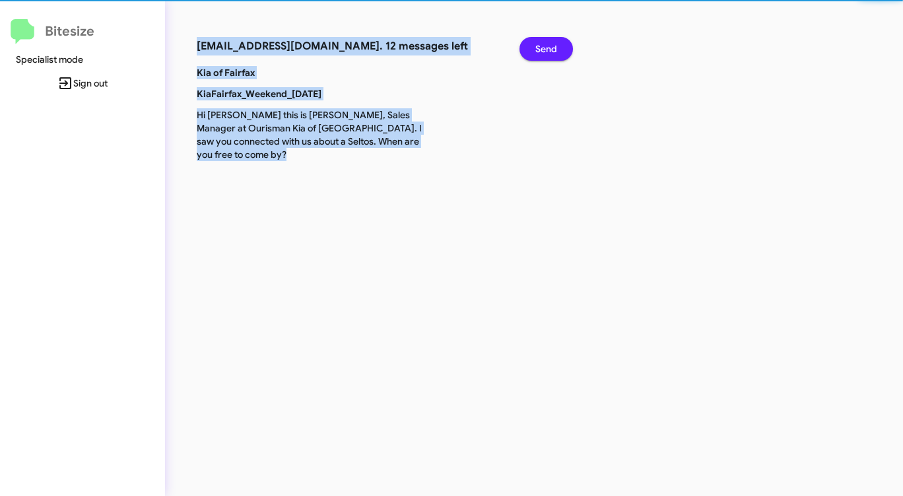
click at [530, 52] on button "Send" at bounding box center [546, 49] width 53 height 24
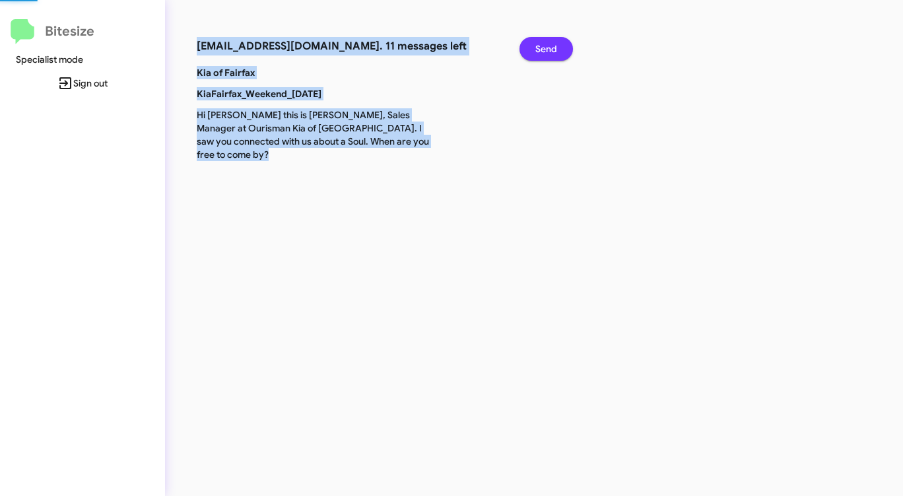
click at [528, 52] on button "Send" at bounding box center [546, 49] width 53 height 24
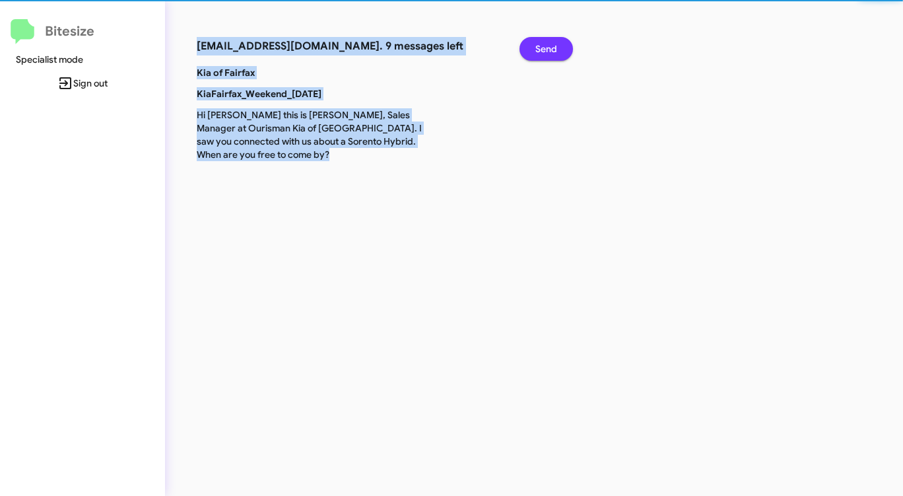
click at [528, 52] on button "Send" at bounding box center [546, 49] width 53 height 24
click at [526, 52] on button "Send" at bounding box center [546, 49] width 53 height 24
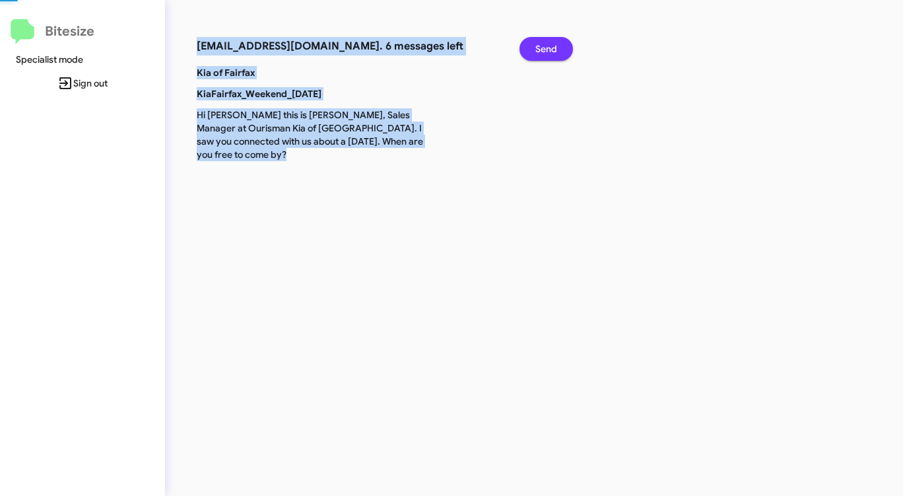
click at [525, 52] on button "Send" at bounding box center [546, 49] width 53 height 24
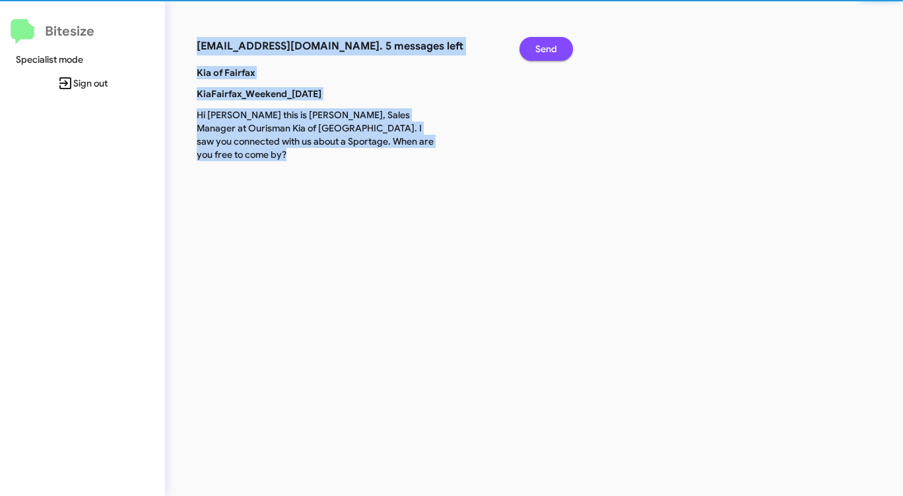
click at [523, 52] on button "Send" at bounding box center [546, 49] width 53 height 24
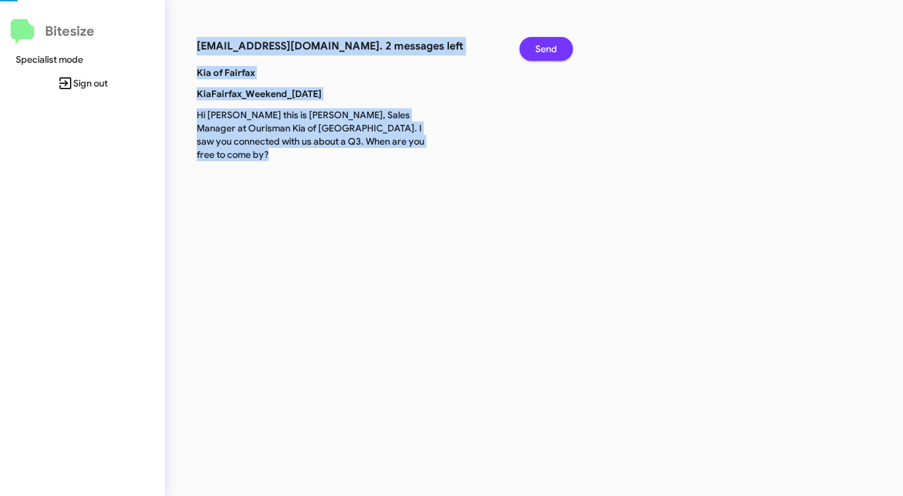
click at [520, 51] on button "Send" at bounding box center [546, 49] width 53 height 24
click at [520, 50] on button "Send" at bounding box center [546, 49] width 53 height 24
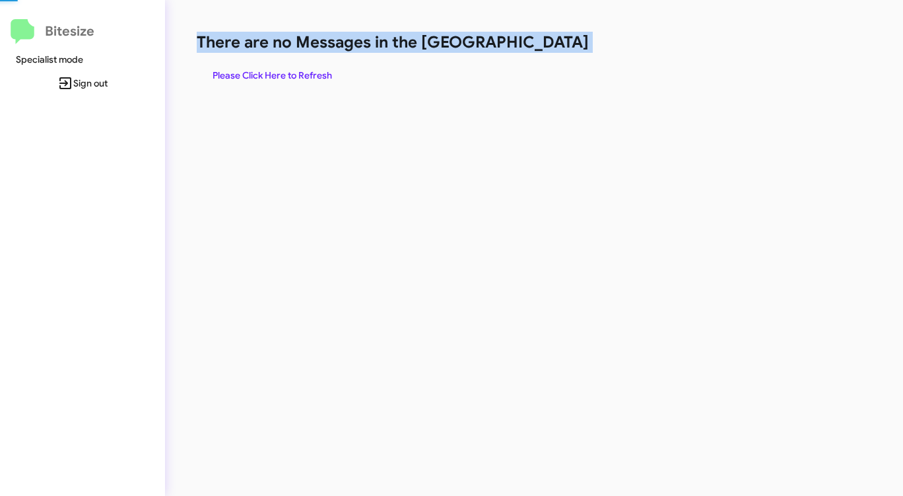
click at [522, 52] on h1 "There are no Messages in the [GEOGRAPHIC_DATA]" at bounding box center [473, 42] width 552 height 21
click at [520, 52] on h1 "There are no Messages in the [GEOGRAPHIC_DATA]" at bounding box center [473, 42] width 552 height 21
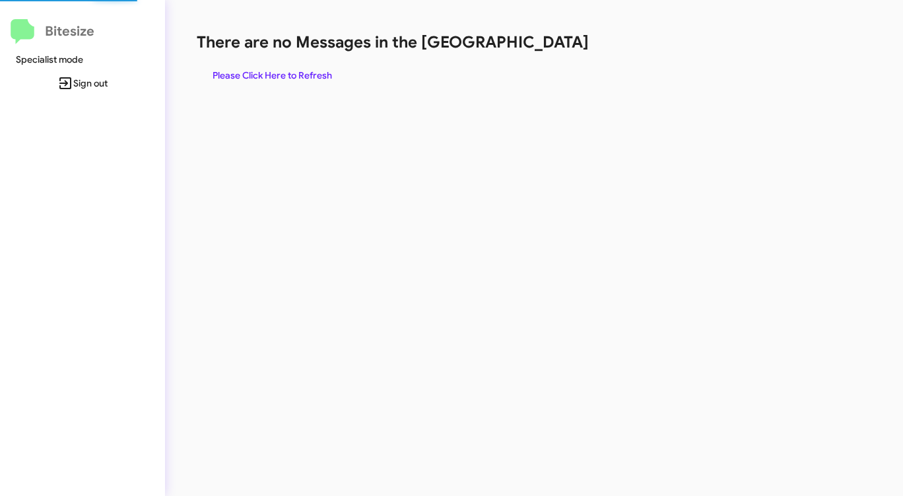
click at [279, 69] on span "Please Click Here to Refresh" at bounding box center [273, 75] width 120 height 24
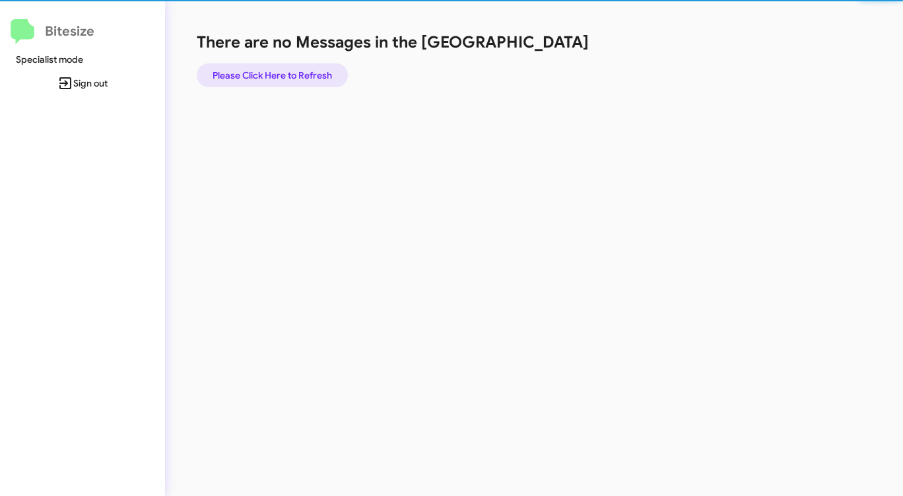
click at [279, 69] on span "Please Click Here to Refresh" at bounding box center [273, 75] width 120 height 24
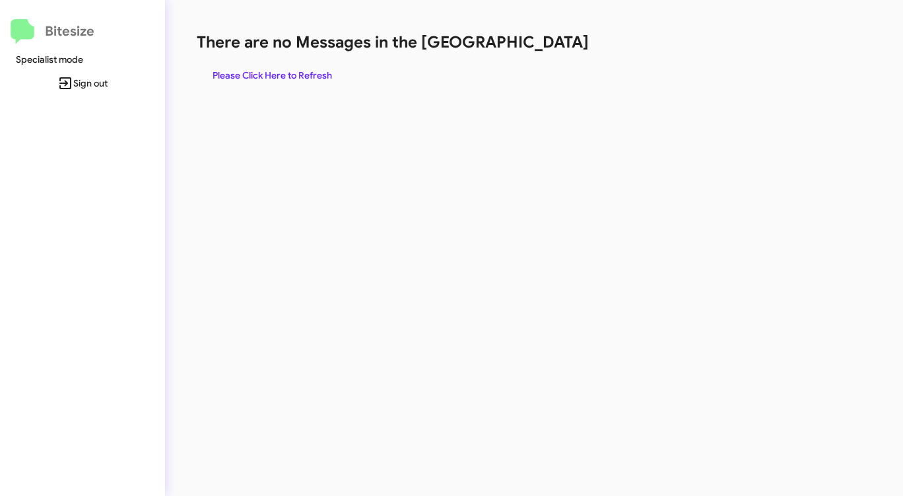
click at [281, 63] on div "There are no Messages in the Queue Please Click Here to Refresh" at bounding box center [473, 59] width 552 height 55
click at [285, 75] on span "Please Click Here to Refresh" at bounding box center [273, 75] width 120 height 24
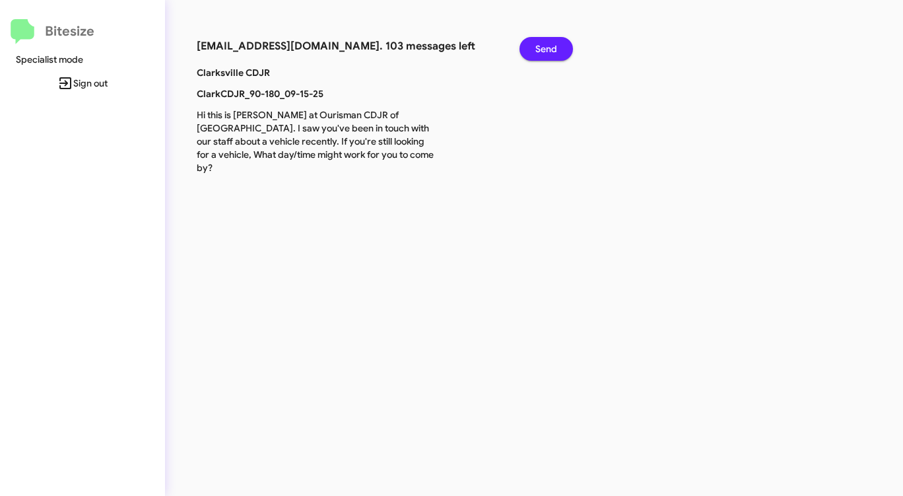
click at [540, 43] on span "Send" at bounding box center [547, 49] width 22 height 24
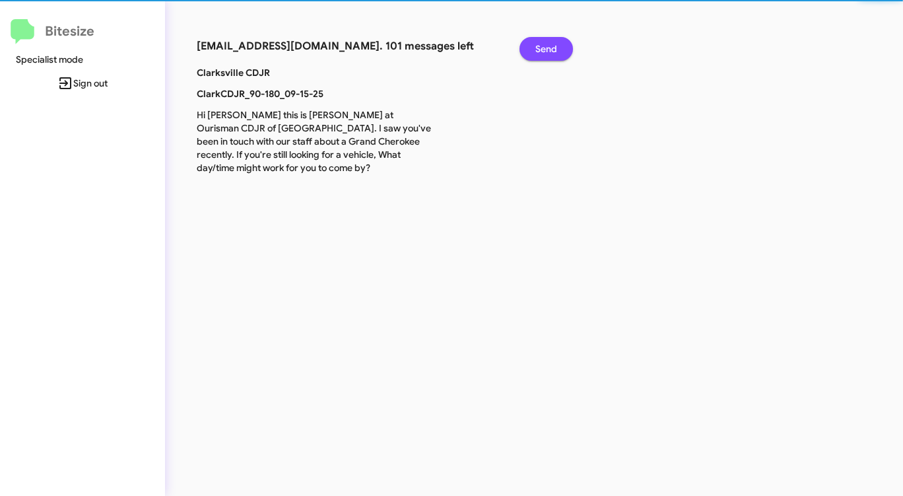
click at [540, 43] on span "Send" at bounding box center [547, 49] width 22 height 24
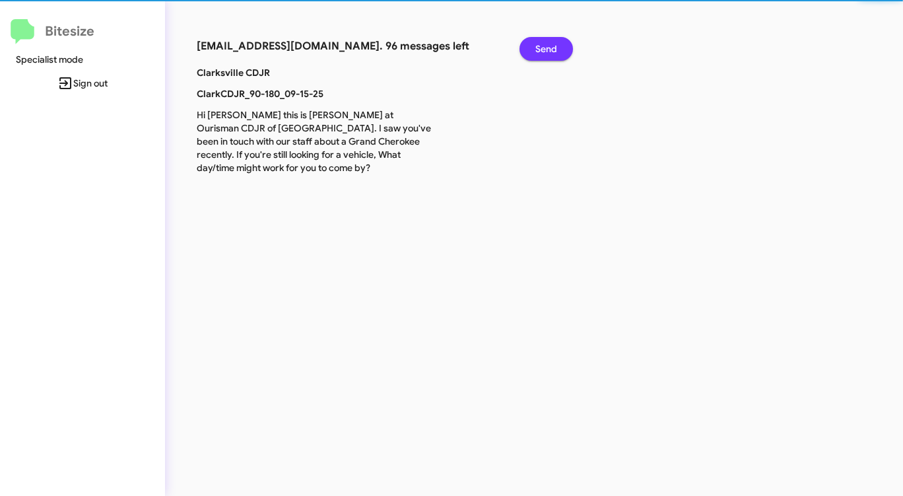
click at [540, 43] on span "Send" at bounding box center [547, 49] width 22 height 24
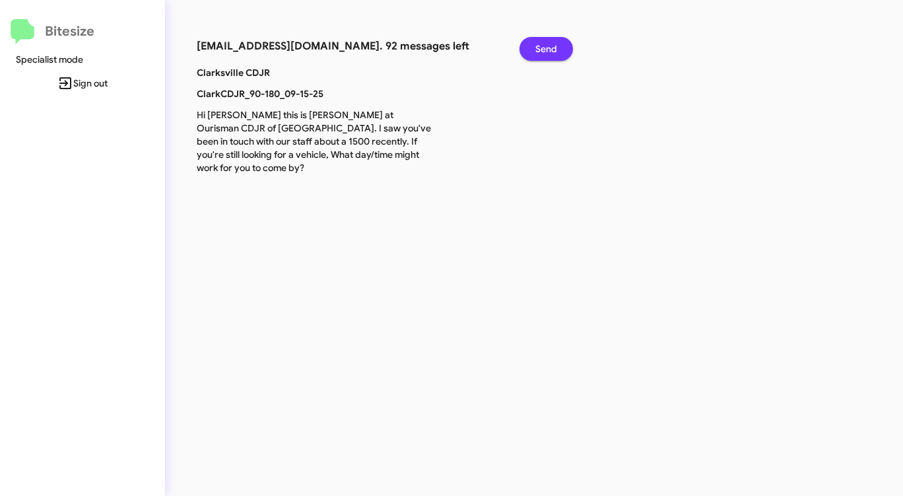
click at [540, 43] on span "Send" at bounding box center [547, 49] width 22 height 24
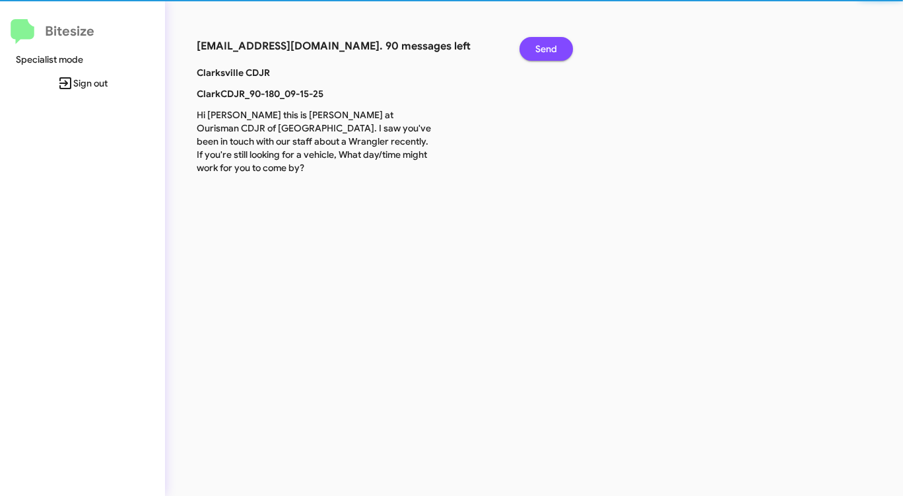
click at [540, 43] on span "Send" at bounding box center [547, 49] width 22 height 24
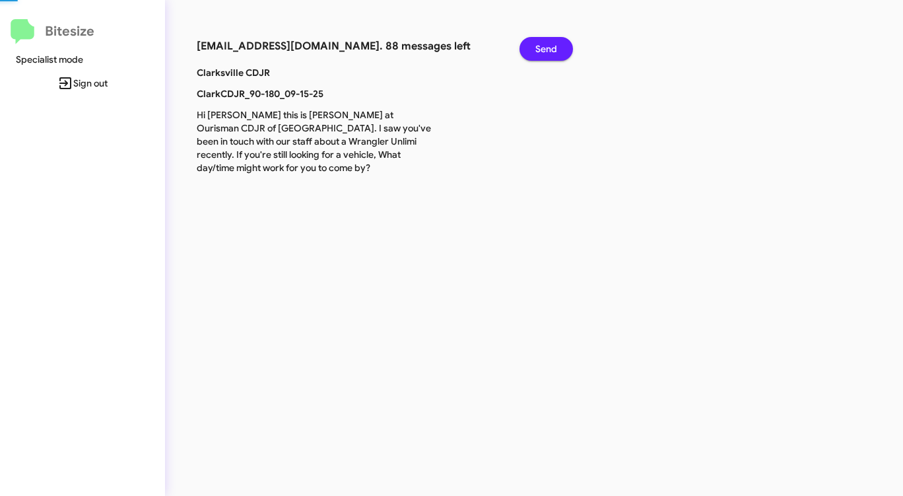
click at [540, 43] on span "Send" at bounding box center [547, 49] width 22 height 24
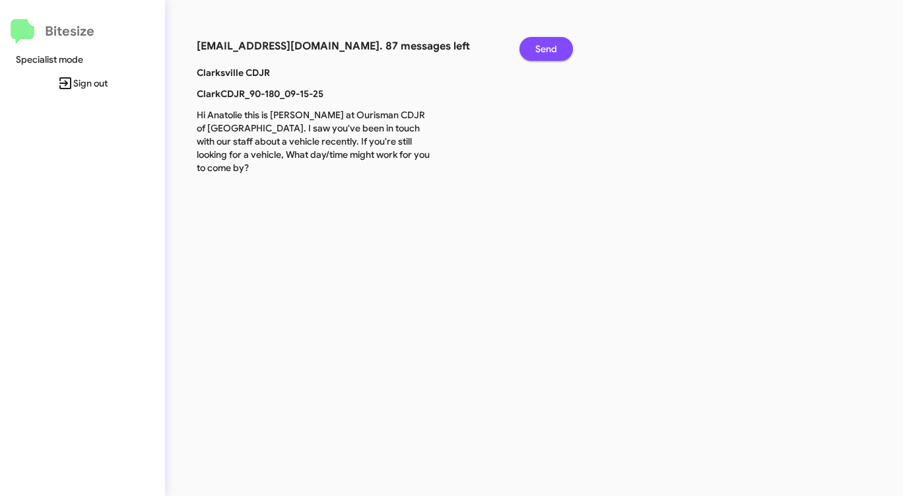
click at [540, 43] on span "Send" at bounding box center [547, 49] width 22 height 24
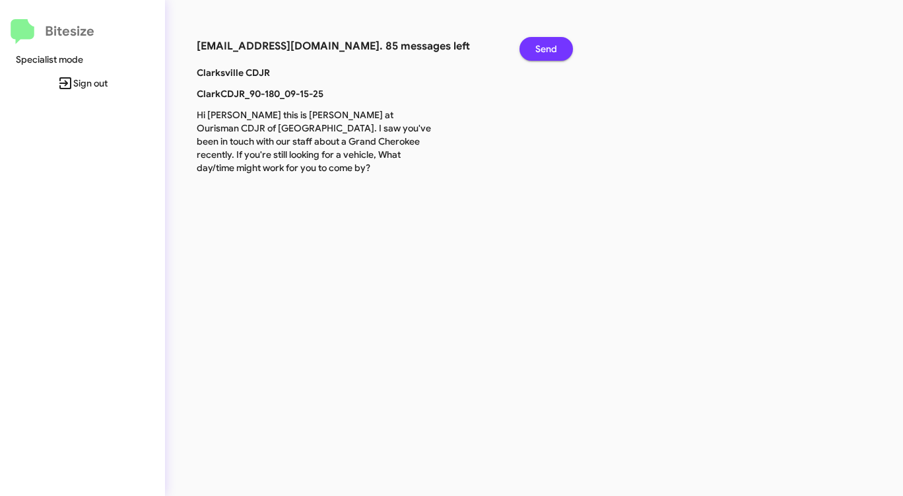
click at [540, 43] on span "Send" at bounding box center [547, 49] width 22 height 24
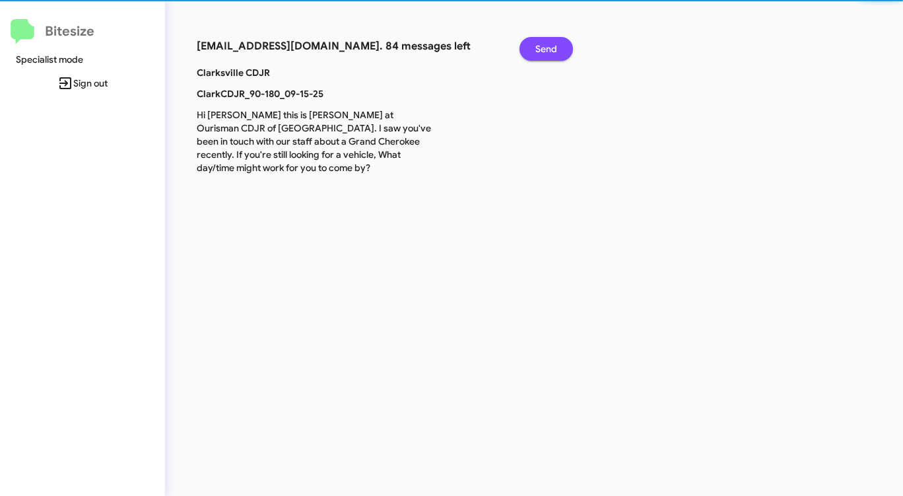
click at [540, 43] on span "Send" at bounding box center [547, 49] width 22 height 24
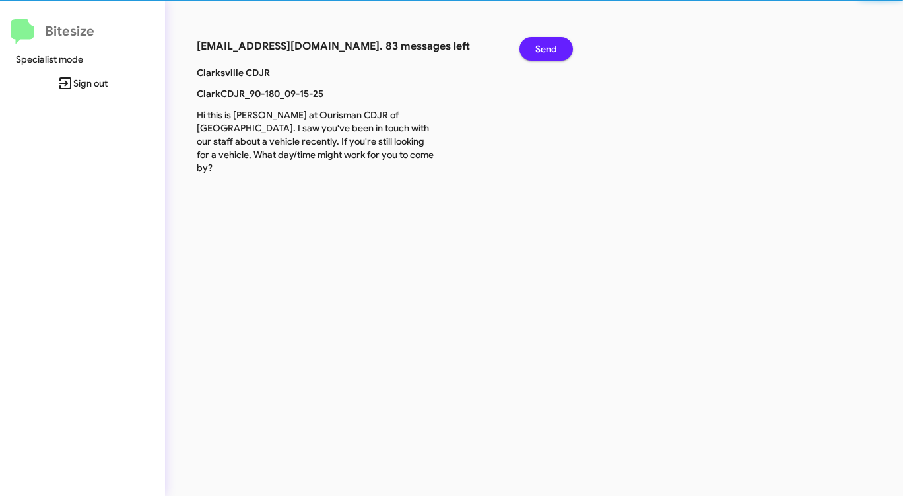
click at [540, 43] on span "Send" at bounding box center [547, 49] width 22 height 24
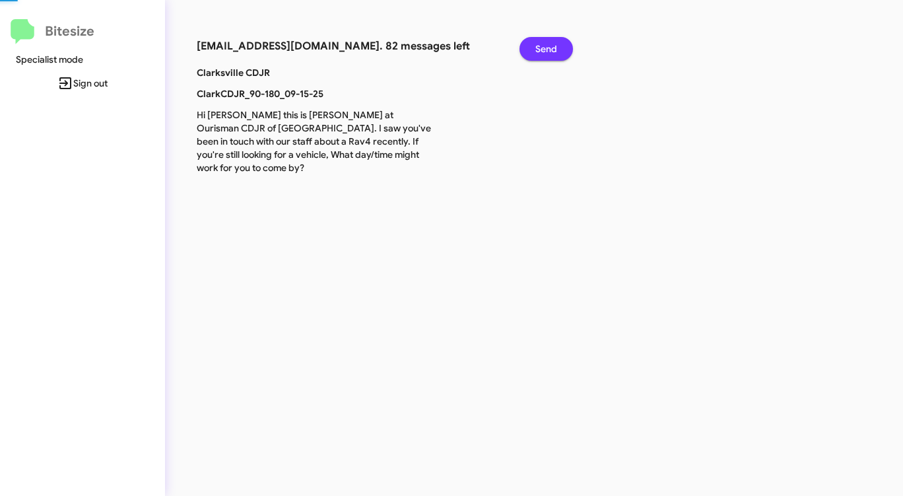
click at [540, 43] on span "Send" at bounding box center [547, 49] width 22 height 24
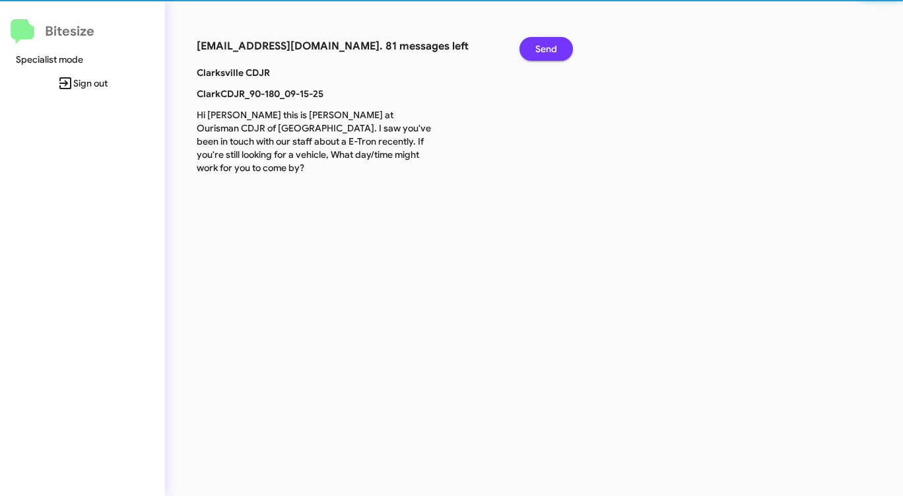
click at [540, 43] on span "Send" at bounding box center [547, 49] width 22 height 24
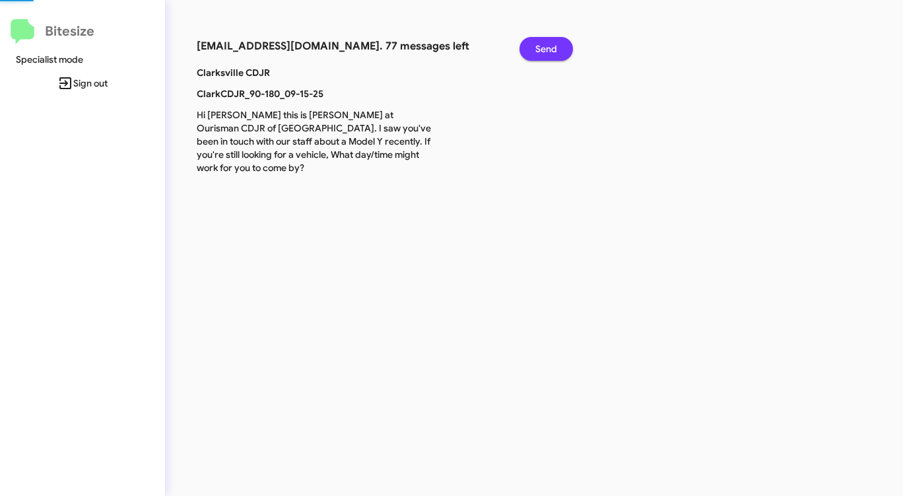
click at [540, 43] on span "Send" at bounding box center [547, 49] width 22 height 24
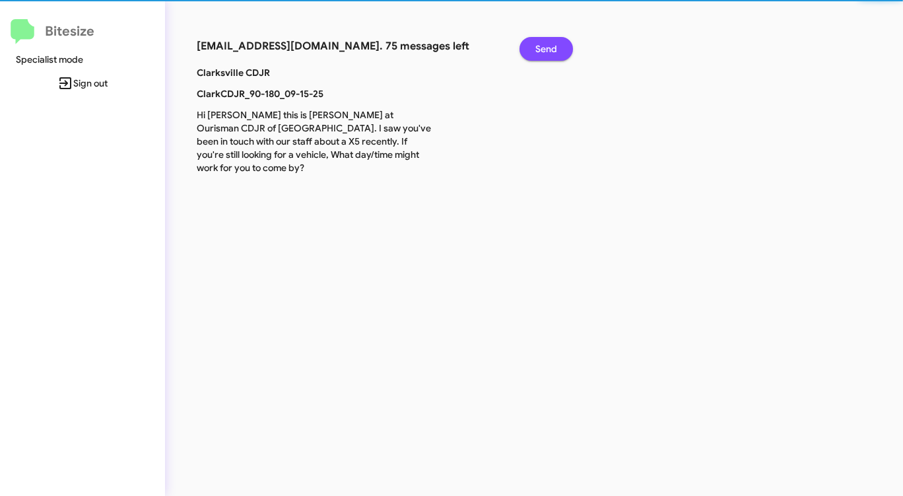
click at [540, 43] on span "Send" at bounding box center [547, 49] width 22 height 24
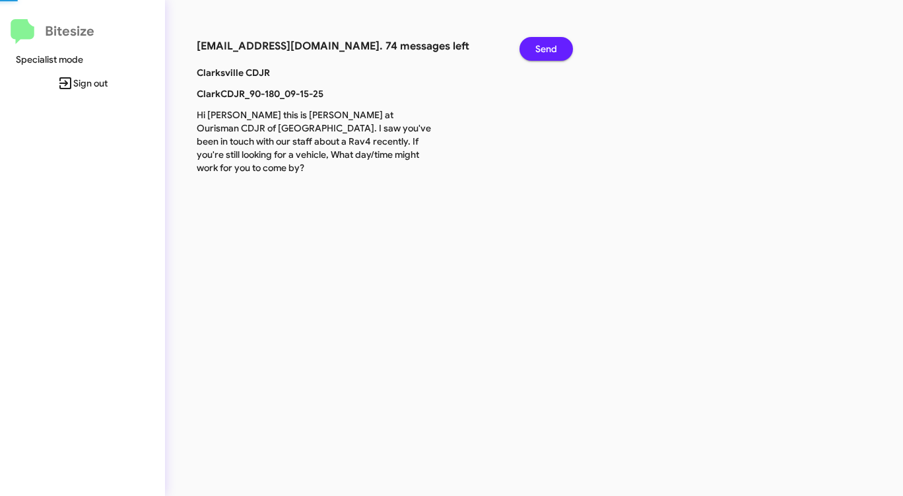
click at [540, 43] on span "Send" at bounding box center [547, 49] width 22 height 24
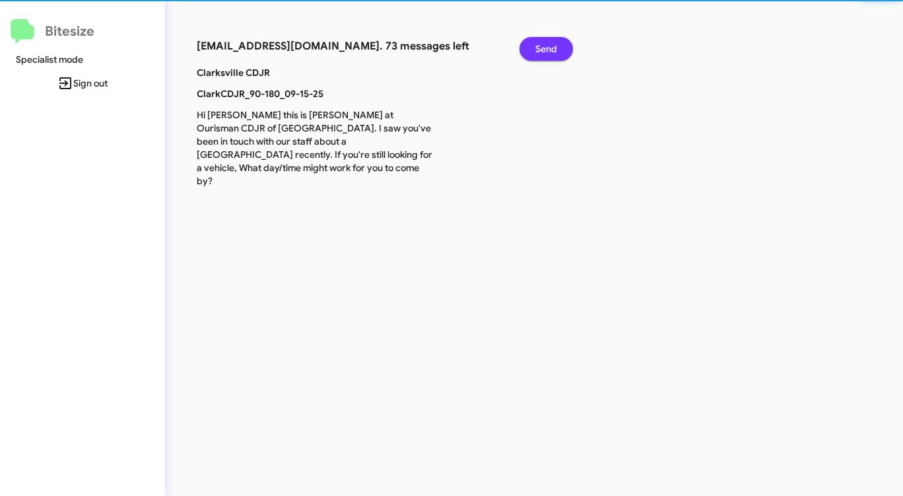
click at [540, 43] on span "Send" at bounding box center [547, 49] width 22 height 24
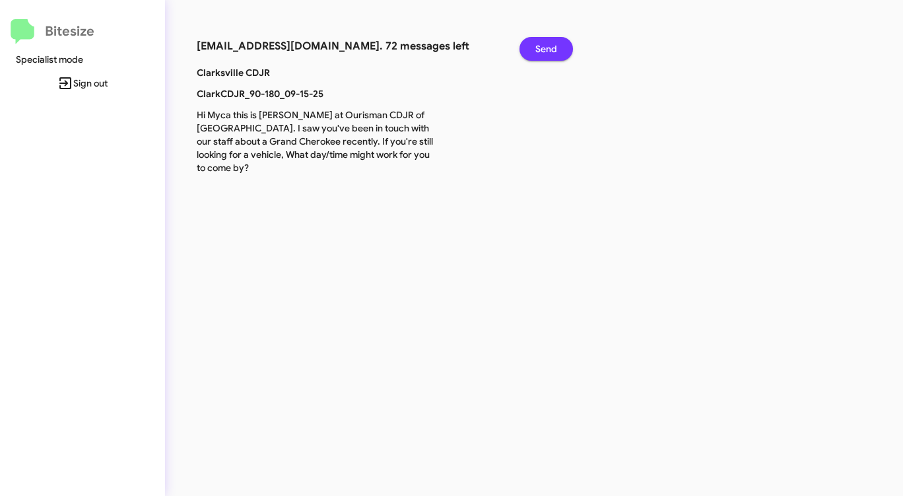
click at [540, 43] on span "Send" at bounding box center [547, 49] width 22 height 24
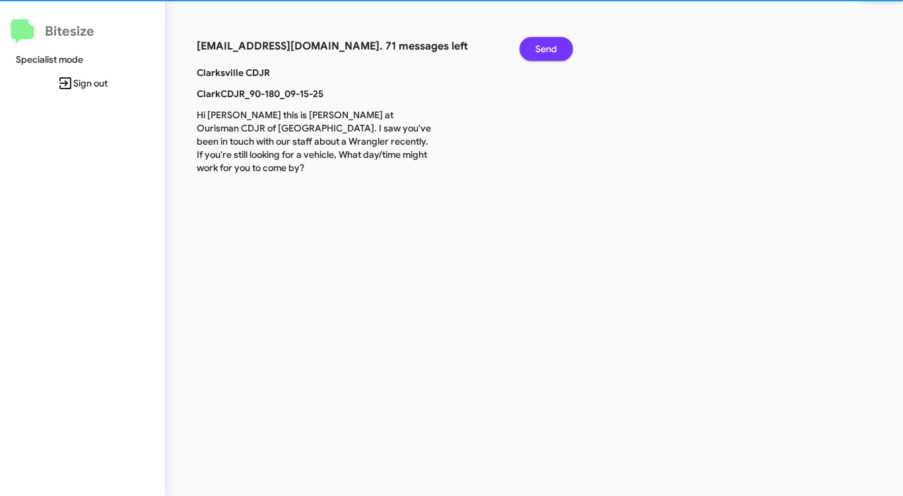
click at [540, 43] on span "Send" at bounding box center [547, 49] width 22 height 24
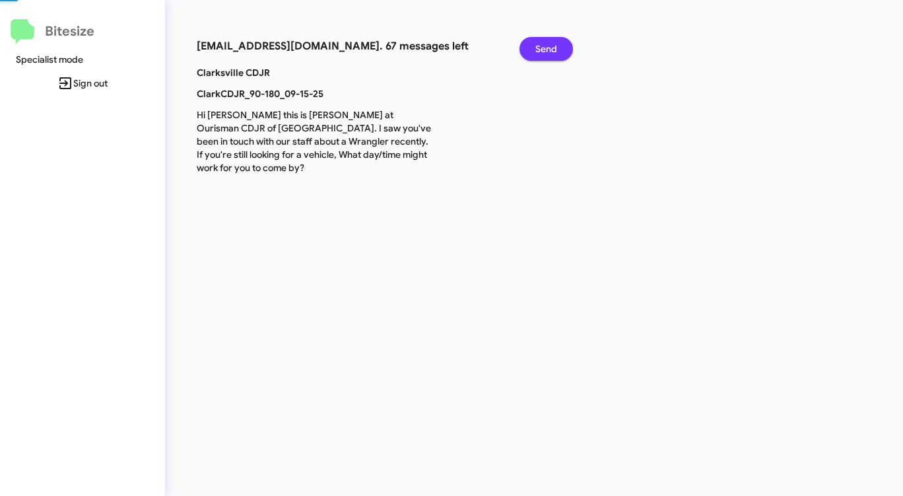
click at [540, 43] on span "Send" at bounding box center [547, 49] width 22 height 24
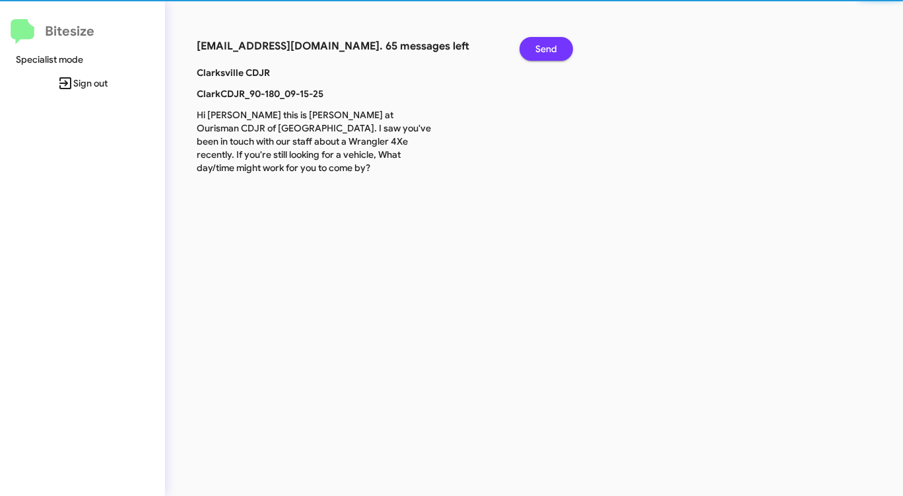
click at [540, 43] on span "Send" at bounding box center [547, 49] width 22 height 24
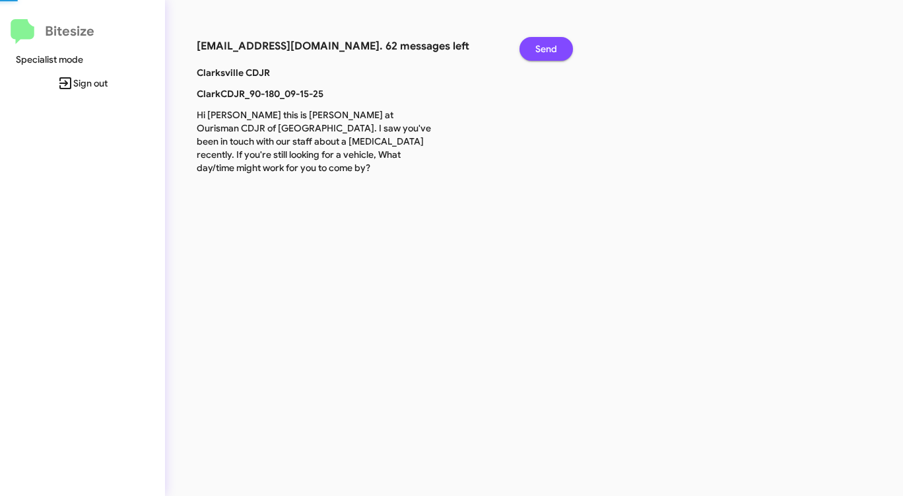
click at [540, 43] on span "Send" at bounding box center [547, 49] width 22 height 24
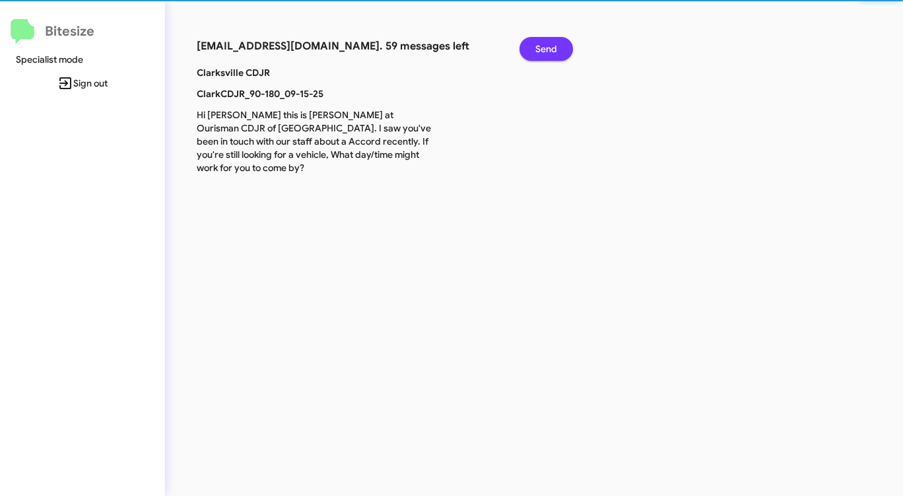
click at [540, 43] on span "Send" at bounding box center [547, 49] width 22 height 24
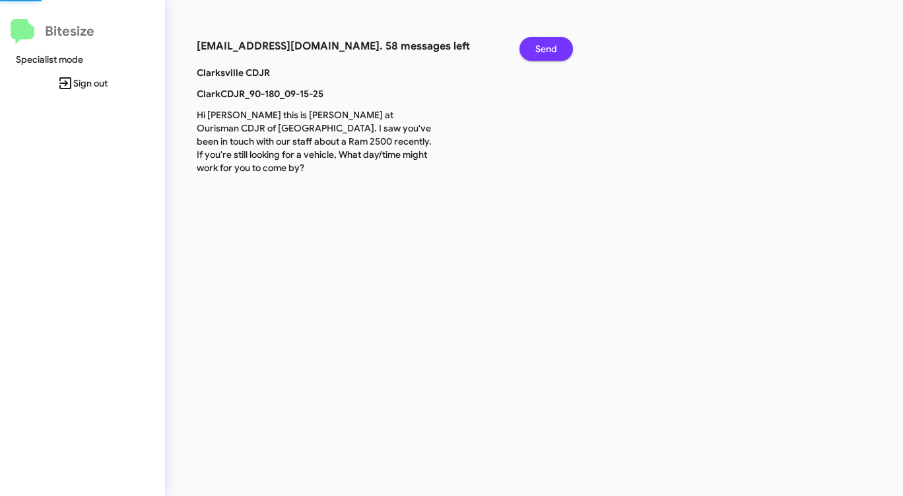
click at [540, 43] on span "Send" at bounding box center [547, 49] width 22 height 24
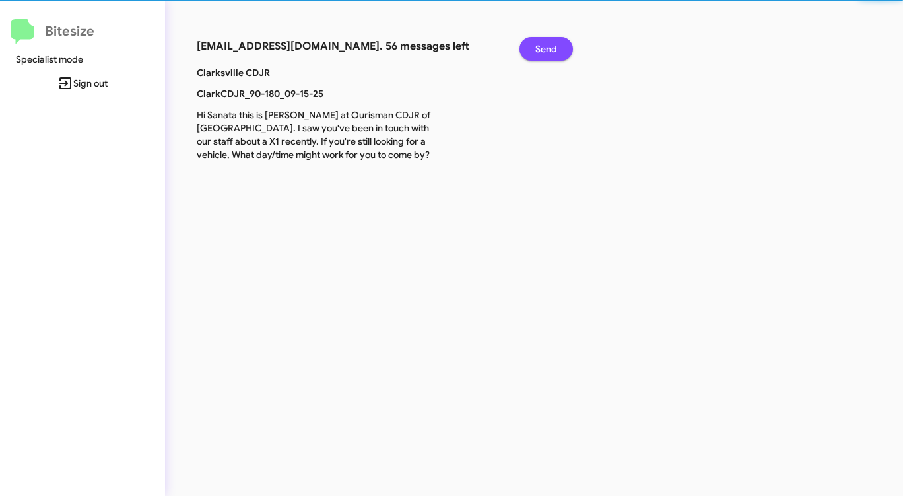
click at [540, 43] on span "Send" at bounding box center [547, 49] width 22 height 24
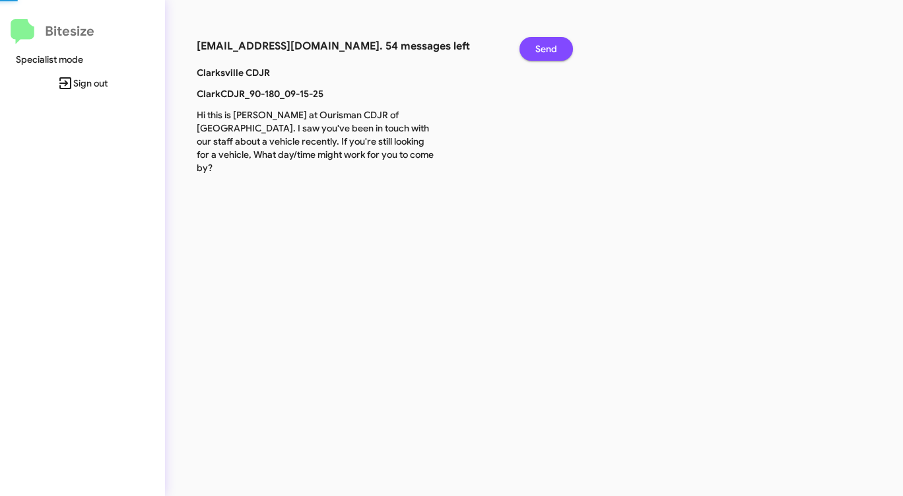
click at [540, 43] on span "Send" at bounding box center [547, 49] width 22 height 24
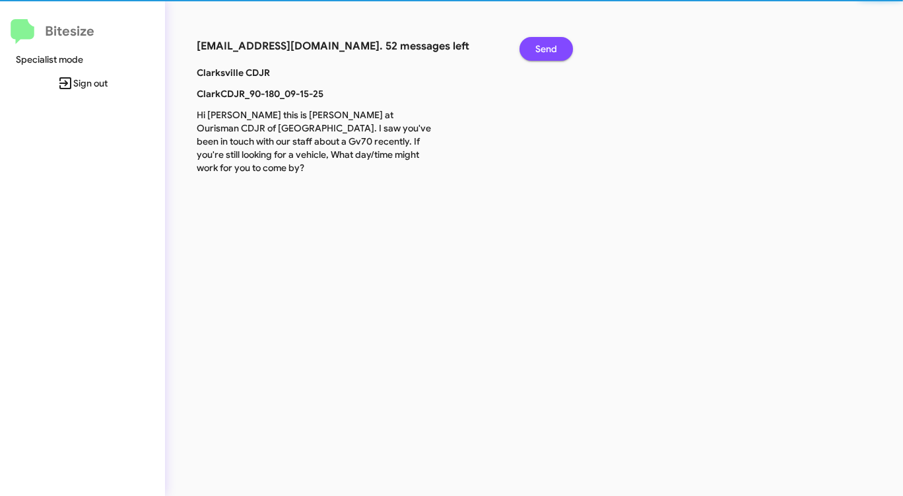
click at [540, 43] on span "Send" at bounding box center [547, 49] width 22 height 24
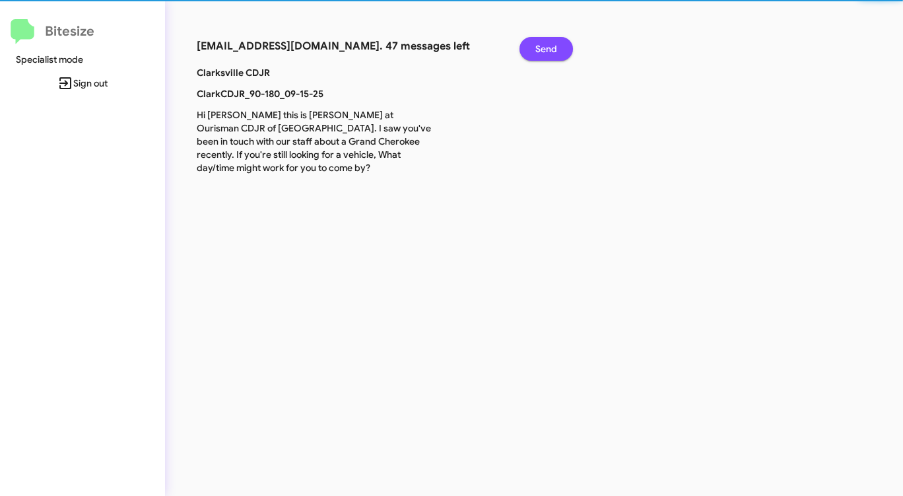
click at [540, 43] on span "Send" at bounding box center [547, 49] width 22 height 24
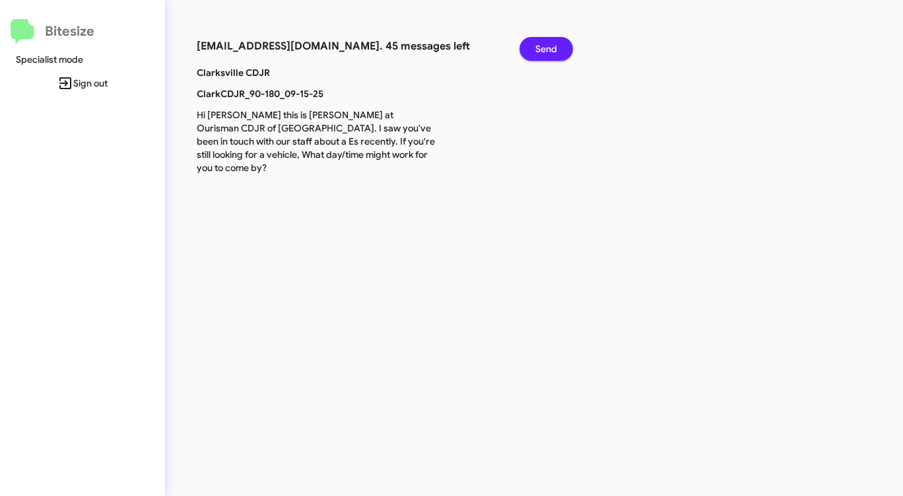
click at [540, 43] on span "Send" at bounding box center [547, 49] width 22 height 24
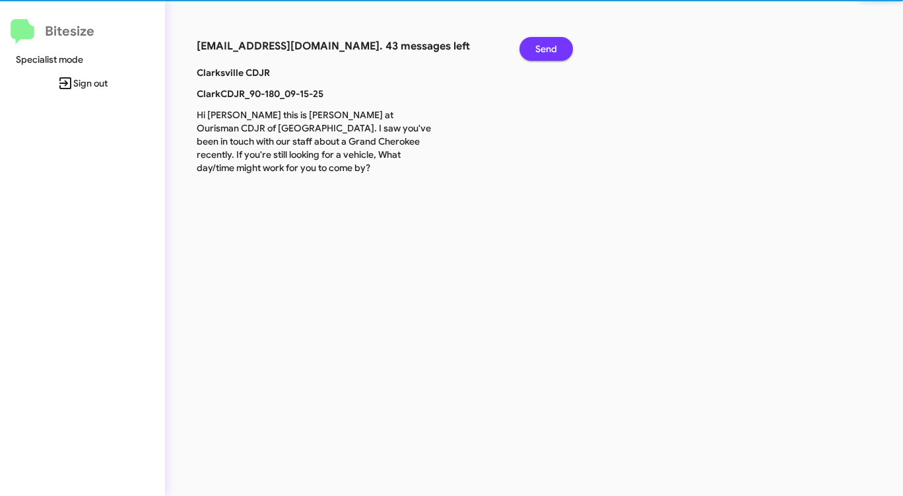
click at [540, 43] on span "Send" at bounding box center [547, 49] width 22 height 24
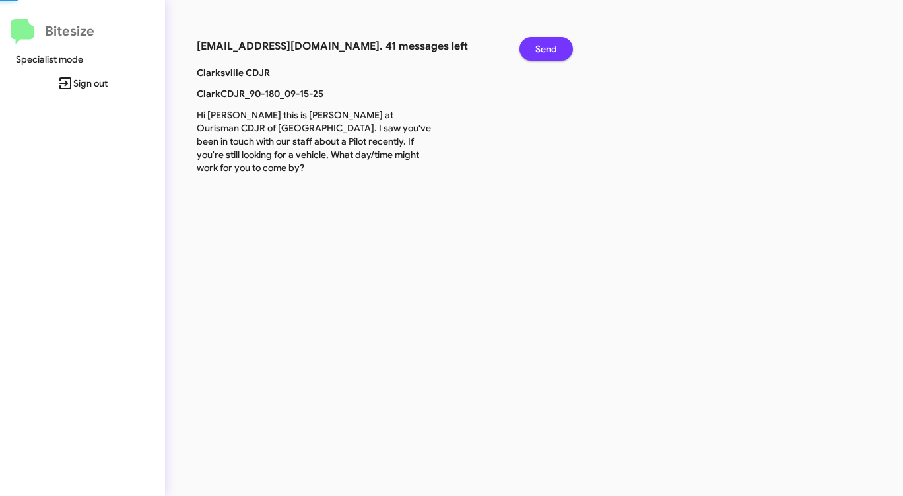
click at [540, 43] on span "Send" at bounding box center [547, 49] width 22 height 24
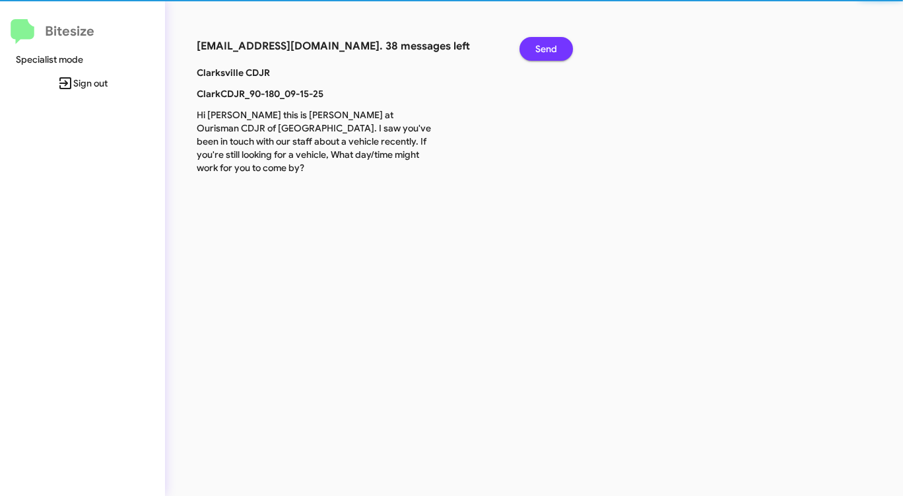
click at [540, 43] on span "Send" at bounding box center [547, 49] width 22 height 24
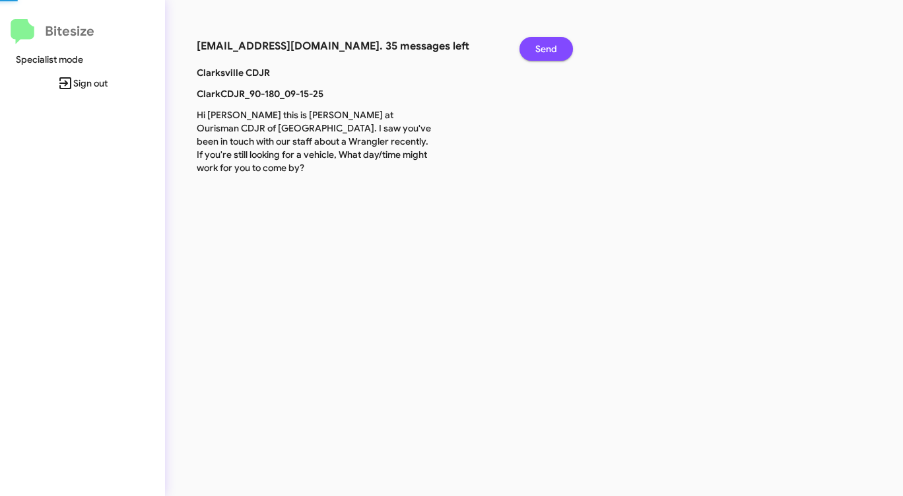
click at [540, 43] on span "Send" at bounding box center [547, 49] width 22 height 24
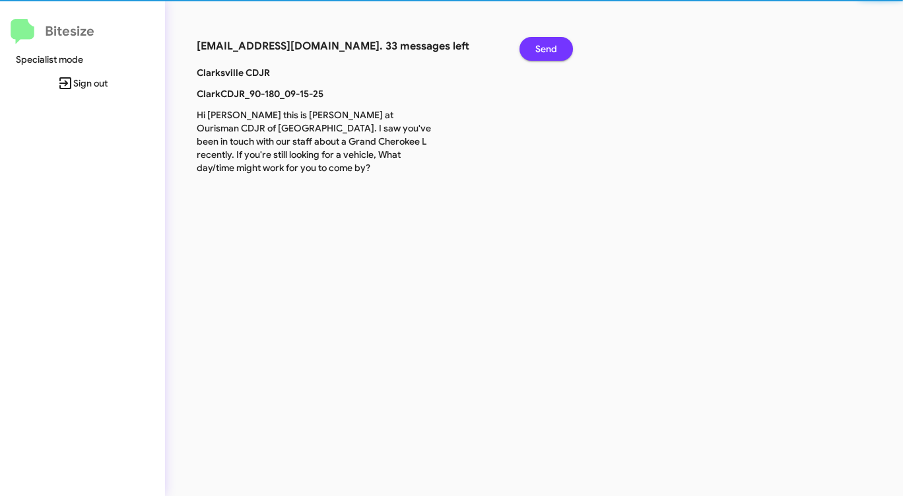
click at [540, 43] on span "Send" at bounding box center [547, 49] width 22 height 24
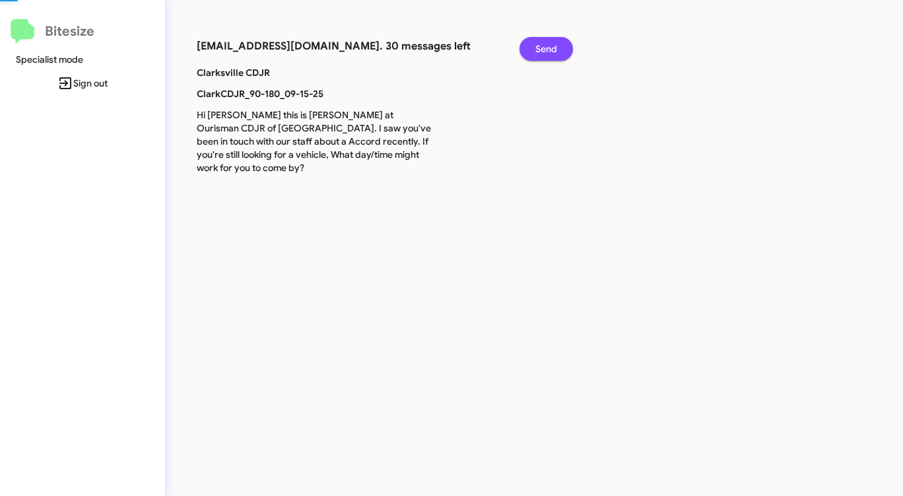
click at [540, 43] on span "Send" at bounding box center [547, 49] width 22 height 24
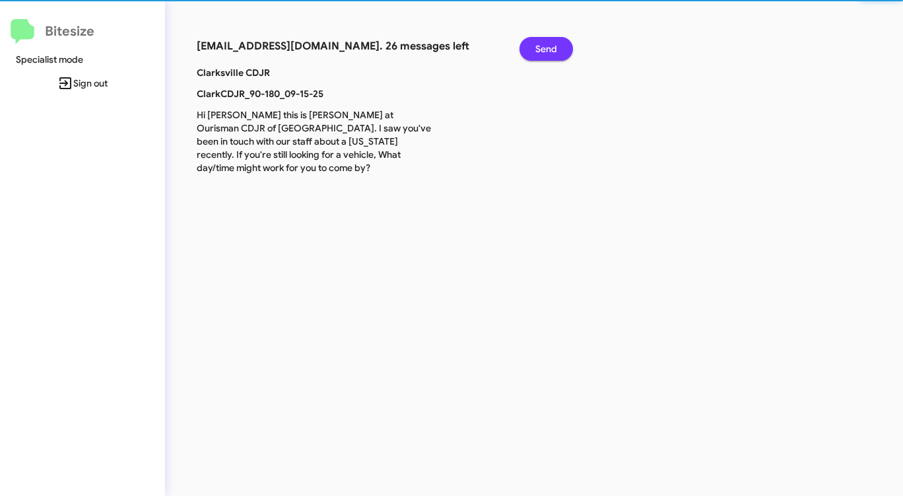
click at [540, 43] on span "Send" at bounding box center [547, 49] width 22 height 24
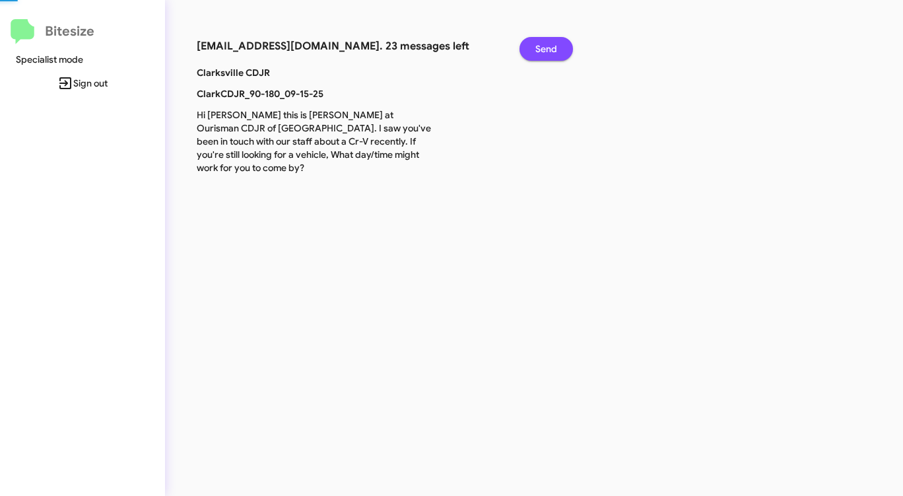
click at [540, 43] on span "Send" at bounding box center [547, 49] width 22 height 24
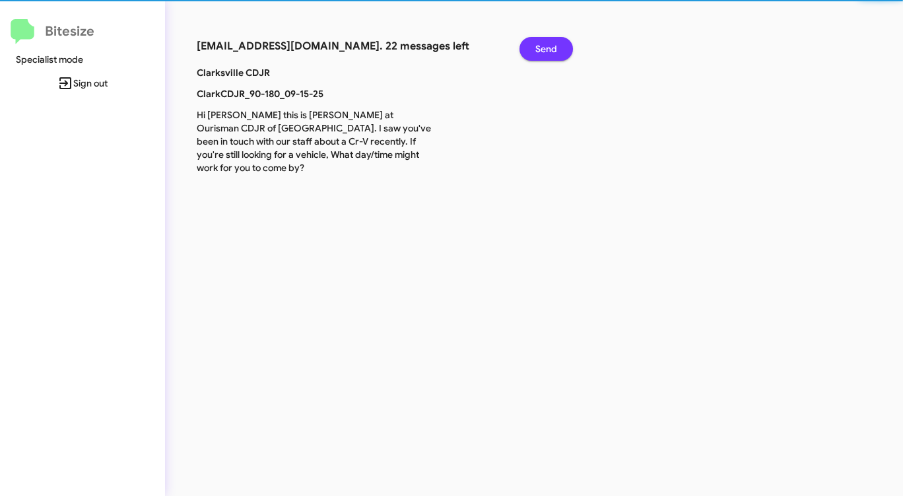
click at [540, 43] on span "Send" at bounding box center [547, 49] width 22 height 24
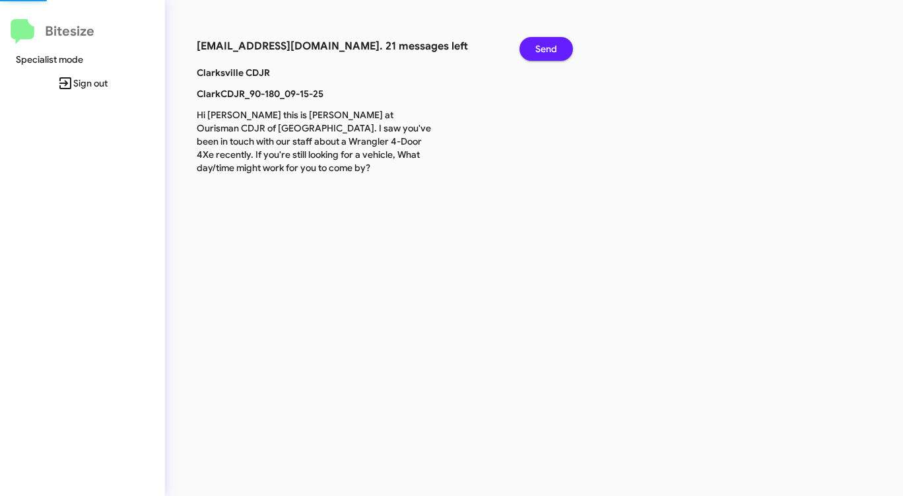
click at [540, 43] on span "Send" at bounding box center [547, 49] width 22 height 24
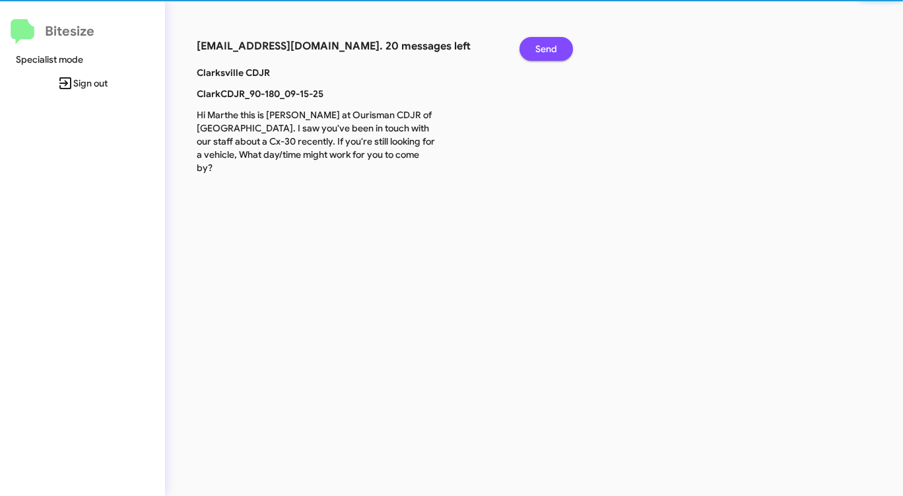
click at [540, 43] on span "Send" at bounding box center [547, 49] width 22 height 24
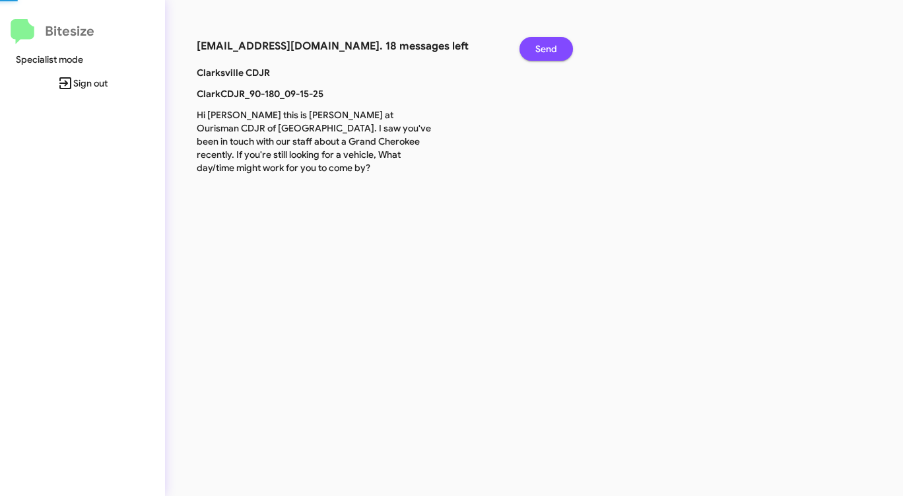
click at [540, 43] on span "Send" at bounding box center [547, 49] width 22 height 24
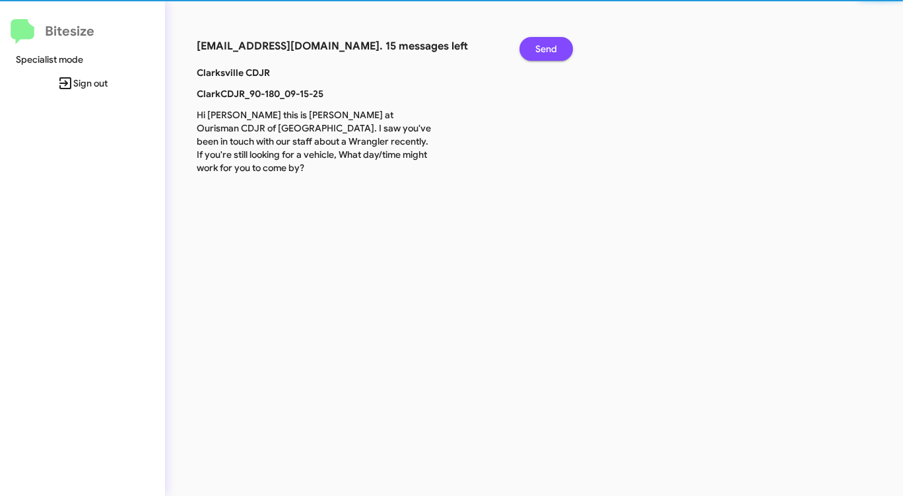
click at [540, 43] on span "Send" at bounding box center [547, 49] width 22 height 24
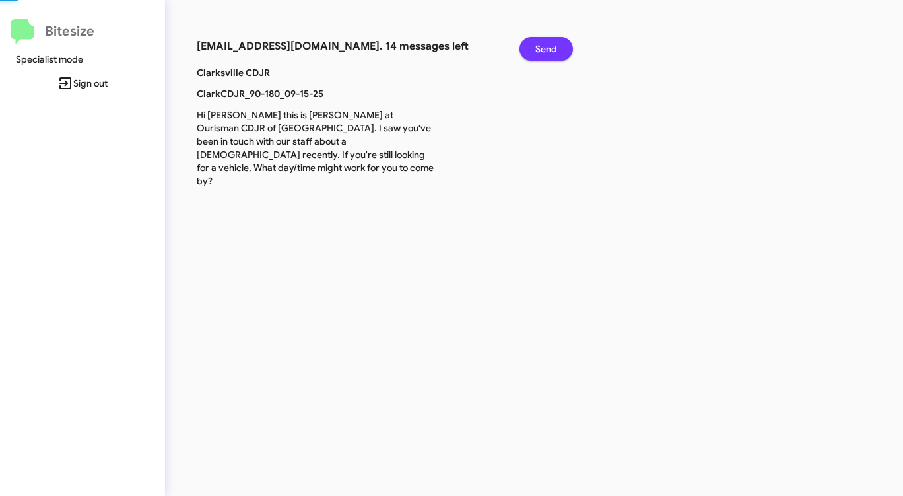
click at [540, 43] on span "Send" at bounding box center [547, 49] width 22 height 24
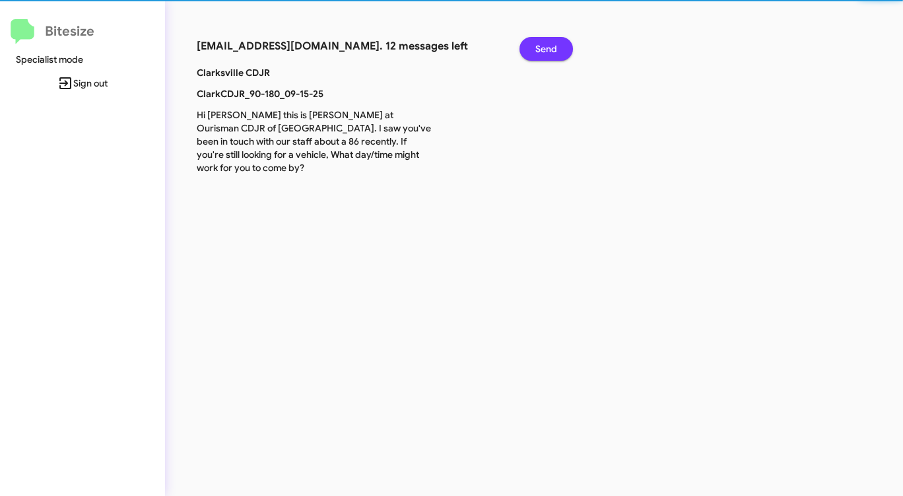
click at [540, 43] on span "Send" at bounding box center [547, 49] width 22 height 24
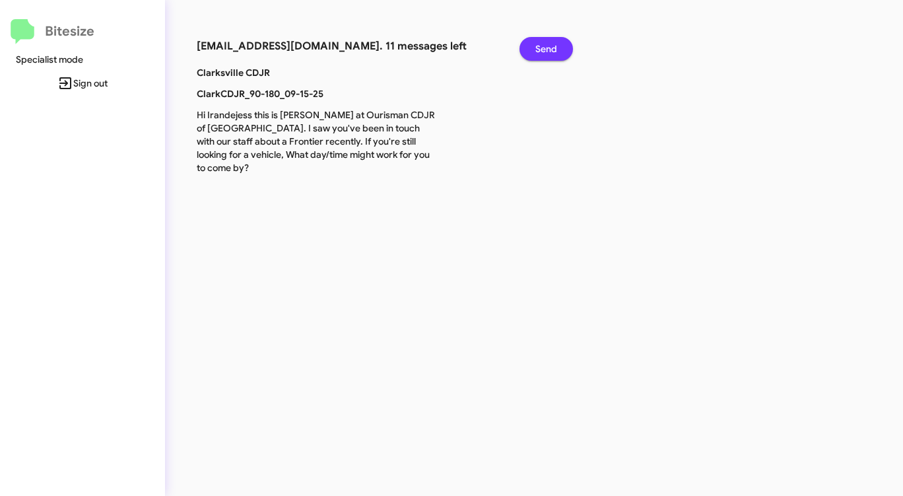
click at [540, 43] on span "Send" at bounding box center [547, 49] width 22 height 24
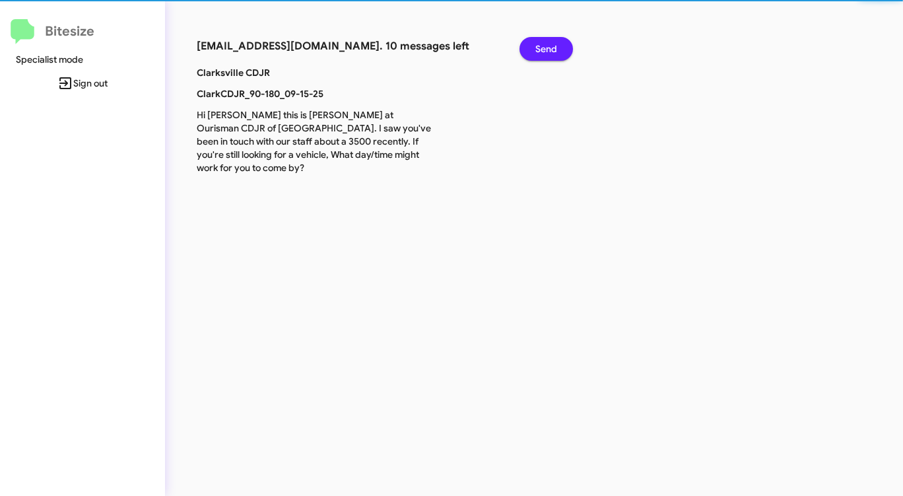
click at [540, 43] on span "Send" at bounding box center [547, 49] width 22 height 24
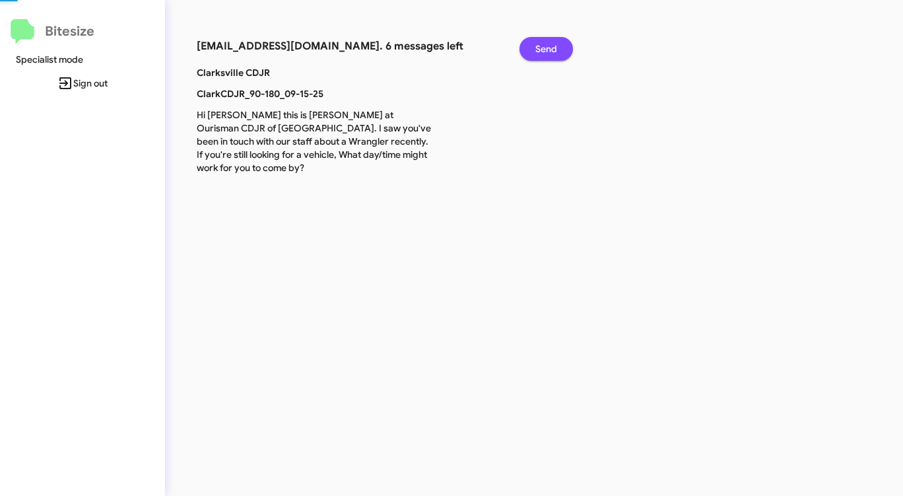
click at [540, 43] on span "Send" at bounding box center [547, 49] width 22 height 24
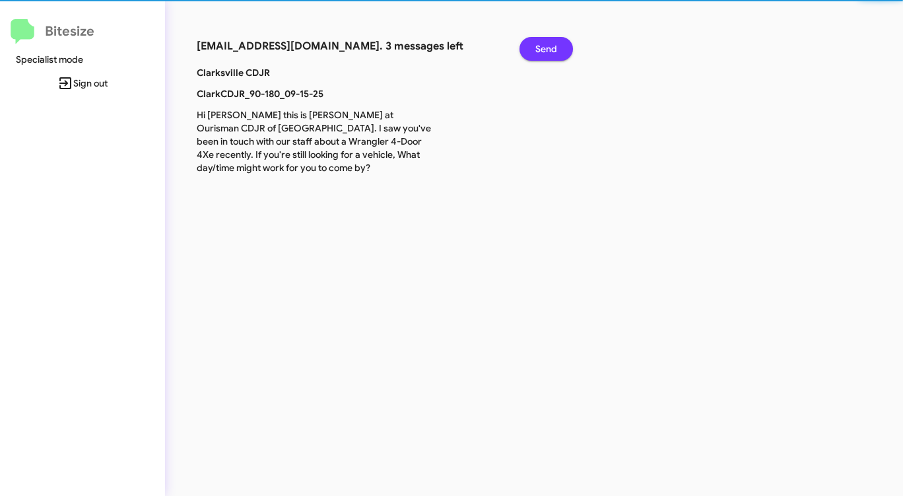
click at [540, 43] on span "Send" at bounding box center [547, 49] width 22 height 24
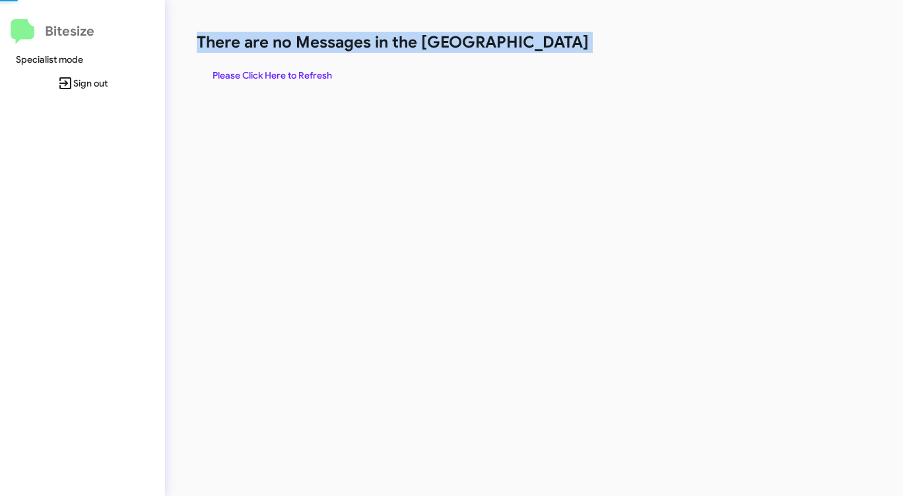
click at [540, 43] on h1 "There are no Messages in the [GEOGRAPHIC_DATA]" at bounding box center [473, 42] width 552 height 21
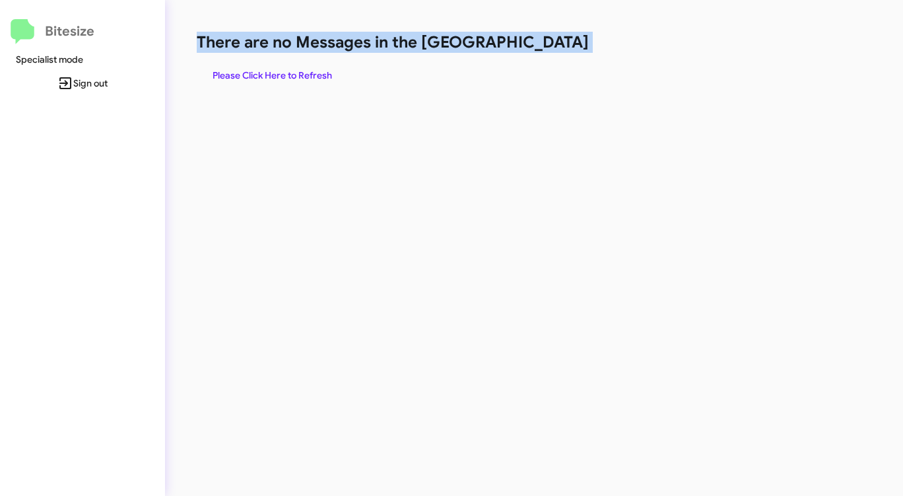
click at [540, 43] on h1 "There are no Messages in the [GEOGRAPHIC_DATA]" at bounding box center [473, 42] width 552 height 21
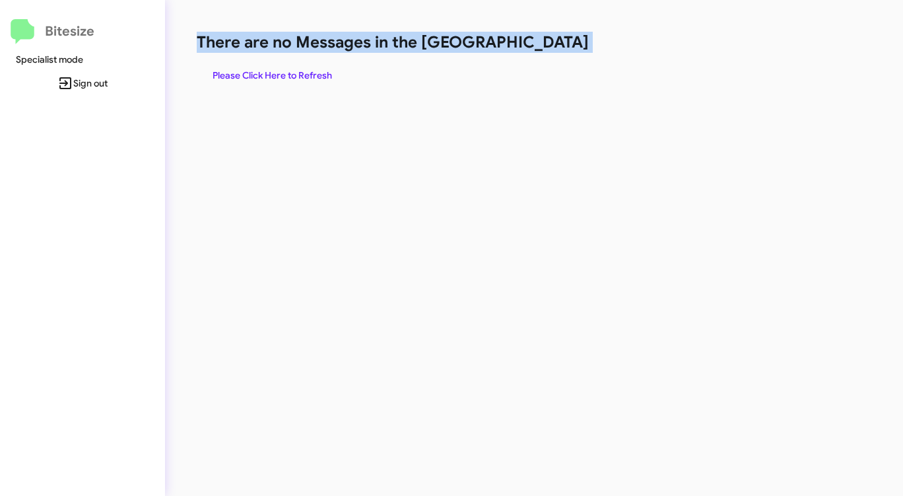
click at [540, 43] on h1 "There are no Messages in the [GEOGRAPHIC_DATA]" at bounding box center [473, 42] width 552 height 21
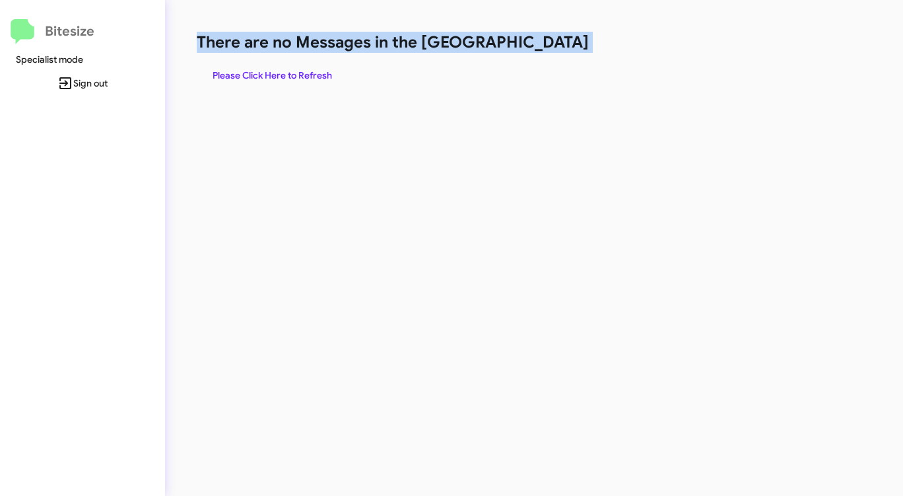
click at [540, 43] on h1 "There are no Messages in the [GEOGRAPHIC_DATA]" at bounding box center [473, 42] width 552 height 21
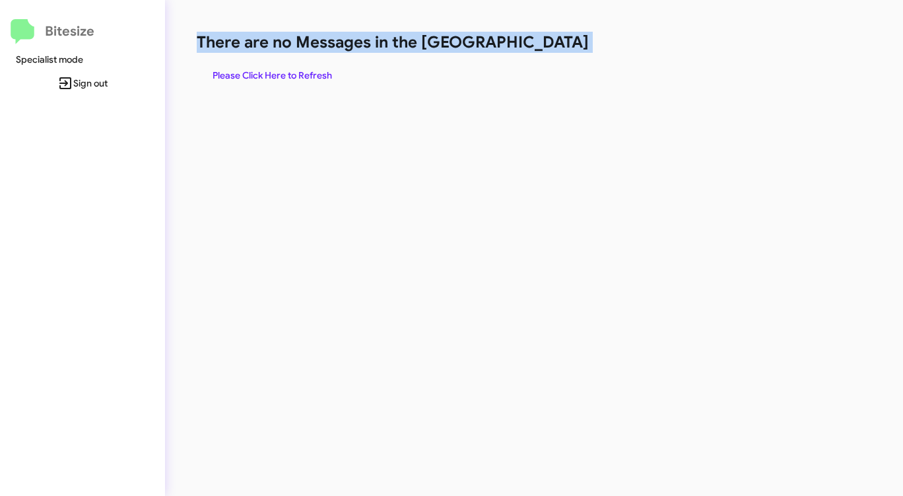
click at [540, 43] on h1 "There are no Messages in the [GEOGRAPHIC_DATA]" at bounding box center [473, 42] width 552 height 21
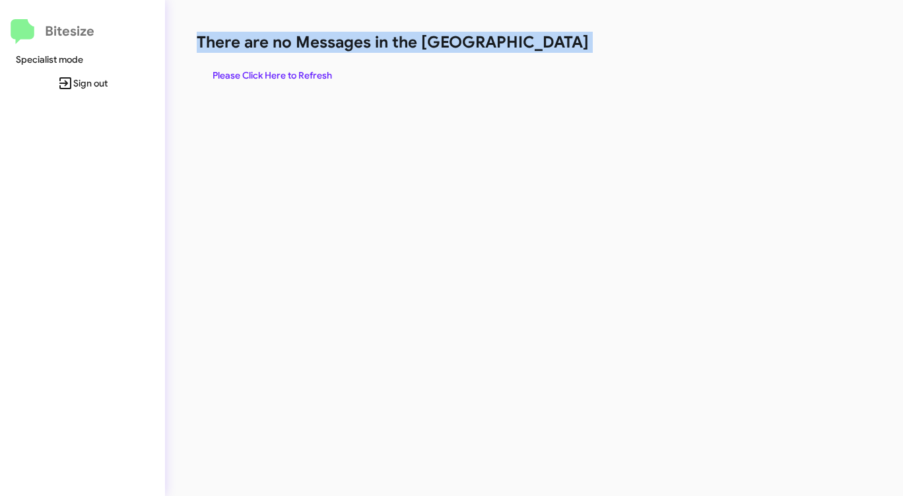
click at [540, 43] on h1 "There are no Messages in the [GEOGRAPHIC_DATA]" at bounding box center [473, 42] width 552 height 21
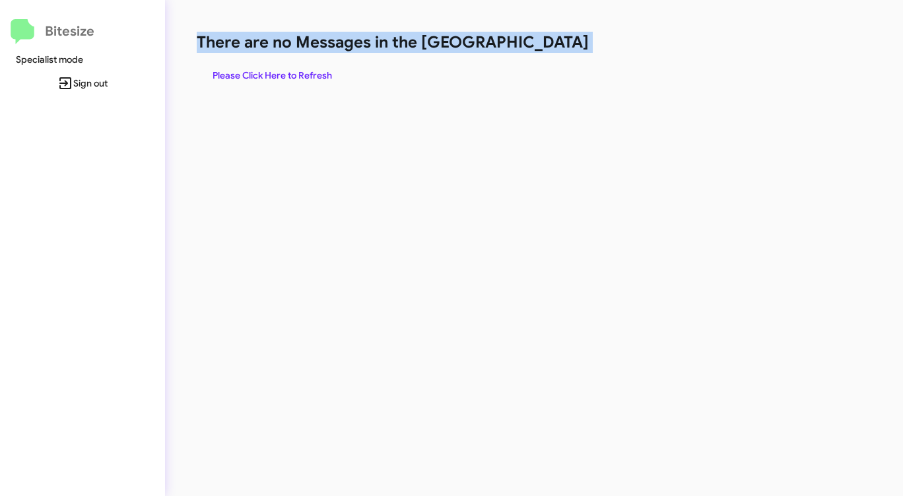
click at [540, 43] on h1 "There are no Messages in the [GEOGRAPHIC_DATA]" at bounding box center [473, 42] width 552 height 21
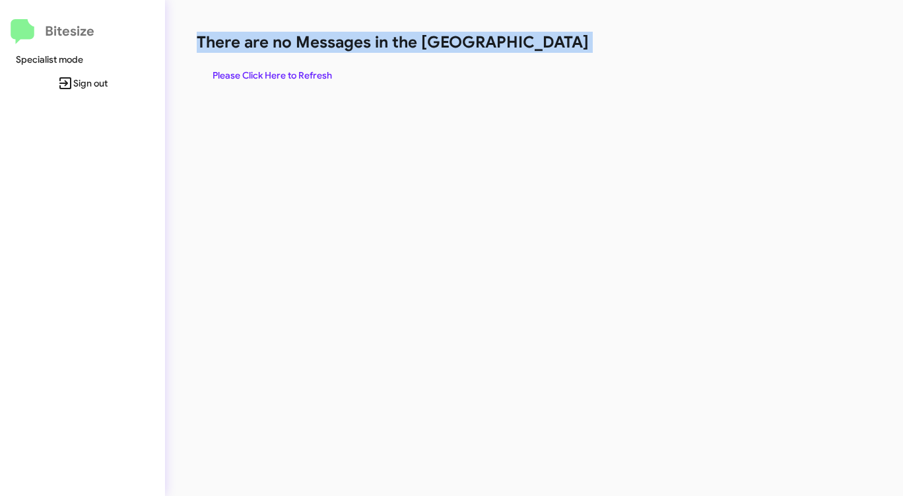
click at [540, 43] on h1 "There are no Messages in the [GEOGRAPHIC_DATA]" at bounding box center [473, 42] width 552 height 21
click at [251, 71] on span "Please Click Here to Refresh" at bounding box center [273, 75] width 120 height 24
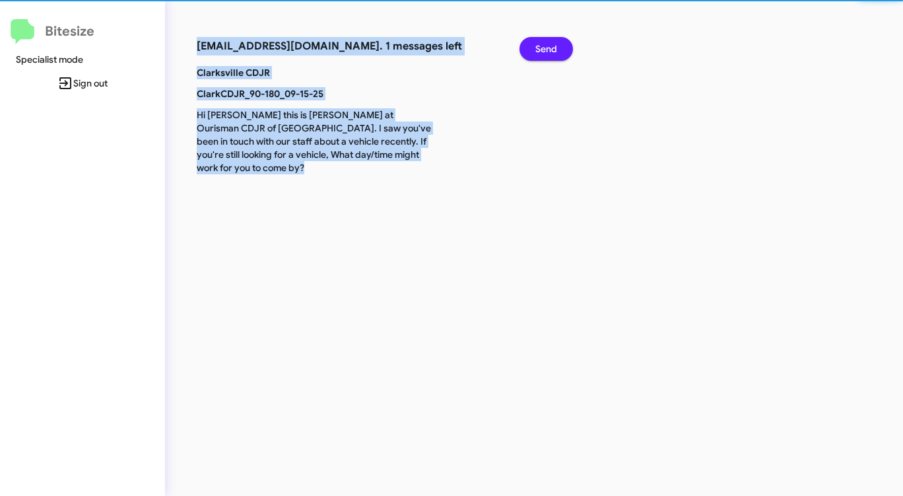
click at [251, 71] on b "Clarksville CDJR" at bounding box center [233, 73] width 73 height 12
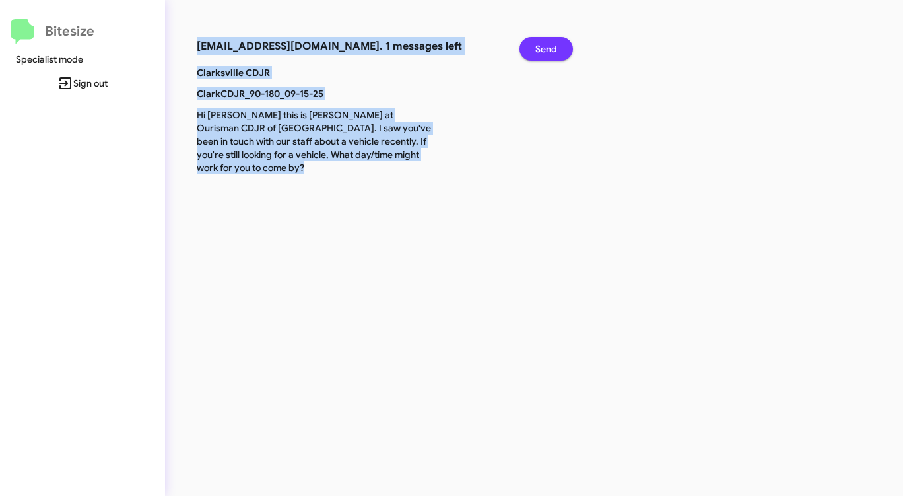
click at [538, 44] on span "Send" at bounding box center [547, 49] width 22 height 24
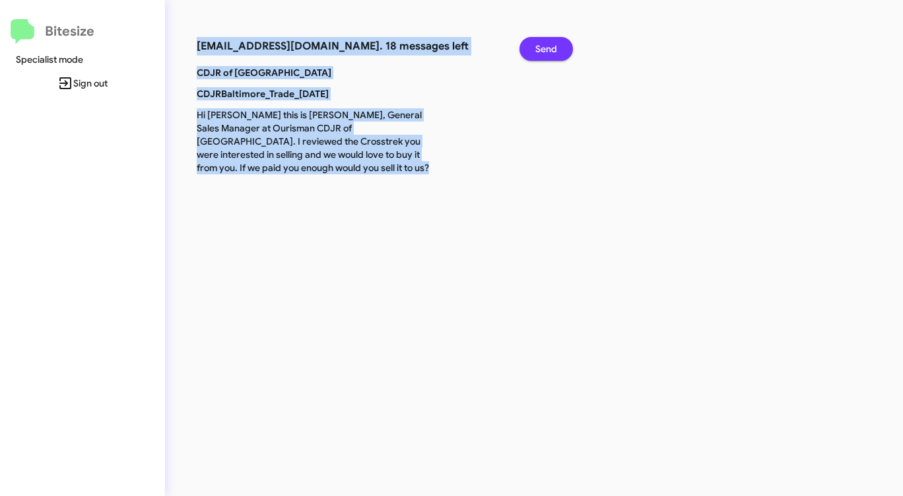
click at [551, 46] on span "Send" at bounding box center [547, 49] width 22 height 24
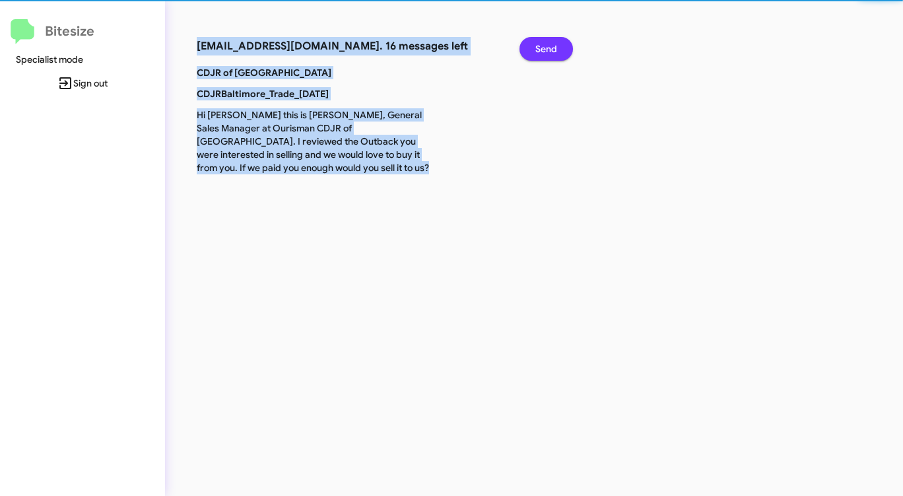
click at [551, 46] on span "Send" at bounding box center [547, 49] width 22 height 24
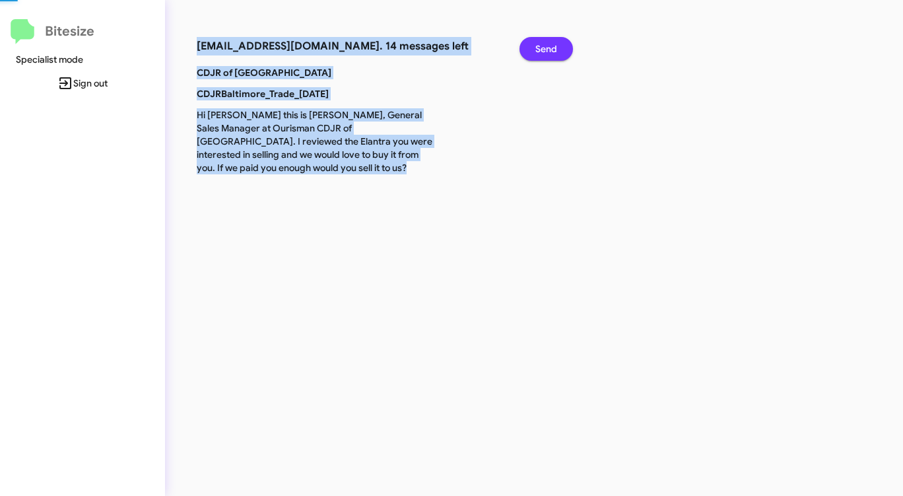
click at [551, 46] on span "Send" at bounding box center [547, 49] width 22 height 24
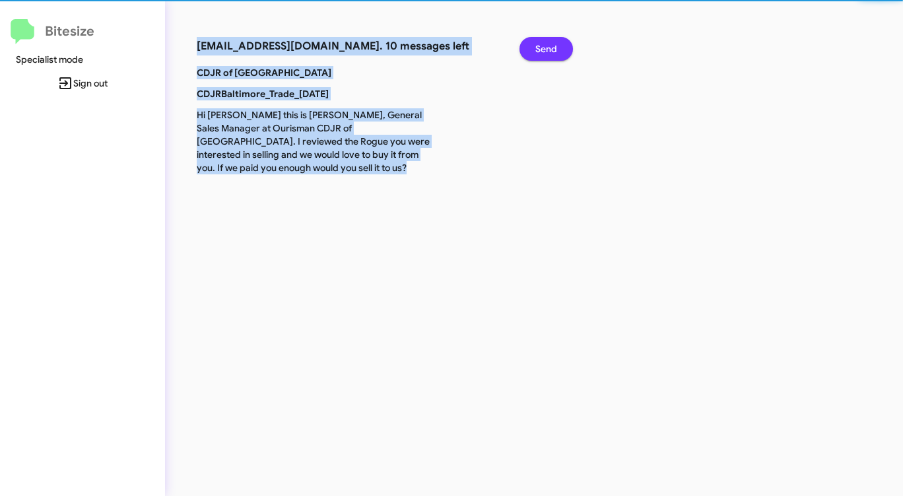
click at [551, 46] on span "Send" at bounding box center [547, 49] width 22 height 24
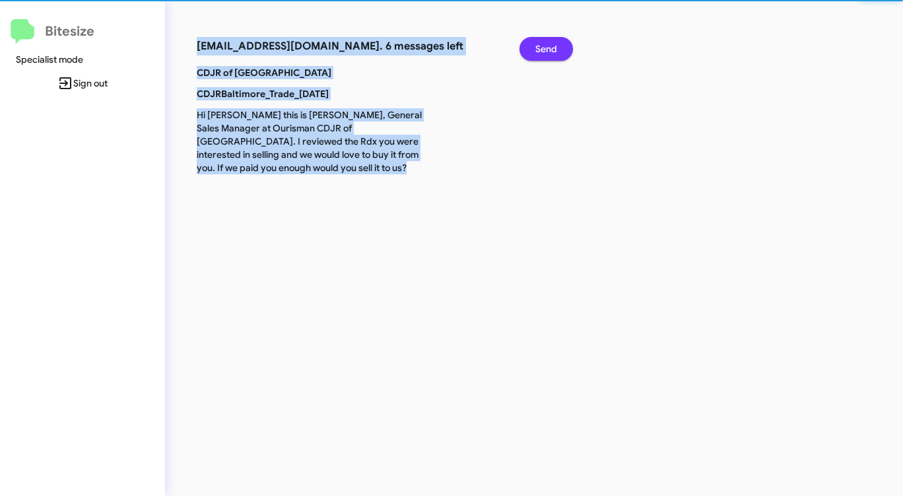
click at [551, 46] on span "Send" at bounding box center [547, 49] width 22 height 24
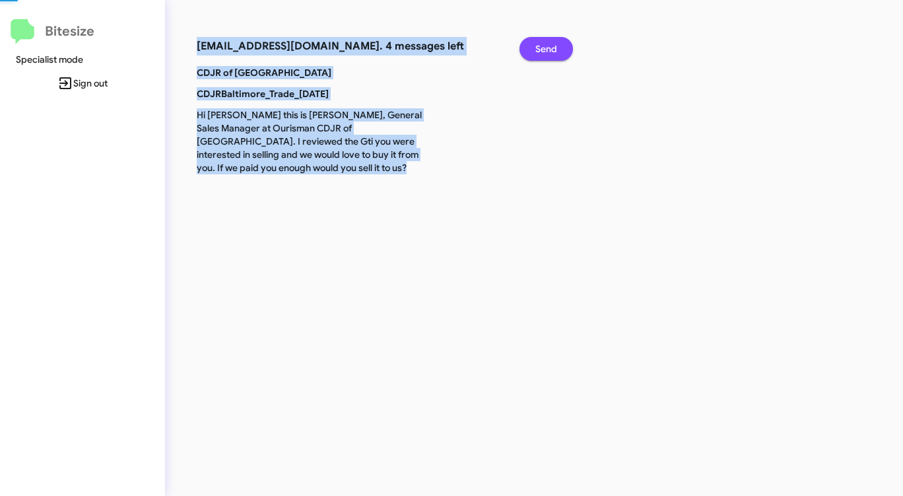
click at [551, 46] on span "Send" at bounding box center [547, 49] width 22 height 24
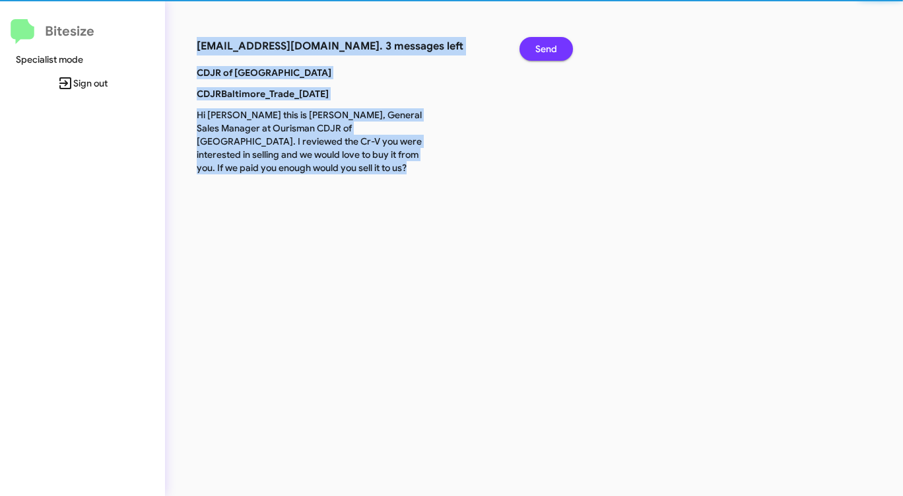
click at [551, 46] on span "Send" at bounding box center [547, 49] width 22 height 24
click at [549, 46] on span "Send" at bounding box center [547, 49] width 22 height 24
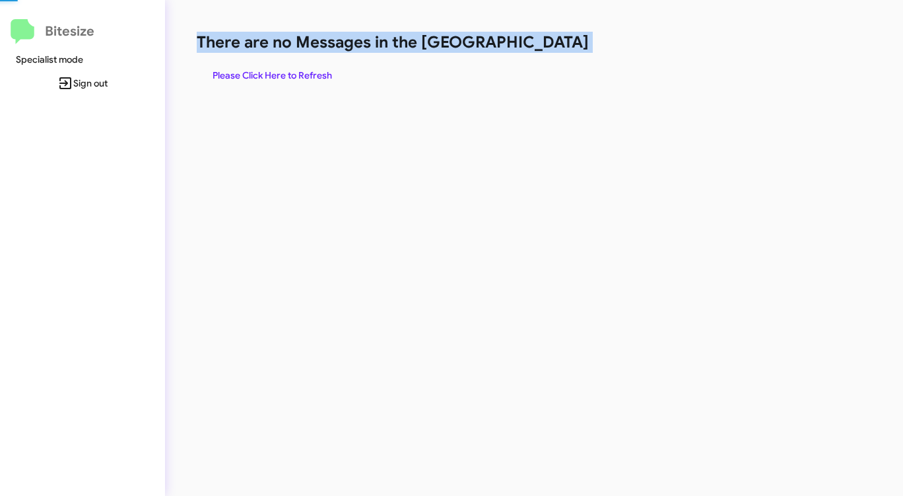
click at [549, 46] on h1 "There are no Messages in the [GEOGRAPHIC_DATA]" at bounding box center [473, 42] width 552 height 21
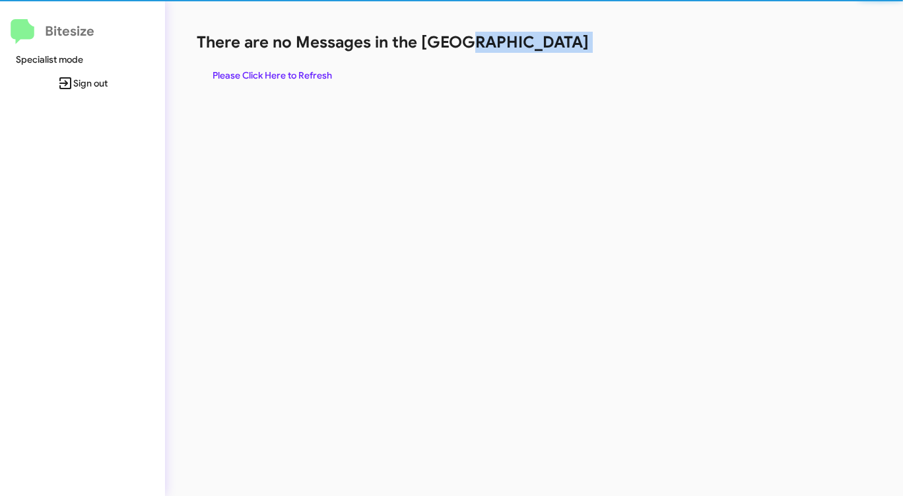
click at [549, 46] on h1 "There are no Messages in the [GEOGRAPHIC_DATA]" at bounding box center [473, 42] width 552 height 21
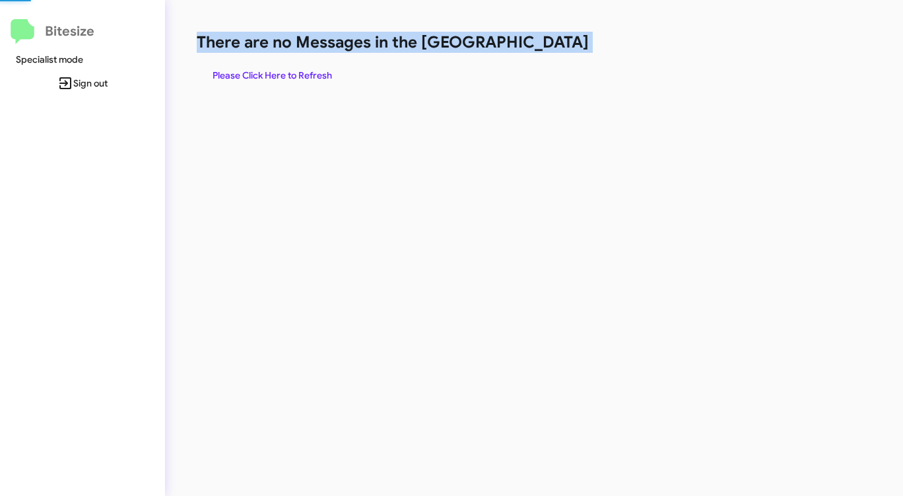
click at [549, 46] on h1 "There are no Messages in the [GEOGRAPHIC_DATA]" at bounding box center [473, 42] width 552 height 21
click at [291, 73] on span "Please Click Here to Refresh" at bounding box center [273, 75] width 120 height 24
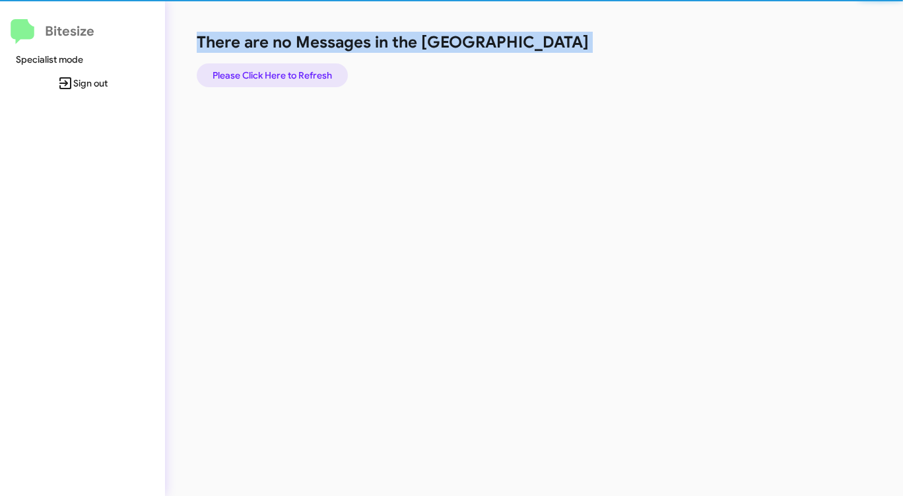
click at [291, 73] on span "Please Click Here to Refresh" at bounding box center [273, 75] width 120 height 24
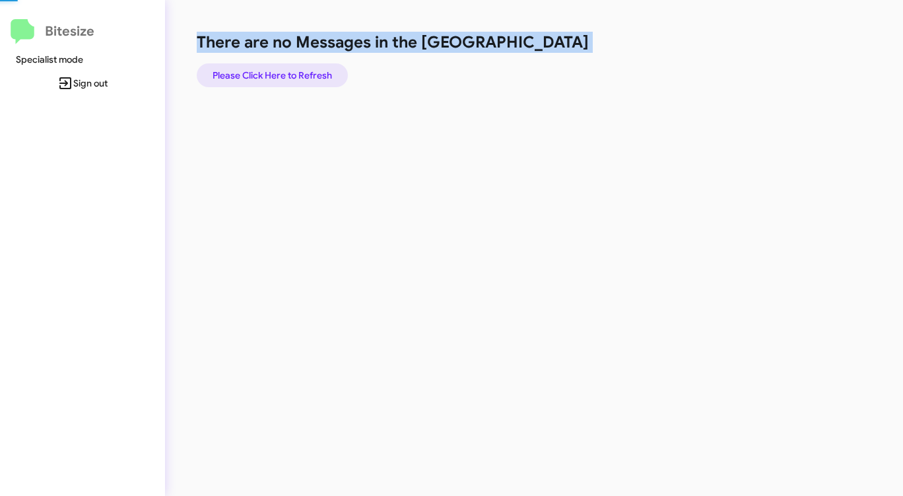
click at [291, 73] on span "Please Click Here to Refresh" at bounding box center [273, 75] width 120 height 24
click at [291, 72] on span "Please Click Here to Refresh" at bounding box center [273, 75] width 120 height 24
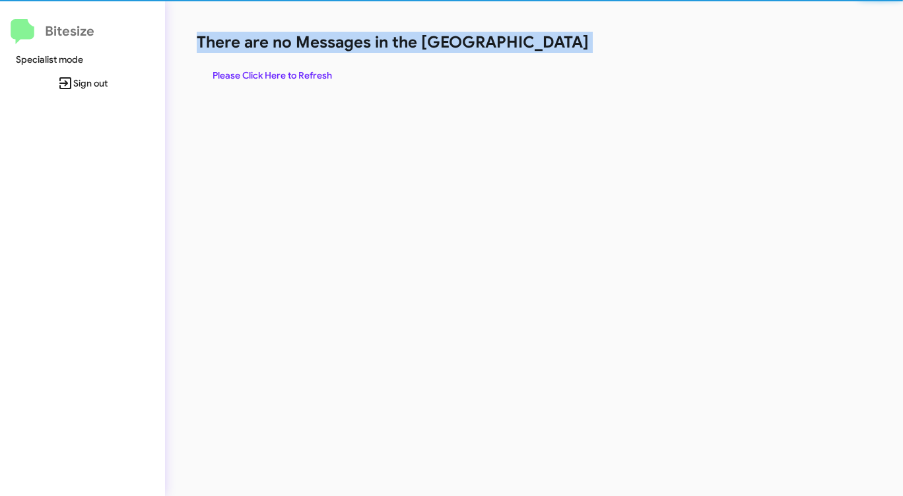
click at [291, 72] on span "Please Click Here to Refresh" at bounding box center [273, 75] width 120 height 24
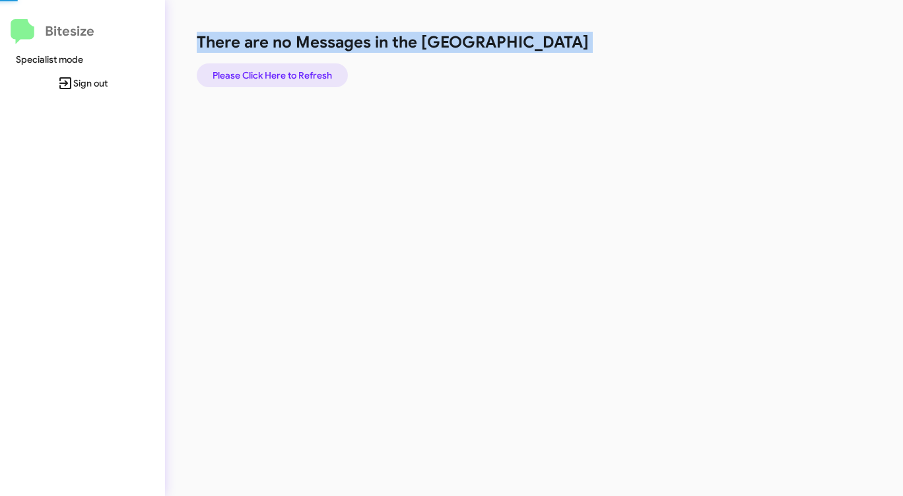
click at [291, 72] on span "Please Click Here to Refresh" at bounding box center [273, 75] width 120 height 24
click at [291, 71] on span "Please Click Here to Refresh" at bounding box center [273, 75] width 120 height 24
click at [289, 71] on span "Please Click Here to Refresh" at bounding box center [273, 75] width 120 height 24
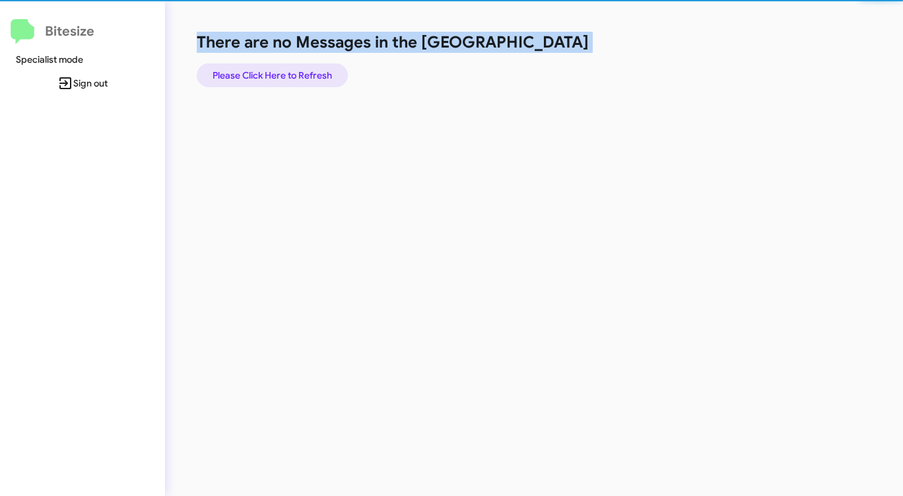
click at [286, 72] on span "Please Click Here to Refresh" at bounding box center [273, 75] width 120 height 24
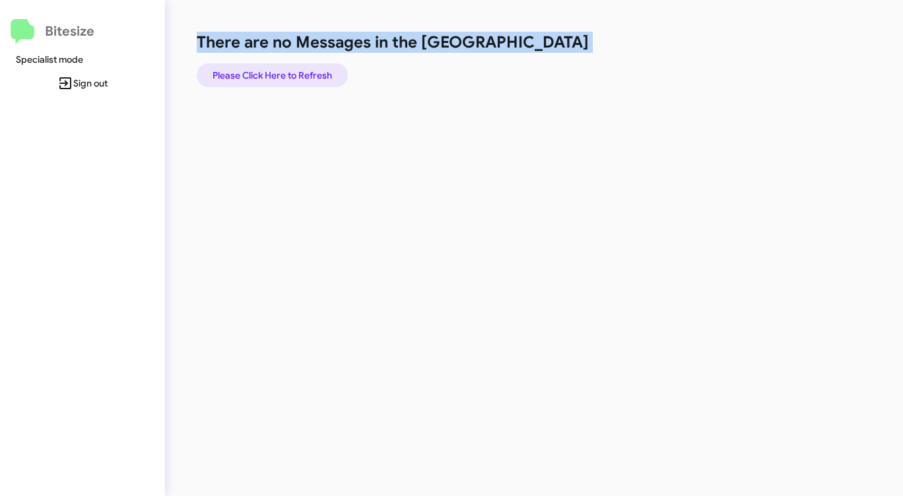
click at [287, 72] on span "Please Click Here to Refresh" at bounding box center [273, 75] width 120 height 24
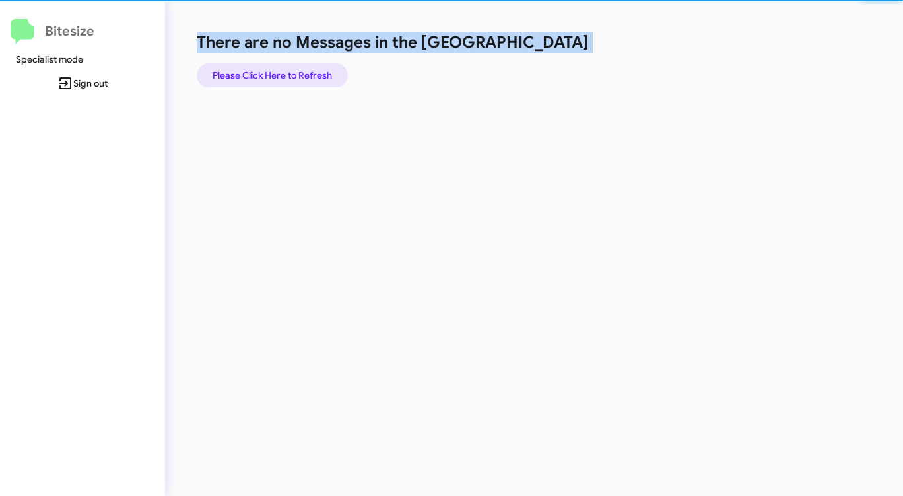
click at [287, 72] on span "Please Click Here to Refresh" at bounding box center [273, 75] width 120 height 24
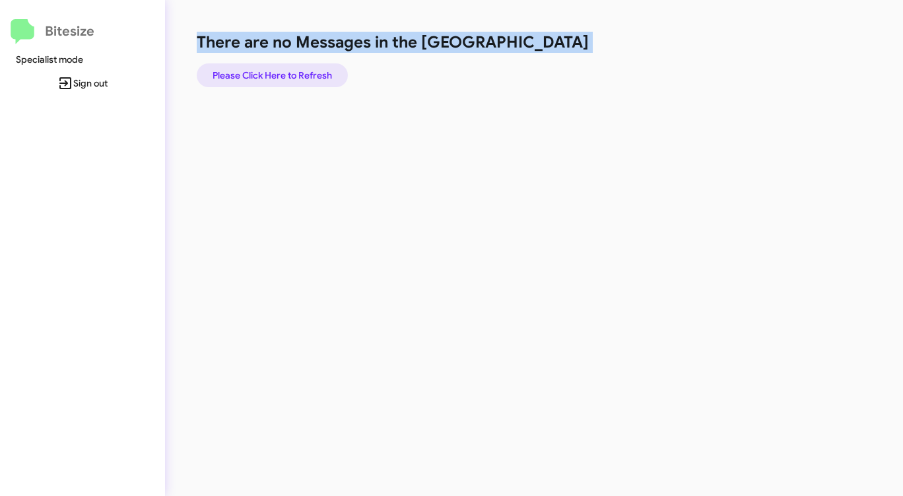
click at [287, 71] on span "Please Click Here to Refresh" at bounding box center [273, 75] width 120 height 24
click at [287, 72] on span "Please Click Here to Refresh" at bounding box center [273, 75] width 120 height 24
click at [287, 71] on span "Please Click Here to Refresh" at bounding box center [273, 75] width 120 height 24
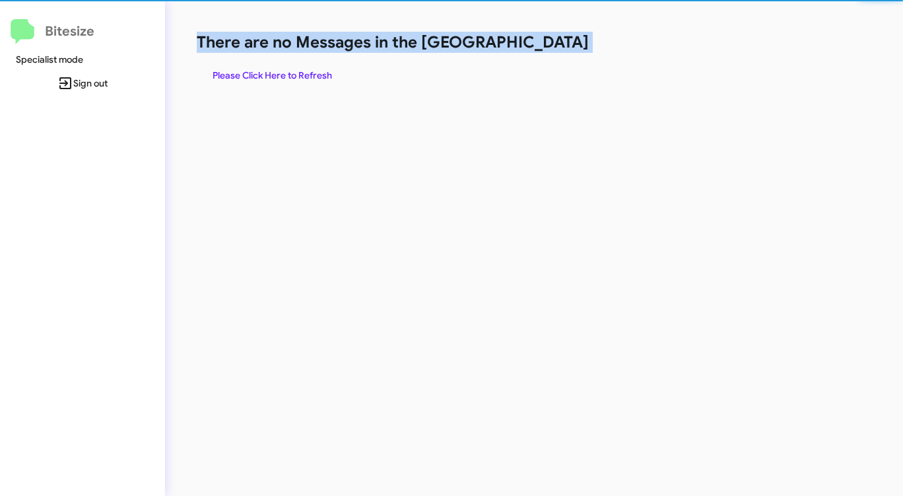
click at [287, 71] on span "Please Click Here to Refresh" at bounding box center [273, 75] width 120 height 24
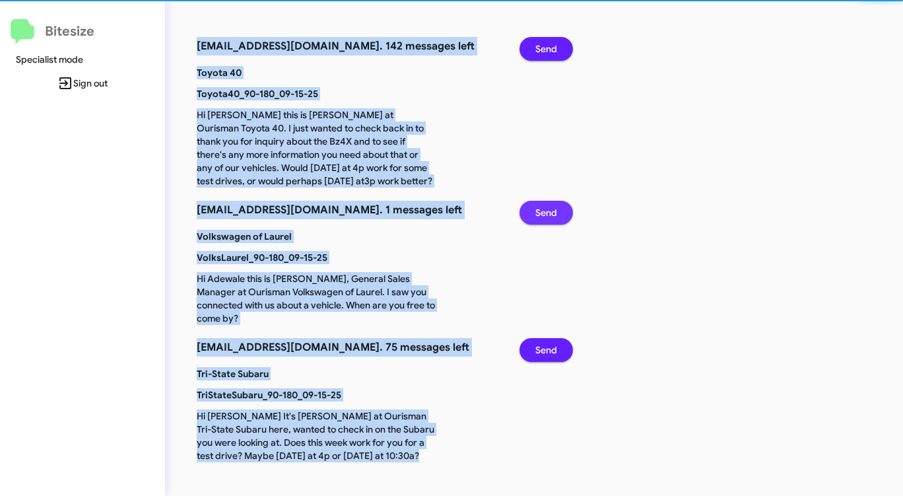
click at [563, 211] on button "Send" at bounding box center [546, 213] width 53 height 24
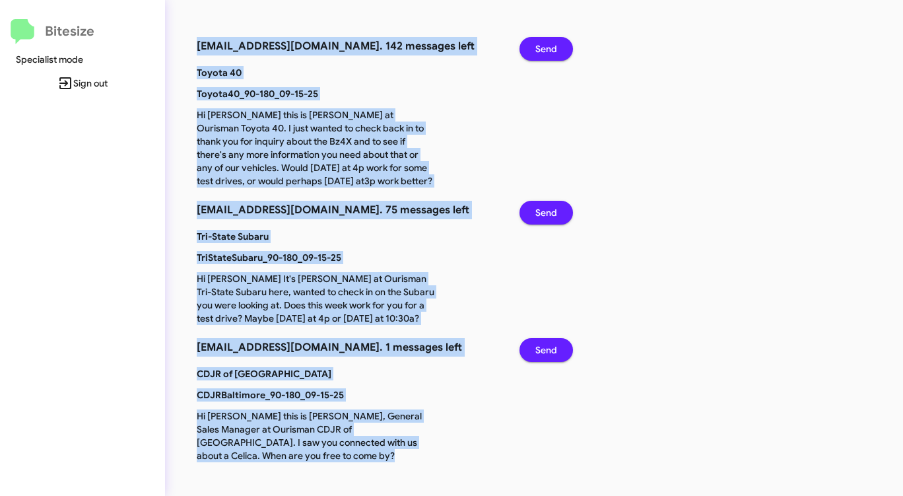
click at [539, 349] on span "Send" at bounding box center [547, 350] width 22 height 24
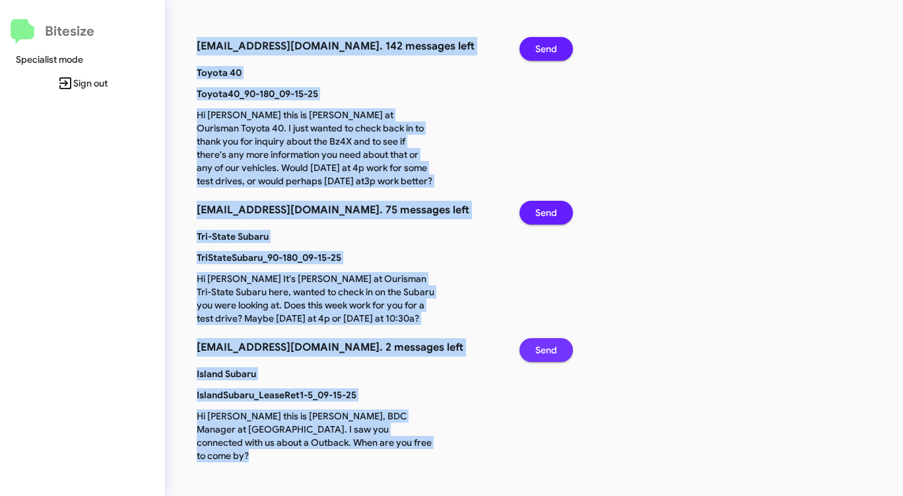
click at [554, 352] on span "Send" at bounding box center [547, 350] width 22 height 24
click at [553, 352] on span "Send" at bounding box center [547, 350] width 22 height 24
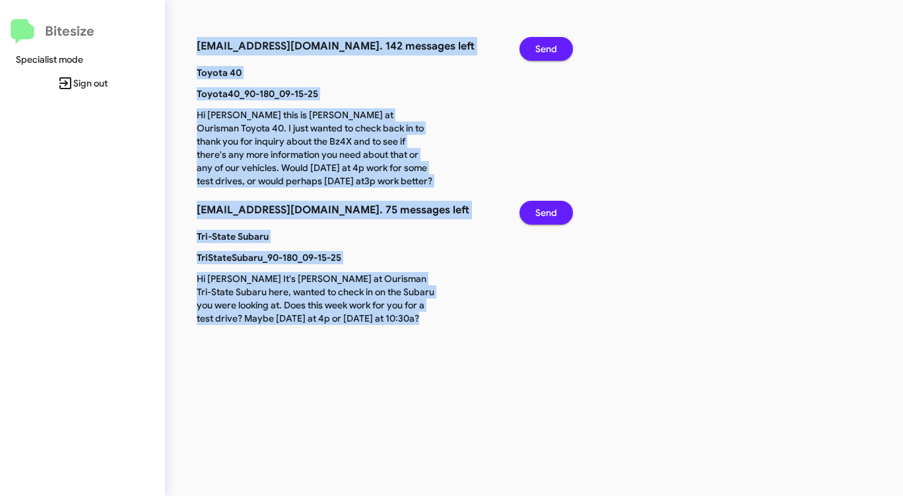
click at [551, 47] on span "Send" at bounding box center [547, 49] width 22 height 24
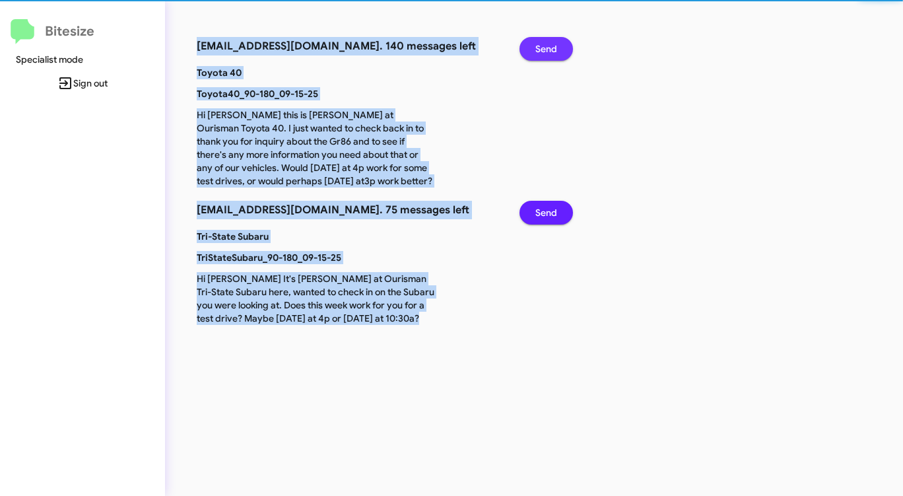
click at [551, 47] on span "Send" at bounding box center [547, 49] width 22 height 24
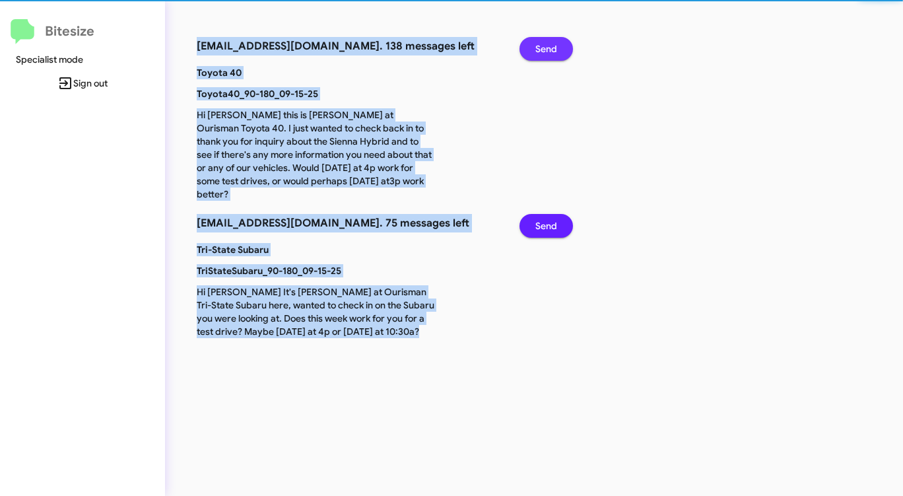
click at [551, 47] on span "Send" at bounding box center [547, 49] width 22 height 24
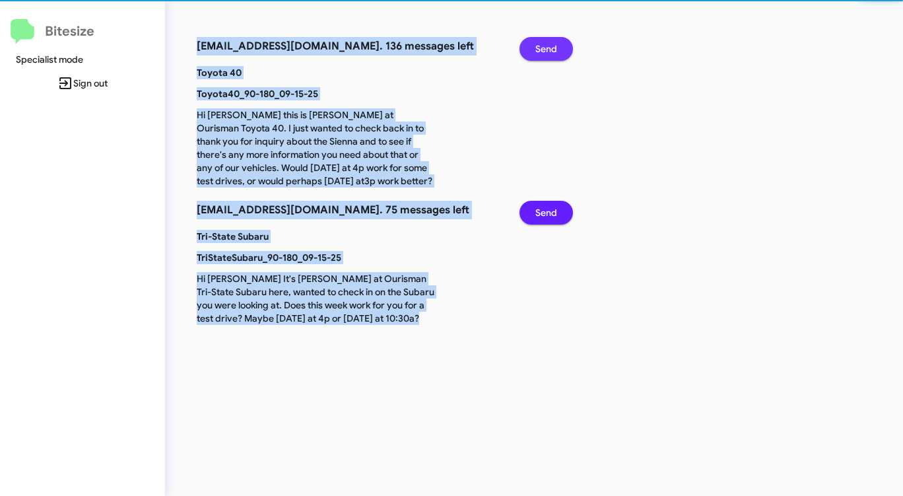
click at [551, 47] on span "Send" at bounding box center [547, 49] width 22 height 24
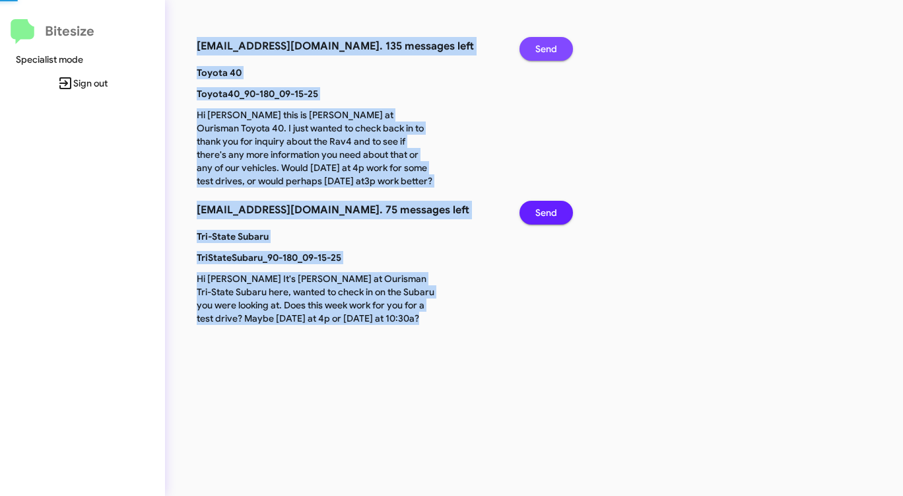
click at [551, 47] on span "Send" at bounding box center [547, 49] width 22 height 24
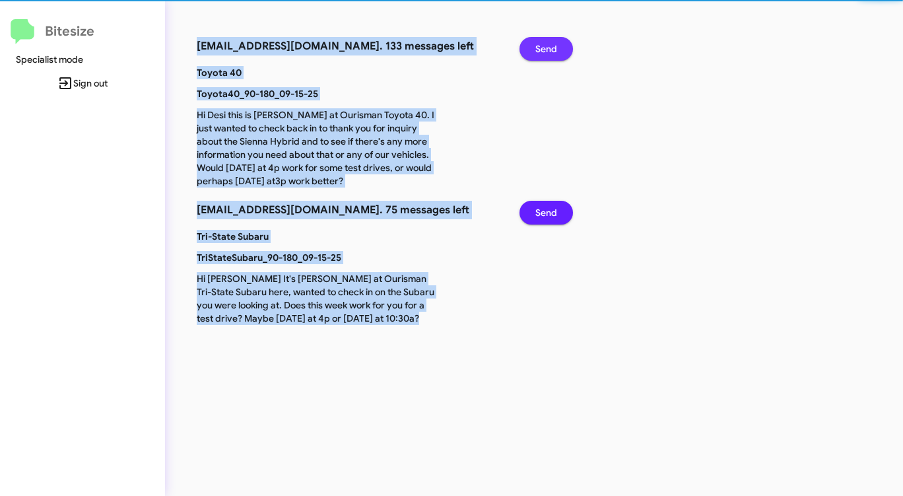
click at [551, 47] on span "Send" at bounding box center [547, 49] width 22 height 24
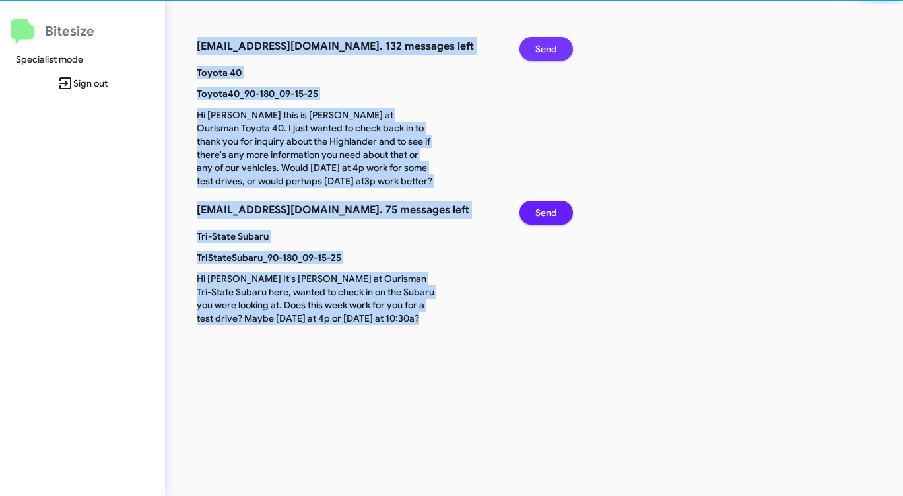
click at [551, 47] on span "Send" at bounding box center [547, 49] width 22 height 24
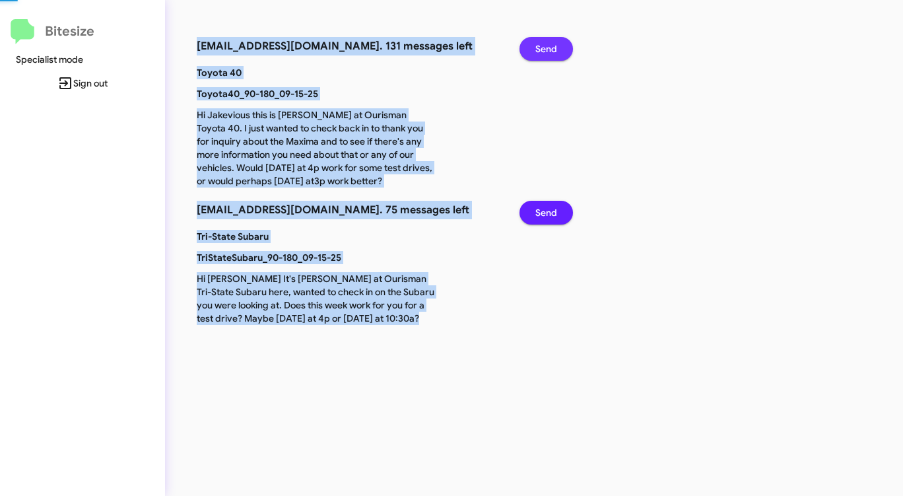
click at [551, 47] on span "Send" at bounding box center [547, 49] width 22 height 24
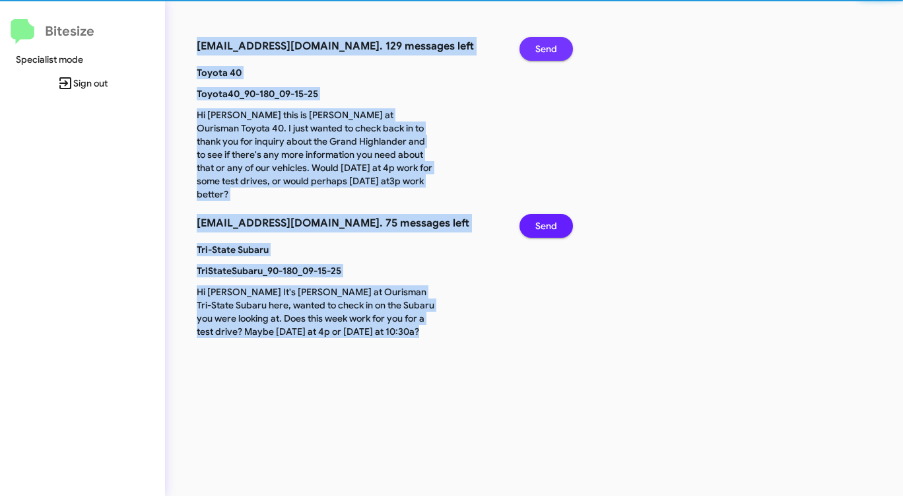
click at [551, 47] on span "Send" at bounding box center [547, 49] width 22 height 24
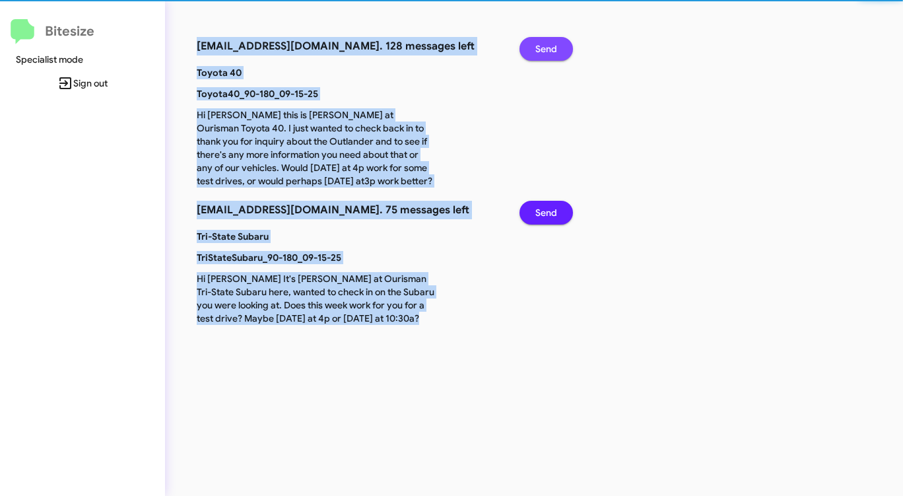
click at [551, 47] on span "Send" at bounding box center [547, 49] width 22 height 24
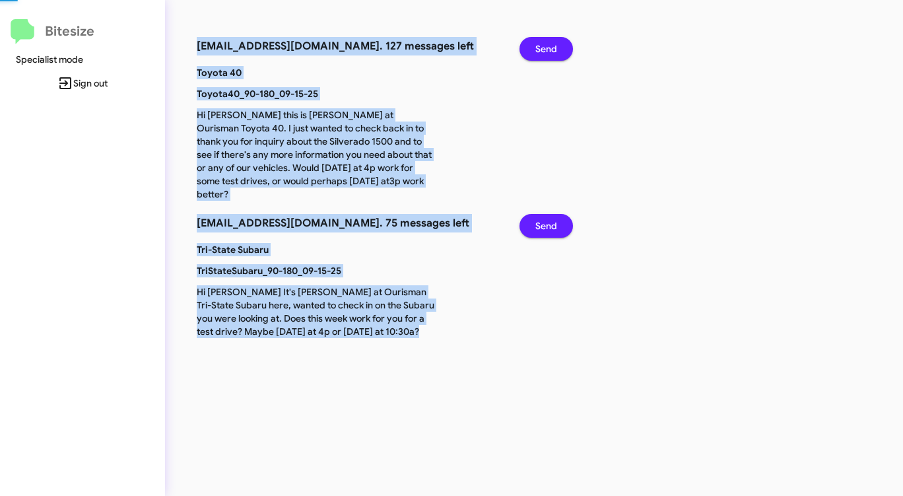
click at [551, 47] on span "Send" at bounding box center [547, 49] width 22 height 24
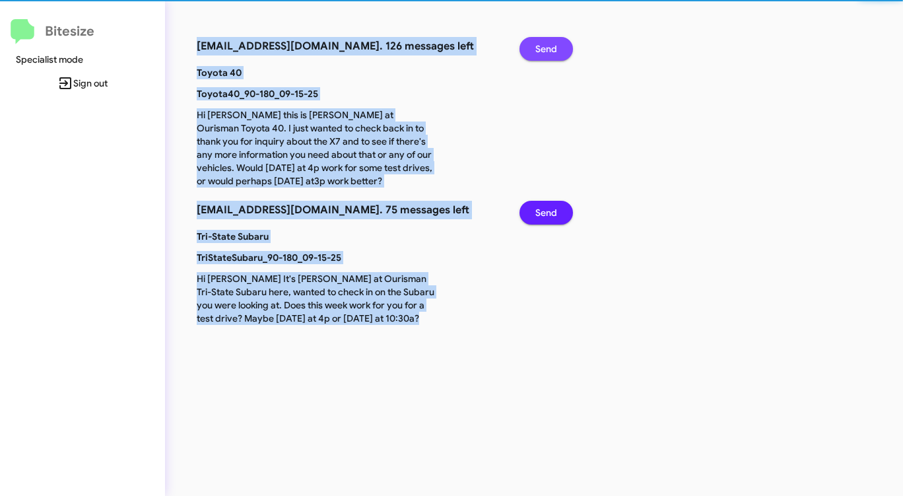
click at [551, 47] on span "Send" at bounding box center [547, 49] width 22 height 24
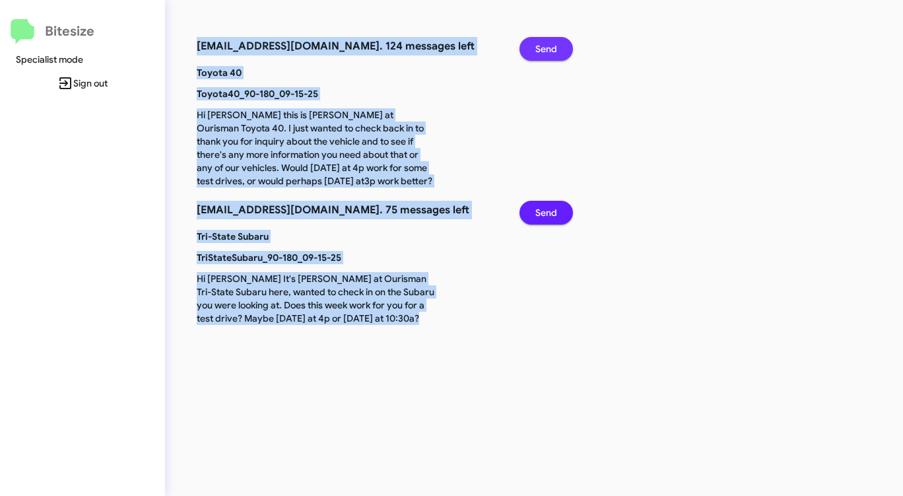
click at [551, 47] on span "Send" at bounding box center [547, 49] width 22 height 24
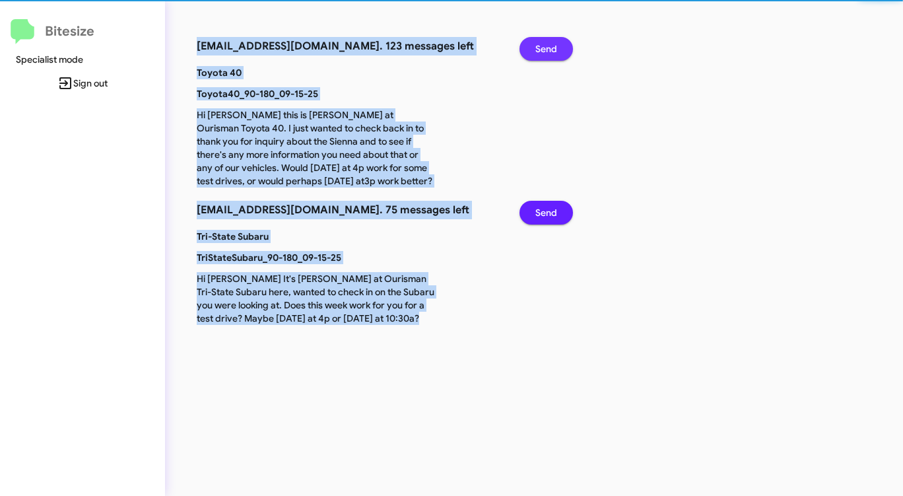
click at [551, 47] on span "Send" at bounding box center [547, 49] width 22 height 24
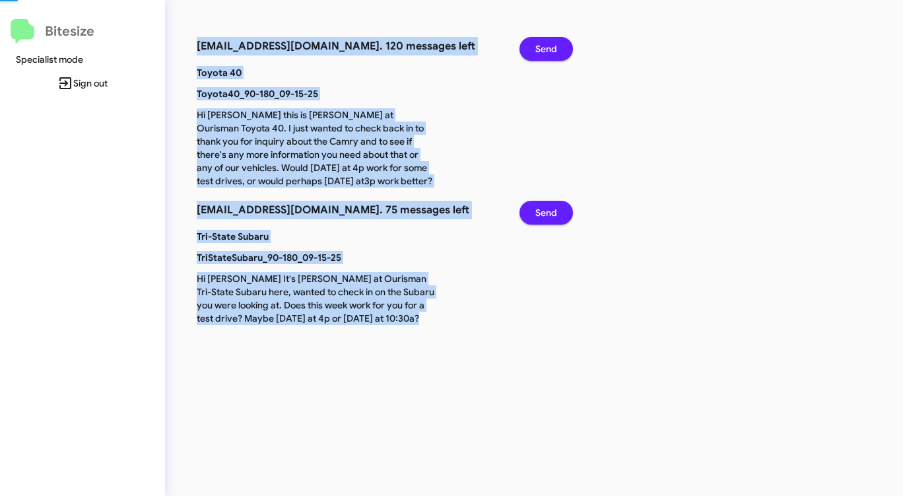
click at [551, 47] on span "Send" at bounding box center [547, 49] width 22 height 24
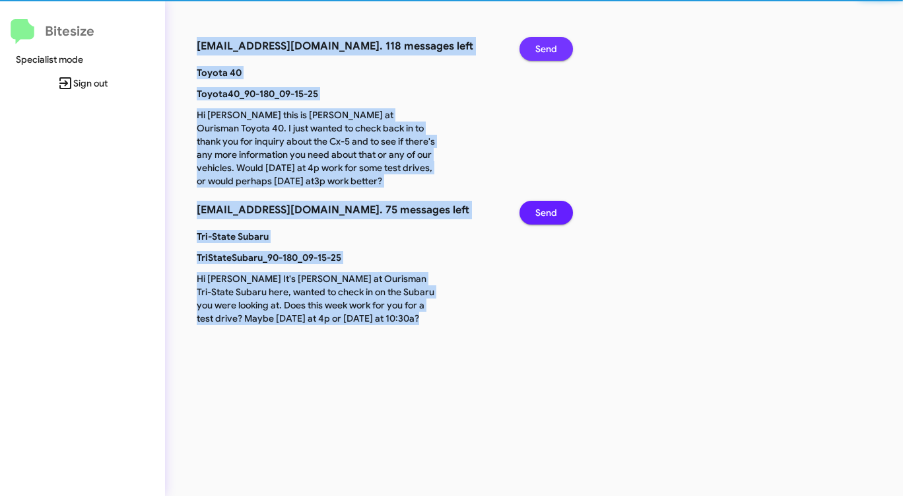
click at [551, 47] on span "Send" at bounding box center [547, 49] width 22 height 24
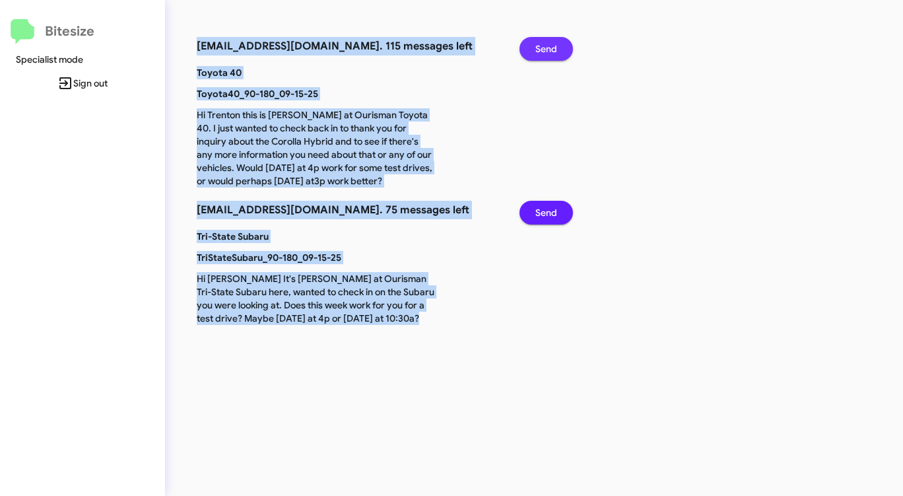
click at [551, 47] on span "Send" at bounding box center [547, 49] width 22 height 24
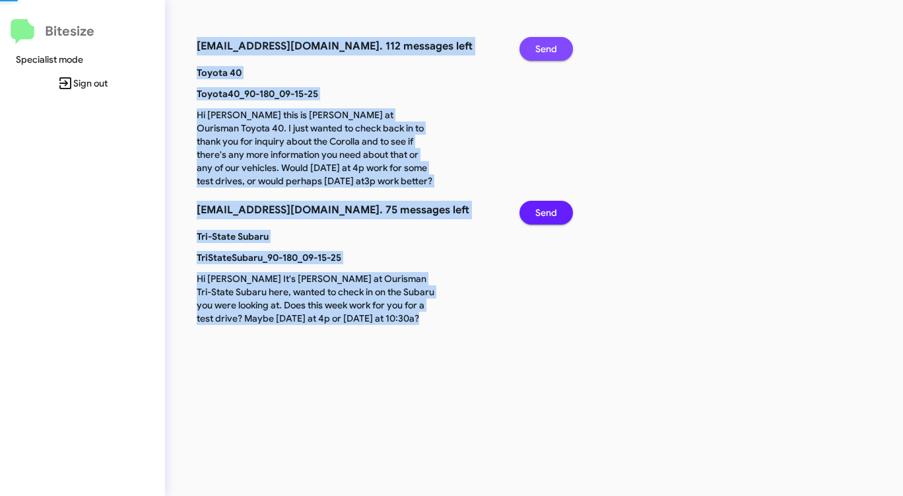
click at [551, 47] on span "Send" at bounding box center [547, 49] width 22 height 24
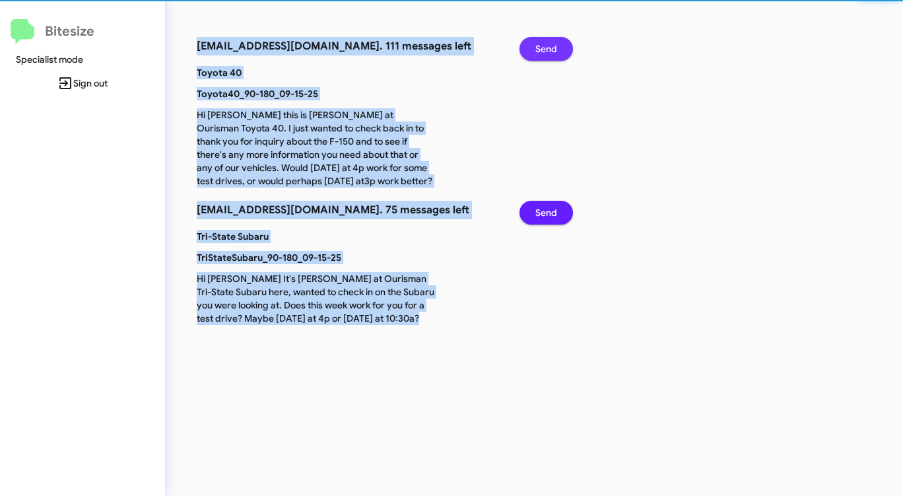
click at [551, 47] on span "Send" at bounding box center [547, 49] width 22 height 24
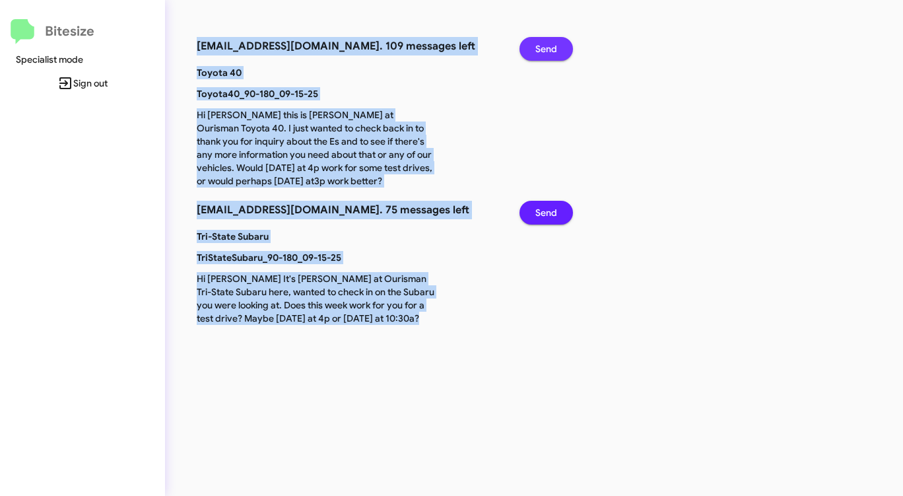
click at [551, 47] on span "Send" at bounding box center [547, 49] width 22 height 24
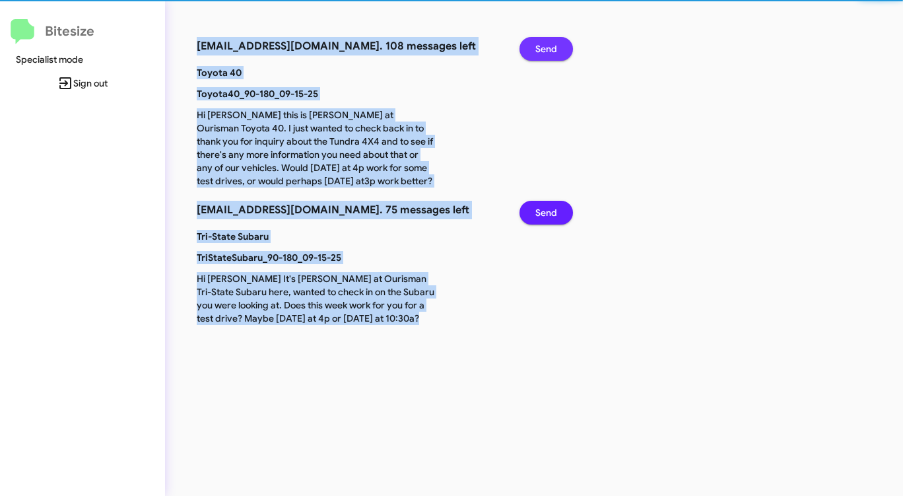
click at [551, 47] on span "Send" at bounding box center [547, 49] width 22 height 24
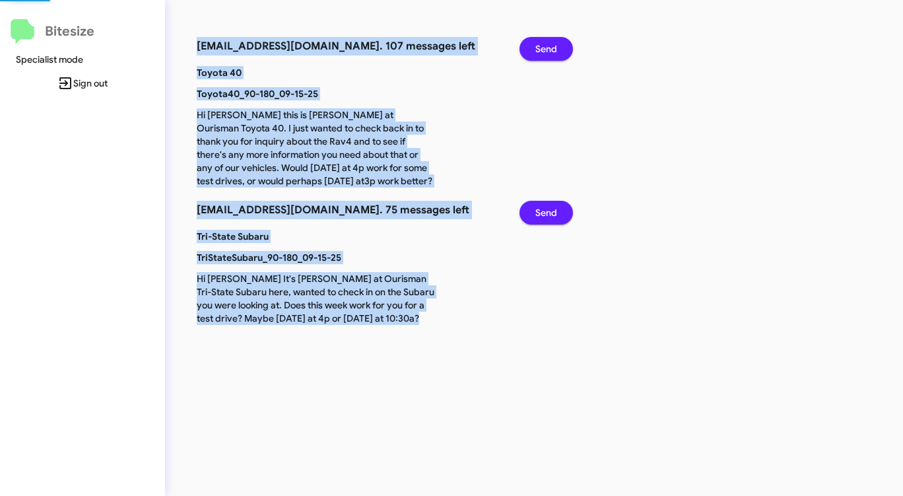
click at [551, 47] on span "Send" at bounding box center [547, 49] width 22 height 24
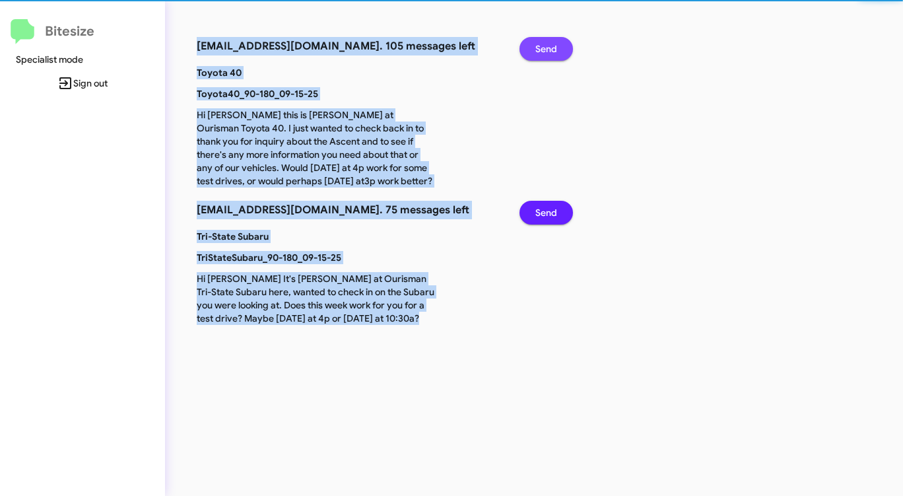
click at [551, 47] on span "Send" at bounding box center [547, 49] width 22 height 24
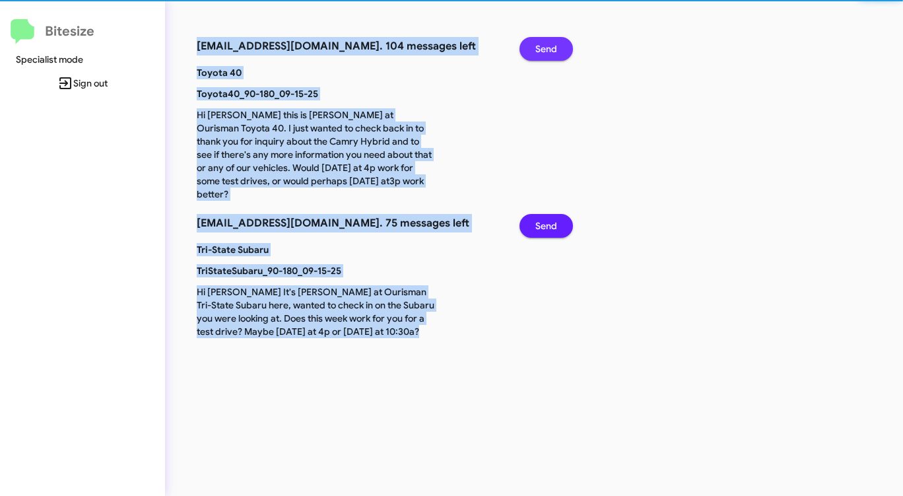
click at [551, 47] on span "Send" at bounding box center [547, 49] width 22 height 24
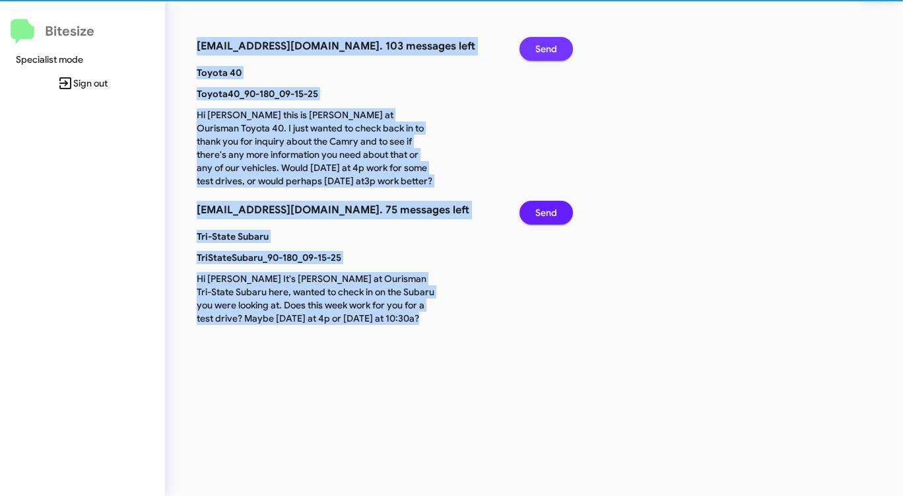
click at [551, 47] on span "Send" at bounding box center [547, 49] width 22 height 24
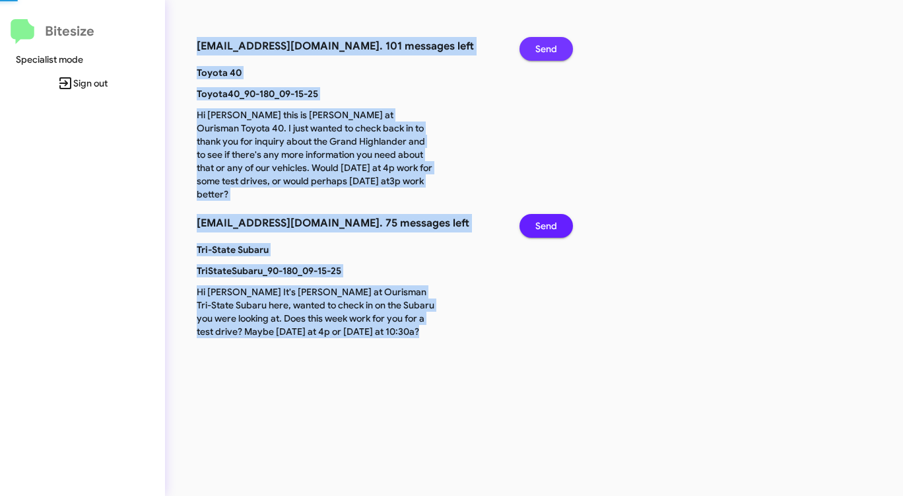
click at [551, 47] on span "Send" at bounding box center [547, 49] width 22 height 24
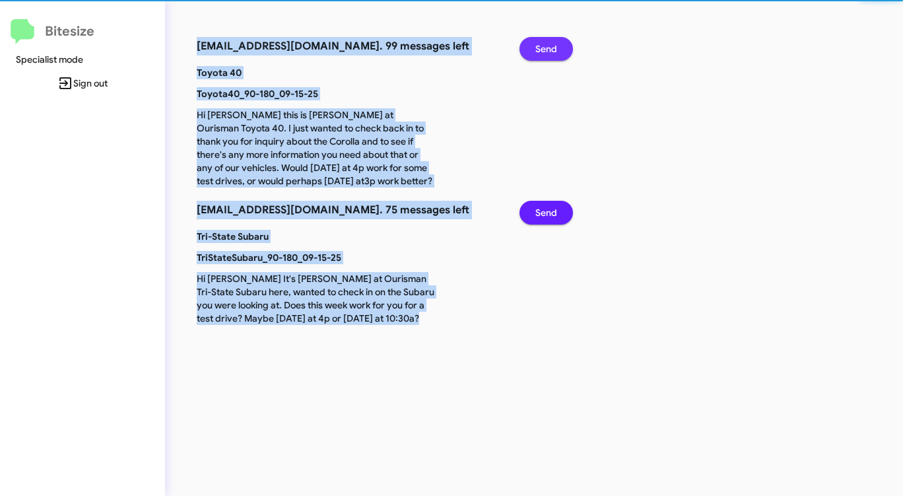
click at [551, 47] on span "Send" at bounding box center [547, 49] width 22 height 24
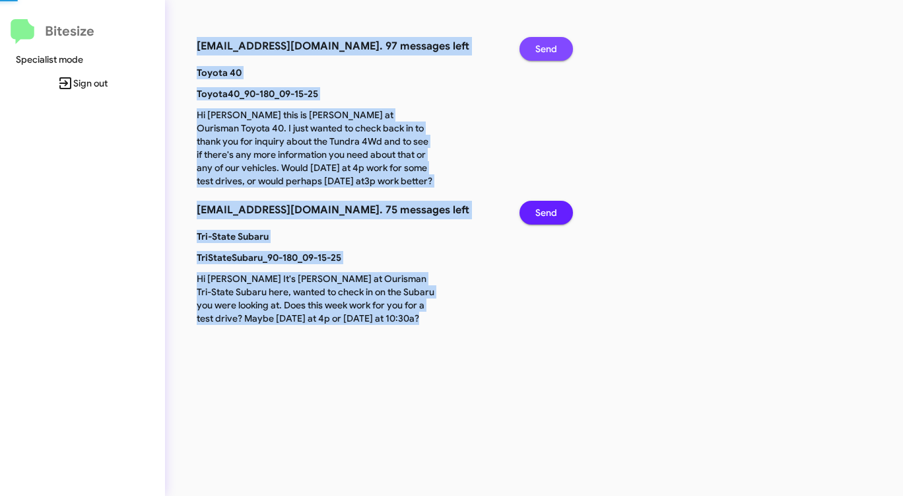
click at [551, 47] on span "Send" at bounding box center [547, 49] width 22 height 24
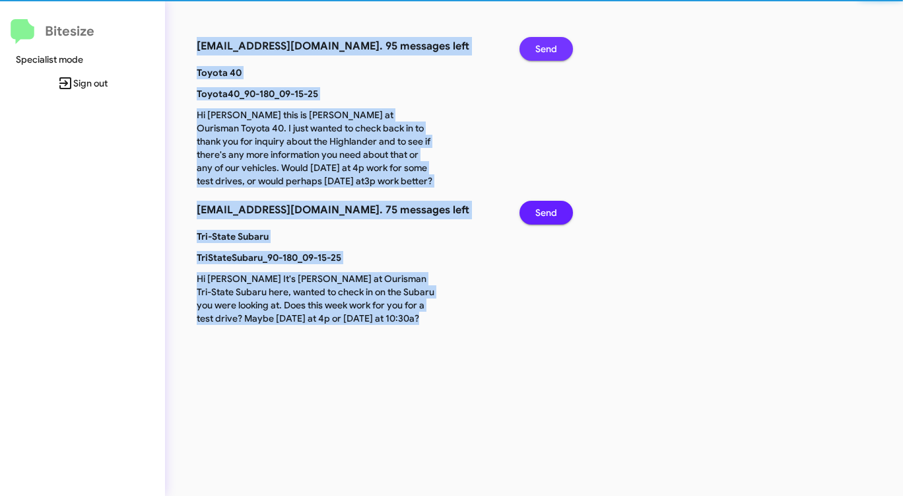
click at [551, 47] on span "Send" at bounding box center [547, 49] width 22 height 24
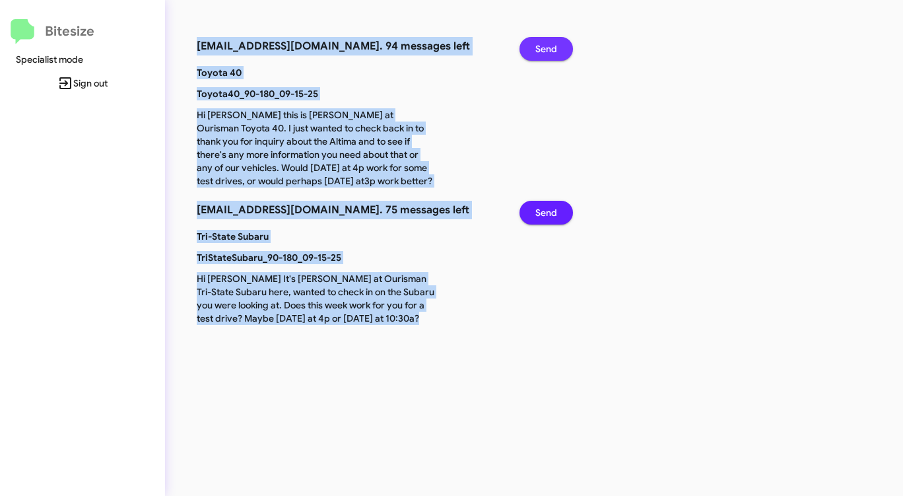
click at [551, 47] on span "Send" at bounding box center [547, 49] width 22 height 24
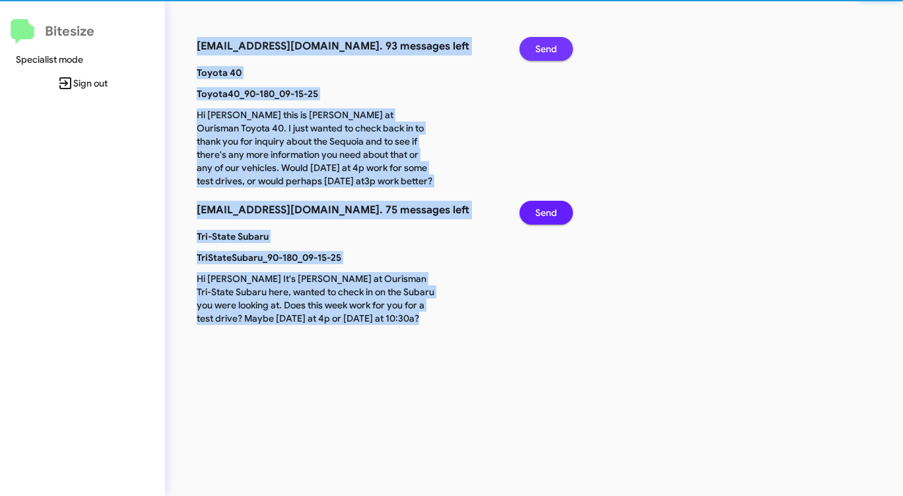
click at [551, 47] on span "Send" at bounding box center [547, 49] width 22 height 24
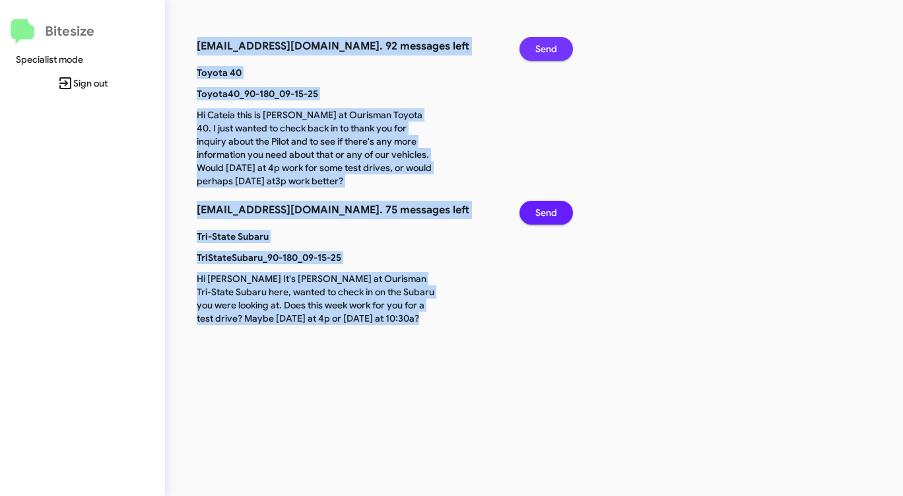
click at [551, 47] on span "Send" at bounding box center [547, 49] width 22 height 24
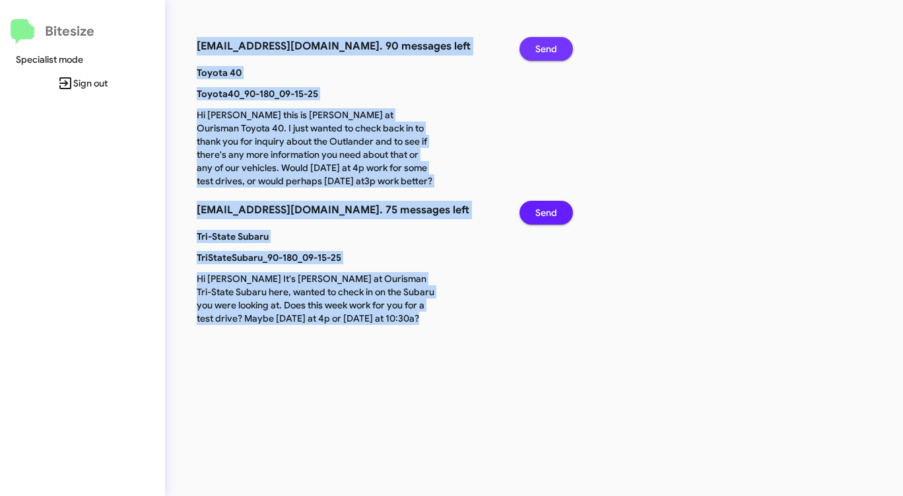
click at [551, 47] on span "Send" at bounding box center [547, 49] width 22 height 24
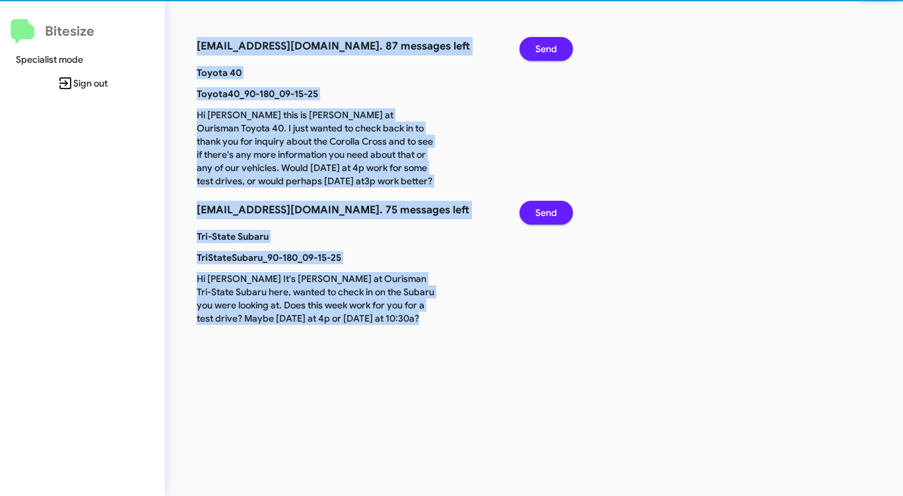
click at [551, 47] on span "Send" at bounding box center [547, 49] width 22 height 24
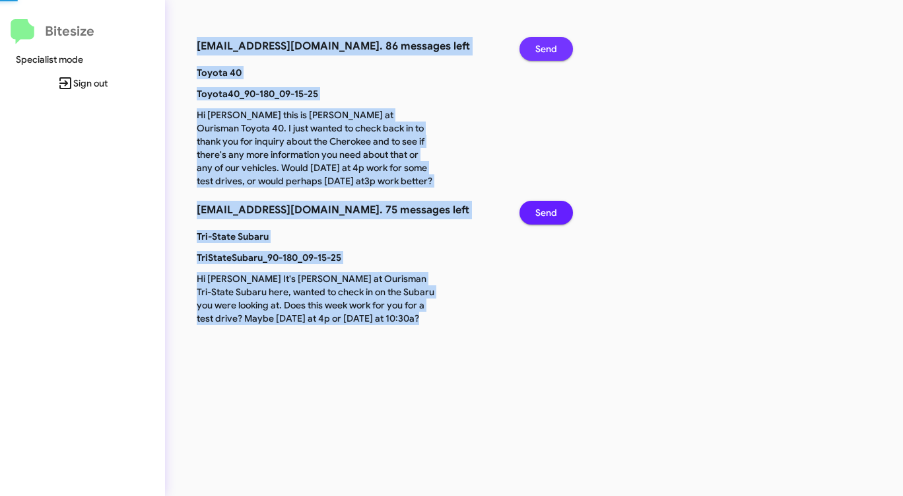
click at [551, 47] on span "Send" at bounding box center [547, 49] width 22 height 24
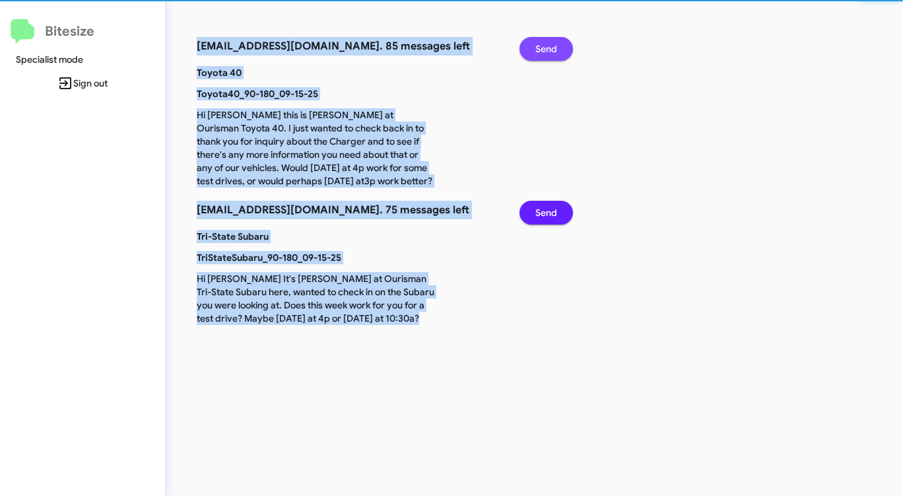
click at [551, 47] on span "Send" at bounding box center [547, 49] width 22 height 24
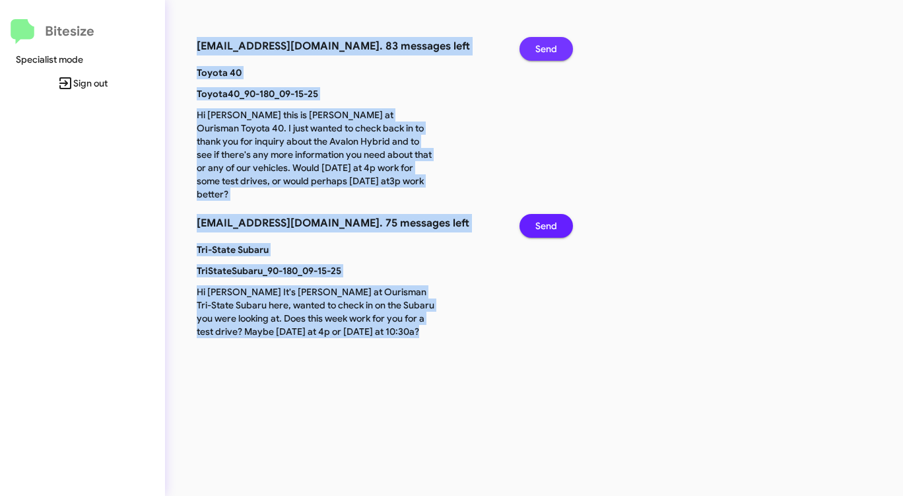
click at [551, 47] on span "Send" at bounding box center [547, 49] width 22 height 24
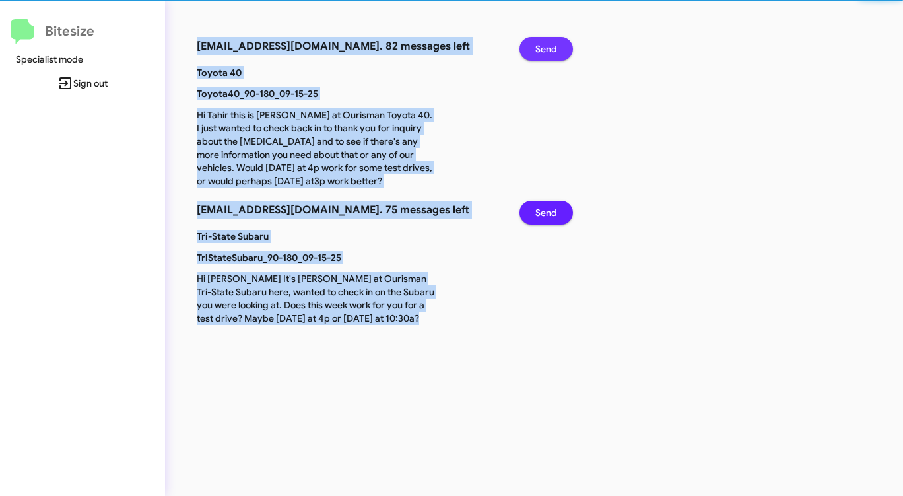
click at [551, 47] on span "Send" at bounding box center [547, 49] width 22 height 24
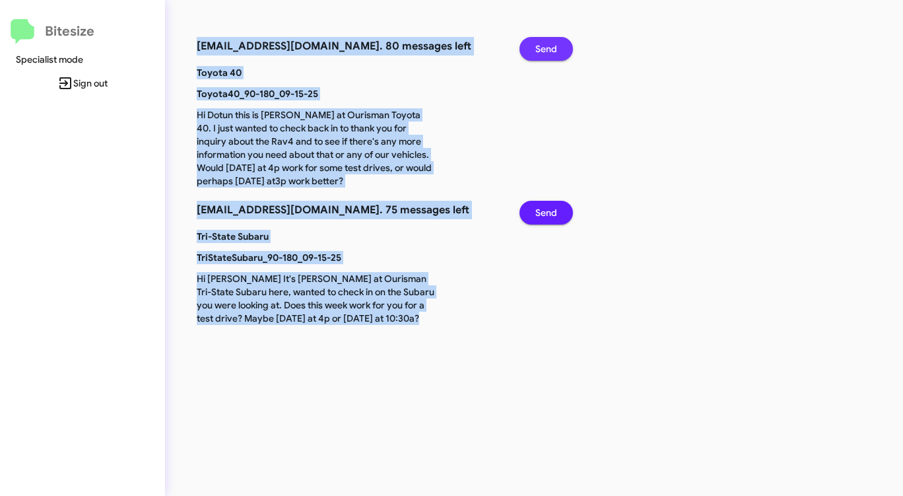
click at [551, 47] on span "Send" at bounding box center [547, 49] width 22 height 24
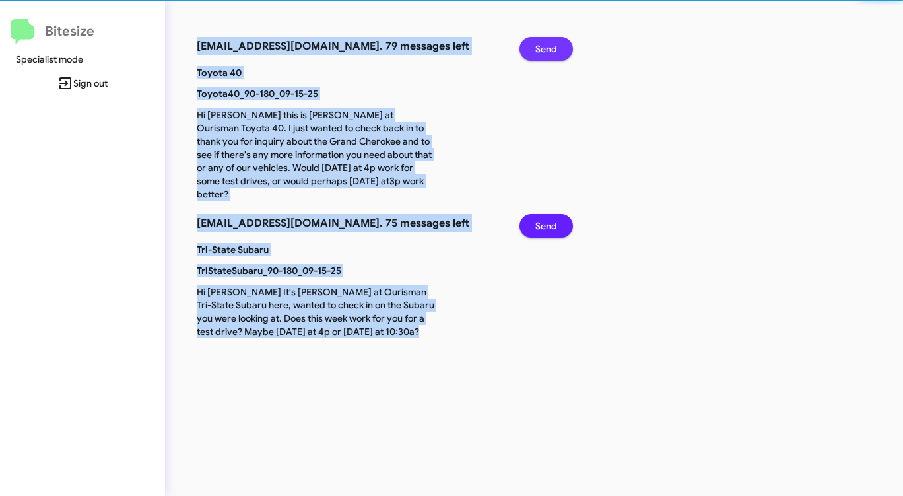
click at [551, 47] on span "Send" at bounding box center [547, 49] width 22 height 24
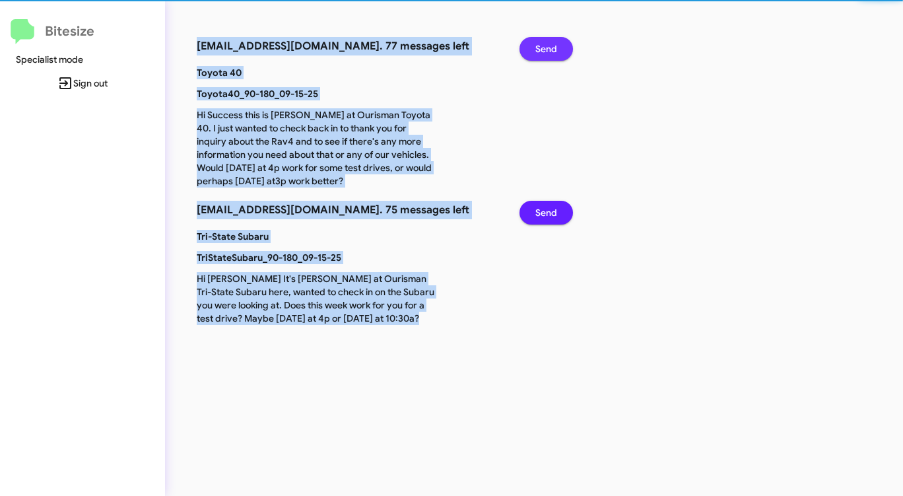
click at [551, 47] on span "Send" at bounding box center [547, 49] width 22 height 24
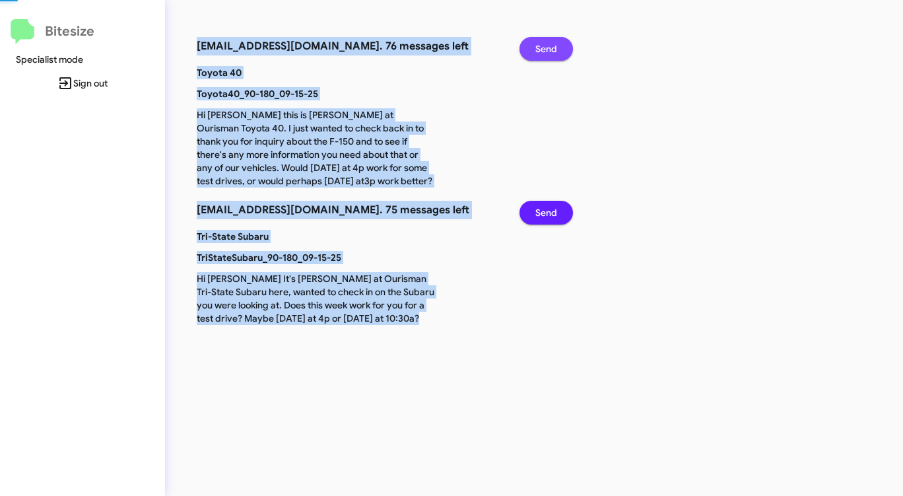
click at [551, 47] on span "Send" at bounding box center [547, 49] width 22 height 24
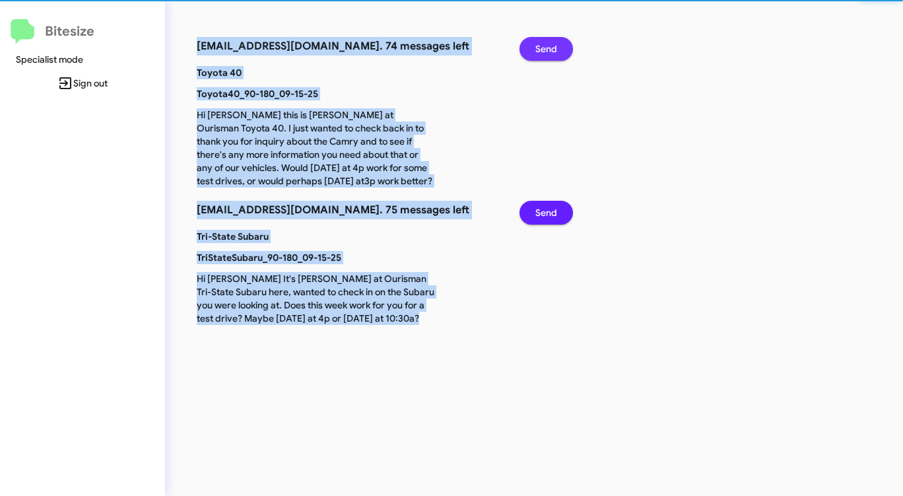
click at [551, 47] on span "Send" at bounding box center [547, 49] width 22 height 24
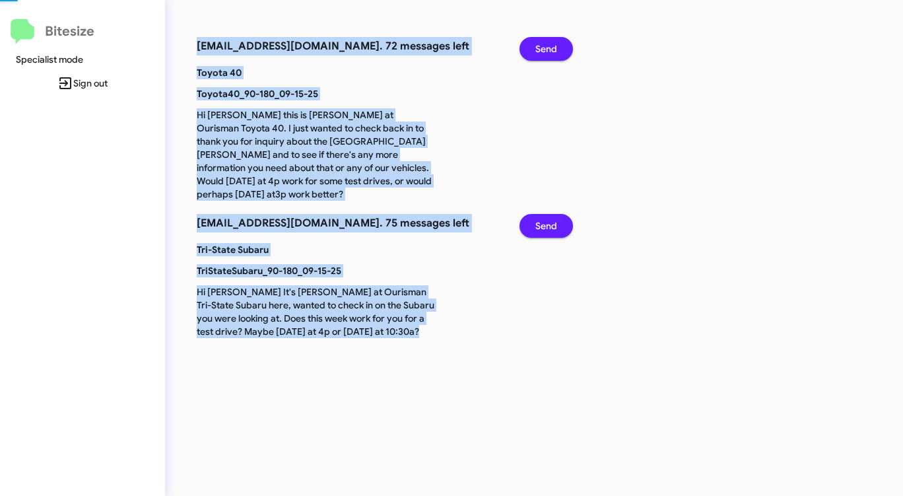
click at [551, 47] on span "Send" at bounding box center [547, 49] width 22 height 24
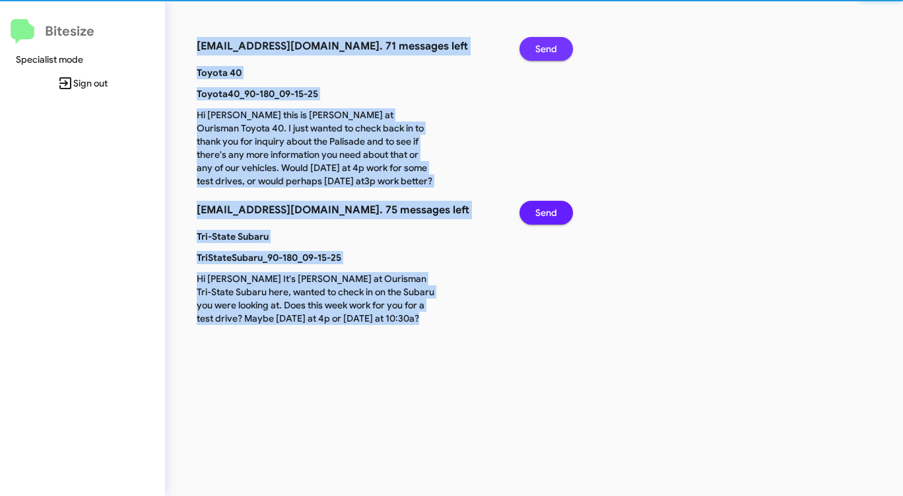
click at [551, 47] on span "Send" at bounding box center [547, 49] width 22 height 24
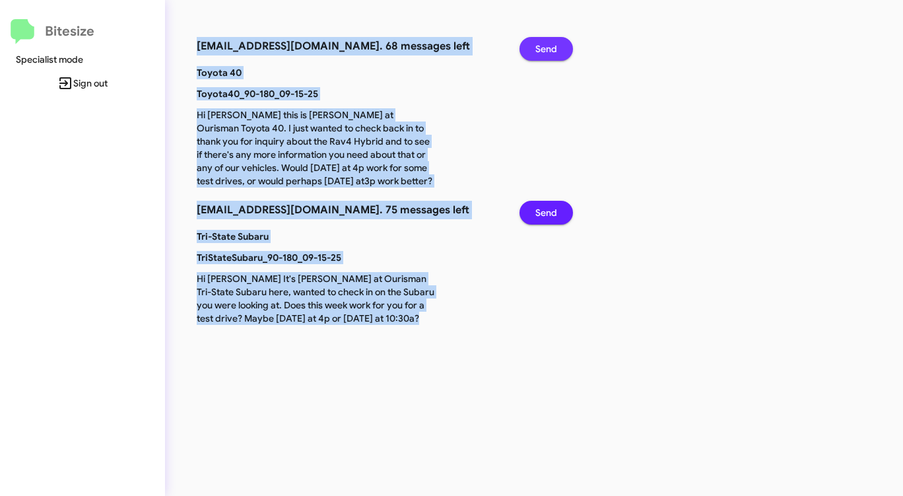
click at [551, 47] on span "Send" at bounding box center [547, 49] width 22 height 24
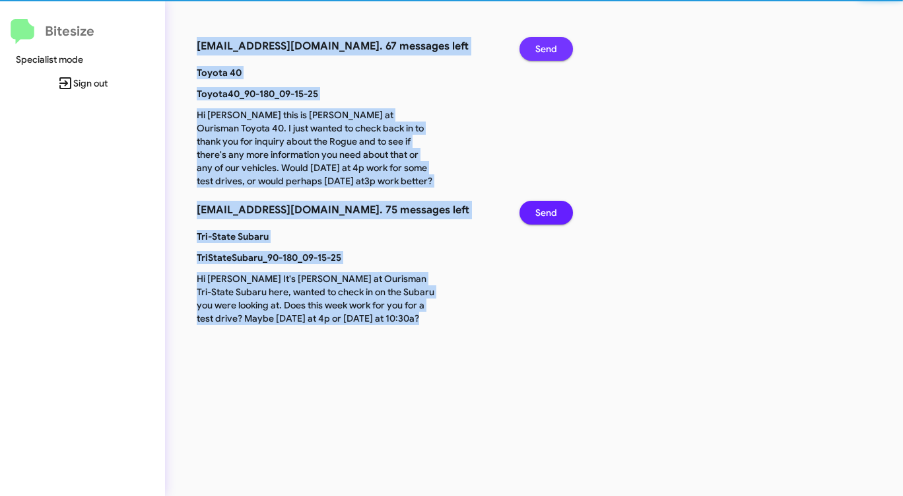
click at [551, 47] on span "Send" at bounding box center [547, 49] width 22 height 24
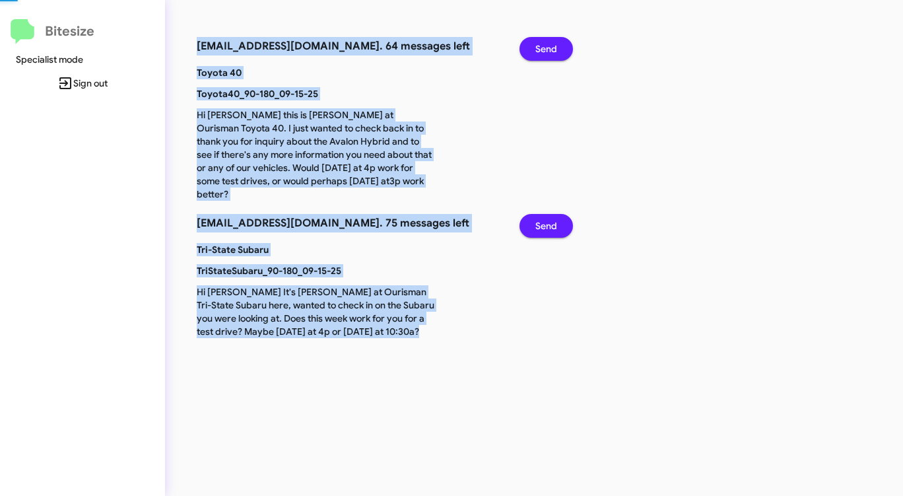
click at [551, 47] on span "Send" at bounding box center [547, 49] width 22 height 24
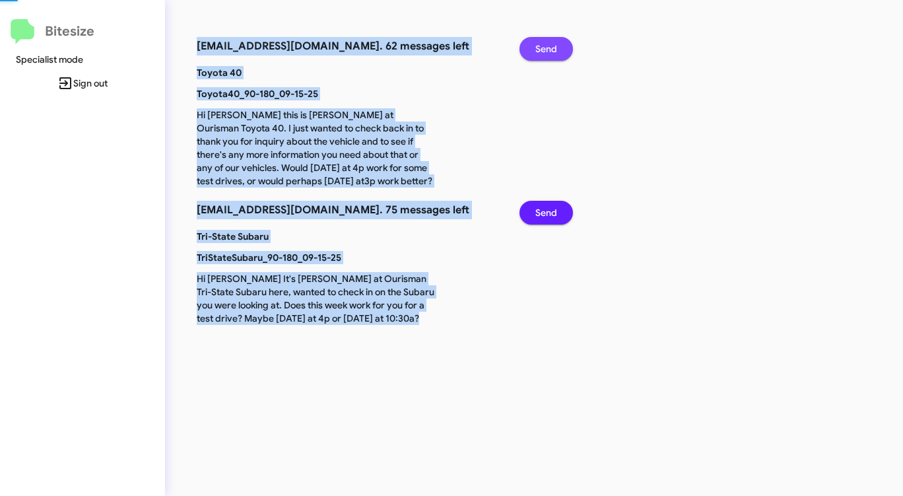
click at [551, 47] on span "Send" at bounding box center [547, 49] width 22 height 24
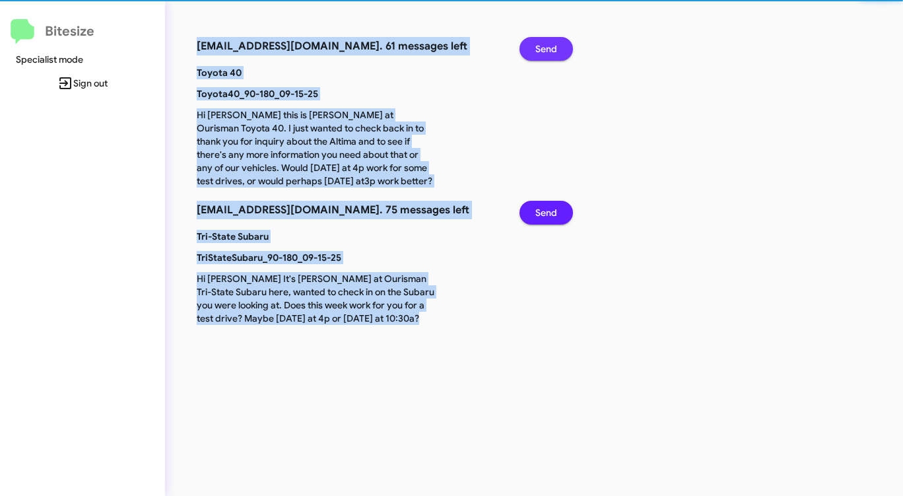
click at [551, 47] on span "Send" at bounding box center [547, 49] width 22 height 24
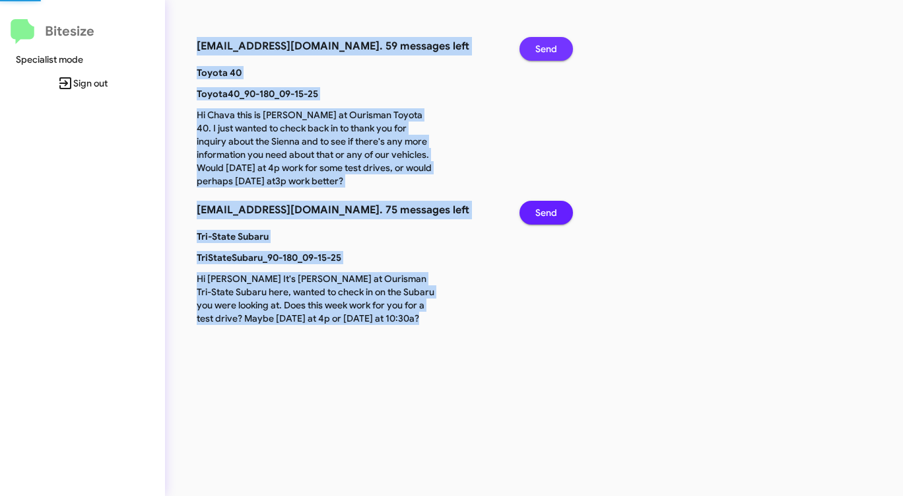
click at [551, 47] on span "Send" at bounding box center [547, 49] width 22 height 24
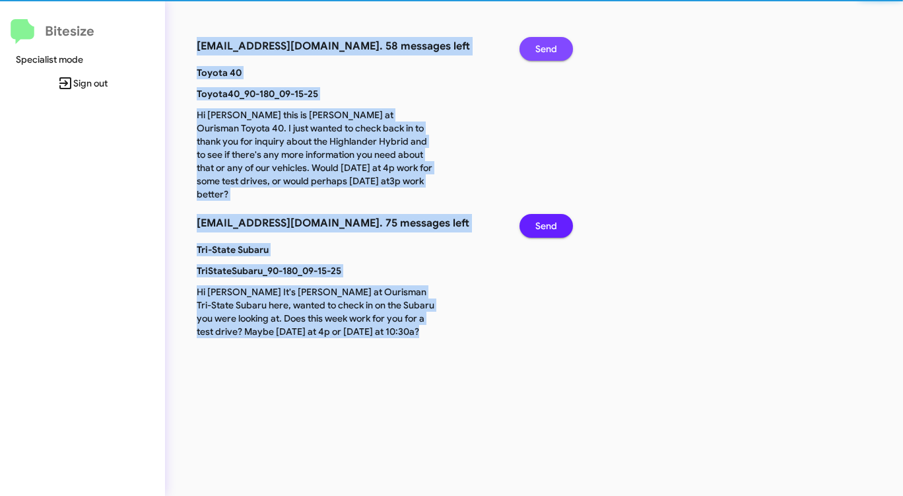
click at [551, 47] on span "Send" at bounding box center [547, 49] width 22 height 24
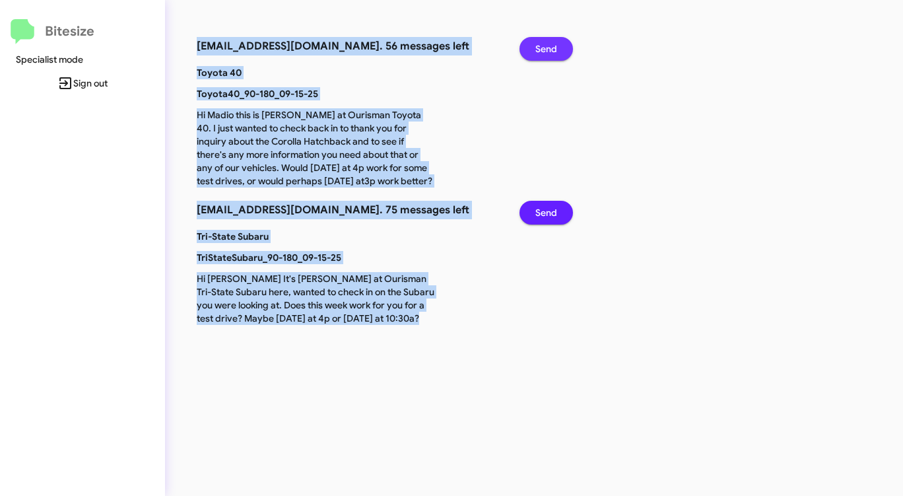
click at [551, 47] on span "Send" at bounding box center [547, 49] width 22 height 24
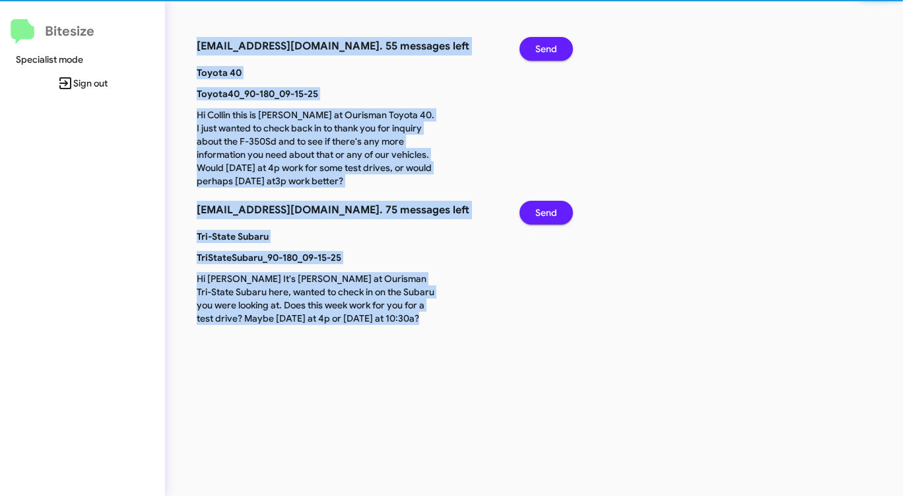
click at [551, 47] on span "Send" at bounding box center [547, 49] width 22 height 24
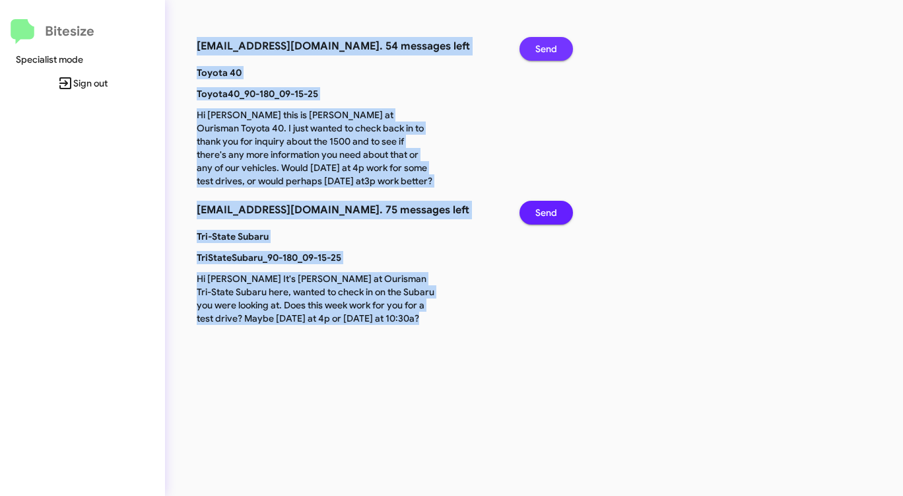
click at [551, 47] on span "Send" at bounding box center [547, 49] width 22 height 24
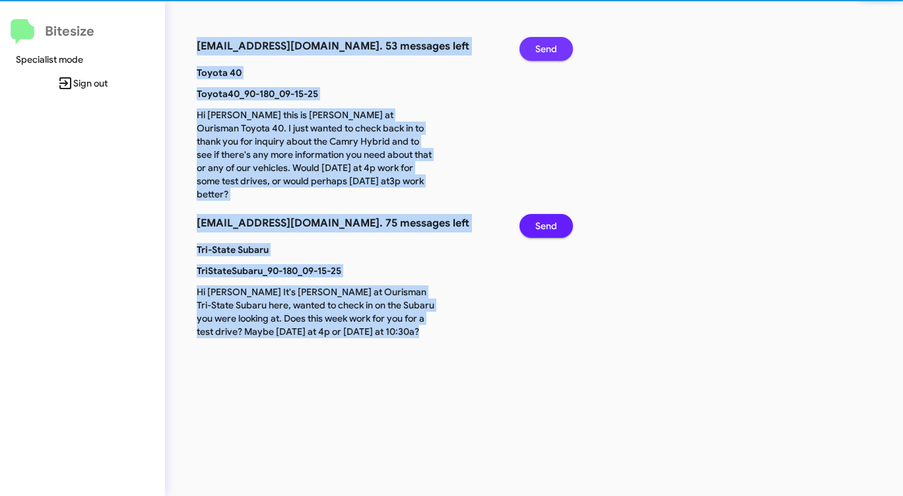
click at [551, 47] on span "Send" at bounding box center [547, 49] width 22 height 24
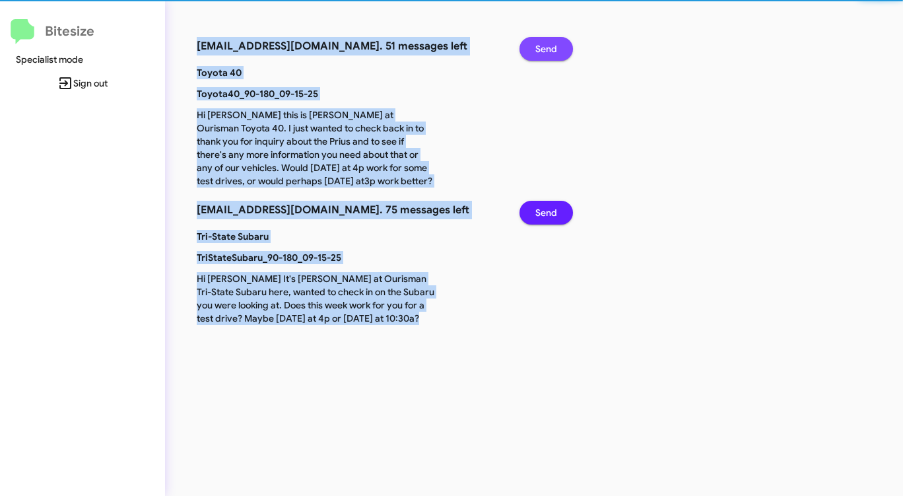
click at [551, 47] on span "Send" at bounding box center [547, 49] width 22 height 24
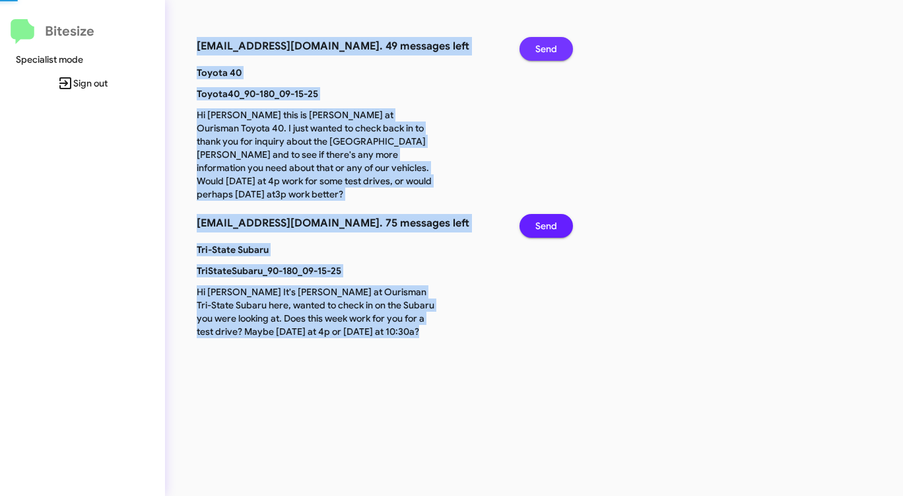
click at [551, 47] on span "Send" at bounding box center [547, 49] width 22 height 24
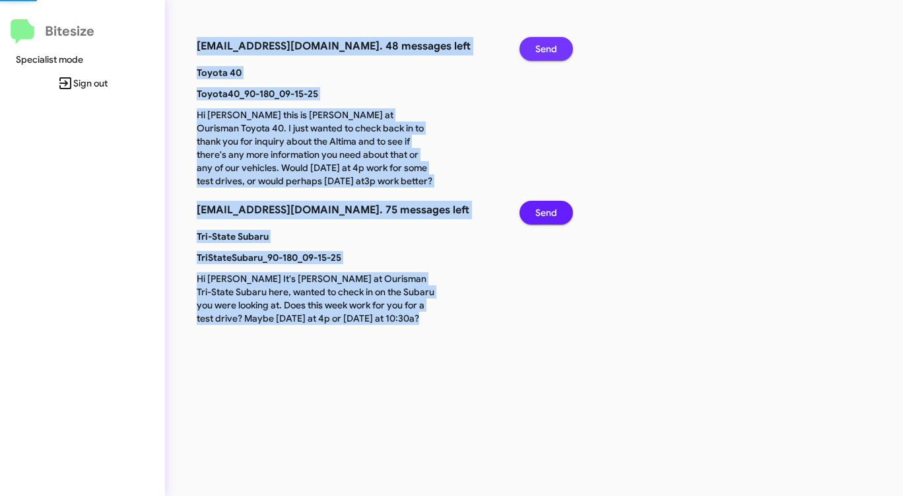
click at [551, 47] on span "Send" at bounding box center [547, 49] width 22 height 24
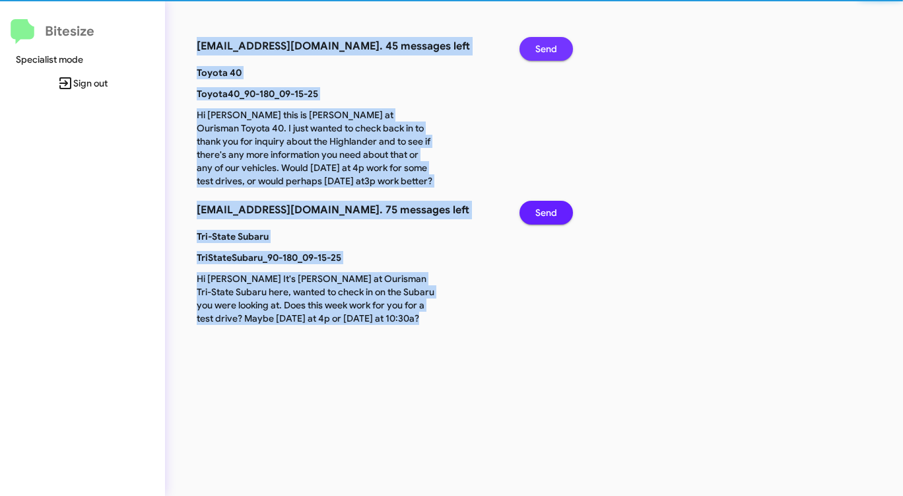
click at [551, 47] on span "Send" at bounding box center [547, 49] width 22 height 24
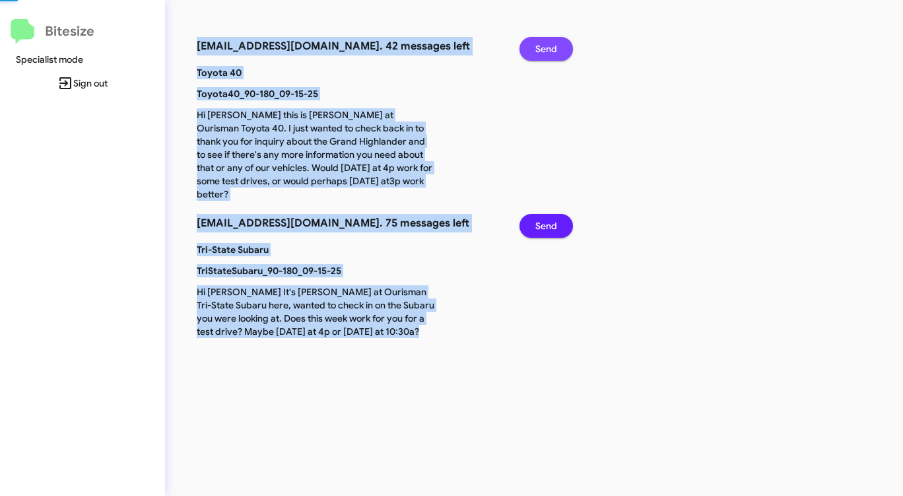
click at [551, 47] on span "Send" at bounding box center [547, 49] width 22 height 24
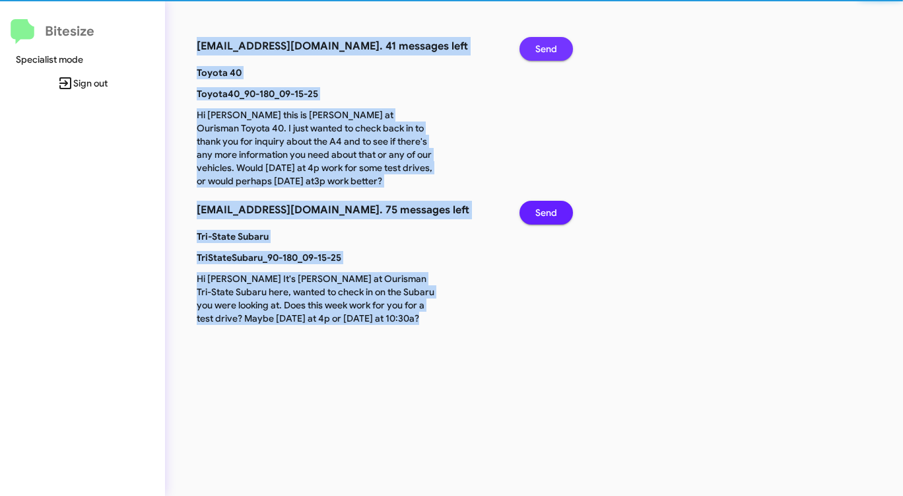
click at [551, 47] on span "Send" at bounding box center [547, 49] width 22 height 24
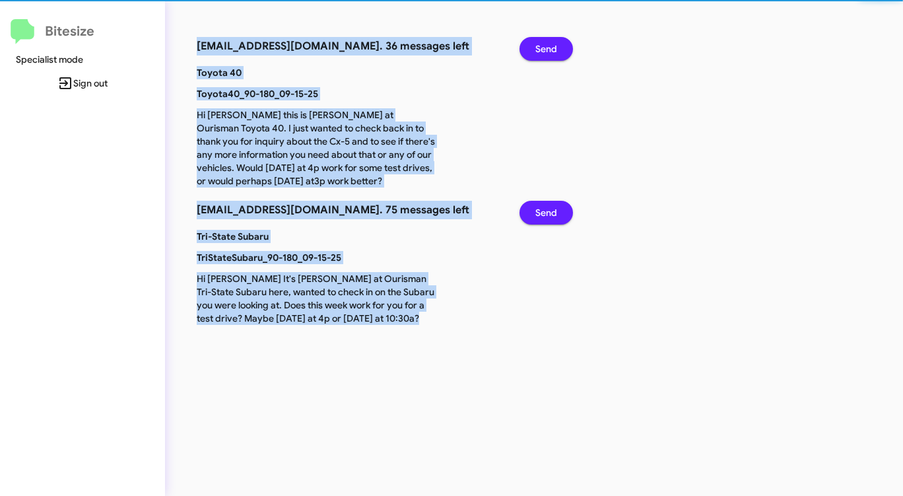
click at [551, 47] on span "Send" at bounding box center [547, 49] width 22 height 24
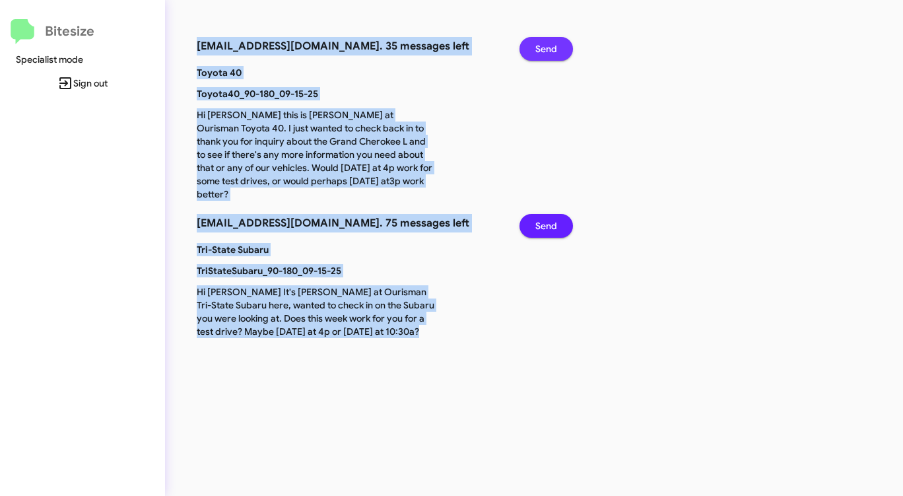
click at [551, 47] on span "Send" at bounding box center [547, 49] width 22 height 24
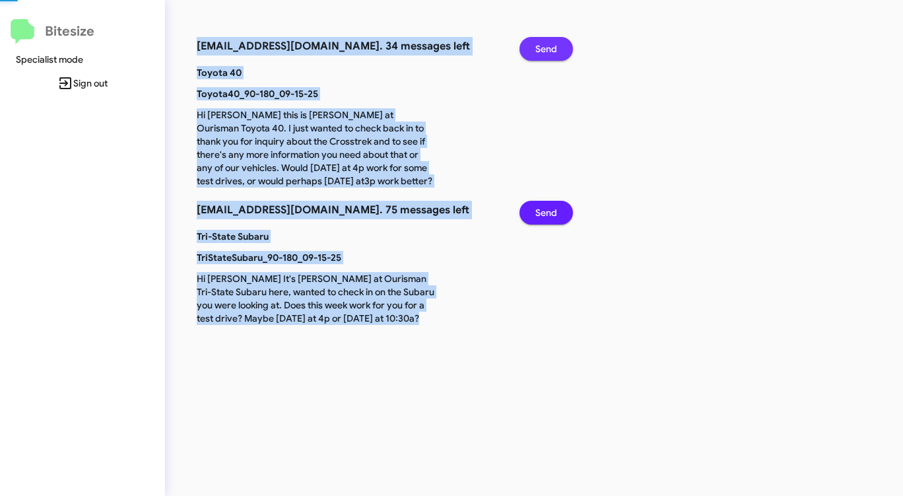
click at [551, 47] on span "Send" at bounding box center [547, 49] width 22 height 24
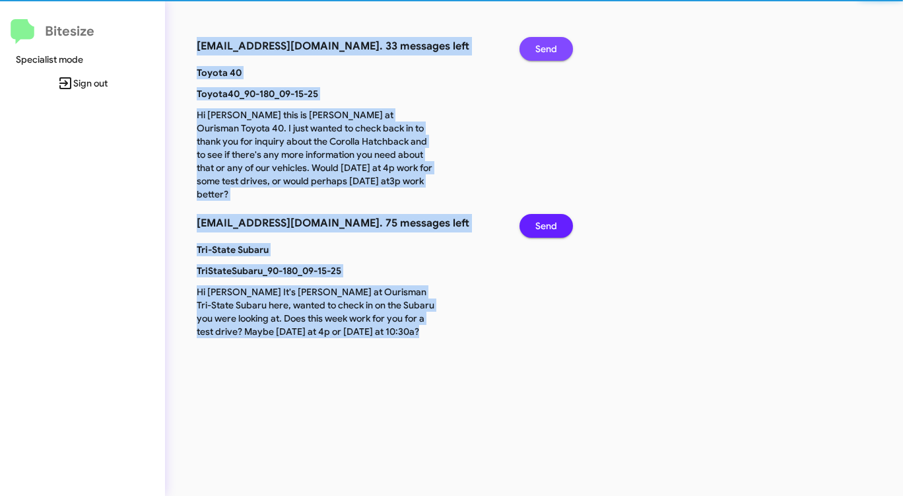
click at [551, 47] on span "Send" at bounding box center [547, 49] width 22 height 24
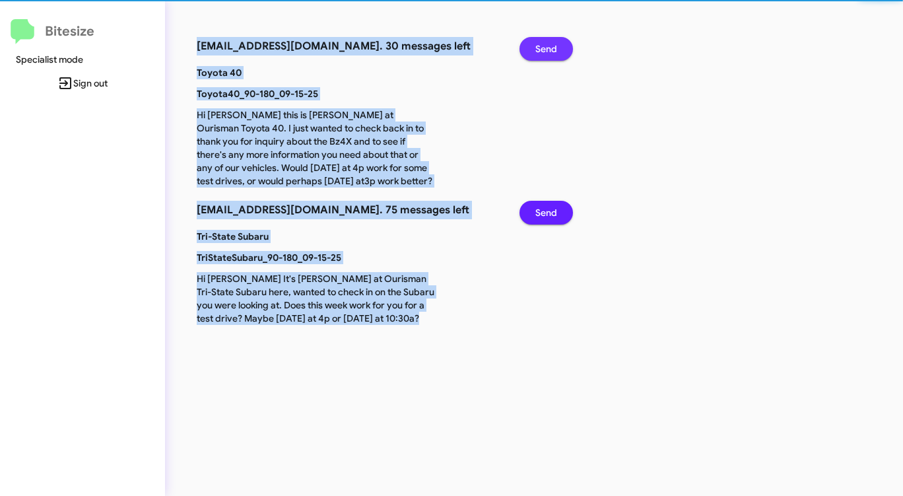
click at [551, 47] on span "Send" at bounding box center [547, 49] width 22 height 24
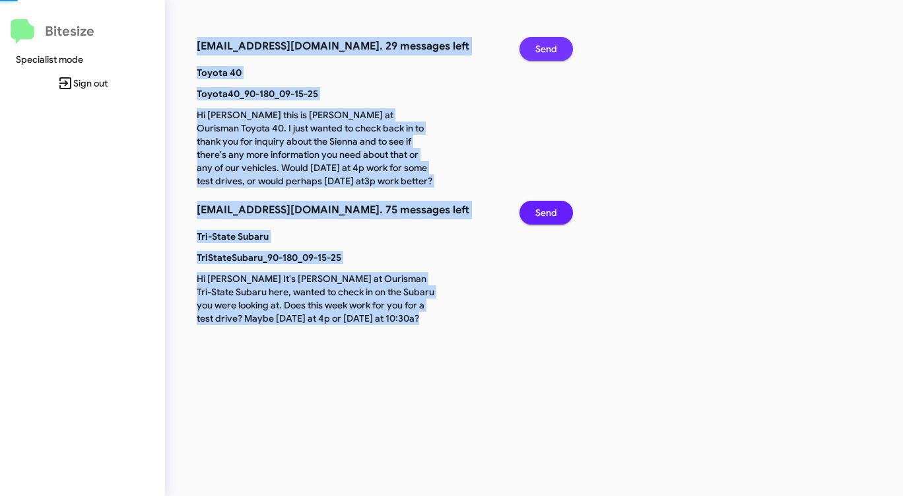
click at [551, 47] on span "Send" at bounding box center [547, 49] width 22 height 24
click at [550, 47] on span "Send" at bounding box center [547, 49] width 22 height 24
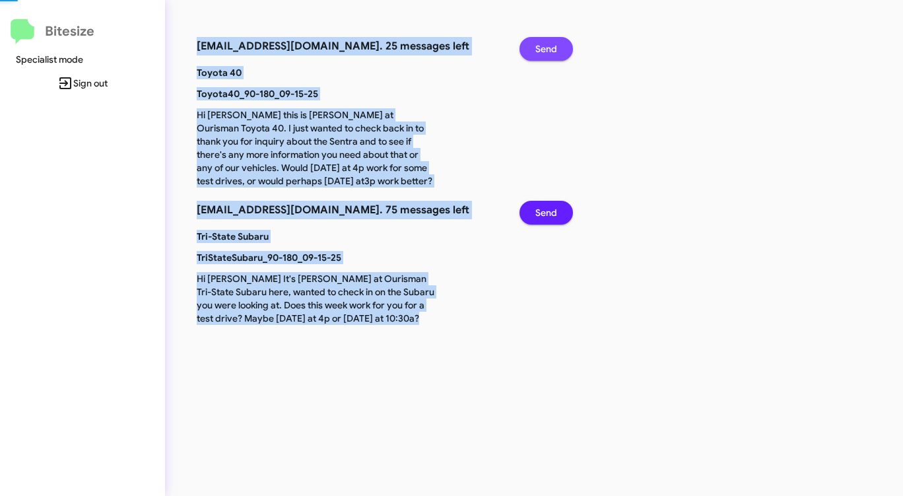
click at [549, 48] on span "Send" at bounding box center [547, 49] width 22 height 24
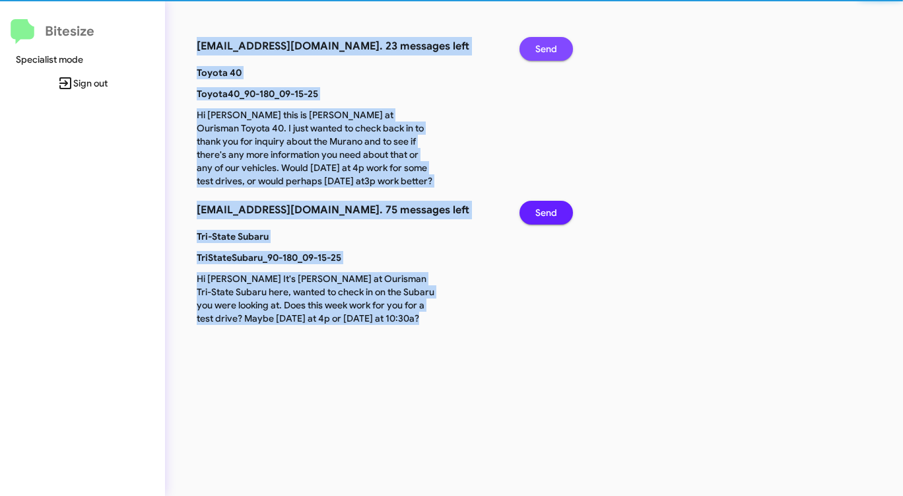
click at [549, 48] on span "Send" at bounding box center [547, 49] width 22 height 24
click at [549, 49] on span "Send" at bounding box center [547, 49] width 22 height 24
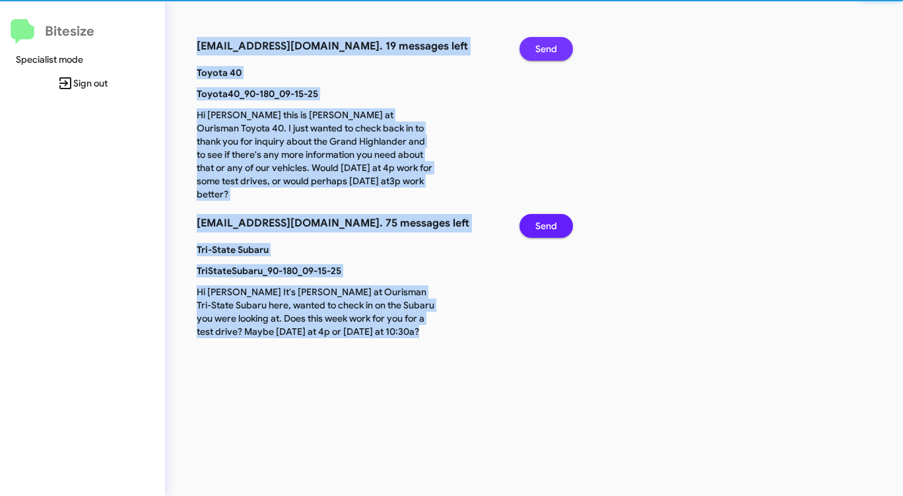
click at [548, 51] on span "Send" at bounding box center [547, 49] width 22 height 24
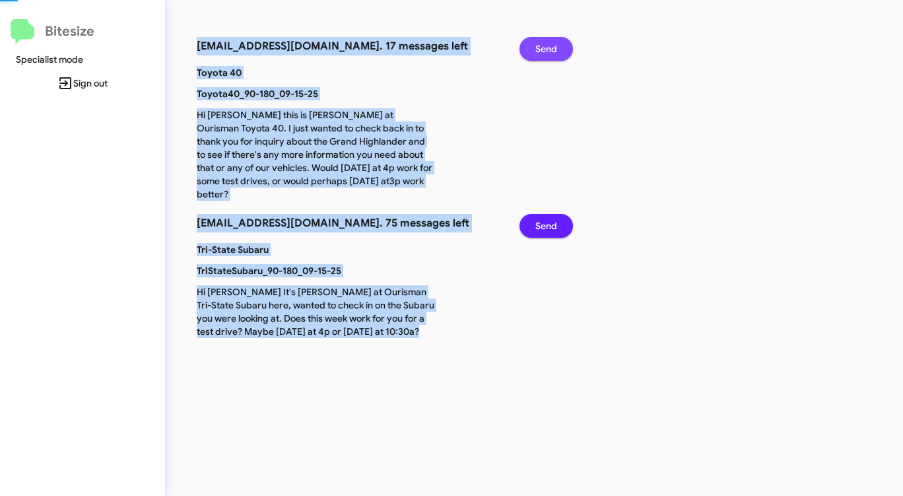
click at [548, 51] on span "Send" at bounding box center [547, 49] width 22 height 24
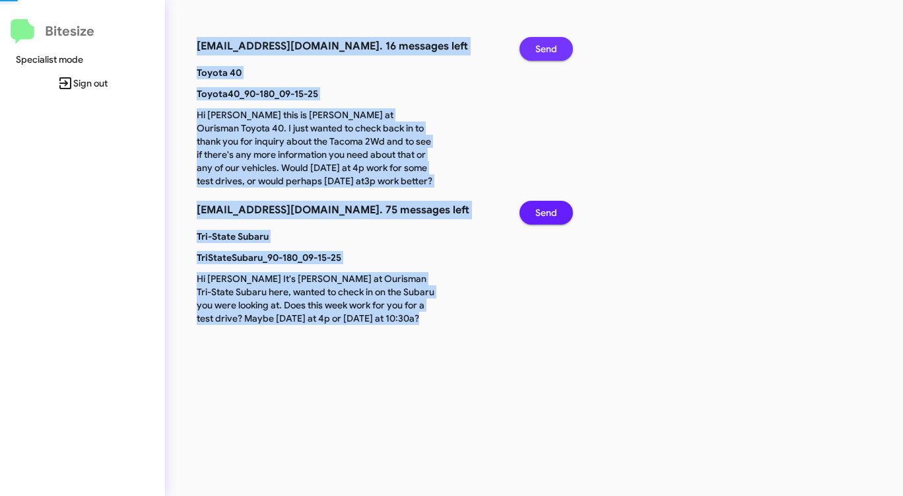
click at [548, 51] on span "Send" at bounding box center [547, 49] width 22 height 24
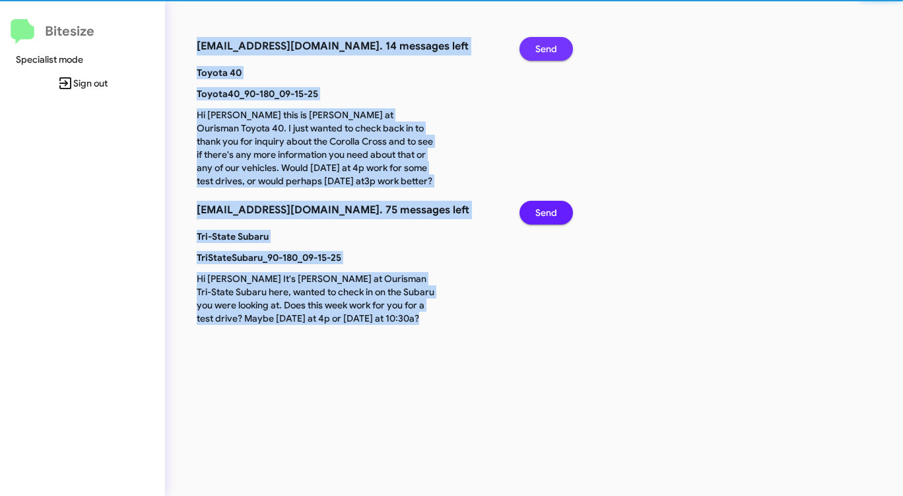
click at [548, 51] on span "Send" at bounding box center [547, 49] width 22 height 24
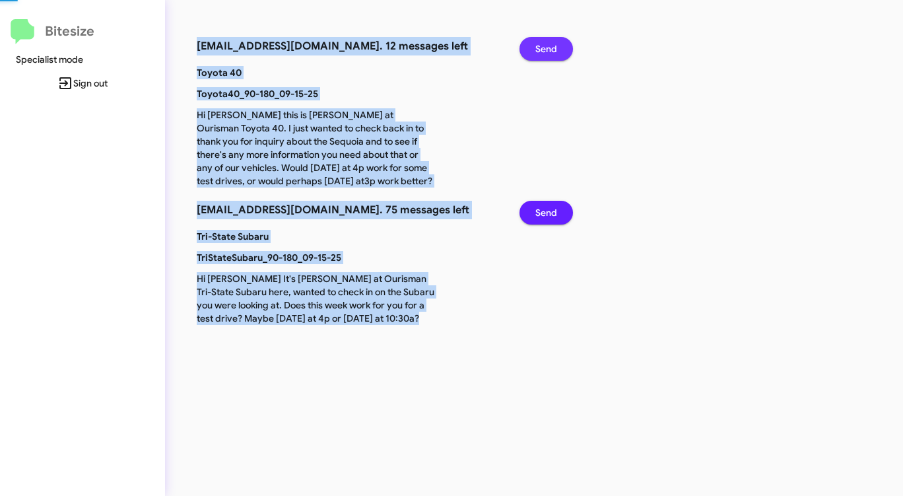
click at [548, 51] on span "Send" at bounding box center [547, 49] width 22 height 24
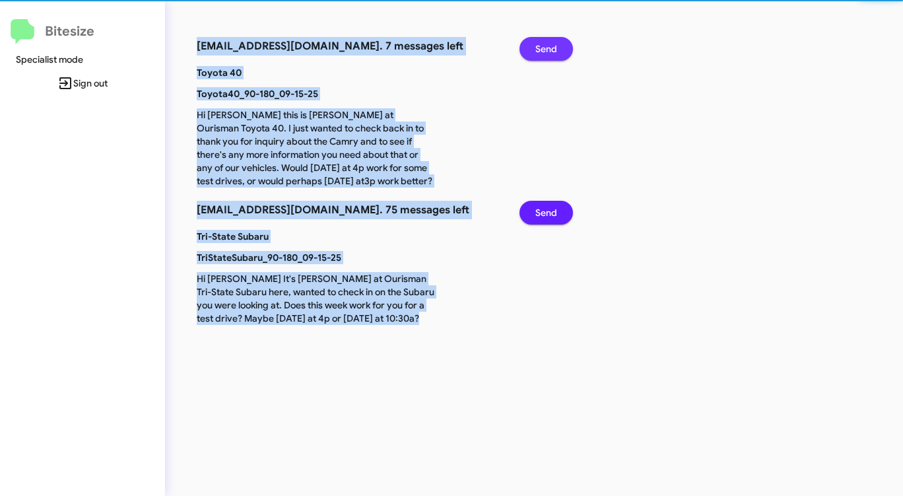
click at [548, 51] on span "Send" at bounding box center [547, 49] width 22 height 24
click at [548, 52] on span "Send" at bounding box center [547, 49] width 22 height 24
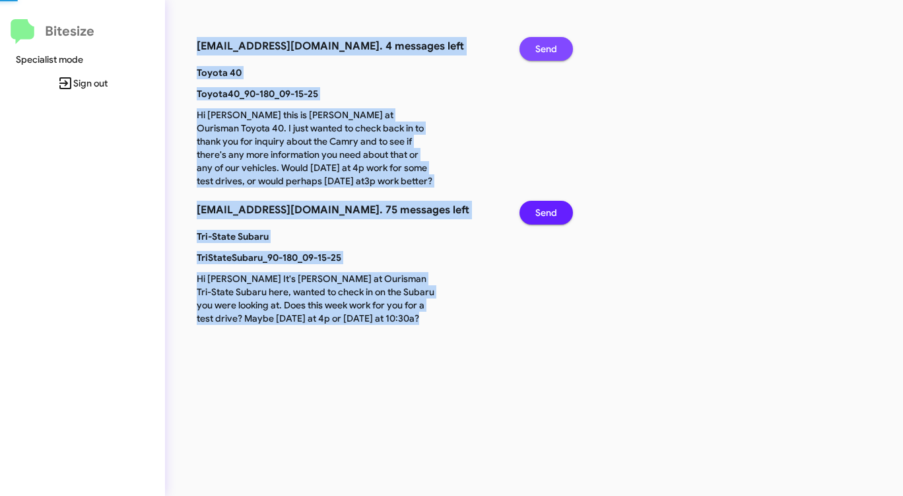
click at [547, 53] on span "Send" at bounding box center [547, 49] width 22 height 24
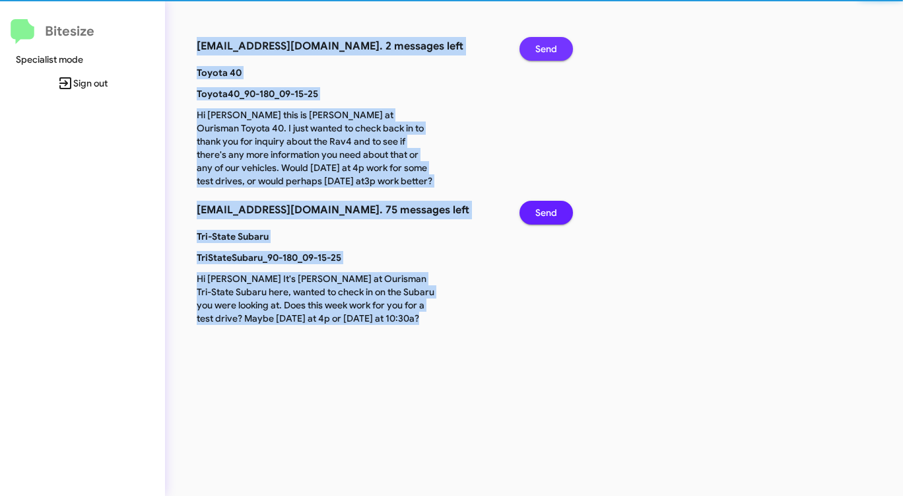
click at [547, 53] on span "Send" at bounding box center [547, 49] width 22 height 24
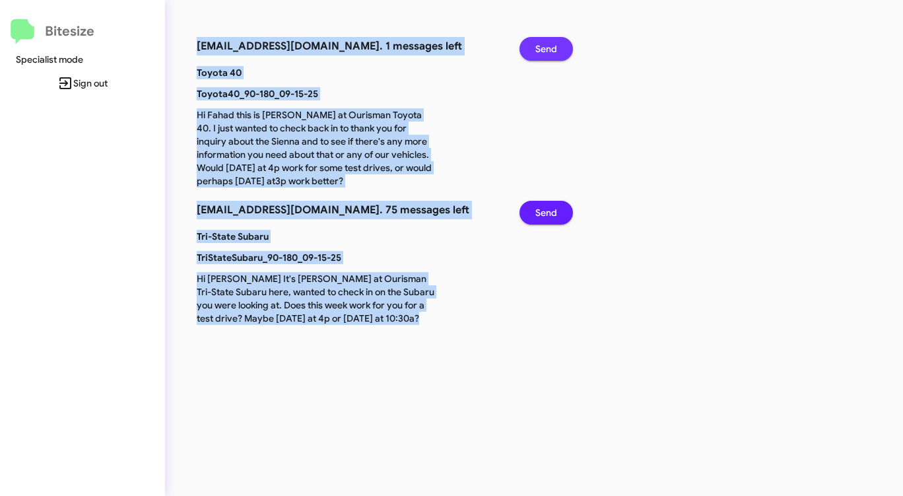
click at [545, 56] on span "Send" at bounding box center [547, 49] width 22 height 24
click at [545, 201] on span "Send" at bounding box center [547, 213] width 22 height 24
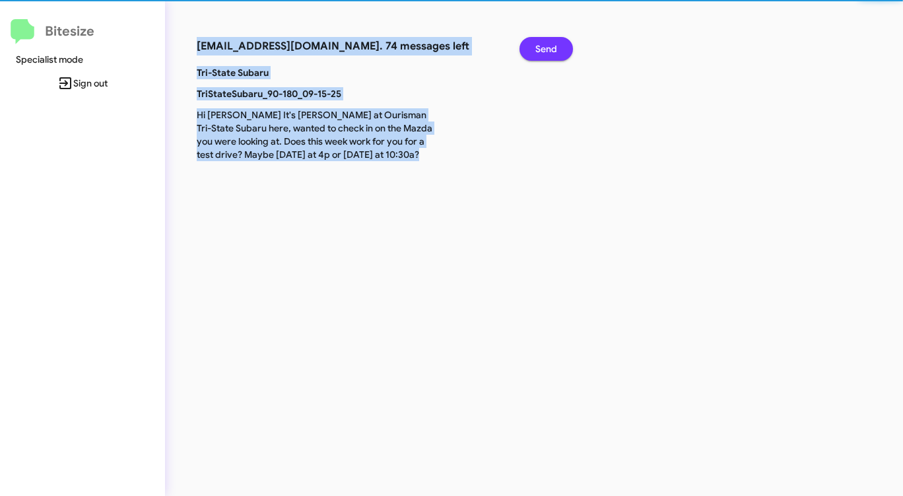
click at [545, 56] on span "Send" at bounding box center [547, 49] width 22 height 24
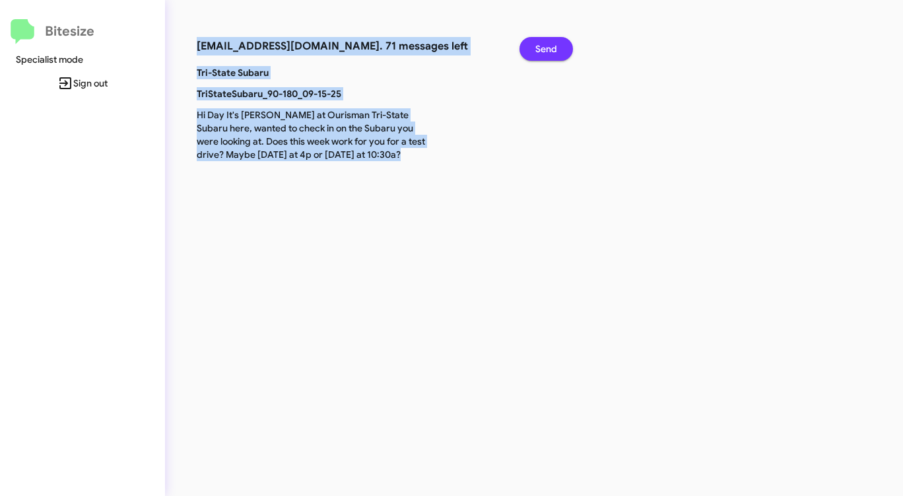
click at [545, 56] on span "Send" at bounding box center [547, 49] width 22 height 24
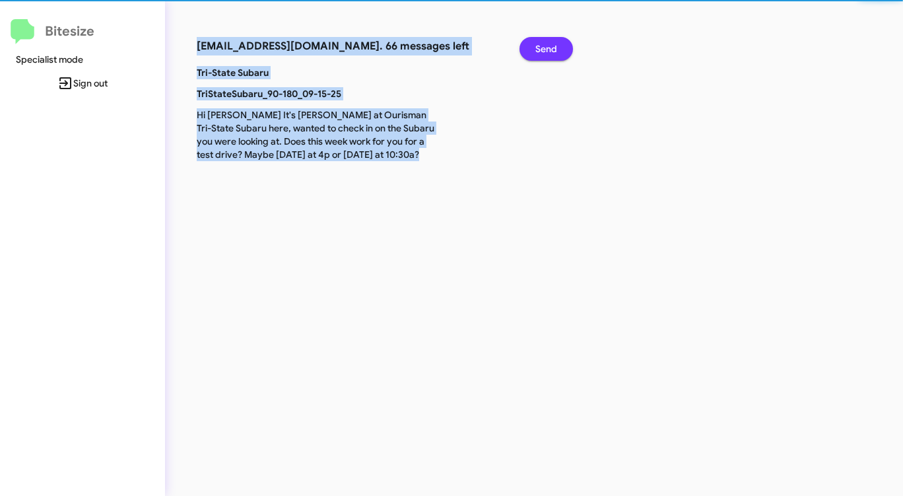
click at [545, 56] on span "Send" at bounding box center [547, 49] width 22 height 24
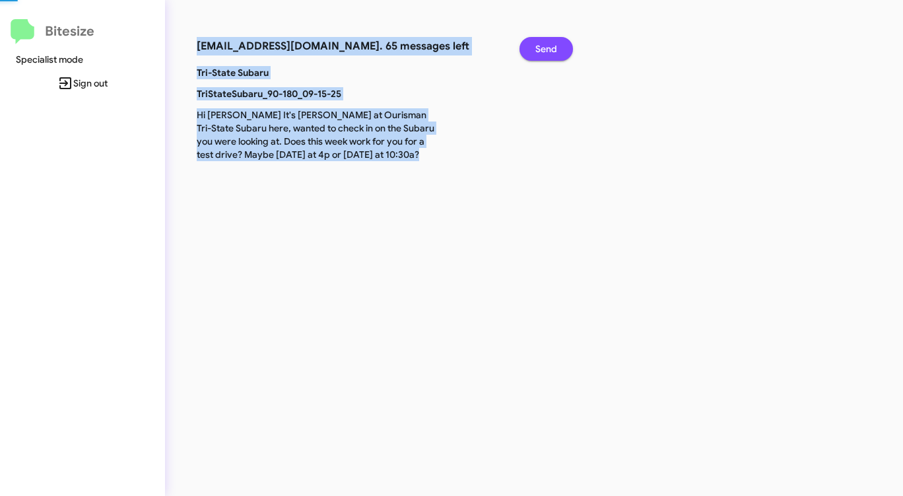
click at [545, 56] on span "Send" at bounding box center [547, 49] width 22 height 24
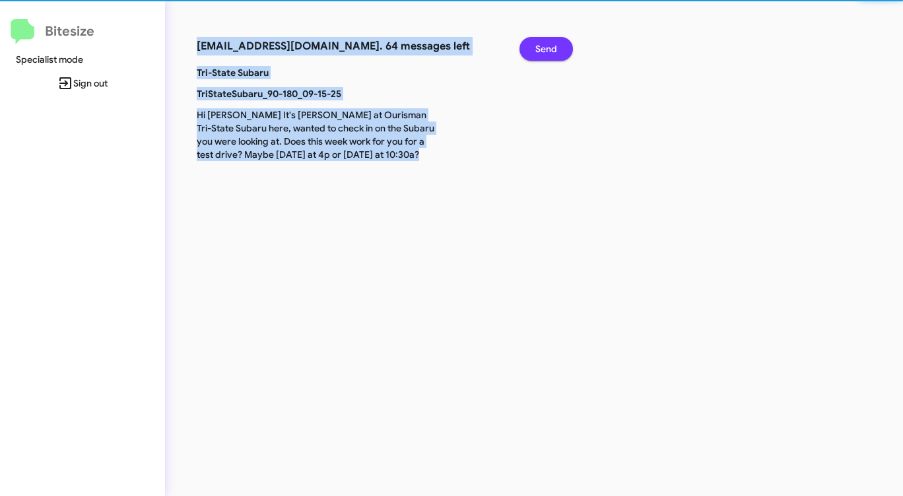
click at [545, 56] on span "Send" at bounding box center [547, 49] width 22 height 24
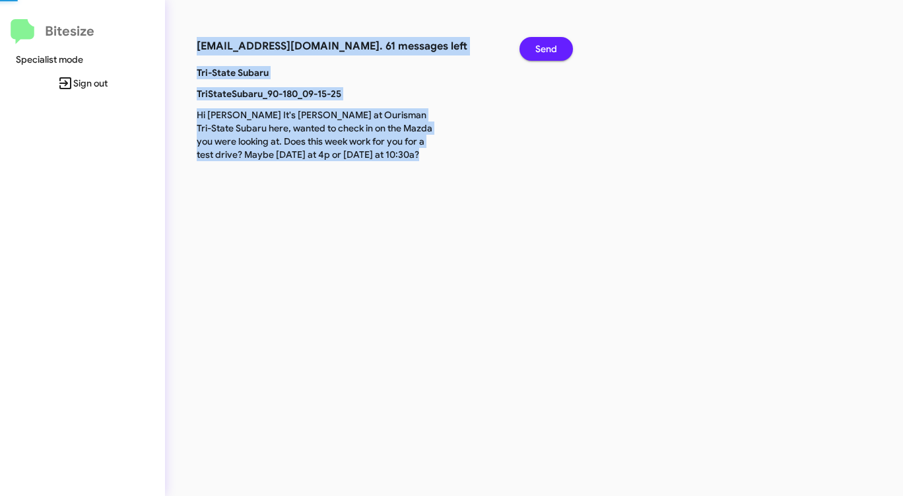
click at [545, 56] on span "Send" at bounding box center [547, 49] width 22 height 24
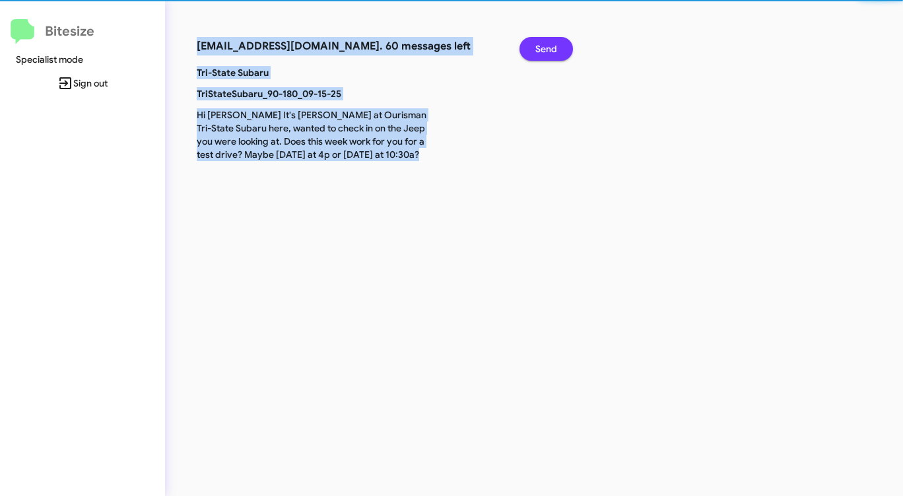
click at [545, 56] on span "Send" at bounding box center [547, 49] width 22 height 24
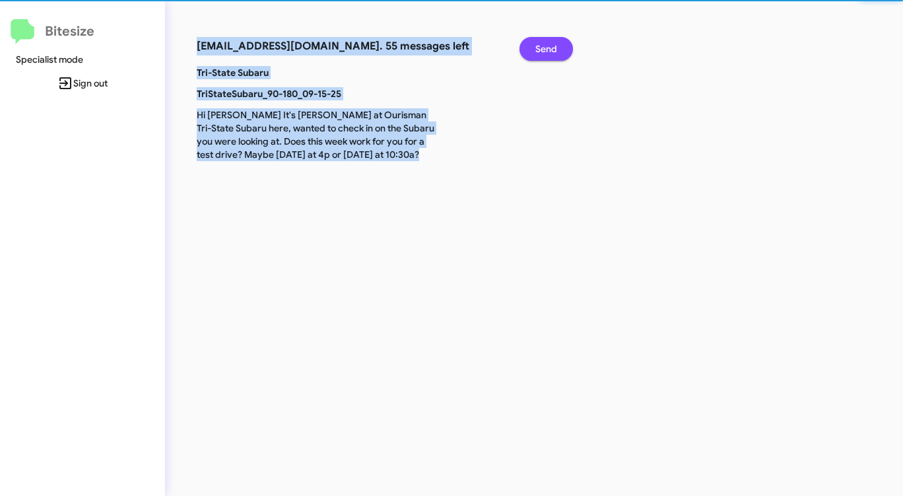
click at [545, 56] on span "Send" at bounding box center [547, 49] width 22 height 24
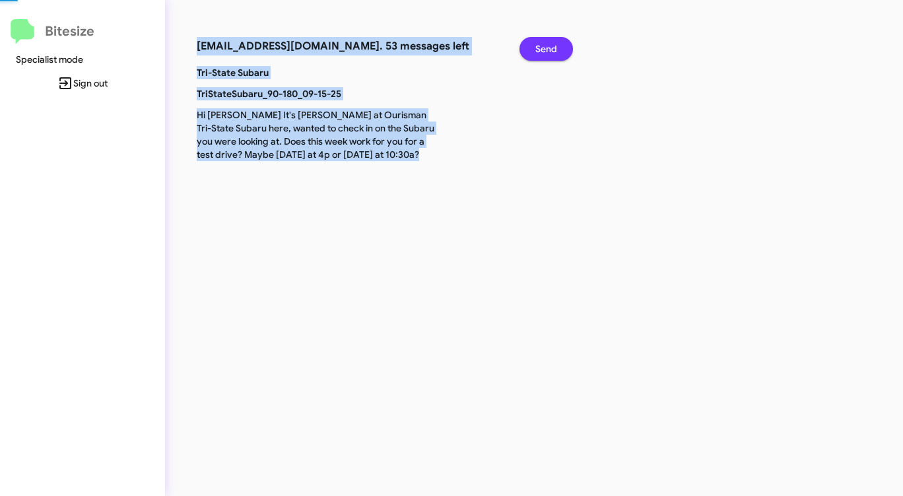
click at [545, 56] on span "Send" at bounding box center [547, 49] width 22 height 24
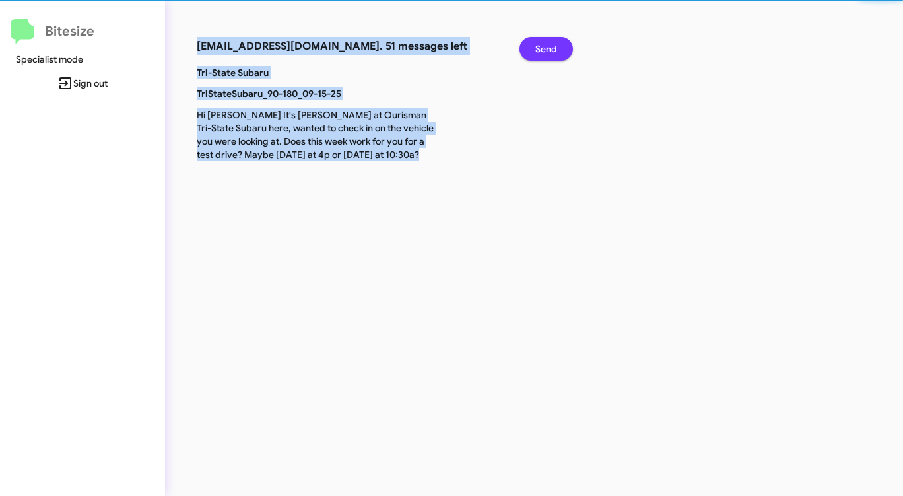
click at [545, 56] on span "Send" at bounding box center [547, 49] width 22 height 24
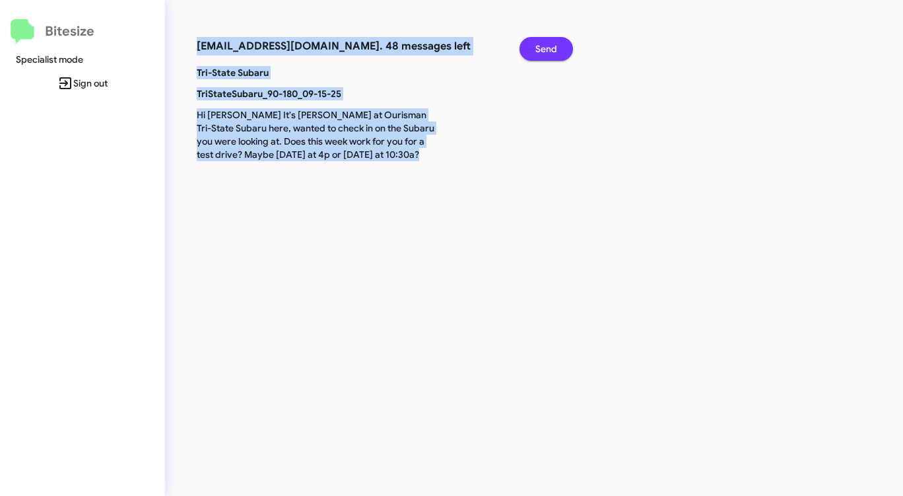
click at [545, 56] on span "Send" at bounding box center [547, 49] width 22 height 24
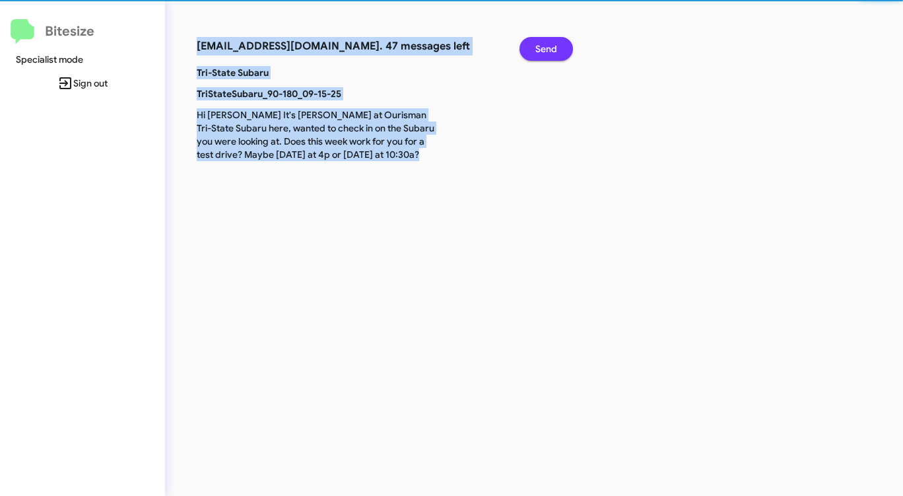
click at [545, 56] on span "Send" at bounding box center [547, 49] width 22 height 24
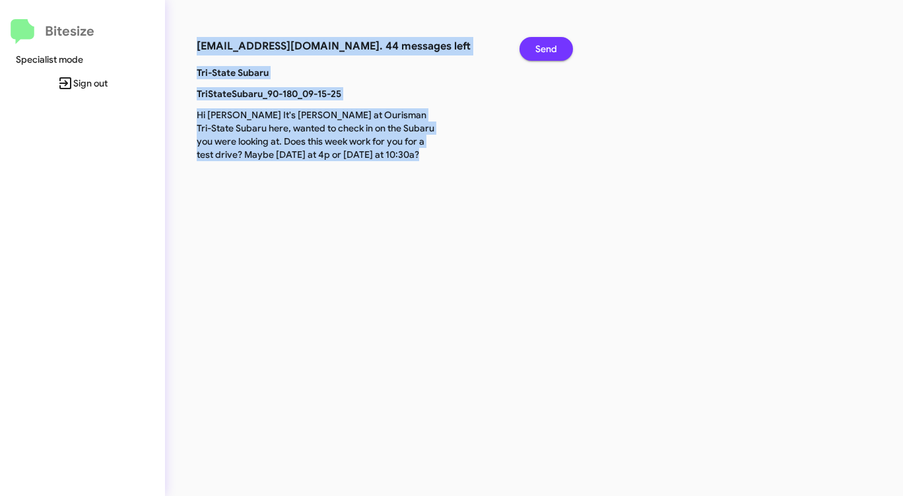
click at [545, 56] on span "Send" at bounding box center [547, 49] width 22 height 24
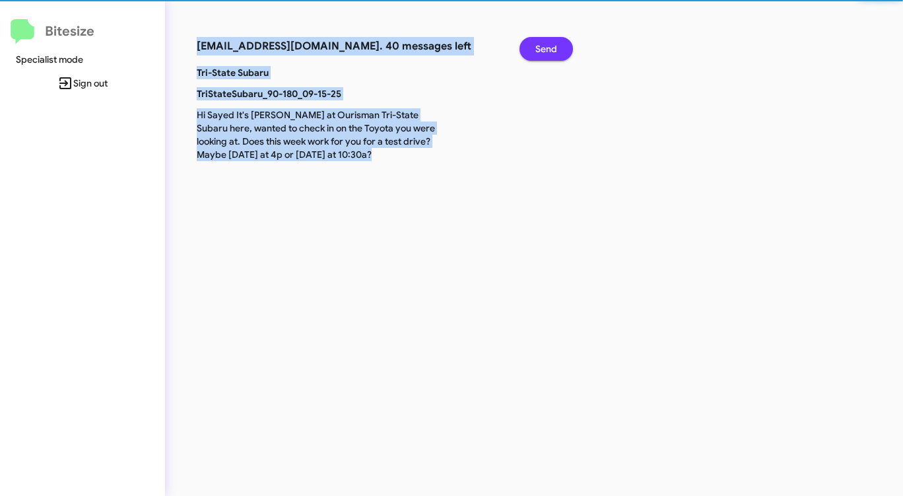
click at [545, 56] on span "Send" at bounding box center [547, 49] width 22 height 24
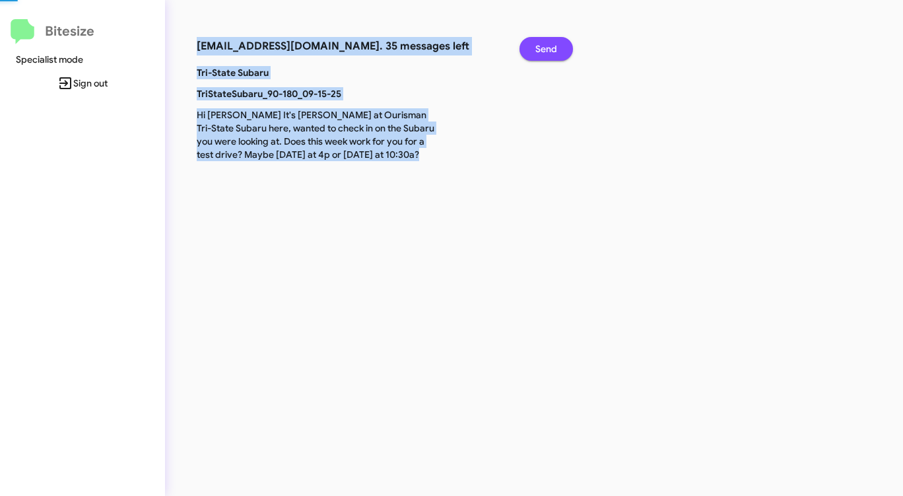
click at [545, 56] on span "Send" at bounding box center [547, 49] width 22 height 24
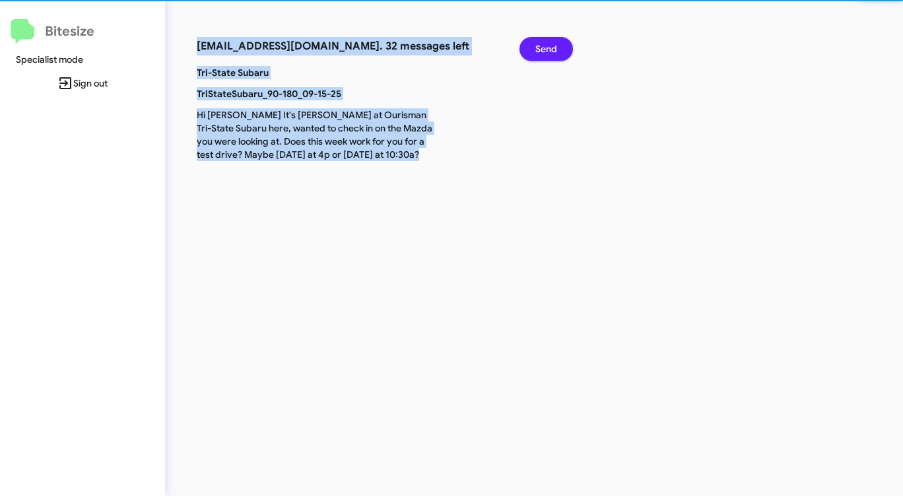
click at [545, 56] on span "Send" at bounding box center [547, 49] width 22 height 24
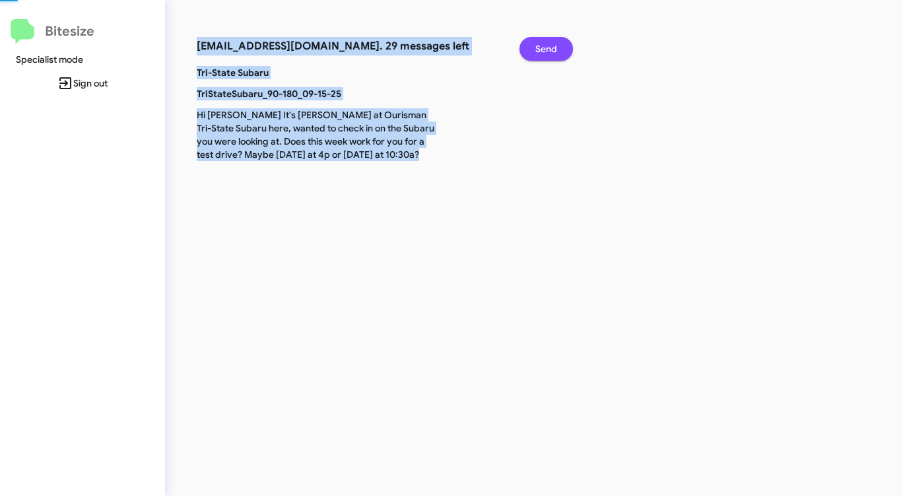
click at [545, 56] on span "Send" at bounding box center [547, 49] width 22 height 24
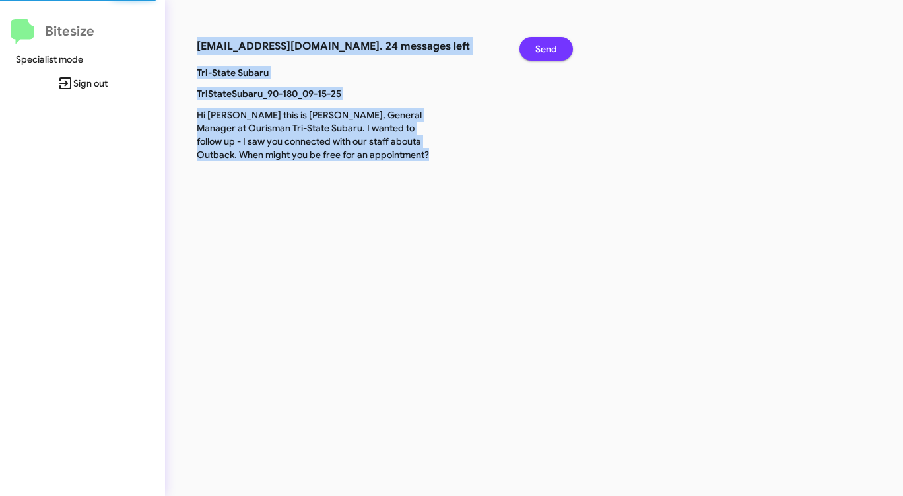
click at [545, 56] on span "Send" at bounding box center [547, 49] width 22 height 24
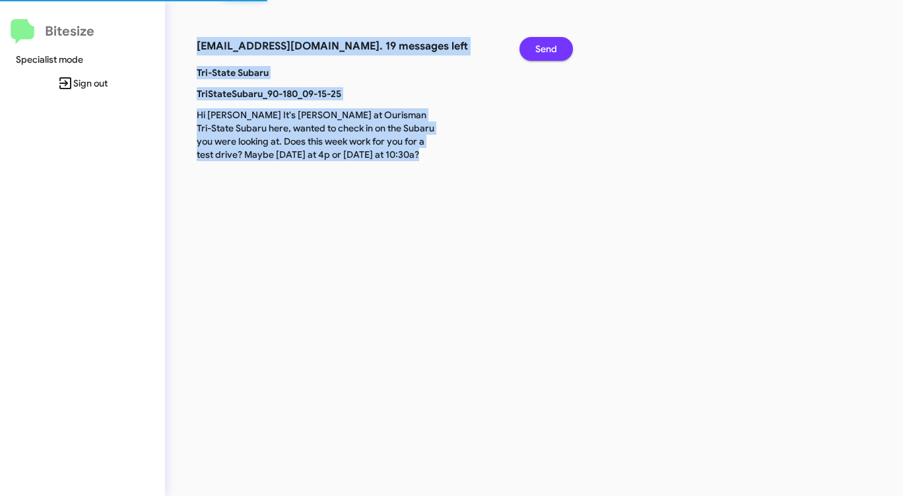
click at [545, 56] on span "Send" at bounding box center [547, 49] width 22 height 24
click
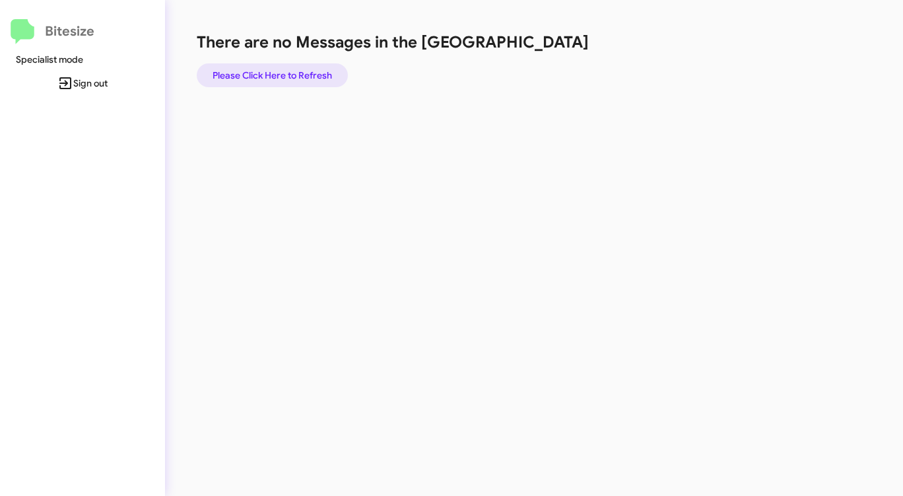
click at [251, 67] on span "Please Click Here to Refresh" at bounding box center [273, 75] width 120 height 24
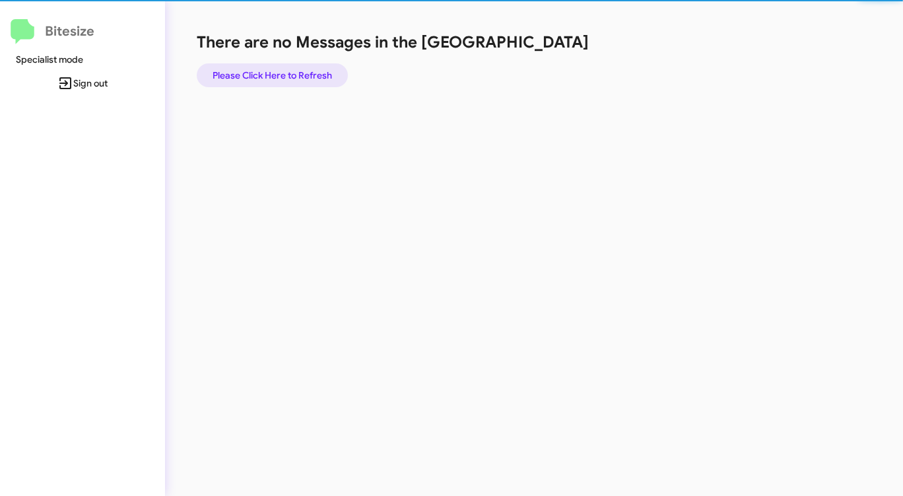
click at [251, 67] on span "Please Click Here to Refresh" at bounding box center [273, 75] width 120 height 24
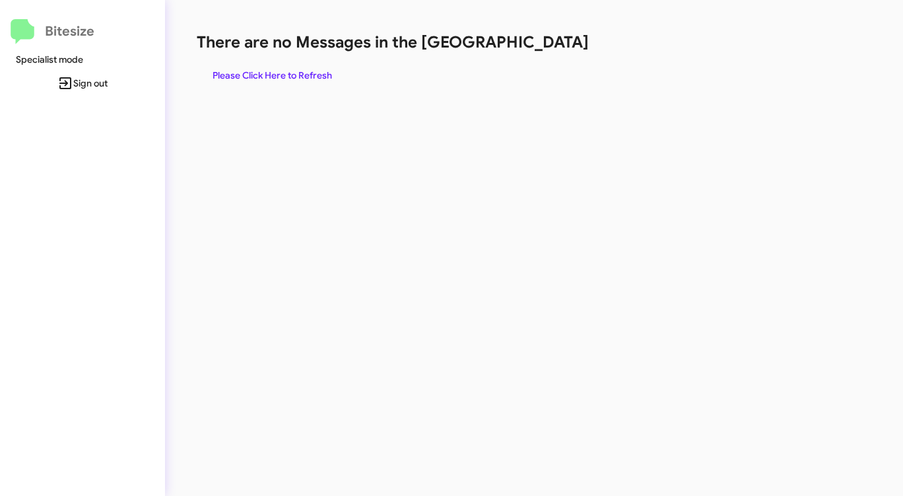
click at [251, 67] on span "Please Click Here to Refresh" at bounding box center [273, 75] width 120 height 24
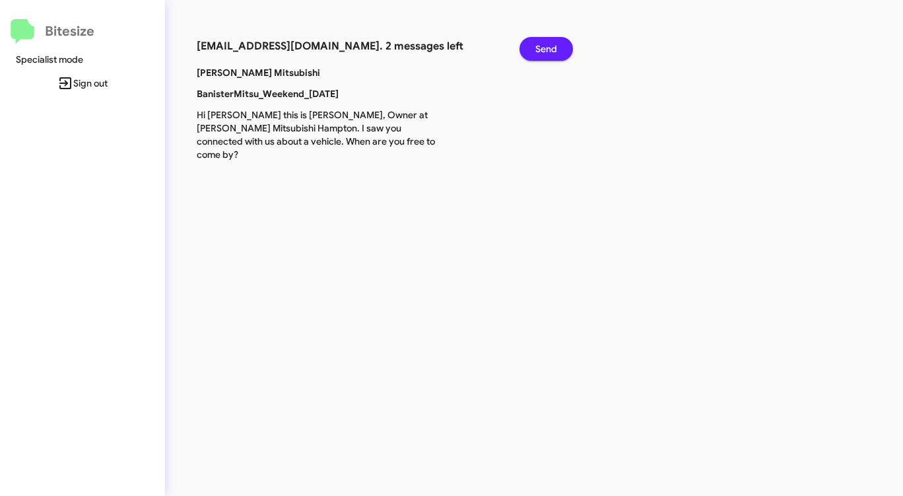
click at [539, 40] on span "Send" at bounding box center [547, 49] width 22 height 24
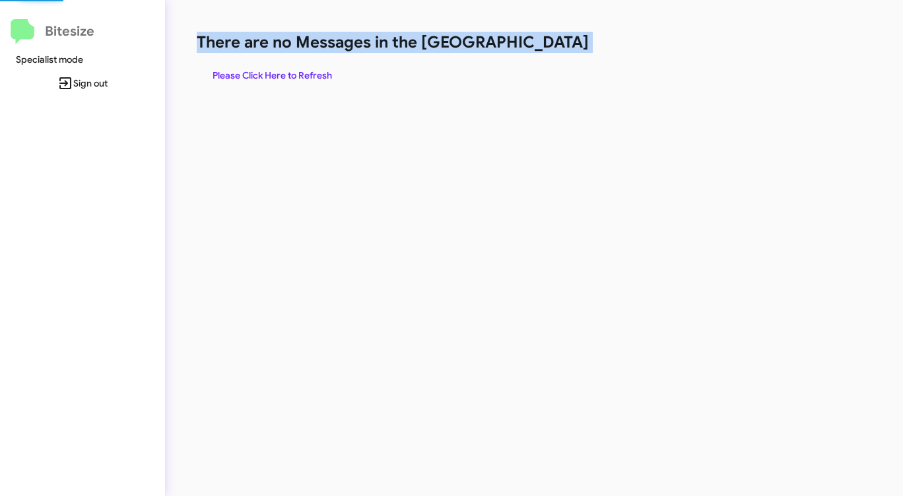
click at [539, 40] on h1 "There are no Messages in the [GEOGRAPHIC_DATA]" at bounding box center [473, 42] width 552 height 21
click at [296, 75] on span "Please Click Here to Refresh" at bounding box center [273, 75] width 120 height 24
click at [295, 74] on span "Please Click Here to Refresh" at bounding box center [273, 75] width 120 height 24
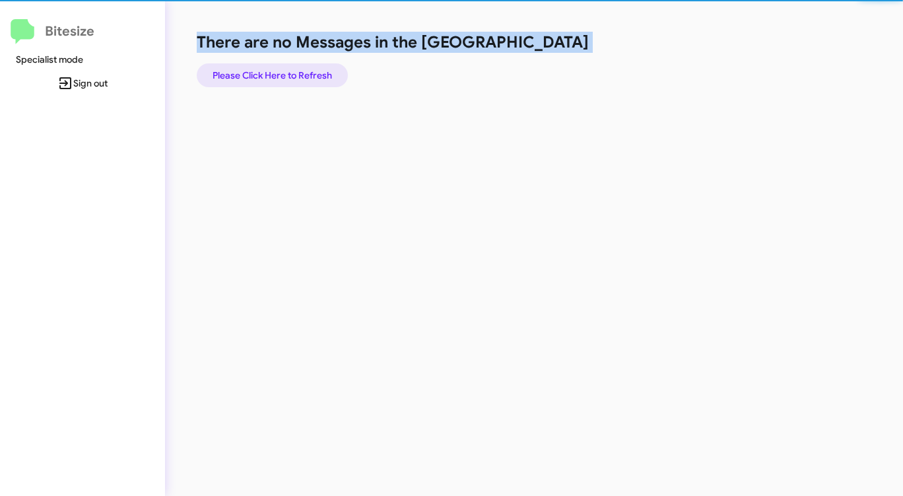
click at [295, 74] on span "Please Click Here to Refresh" at bounding box center [273, 75] width 120 height 24
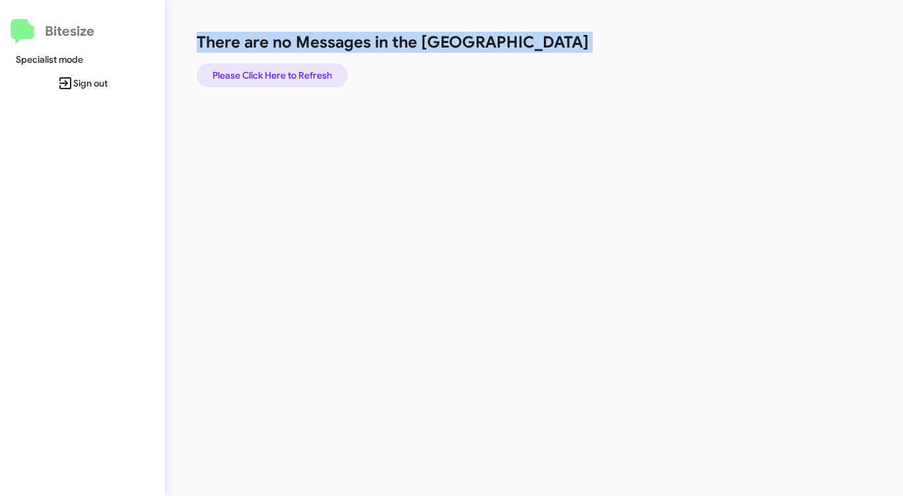
click at [295, 74] on span "Please Click Here to Refresh" at bounding box center [273, 75] width 120 height 24
click at [294, 74] on span "Please Click Here to Refresh" at bounding box center [273, 75] width 120 height 24
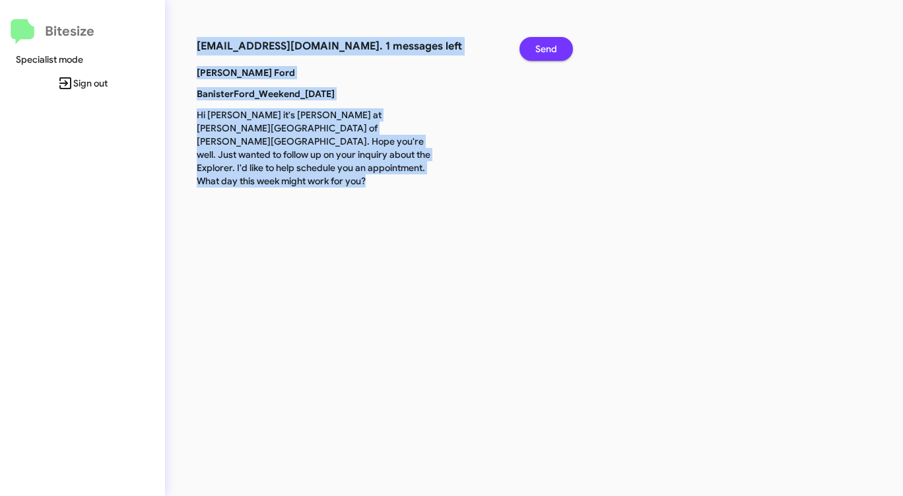
click at [551, 42] on span "Send" at bounding box center [547, 49] width 22 height 24
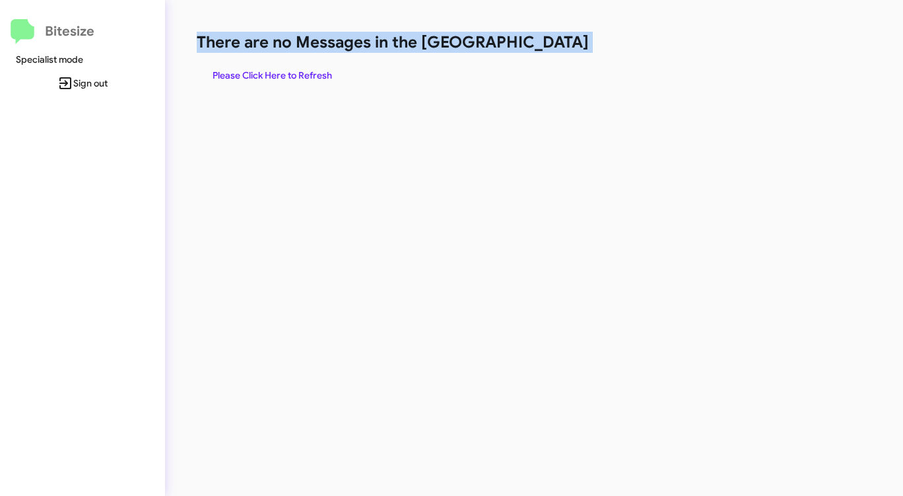
click at [551, 42] on h1 "There are no Messages in the [GEOGRAPHIC_DATA]" at bounding box center [473, 42] width 552 height 21
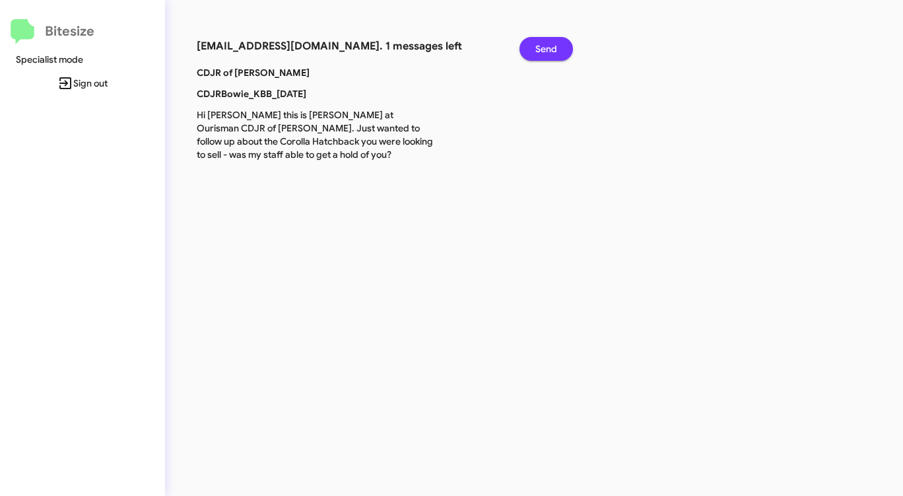
click at [548, 46] on span "Send" at bounding box center [547, 49] width 22 height 24
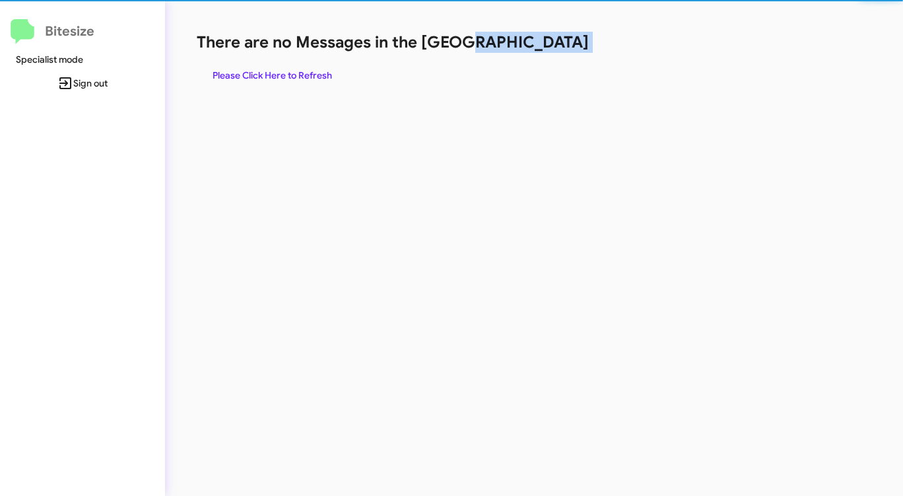
drag, startPoint x: 548, startPoint y: 46, endPoint x: 353, endPoint y: 64, distance: 195.0
click at [546, 46] on h1 "There are no Messages in the [GEOGRAPHIC_DATA]" at bounding box center [473, 42] width 552 height 21
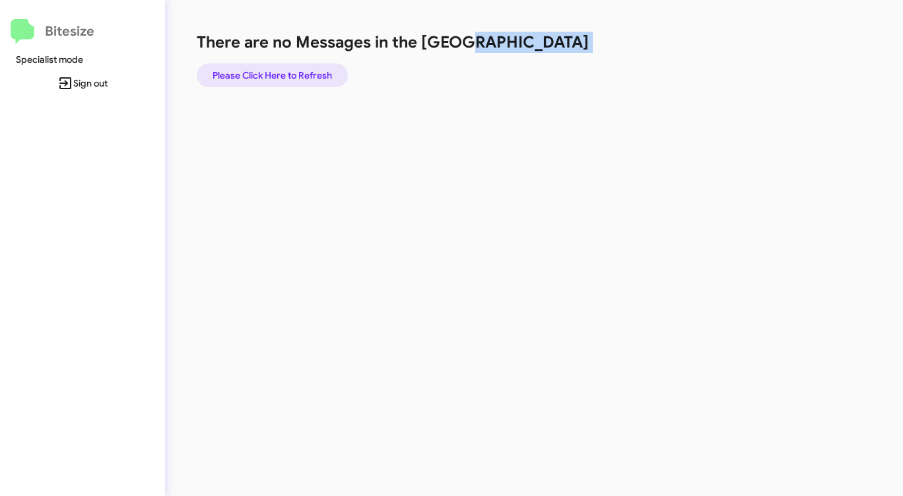
click at [306, 67] on span "Please Click Here to Refresh" at bounding box center [273, 75] width 120 height 24
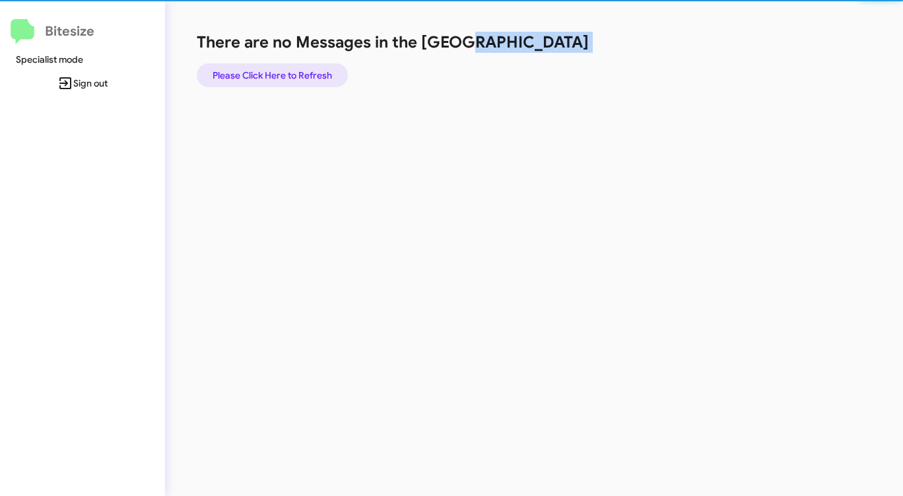
click at [306, 67] on span "Please Click Here to Refresh" at bounding box center [273, 75] width 120 height 24
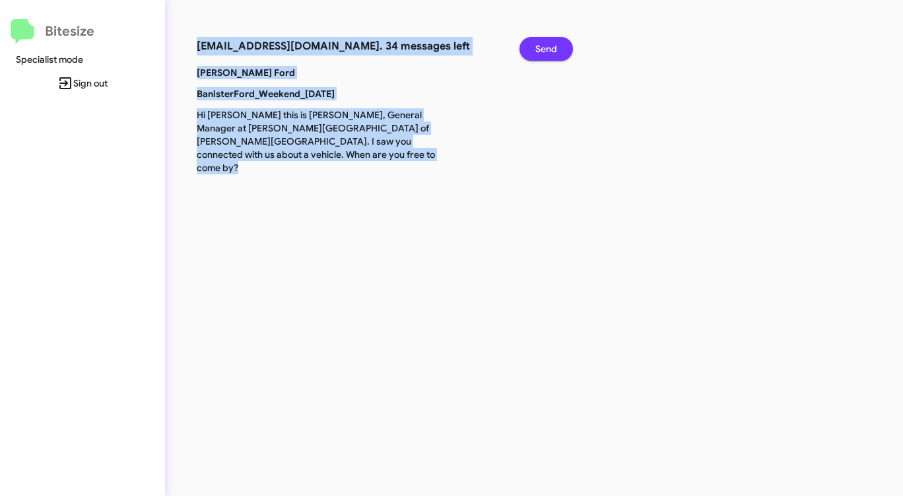
click at [534, 50] on button "Send" at bounding box center [546, 49] width 53 height 24
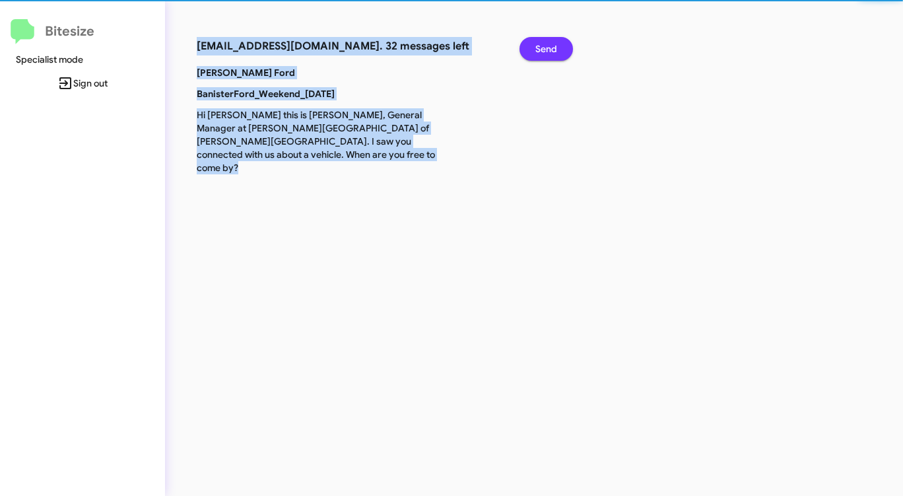
click at [534, 50] on button "Send" at bounding box center [546, 49] width 53 height 24
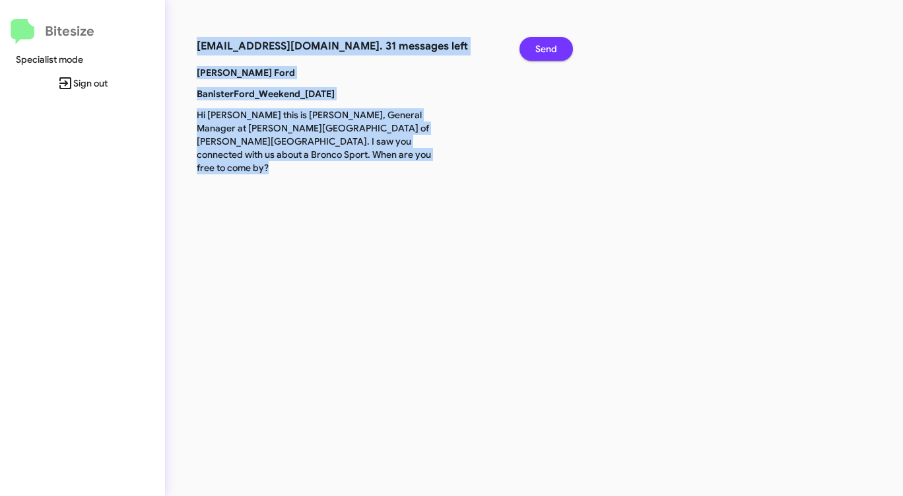
click at [534, 50] on button "Send" at bounding box center [546, 49] width 53 height 24
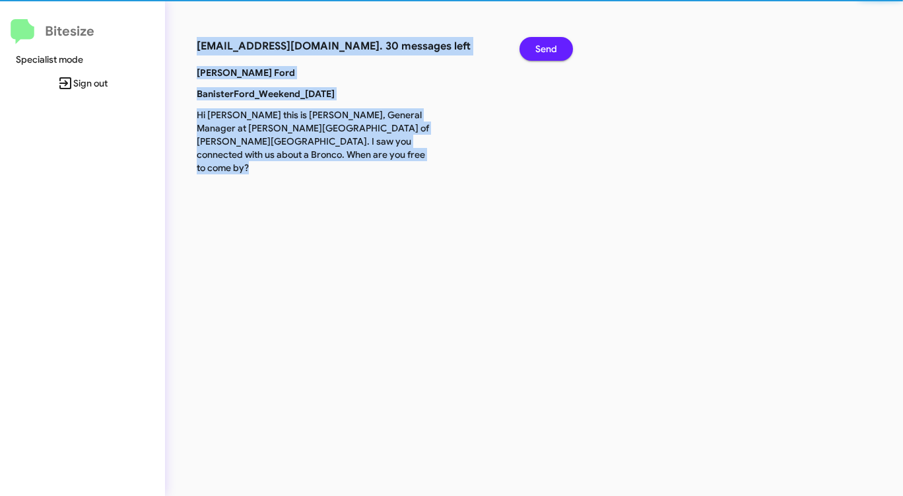
click at [534, 50] on button "Send" at bounding box center [546, 49] width 53 height 24
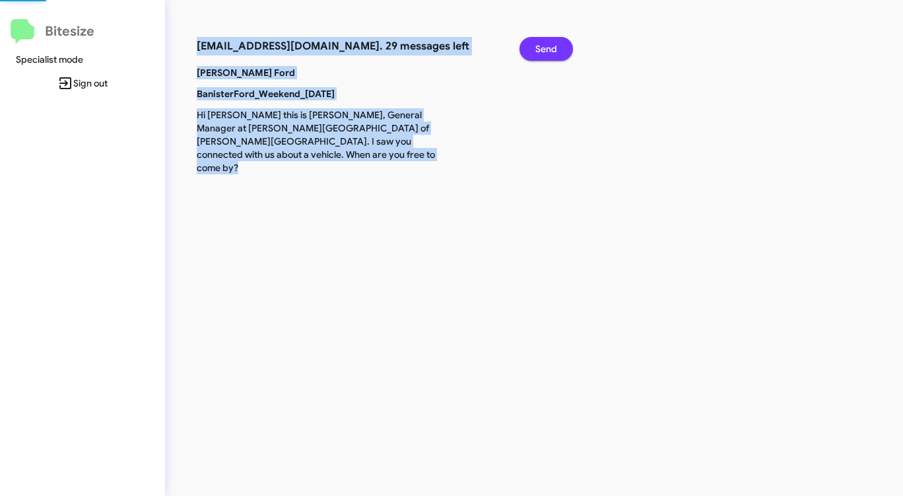
click at [534, 50] on button "Send" at bounding box center [546, 49] width 53 height 24
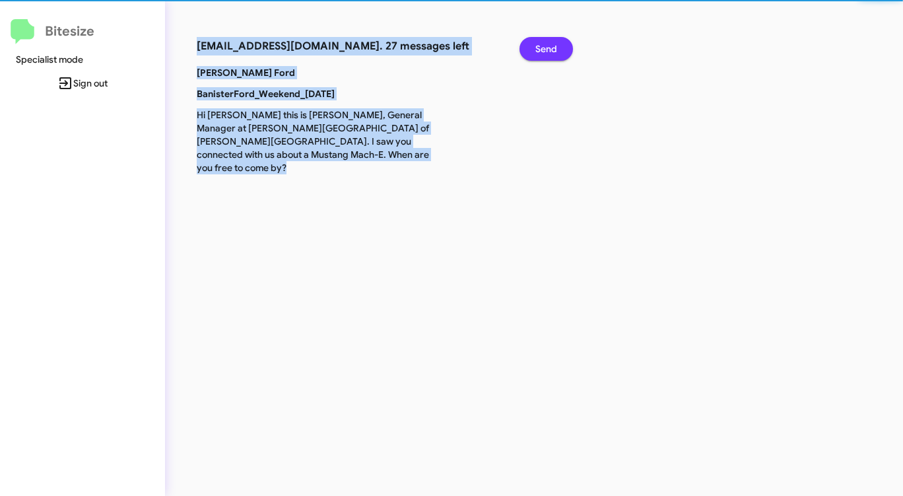
click at [534, 50] on button "Send" at bounding box center [546, 49] width 53 height 24
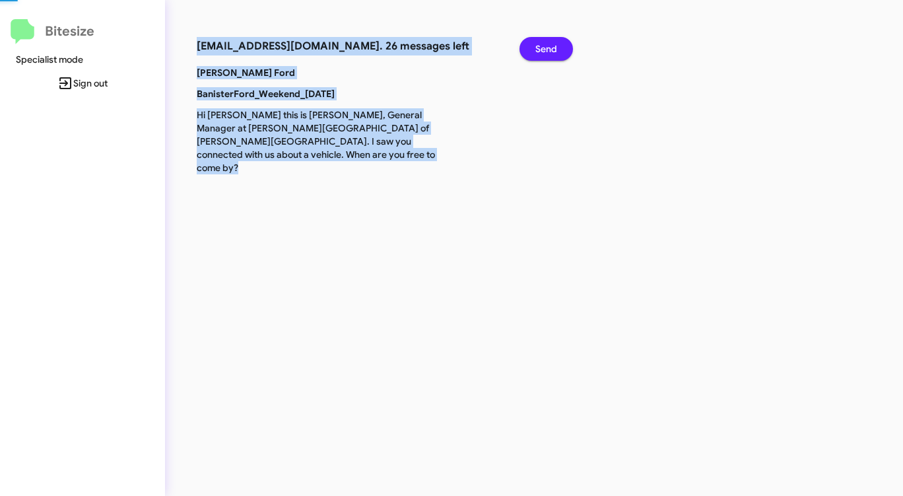
click at [534, 50] on button "Send" at bounding box center [546, 49] width 53 height 24
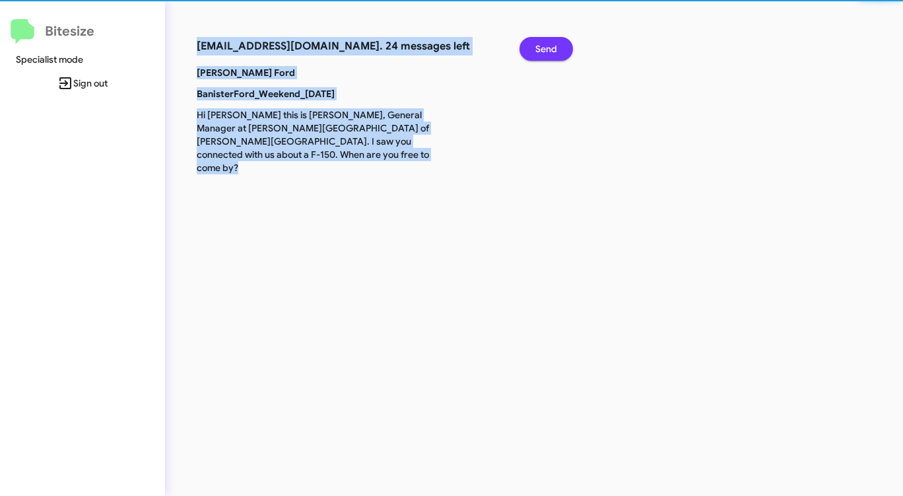
click at [534, 50] on button "Send" at bounding box center [546, 49] width 53 height 24
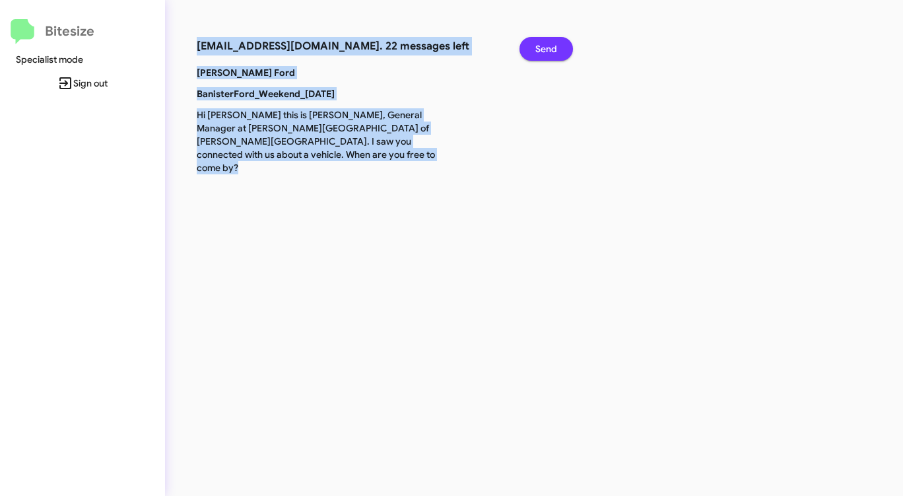
click at [534, 50] on button "Send" at bounding box center [546, 49] width 53 height 24
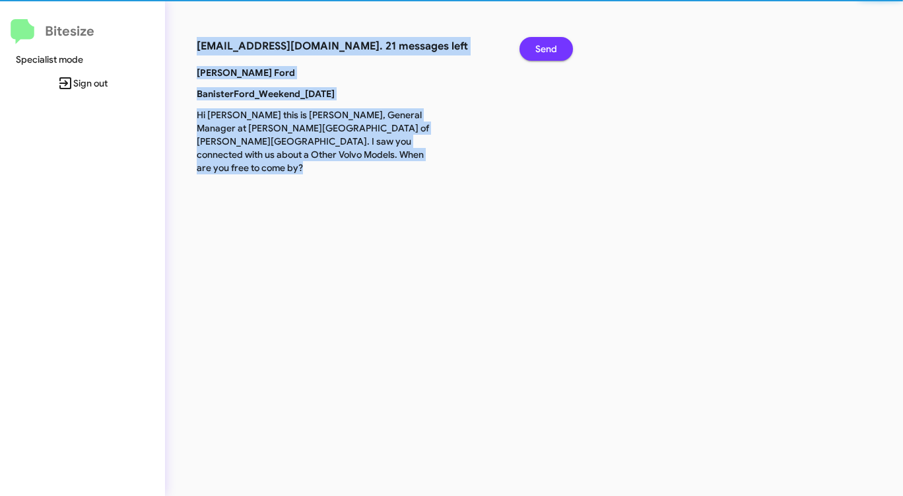
click at [534, 50] on button "Send" at bounding box center [546, 49] width 53 height 24
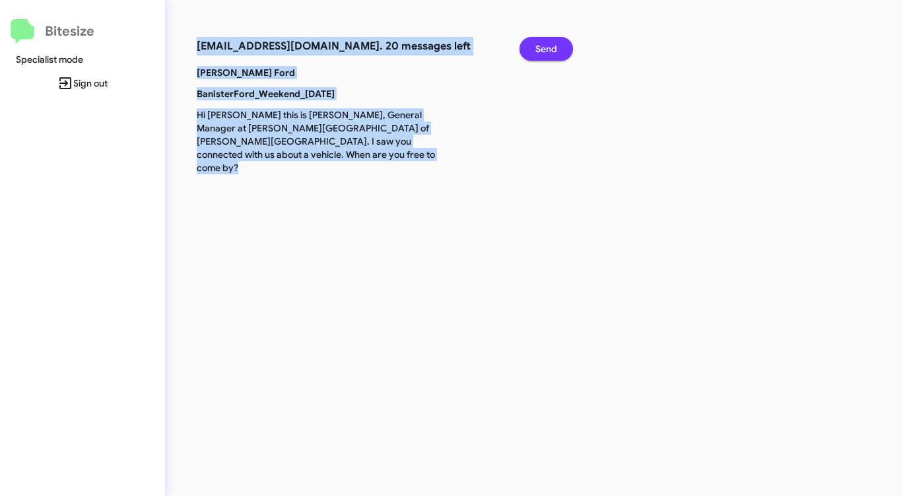
click at [534, 50] on button "Send" at bounding box center [546, 49] width 53 height 24
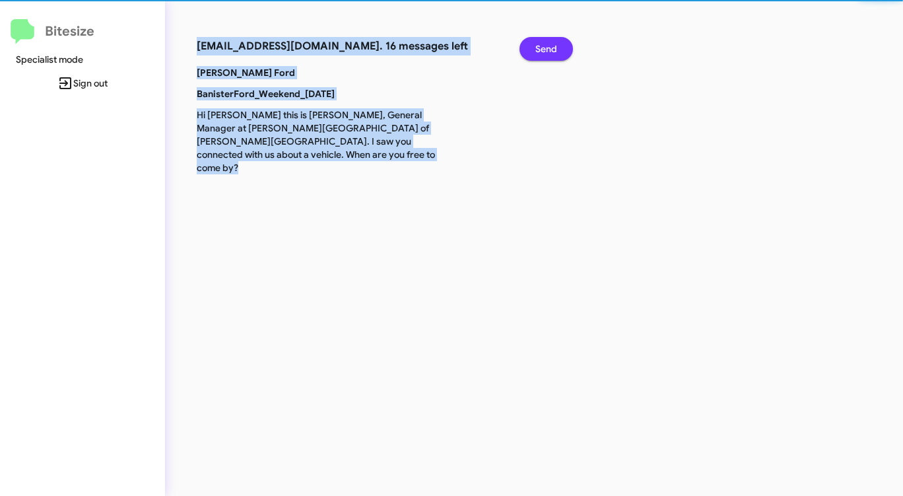
click at [534, 50] on button "Send" at bounding box center [546, 49] width 53 height 24
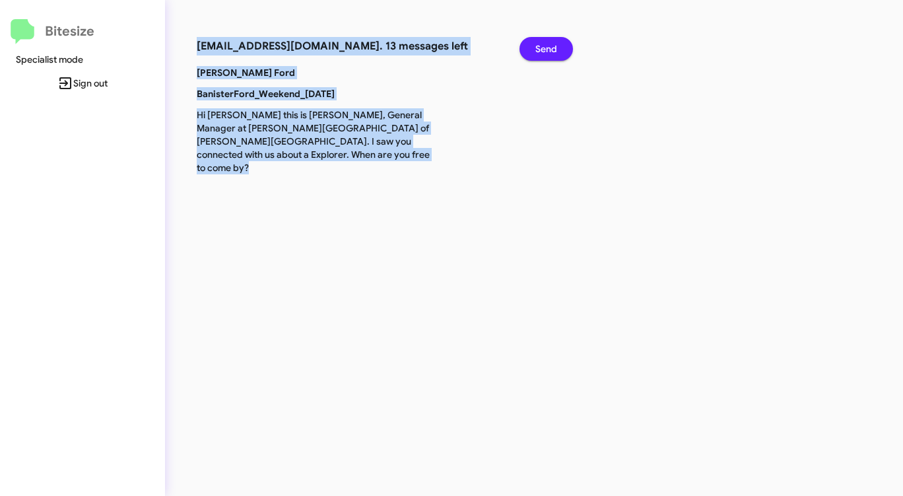
click at [534, 50] on button "Send" at bounding box center [546, 49] width 53 height 24
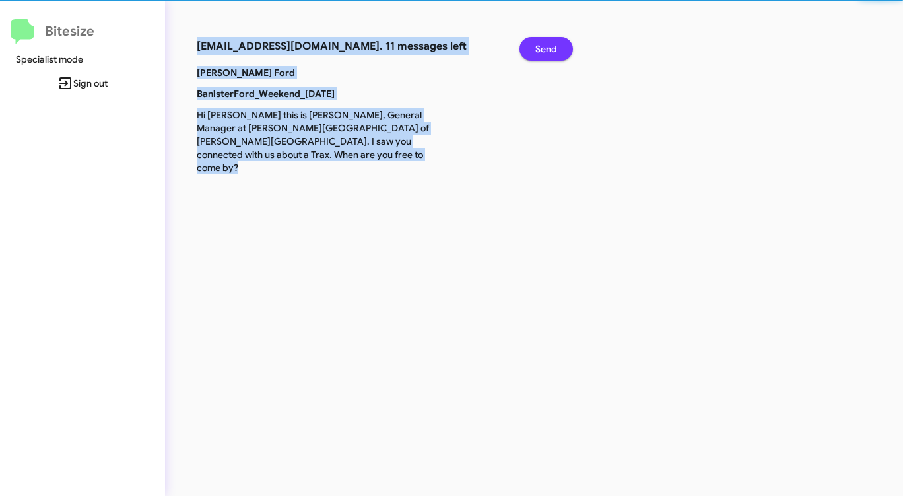
click at [534, 50] on button "Send" at bounding box center [546, 49] width 53 height 24
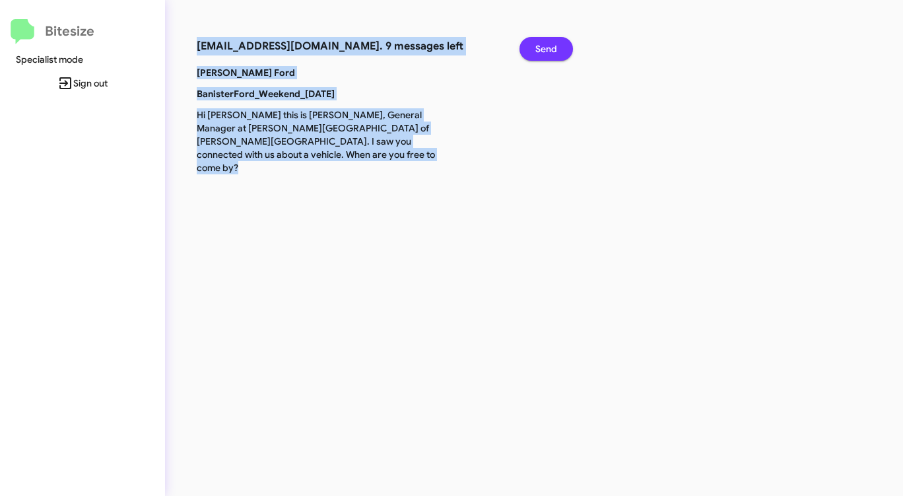
click at [534, 50] on button "Send" at bounding box center [546, 49] width 53 height 24
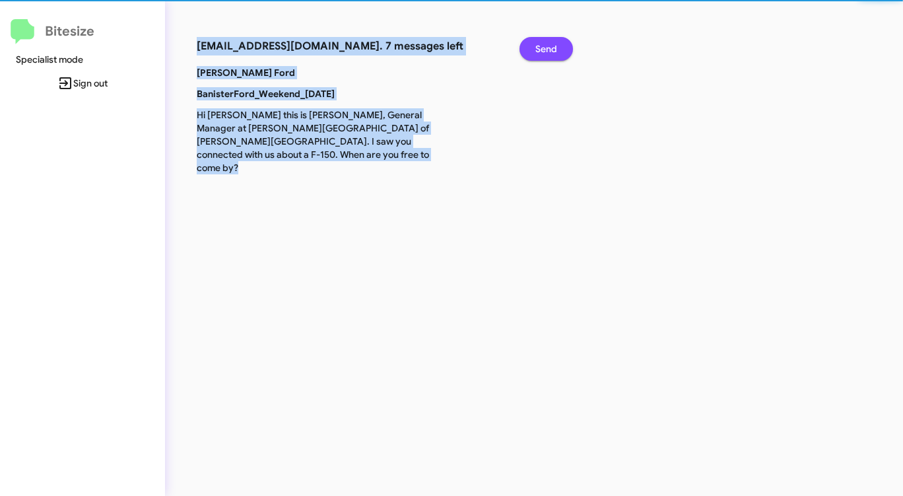
click at [534, 50] on button "Send" at bounding box center [546, 49] width 53 height 24
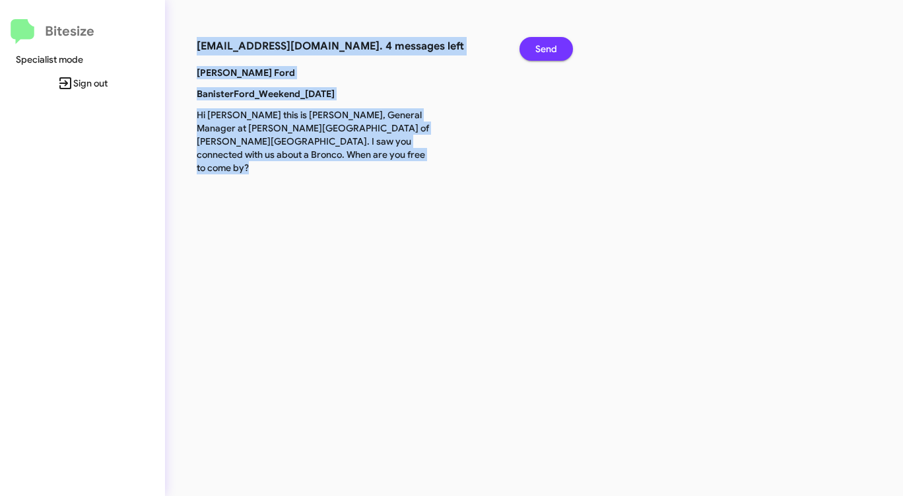
click at [534, 50] on button "Send" at bounding box center [546, 49] width 53 height 24
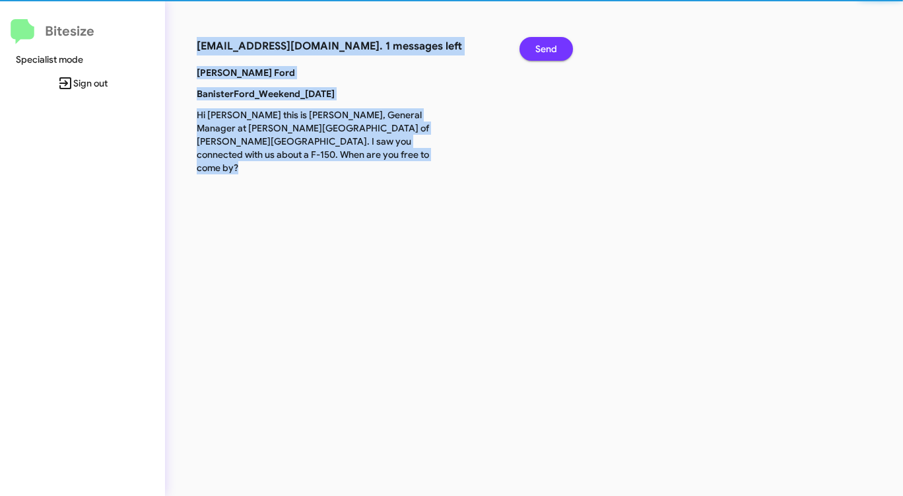
click at [534, 50] on button "Send" at bounding box center [546, 49] width 53 height 24
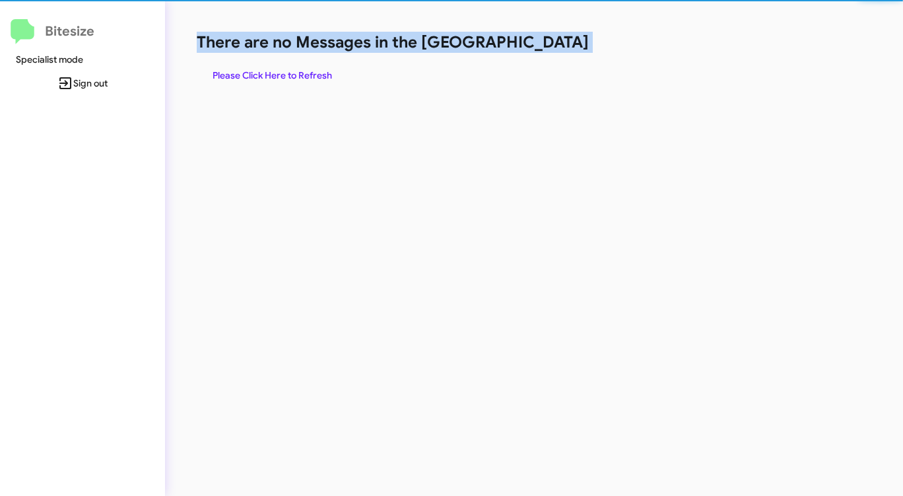
click at [534, 50] on h1 "There are no Messages in the [GEOGRAPHIC_DATA]" at bounding box center [473, 42] width 552 height 21
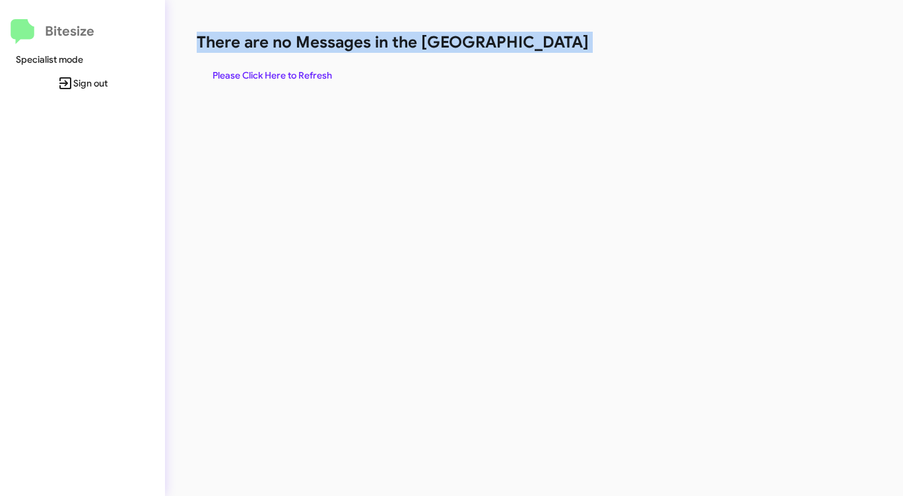
click at [534, 50] on h1 "There are no Messages in the [GEOGRAPHIC_DATA]" at bounding box center [473, 42] width 552 height 21
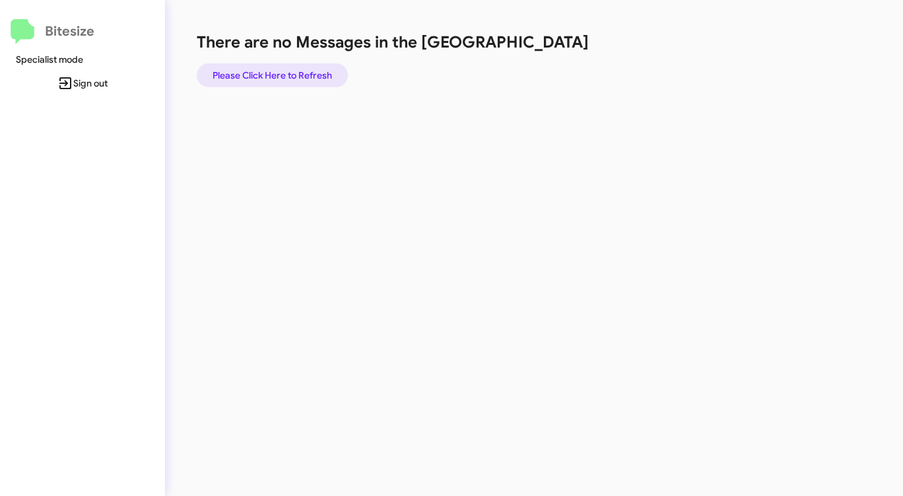
click at [291, 74] on span "Please Click Here to Refresh" at bounding box center [273, 75] width 120 height 24
click at [291, 73] on span "Please Click Here to Refresh" at bounding box center [273, 75] width 120 height 24
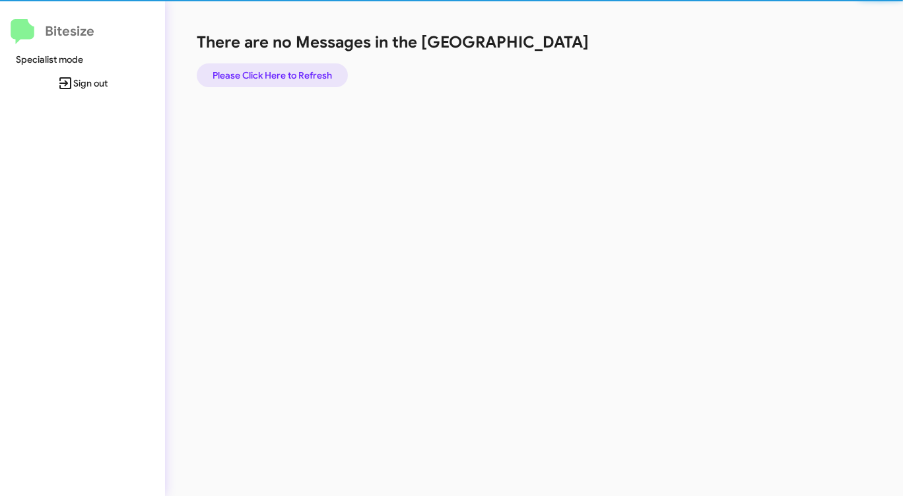
click at [291, 73] on span "Please Click Here to Refresh" at bounding box center [273, 75] width 120 height 24
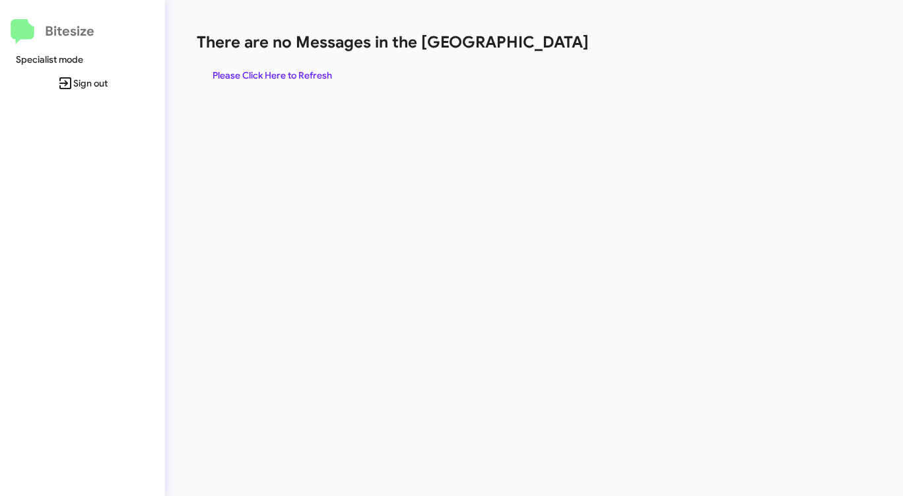
click at [291, 69] on span "Please Click Here to Refresh" at bounding box center [273, 75] width 120 height 24
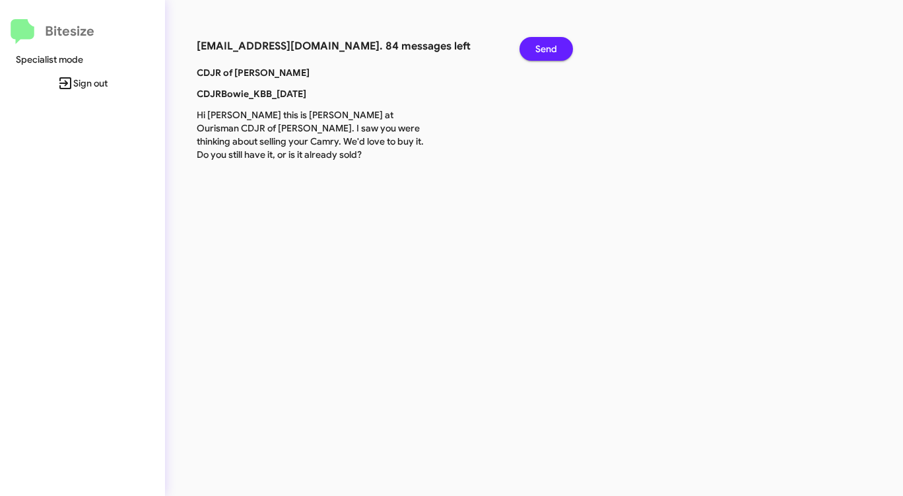
click at [548, 43] on span "Send" at bounding box center [547, 49] width 22 height 24
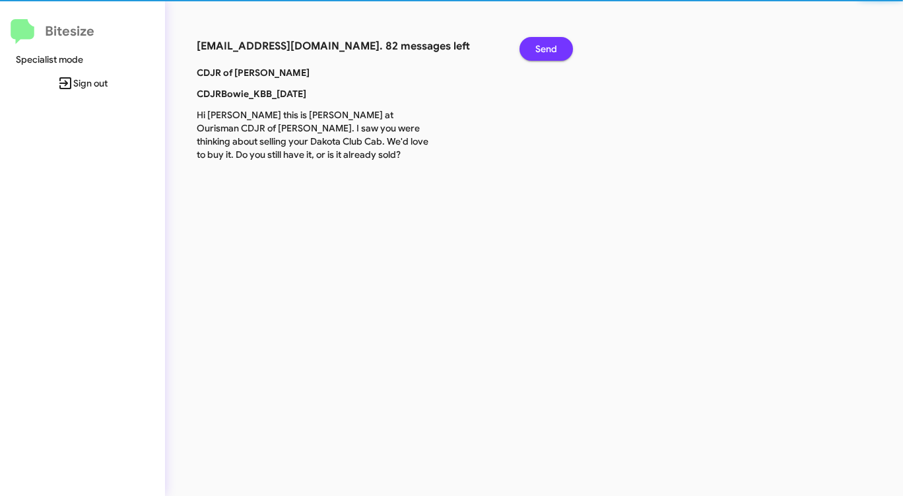
click at [548, 43] on span "Send" at bounding box center [547, 49] width 22 height 24
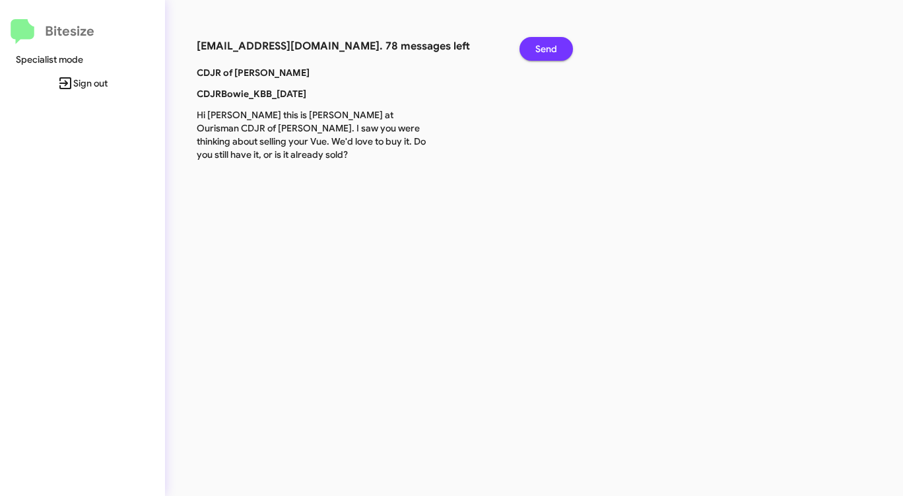
click at [548, 43] on span "Send" at bounding box center [547, 49] width 22 height 24
click at [548, 44] on span "Send" at bounding box center [547, 49] width 22 height 24
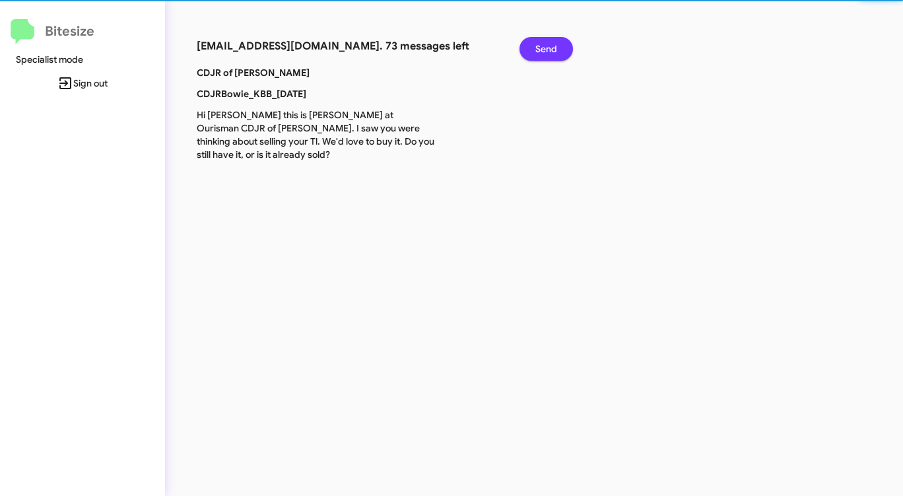
click at [548, 44] on span "Send" at bounding box center [547, 49] width 22 height 24
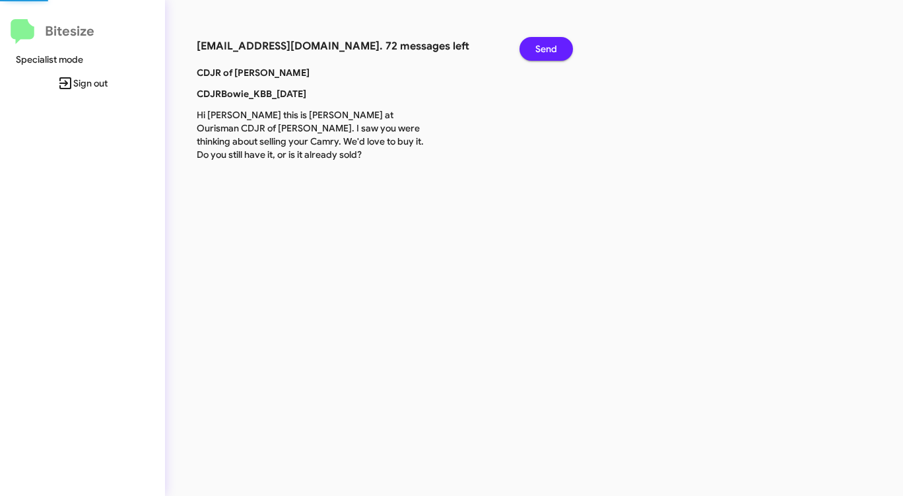
click at [548, 44] on span "Send" at bounding box center [547, 49] width 22 height 24
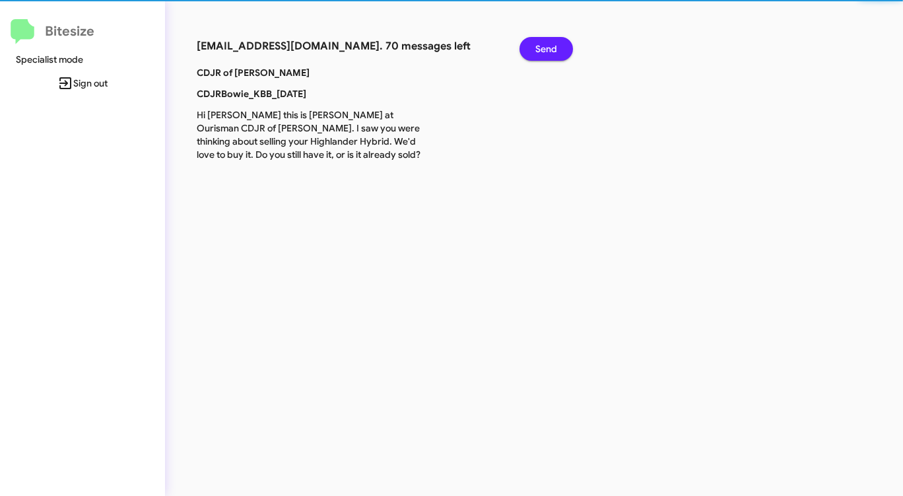
click at [548, 44] on span "Send" at bounding box center [547, 49] width 22 height 24
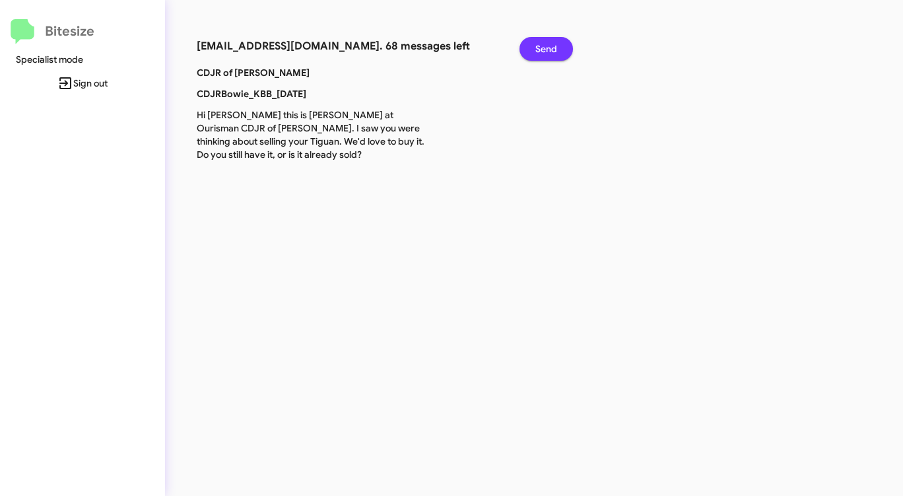
click at [548, 44] on span "Send" at bounding box center [547, 49] width 22 height 24
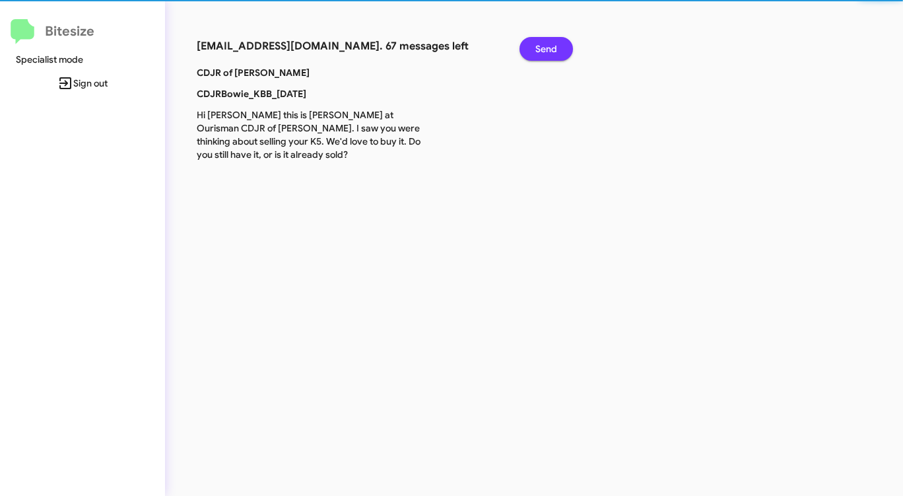
click at [548, 44] on span "Send" at bounding box center [547, 49] width 22 height 24
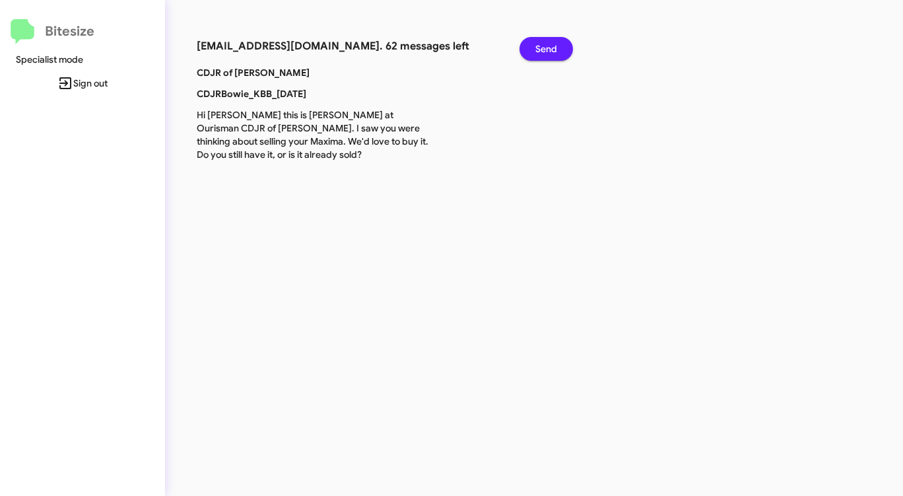
click at [548, 44] on span "Send" at bounding box center [547, 49] width 22 height 24
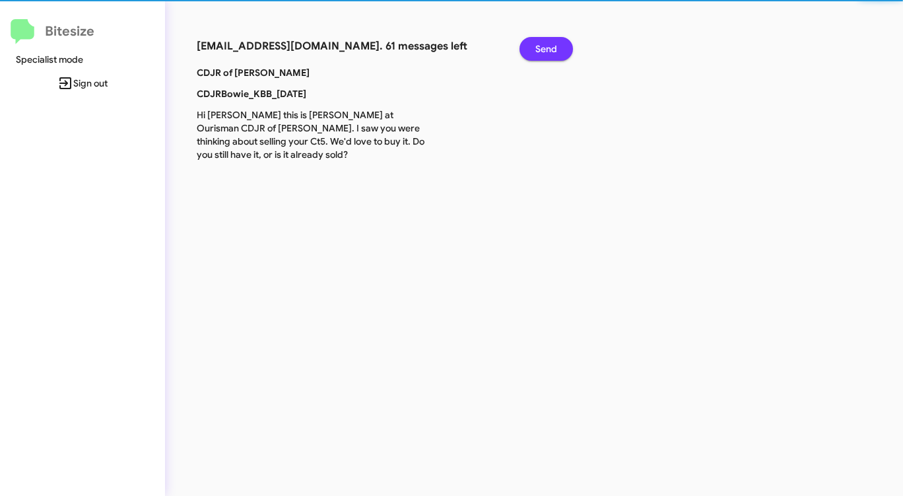
click at [548, 44] on span "Send" at bounding box center [547, 49] width 22 height 24
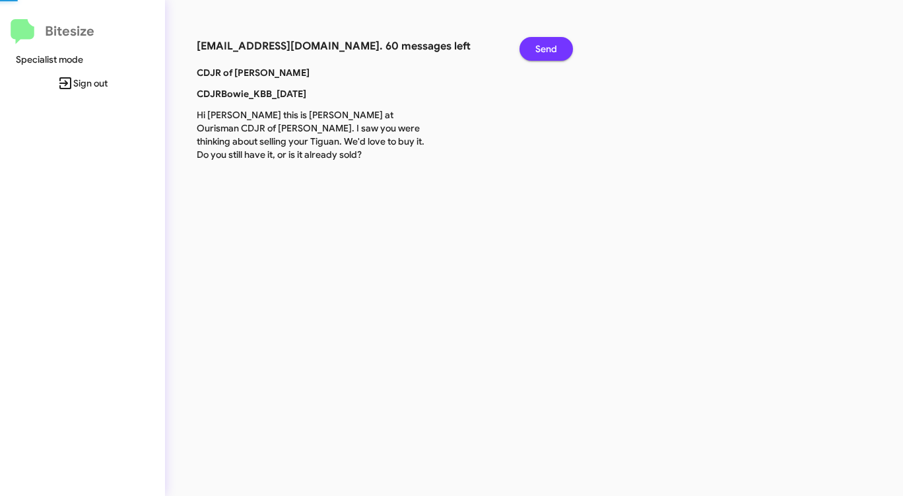
click at [549, 44] on span "Send" at bounding box center [547, 49] width 22 height 24
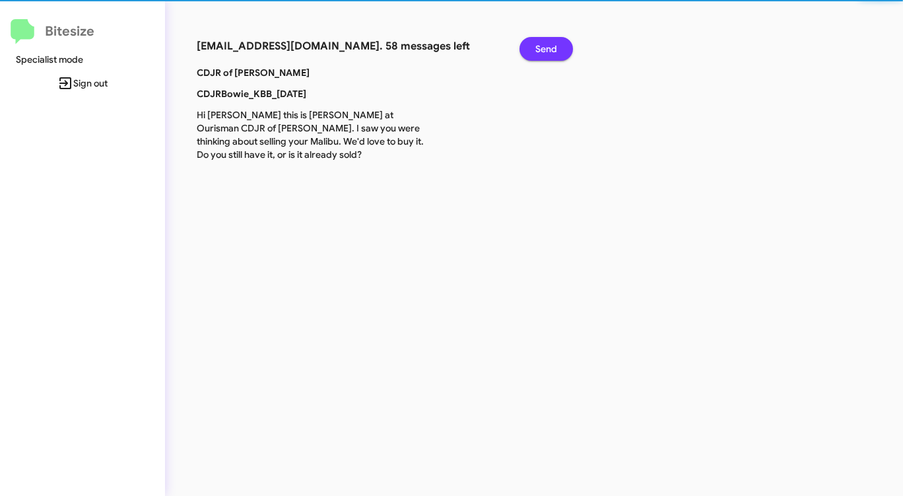
click at [549, 46] on span "Send" at bounding box center [547, 49] width 22 height 24
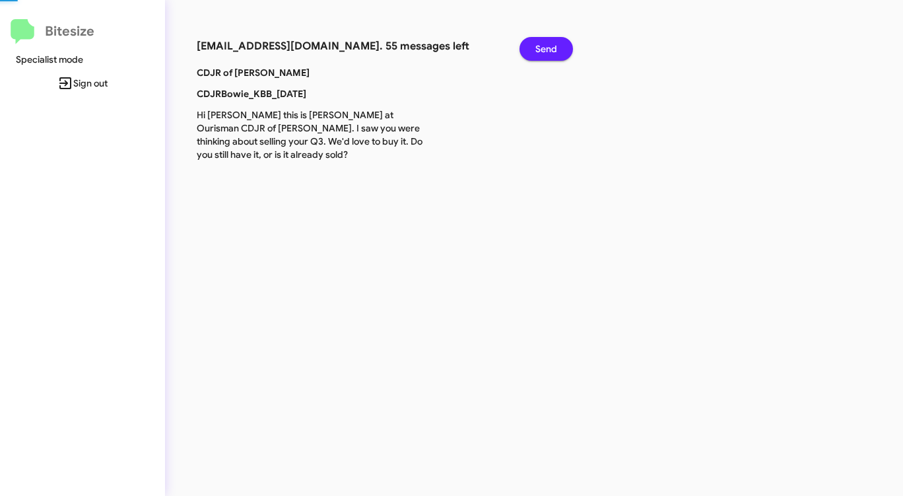
click at [549, 46] on span "Send" at bounding box center [547, 49] width 22 height 24
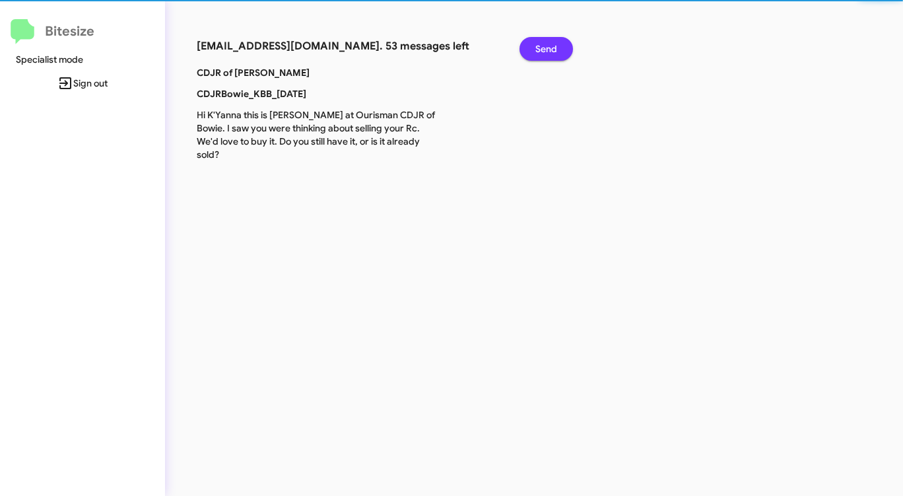
click at [549, 46] on span "Send" at bounding box center [547, 49] width 22 height 24
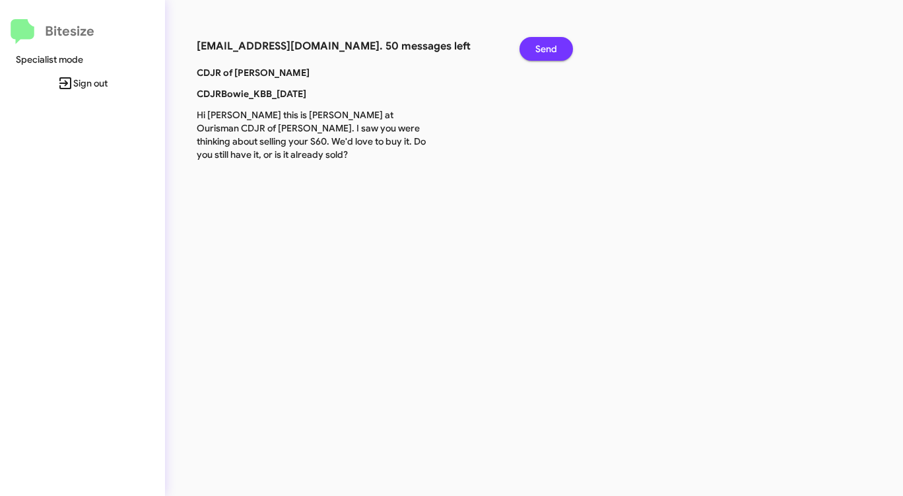
click at [549, 46] on span "Send" at bounding box center [547, 49] width 22 height 24
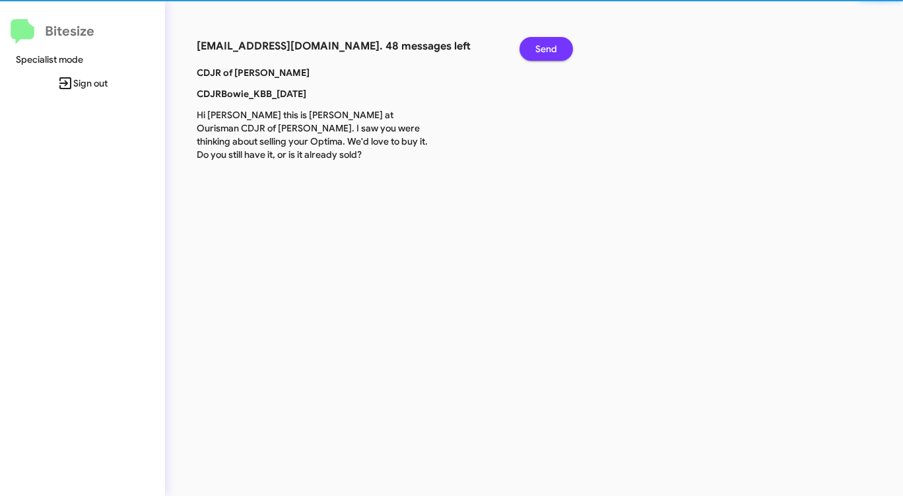
click at [549, 46] on span "Send" at bounding box center [547, 49] width 22 height 24
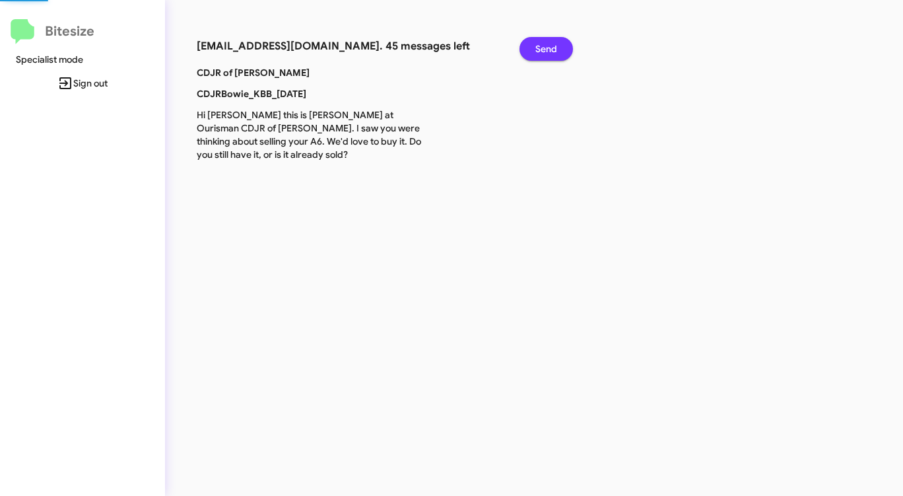
click at [549, 46] on span "Send" at bounding box center [547, 49] width 22 height 24
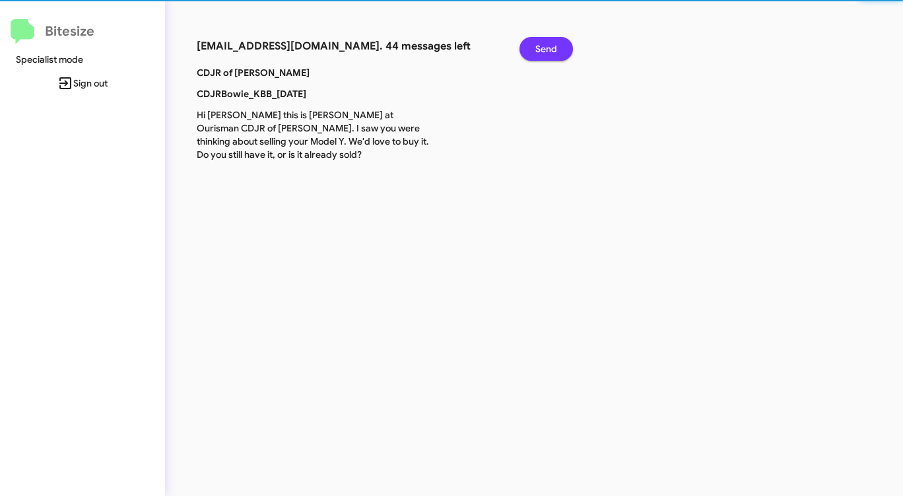
click at [549, 46] on span "Send" at bounding box center [547, 49] width 22 height 24
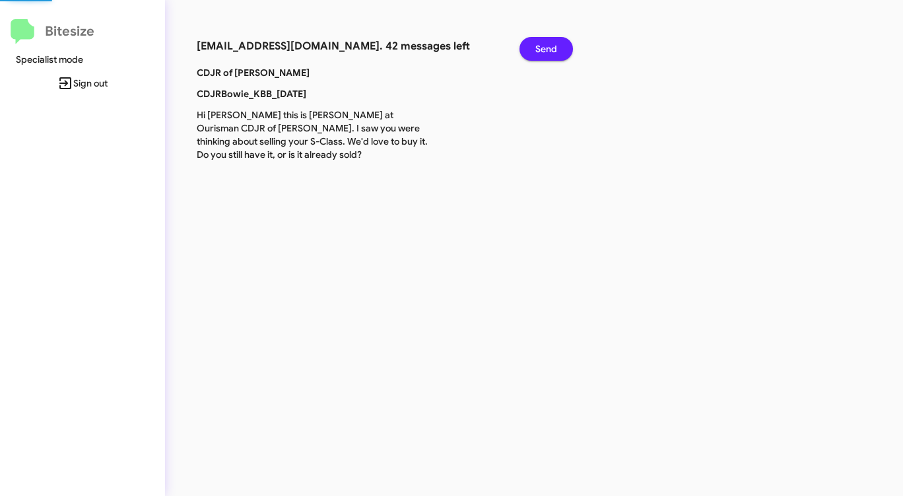
click at [549, 46] on span "Send" at bounding box center [547, 49] width 22 height 24
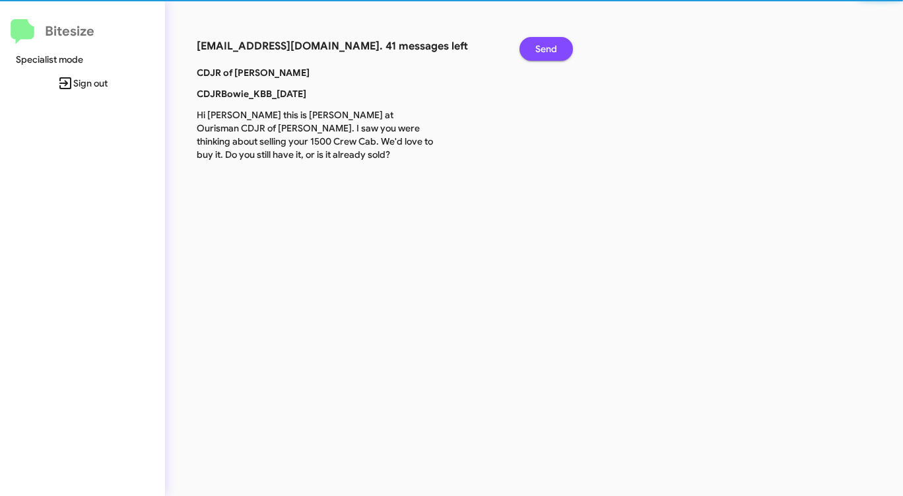
click at [549, 46] on span "Send" at bounding box center [547, 49] width 22 height 24
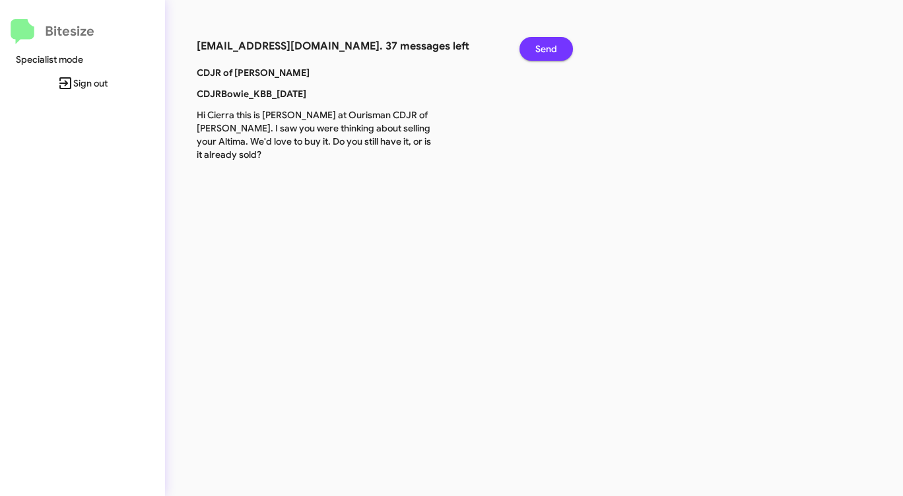
click at [549, 46] on span "Send" at bounding box center [547, 49] width 22 height 24
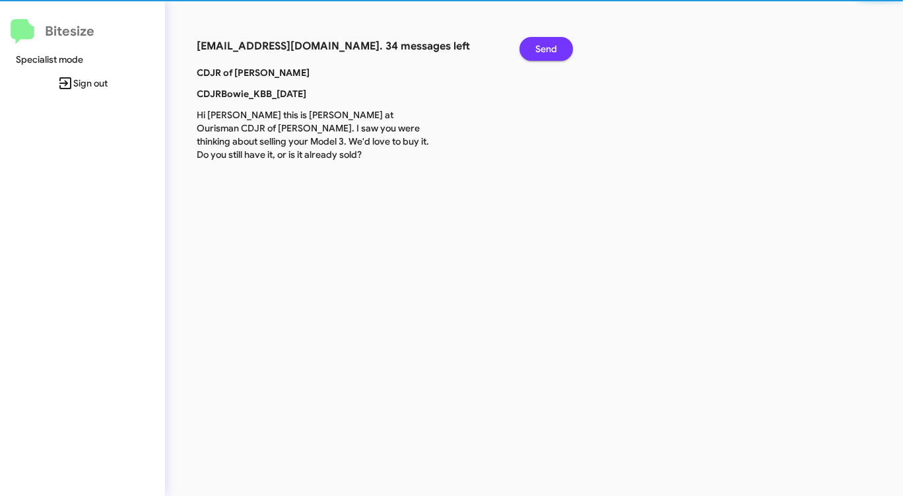
click at [549, 46] on span "Send" at bounding box center [547, 49] width 22 height 24
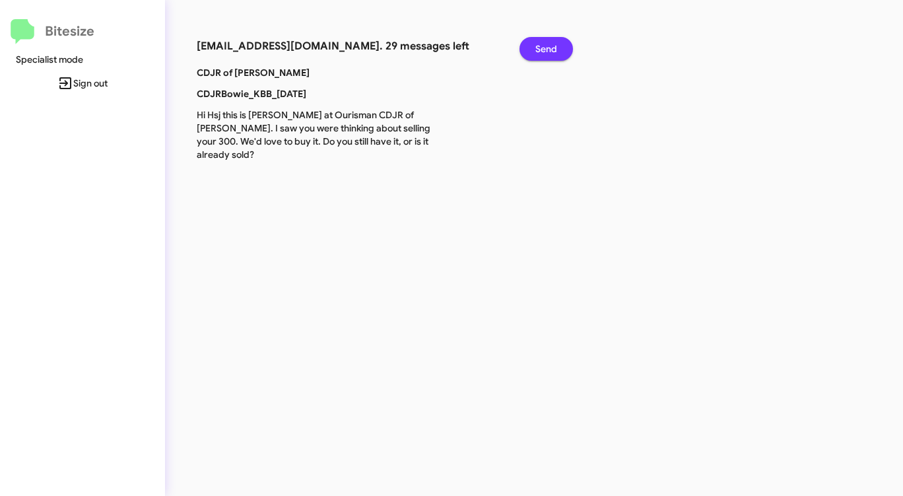
click at [549, 46] on span "Send" at bounding box center [547, 49] width 22 height 24
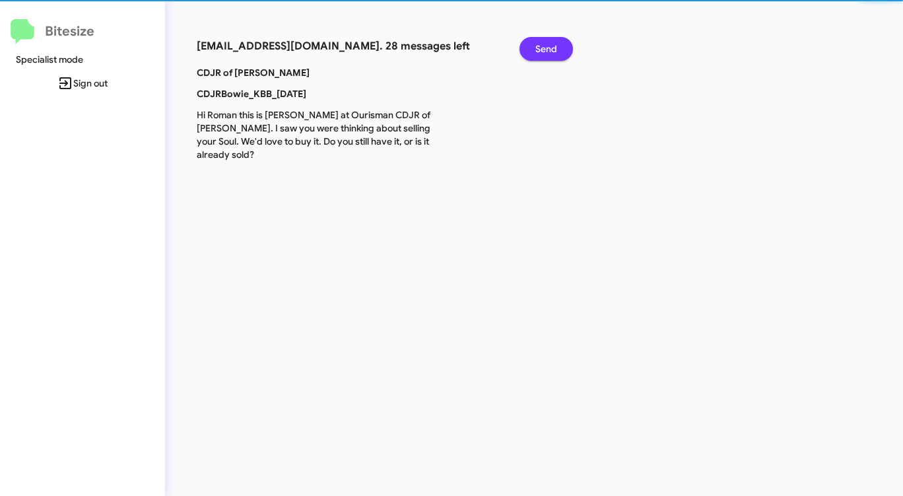
click at [549, 46] on span "Send" at bounding box center [547, 49] width 22 height 24
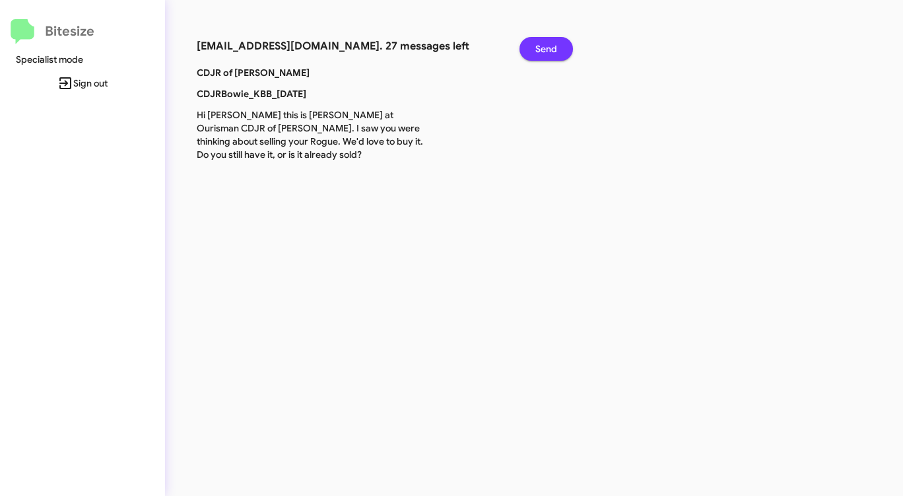
click at [549, 46] on span "Send" at bounding box center [547, 49] width 22 height 24
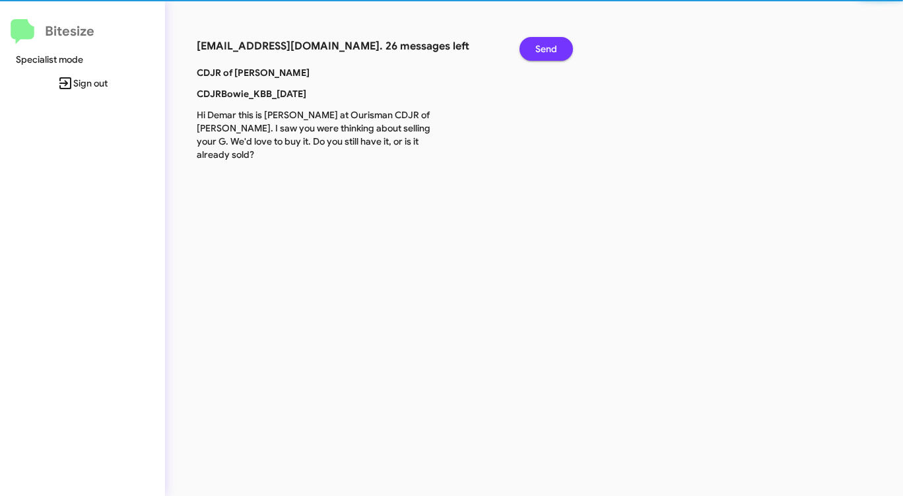
click at [549, 46] on span "Send" at bounding box center [547, 49] width 22 height 24
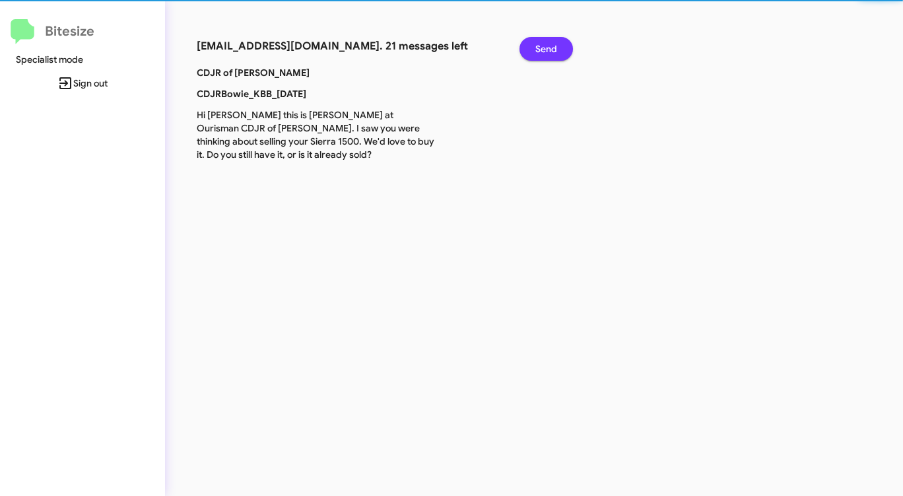
click at [549, 46] on span "Send" at bounding box center [547, 49] width 22 height 24
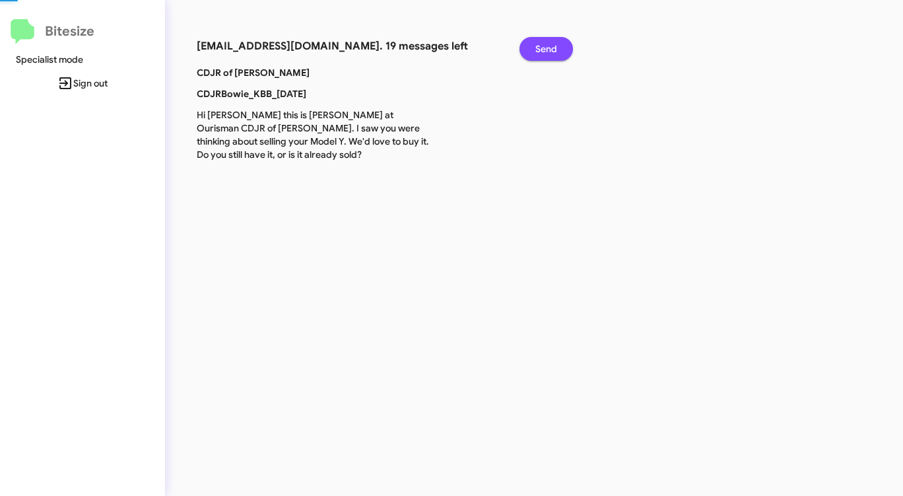
click at [549, 46] on span "Send" at bounding box center [547, 49] width 22 height 24
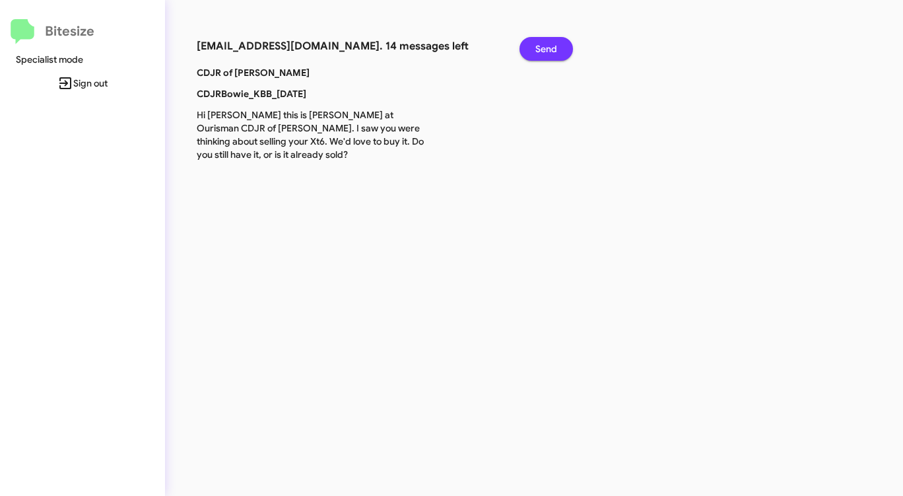
click at [549, 46] on span "Send" at bounding box center [547, 49] width 22 height 24
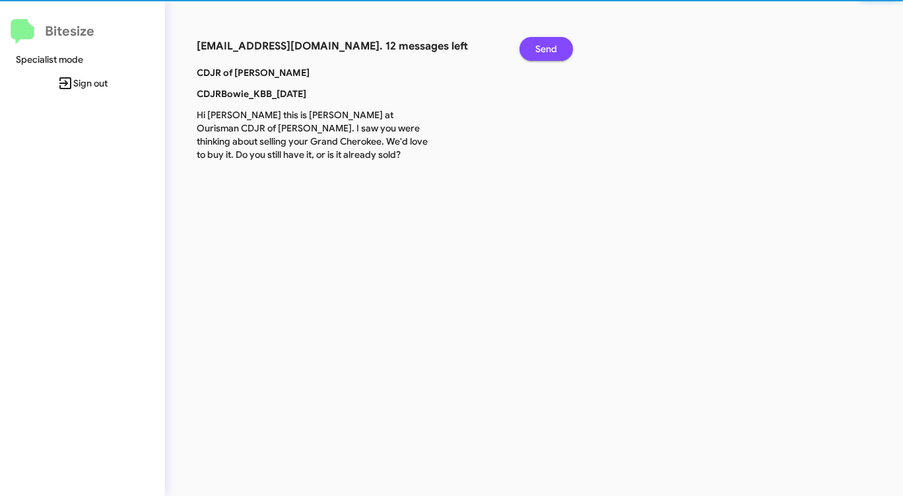
click at [549, 46] on span "Send" at bounding box center [547, 49] width 22 height 24
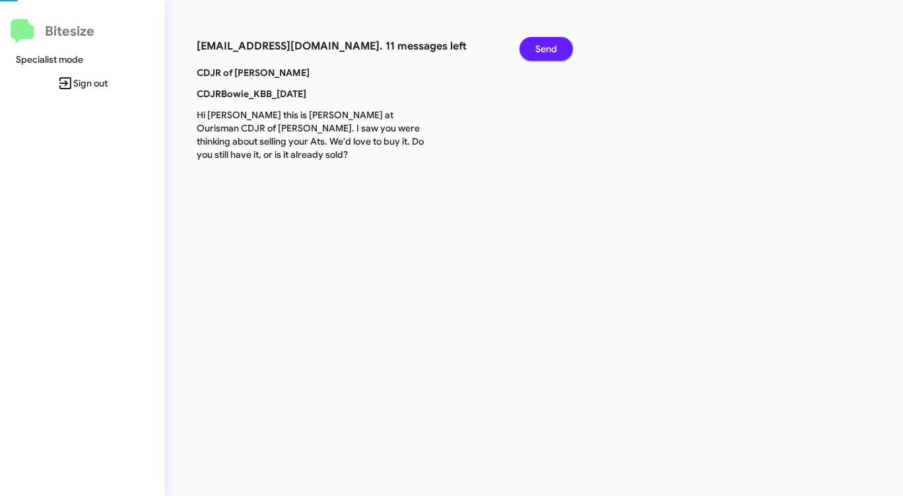
click at [549, 46] on span "Send" at bounding box center [547, 49] width 22 height 24
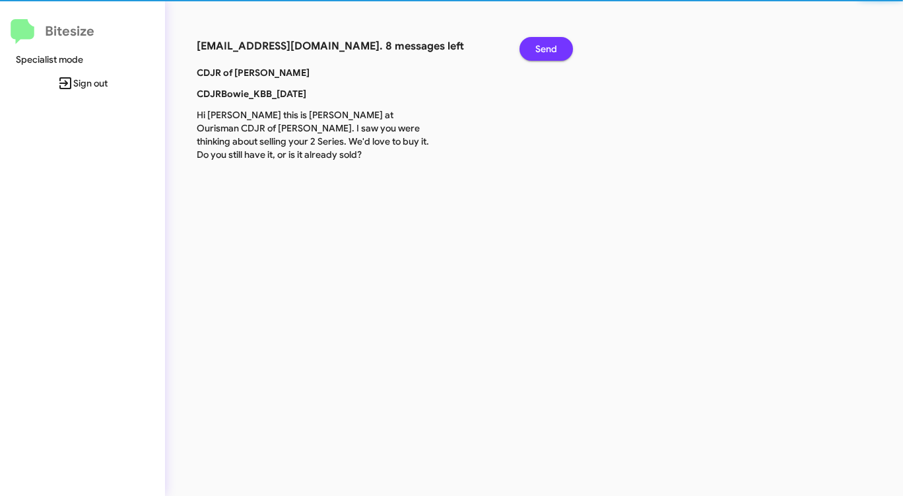
click at [549, 46] on span "Send" at bounding box center [547, 49] width 22 height 24
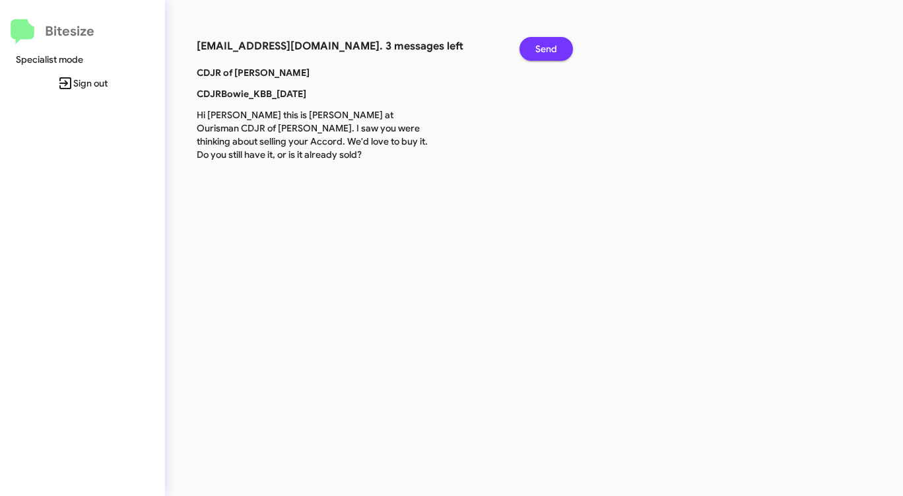
click at [549, 46] on span "Send" at bounding box center [547, 49] width 22 height 24
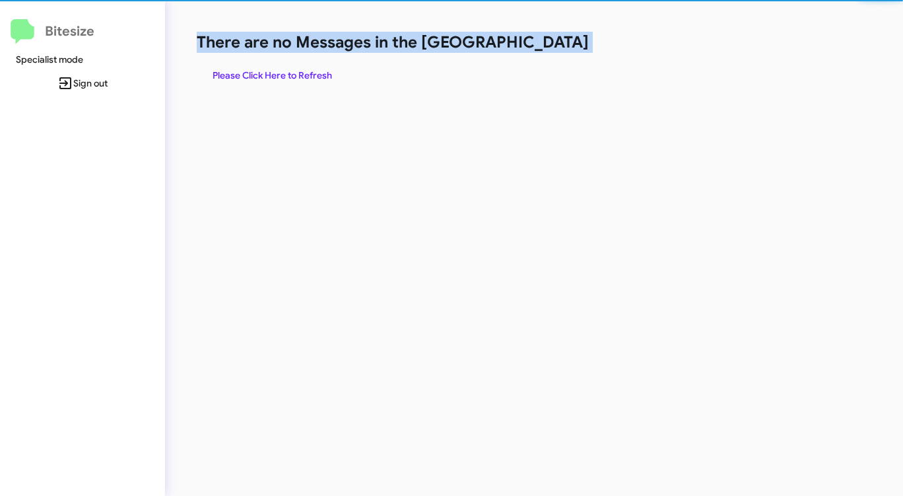
click at [549, 46] on h1 "There are no Messages in the [GEOGRAPHIC_DATA]" at bounding box center [473, 42] width 552 height 21
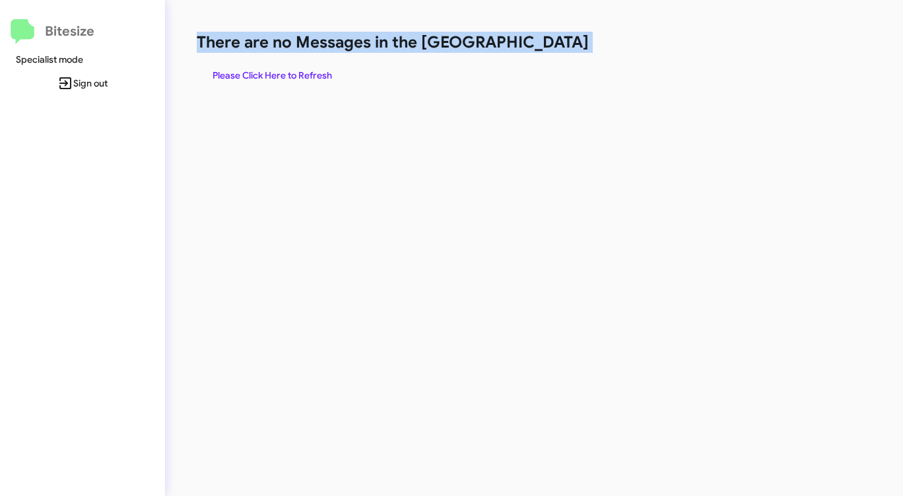
click at [549, 46] on h1 "There are no Messages in the [GEOGRAPHIC_DATA]" at bounding box center [473, 42] width 552 height 21
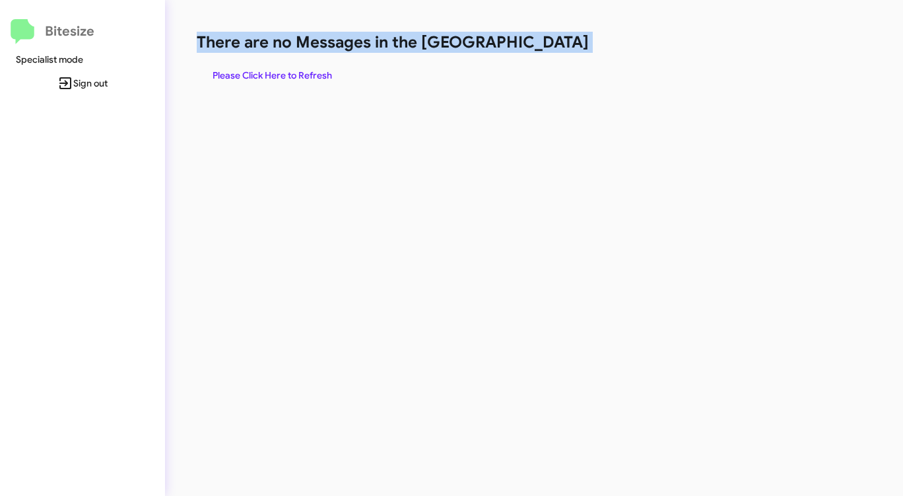
click at [549, 46] on h1 "There are no Messages in the [GEOGRAPHIC_DATA]" at bounding box center [473, 42] width 552 height 21
click at [291, 74] on span "Please Click Here to Refresh" at bounding box center [273, 75] width 120 height 24
click at [294, 73] on span "Please Click Here to Refresh" at bounding box center [273, 75] width 120 height 24
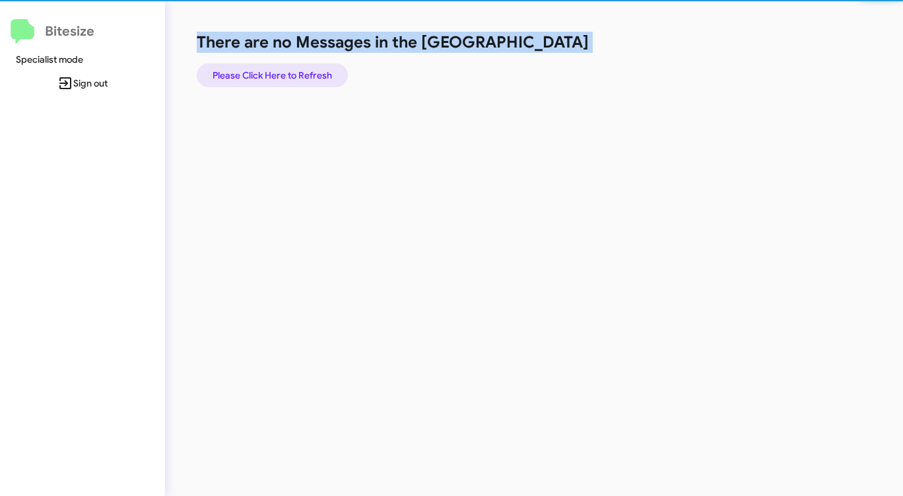
click at [294, 73] on span "Please Click Here to Refresh" at bounding box center [273, 75] width 120 height 24
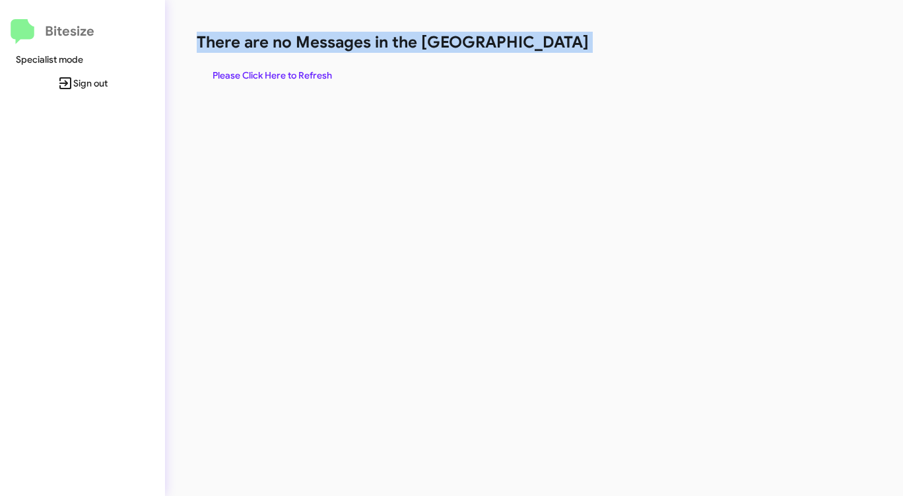
click at [294, 73] on span "Please Click Here to Refresh" at bounding box center [273, 75] width 120 height 24
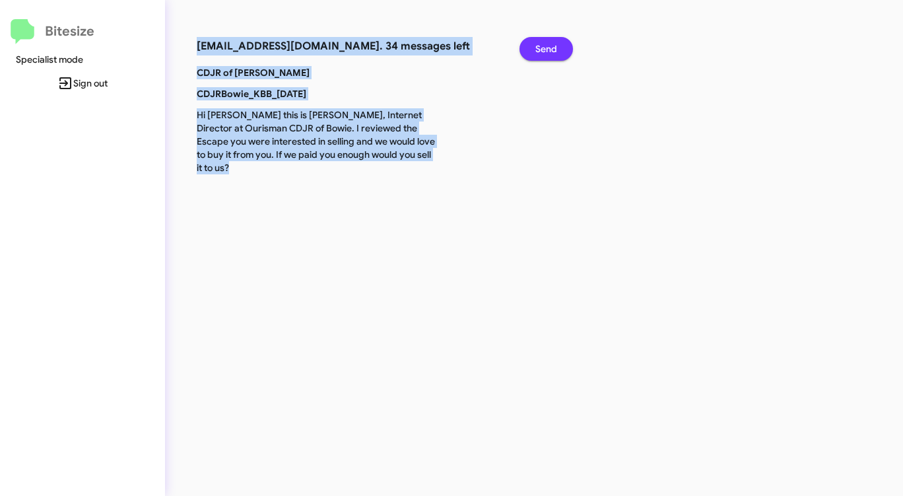
click at [559, 42] on button "Send" at bounding box center [546, 49] width 53 height 24
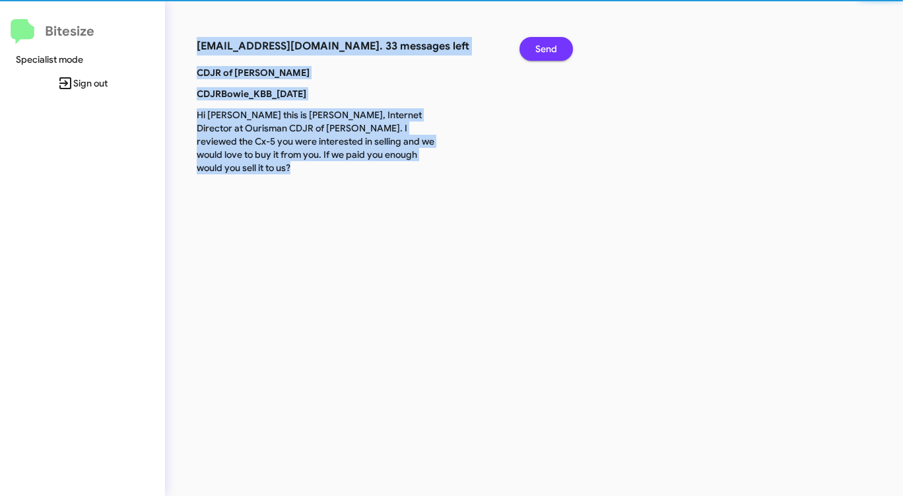
click at [559, 42] on button "Send" at bounding box center [546, 49] width 53 height 24
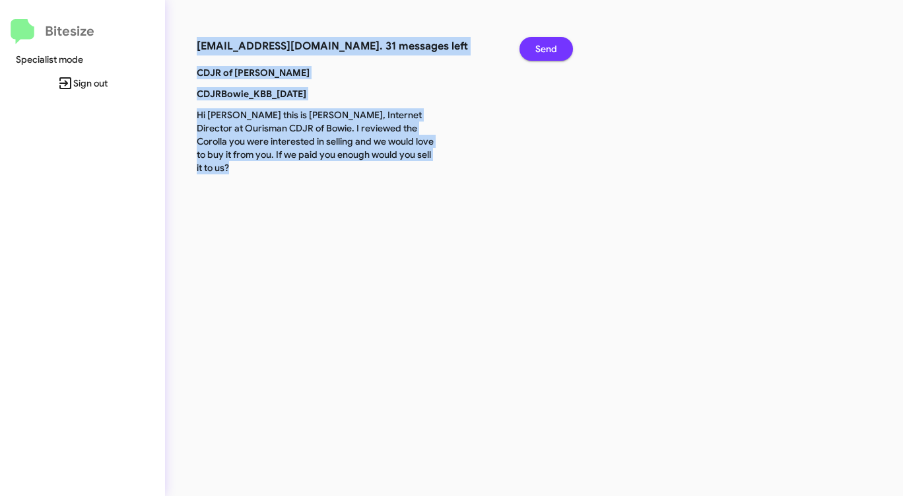
click at [559, 42] on button "Send" at bounding box center [546, 49] width 53 height 24
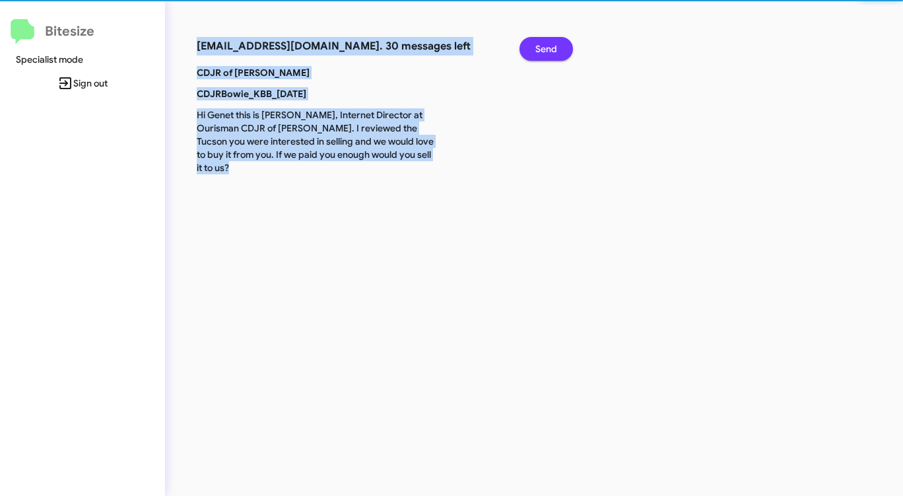
click at [559, 42] on button "Send" at bounding box center [546, 49] width 53 height 24
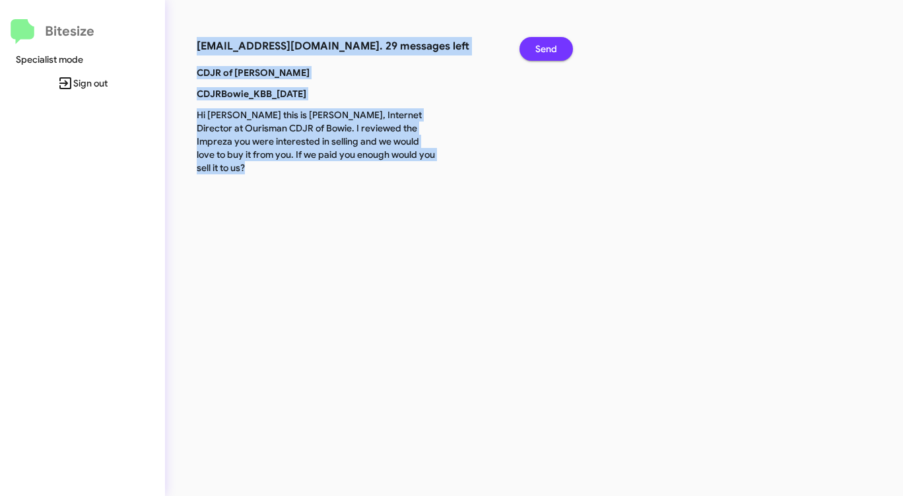
click at [559, 42] on button "Send" at bounding box center [546, 49] width 53 height 24
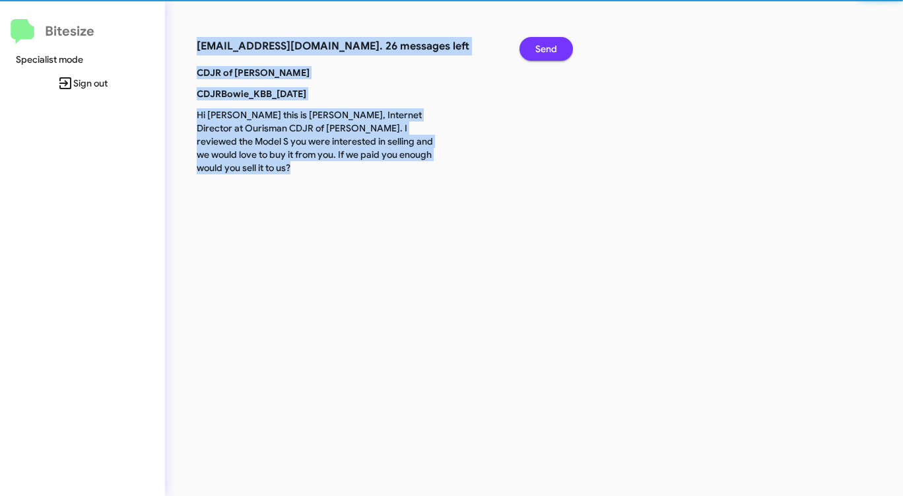
click at [559, 42] on button "Send" at bounding box center [546, 49] width 53 height 24
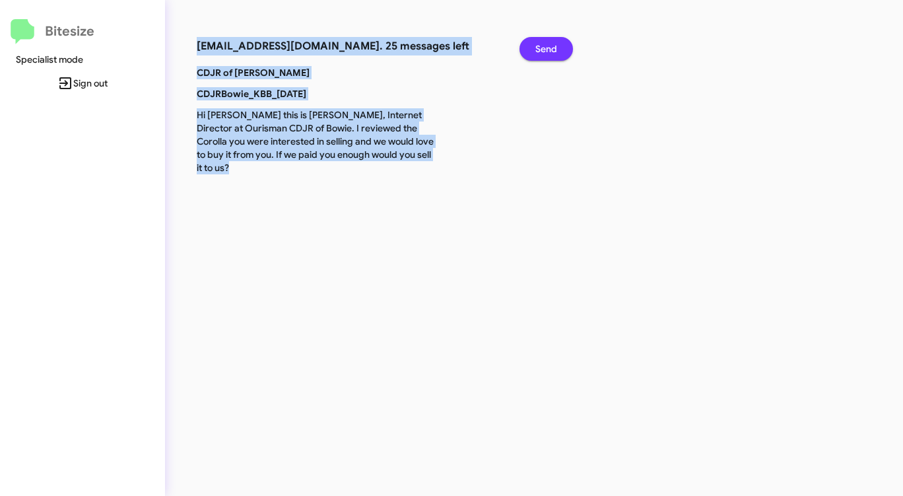
click at [559, 42] on button "Send" at bounding box center [546, 49] width 53 height 24
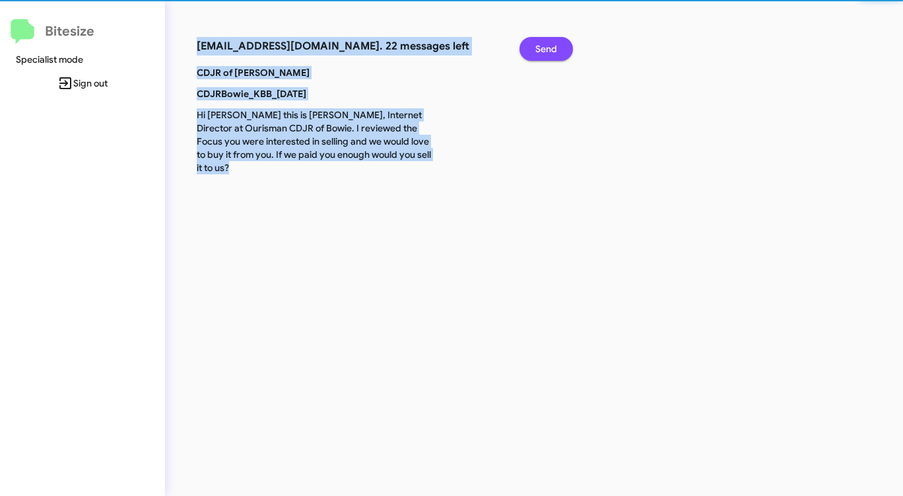
click at [559, 42] on button "Send" at bounding box center [546, 49] width 53 height 24
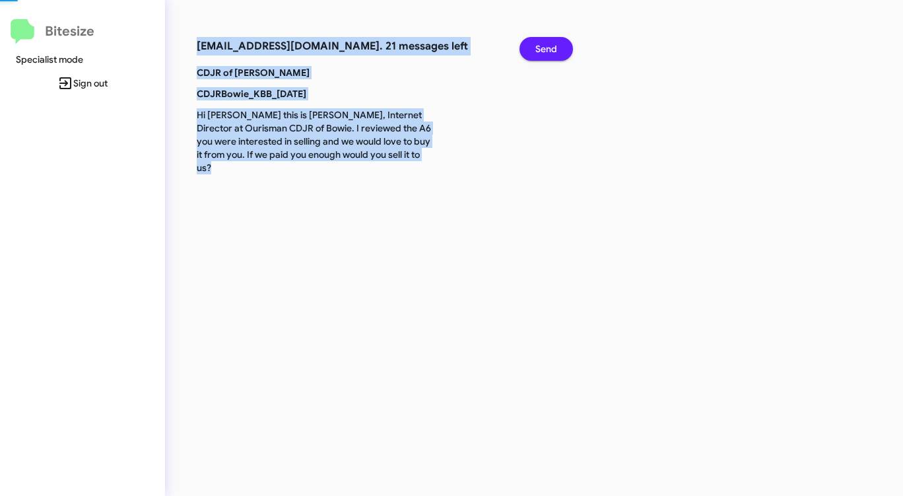
click at [559, 42] on button "Send" at bounding box center [546, 49] width 53 height 24
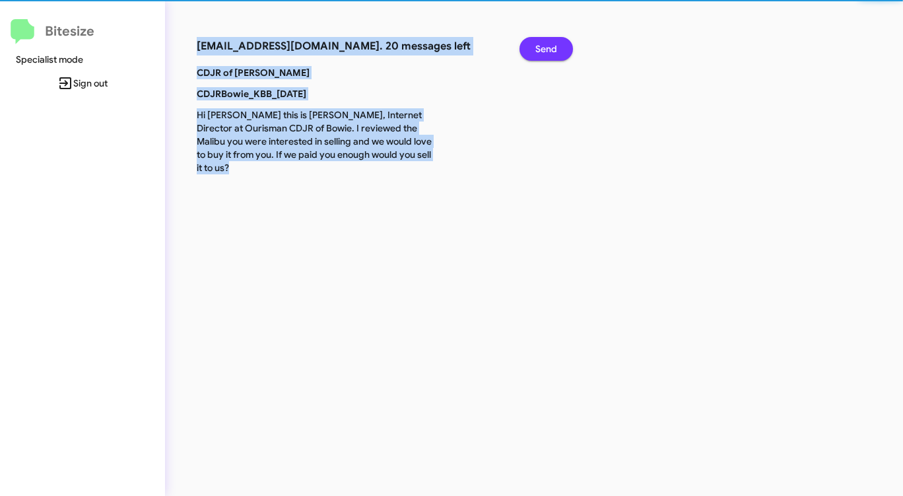
click at [559, 42] on button "Send" at bounding box center [546, 49] width 53 height 24
click at [559, 43] on button "Send" at bounding box center [546, 49] width 53 height 24
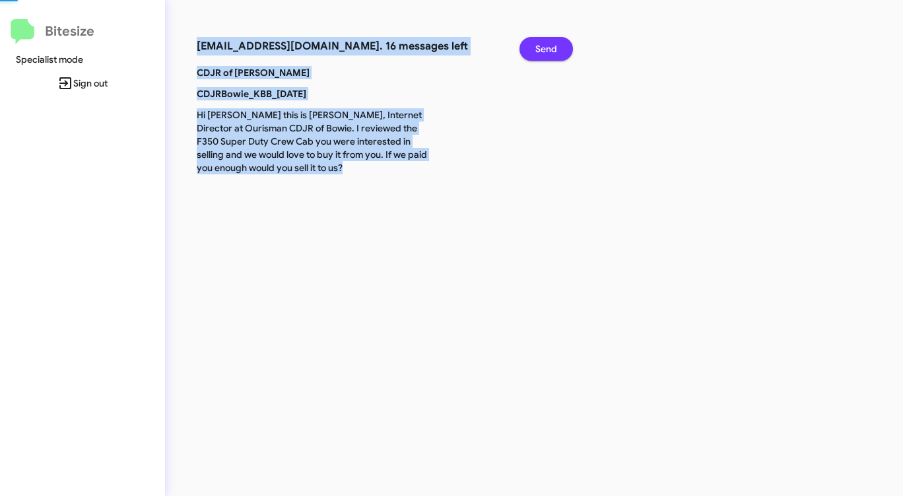
click at [559, 44] on button "Send" at bounding box center [546, 49] width 53 height 24
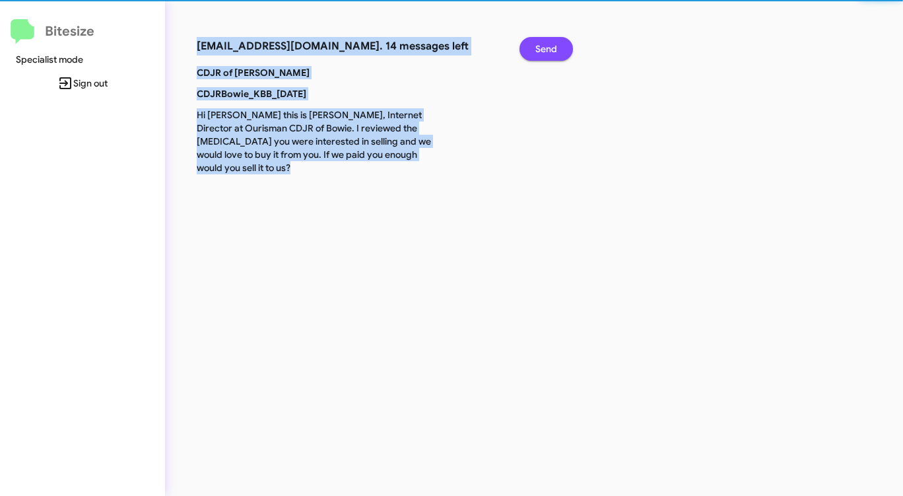
click at [559, 44] on button "Send" at bounding box center [546, 49] width 53 height 24
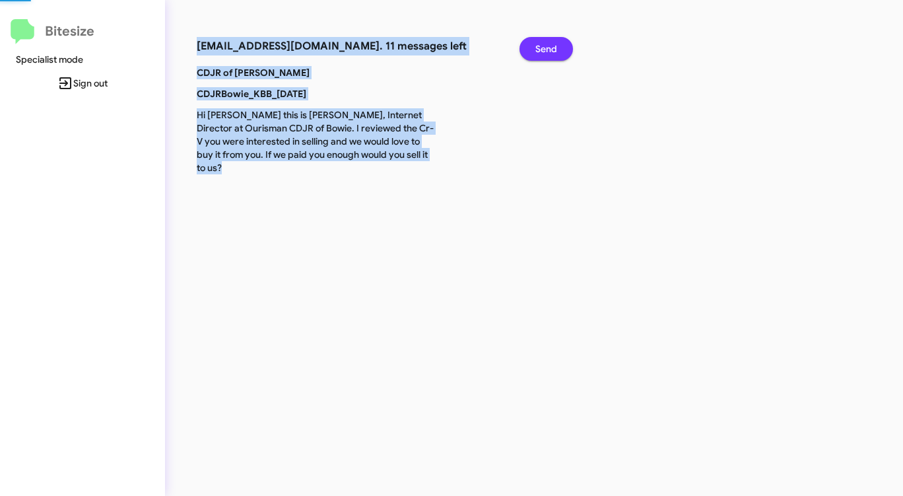
click at [559, 44] on button "Send" at bounding box center [546, 49] width 53 height 24
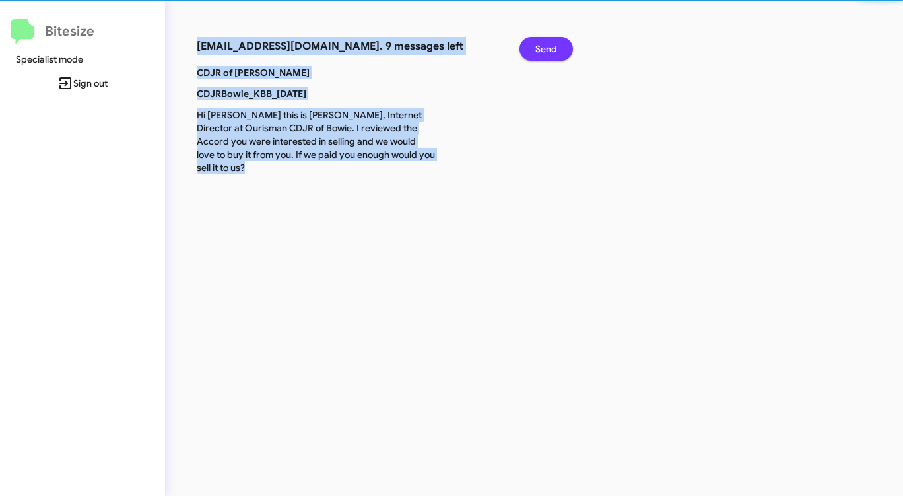
click at [559, 44] on button "Send" at bounding box center [546, 49] width 53 height 24
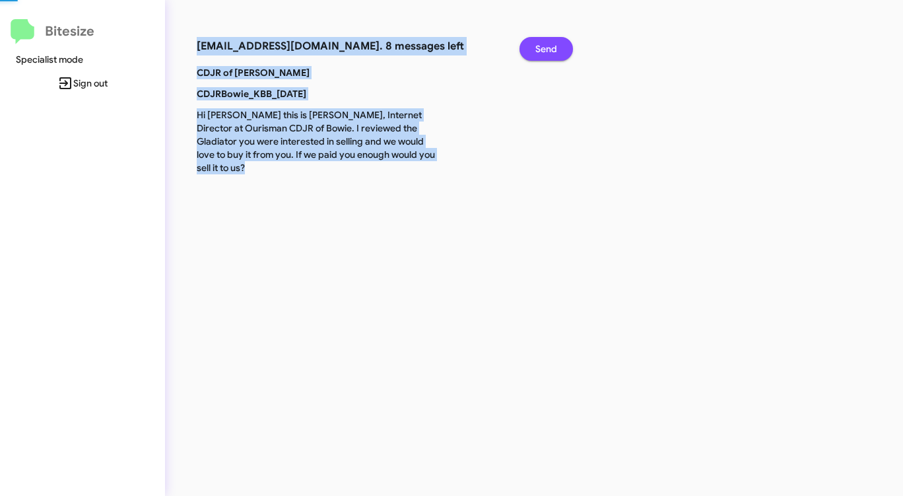
click at [559, 44] on button "Send" at bounding box center [546, 49] width 53 height 24
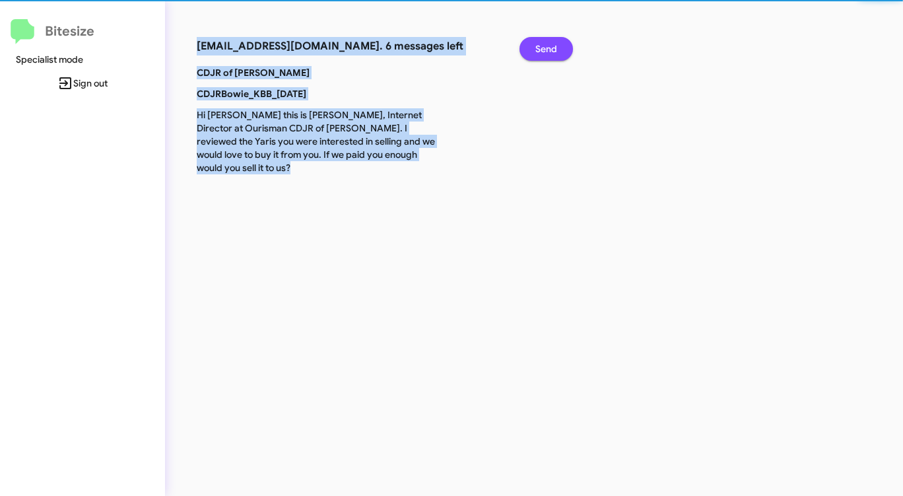
click at [556, 46] on button "Send" at bounding box center [546, 49] width 53 height 24
click at [555, 48] on span "Send" at bounding box center [547, 49] width 22 height 24
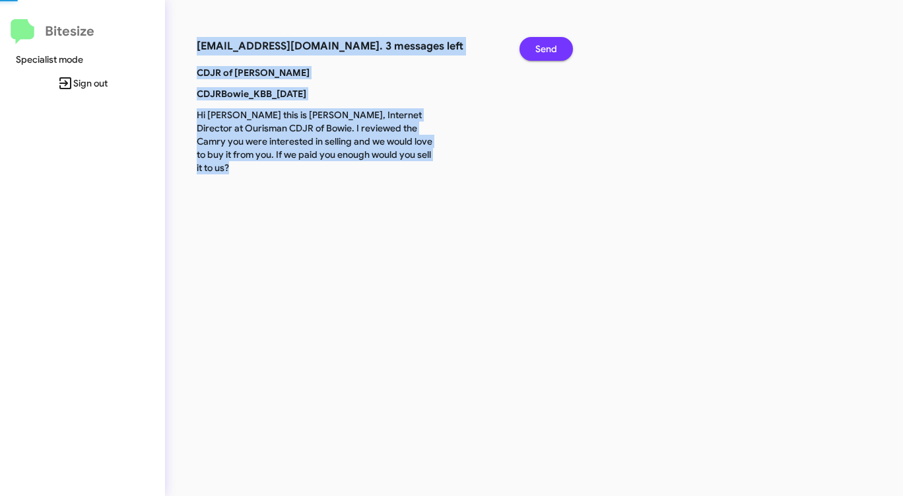
click at [555, 48] on span "Send" at bounding box center [547, 49] width 22 height 24
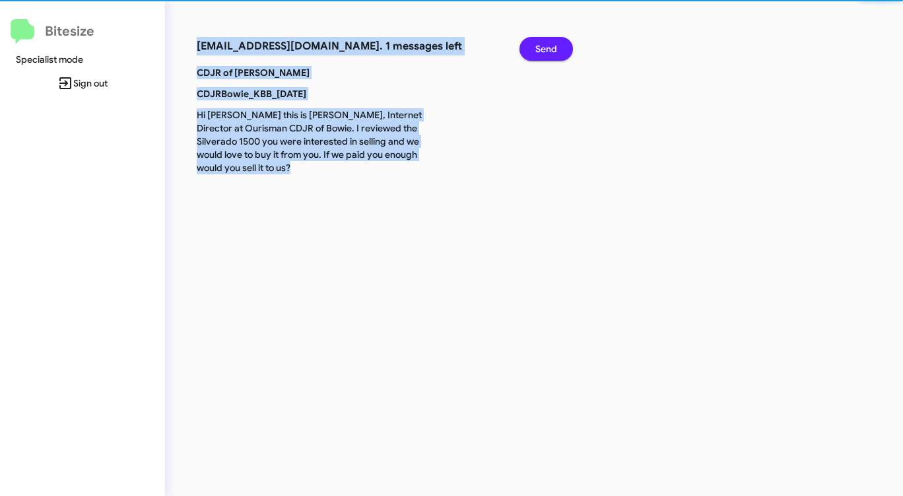
click at [555, 48] on span "Send" at bounding box center [547, 49] width 22 height 24
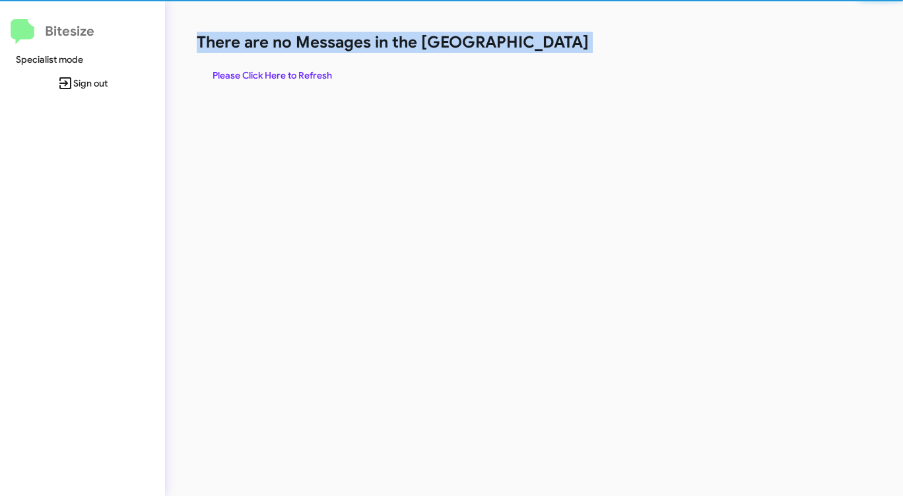
click at [555, 48] on h1 "There are no Messages in the [GEOGRAPHIC_DATA]" at bounding box center [473, 42] width 552 height 21
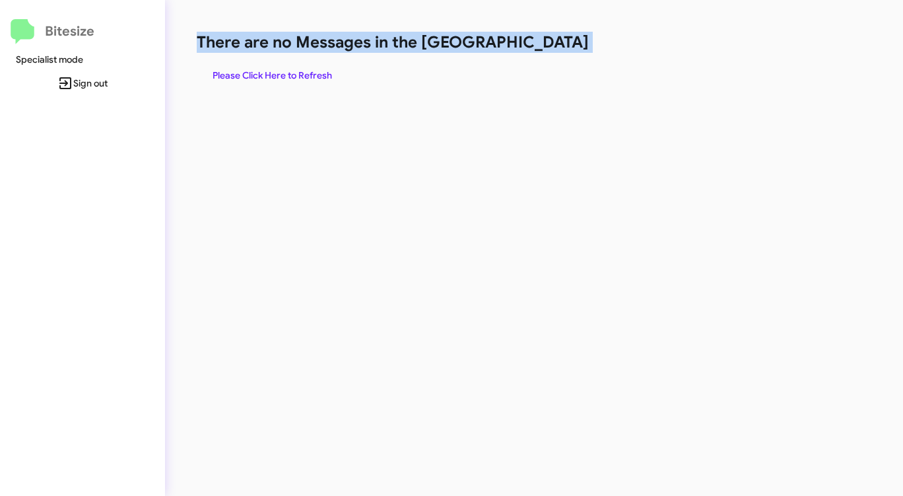
click at [555, 48] on h1 "There are no Messages in the [GEOGRAPHIC_DATA]" at bounding box center [473, 42] width 552 height 21
click at [322, 74] on span "Please Click Here to Refresh" at bounding box center [273, 75] width 120 height 24
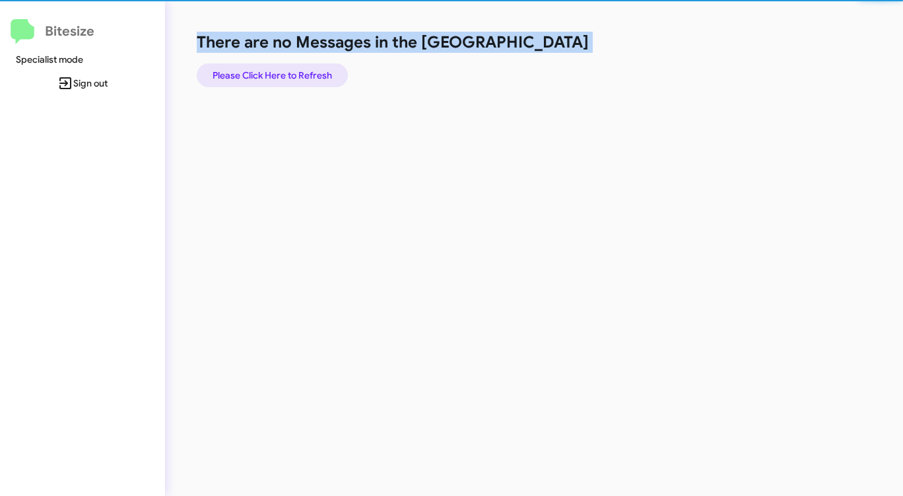
click at [322, 74] on span "Please Click Here to Refresh" at bounding box center [273, 75] width 120 height 24
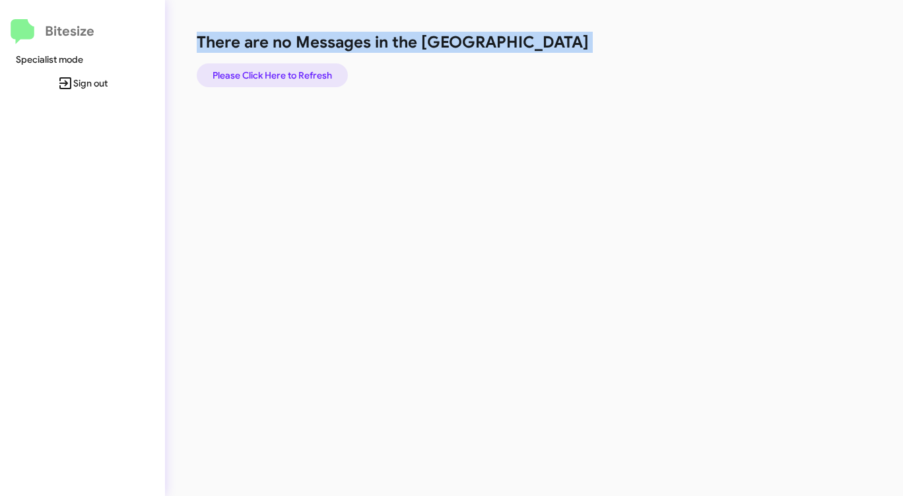
click at [322, 73] on span "Please Click Here to Refresh" at bounding box center [273, 75] width 120 height 24
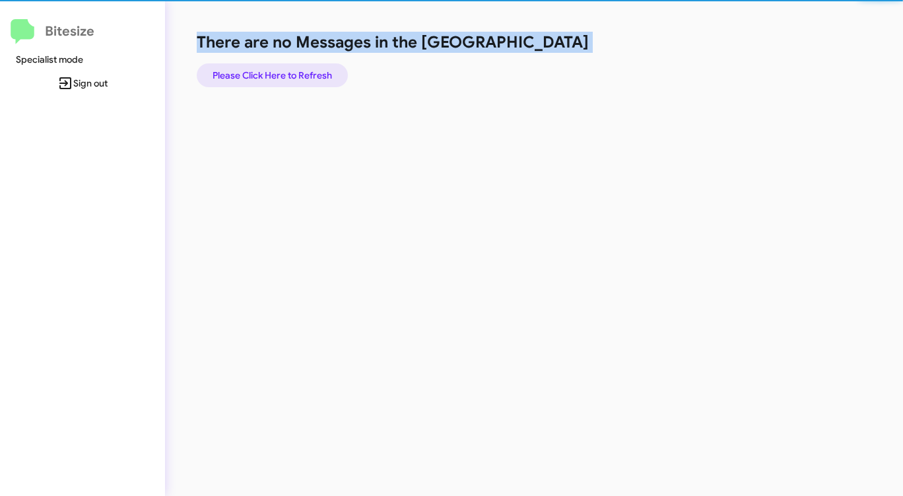
click at [322, 73] on span "Please Click Here to Refresh" at bounding box center [273, 75] width 120 height 24
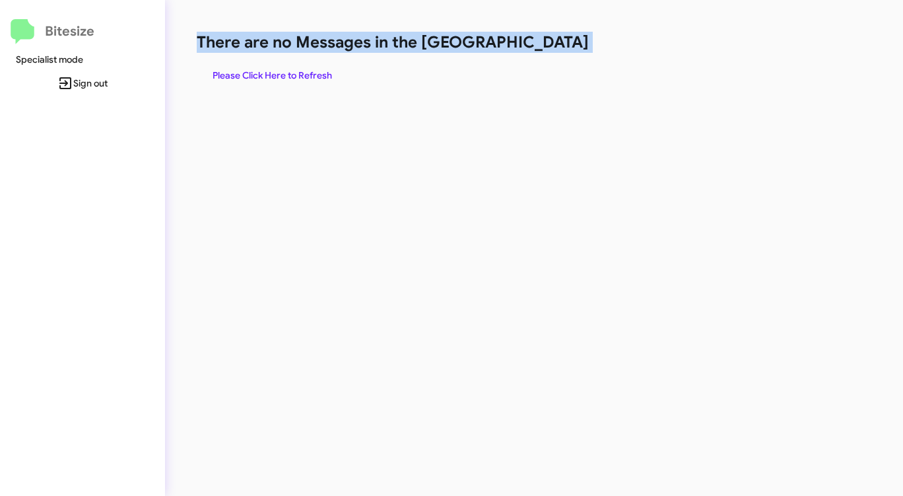
click at [322, 73] on span "Please Click Here to Refresh" at bounding box center [273, 75] width 120 height 24
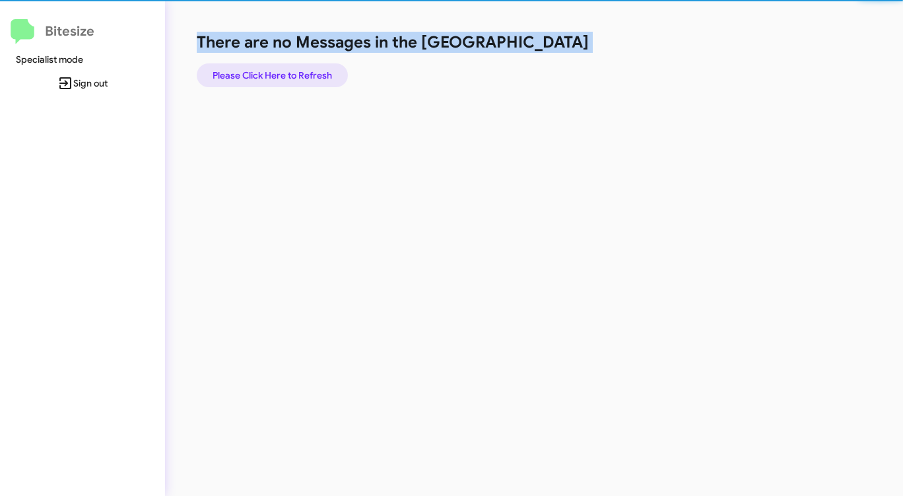
click at [322, 72] on span "Please Click Here to Refresh" at bounding box center [273, 75] width 120 height 24
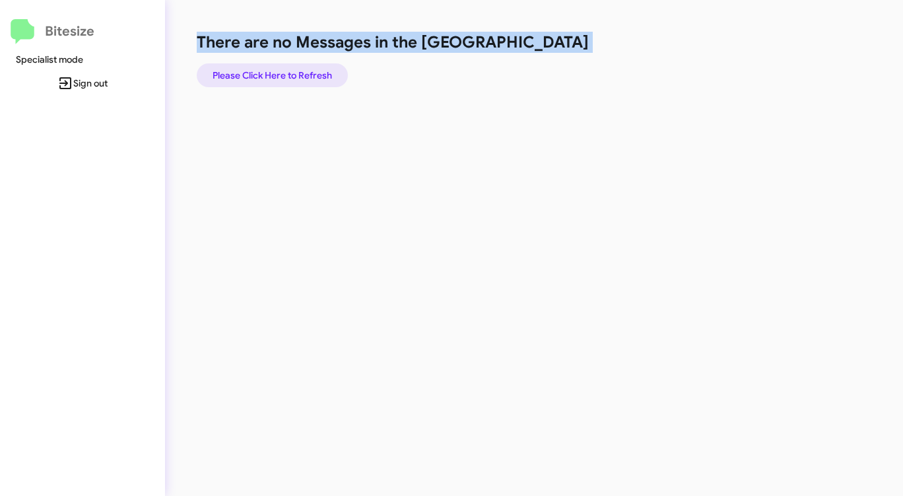
click at [322, 72] on span "Please Click Here to Refresh" at bounding box center [273, 75] width 120 height 24
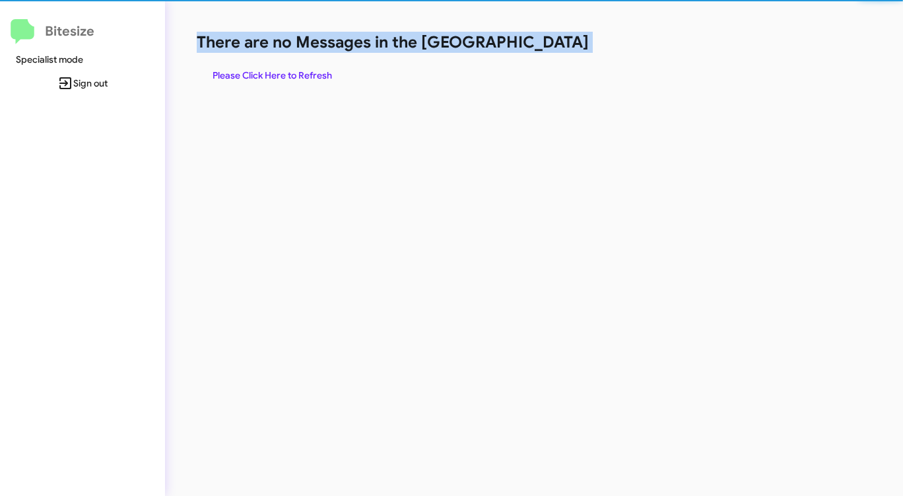
click at [322, 71] on span "Please Click Here to Refresh" at bounding box center [273, 75] width 120 height 24
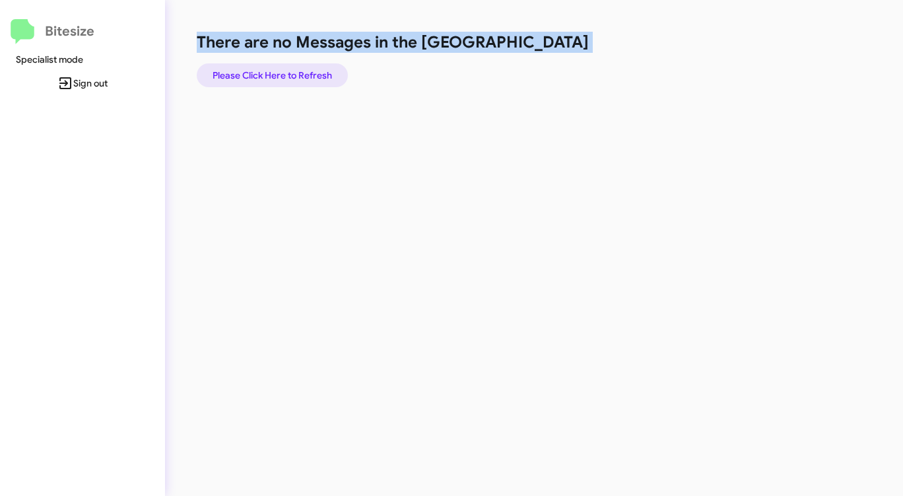
click at [322, 71] on span "Please Click Here to Refresh" at bounding box center [273, 75] width 120 height 24
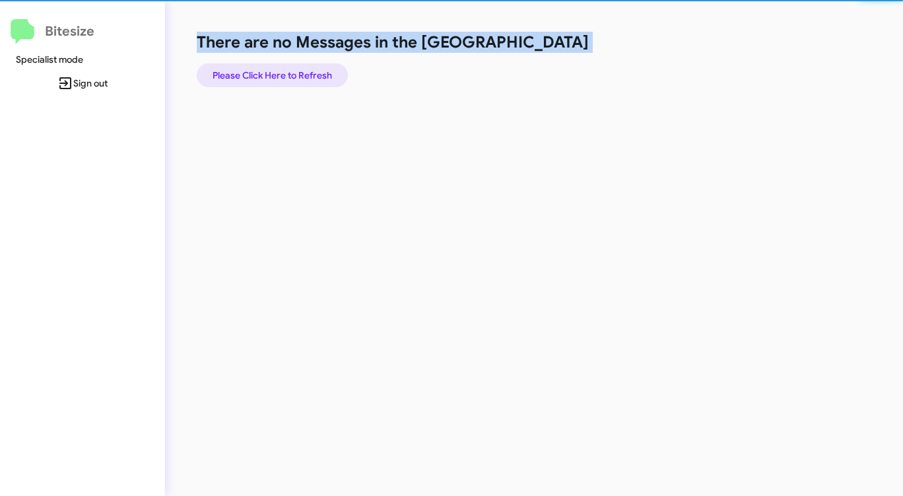
click at [322, 71] on span "Please Click Here to Refresh" at bounding box center [273, 75] width 120 height 24
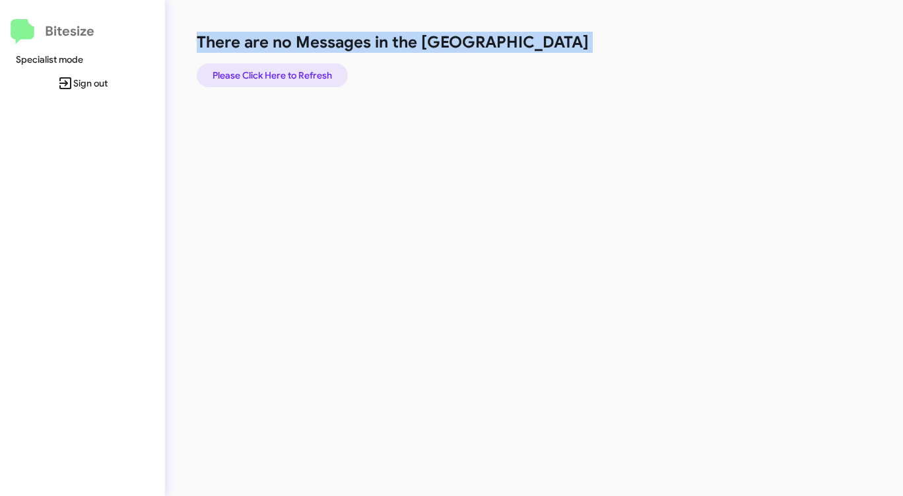
click at [302, 79] on span "Please Click Here to Refresh" at bounding box center [273, 75] width 120 height 24
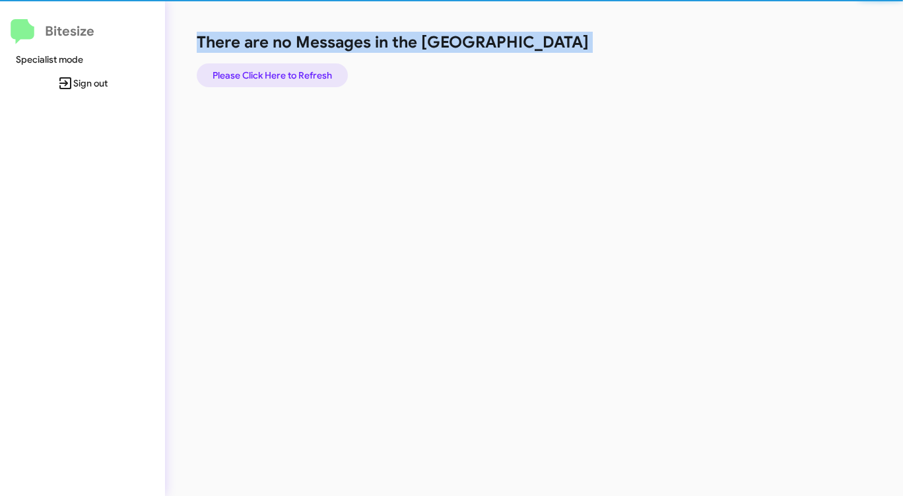
click at [302, 78] on span "Please Click Here to Refresh" at bounding box center [273, 75] width 120 height 24
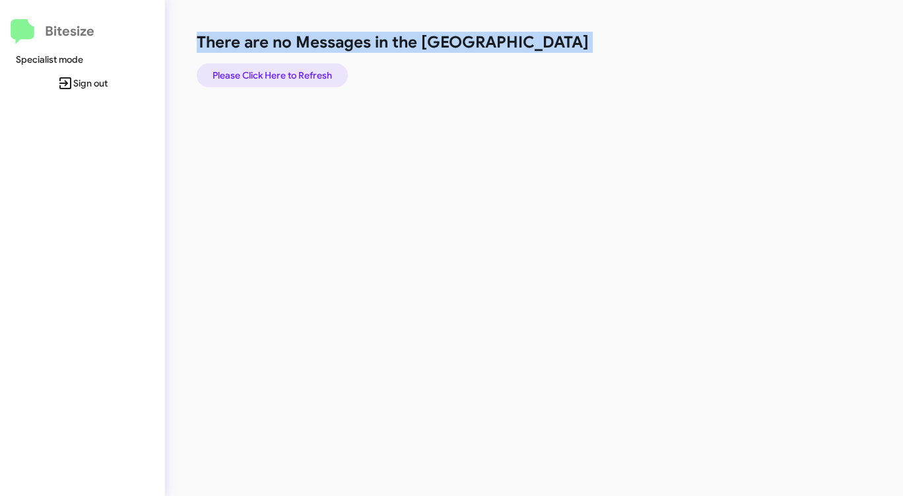
click at [302, 79] on span "Please Click Here to Refresh" at bounding box center [273, 75] width 120 height 24
click at [301, 79] on span "Please Click Here to Refresh" at bounding box center [273, 75] width 120 height 24
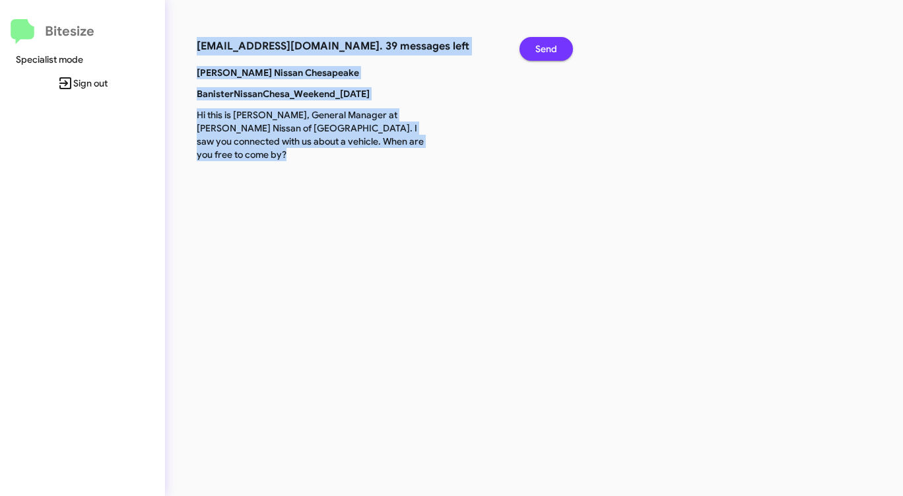
click at [557, 48] on button "Send" at bounding box center [546, 49] width 53 height 24
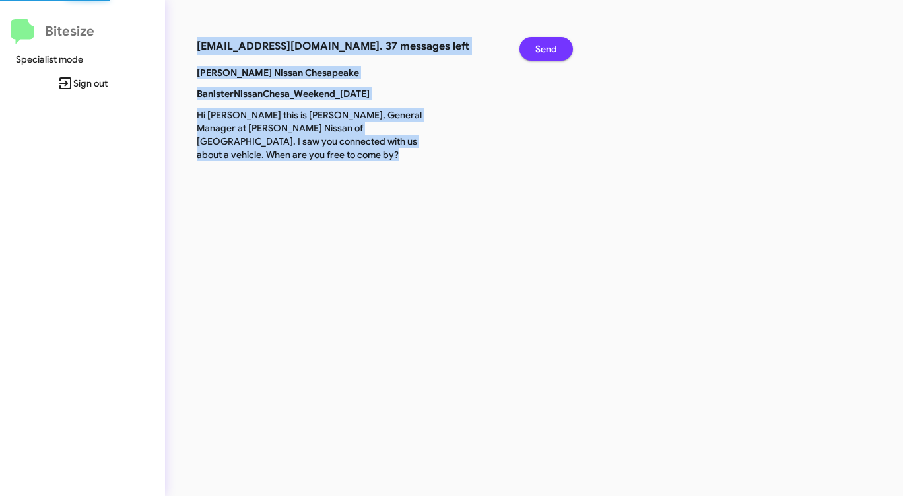
click at [557, 48] on button "Send" at bounding box center [546, 49] width 53 height 24
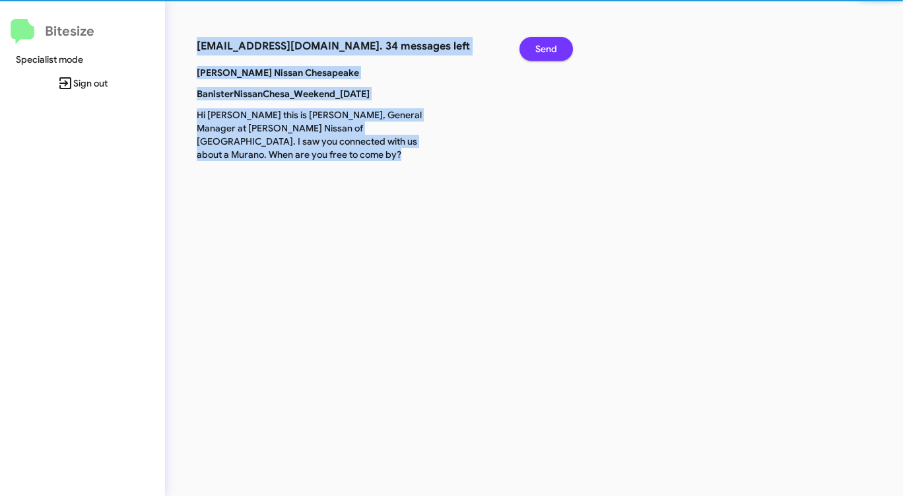
click at [557, 48] on button "Send" at bounding box center [546, 49] width 53 height 24
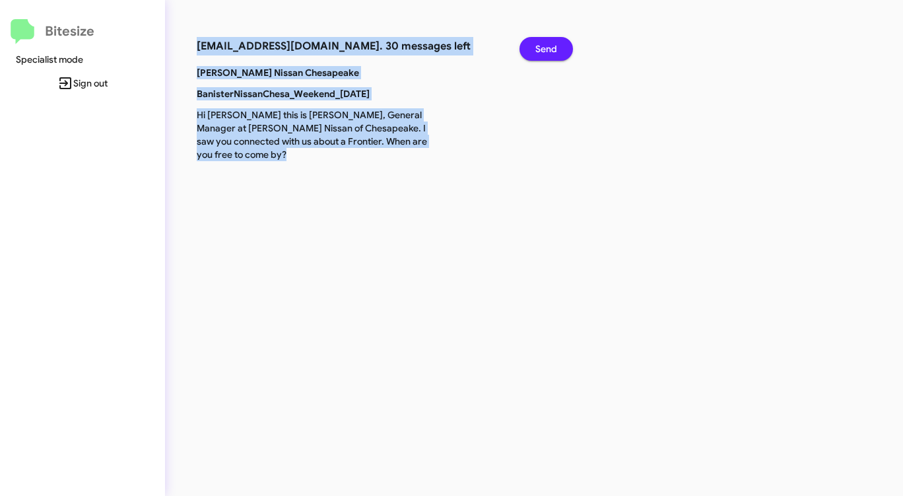
click at [557, 48] on button "Send" at bounding box center [546, 49] width 53 height 24
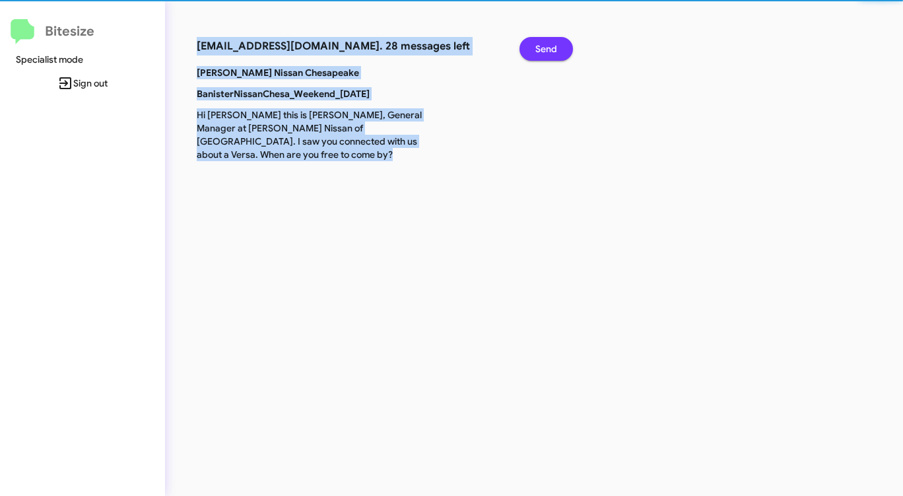
click at [557, 48] on button "Send" at bounding box center [546, 49] width 53 height 24
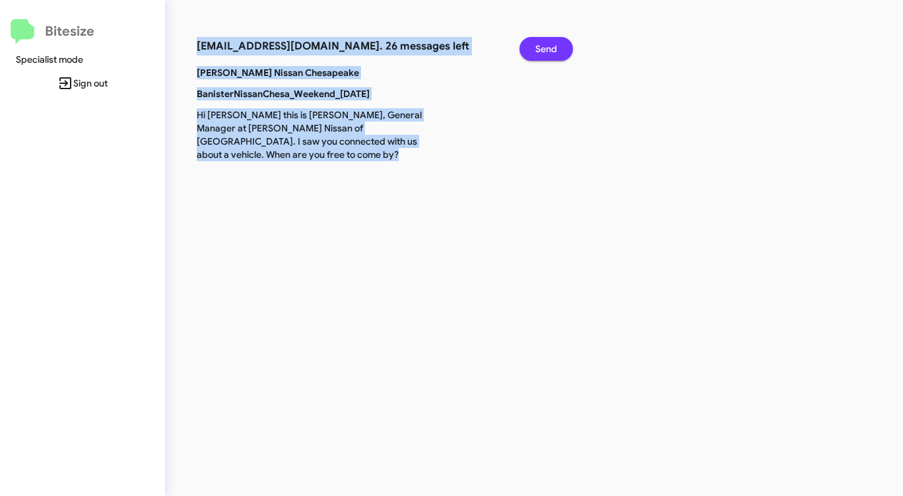
click at [557, 48] on button "Send" at bounding box center [546, 49] width 53 height 24
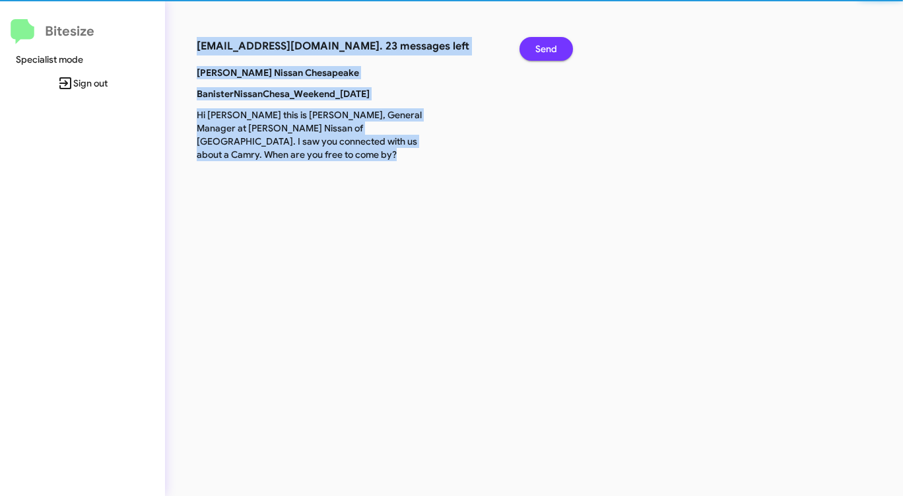
click at [557, 48] on button "Send" at bounding box center [546, 49] width 53 height 24
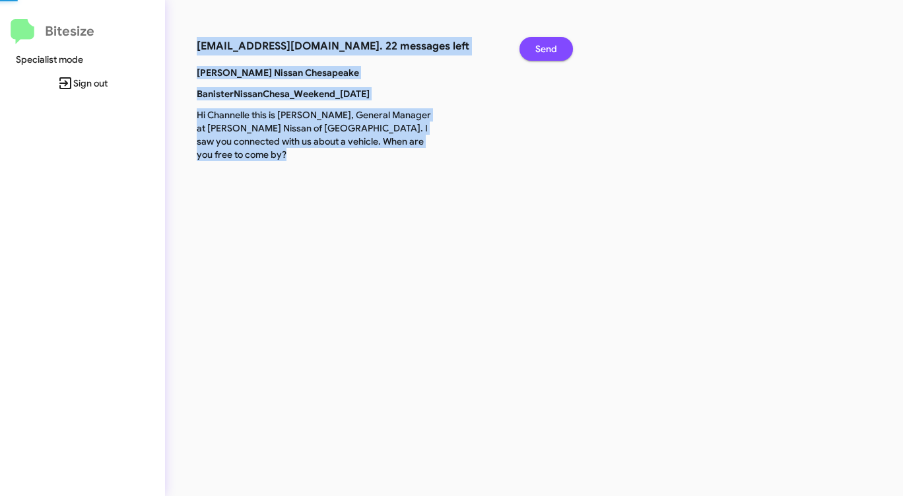
click at [557, 48] on button "Send" at bounding box center [546, 49] width 53 height 24
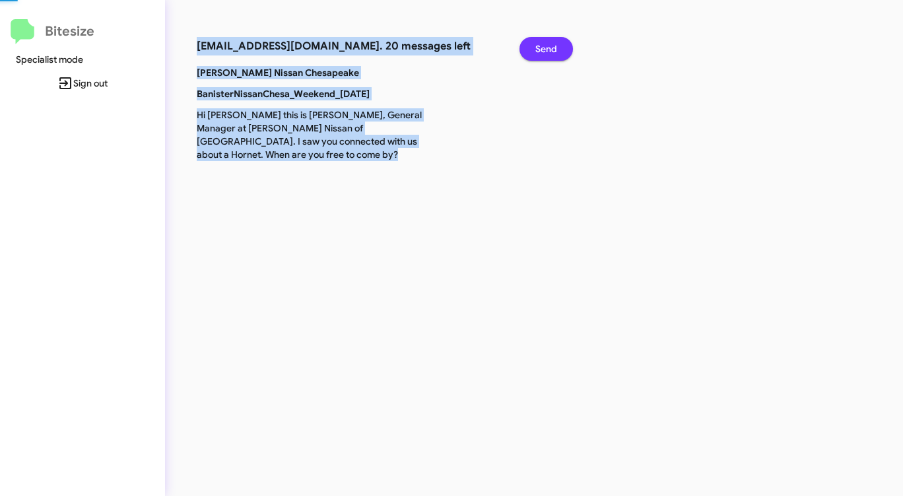
click at [557, 48] on button "Send" at bounding box center [546, 49] width 53 height 24
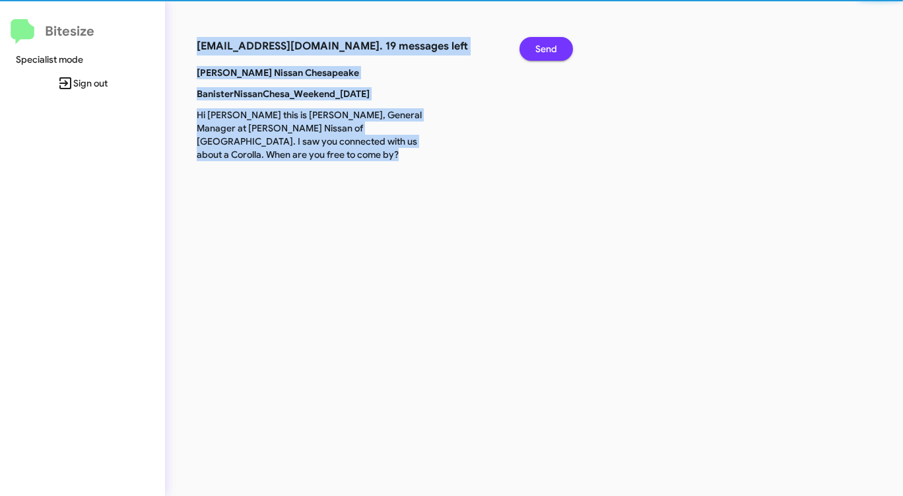
click at [557, 48] on button "Send" at bounding box center [546, 49] width 53 height 24
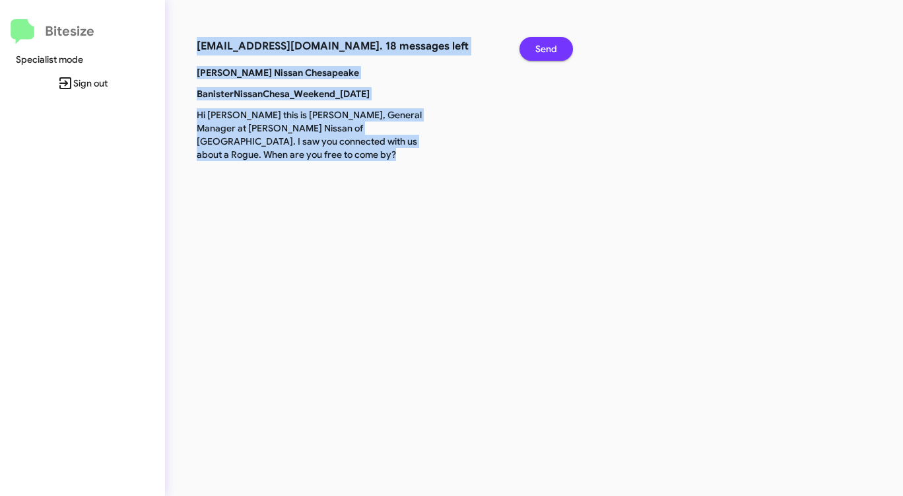
click at [557, 48] on button "Send" at bounding box center [546, 49] width 53 height 24
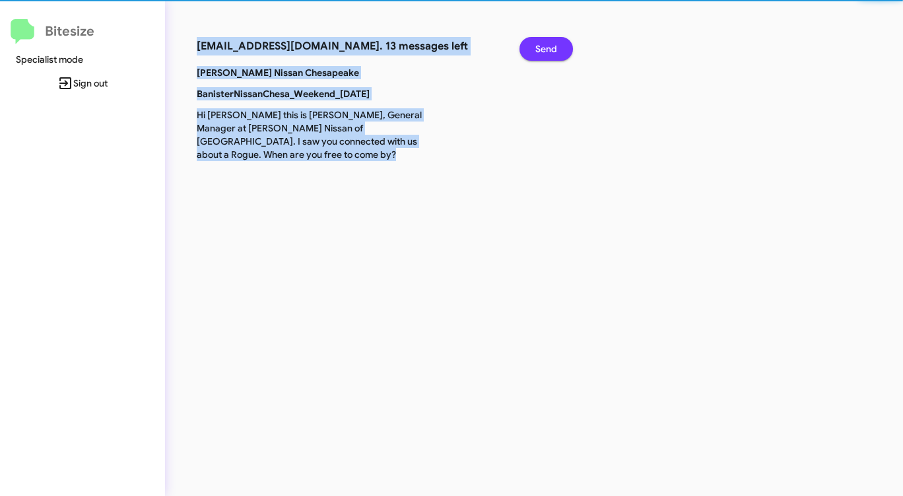
click at [557, 48] on button "Send" at bounding box center [546, 49] width 53 height 24
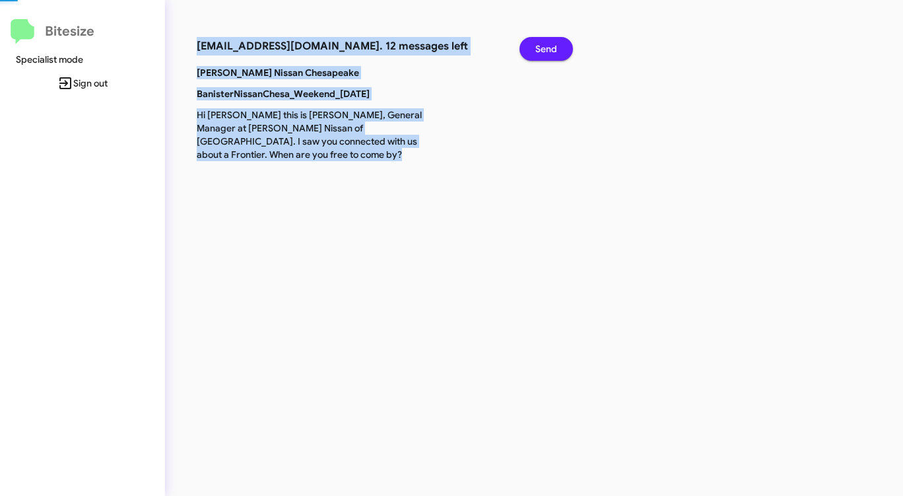
click at [557, 48] on button "Send" at bounding box center [546, 49] width 53 height 24
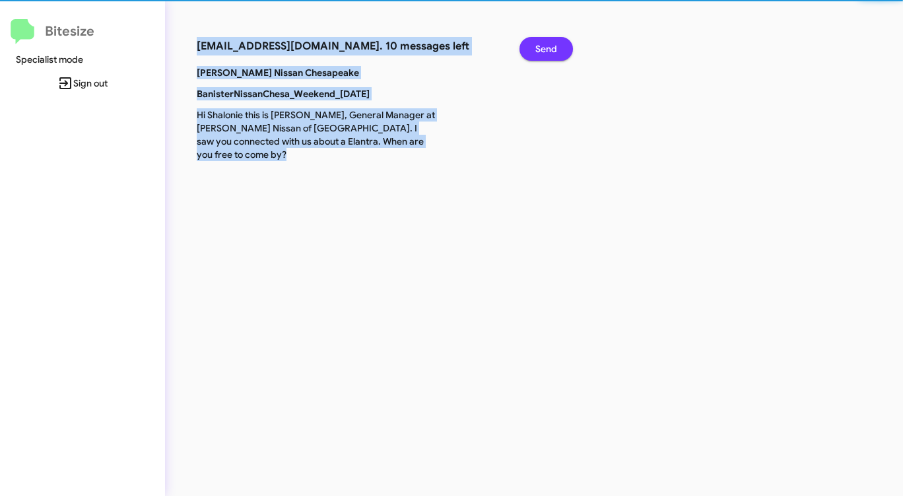
click at [557, 48] on button "Send" at bounding box center [546, 49] width 53 height 24
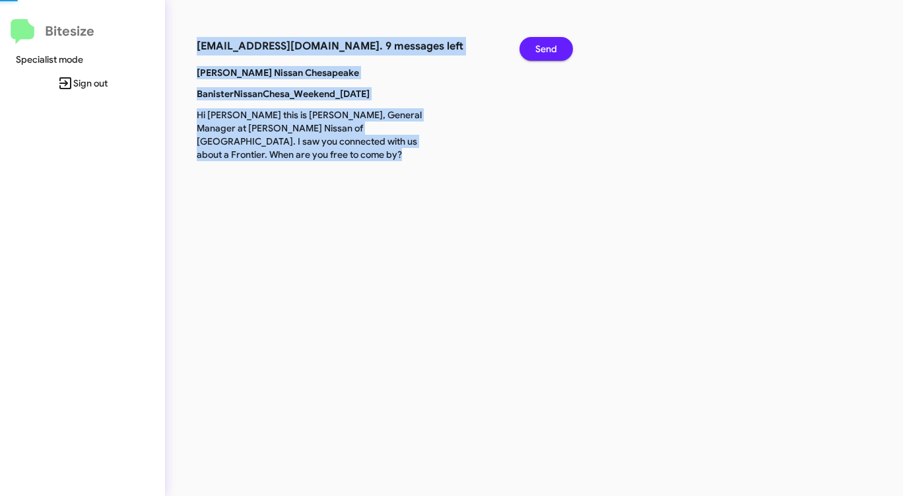
click at [557, 48] on button "Send" at bounding box center [546, 49] width 53 height 24
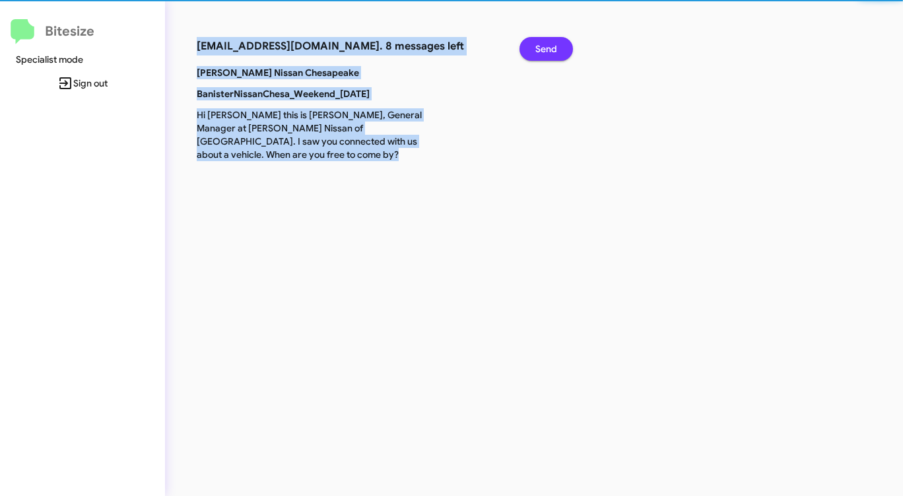
click at [557, 48] on button "Send" at bounding box center [546, 49] width 53 height 24
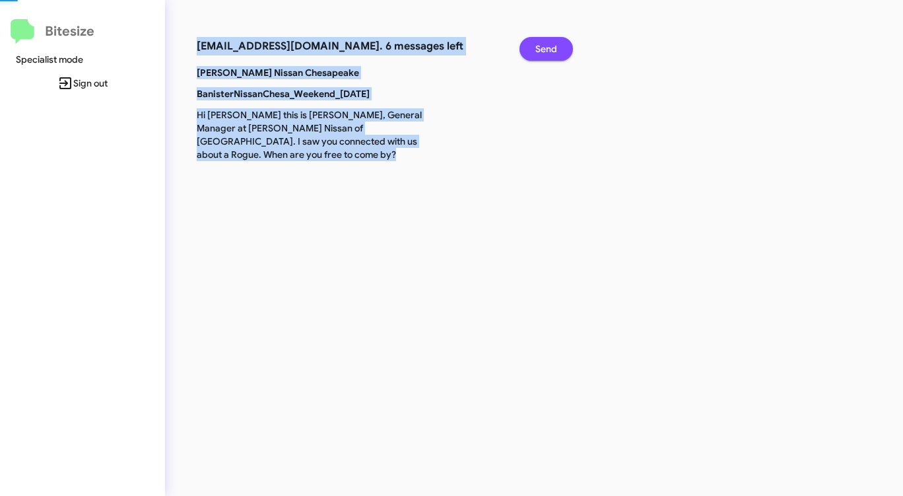
click at [557, 48] on button "Send" at bounding box center [546, 49] width 53 height 24
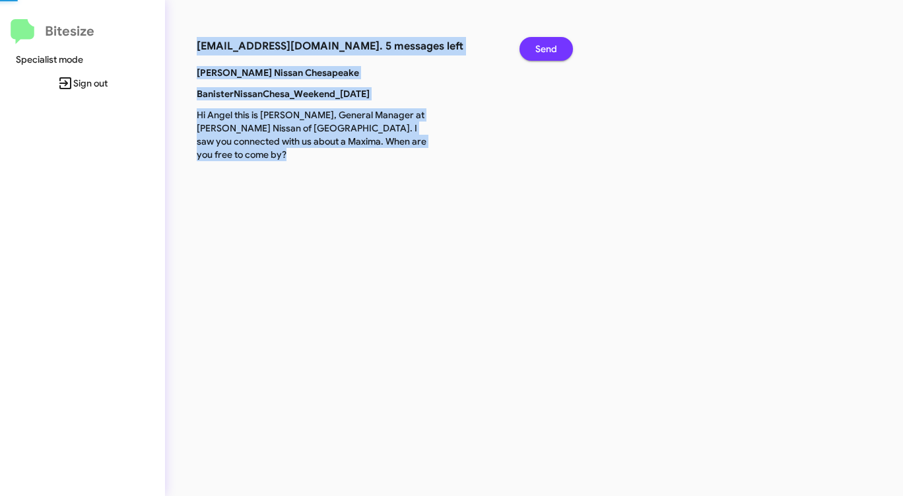
click at [557, 48] on button "Send" at bounding box center [546, 49] width 53 height 24
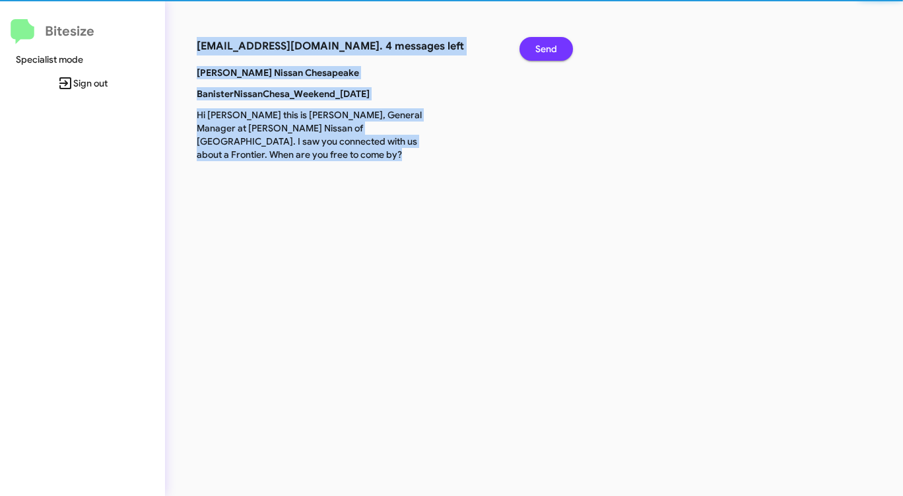
click at [557, 48] on button "Send" at bounding box center [546, 49] width 53 height 24
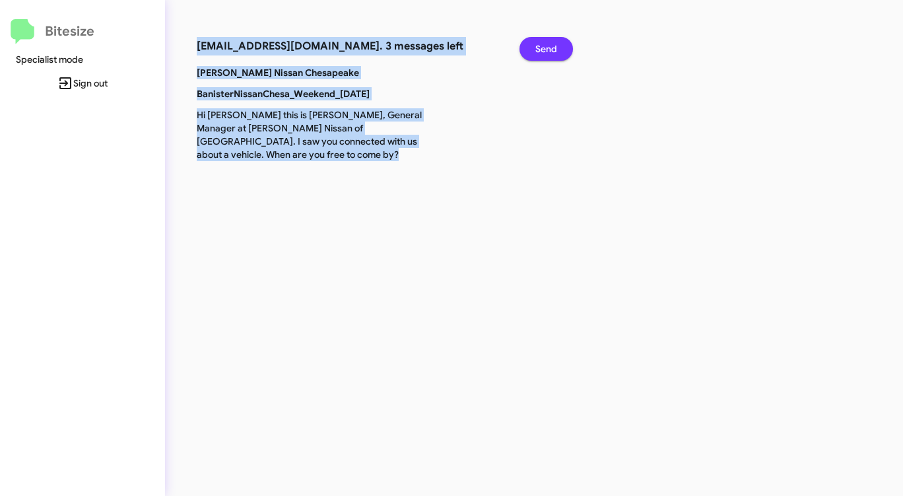
click at [557, 48] on button "Send" at bounding box center [546, 49] width 53 height 24
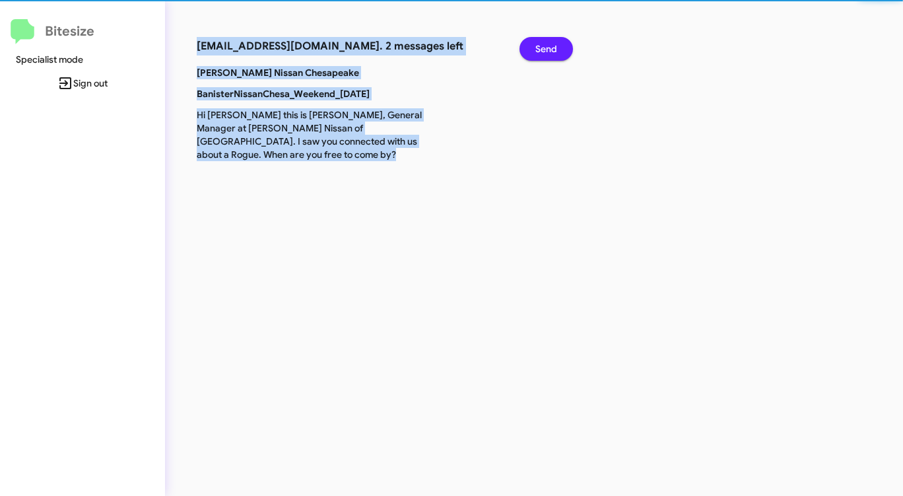
click at [557, 48] on button "Send" at bounding box center [546, 49] width 53 height 24
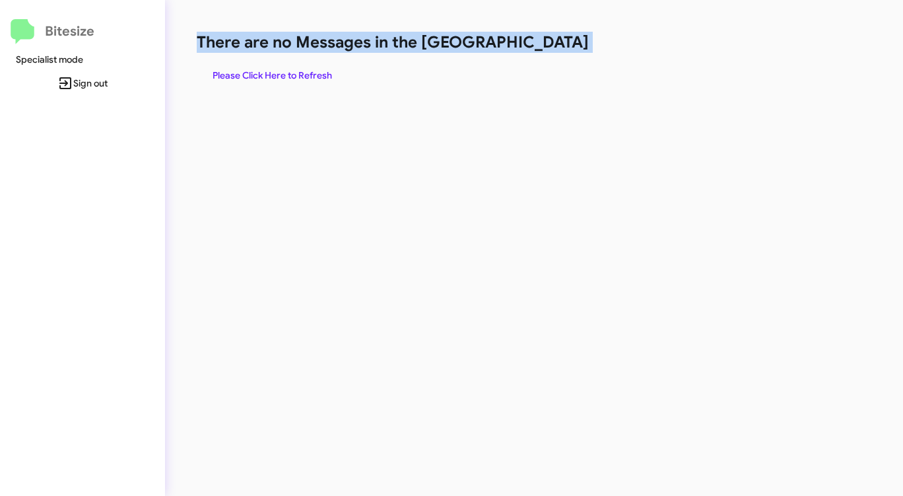
click at [557, 48] on h1 "There are no Messages in the [GEOGRAPHIC_DATA]" at bounding box center [473, 42] width 552 height 21
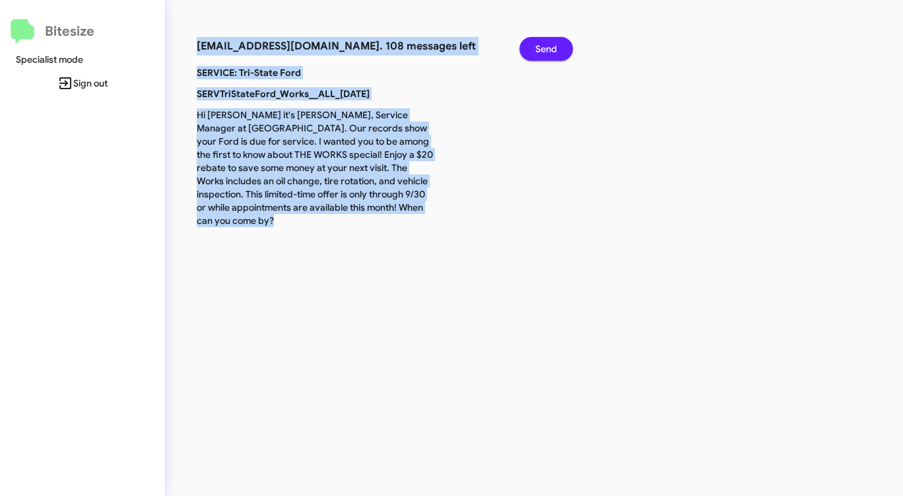
click at [547, 47] on span "Send" at bounding box center [547, 49] width 22 height 24
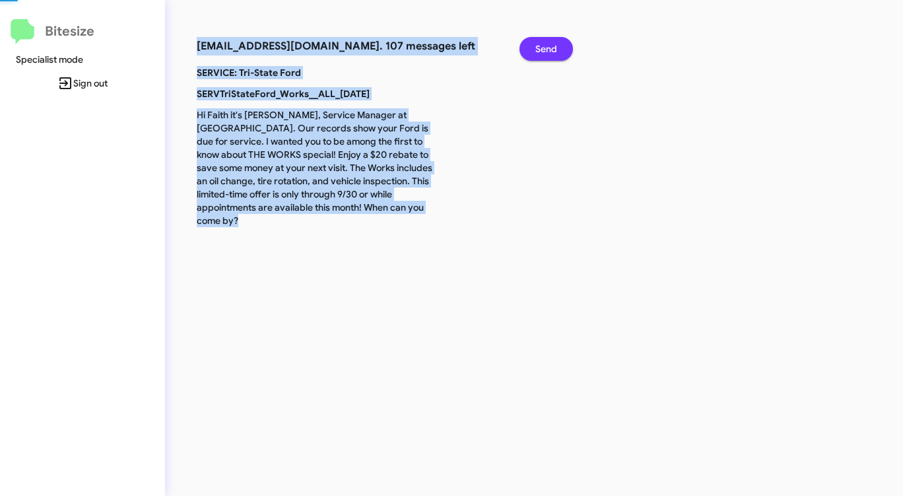
click at [547, 47] on span "Send" at bounding box center [547, 49] width 22 height 24
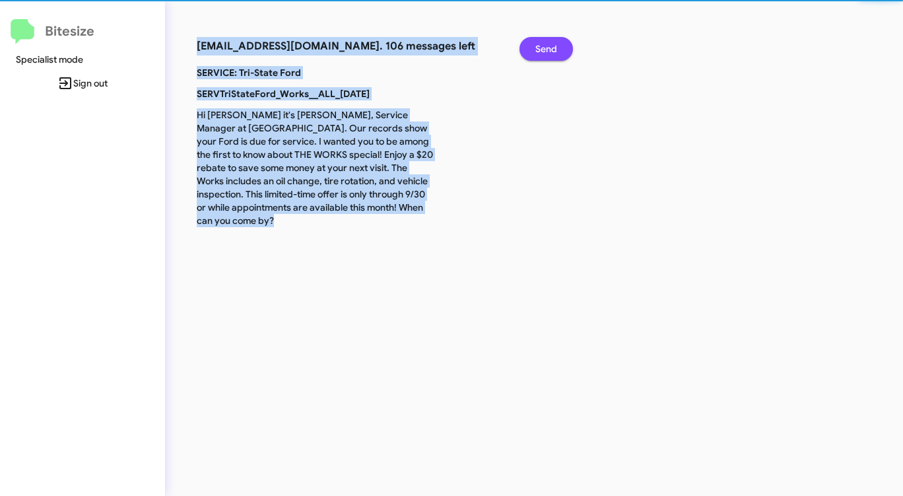
click at [547, 47] on span "Send" at bounding box center [547, 49] width 22 height 24
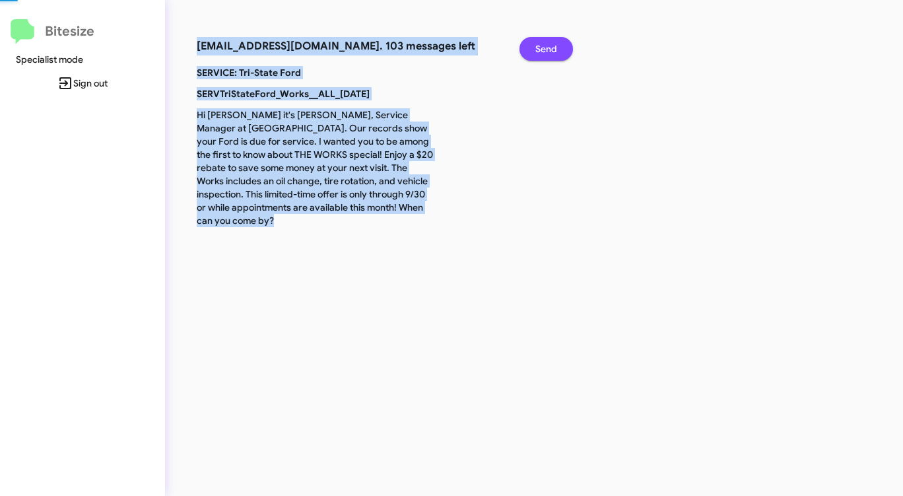
click at [547, 47] on span "Send" at bounding box center [547, 49] width 22 height 24
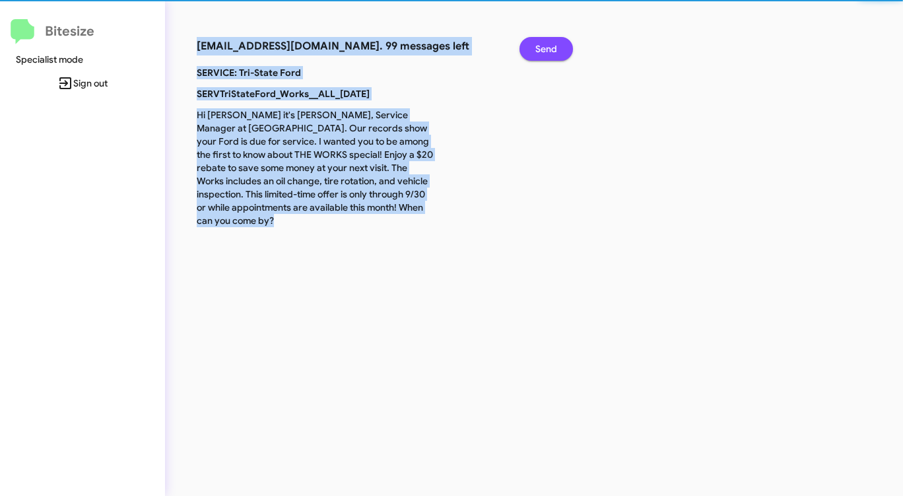
click at [547, 47] on span "Send" at bounding box center [547, 49] width 22 height 24
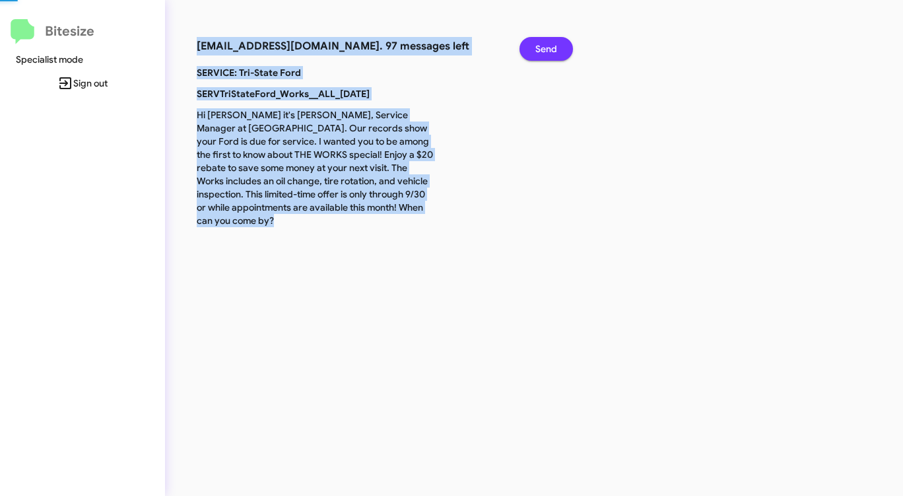
click at [547, 47] on span "Send" at bounding box center [547, 49] width 22 height 24
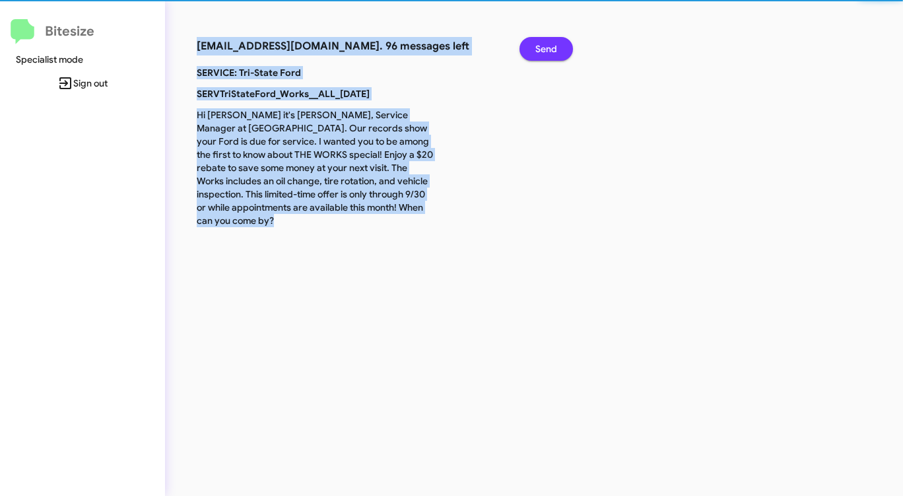
click at [547, 47] on span "Send" at bounding box center [547, 49] width 22 height 24
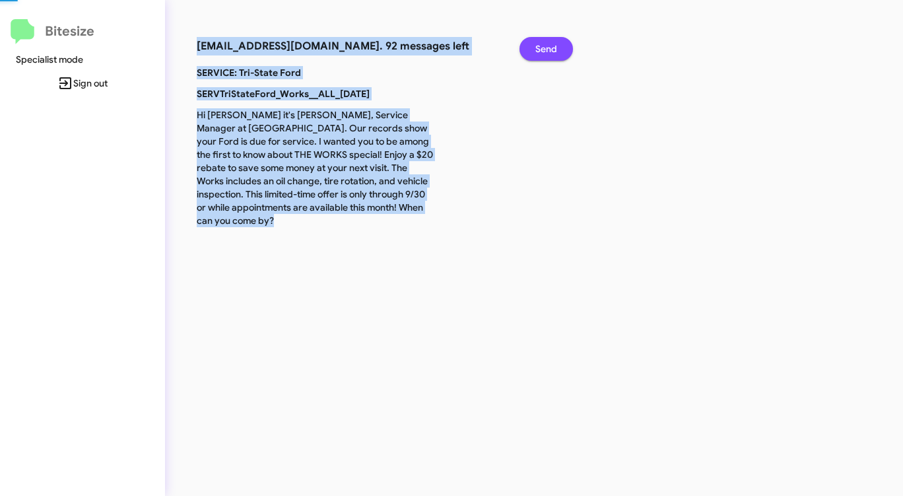
click at [547, 47] on span "Send" at bounding box center [547, 49] width 22 height 24
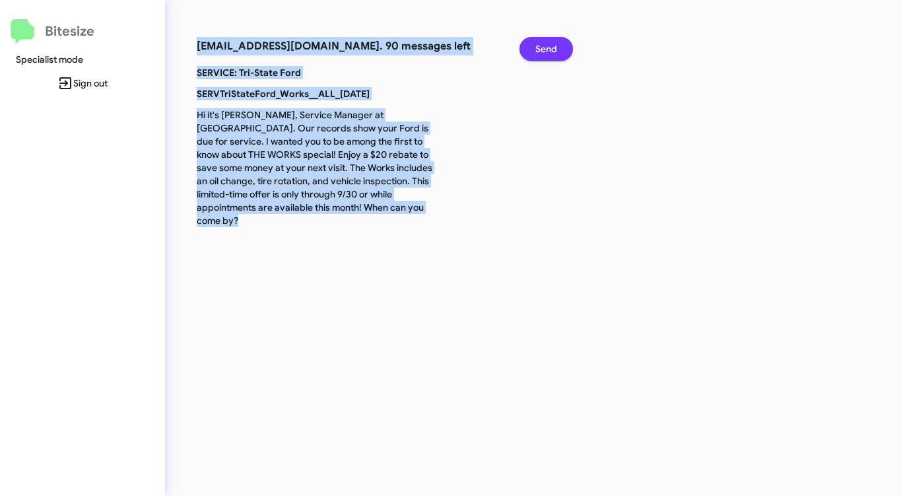
click at [547, 47] on span "Send" at bounding box center [547, 49] width 22 height 24
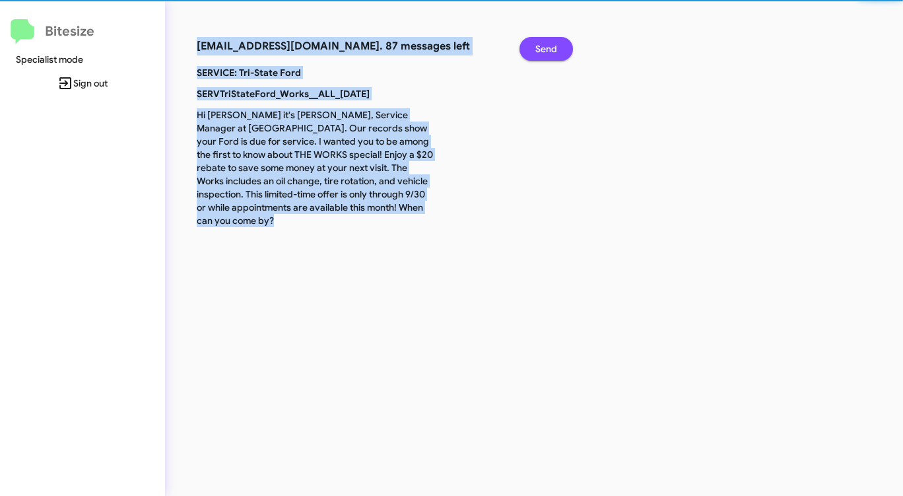
click at [547, 47] on span "Send" at bounding box center [547, 49] width 22 height 24
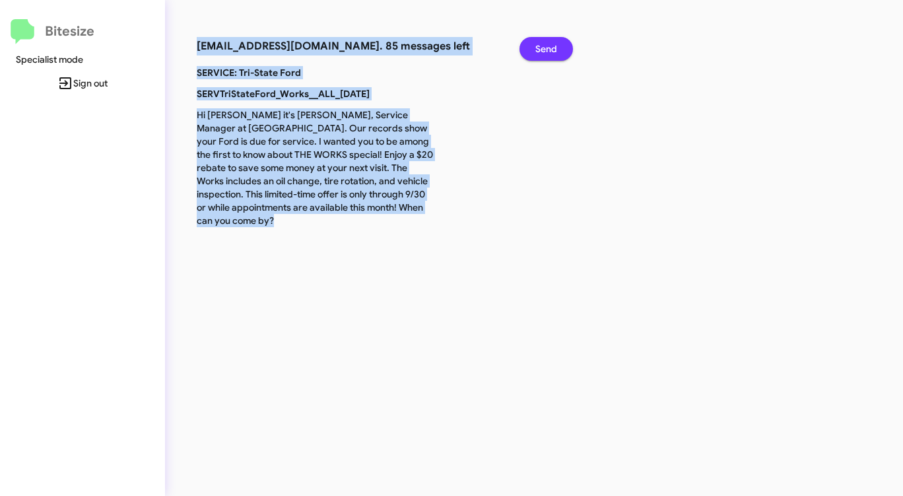
click at [547, 47] on span "Send" at bounding box center [547, 49] width 22 height 24
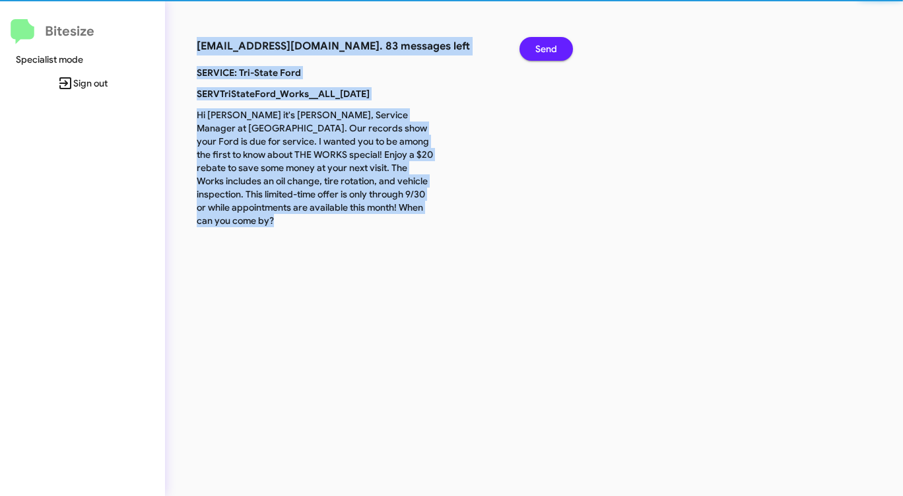
click at [547, 47] on span "Send" at bounding box center [547, 49] width 22 height 24
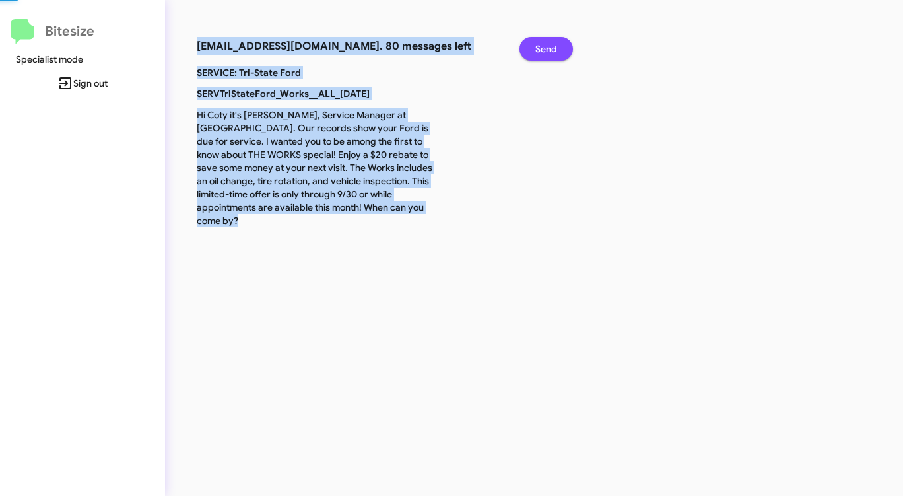
click at [547, 47] on span "Send" at bounding box center [547, 49] width 22 height 24
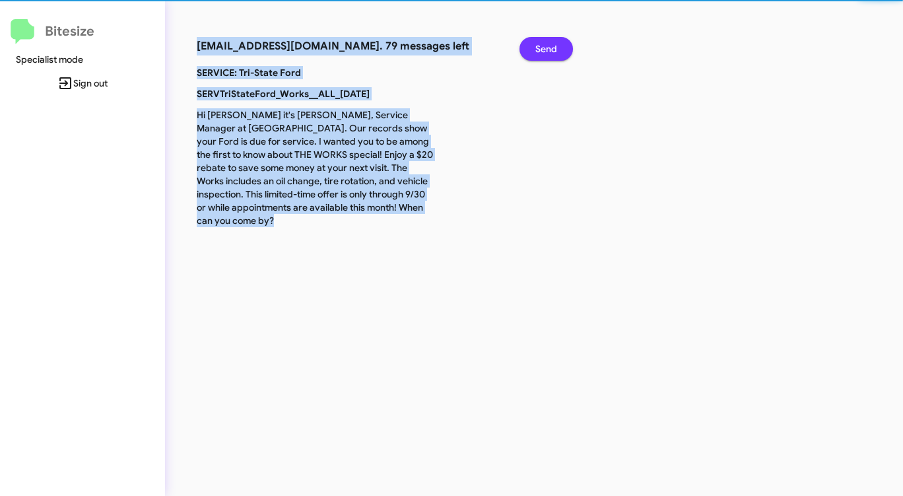
click at [547, 47] on span "Send" at bounding box center [547, 49] width 22 height 24
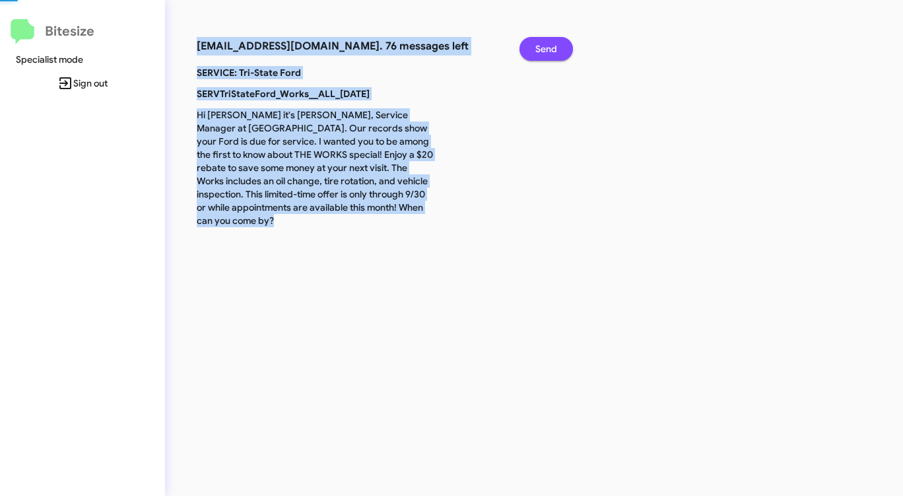
click at [547, 47] on span "Send" at bounding box center [547, 49] width 22 height 24
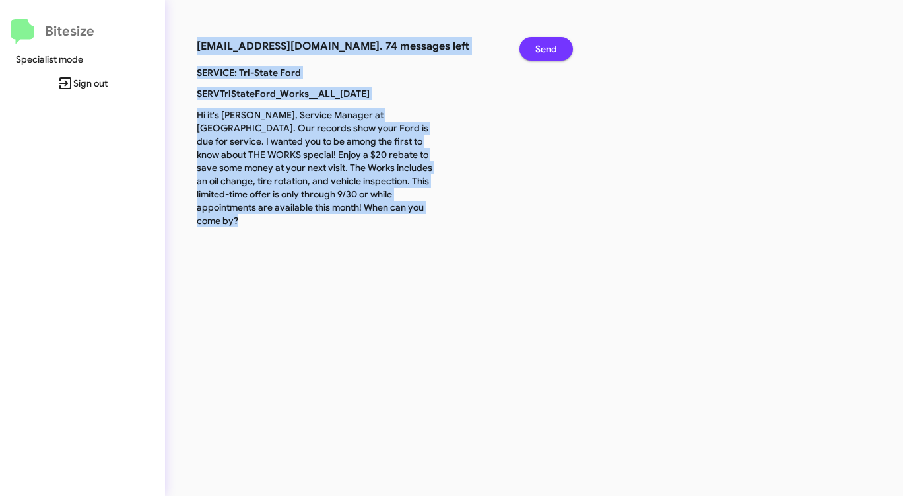
click at [547, 47] on span "Send" at bounding box center [547, 49] width 22 height 24
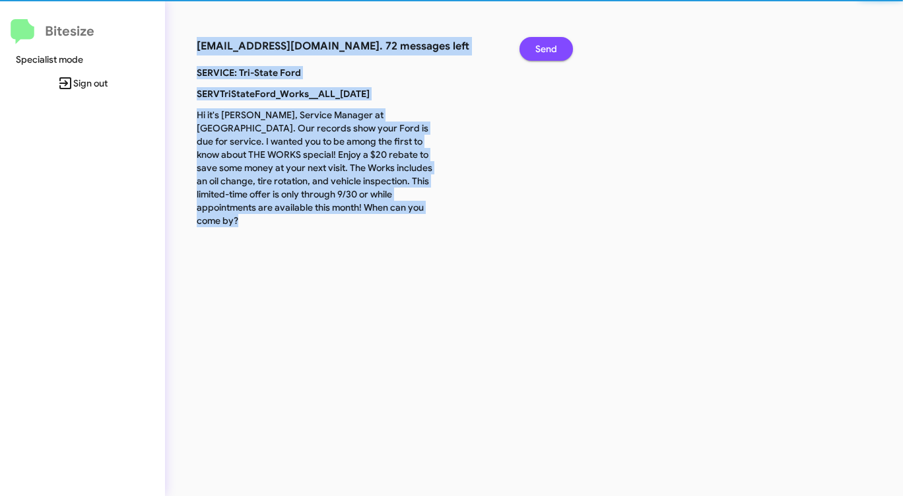
click at [547, 47] on span "Send" at bounding box center [547, 49] width 22 height 24
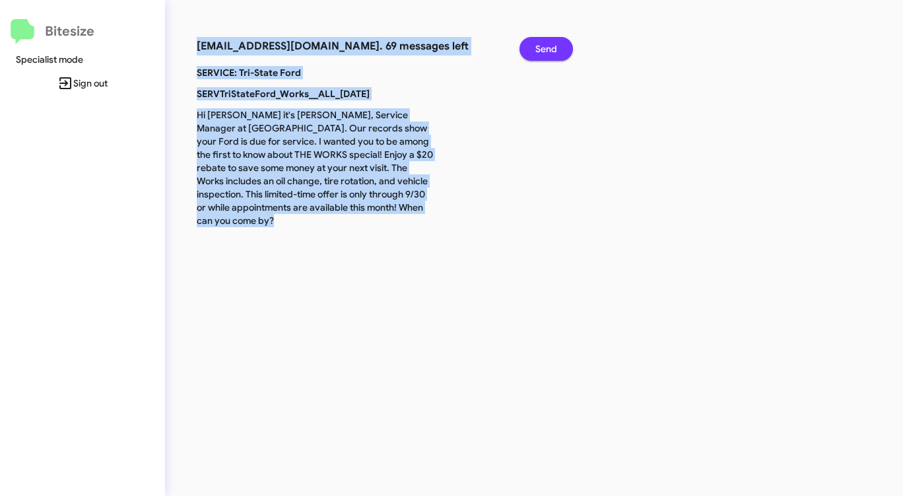
click at [547, 47] on span "Send" at bounding box center [547, 49] width 22 height 24
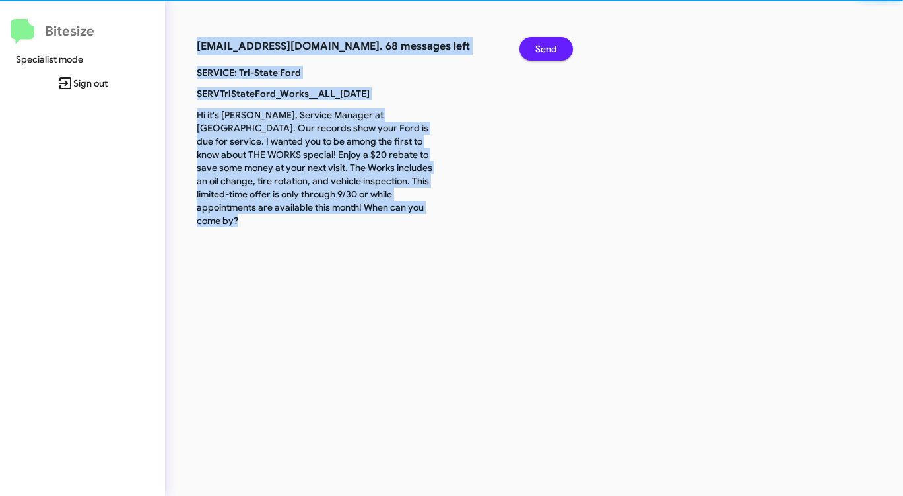
click at [547, 47] on span "Send" at bounding box center [547, 49] width 22 height 24
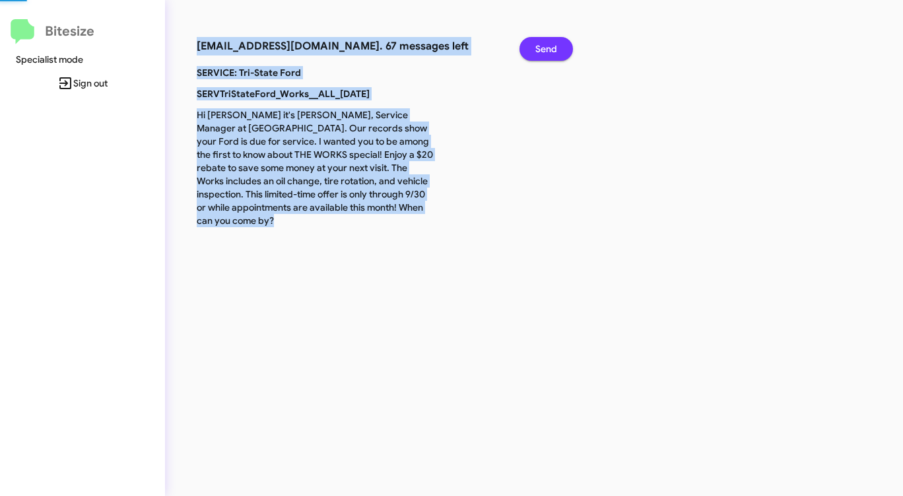
click at [547, 47] on span "Send" at bounding box center [547, 49] width 22 height 24
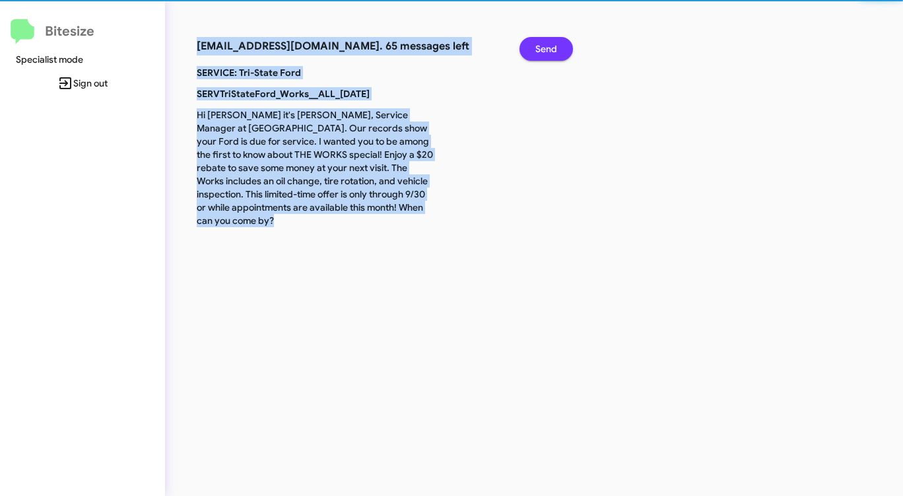
click at [547, 47] on span "Send" at bounding box center [547, 49] width 22 height 24
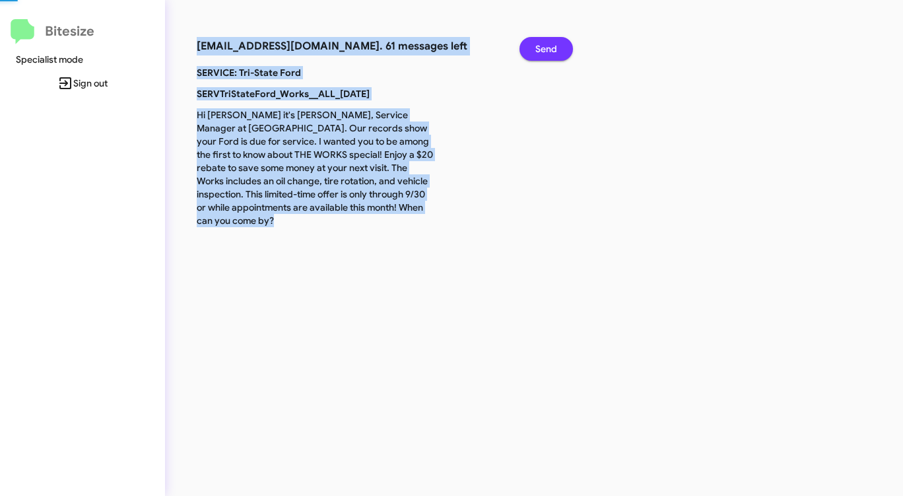
click at [547, 47] on span "Send" at bounding box center [547, 49] width 22 height 24
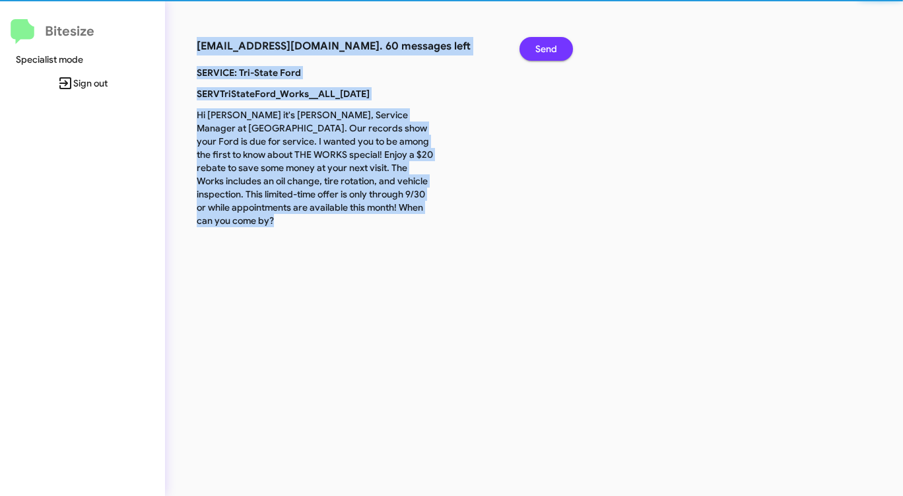
click at [547, 47] on span "Send" at bounding box center [547, 49] width 22 height 24
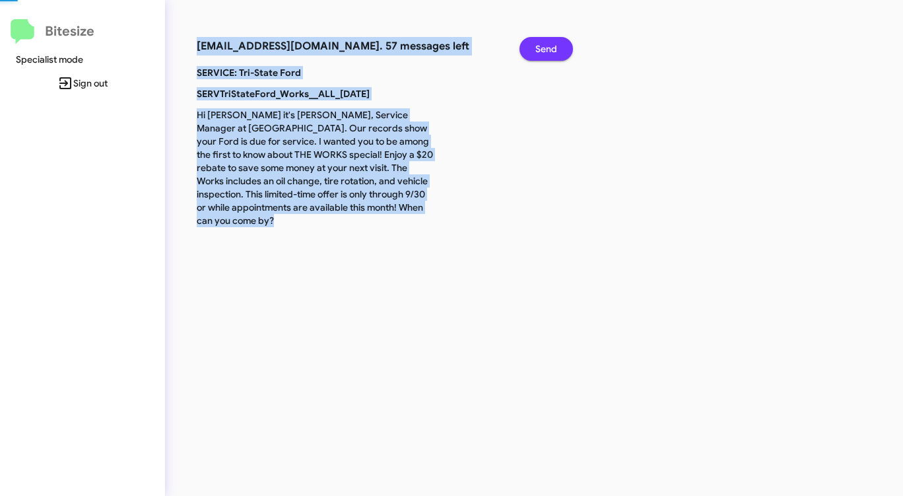
click at [547, 47] on span "Send" at bounding box center [547, 49] width 22 height 24
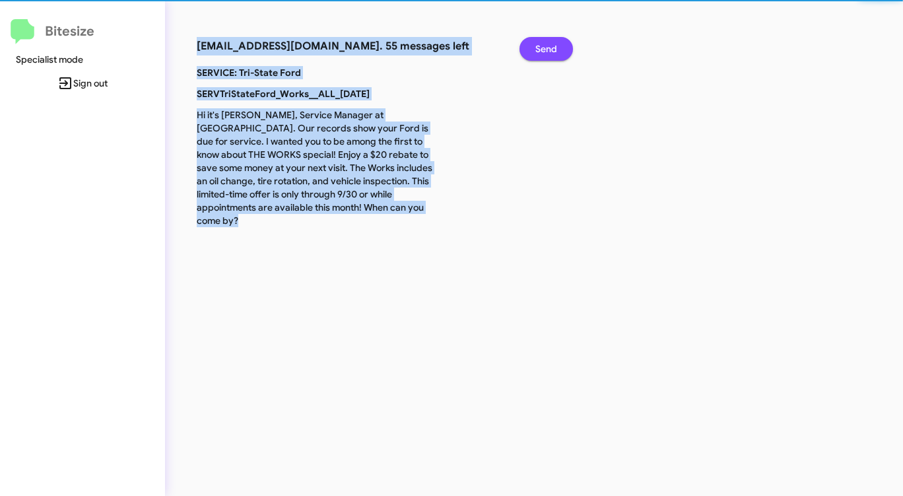
click at [547, 47] on span "Send" at bounding box center [547, 49] width 22 height 24
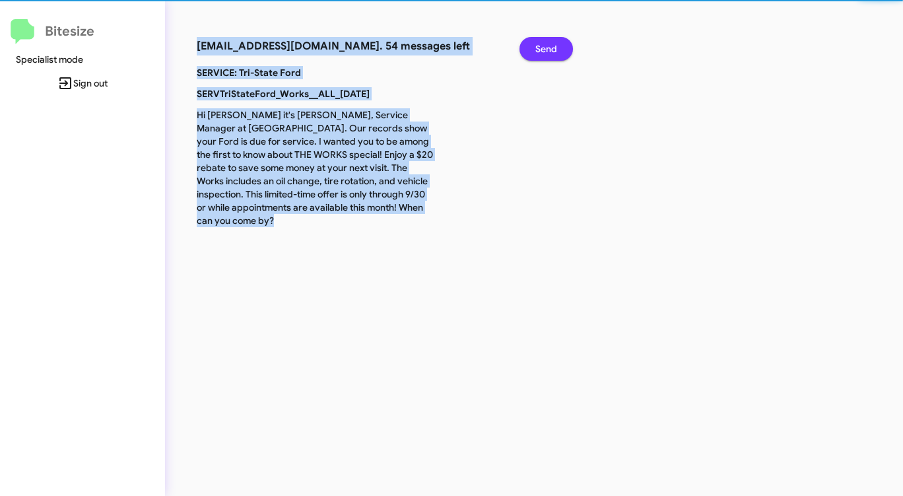
click at [547, 47] on span "Send" at bounding box center [547, 49] width 22 height 24
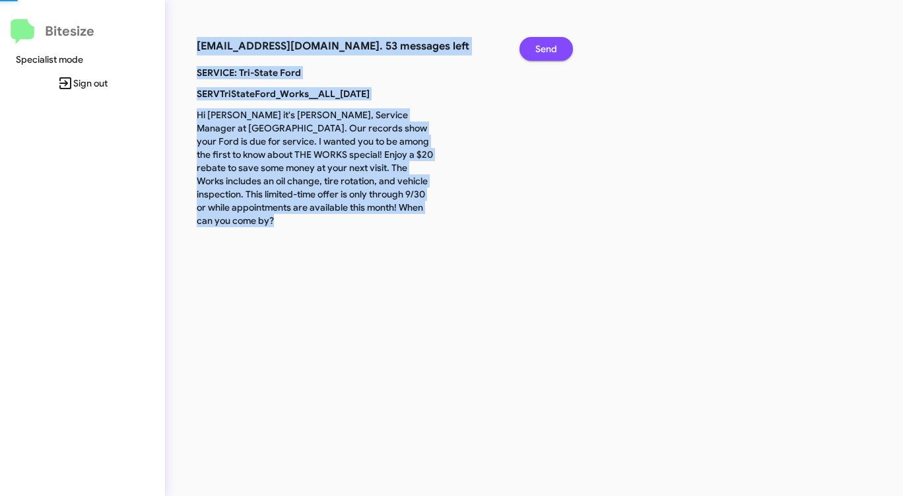
click at [547, 47] on span "Send" at bounding box center [547, 49] width 22 height 24
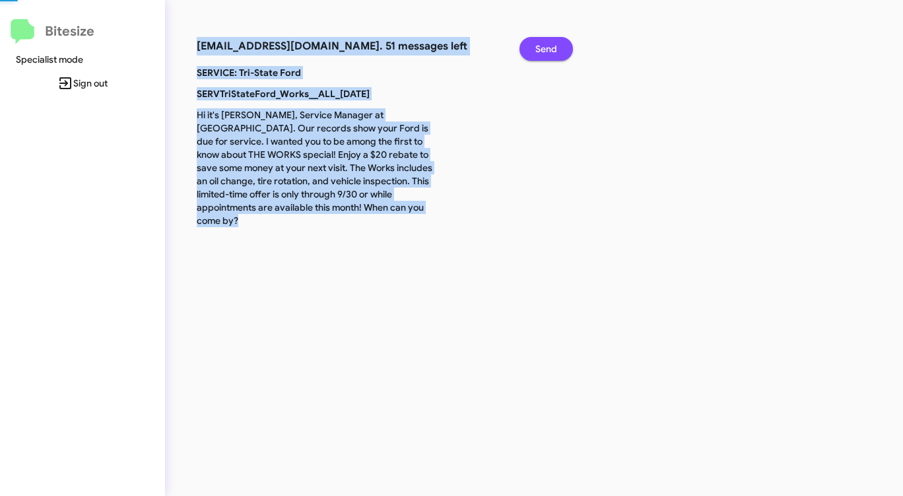
click at [547, 47] on span "Send" at bounding box center [547, 49] width 22 height 24
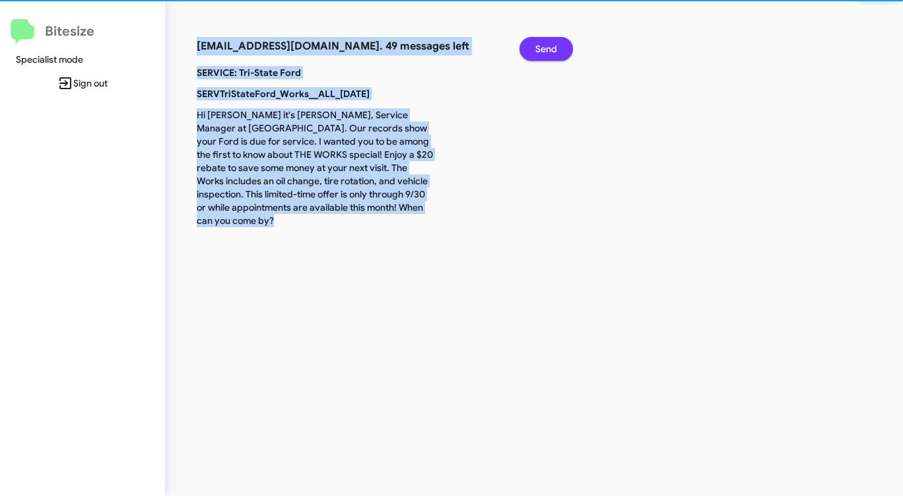
click at [547, 47] on span "Send" at bounding box center [547, 49] width 22 height 24
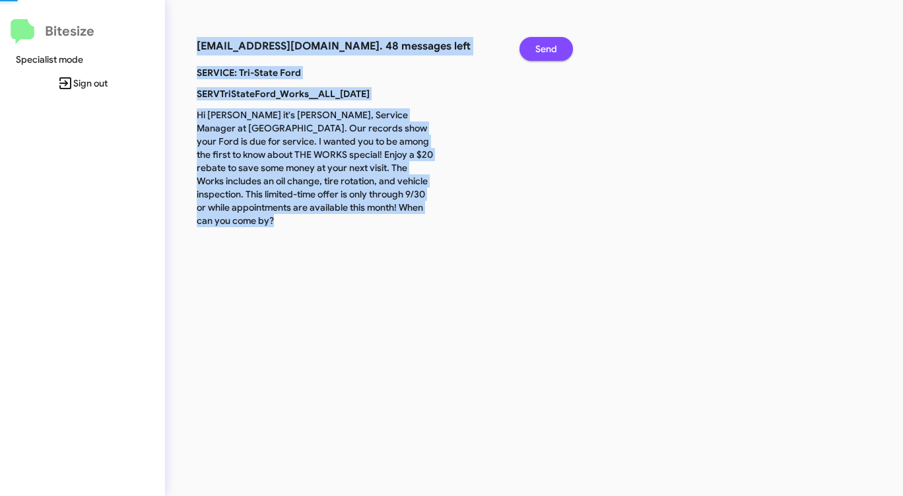
click at [547, 47] on span "Send" at bounding box center [547, 49] width 22 height 24
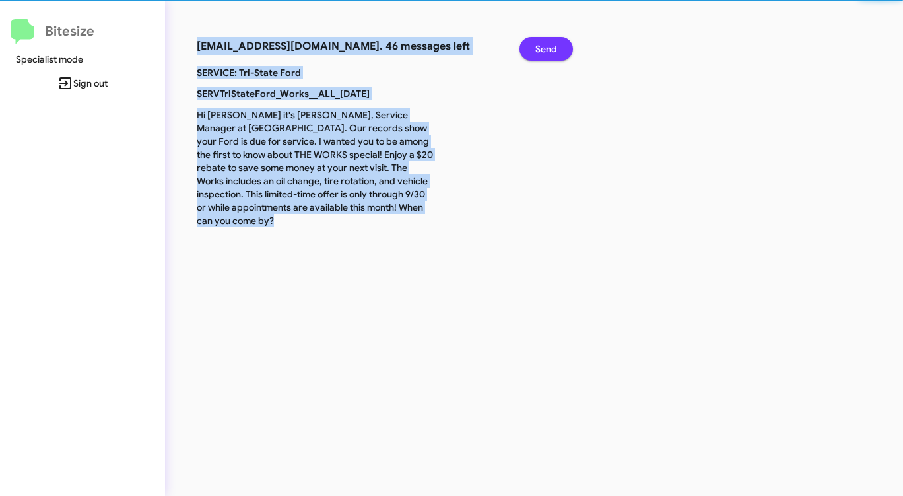
click at [547, 47] on span "Send" at bounding box center [547, 49] width 22 height 24
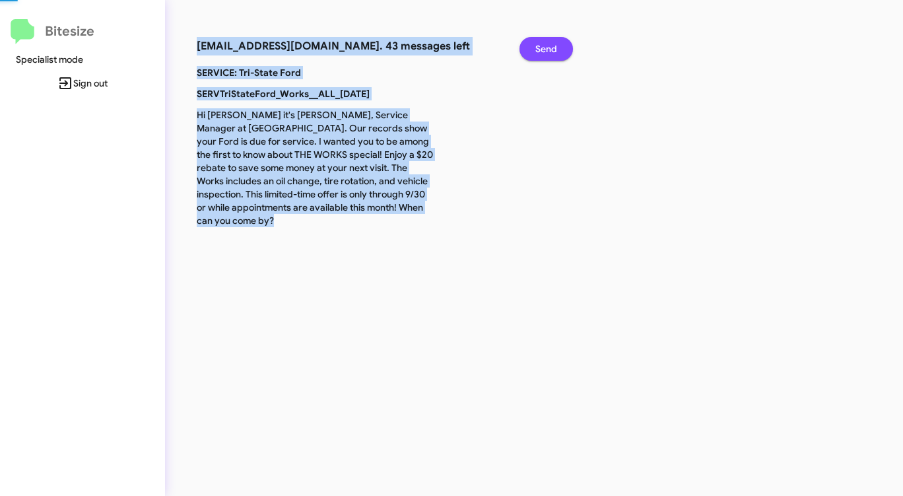
click at [547, 47] on span "Send" at bounding box center [547, 49] width 22 height 24
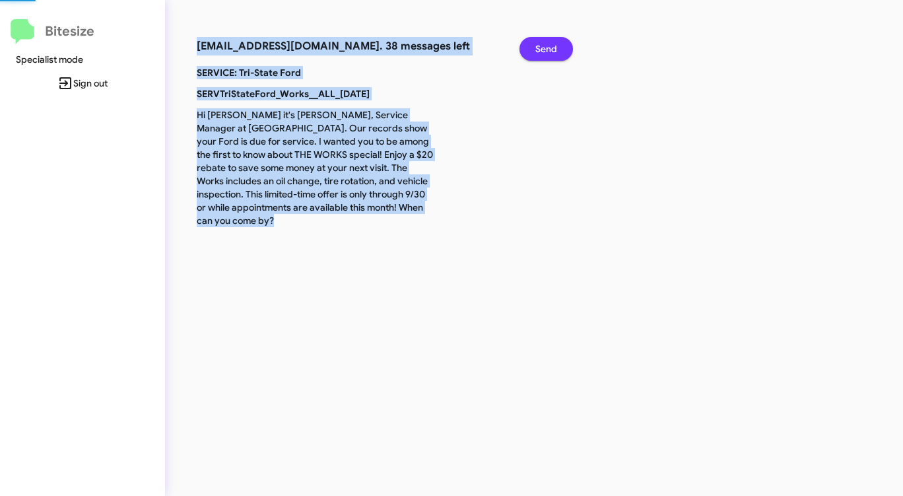
click at [547, 47] on span "Send" at bounding box center [547, 49] width 22 height 24
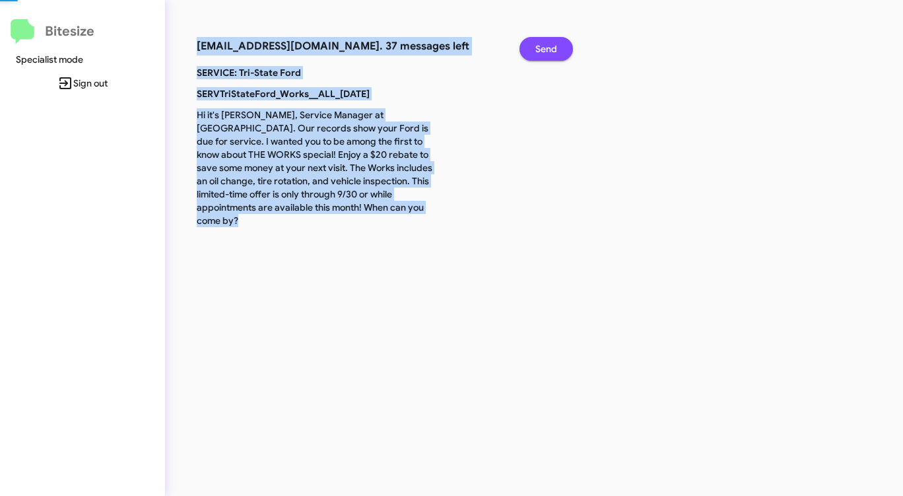
click at [547, 47] on span "Send" at bounding box center [547, 49] width 22 height 24
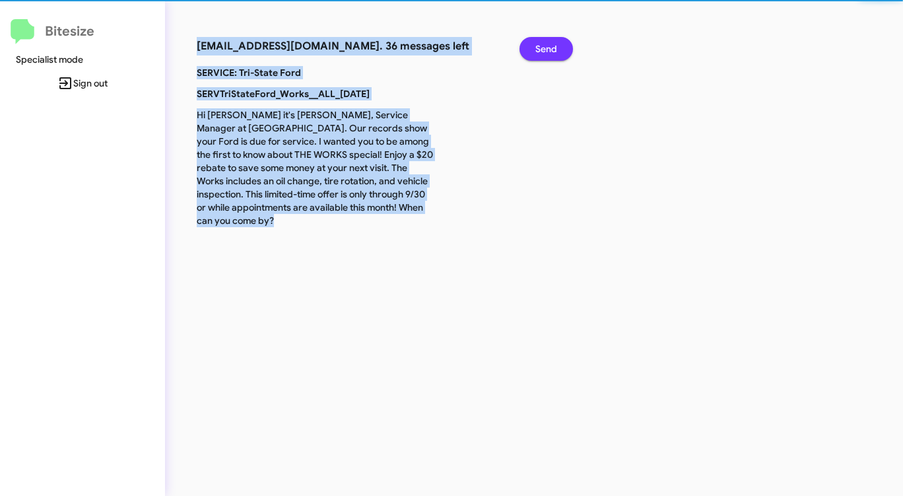
click at [547, 47] on span "Send" at bounding box center [547, 49] width 22 height 24
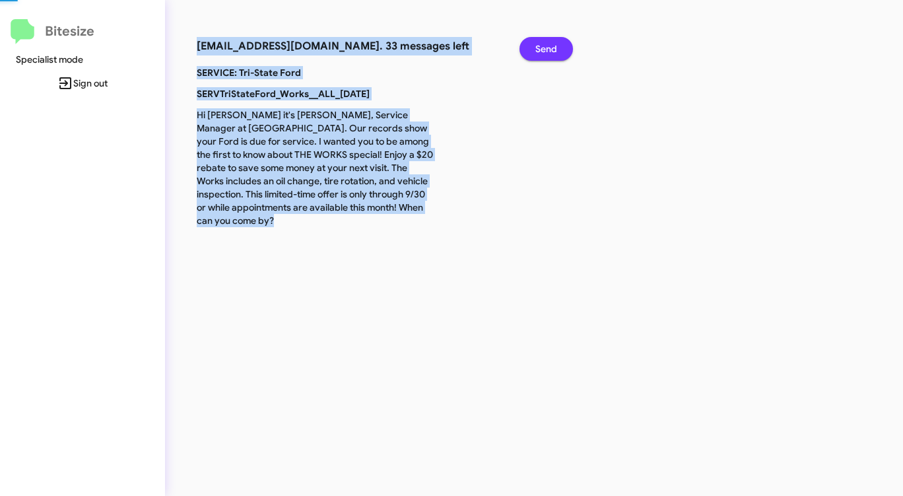
click at [547, 47] on span "Send" at bounding box center [547, 49] width 22 height 24
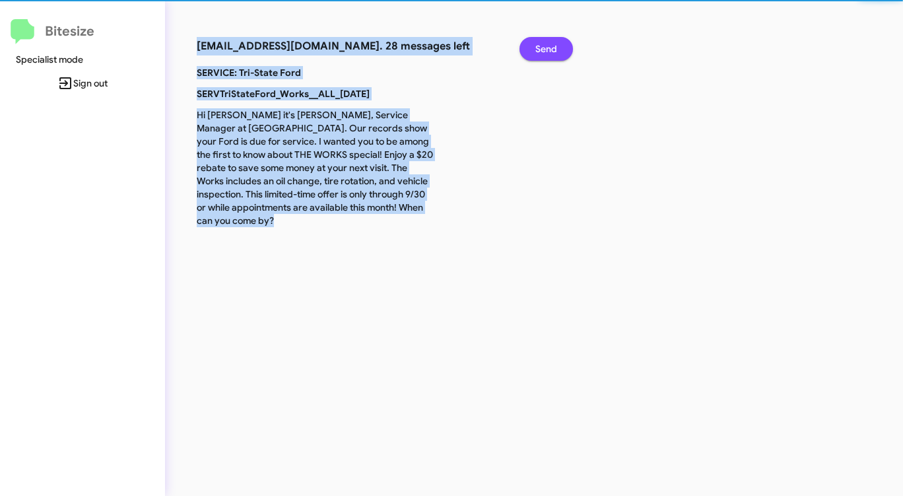
click at [547, 47] on span "Send" at bounding box center [547, 49] width 22 height 24
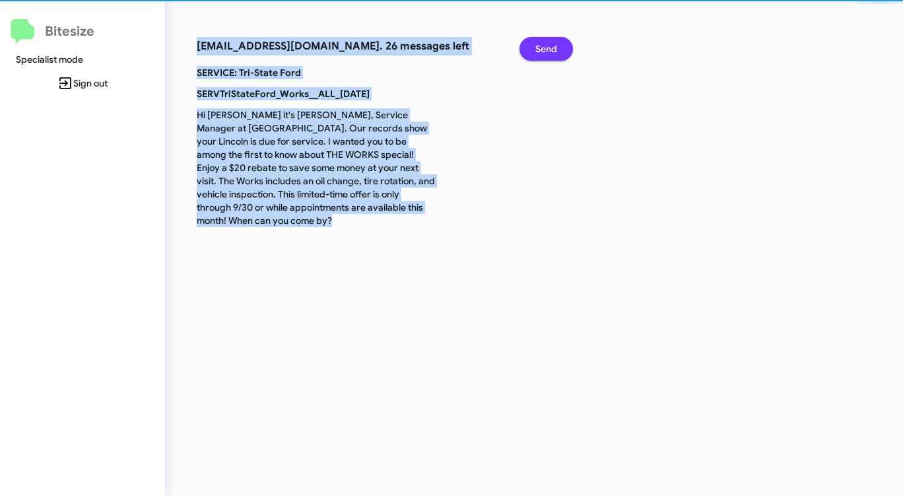
click at [547, 47] on span "Send" at bounding box center [547, 49] width 22 height 24
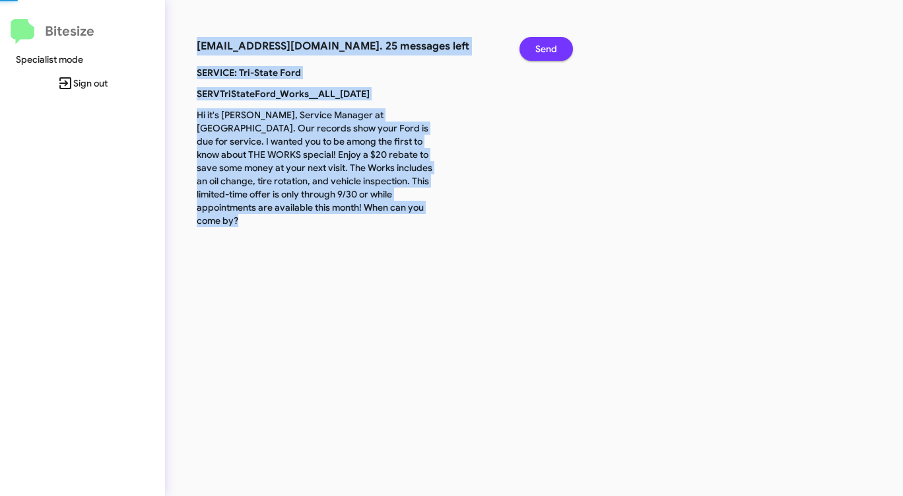
click at [547, 47] on span "Send" at bounding box center [547, 49] width 22 height 24
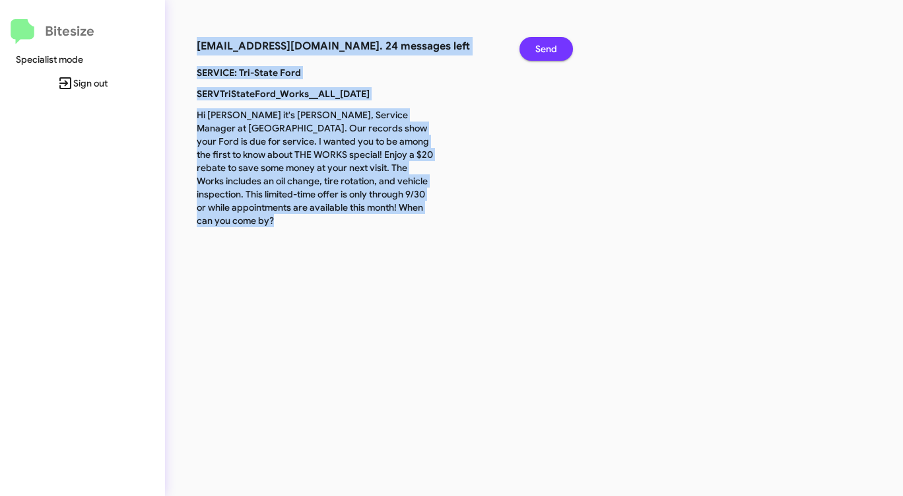
click at [547, 47] on span "Send" at bounding box center [547, 49] width 22 height 24
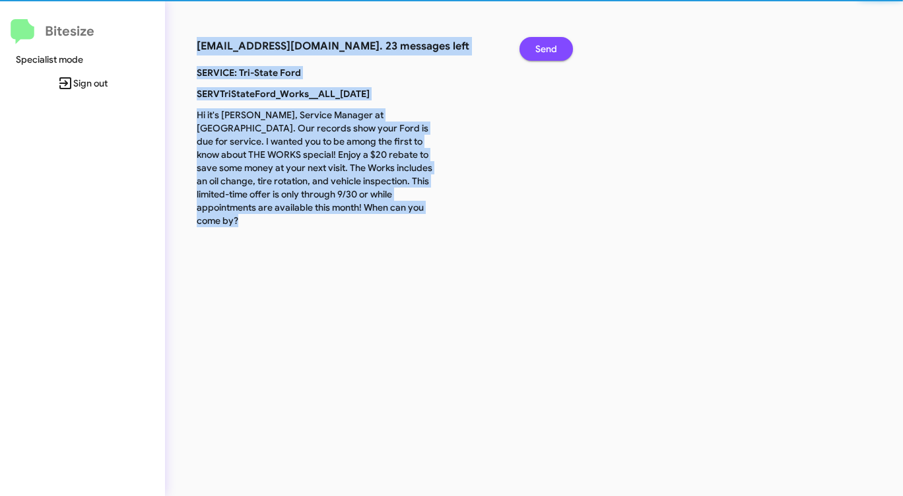
click at [547, 47] on span "Send" at bounding box center [547, 49] width 22 height 24
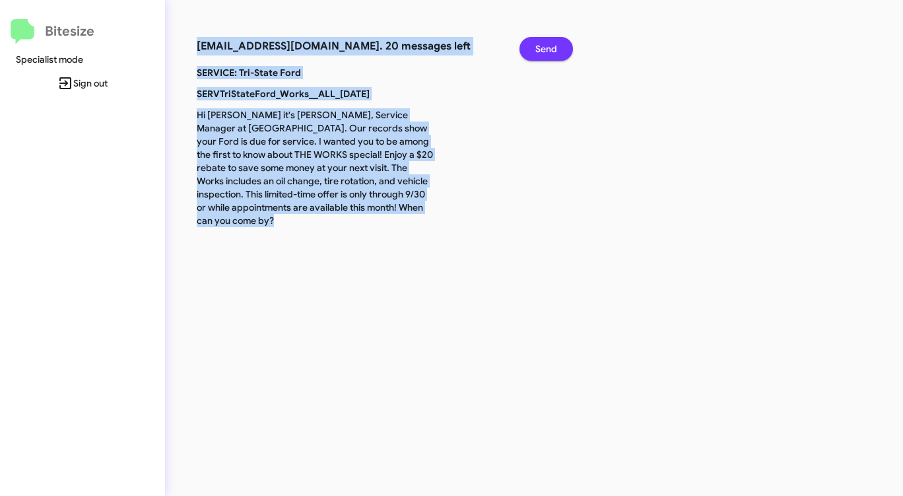
click at [547, 47] on span "Send" at bounding box center [547, 49] width 22 height 24
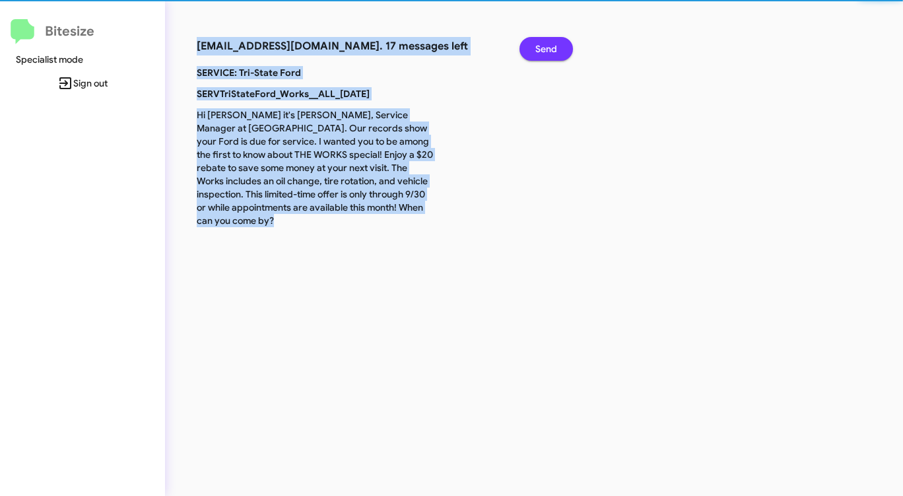
click at [547, 47] on span "Send" at bounding box center [547, 49] width 22 height 24
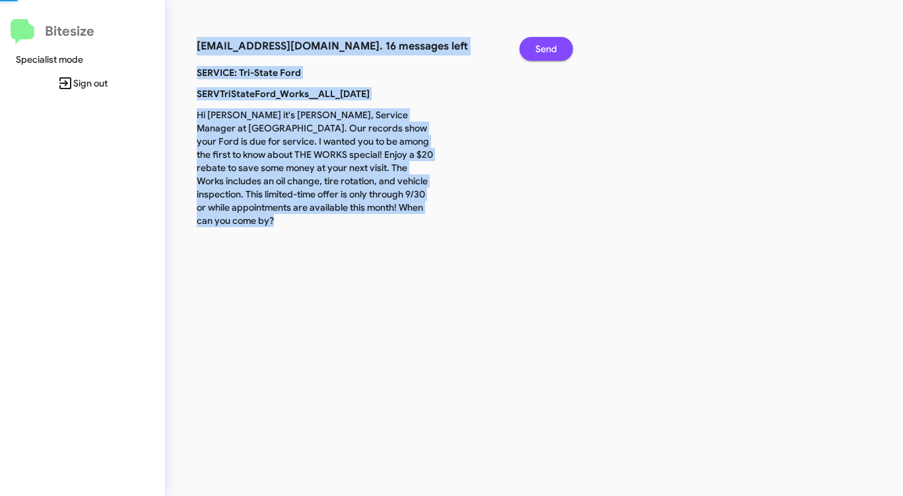
click at [547, 47] on span "Send" at bounding box center [547, 49] width 22 height 24
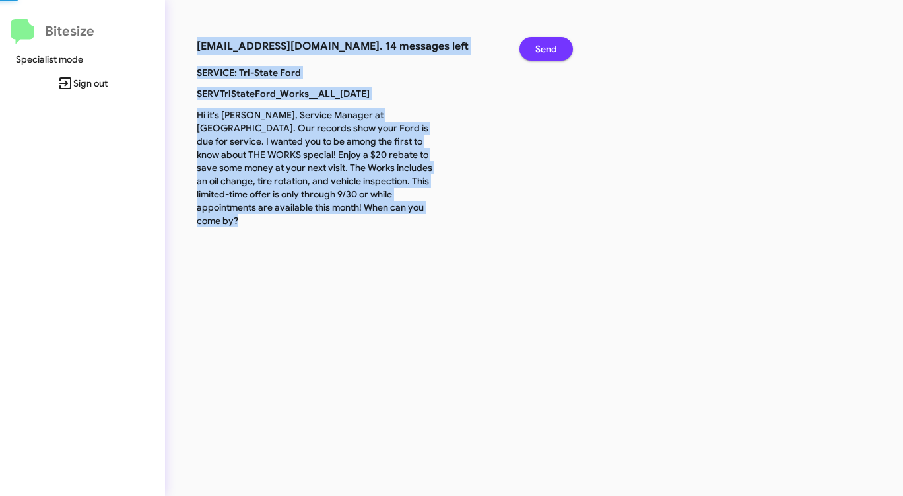
click at [547, 47] on span "Send" at bounding box center [547, 49] width 22 height 24
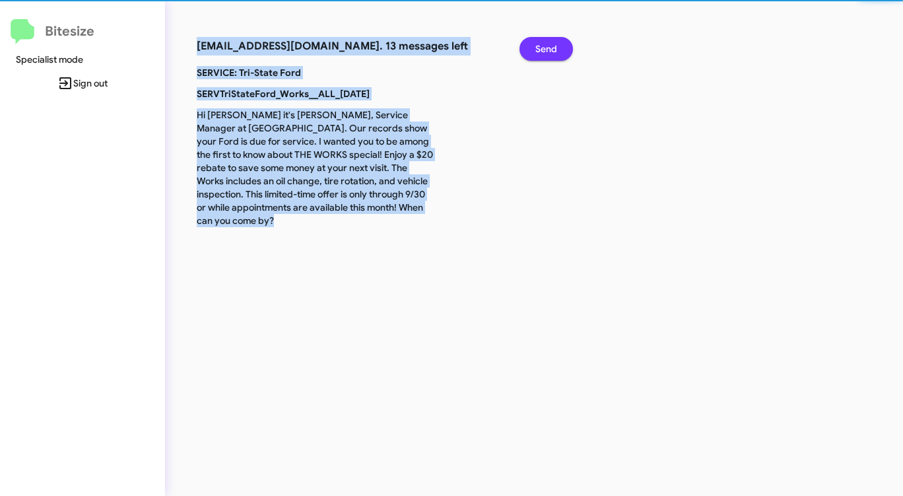
click at [547, 47] on span "Send" at bounding box center [547, 49] width 22 height 24
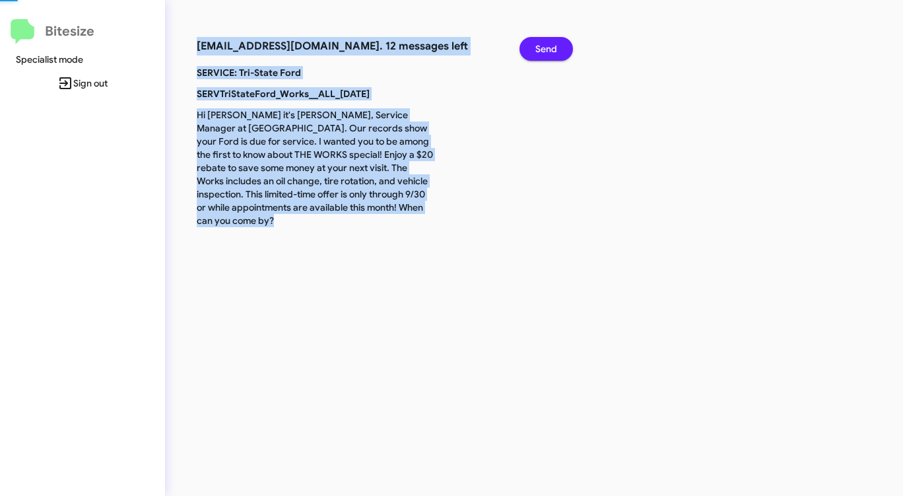
click at [547, 47] on span "Send" at bounding box center [547, 49] width 22 height 24
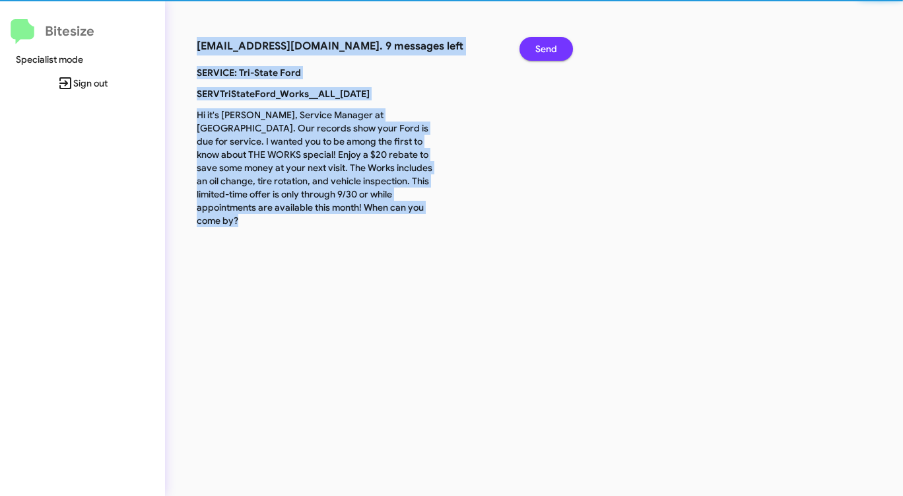
click at [547, 47] on span "Send" at bounding box center [547, 49] width 22 height 24
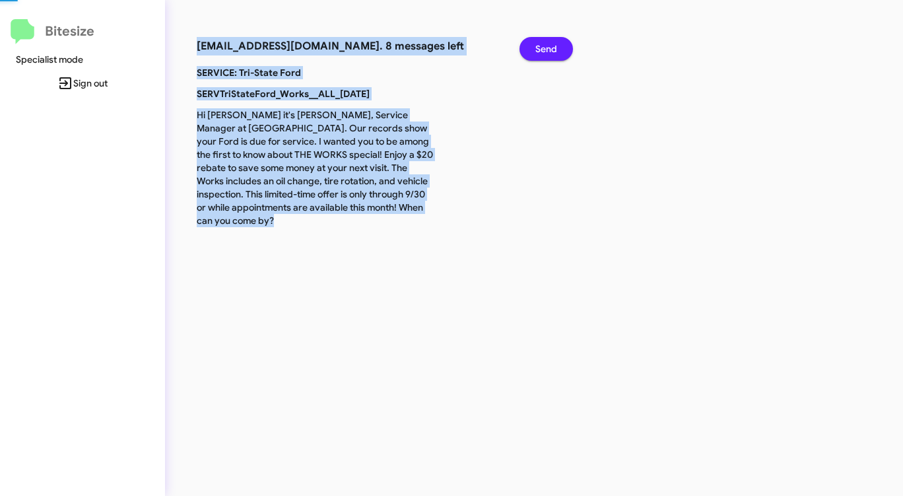
click at [547, 47] on span "Send" at bounding box center [547, 49] width 22 height 24
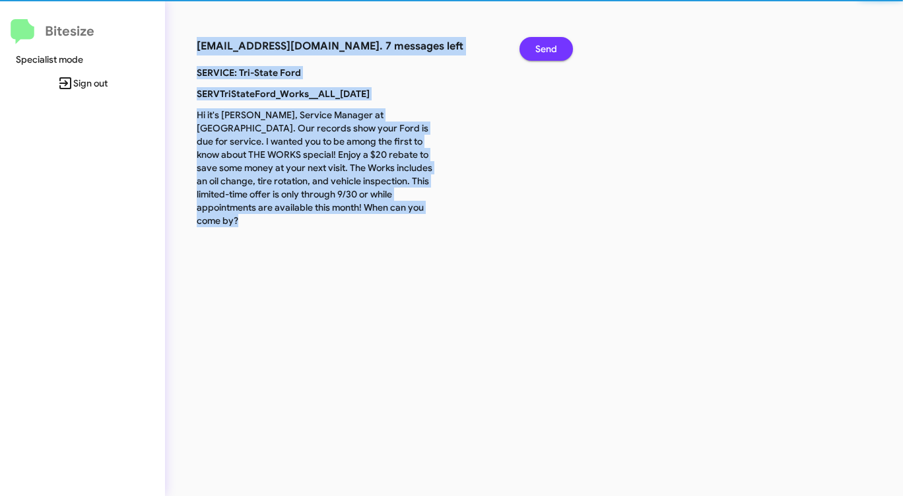
click at [547, 47] on span "Send" at bounding box center [547, 49] width 22 height 24
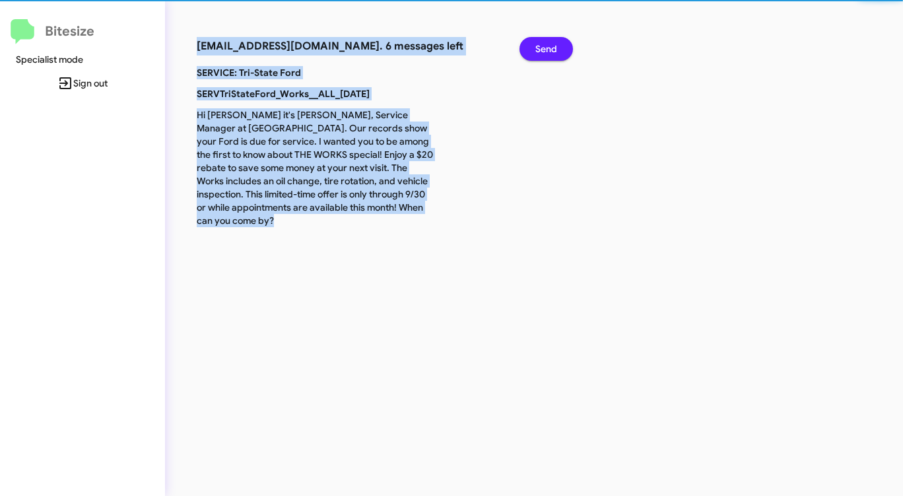
click at [547, 47] on span "Send" at bounding box center [547, 49] width 22 height 24
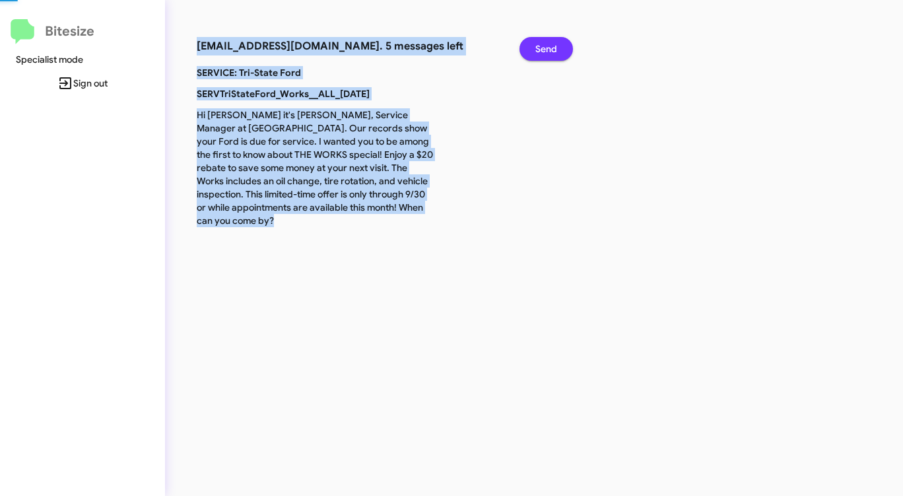
click at [547, 47] on span "Send" at bounding box center [547, 49] width 22 height 24
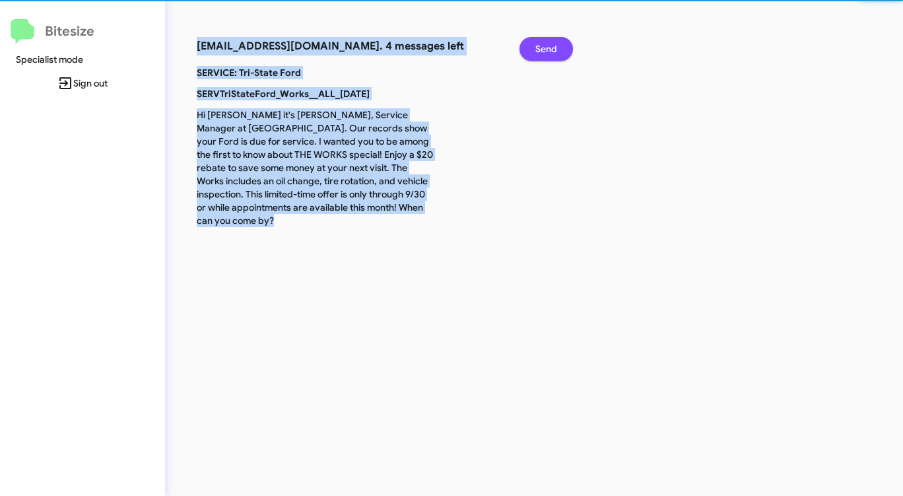
click at [547, 47] on span "Send" at bounding box center [547, 49] width 22 height 24
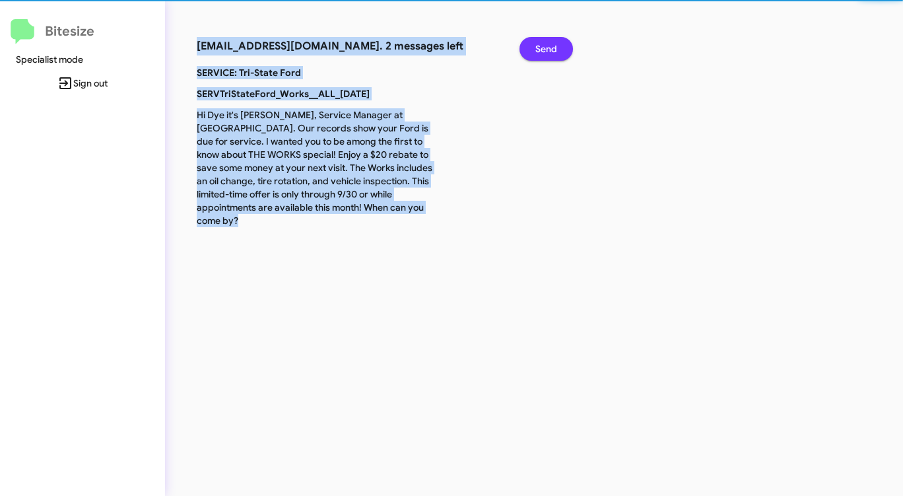
click at [547, 47] on span "Send" at bounding box center [547, 49] width 22 height 24
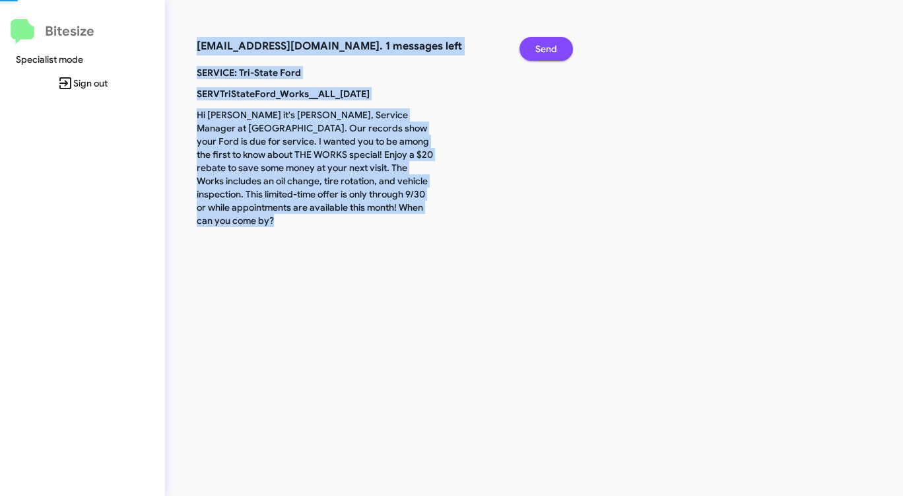
click at [547, 47] on span "Send" at bounding box center [547, 49] width 22 height 24
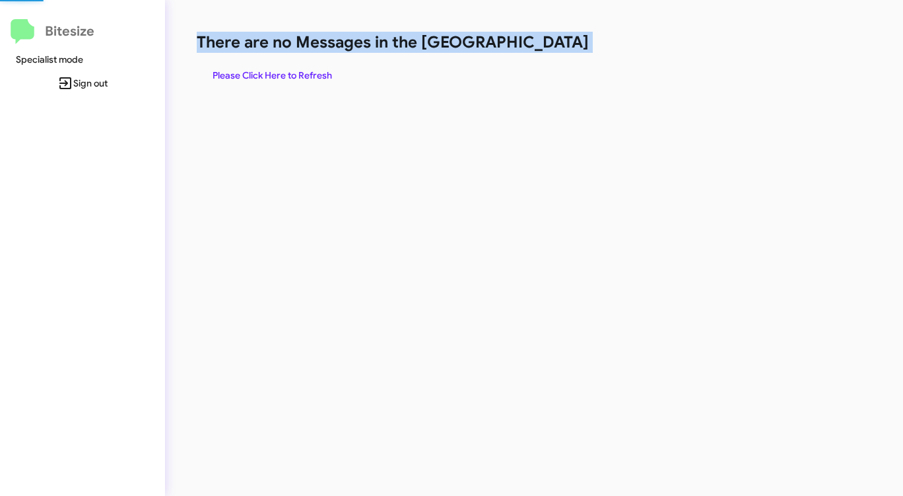
click at [547, 47] on h1 "There are no Messages in the [GEOGRAPHIC_DATA]" at bounding box center [473, 42] width 552 height 21
click at [327, 72] on span "Please Click Here to Refresh" at bounding box center [273, 75] width 120 height 24
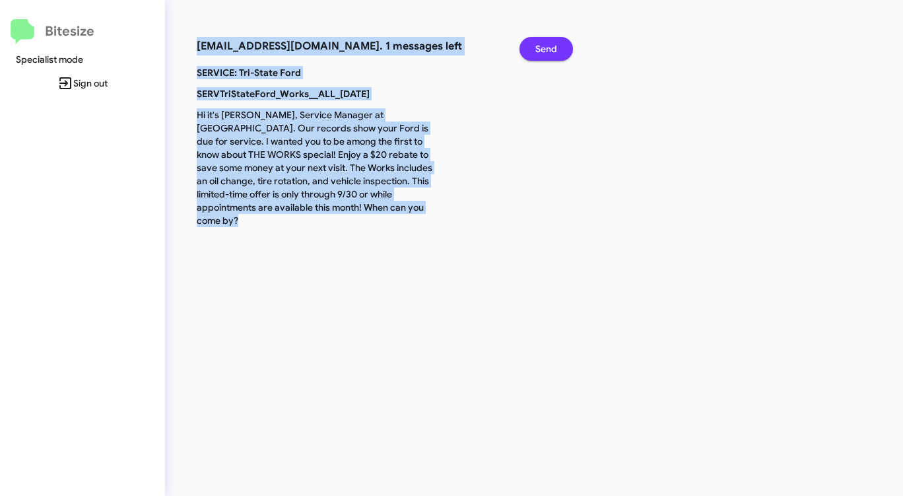
click at [561, 42] on button "Send" at bounding box center [546, 49] width 53 height 24
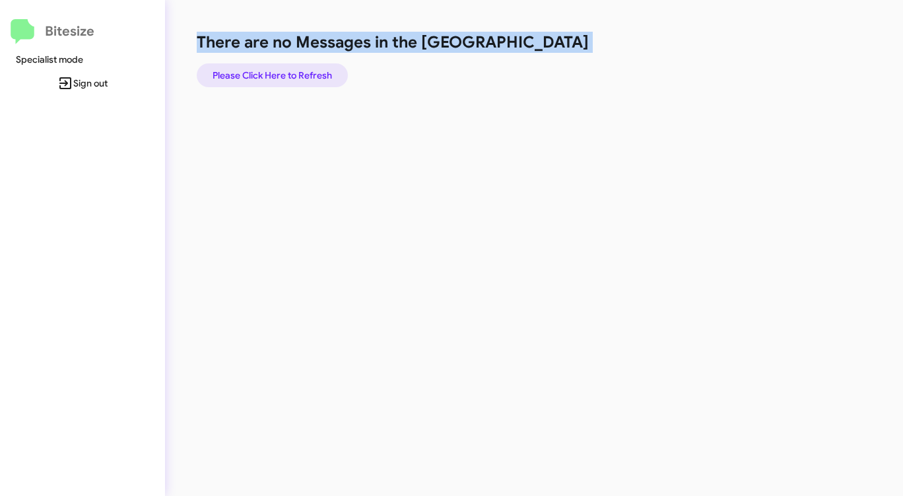
click at [274, 74] on span "Please Click Here to Refresh" at bounding box center [273, 75] width 120 height 24
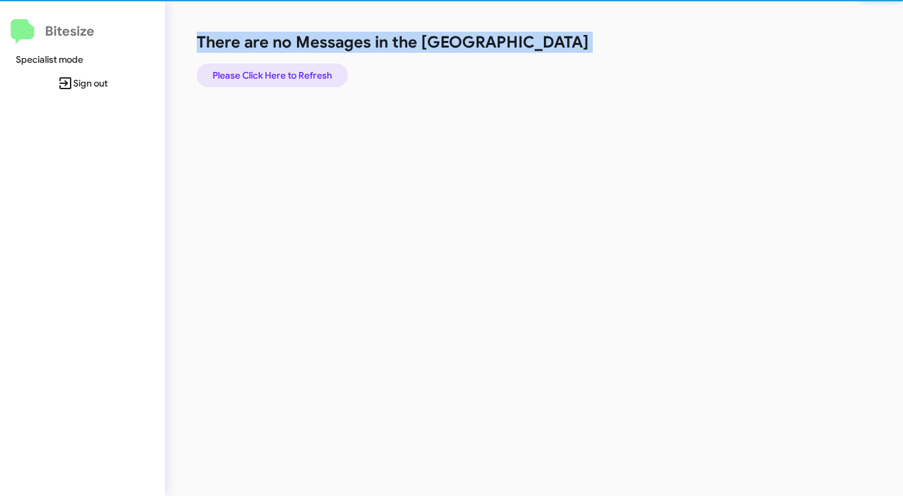
click at [274, 74] on span "Please Click Here to Refresh" at bounding box center [273, 75] width 120 height 24
click at [276, 74] on span "Please Click Here to Refresh" at bounding box center [273, 75] width 120 height 24
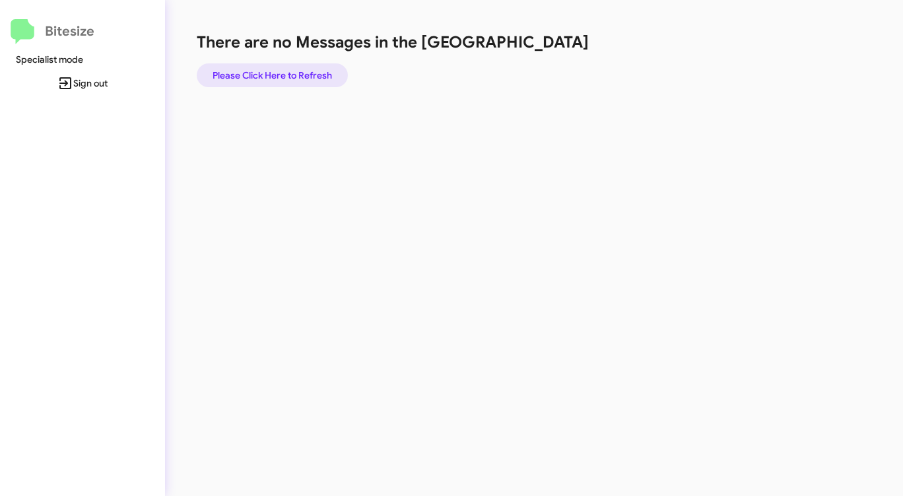
click at [265, 73] on span "Please Click Here to Refresh" at bounding box center [273, 75] width 120 height 24
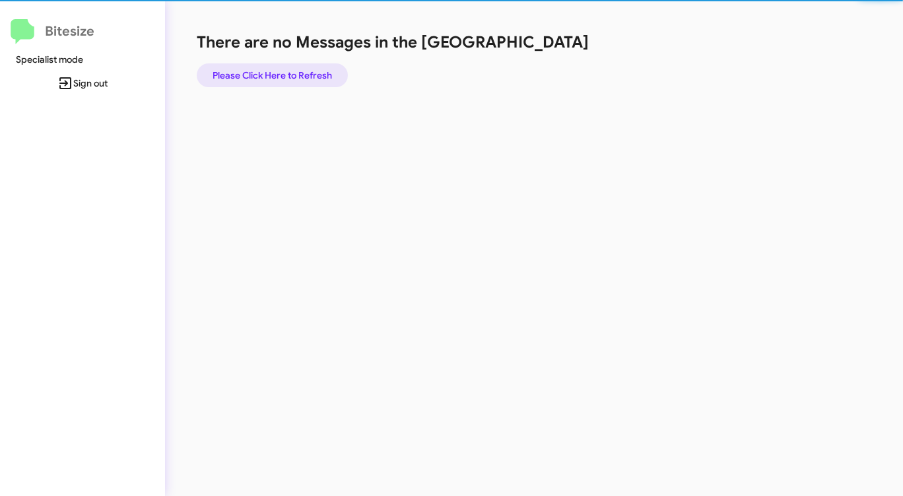
click at [265, 73] on span "Please Click Here to Refresh" at bounding box center [273, 75] width 120 height 24
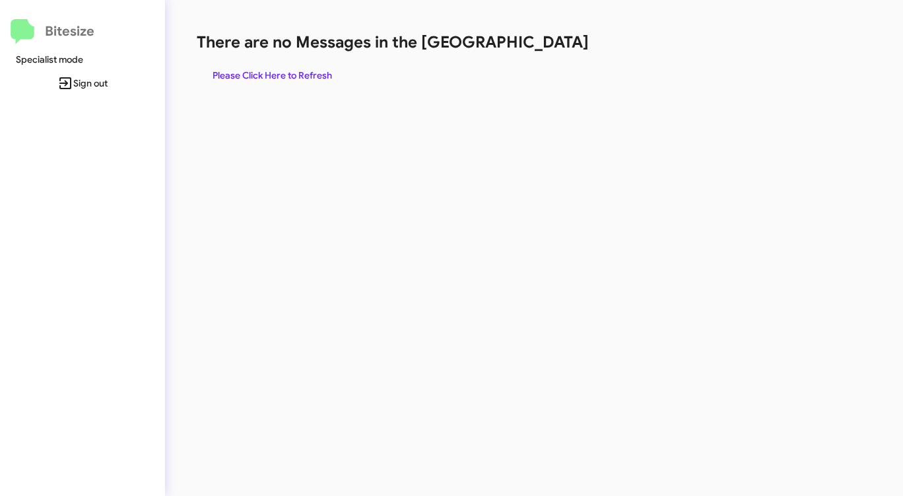
click at [263, 75] on span "Please Click Here to Refresh" at bounding box center [273, 75] width 120 height 24
click at [262, 75] on span "Please Click Here to Refresh" at bounding box center [273, 75] width 120 height 24
click at [263, 76] on span "Please Click Here to Refresh" at bounding box center [273, 75] width 120 height 24
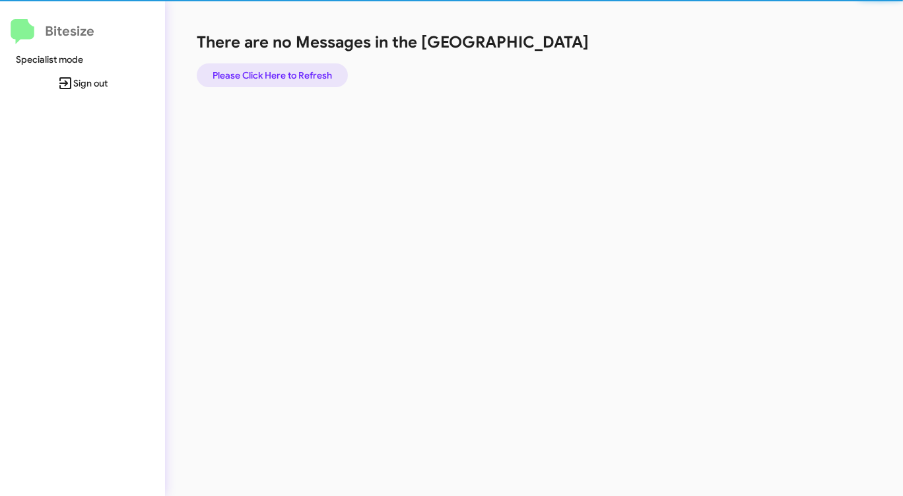
click at [263, 76] on span "Please Click Here to Refresh" at bounding box center [273, 75] width 120 height 24
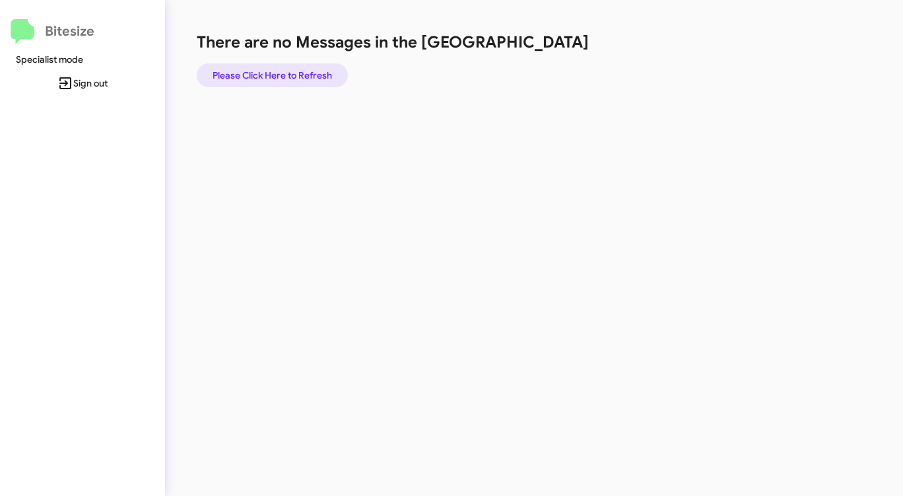
click at [263, 77] on span "Please Click Here to Refresh" at bounding box center [273, 75] width 120 height 24
click at [264, 76] on span "Please Click Here to Refresh" at bounding box center [273, 75] width 120 height 24
click at [261, 74] on span "Please Click Here to Refresh" at bounding box center [273, 75] width 120 height 24
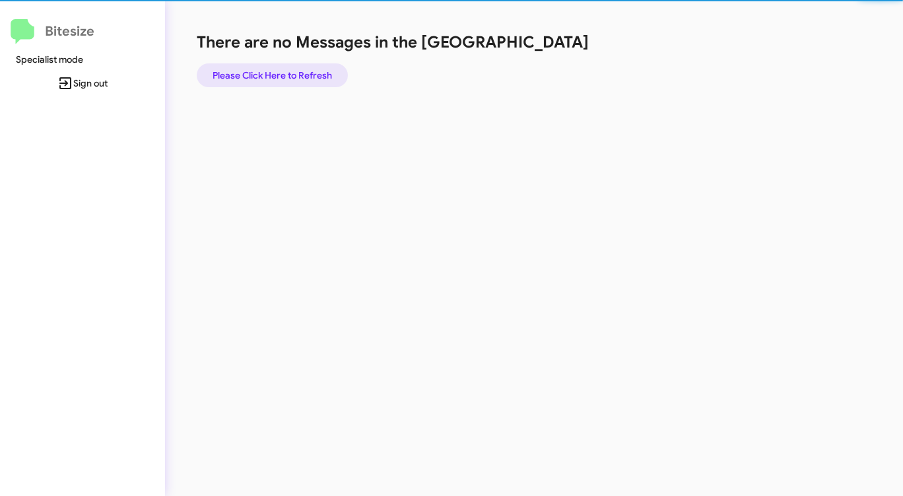
click at [261, 74] on span "Please Click Here to Refresh" at bounding box center [273, 75] width 120 height 24
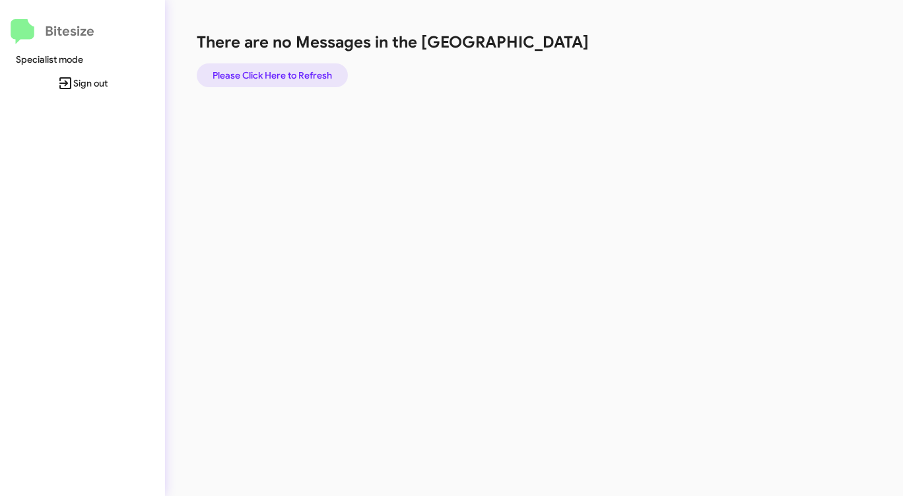
click at [260, 74] on span "Please Click Here to Refresh" at bounding box center [273, 75] width 120 height 24
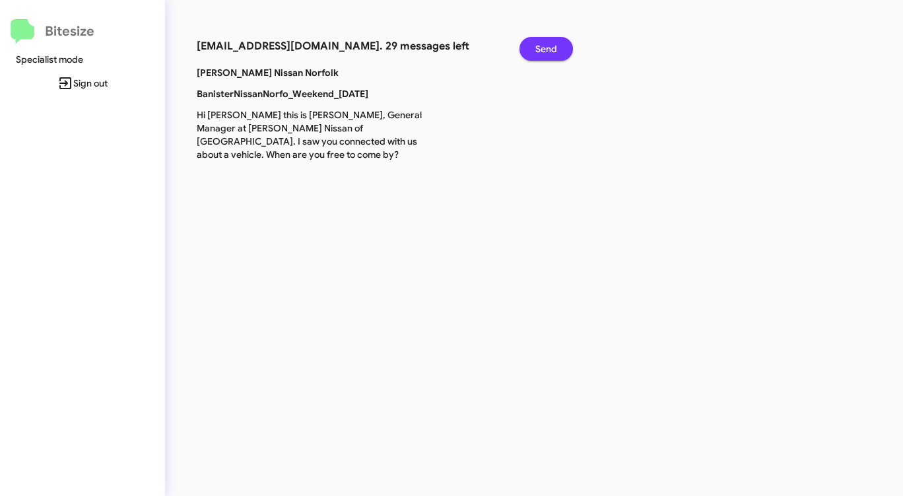
click at [541, 50] on span "Send" at bounding box center [547, 49] width 22 height 24
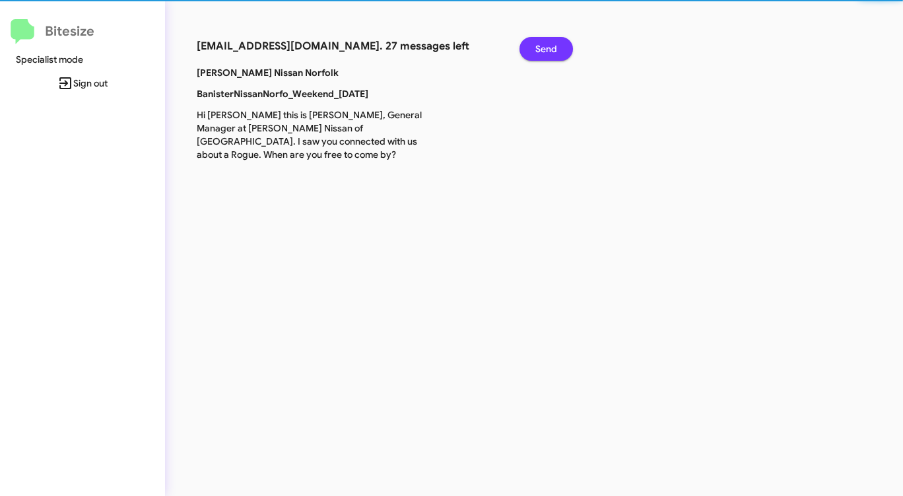
click at [541, 50] on span "Send" at bounding box center [547, 49] width 22 height 24
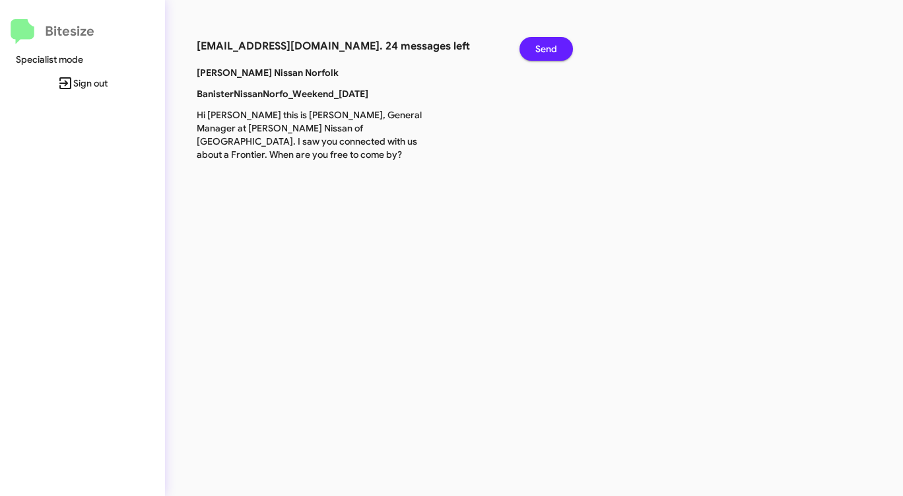
click at [541, 50] on span "Send" at bounding box center [547, 49] width 22 height 24
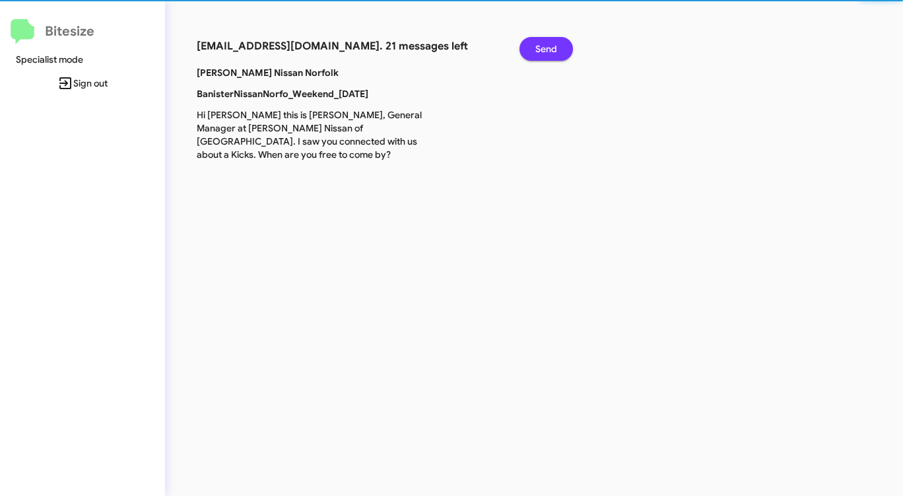
click at [541, 50] on span "Send" at bounding box center [547, 49] width 22 height 24
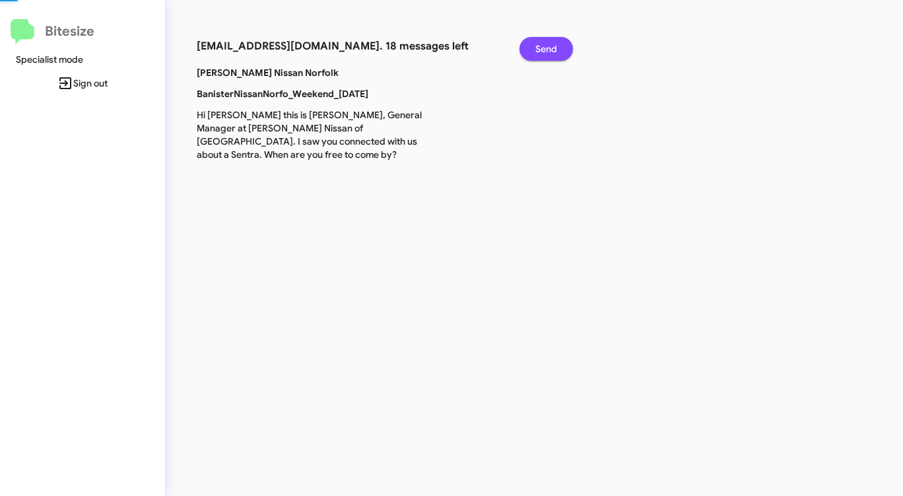
click at [541, 50] on span "Send" at bounding box center [547, 49] width 22 height 24
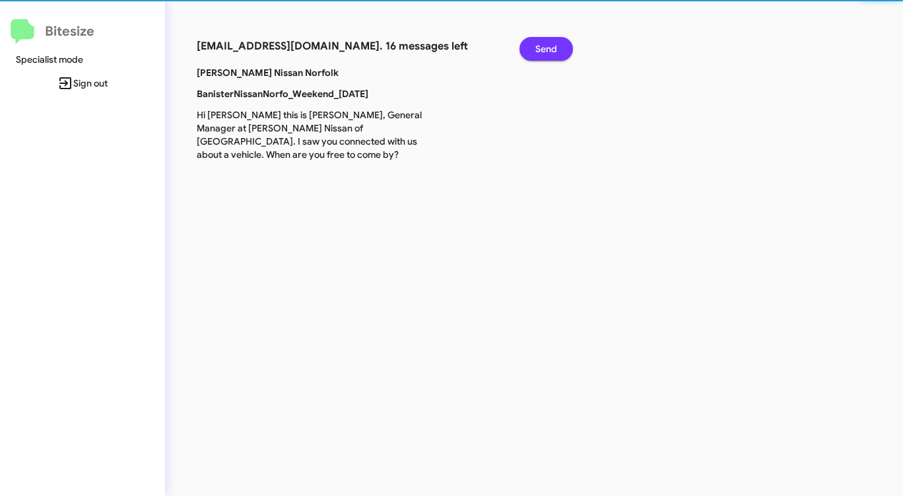
click at [541, 50] on span "Send" at bounding box center [547, 49] width 22 height 24
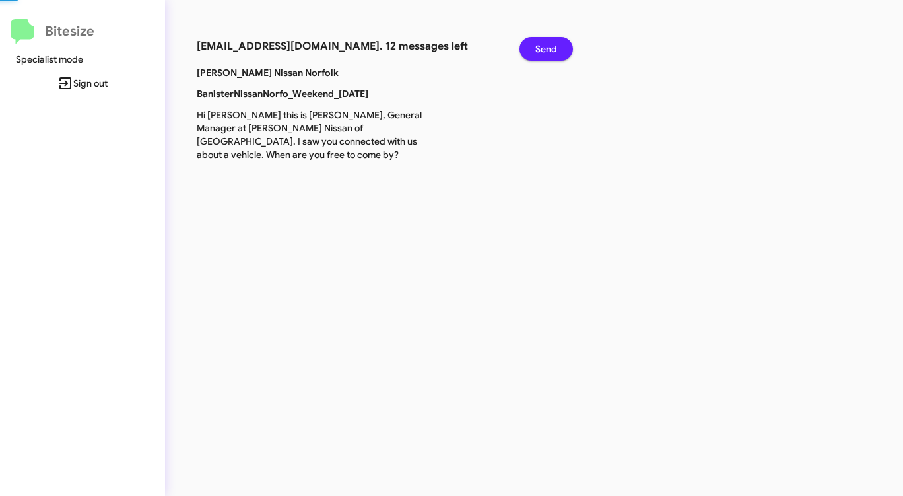
click at [541, 50] on span "Send" at bounding box center [547, 49] width 22 height 24
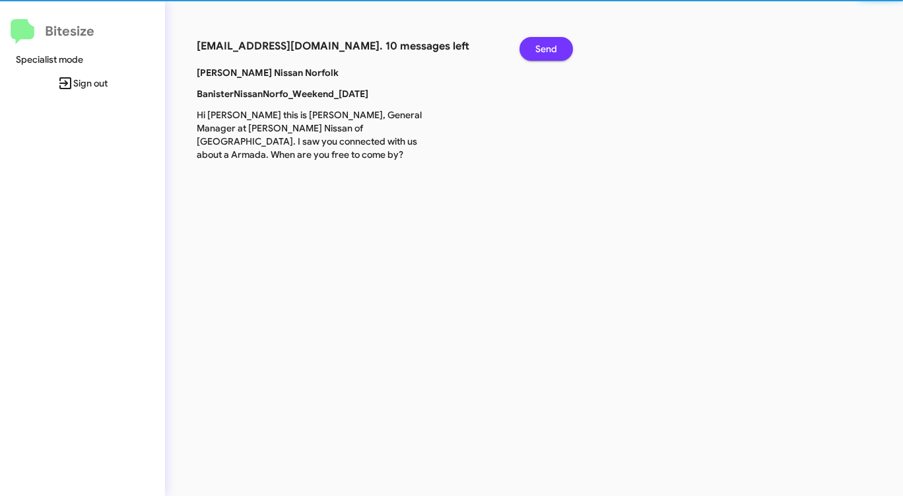
click at [541, 50] on span "Send" at bounding box center [547, 49] width 22 height 24
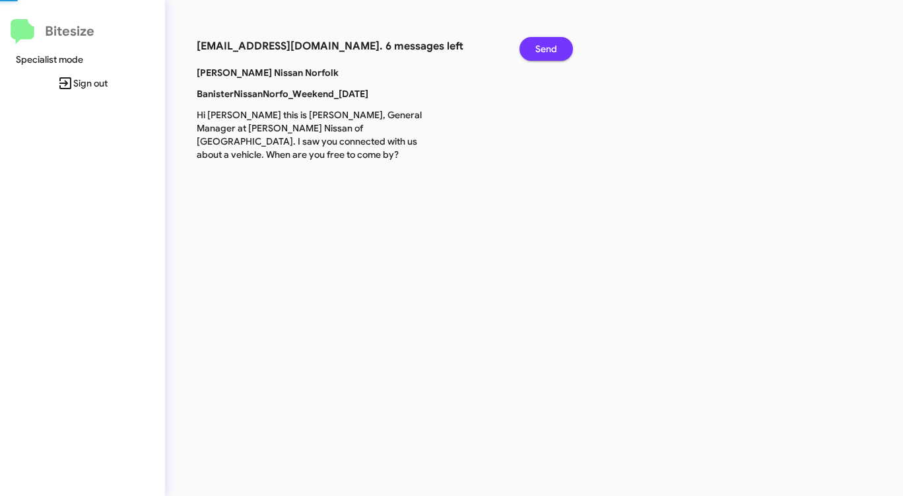
click at [541, 50] on span "Send" at bounding box center [547, 49] width 22 height 24
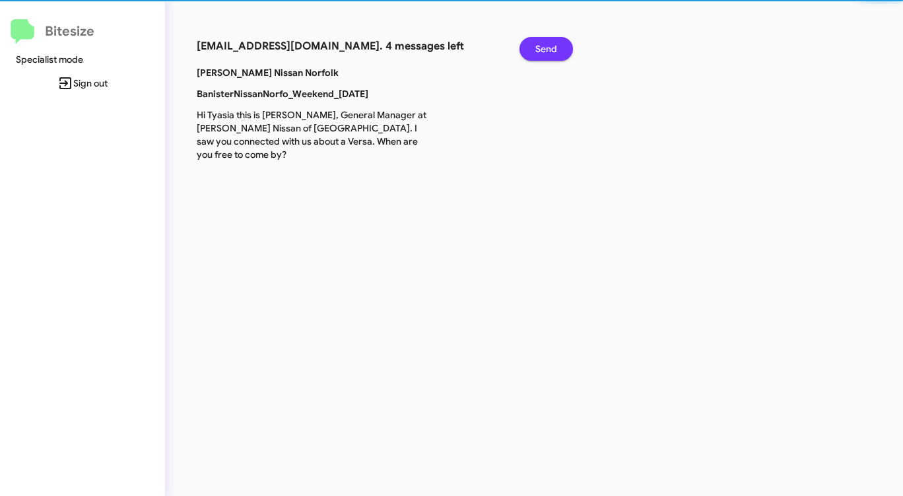
click at [541, 50] on span "Send" at bounding box center [547, 49] width 22 height 24
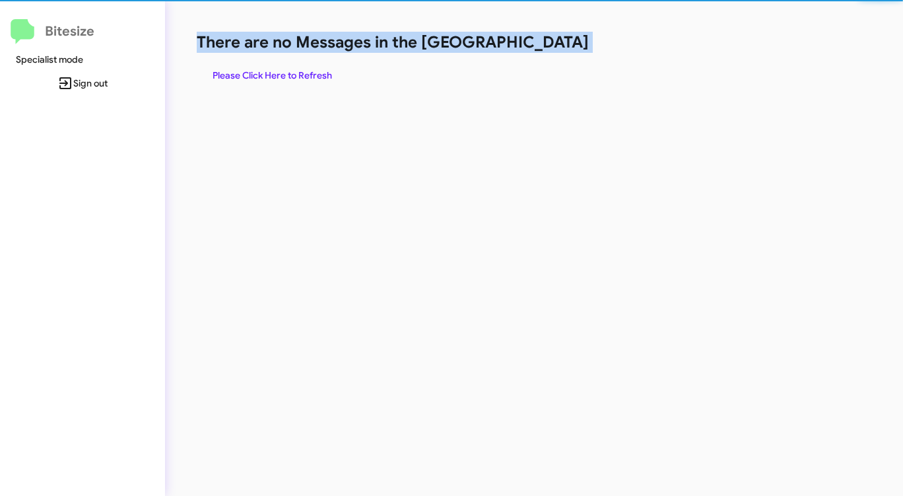
click at [541, 50] on h1 "There are no Messages in the [GEOGRAPHIC_DATA]" at bounding box center [473, 42] width 552 height 21
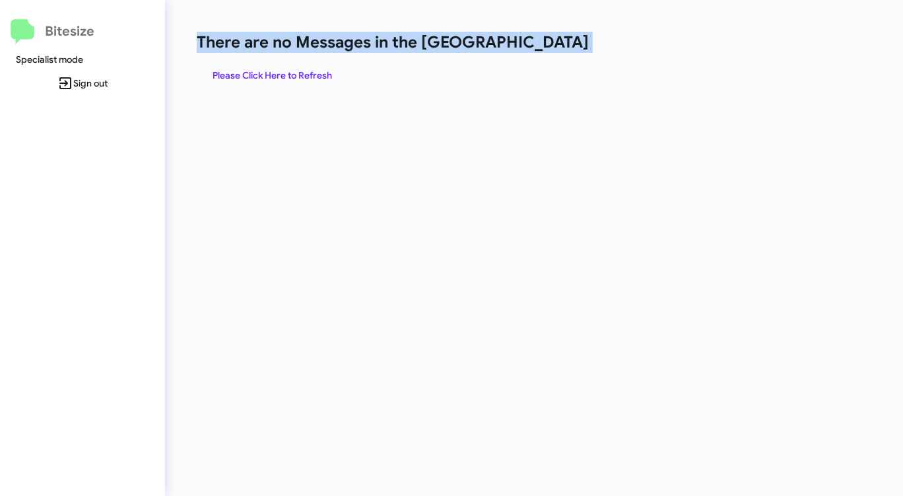
click at [541, 50] on h1 "There are no Messages in the [GEOGRAPHIC_DATA]" at bounding box center [473, 42] width 552 height 21
click at [301, 77] on span "Please Click Here to Refresh" at bounding box center [273, 75] width 120 height 24
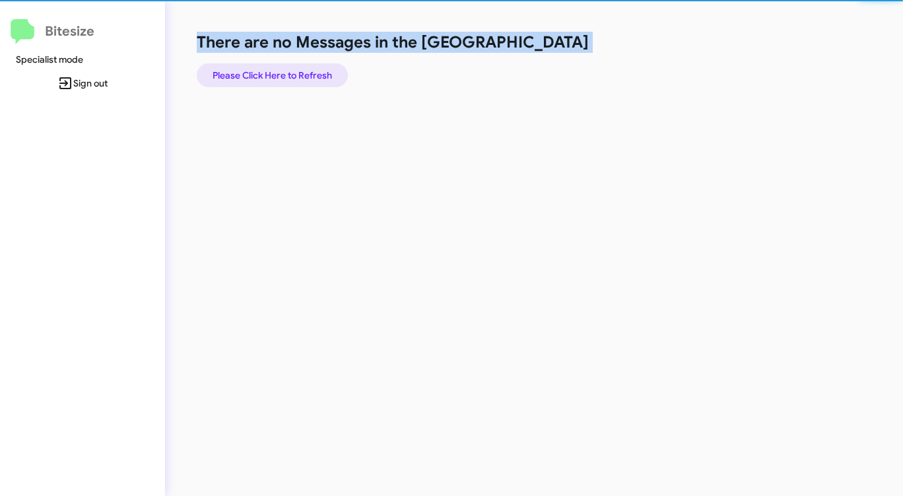
click at [301, 77] on span "Please Click Here to Refresh" at bounding box center [273, 75] width 120 height 24
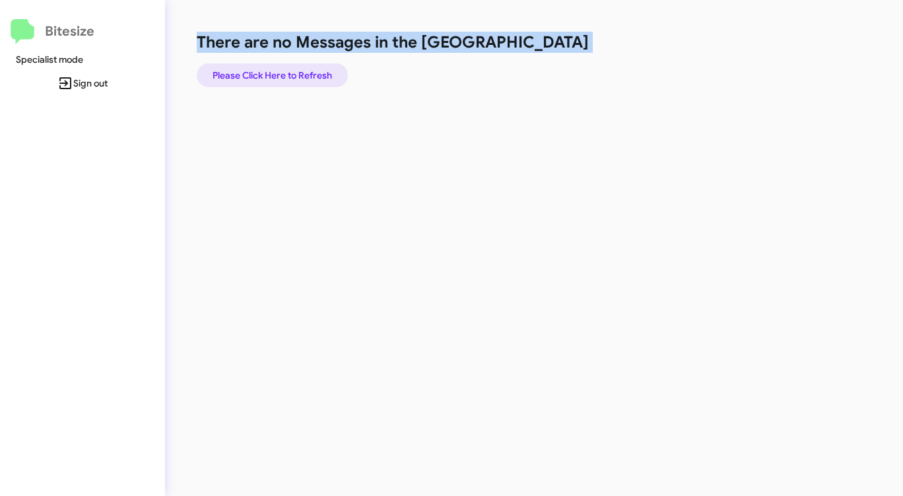
click at [299, 77] on span "Please Click Here to Refresh" at bounding box center [273, 75] width 120 height 24
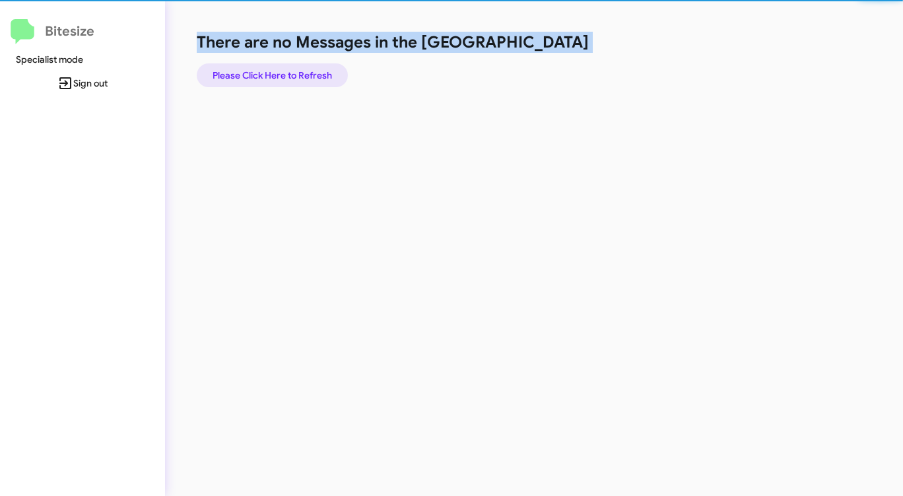
click at [299, 74] on span "Please Click Here to Refresh" at bounding box center [273, 75] width 120 height 24
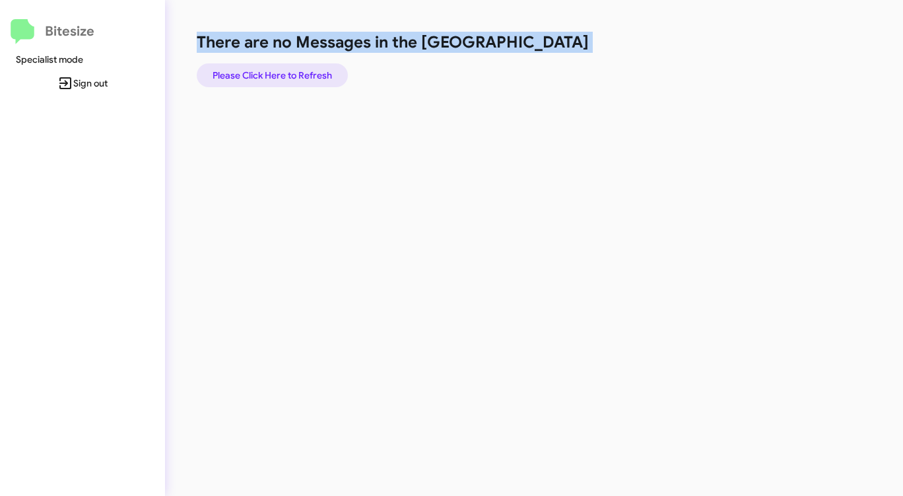
click at [304, 72] on span "Please Click Here to Refresh" at bounding box center [273, 75] width 120 height 24
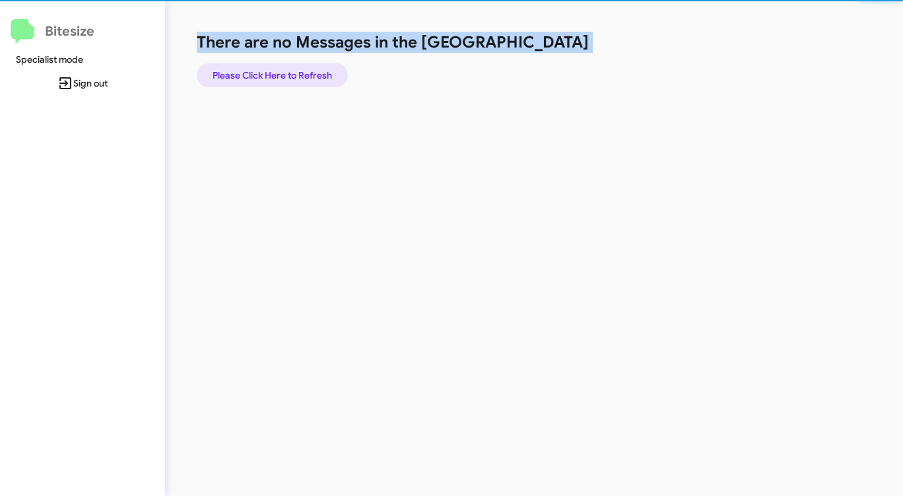
click at [303, 72] on span "Please Click Here to Refresh" at bounding box center [273, 75] width 120 height 24
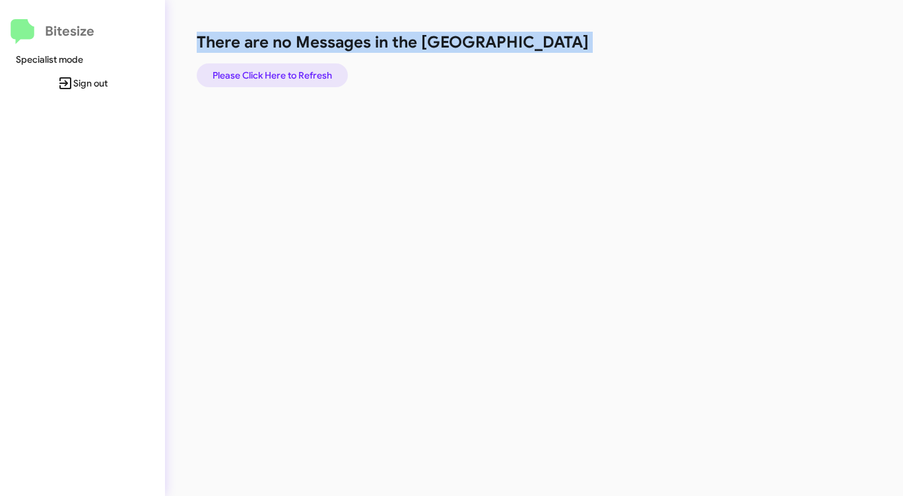
click at [304, 72] on span "Please Click Here to Refresh" at bounding box center [273, 75] width 120 height 24
click at [305, 73] on span "Please Click Here to Refresh" at bounding box center [273, 75] width 120 height 24
click at [309, 69] on span "Please Click Here to Refresh" at bounding box center [273, 75] width 120 height 24
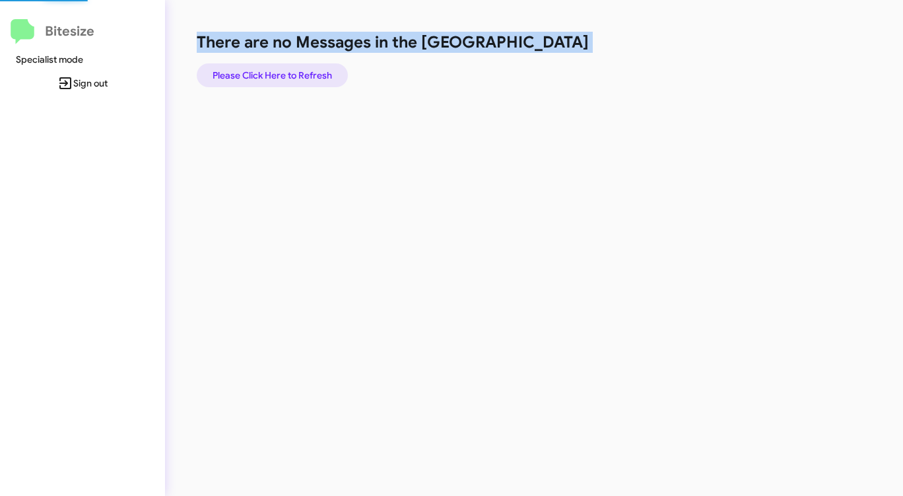
click at [309, 69] on span "Please Click Here to Refresh" at bounding box center [273, 75] width 120 height 24
click at [322, 63] on span "Please Click Here to Refresh" at bounding box center [273, 75] width 120 height 24
click at [310, 73] on span "Please Click Here to Refresh" at bounding box center [273, 75] width 120 height 24
click at [310, 70] on span "Please Click Here to Refresh" at bounding box center [273, 75] width 120 height 24
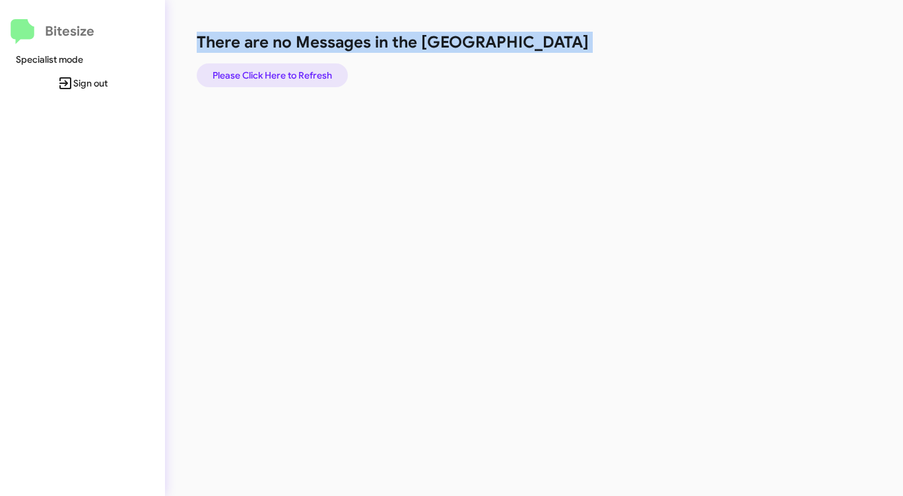
click at [313, 72] on span "Please Click Here to Refresh" at bounding box center [273, 75] width 120 height 24
click at [301, 74] on span "Please Click Here to Refresh" at bounding box center [273, 75] width 120 height 24
click at [297, 75] on span "Please Click Here to Refresh" at bounding box center [273, 75] width 120 height 24
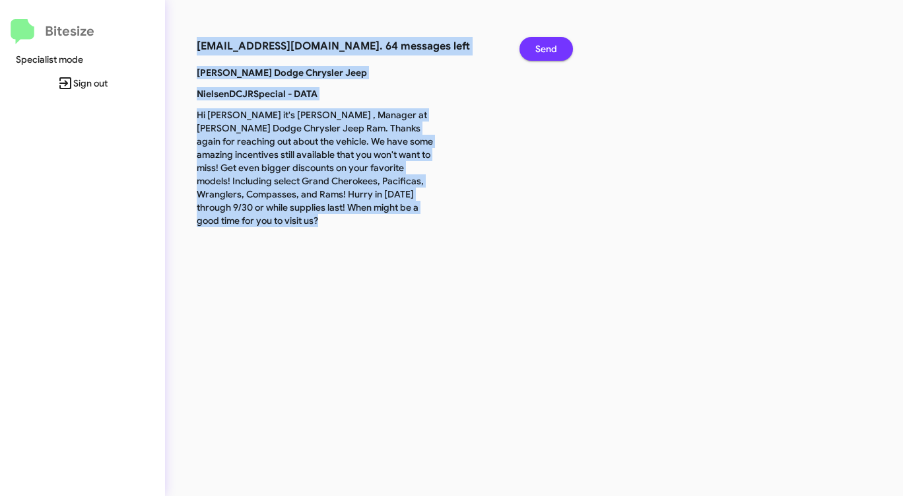
click at [538, 44] on span "Send" at bounding box center [547, 49] width 22 height 24
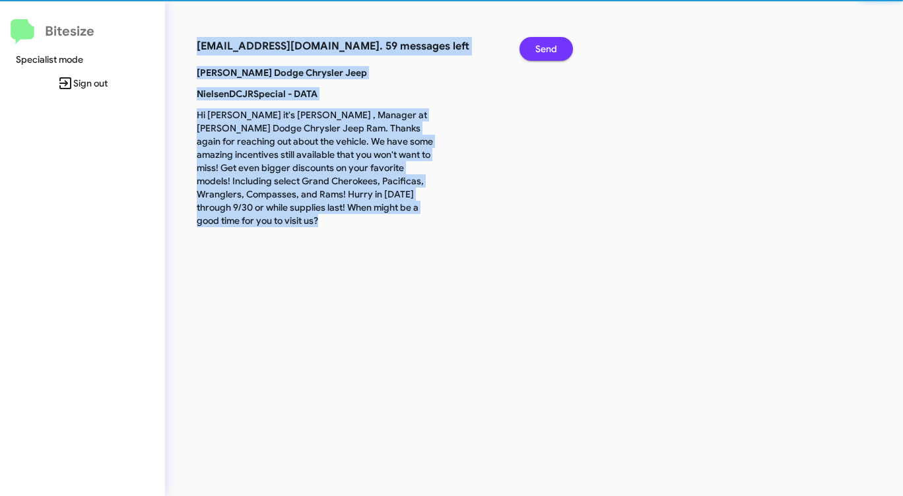
click at [538, 44] on span "Send" at bounding box center [547, 49] width 22 height 24
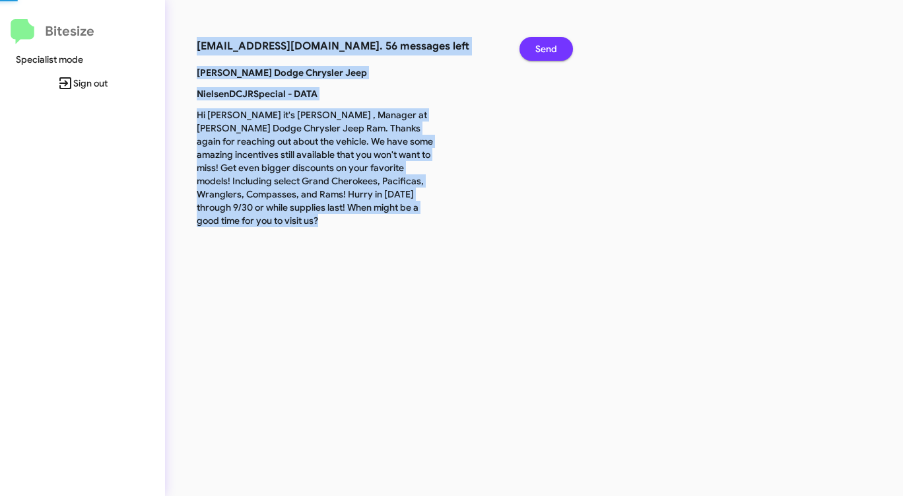
click at [537, 44] on span "Send" at bounding box center [547, 49] width 22 height 24
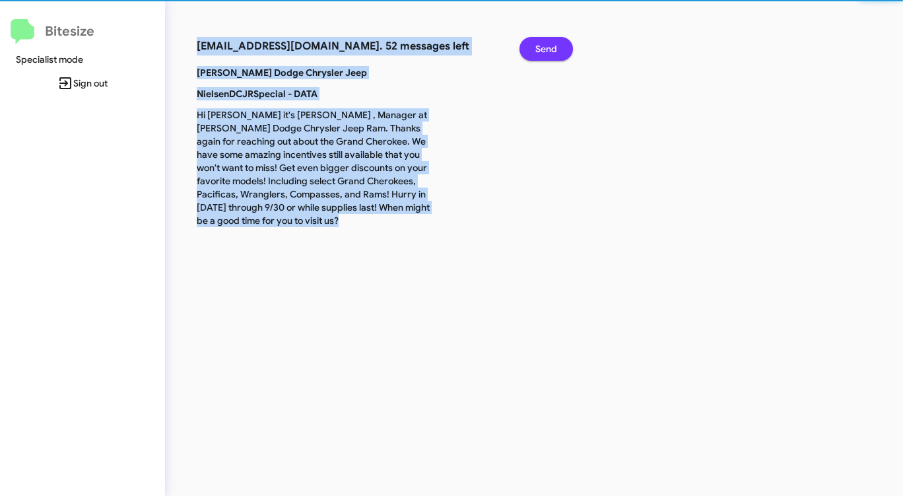
click at [537, 44] on span "Send" at bounding box center [547, 49] width 22 height 24
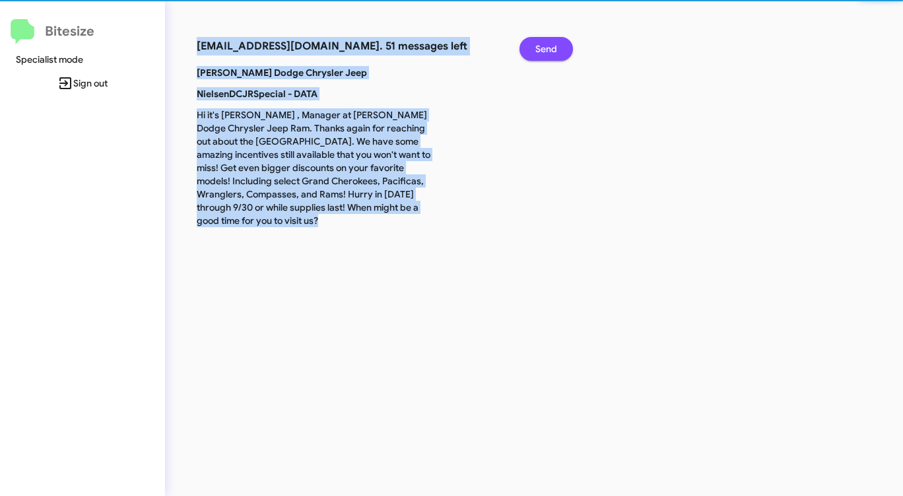
click at [537, 44] on span "Send" at bounding box center [547, 49] width 22 height 24
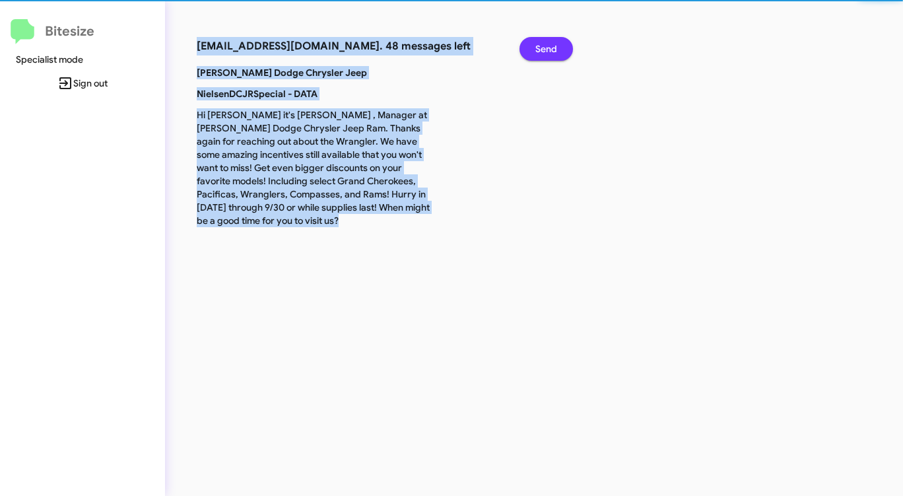
click at [537, 44] on span "Send" at bounding box center [547, 49] width 22 height 24
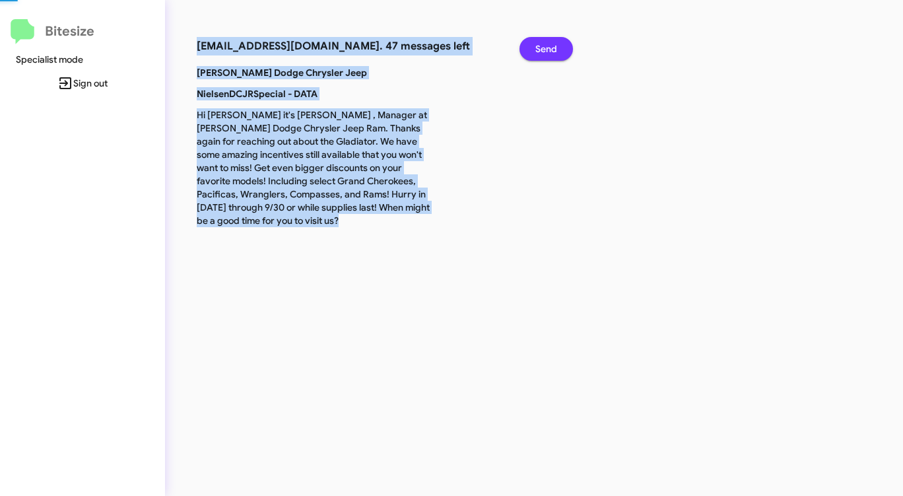
click at [537, 44] on span "Send" at bounding box center [547, 49] width 22 height 24
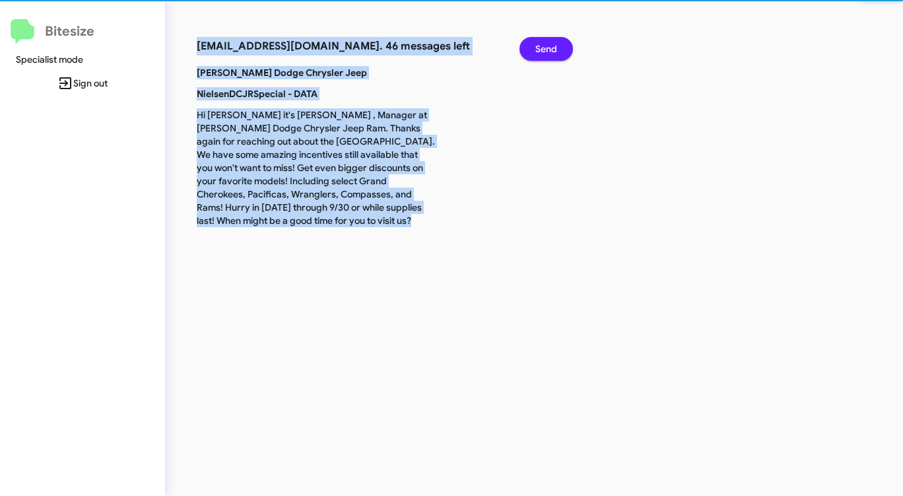
click at [537, 44] on span "Send" at bounding box center [547, 49] width 22 height 24
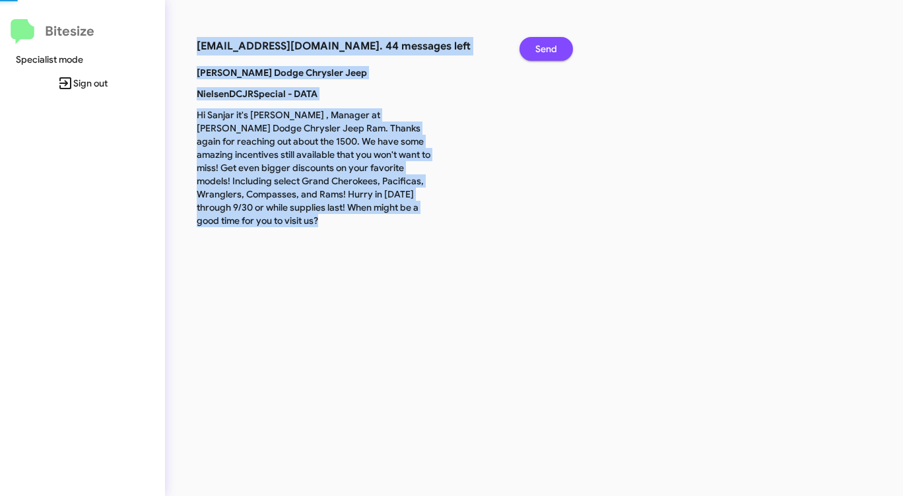
click at [537, 44] on span "Send" at bounding box center [547, 49] width 22 height 24
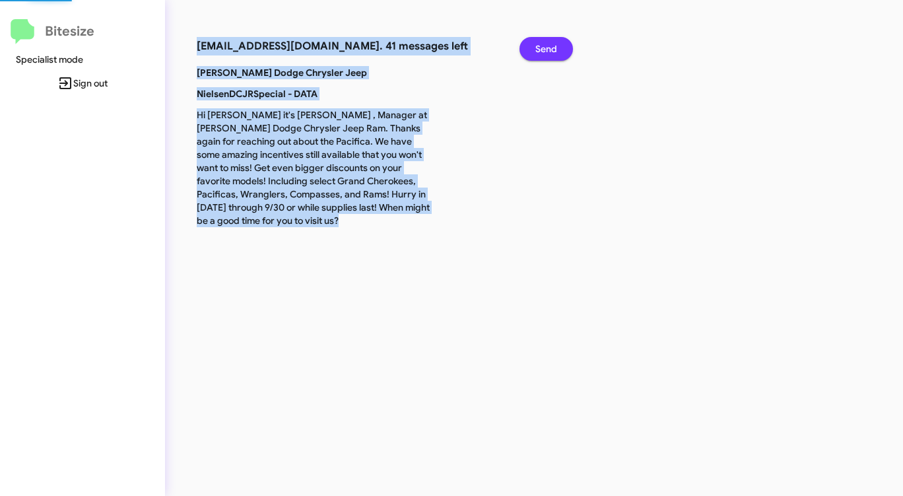
click at [537, 44] on span "Send" at bounding box center [547, 49] width 22 height 24
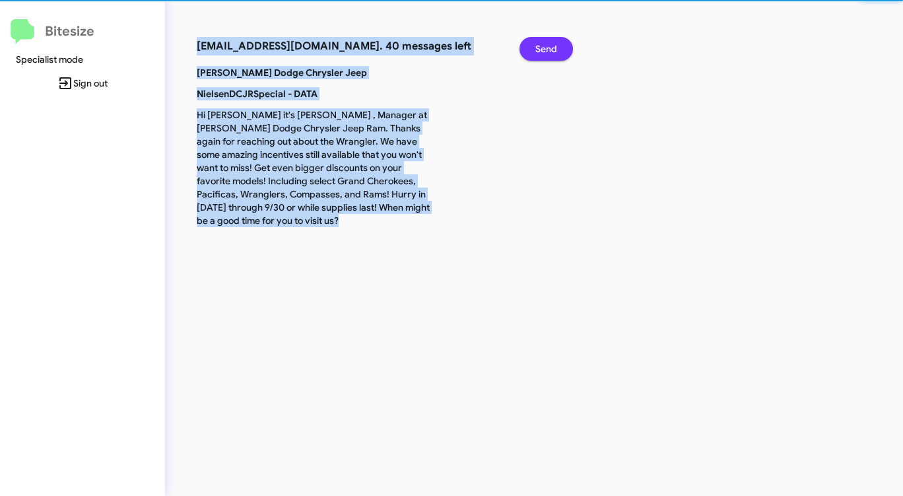
click at [537, 44] on span "Send" at bounding box center [547, 49] width 22 height 24
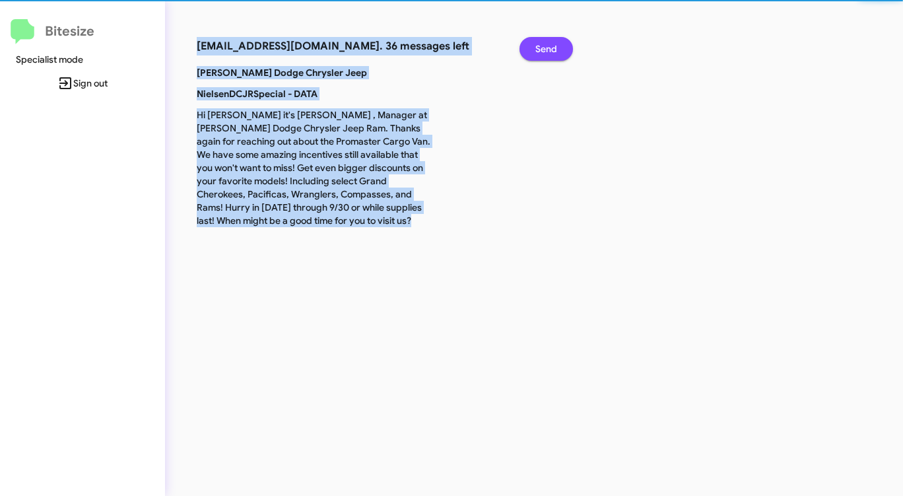
click at [537, 44] on span "Send" at bounding box center [547, 49] width 22 height 24
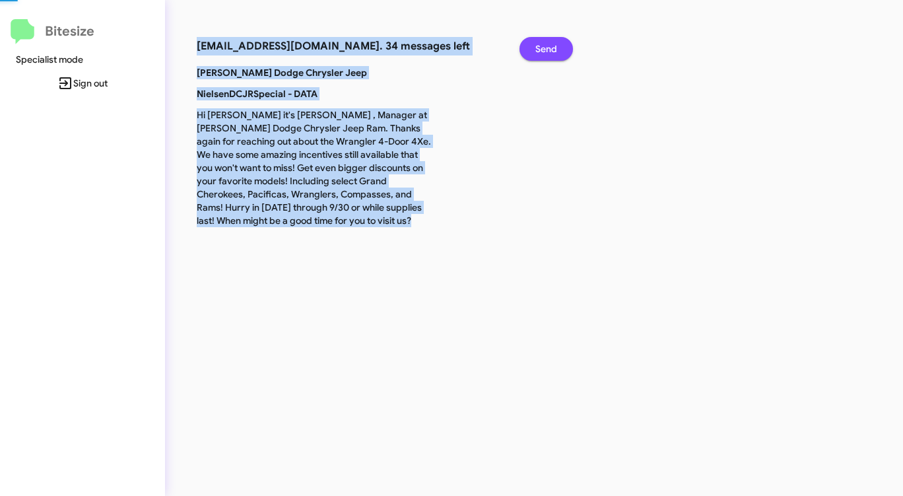
click at [537, 44] on span "Send" at bounding box center [547, 49] width 22 height 24
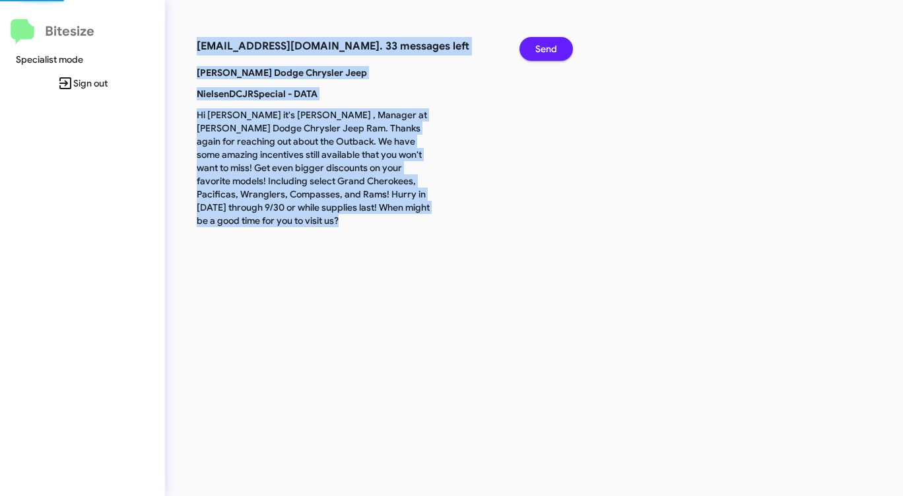
click at [537, 44] on span "Send" at bounding box center [547, 49] width 22 height 24
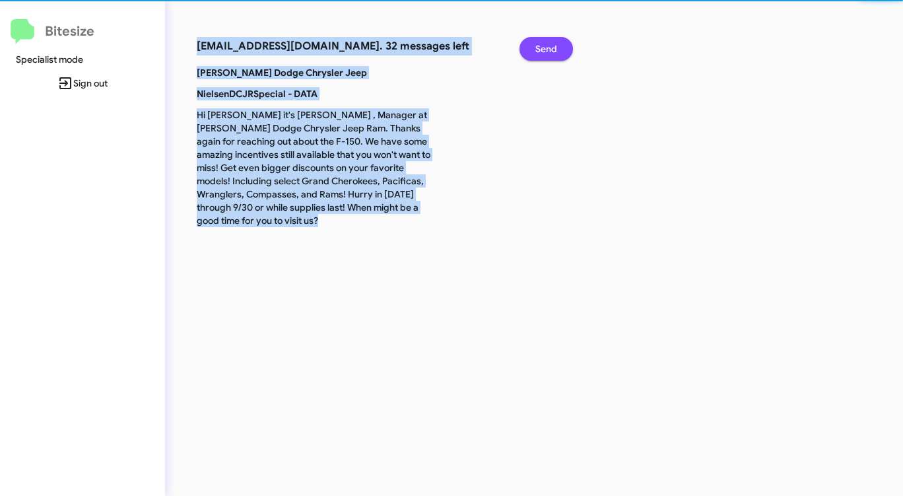
click at [537, 44] on span "Send" at bounding box center [547, 49] width 22 height 24
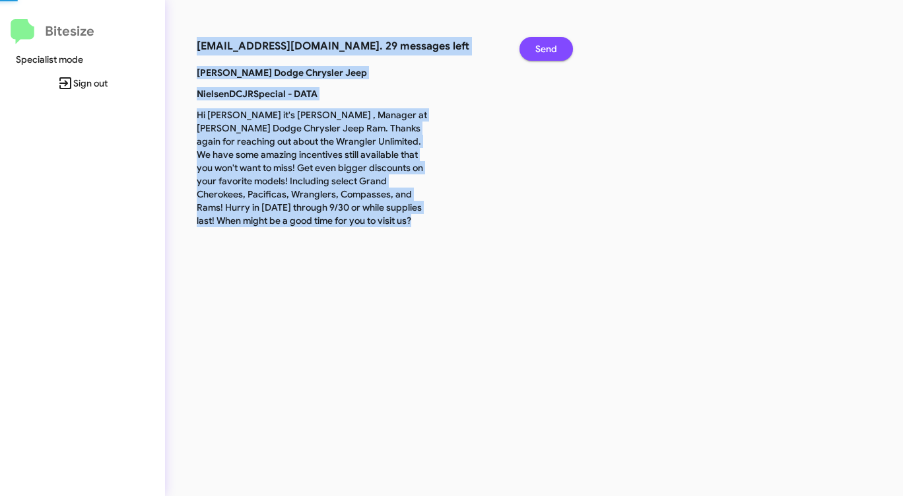
click at [537, 44] on span "Send" at bounding box center [547, 49] width 22 height 24
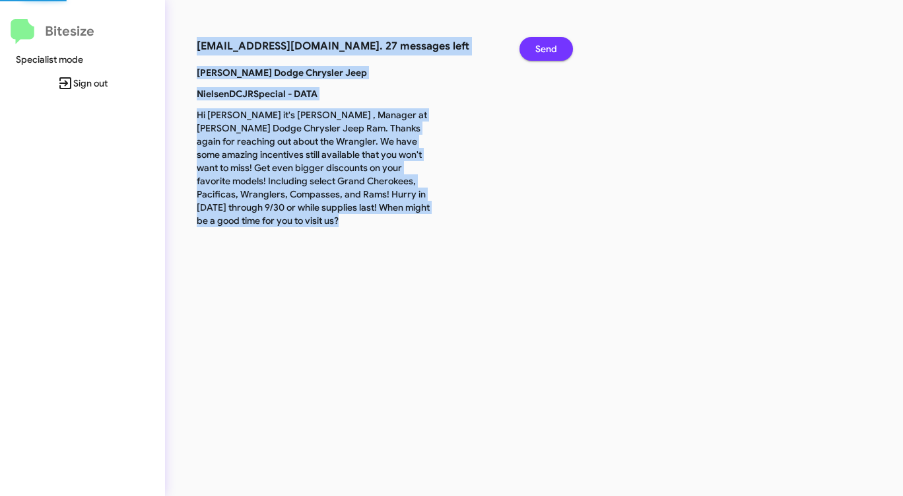
click at [537, 44] on span "Send" at bounding box center [547, 49] width 22 height 24
click at [536, 44] on span "Send" at bounding box center [547, 49] width 22 height 24
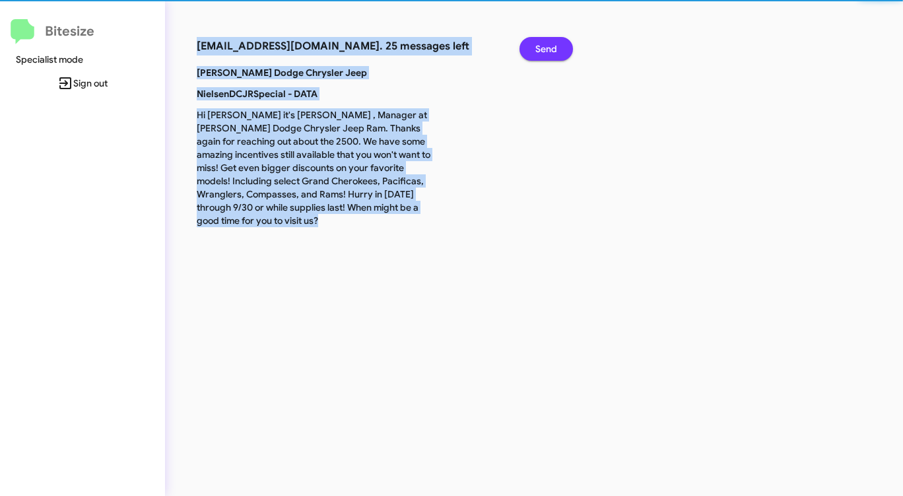
click at [536, 45] on span "Send" at bounding box center [547, 49] width 22 height 24
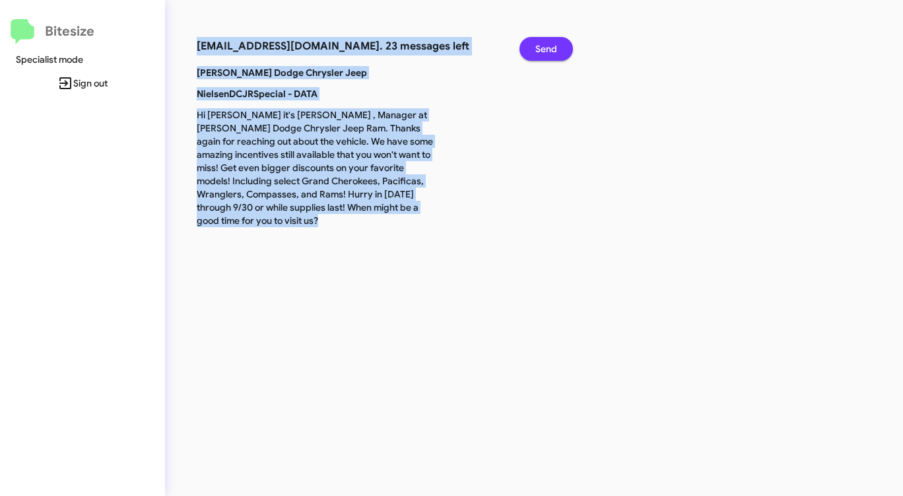
click at [536, 45] on span "Send" at bounding box center [547, 49] width 22 height 24
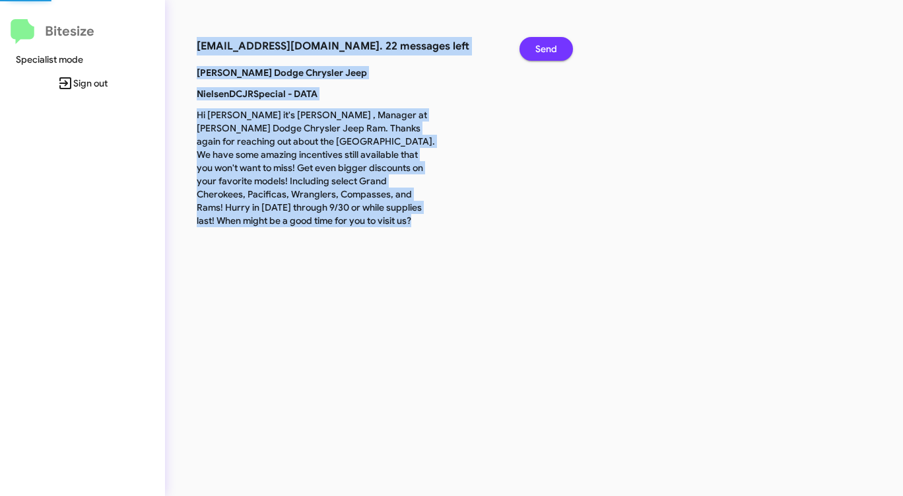
click at [536, 45] on span "Send" at bounding box center [547, 49] width 22 height 24
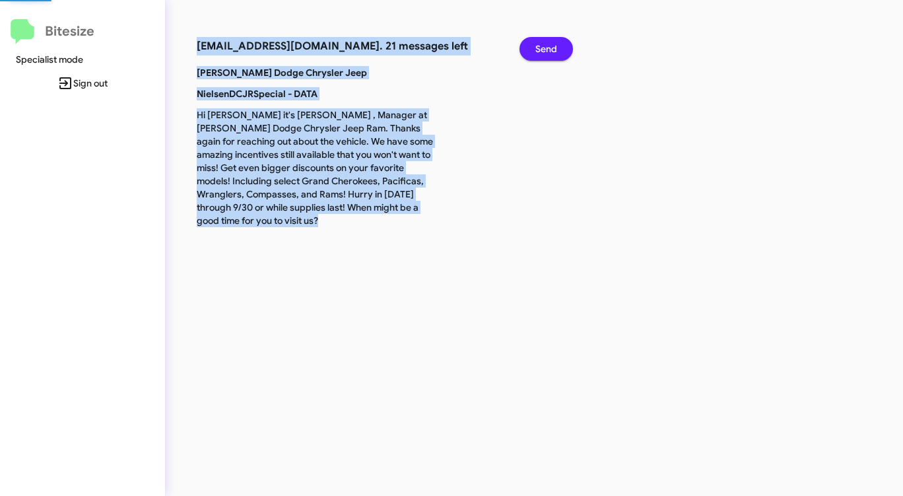
click at [536, 45] on span "Send" at bounding box center [547, 49] width 22 height 24
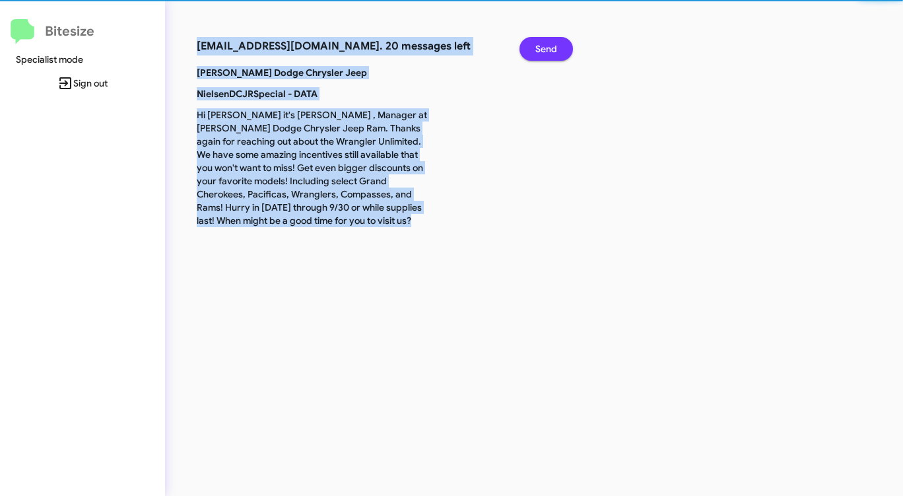
click at [536, 45] on span "Send" at bounding box center [547, 49] width 22 height 24
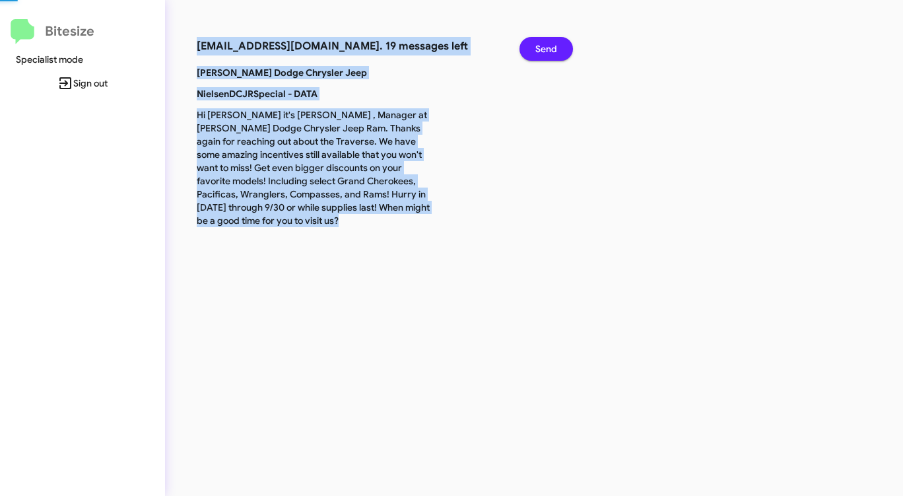
click at [536, 45] on span "Send" at bounding box center [547, 49] width 22 height 24
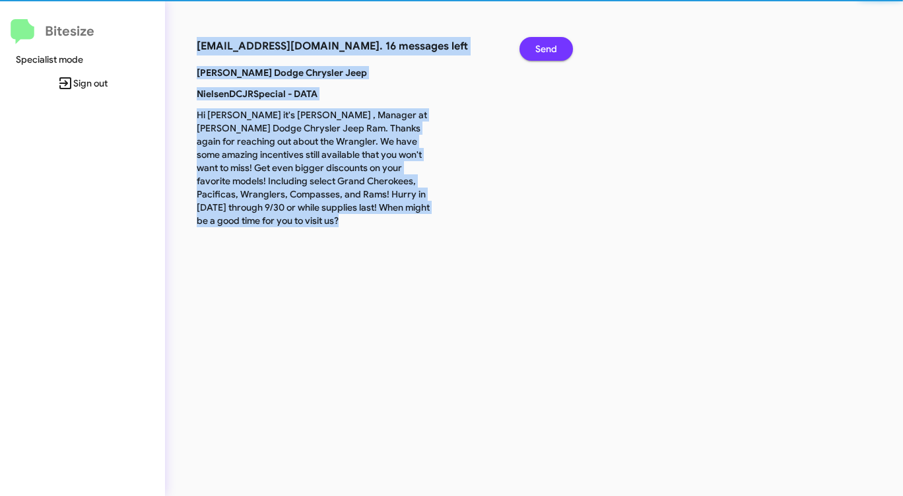
click at [536, 45] on span "Send" at bounding box center [547, 49] width 22 height 24
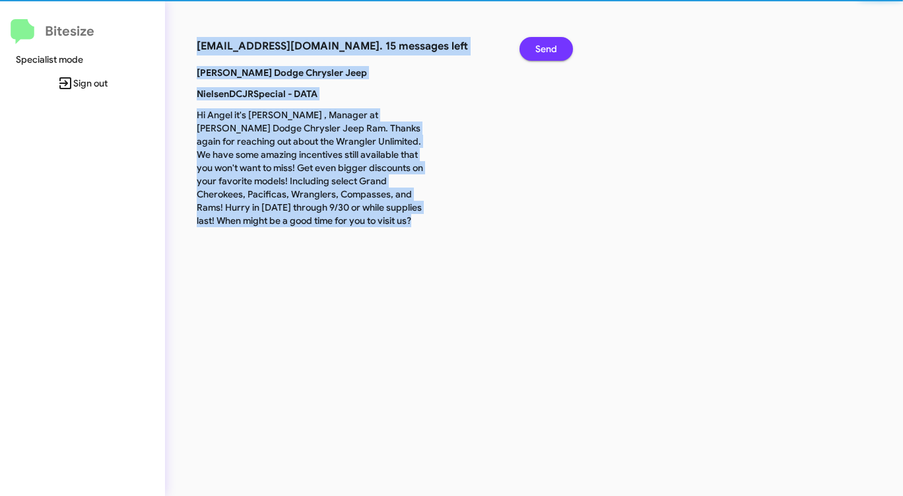
click at [536, 45] on span "Send" at bounding box center [547, 49] width 22 height 24
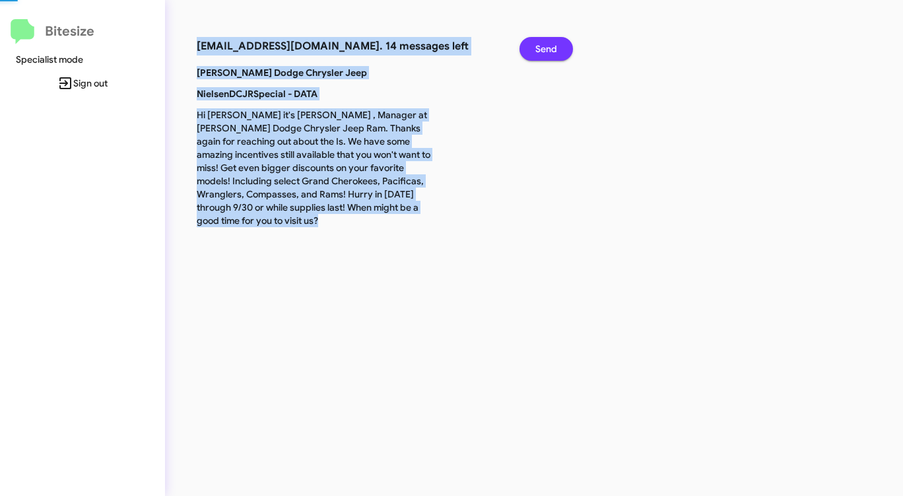
click at [536, 45] on span "Send" at bounding box center [547, 49] width 22 height 24
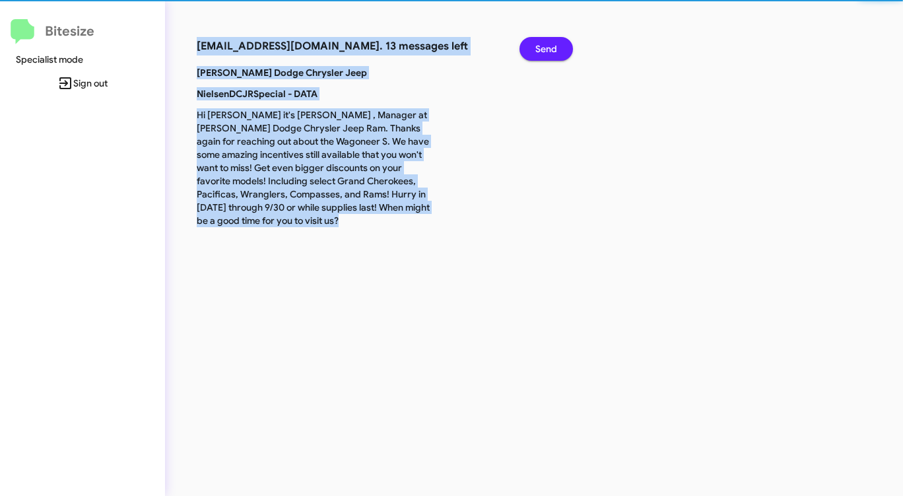
click at [536, 45] on span "Send" at bounding box center [547, 49] width 22 height 24
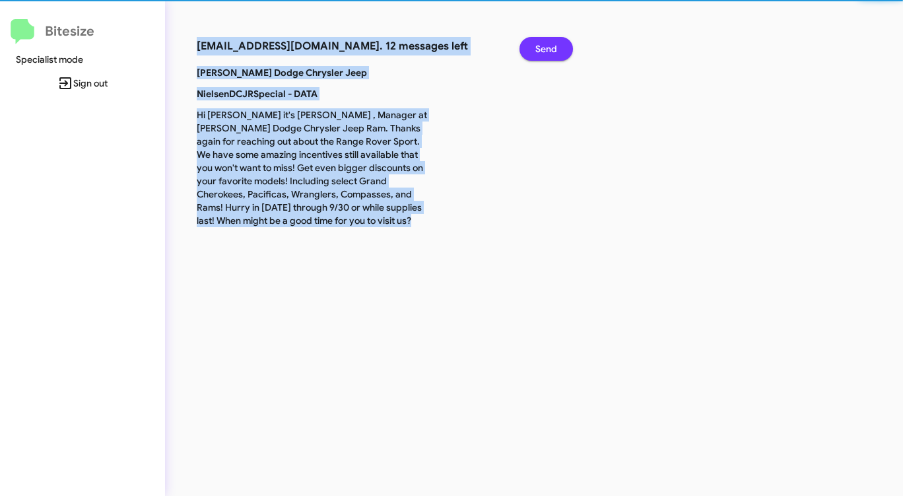
click at [536, 45] on span "Send" at bounding box center [547, 49] width 22 height 24
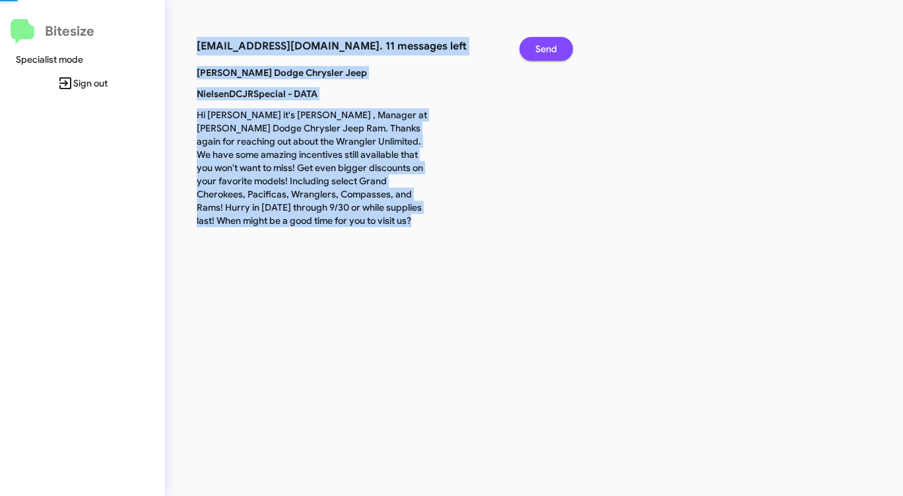
click at [536, 45] on span "Send" at bounding box center [547, 49] width 22 height 24
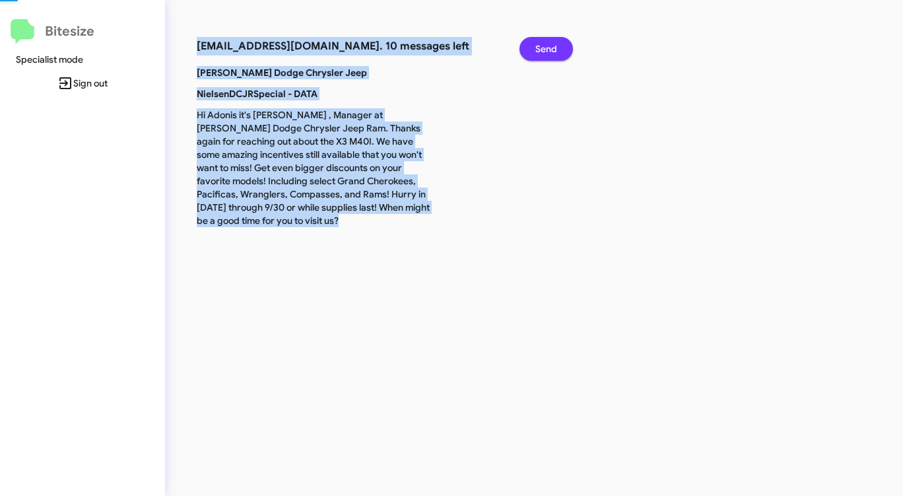
click at [536, 45] on span "Send" at bounding box center [547, 49] width 22 height 24
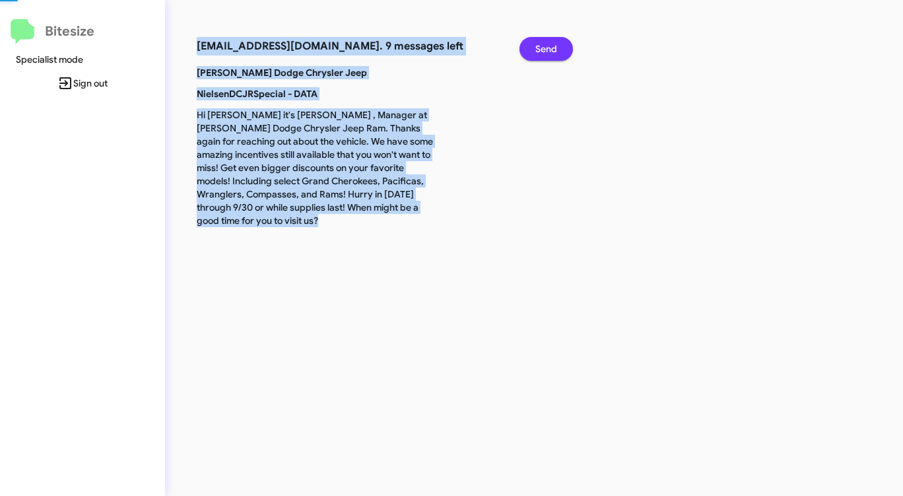
click at [536, 45] on span "Send" at bounding box center [547, 49] width 22 height 24
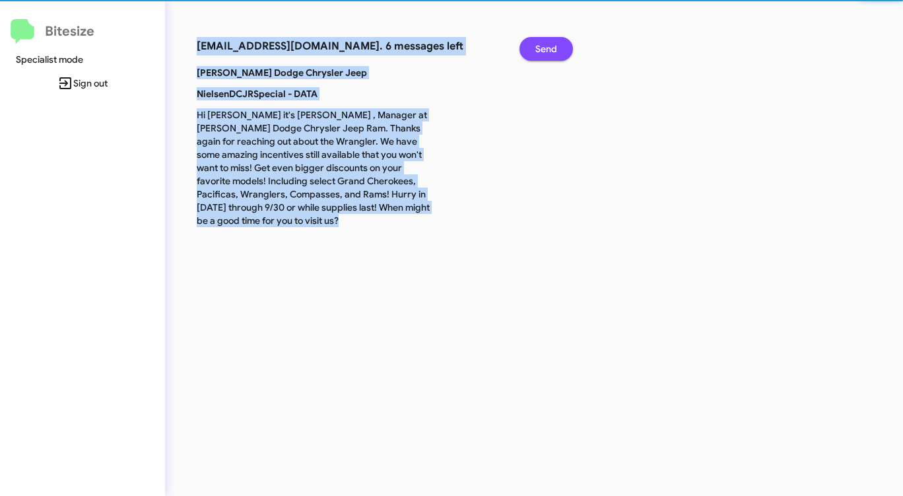
click at [536, 45] on span "Send" at bounding box center [547, 49] width 22 height 24
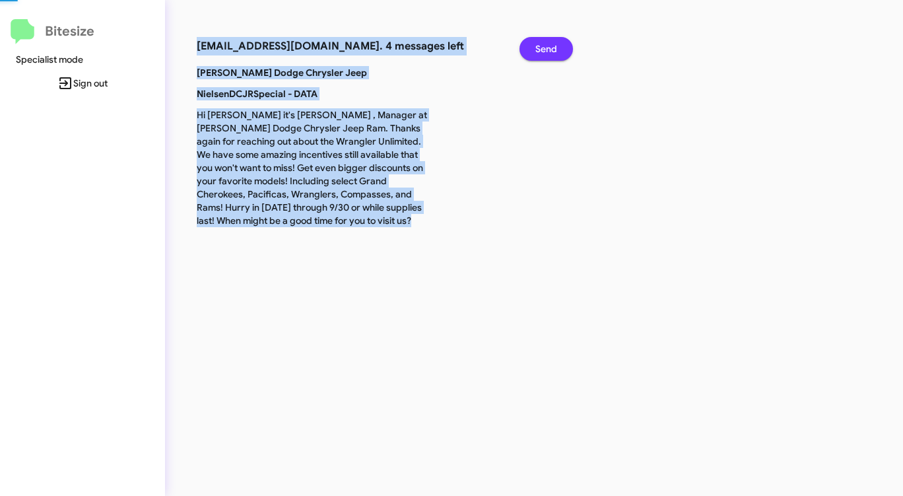
click at [536, 45] on span "Send" at bounding box center [547, 49] width 22 height 24
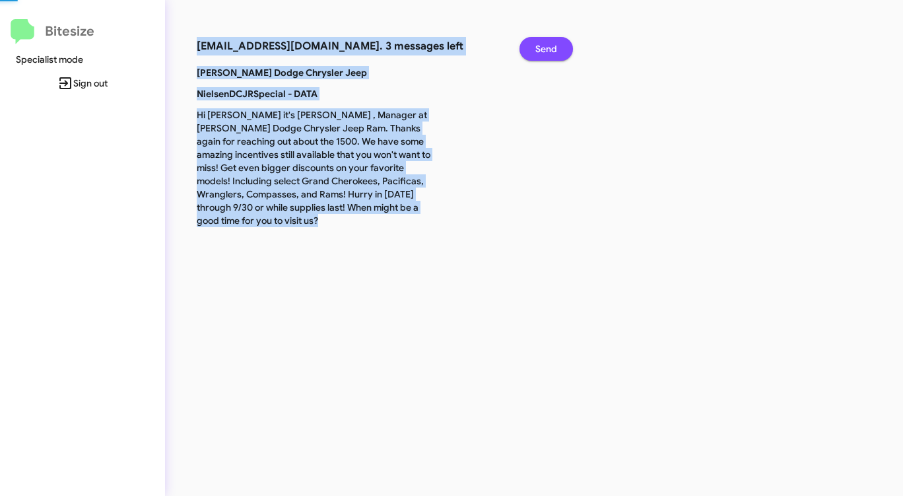
click at [536, 45] on span "Send" at bounding box center [547, 49] width 22 height 24
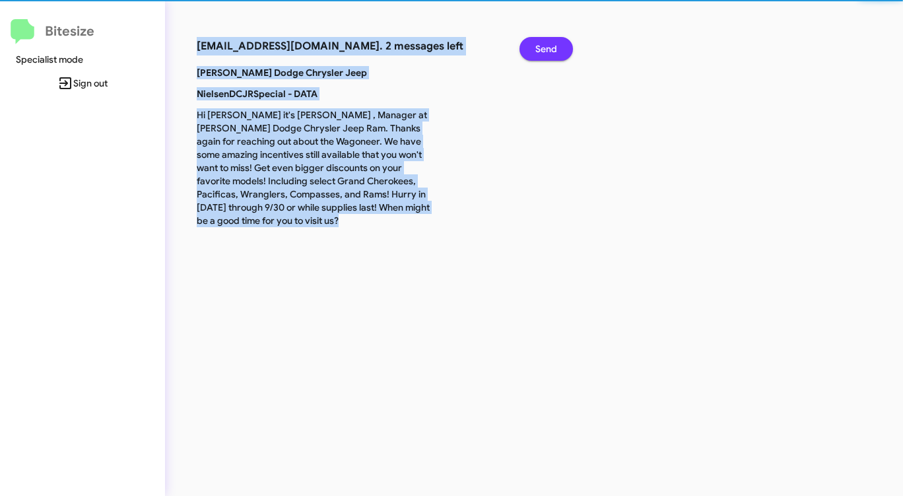
click at [536, 45] on span "Send" at bounding box center [547, 49] width 22 height 24
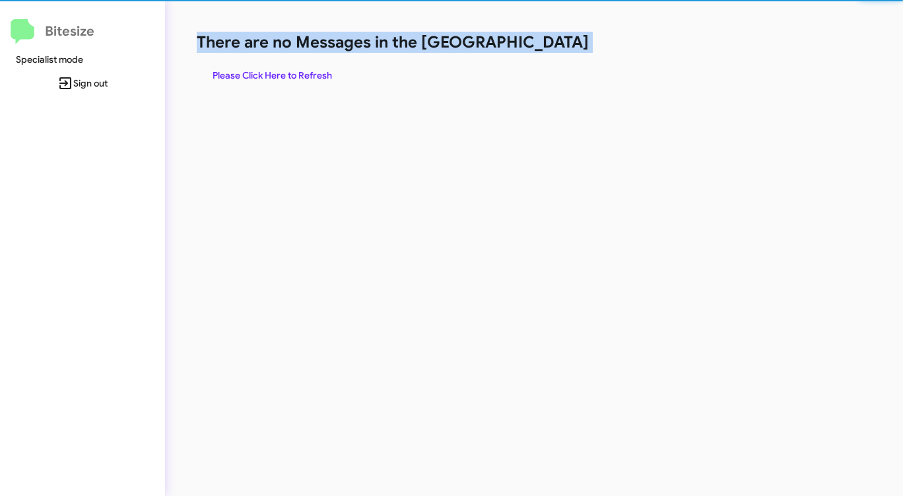
click at [536, 45] on h1 "There are no Messages in the [GEOGRAPHIC_DATA]" at bounding box center [473, 42] width 552 height 21
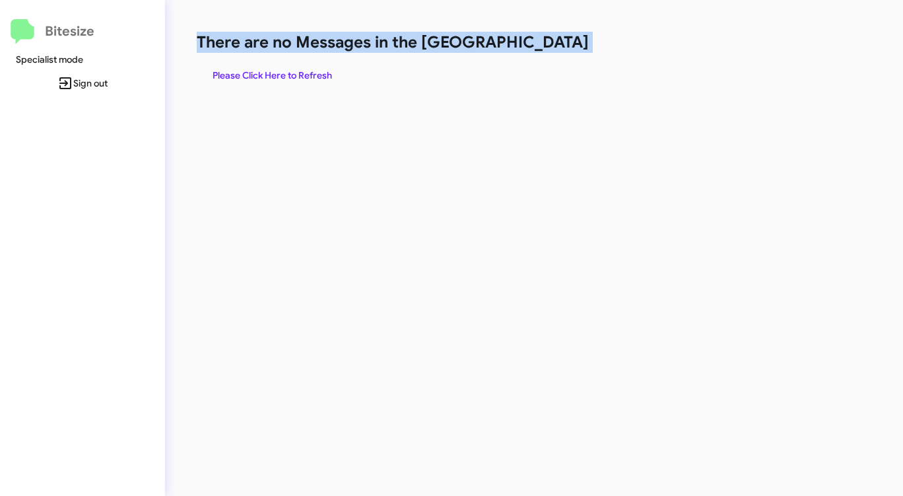
click at [536, 45] on h1 "There are no Messages in the [GEOGRAPHIC_DATA]" at bounding box center [473, 42] width 552 height 21
click at [319, 81] on span "Please Click Here to Refresh" at bounding box center [273, 75] width 120 height 24
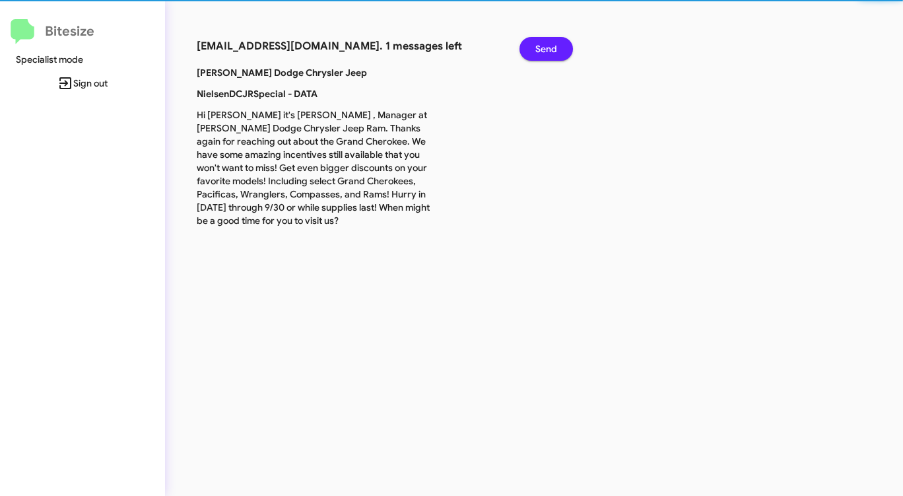
click at [319, 81] on div "Nielsen Dodge Chrysler Jeep NielsenDCJRSpecial - DATA Hi Dwayne it's Patti Z , …" at bounding box center [381, 150] width 388 height 169
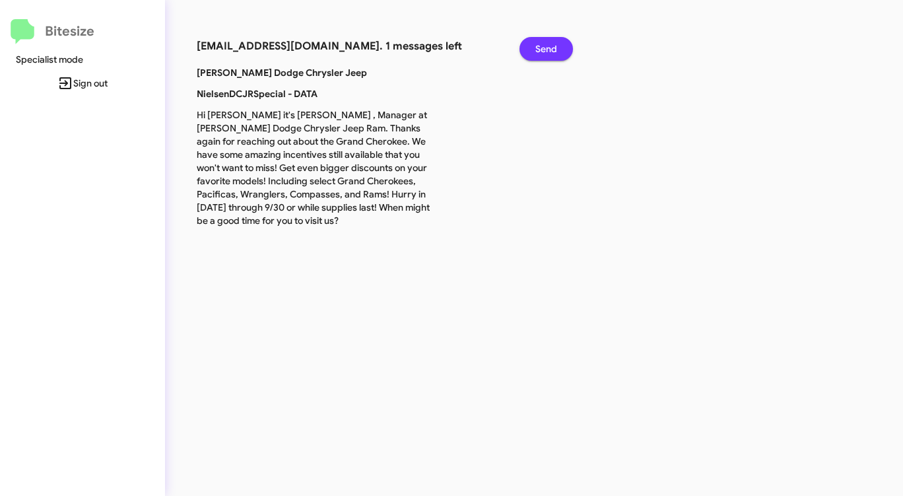
click at [529, 52] on button "Send" at bounding box center [546, 49] width 53 height 24
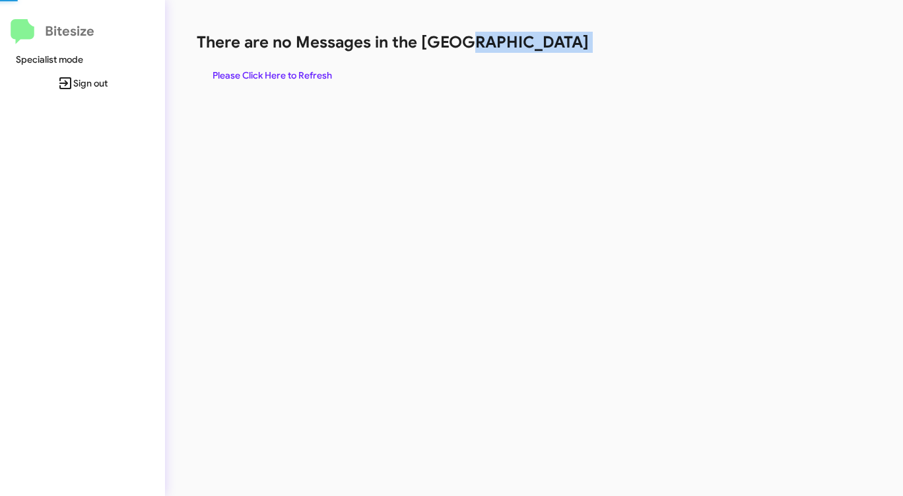
click at [529, 52] on h1 "There are no Messages in the [GEOGRAPHIC_DATA]" at bounding box center [473, 42] width 552 height 21
click at [230, 73] on span "Please Click Here to Refresh" at bounding box center [273, 75] width 120 height 24
click at [230, 74] on span "Please Click Here to Refresh" at bounding box center [273, 75] width 120 height 24
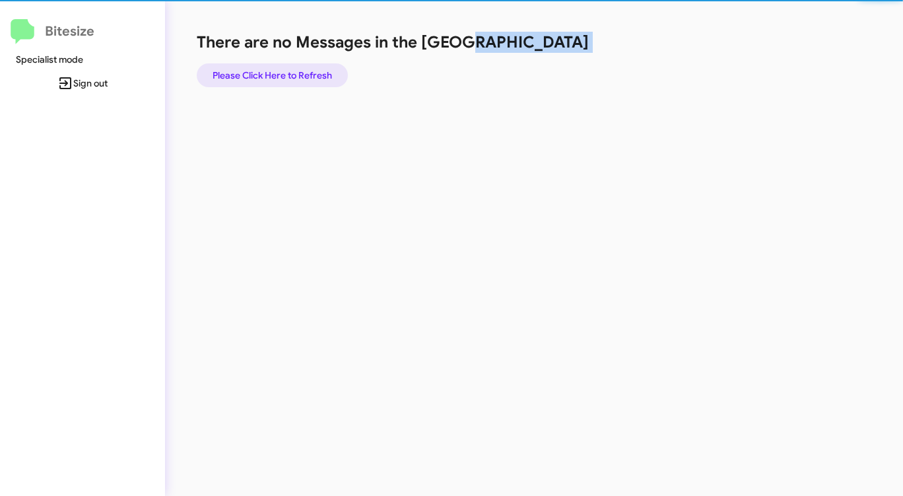
click at [230, 75] on span "Please Click Here to Refresh" at bounding box center [273, 75] width 120 height 24
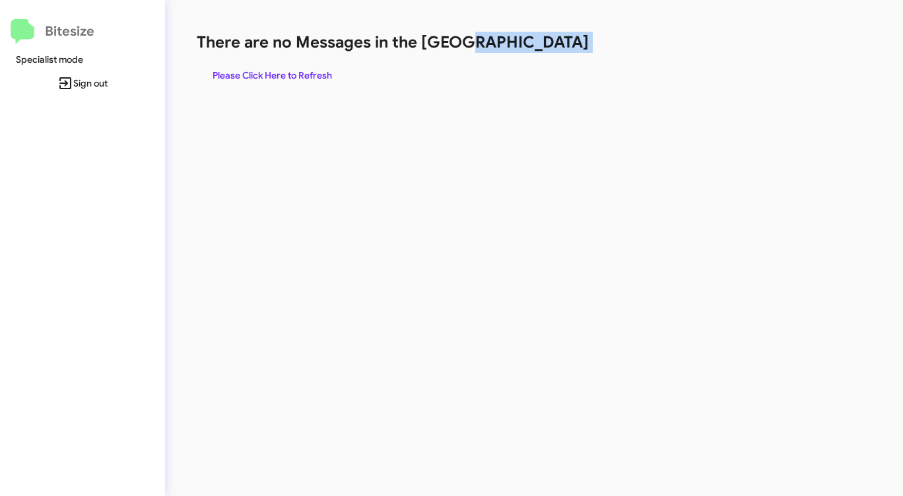
click at [238, 73] on span "Please Click Here to Refresh" at bounding box center [273, 75] width 120 height 24
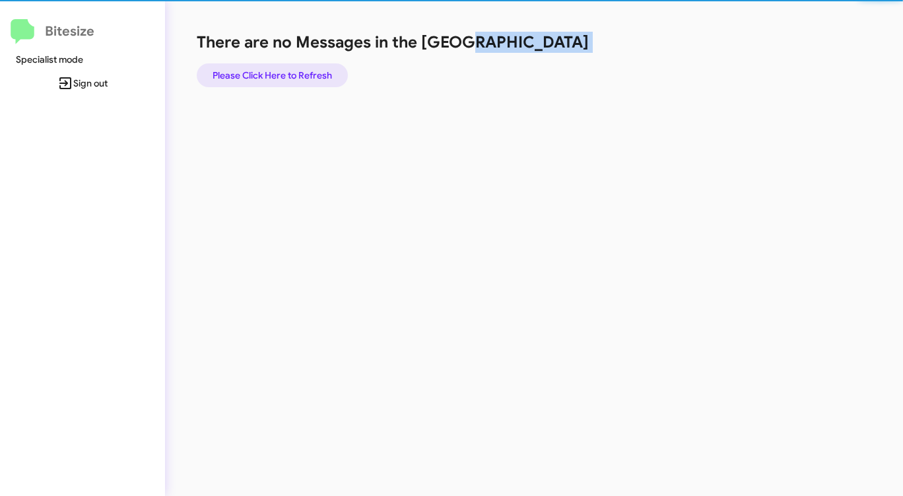
click at [238, 73] on span "Please Click Here to Refresh" at bounding box center [273, 75] width 120 height 24
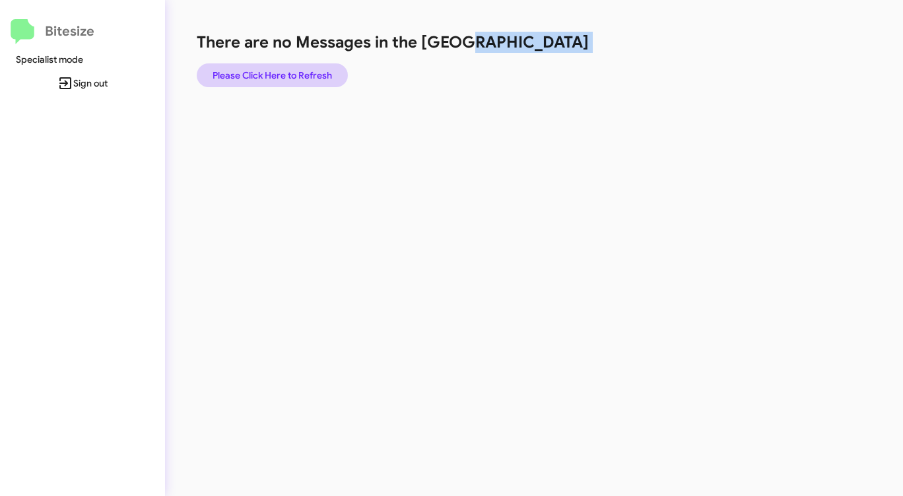
click at [235, 75] on span "Please Click Here to Refresh" at bounding box center [273, 75] width 120 height 24
